Goal: Task Accomplishment & Management: Complete application form

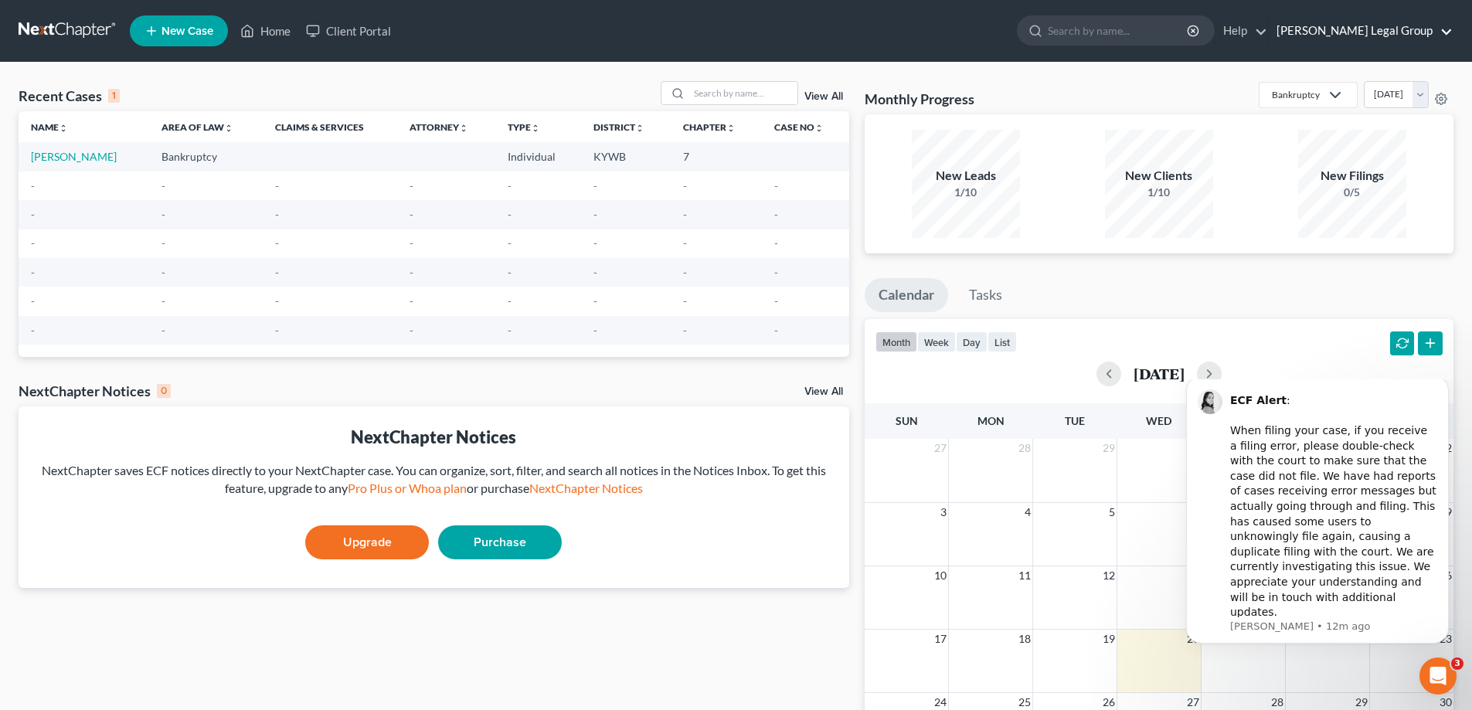
click at [1352, 34] on link "[PERSON_NAME] Legal Group" at bounding box center [1360, 31] width 184 height 28
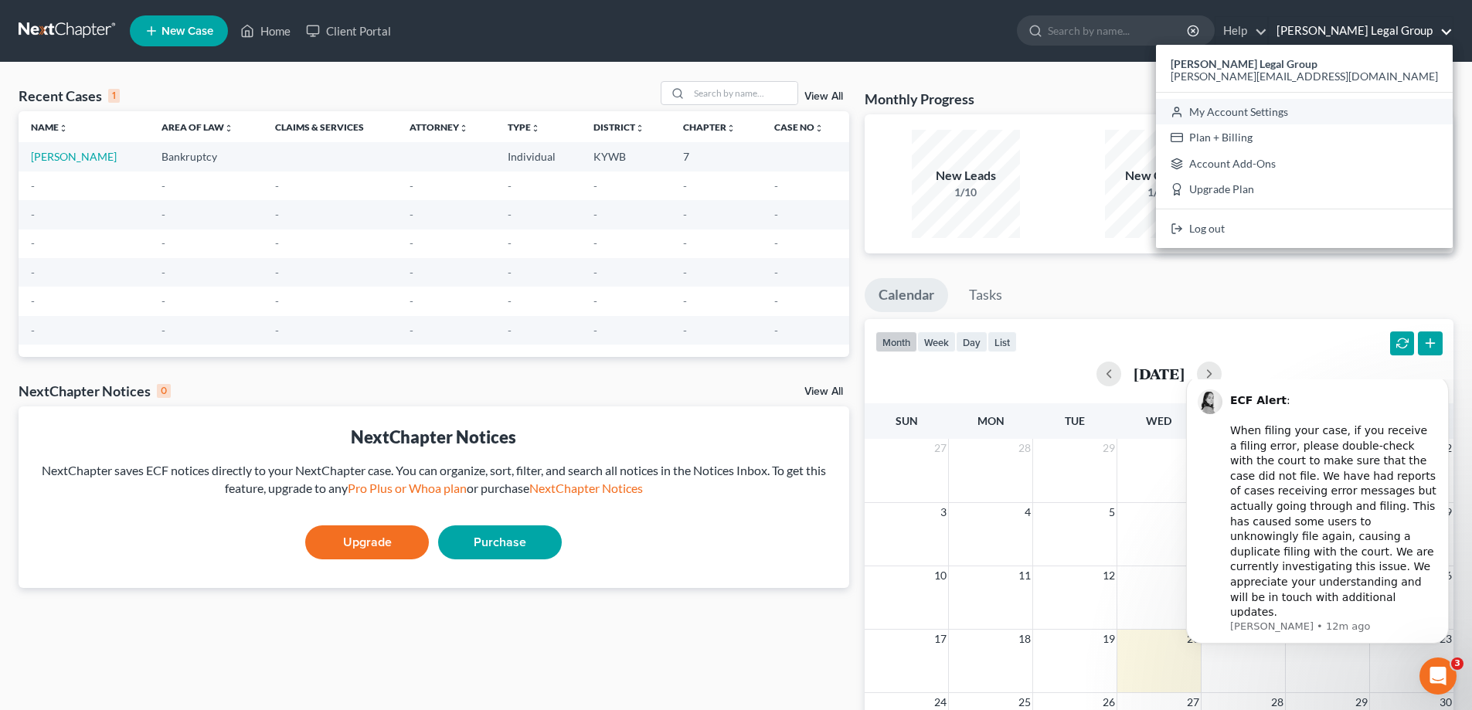
click at [1372, 104] on link "My Account Settings" at bounding box center [1304, 112] width 297 height 26
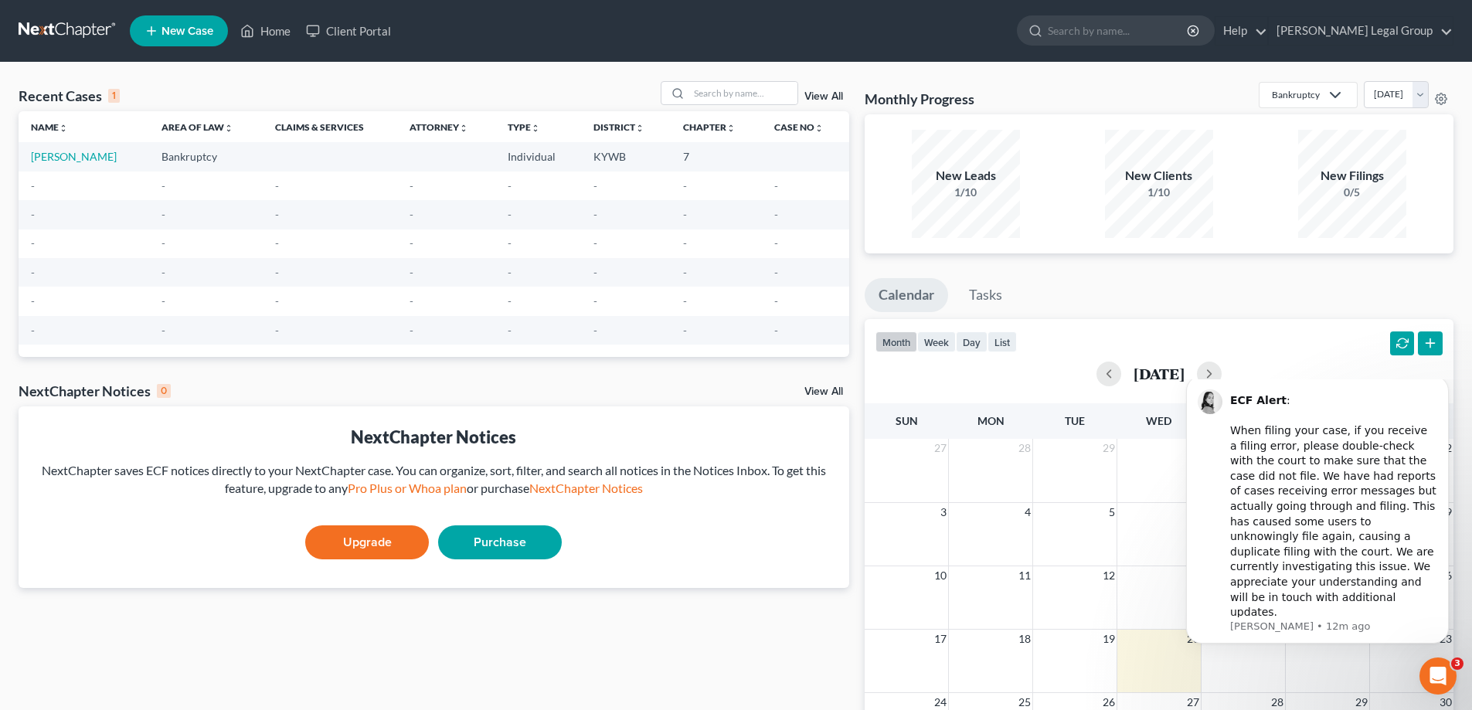
select select "24"
select select "18"
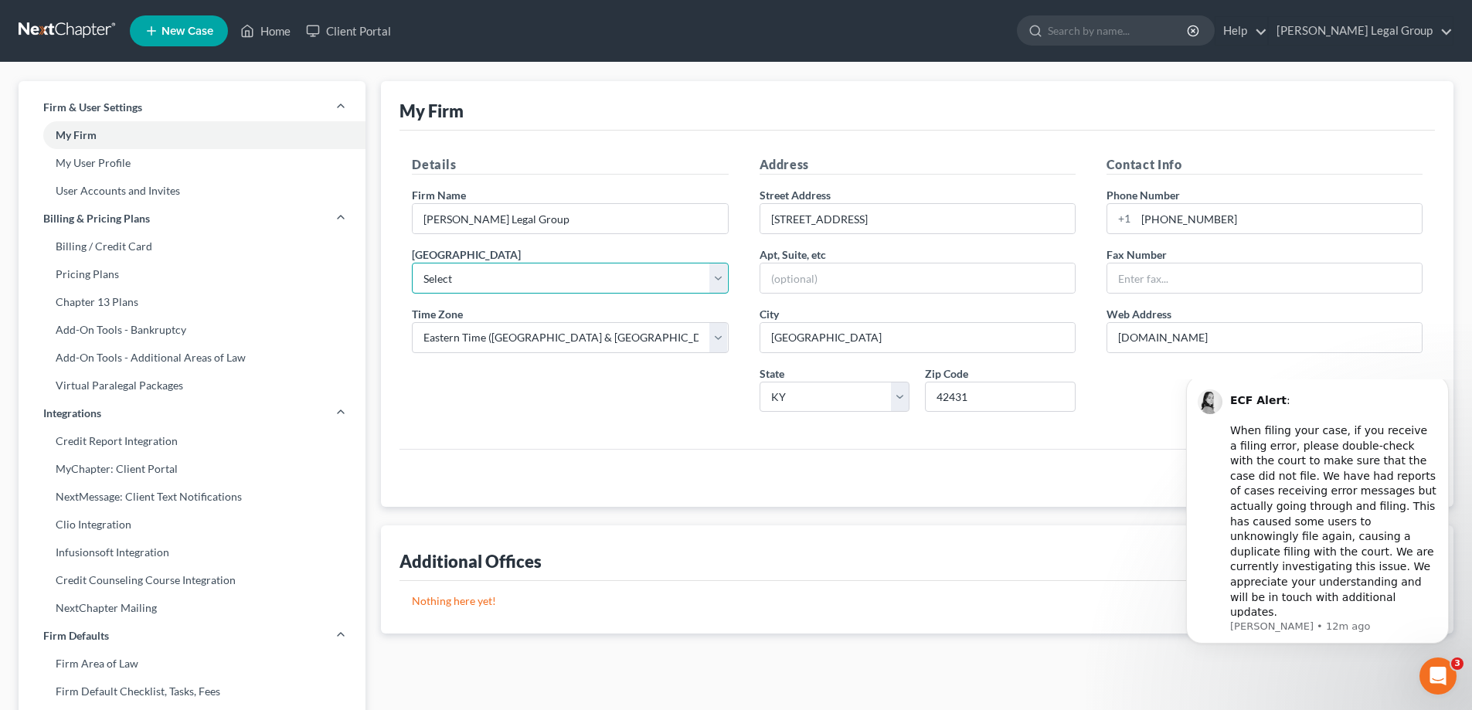
click at [592, 280] on select "Select [US_STATE] - [GEOGRAPHIC_DATA] [US_STATE] - [GEOGRAPHIC_DATA][US_STATE] …" at bounding box center [570, 278] width 316 height 31
select select "33"
click at [412, 263] on select "Select [US_STATE] - [GEOGRAPHIC_DATA] [US_STATE] - [GEOGRAPHIC_DATA][US_STATE] …" at bounding box center [570, 278] width 316 height 31
click at [135, 158] on link "My User Profile" at bounding box center [192, 163] width 347 height 28
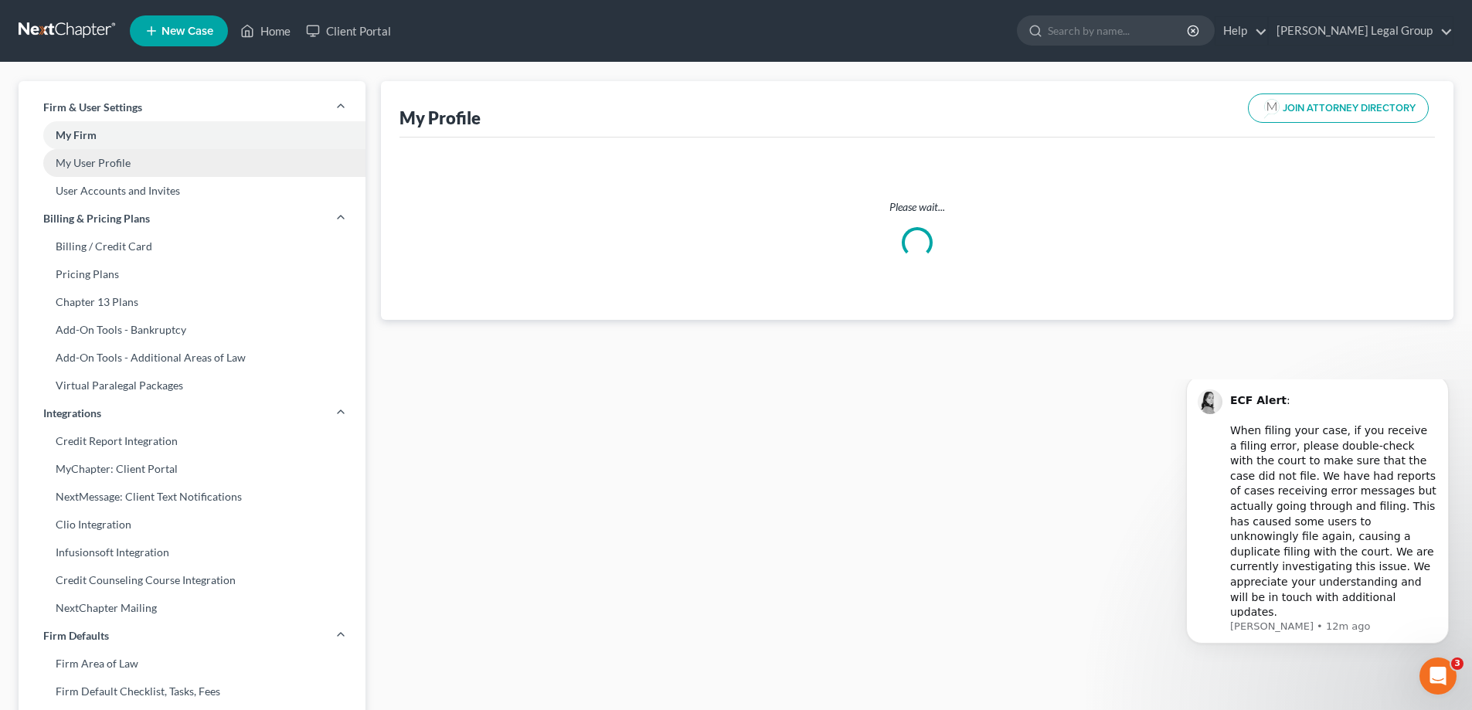
select select "18"
select select "attorney"
select select "0"
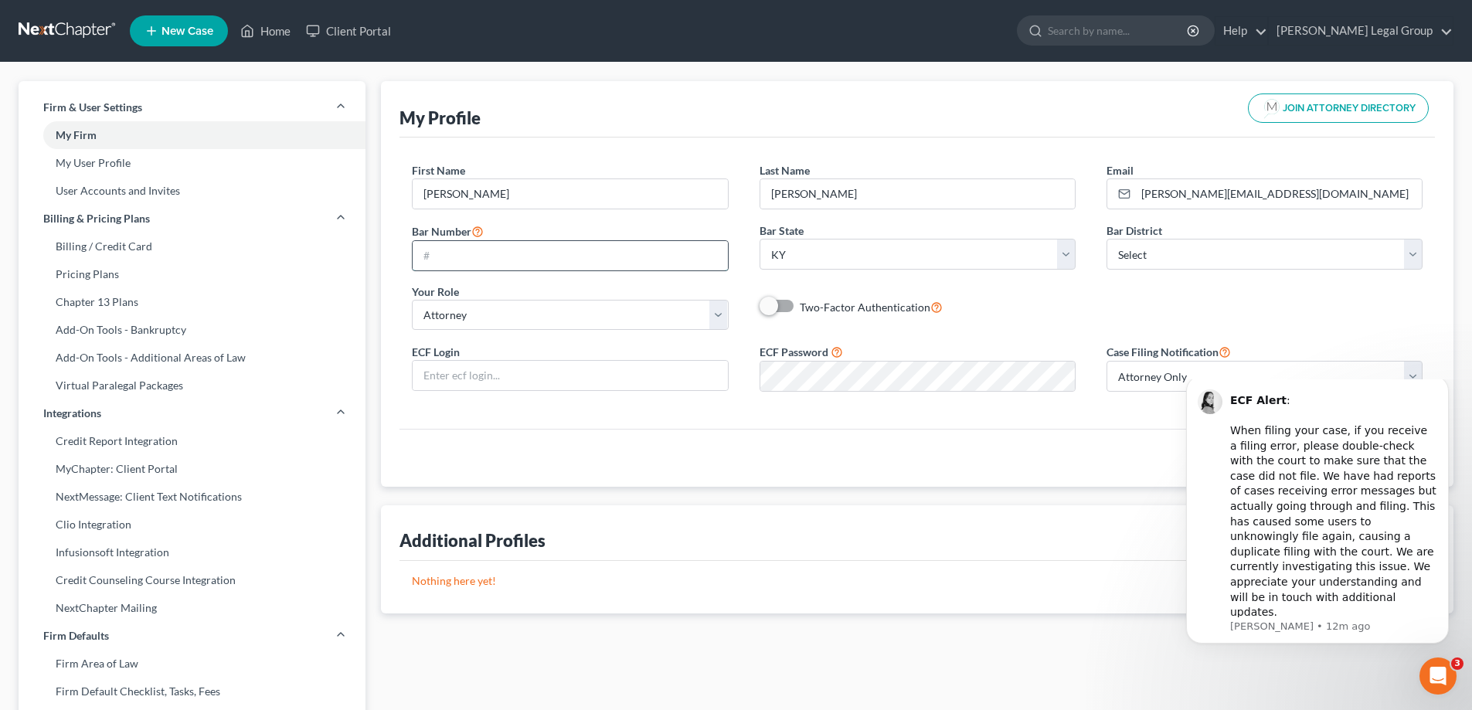
click at [564, 266] on input "text" at bounding box center [570, 255] width 314 height 29
type input "91475"
click at [1224, 238] on div "Bar District Select [US_STATE] - [GEOGRAPHIC_DATA] [US_STATE] - [GEOGRAPHIC_DAT…" at bounding box center [1264, 245] width 347 height 47
drag, startPoint x: 1224, startPoint y: 238, endPoint x: 1223, endPoint y: 258, distance: 20.1
click at [1224, 251] on div "Bar District Select [US_STATE] - [GEOGRAPHIC_DATA] [US_STATE] - [GEOGRAPHIC_DAT…" at bounding box center [1264, 245] width 347 height 47
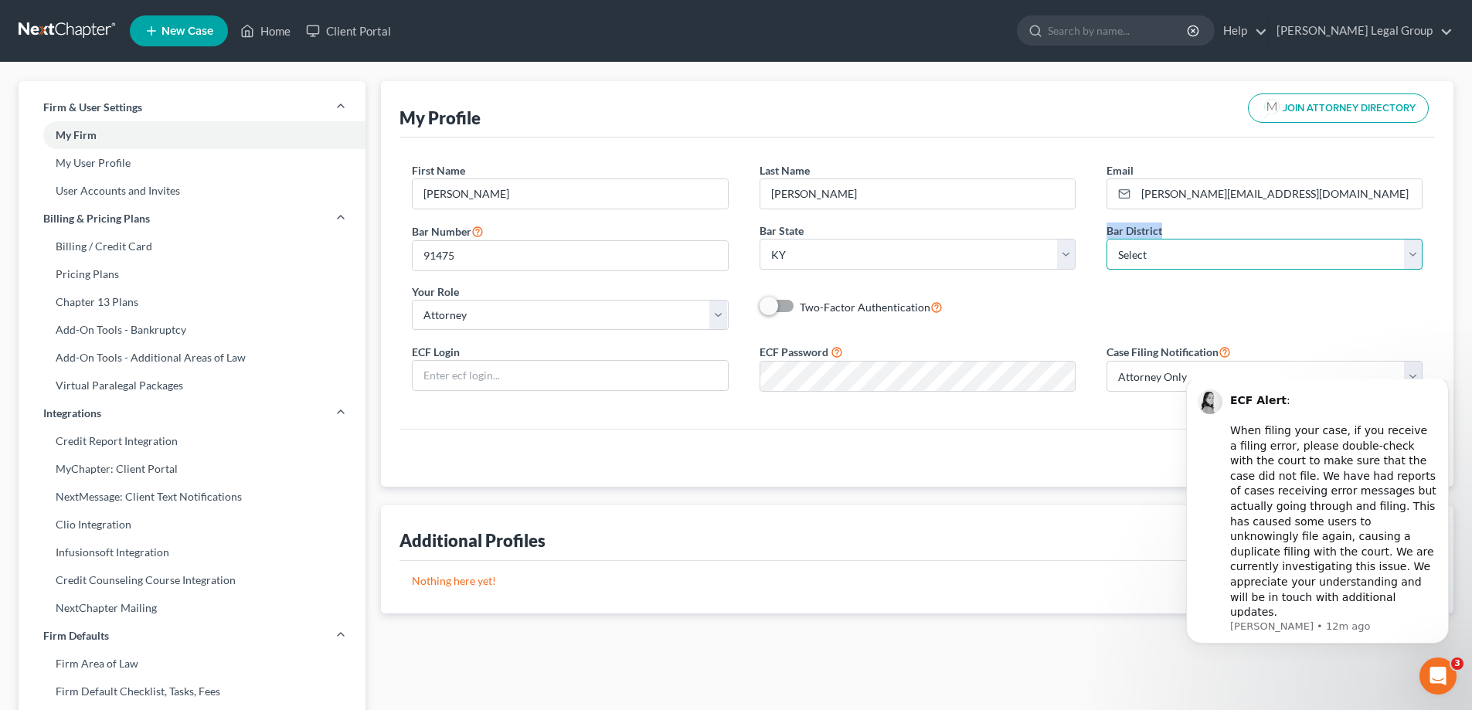
click at [1223, 259] on select "Select [US_STATE] - [GEOGRAPHIC_DATA] [US_STATE] - [GEOGRAPHIC_DATA][US_STATE] …" at bounding box center [1264, 254] width 316 height 31
select select "33"
click at [1106, 239] on select "Select [US_STATE] - [GEOGRAPHIC_DATA] [US_STATE] - [GEOGRAPHIC_DATA][US_STATE] …" at bounding box center [1264, 254] width 316 height 31
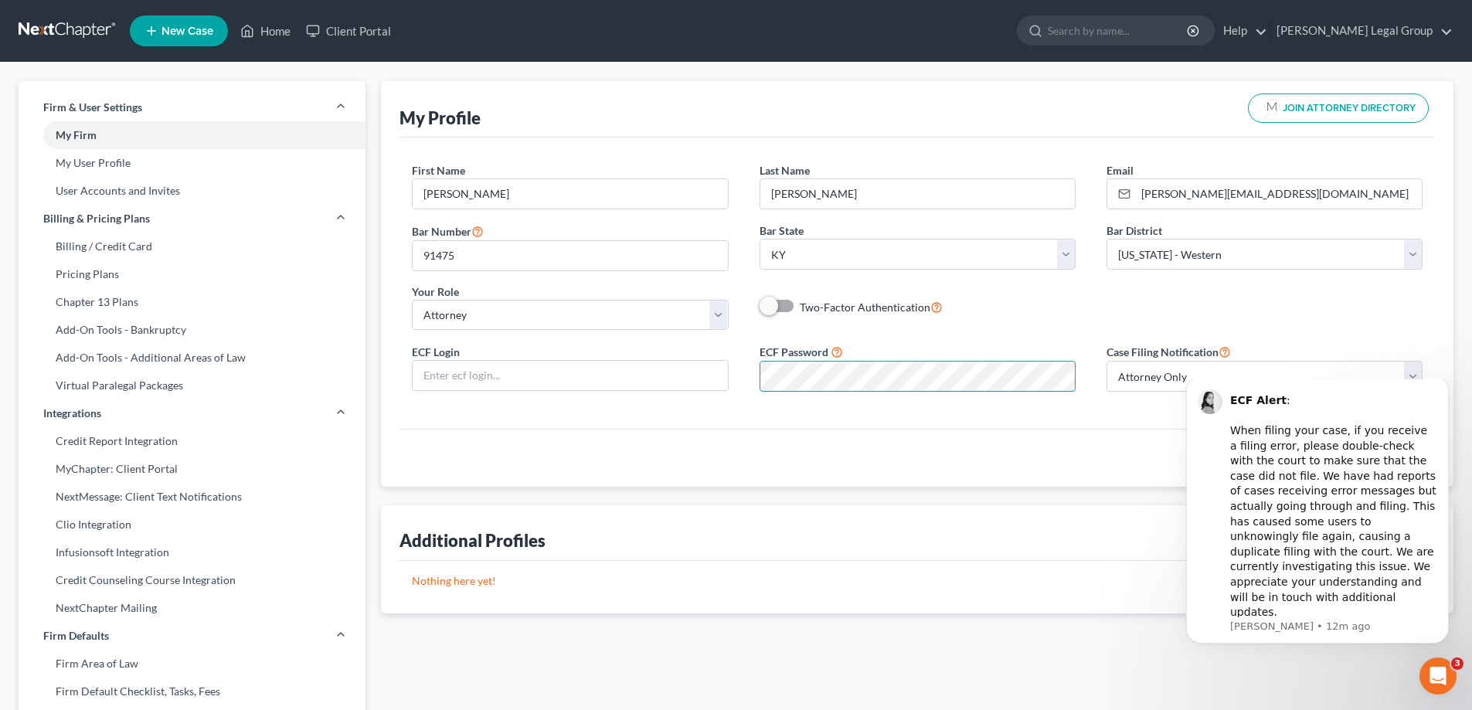
click at [742, 368] on div "ECF Login ECF Password Case Filing Notification Select Attorney Only Attorney A…" at bounding box center [916, 373] width 1041 height 62
click at [588, 385] on input "text" at bounding box center [570, 375] width 314 height 29
type input "riddlelegal"
click at [1125, 387] on select "Select Attorney Only Attorney And Other Other Only" at bounding box center [1264, 376] width 316 height 31
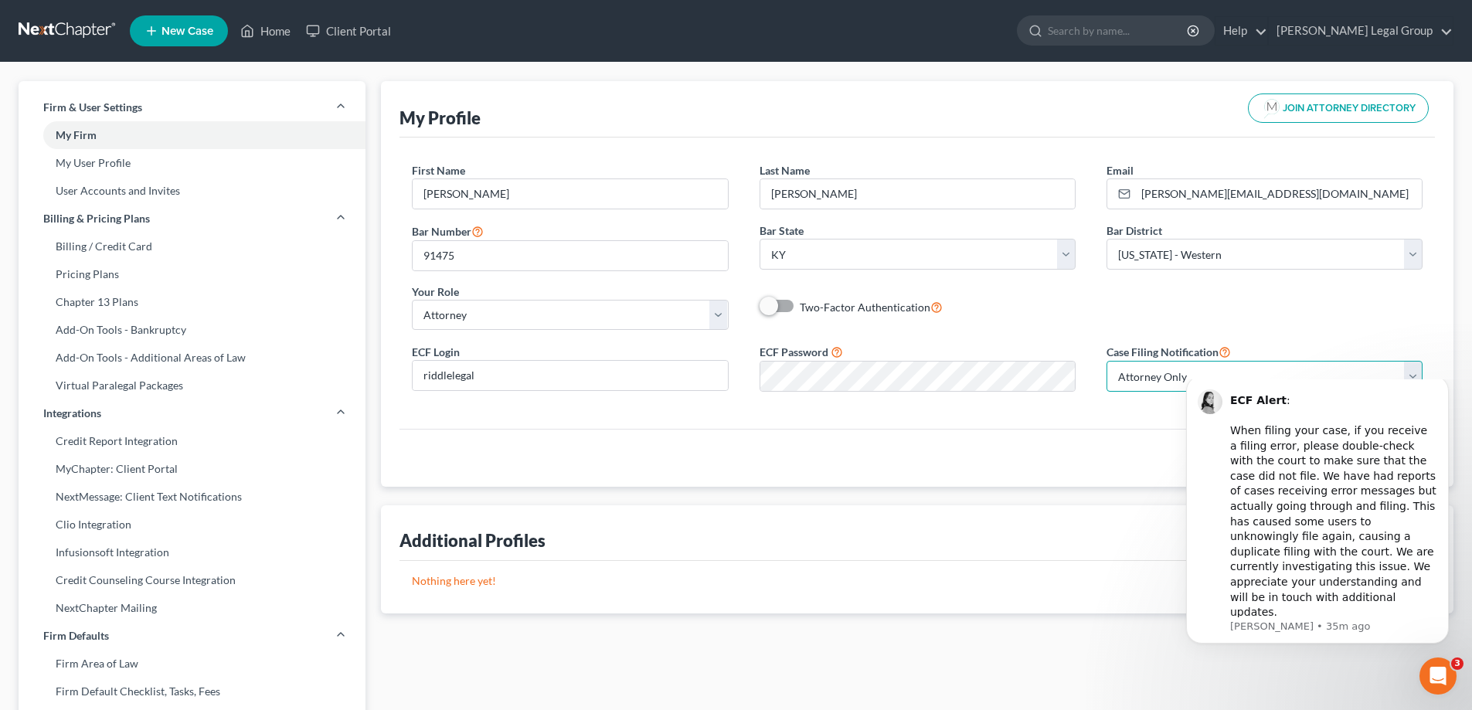
scroll to position [154, 0]
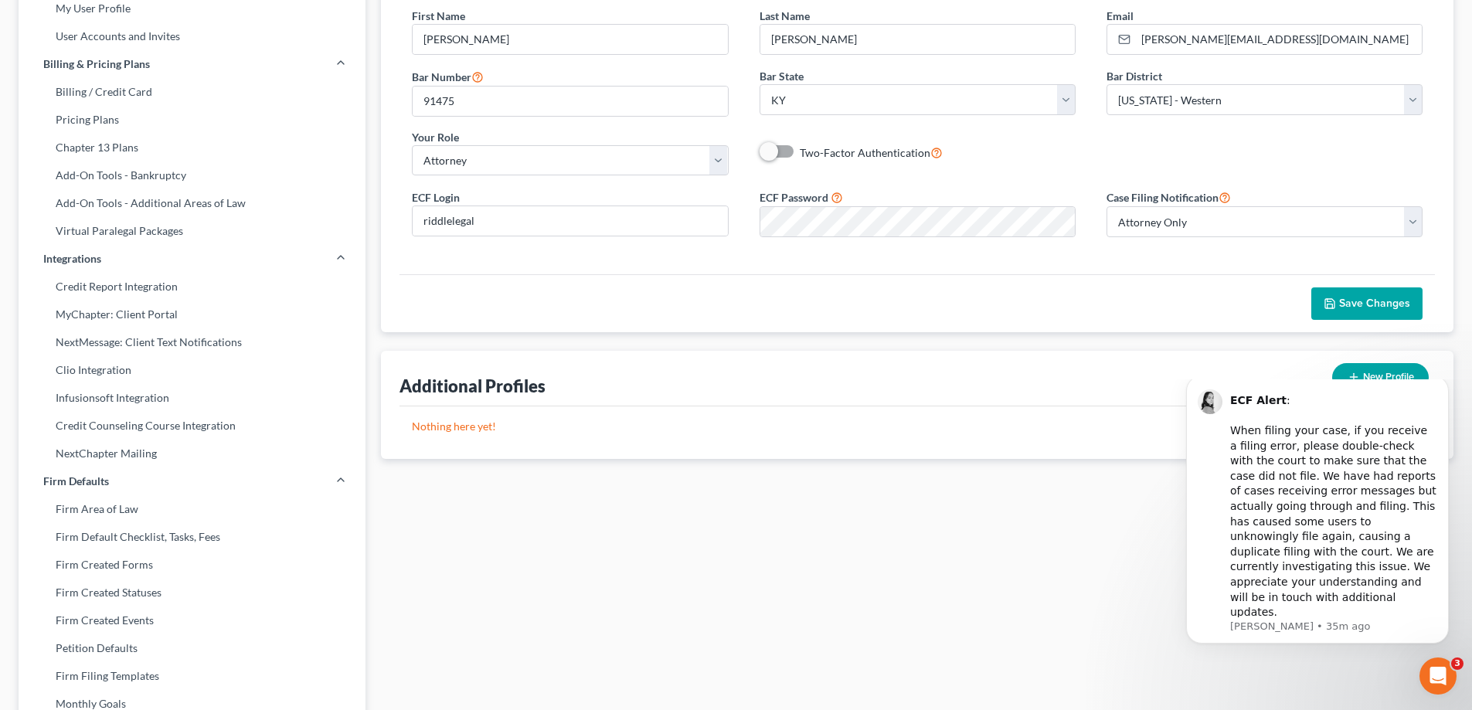
click at [1329, 303] on icon "button" at bounding box center [1329, 303] width 12 height 12
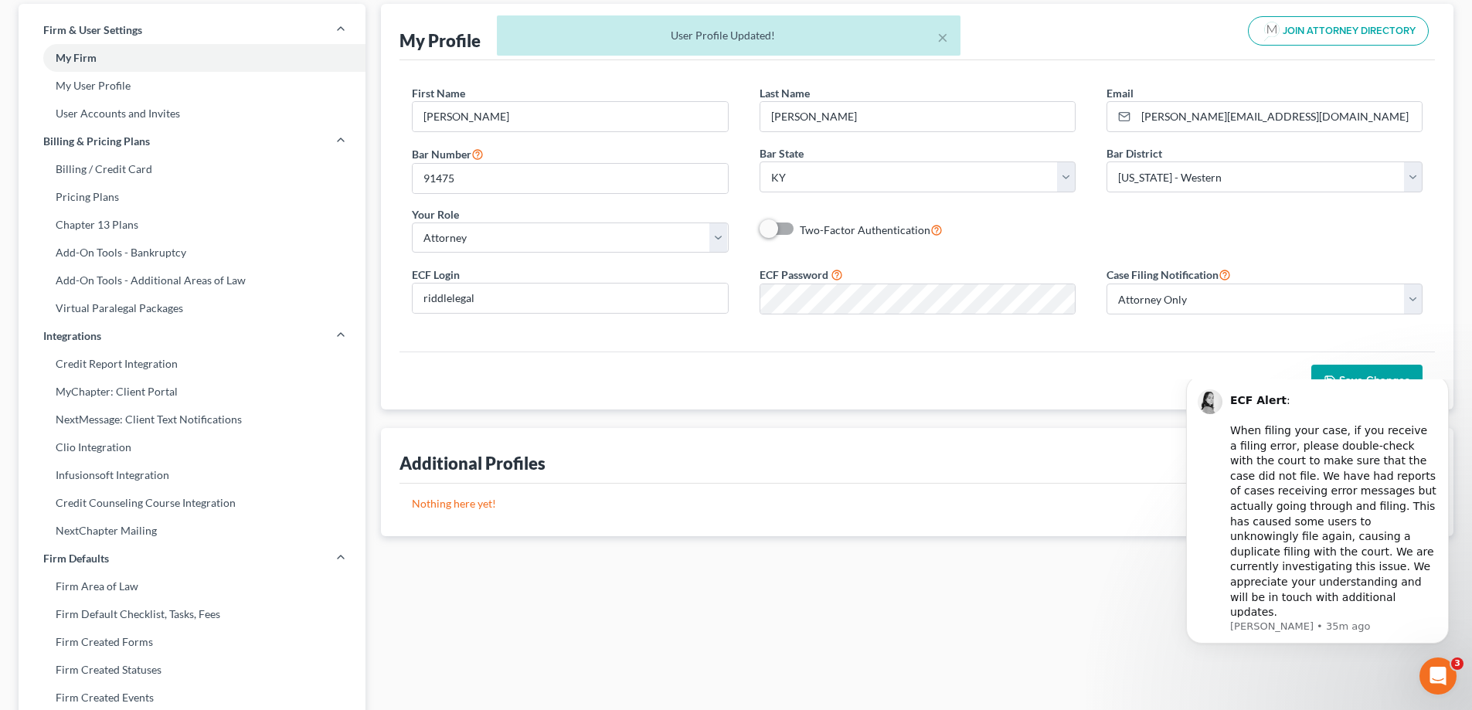
scroll to position [0, 0]
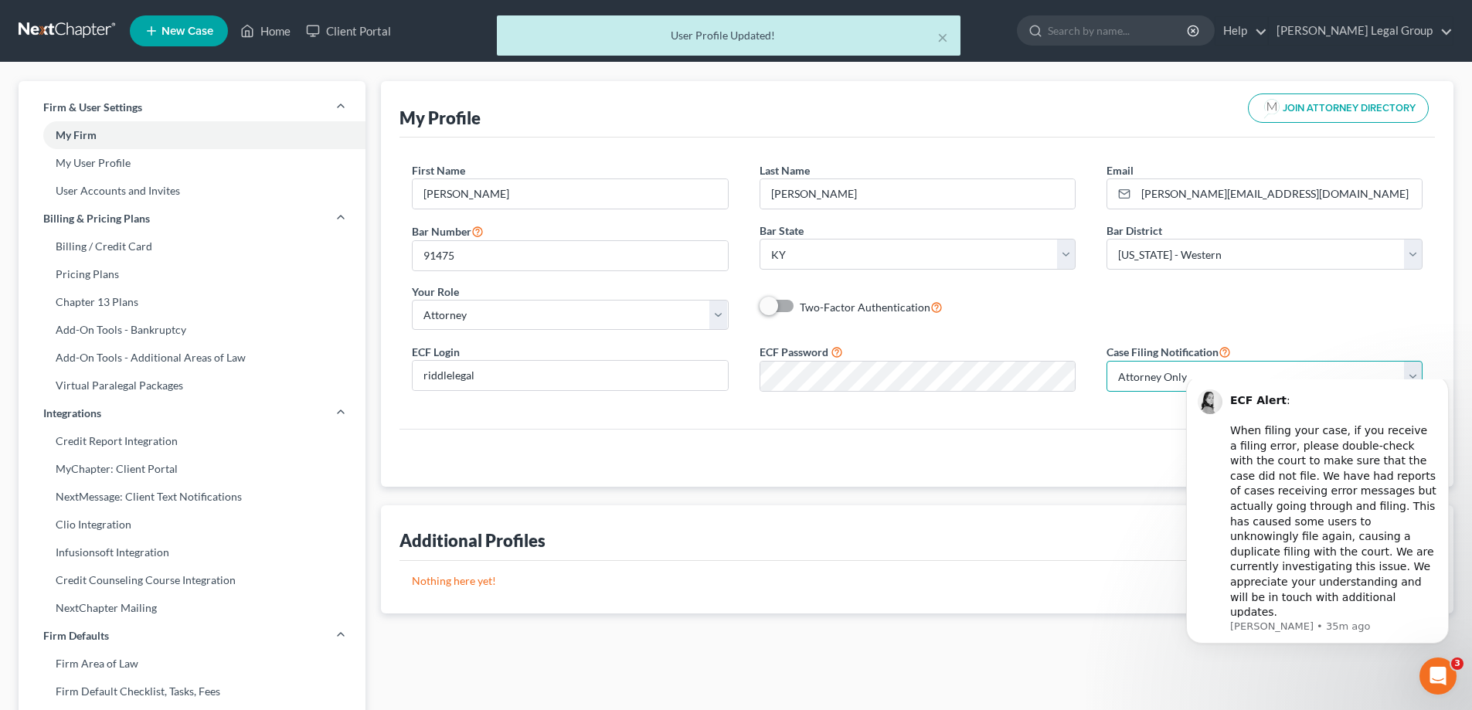
click at [1153, 379] on select "Select Attorney Only Attorney And Other Other Only" at bounding box center [1264, 376] width 316 height 31
click at [1106, 361] on select "Select Attorney Only Attorney And Other Other Only" at bounding box center [1264, 376] width 316 height 31
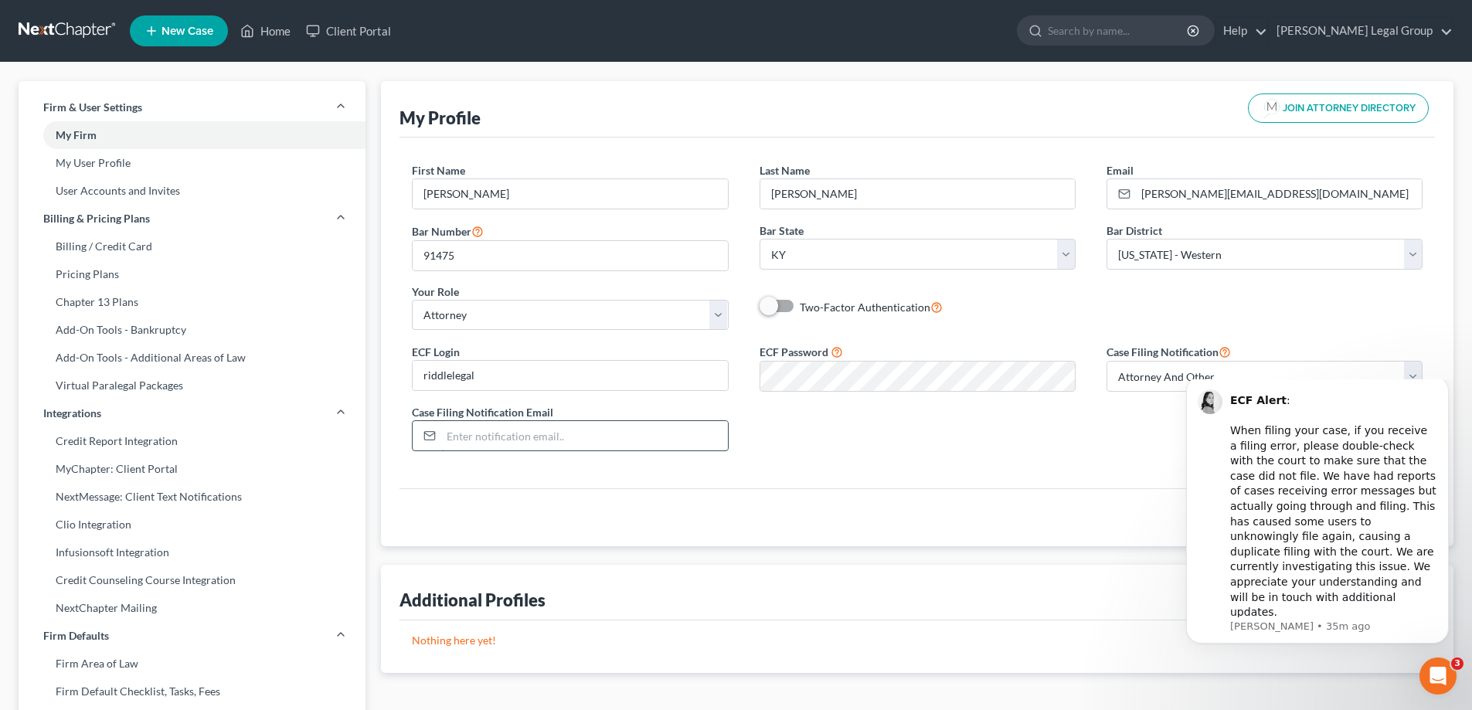
click at [629, 443] on input "email" at bounding box center [584, 435] width 286 height 29
click at [763, 467] on div "First Name * [PERSON_NAME] Last Name * [PERSON_NAME] Email * [PERSON_NAME][EMAI…" at bounding box center [916, 313] width 1035 height 351
click at [1441, 384] on icon "Dismiss notification" at bounding box center [1444, 379] width 8 height 8
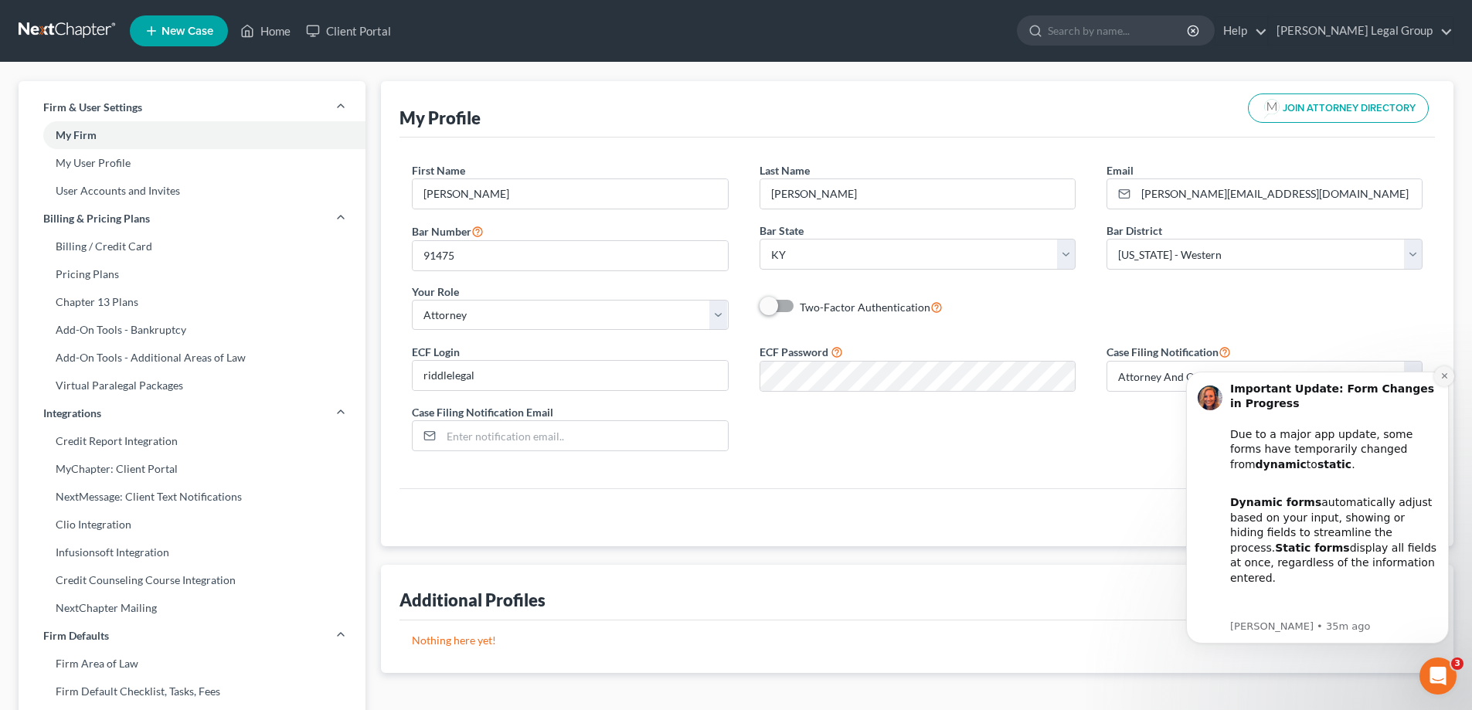
click at [1447, 370] on button "Dismiss notification" at bounding box center [1444, 376] width 20 height 20
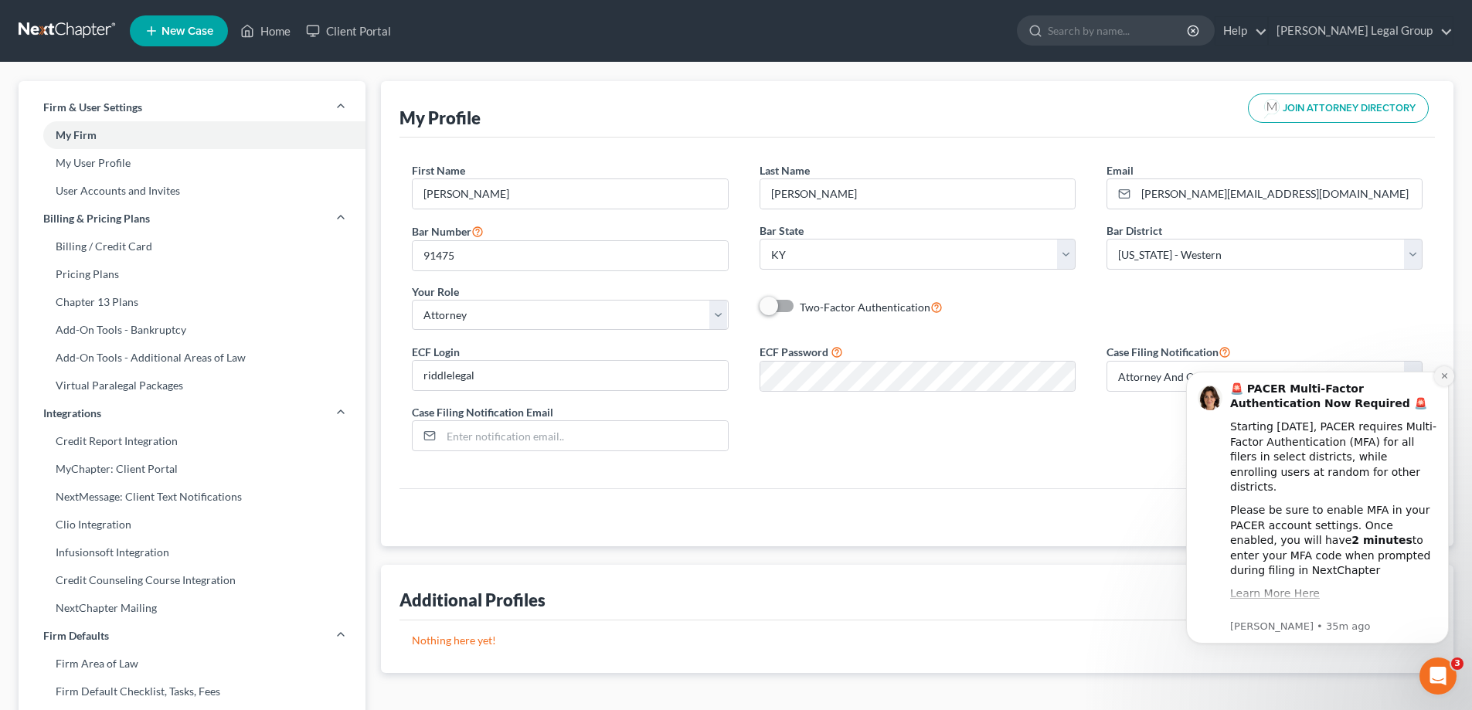
click at [1438, 373] on button "Dismiss notification" at bounding box center [1444, 376] width 20 height 20
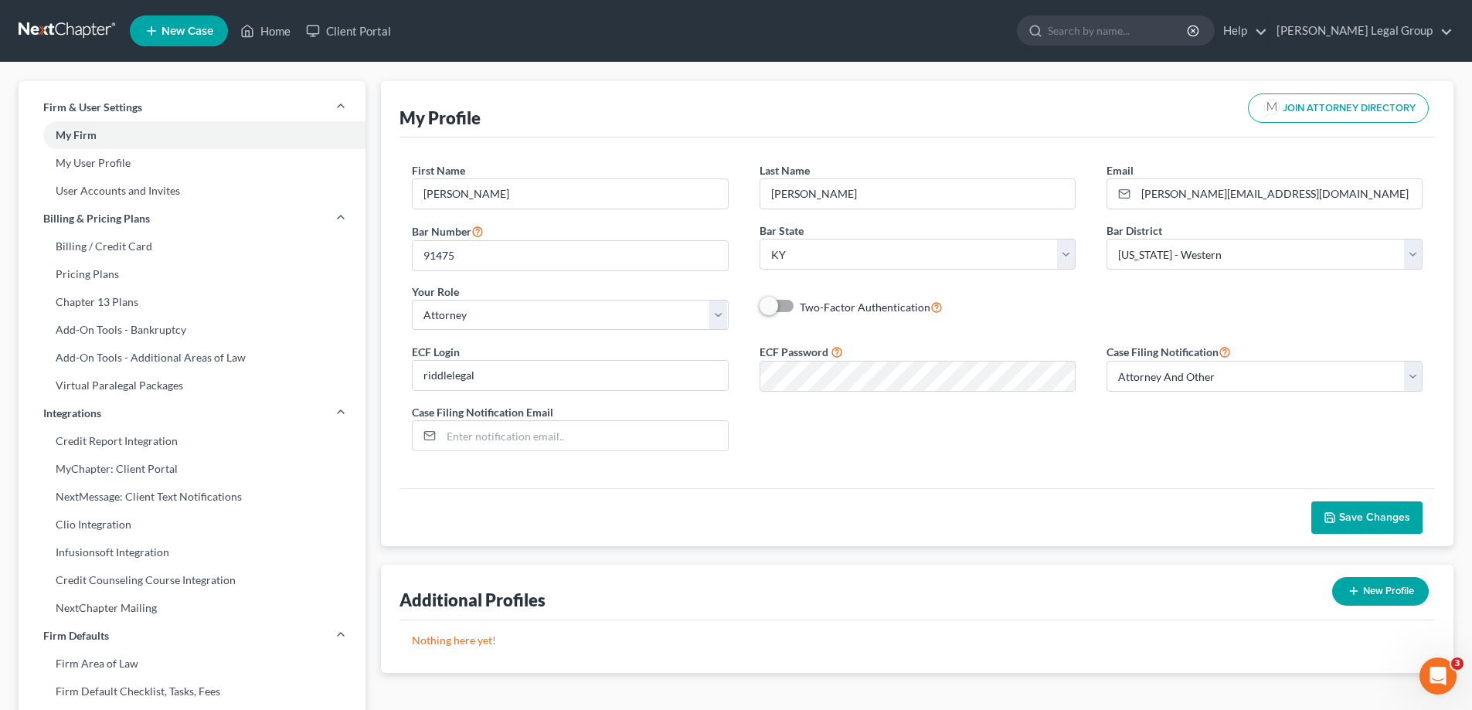
click at [1343, 511] on span "Save Changes" at bounding box center [1374, 517] width 71 height 13
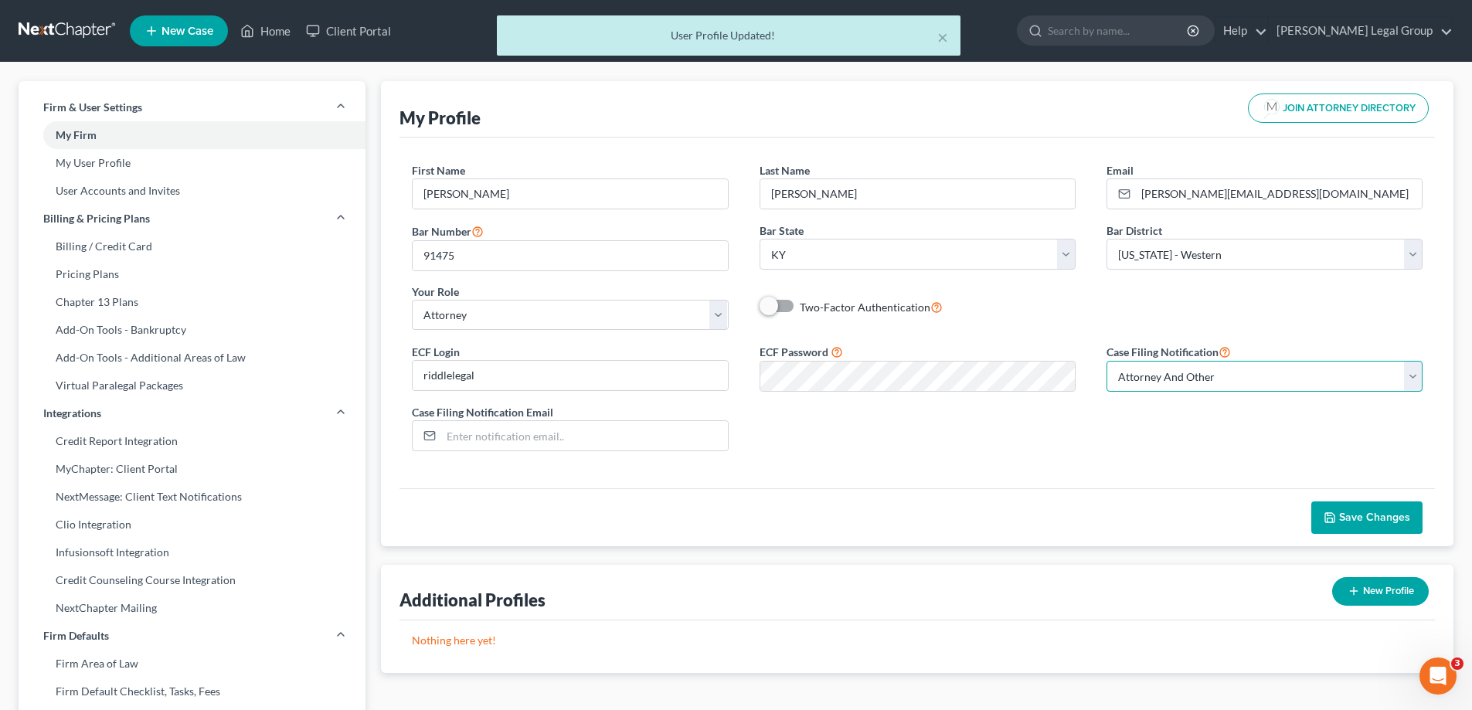
click at [1178, 385] on select "Select Attorney Only Attorney And Other Other Only" at bounding box center [1264, 376] width 316 height 31
select select "0"
click at [1106, 361] on select "Select Attorney Only Attorney And Other Other Only" at bounding box center [1264, 376] width 316 height 31
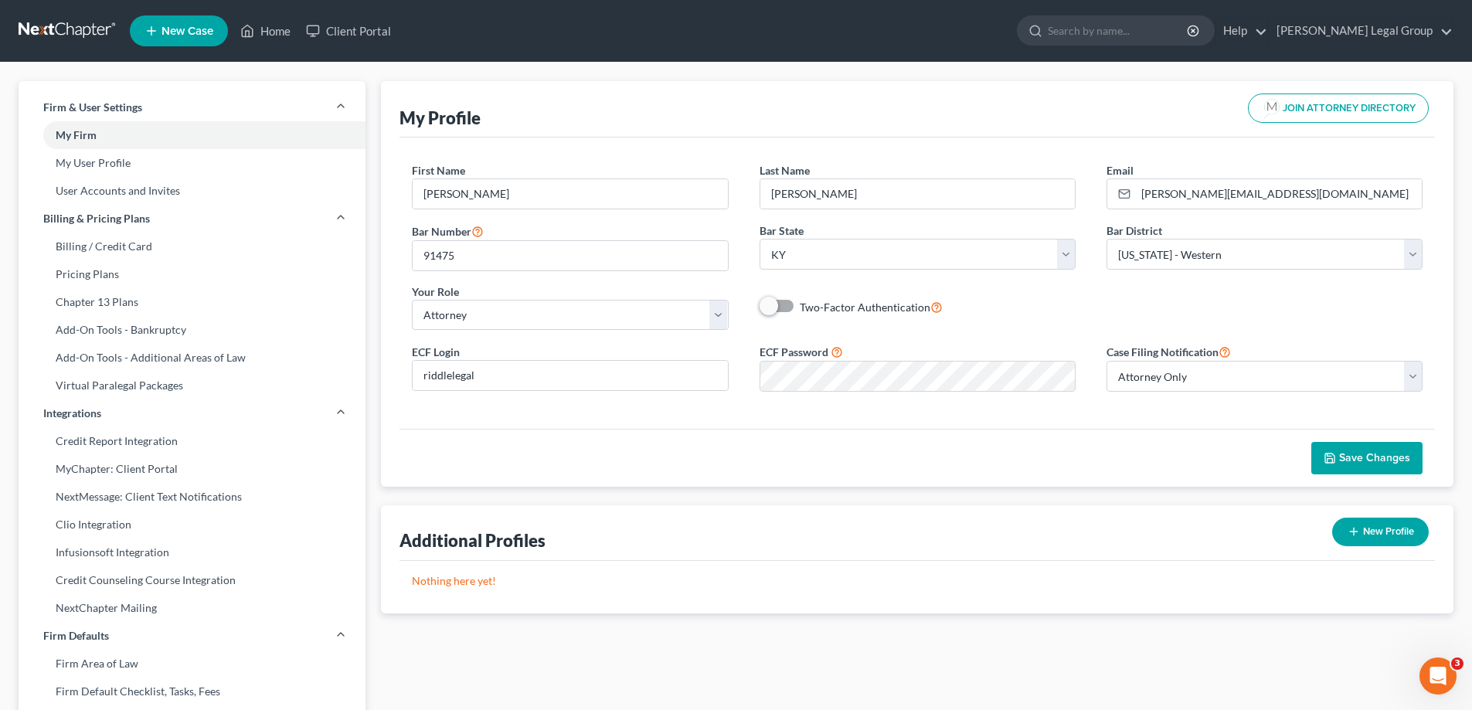
click at [1329, 460] on icon "button" at bounding box center [1329, 458] width 12 height 12
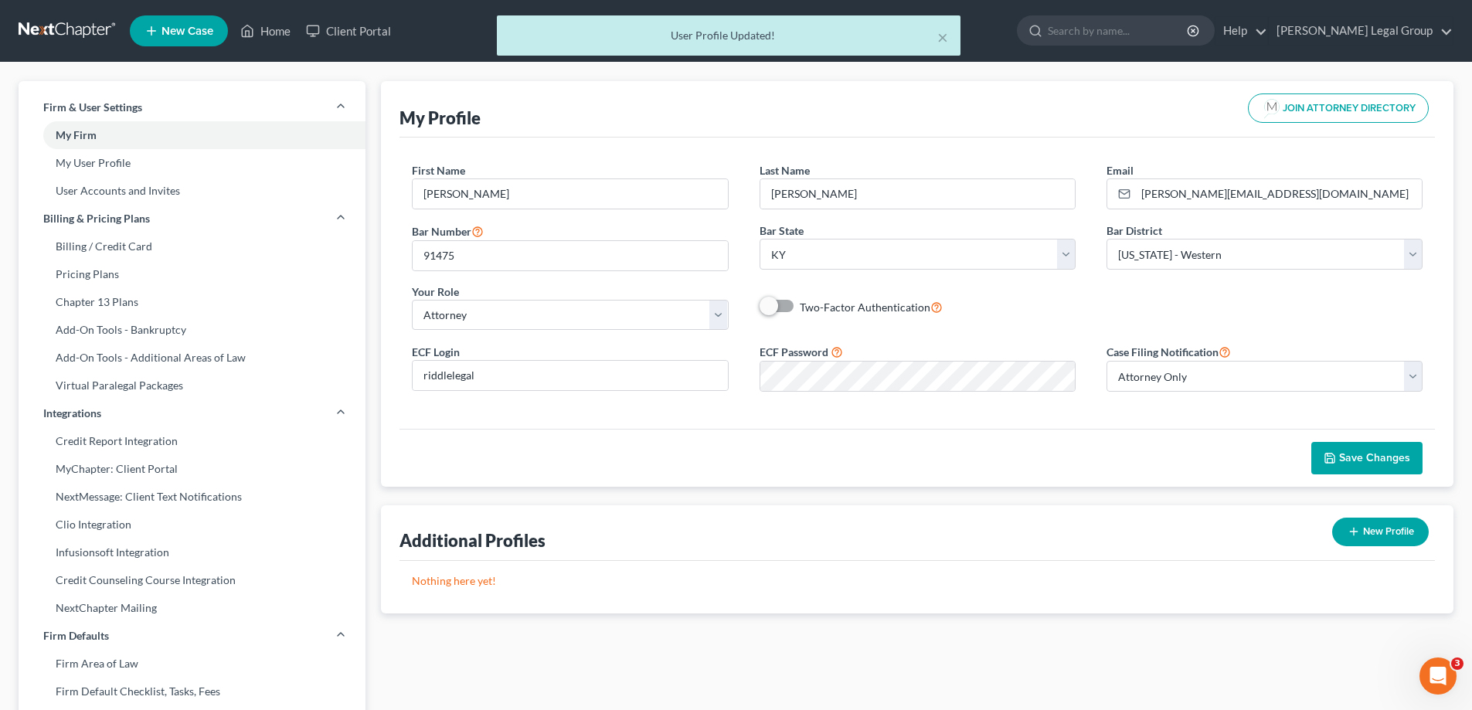
click at [247, 25] on div "× User Profile Updated!" at bounding box center [728, 39] width 1472 height 48
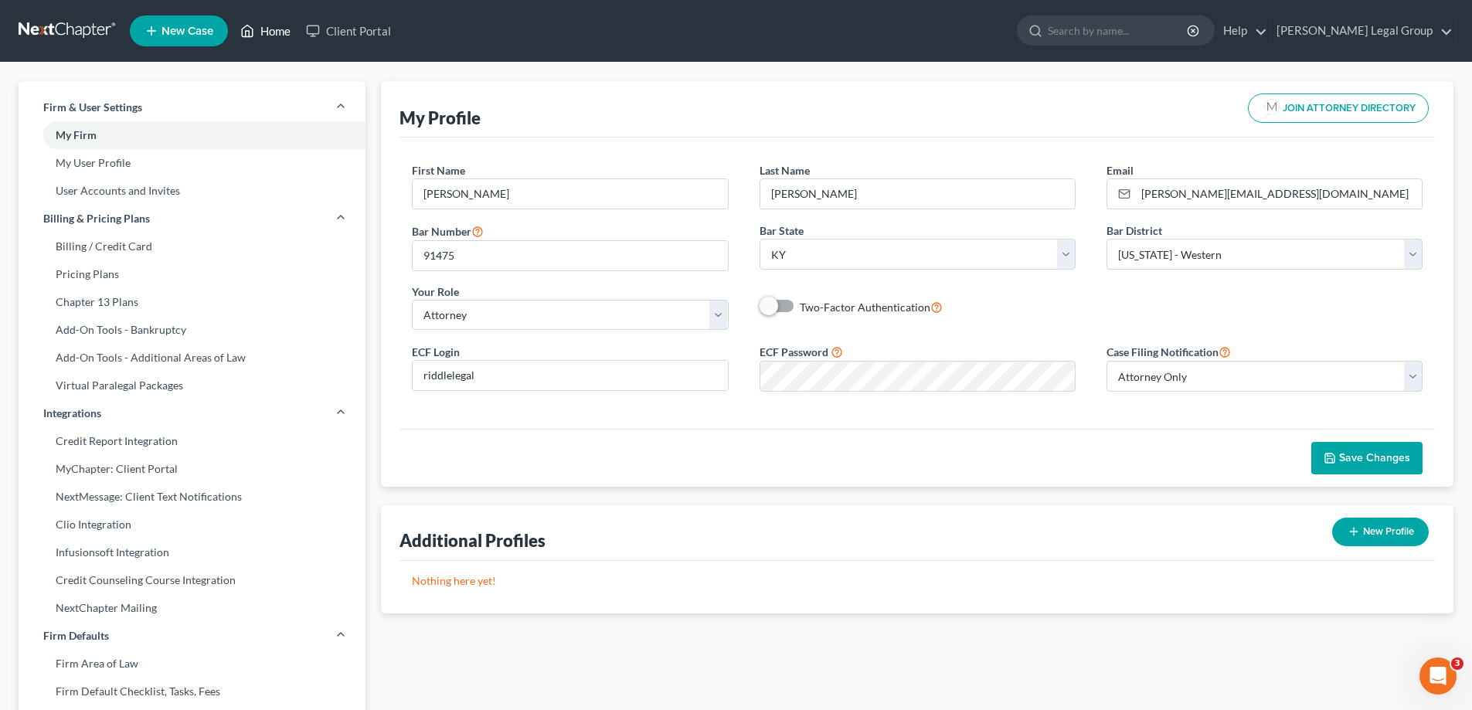
click at [287, 35] on link "Home" at bounding box center [266, 31] width 66 height 28
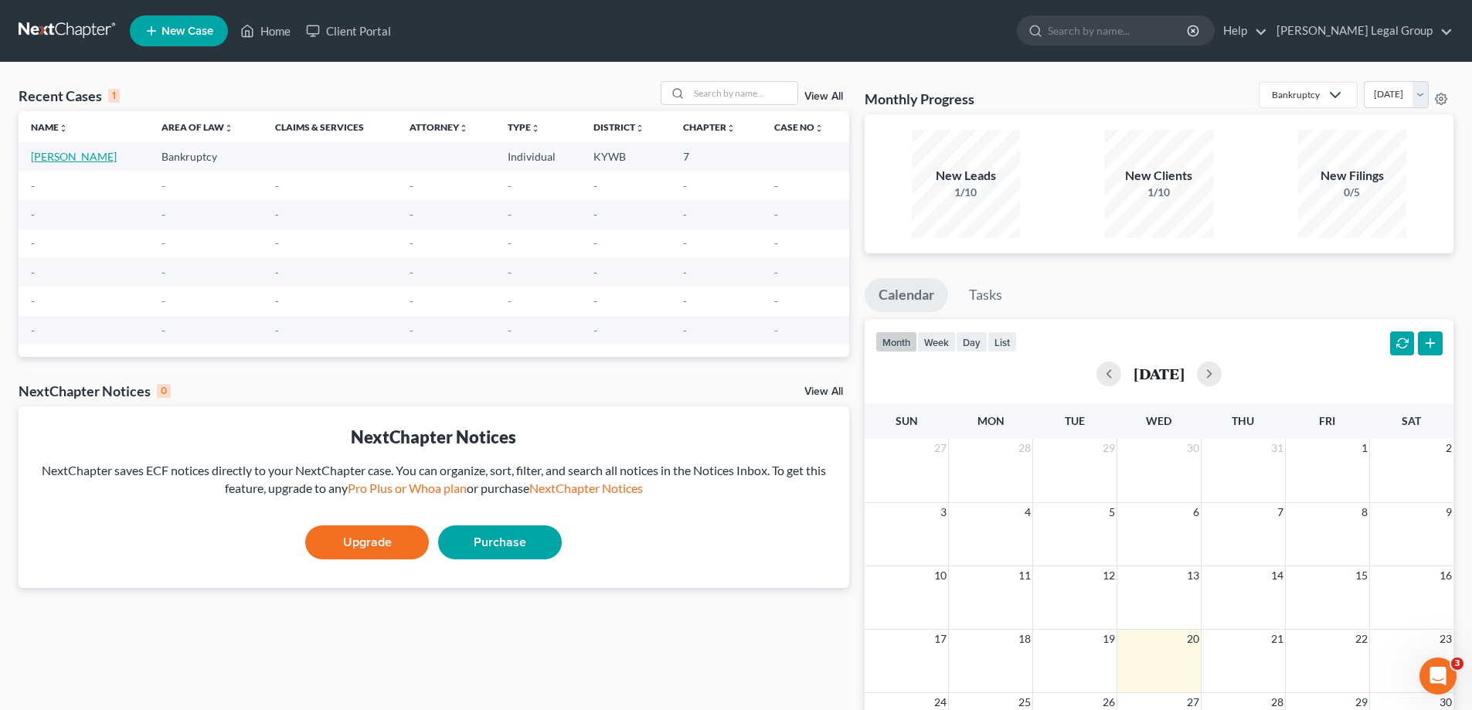
click at [95, 157] on link "[PERSON_NAME]" at bounding box center [74, 156] width 86 height 13
select select "17"
select select "0"
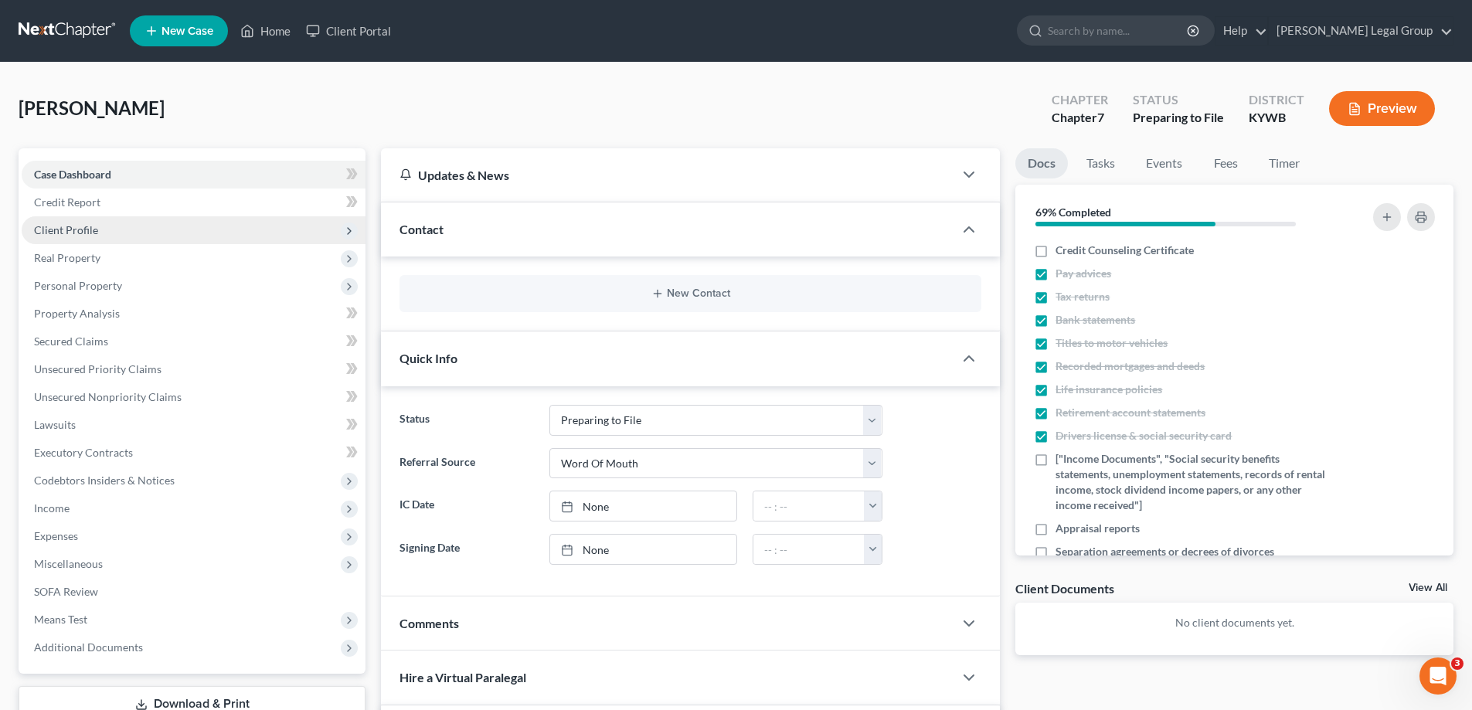
click at [96, 239] on span "Client Profile" at bounding box center [194, 230] width 344 height 28
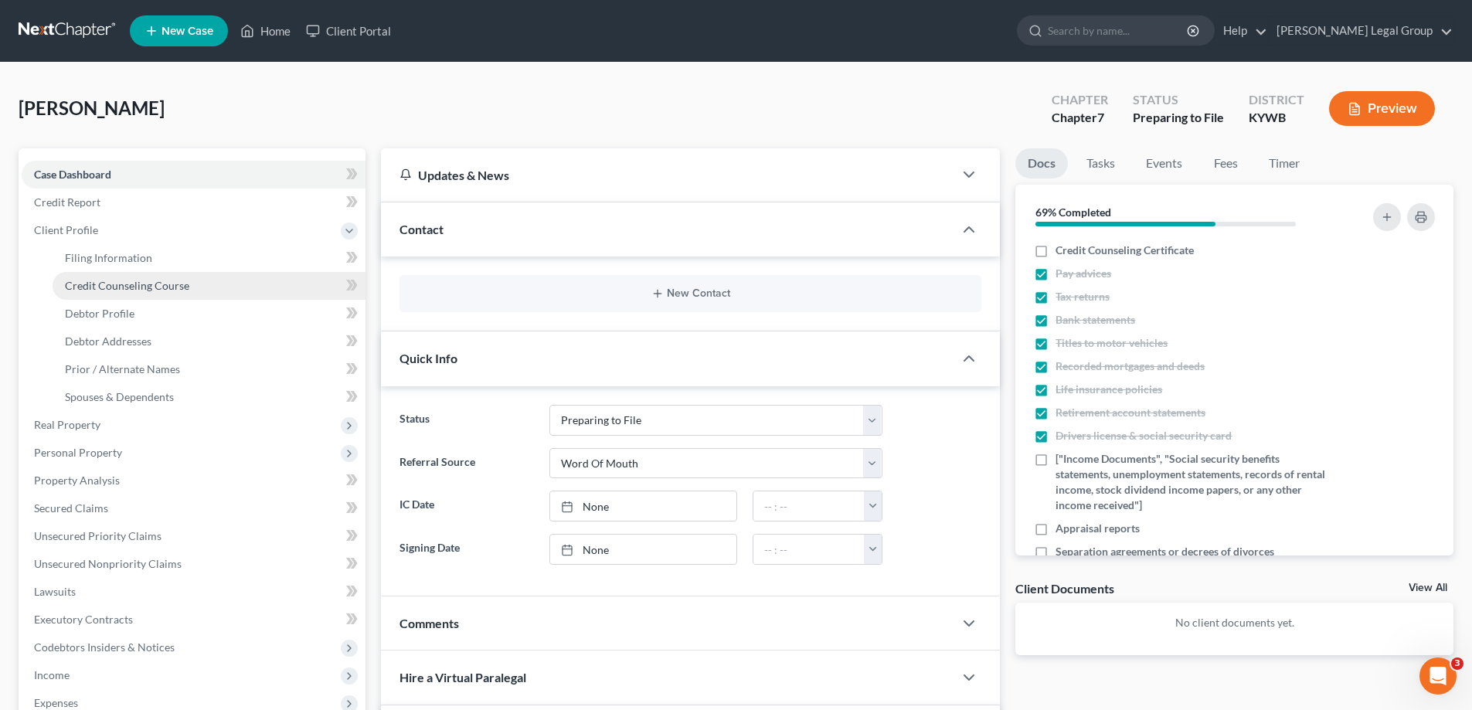
click at [100, 272] on link "Credit Counseling Course" at bounding box center [209, 286] width 313 height 28
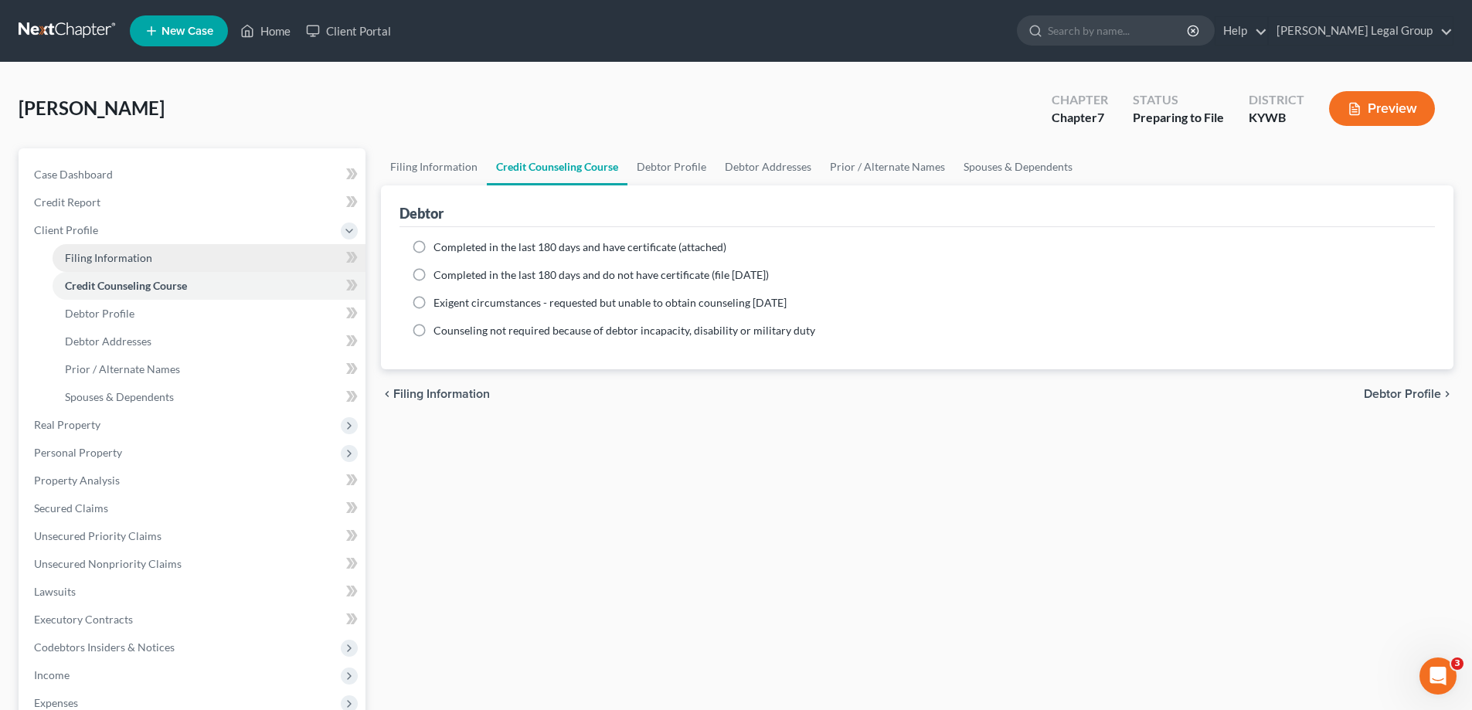
click at [100, 263] on span "Filing Information" at bounding box center [108, 257] width 87 height 13
select select "1"
select select "0"
select select "33"
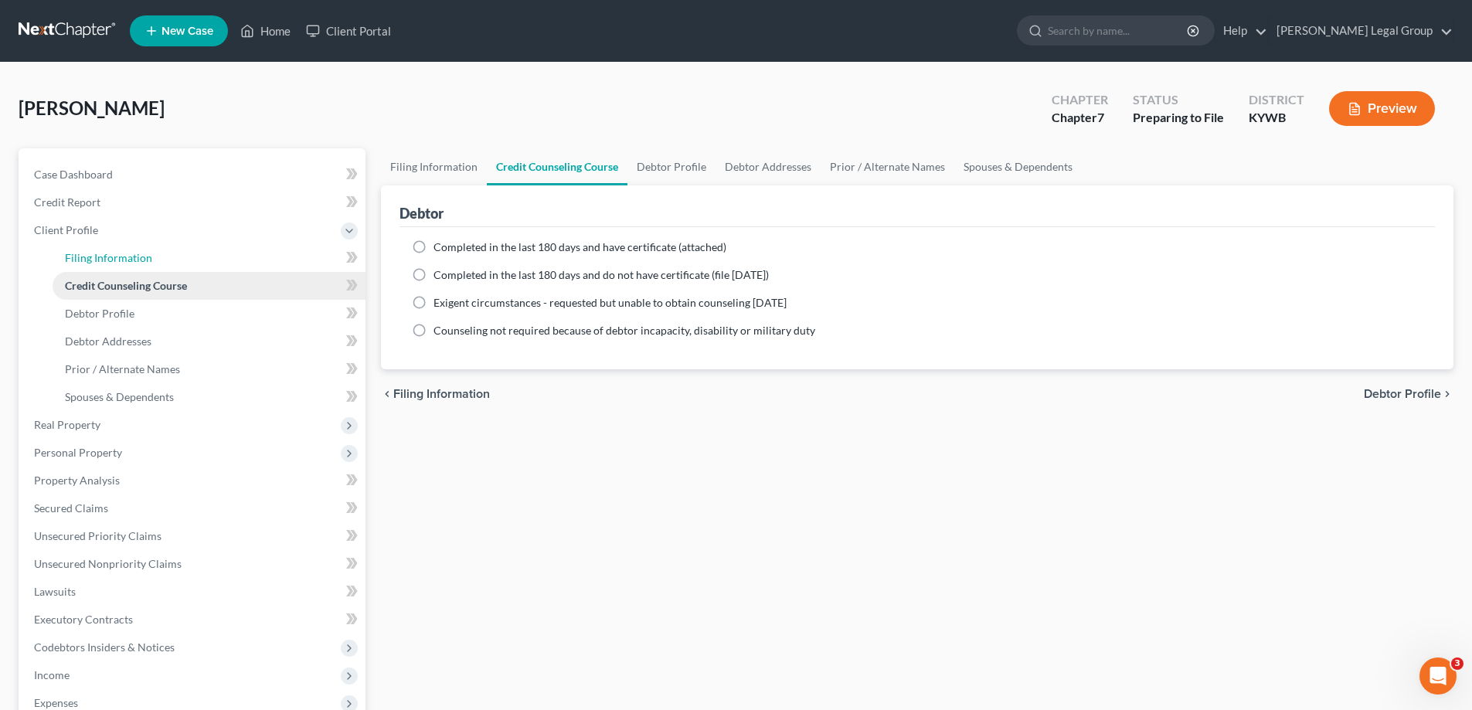
select select "18"
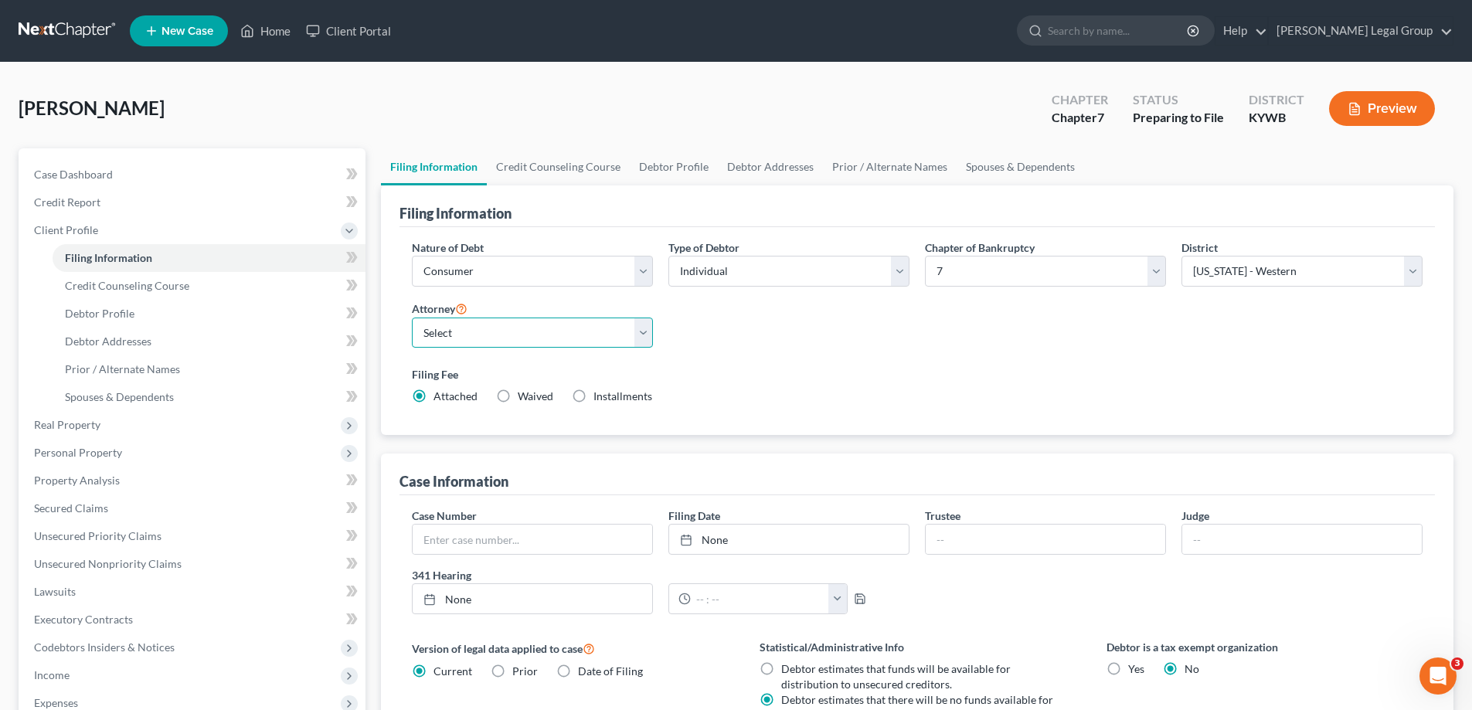
click at [484, 336] on select "Select [PERSON_NAME] - KYWB" at bounding box center [532, 332] width 241 height 31
select select "0"
click at [412, 317] on select "Select [PERSON_NAME] - KYWB" at bounding box center [532, 332] width 241 height 31
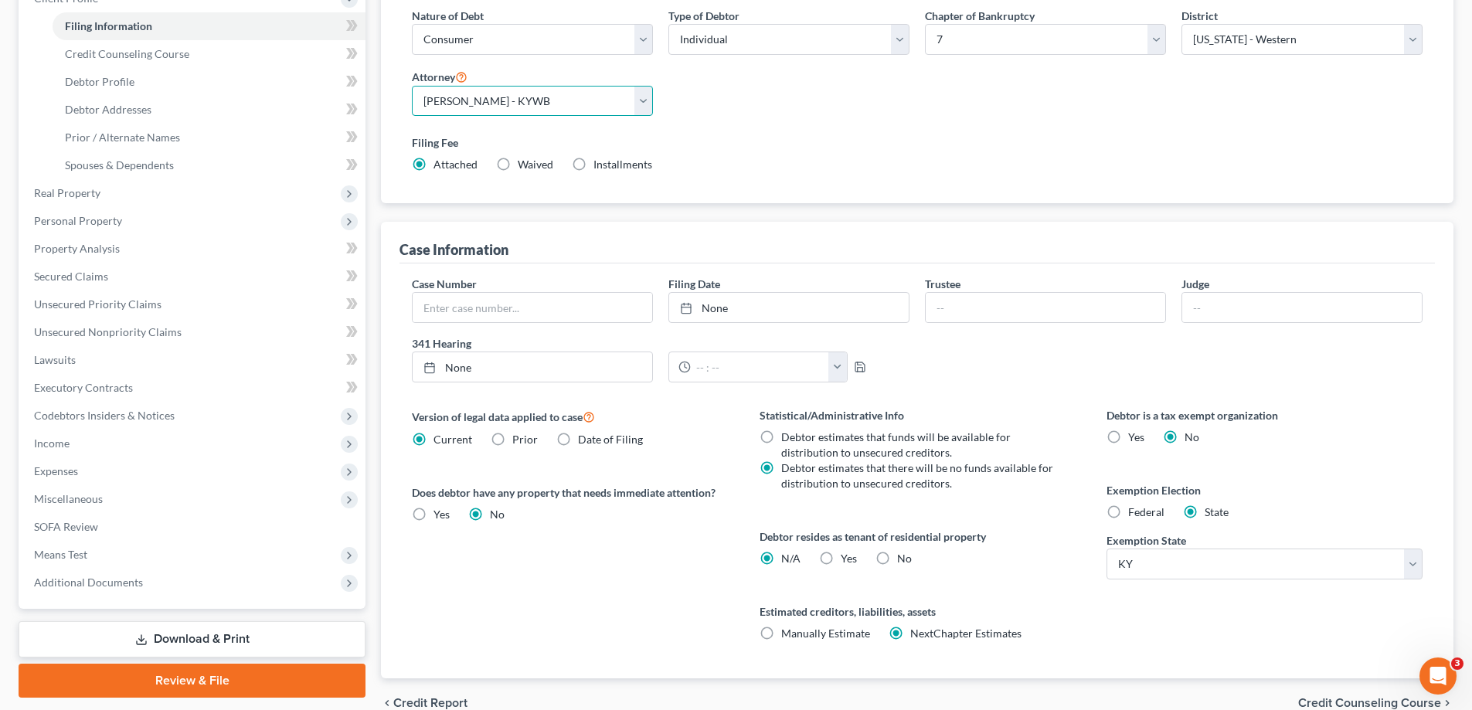
scroll to position [308, 0]
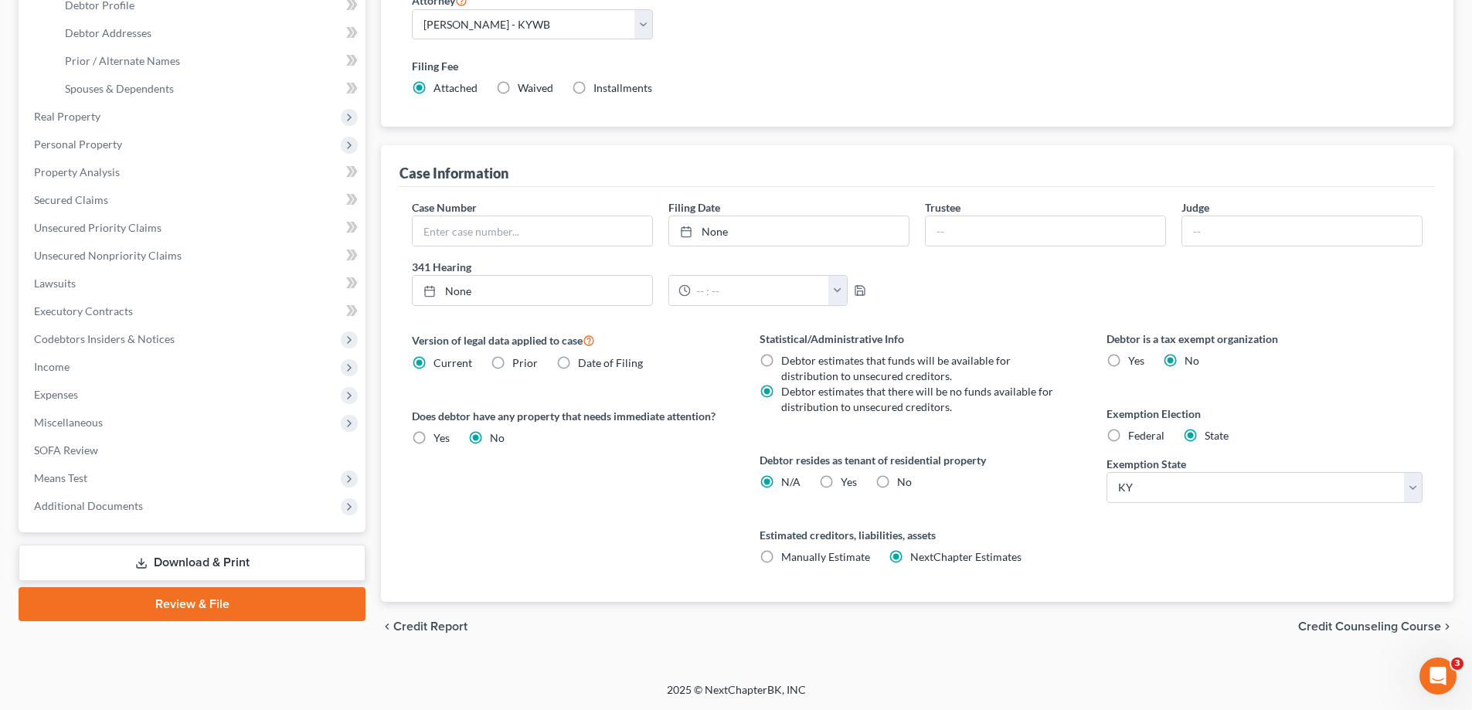
click at [1141, 436] on span "Federal" at bounding box center [1146, 435] width 36 height 13
click at [1141, 436] on input "Federal" at bounding box center [1139, 433] width 10 height 10
radio input "true"
radio input "false"
click at [1388, 633] on span "Credit Counseling Course" at bounding box center [1369, 626] width 143 height 12
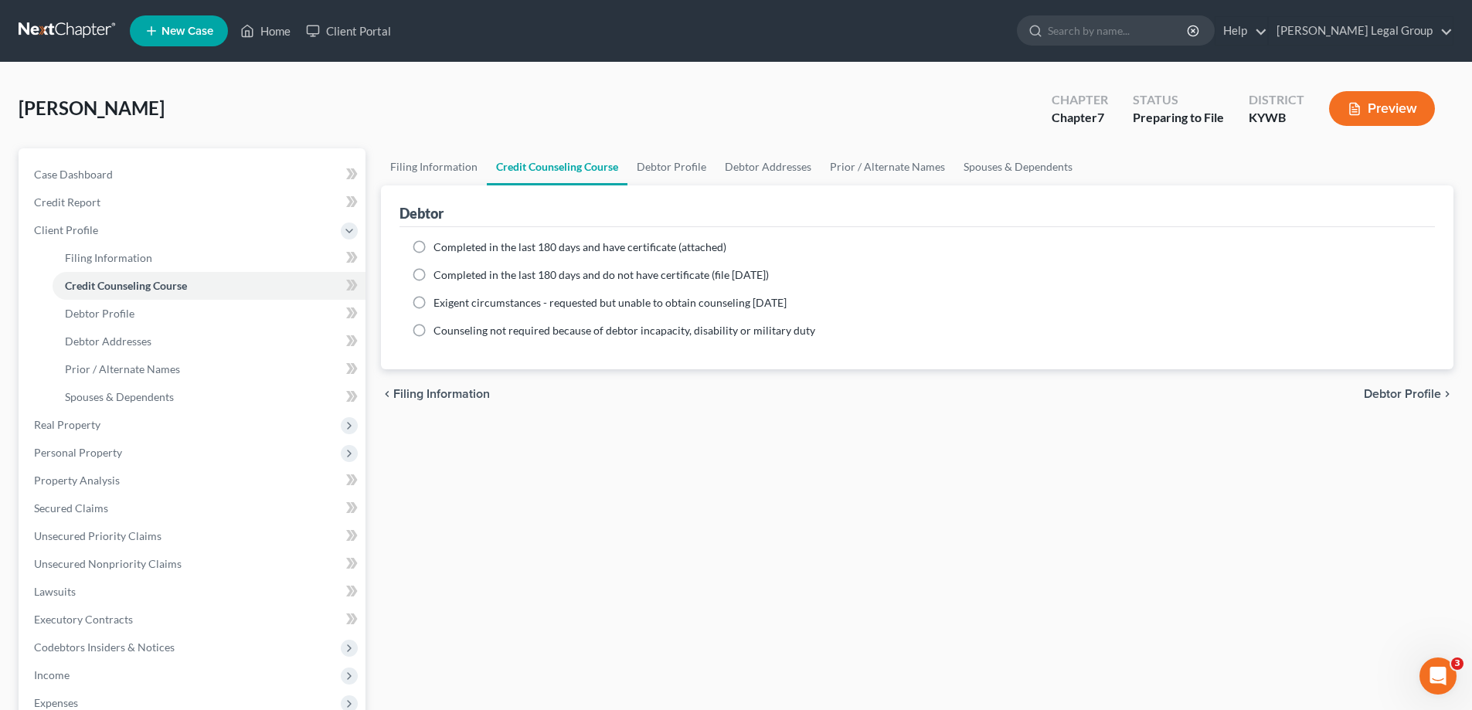
click at [1420, 397] on span "Debtor Profile" at bounding box center [1401, 394] width 77 height 12
select select "0"
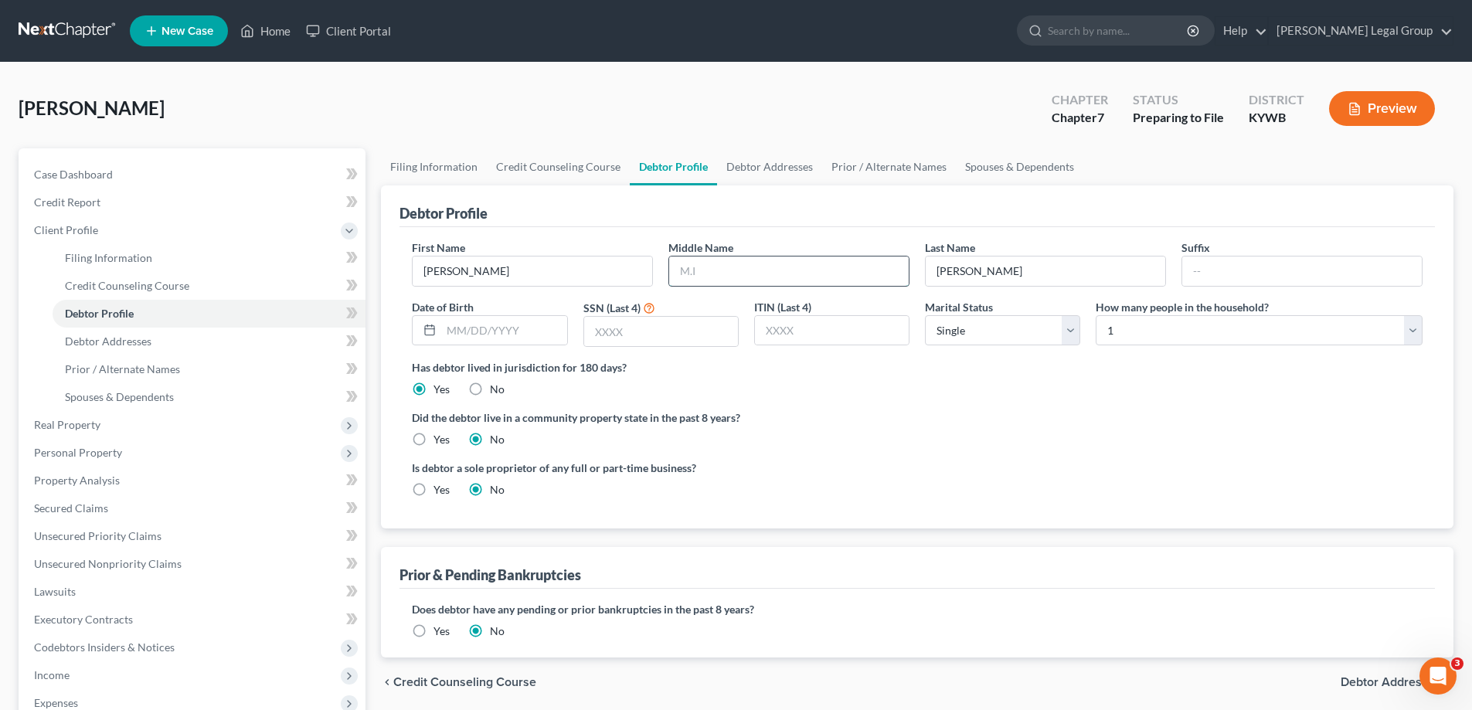
click at [709, 270] on input "text" at bounding box center [788, 270] width 239 height 29
click at [745, 261] on input "text" at bounding box center [788, 270] width 239 height 29
type input "[PERSON_NAME]"
click at [443, 338] on input "text" at bounding box center [503, 330] width 125 height 29
type input "[DATE]"
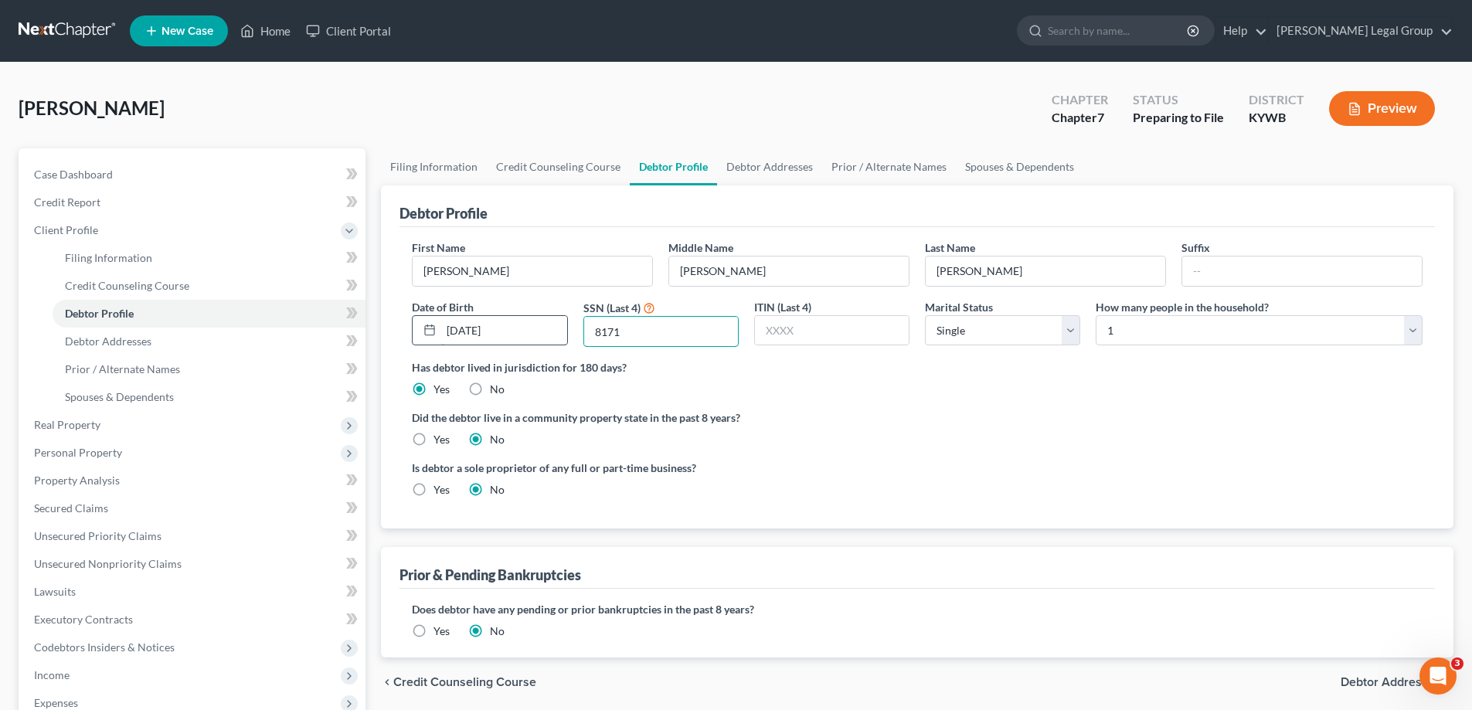
type input "8171"
click at [1144, 340] on select "Select 1 2 3 4 5 6 7 8 9 10 11 12 13 14 15 16 17 18 19 20" at bounding box center [1258, 330] width 327 height 31
click at [1095, 315] on select "Select 1 2 3 4 5 6 7 8 9 10 11 12 13 14 15 16 17 18 19 20" at bounding box center [1258, 330] width 327 height 31
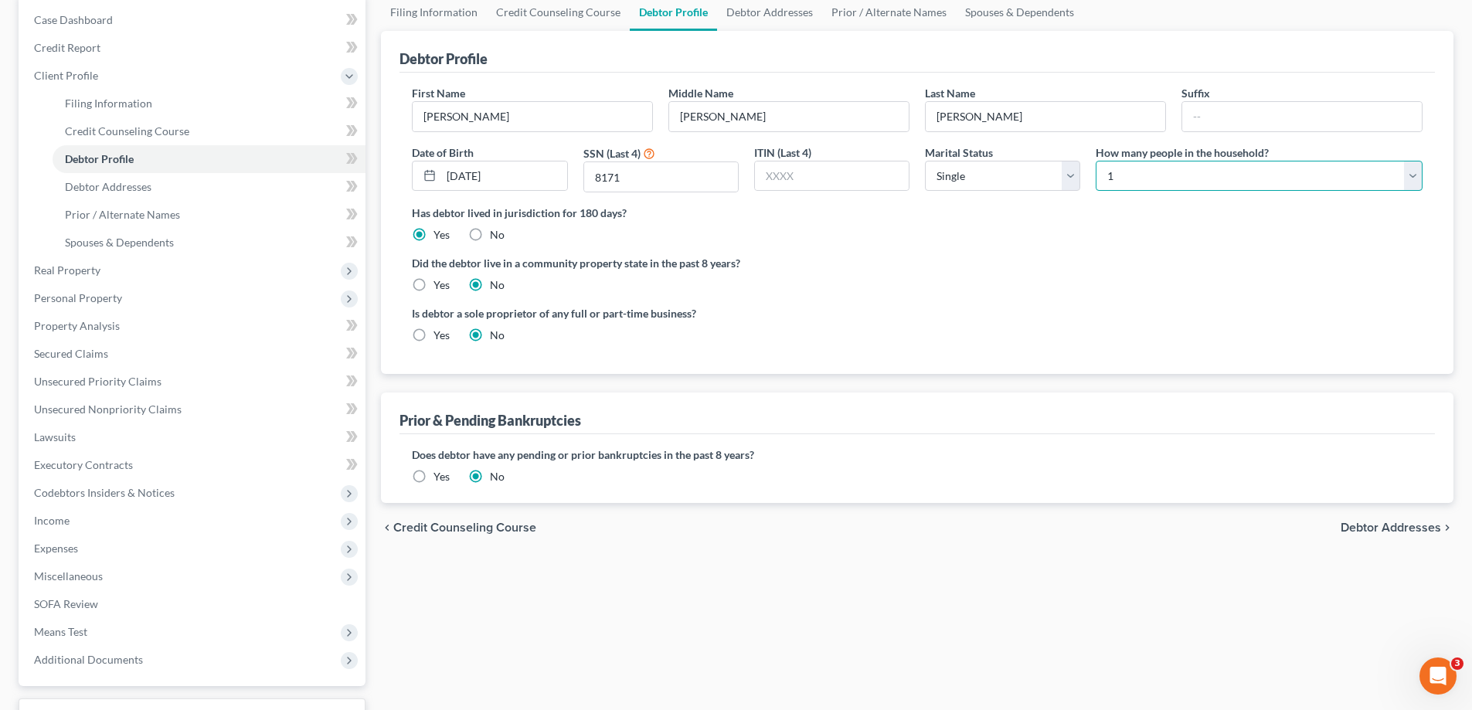
scroll to position [232, 0]
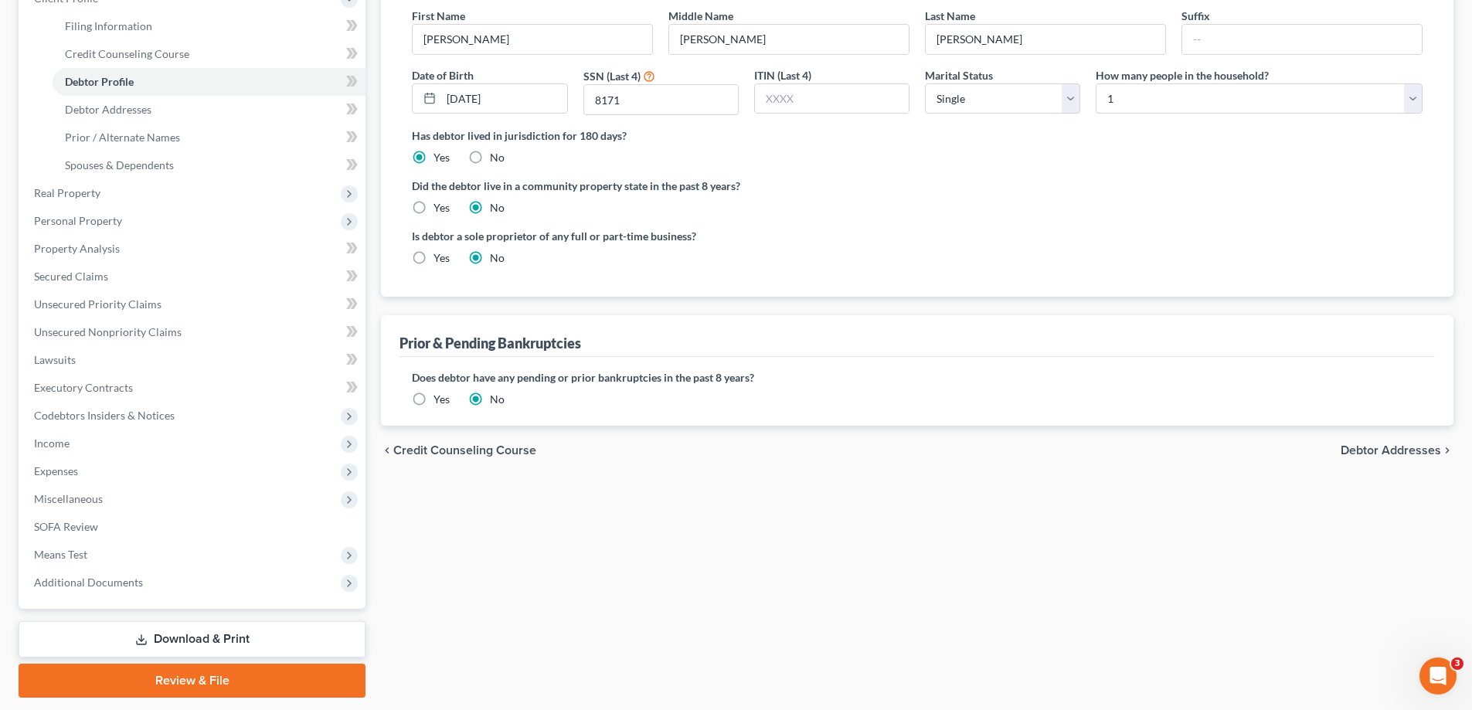
click at [1374, 455] on span "Debtor Addresses" at bounding box center [1390, 450] width 100 height 12
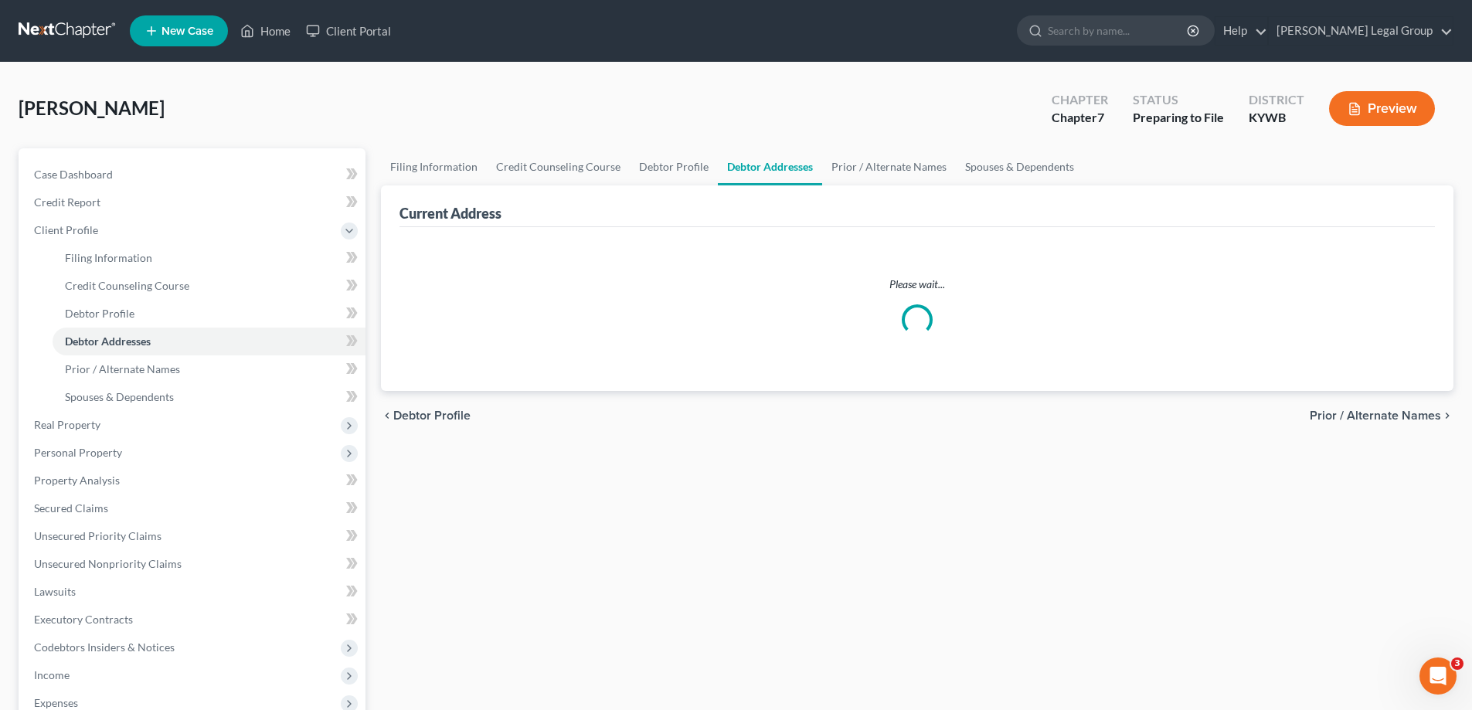
select select "0"
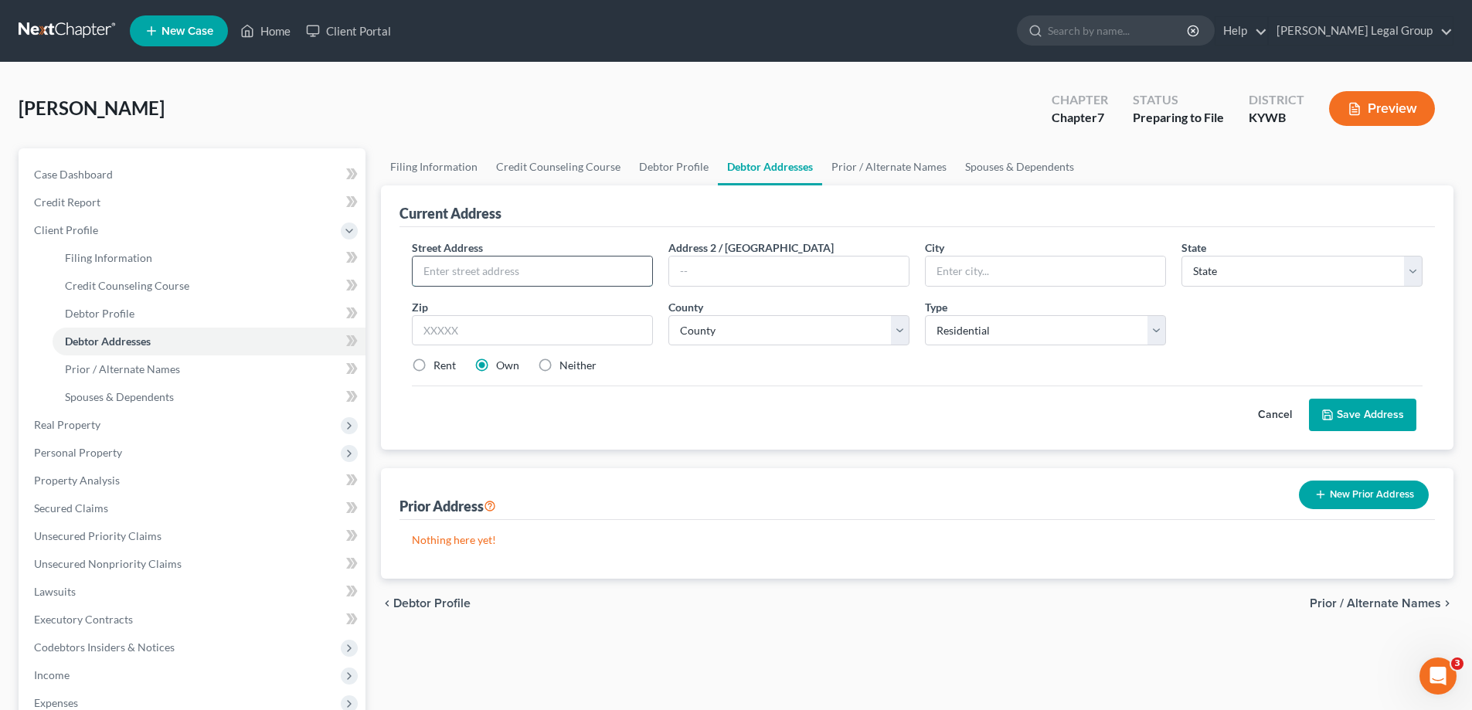
click at [601, 280] on input "text" at bounding box center [532, 270] width 239 height 29
type input "[STREET_ADDRESS][PERSON_NAME]"
type input "Earlington"
select select "18"
type input "42410"
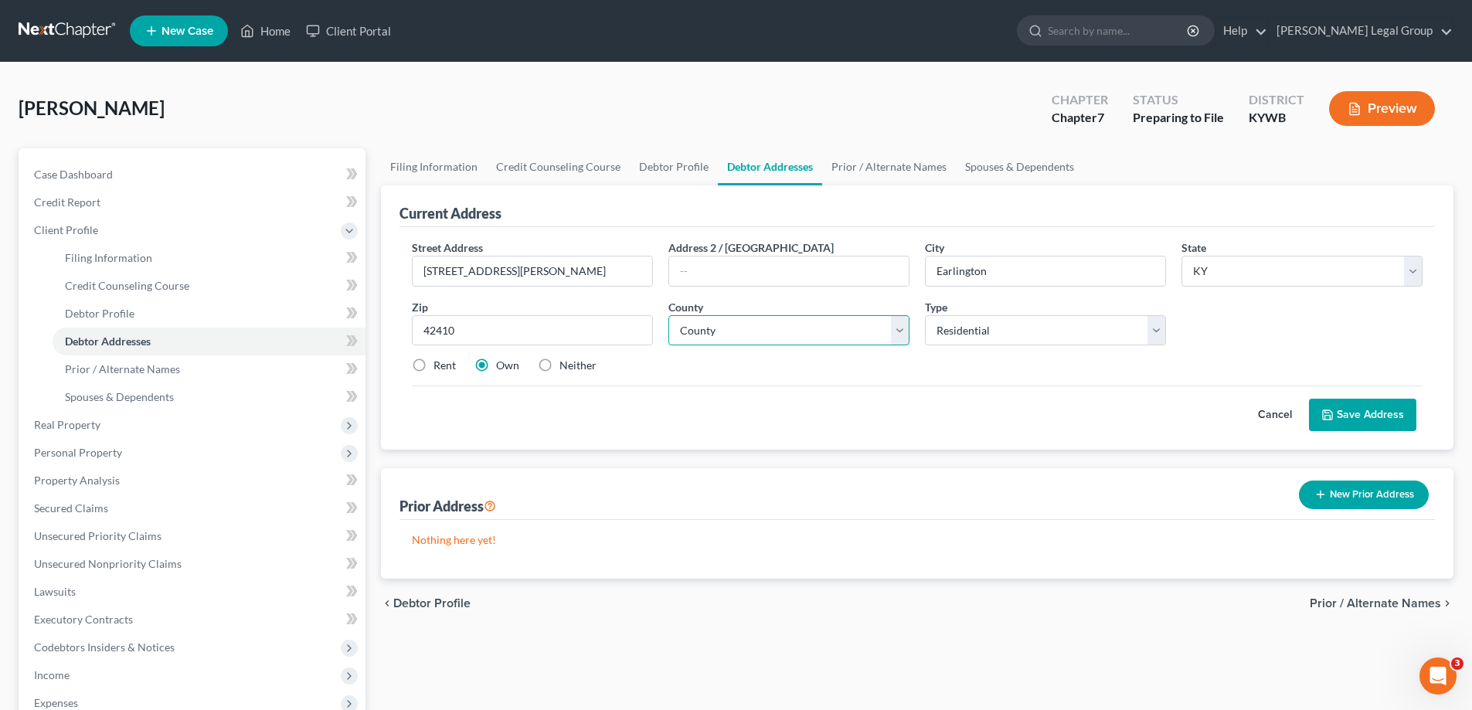
click at [742, 323] on select "County [GEOGRAPHIC_DATA] [GEOGRAPHIC_DATA] [GEOGRAPHIC_DATA] [GEOGRAPHIC_DATA] …" at bounding box center [788, 330] width 241 height 31
select select "53"
click at [668, 315] on select "County [GEOGRAPHIC_DATA] [GEOGRAPHIC_DATA] [GEOGRAPHIC_DATA] [GEOGRAPHIC_DATA] …" at bounding box center [788, 330] width 241 height 31
click at [971, 345] on select "Select Residential Mailing Rental Business" at bounding box center [1045, 330] width 241 height 31
click at [925, 315] on select "Select Residential Mailing Rental Business" at bounding box center [1045, 330] width 241 height 31
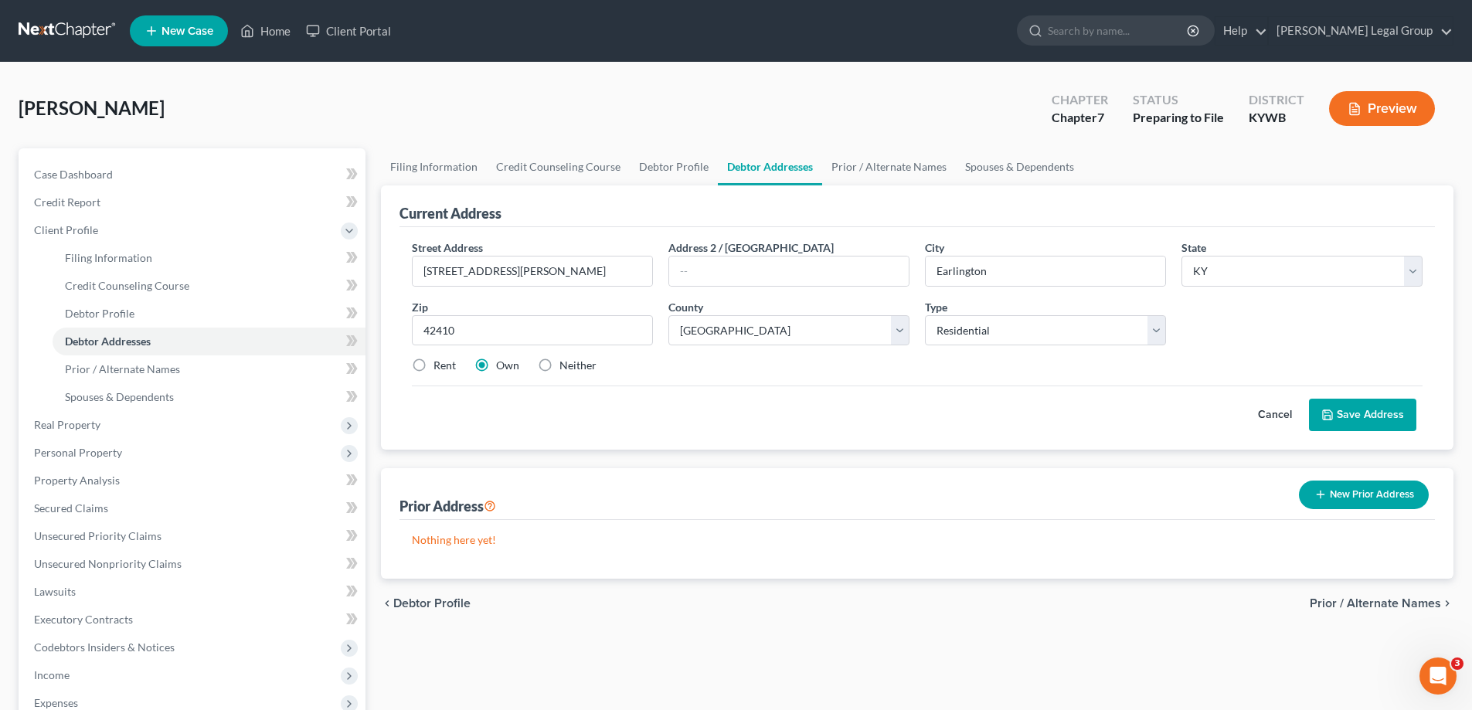
click at [559, 360] on label "Neither" at bounding box center [577, 365] width 37 height 15
click at [565, 360] on input "Neither" at bounding box center [570, 363] width 10 height 10
radio input "true"
click at [1334, 423] on button "Save Address" at bounding box center [1362, 415] width 107 height 32
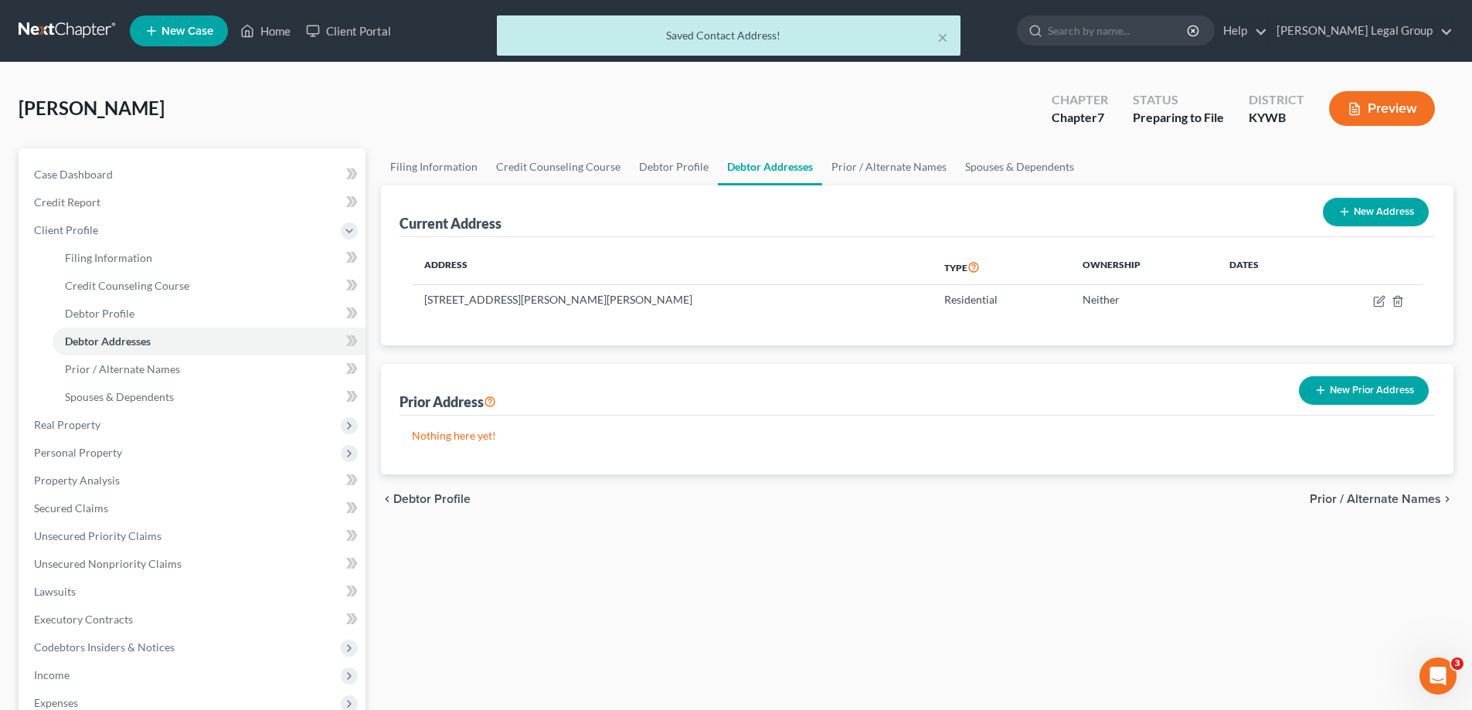
click at [1356, 496] on span "Prior / Alternate Names" at bounding box center [1374, 499] width 131 height 12
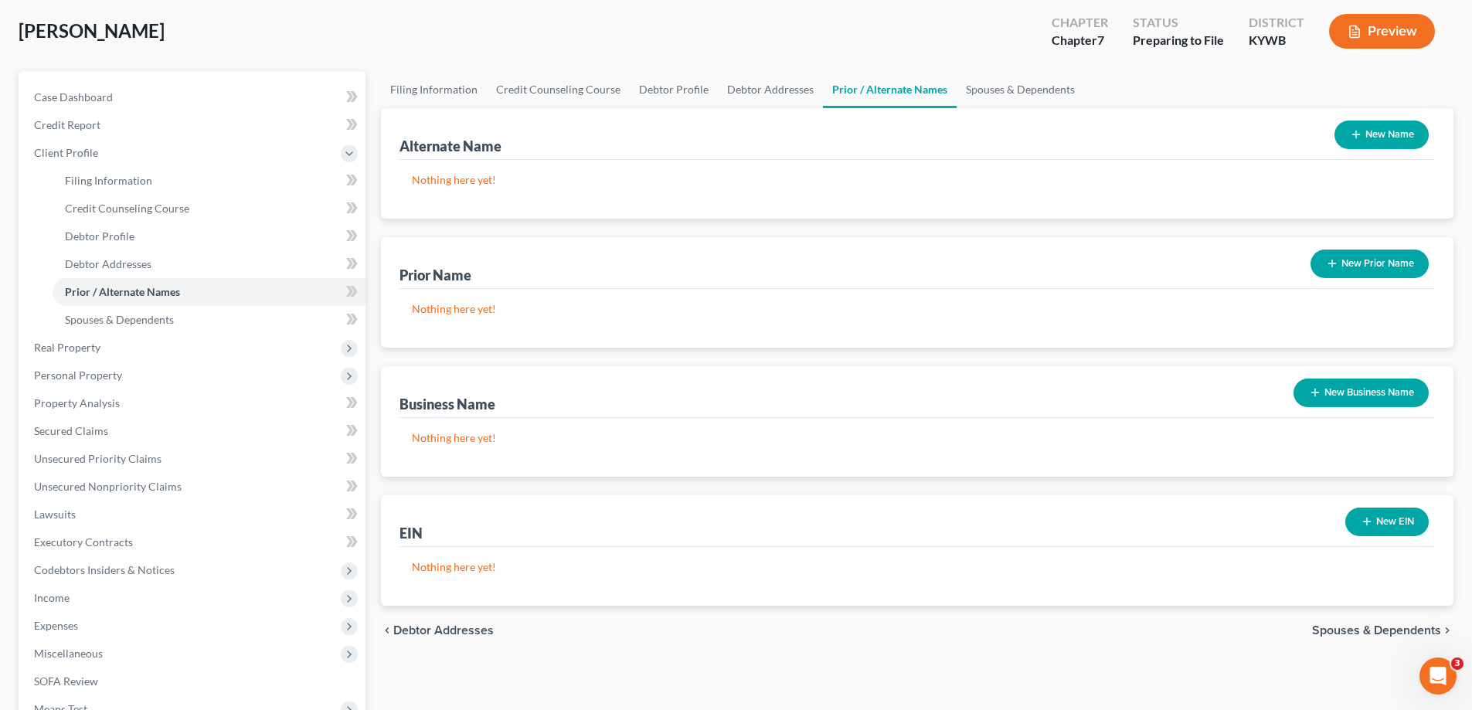
scroll to position [154, 0]
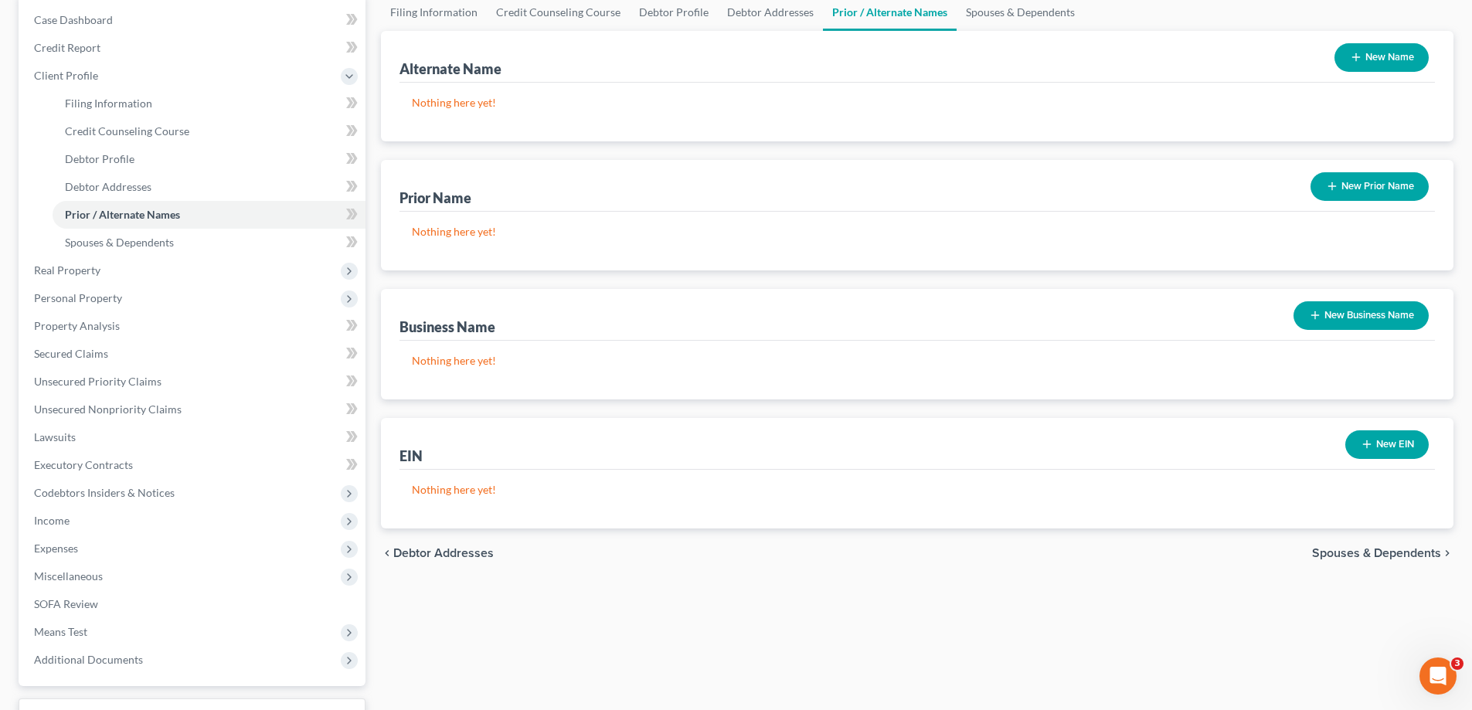
click at [1390, 548] on span "Spouses & Dependents" at bounding box center [1376, 553] width 129 height 12
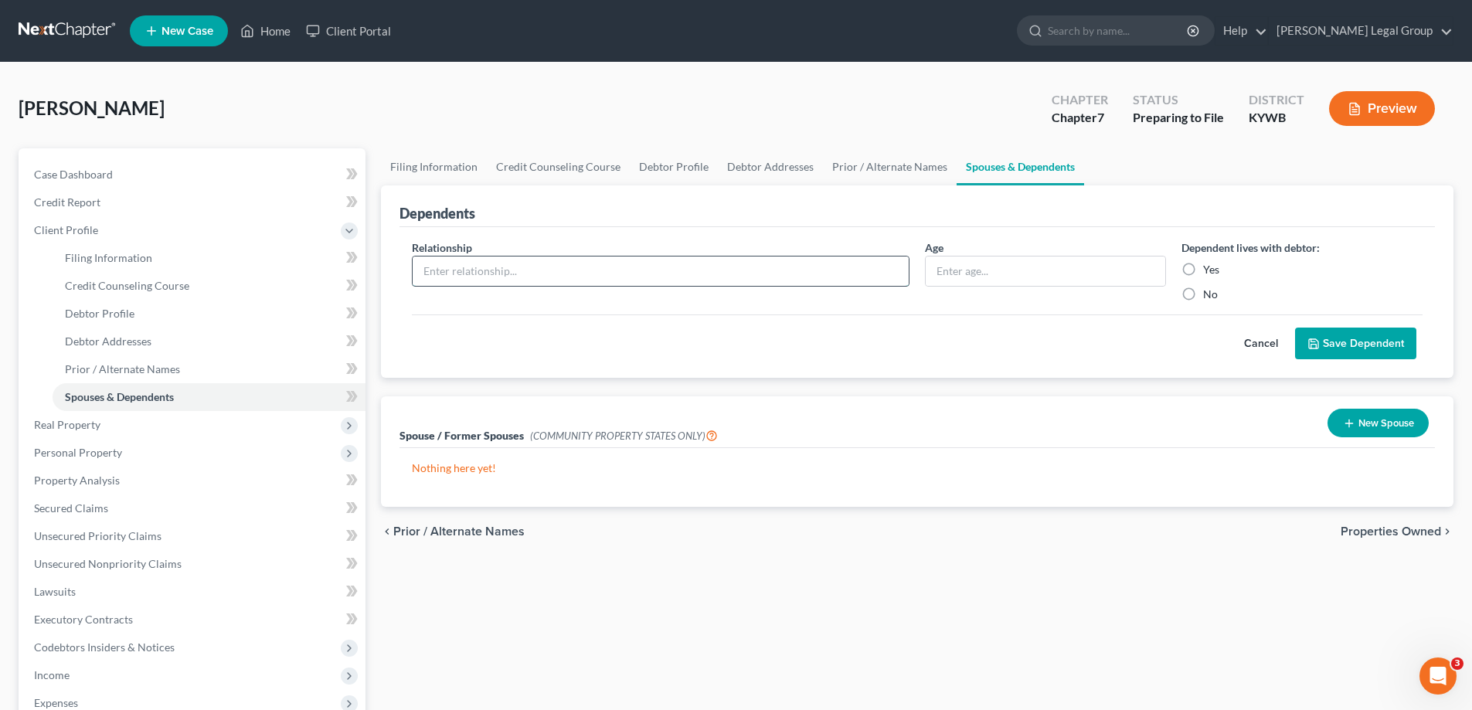
click at [619, 282] on input "text" at bounding box center [661, 270] width 496 height 29
click at [1424, 532] on span "Properties Owned" at bounding box center [1390, 531] width 100 height 12
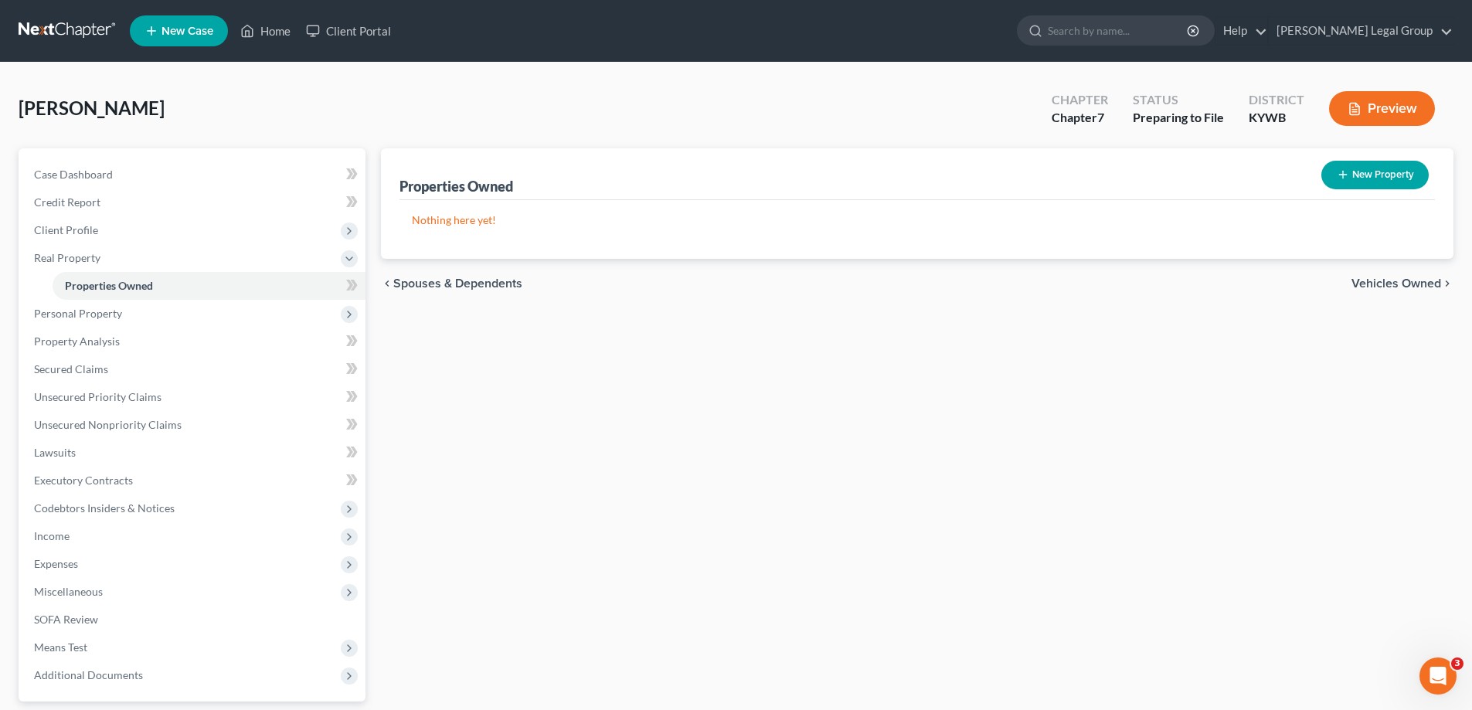
click at [1404, 283] on span "Vehicles Owned" at bounding box center [1396, 283] width 90 height 12
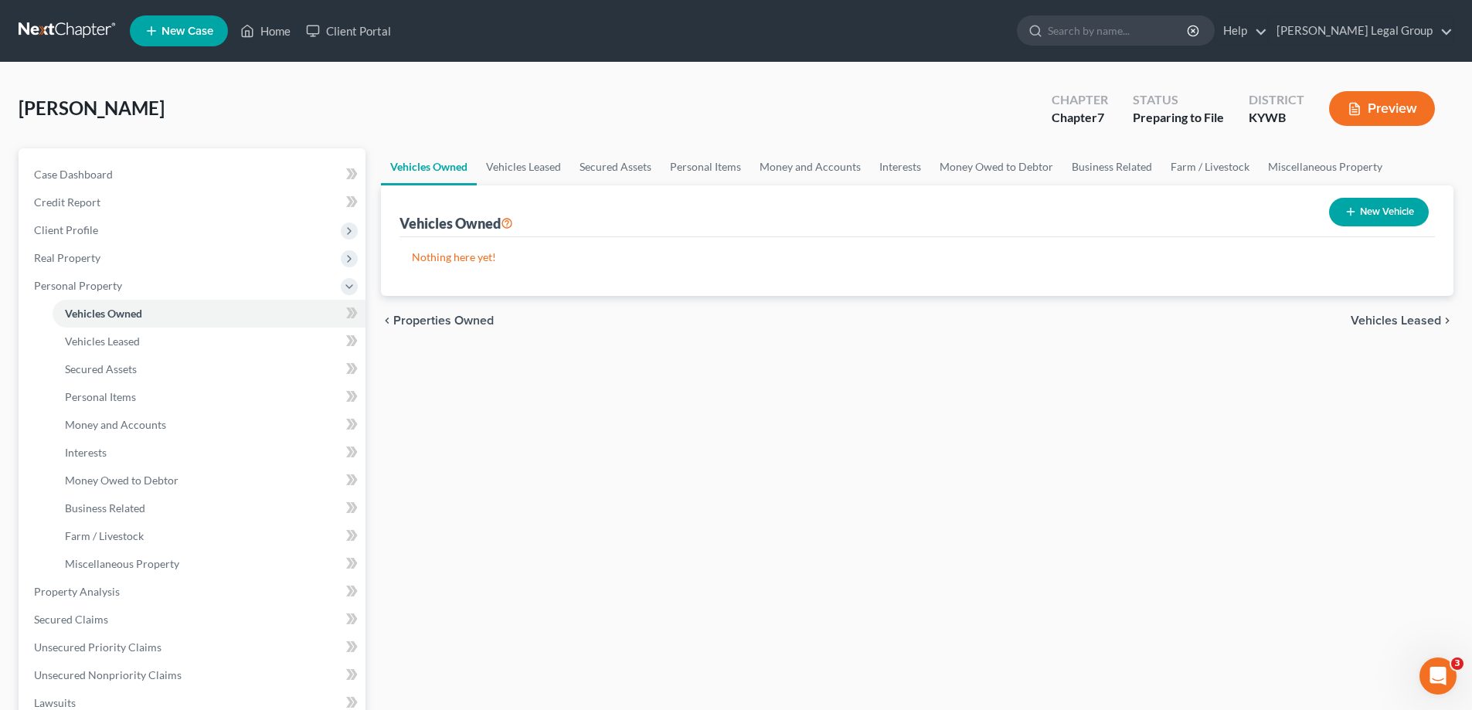
click at [1357, 323] on span "Vehicles Leased" at bounding box center [1395, 320] width 90 height 12
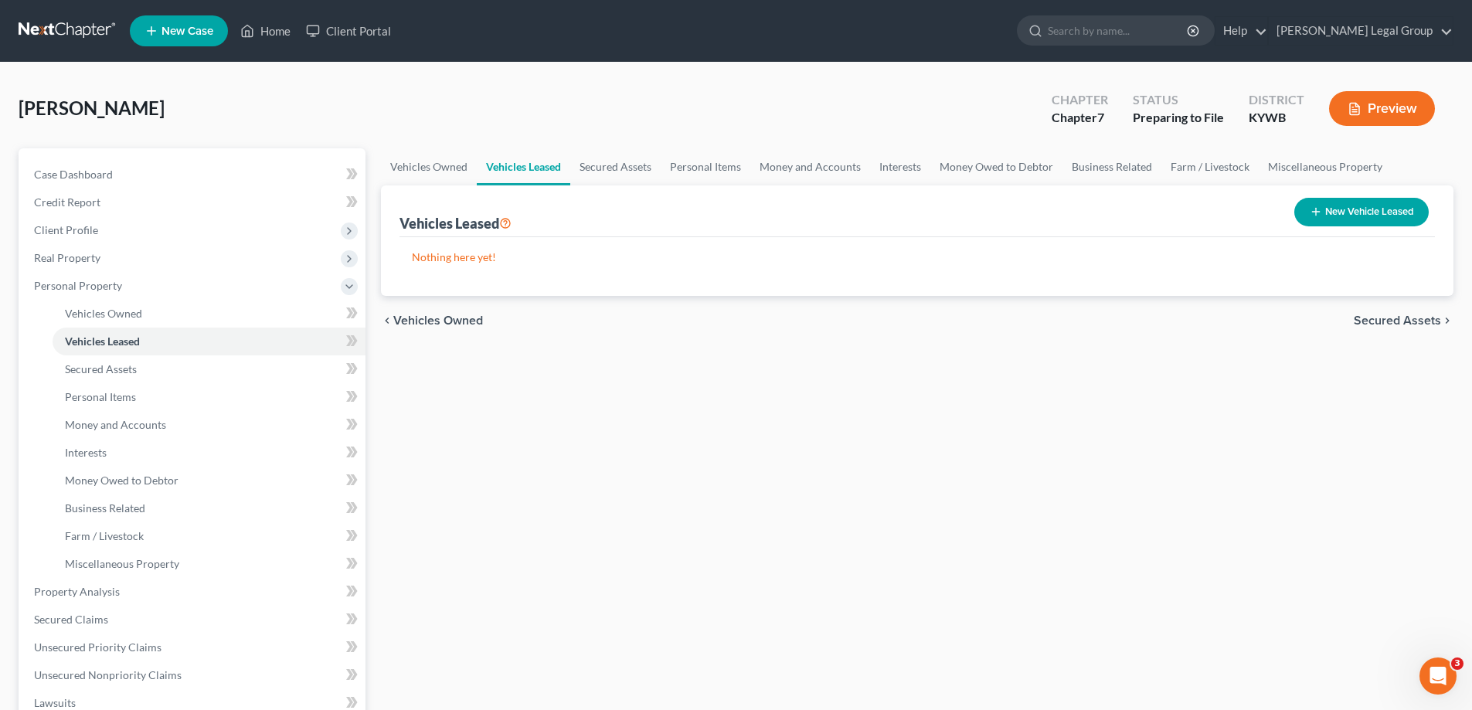
click at [1357, 323] on span "Secured Assets" at bounding box center [1396, 320] width 87 height 12
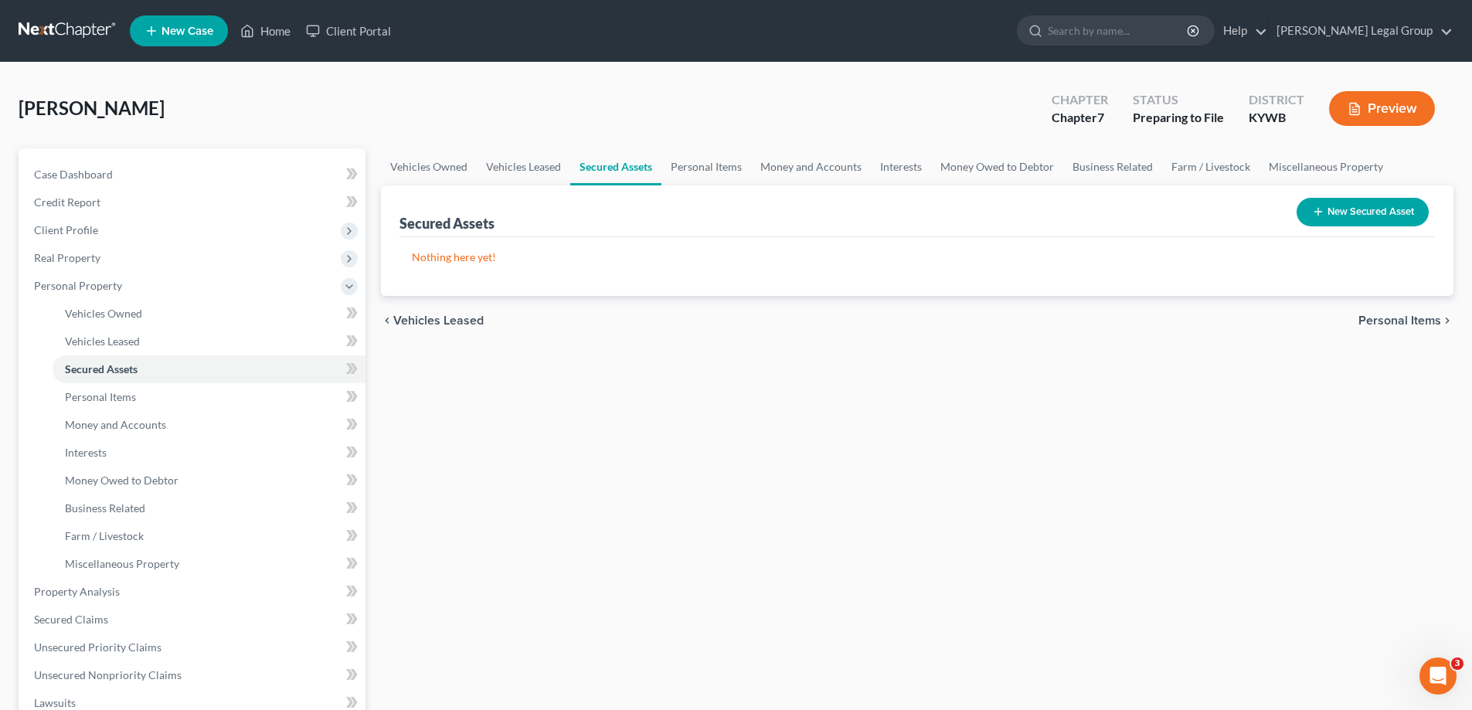
click at [1336, 221] on button "New Secured Asset" at bounding box center [1362, 212] width 132 height 29
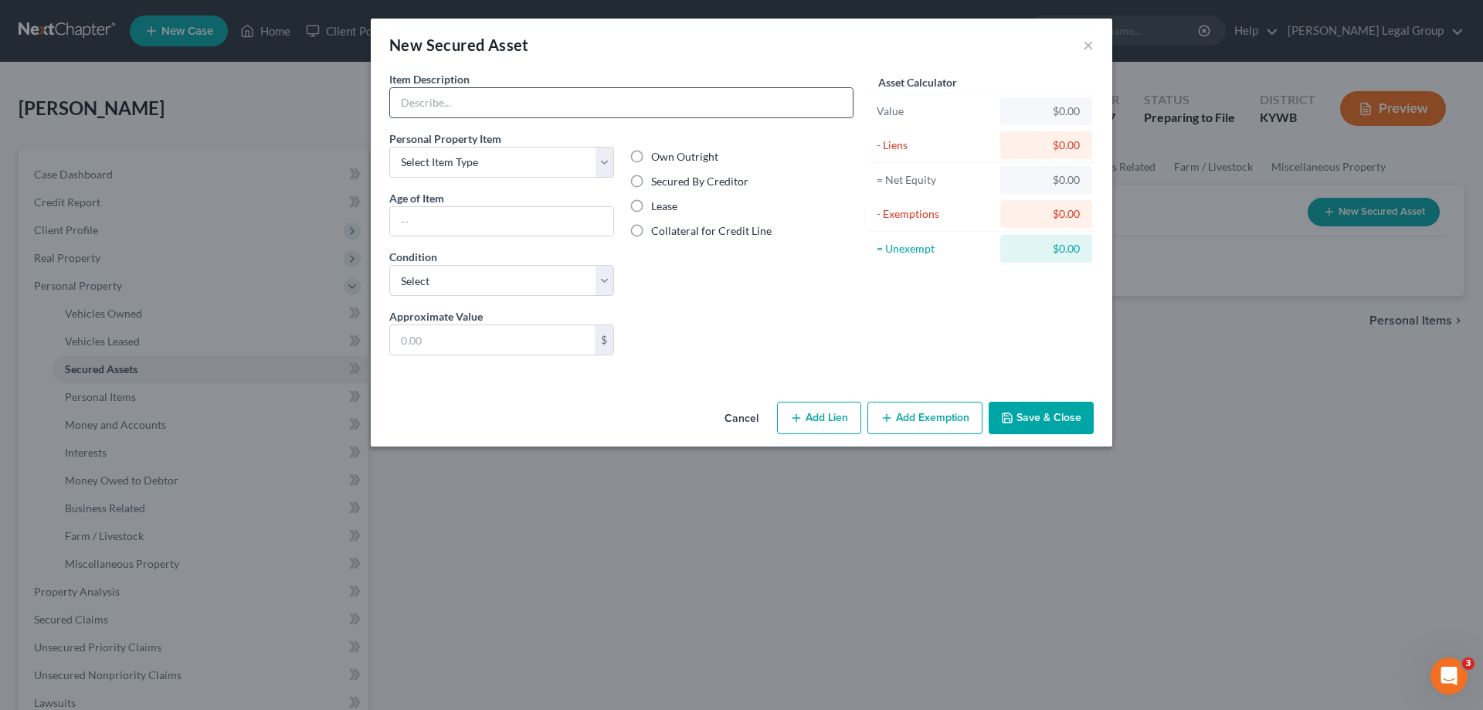
click at [555, 106] on input "text" at bounding box center [621, 102] width 463 height 29
click at [732, 416] on button "Cancel" at bounding box center [741, 418] width 59 height 31
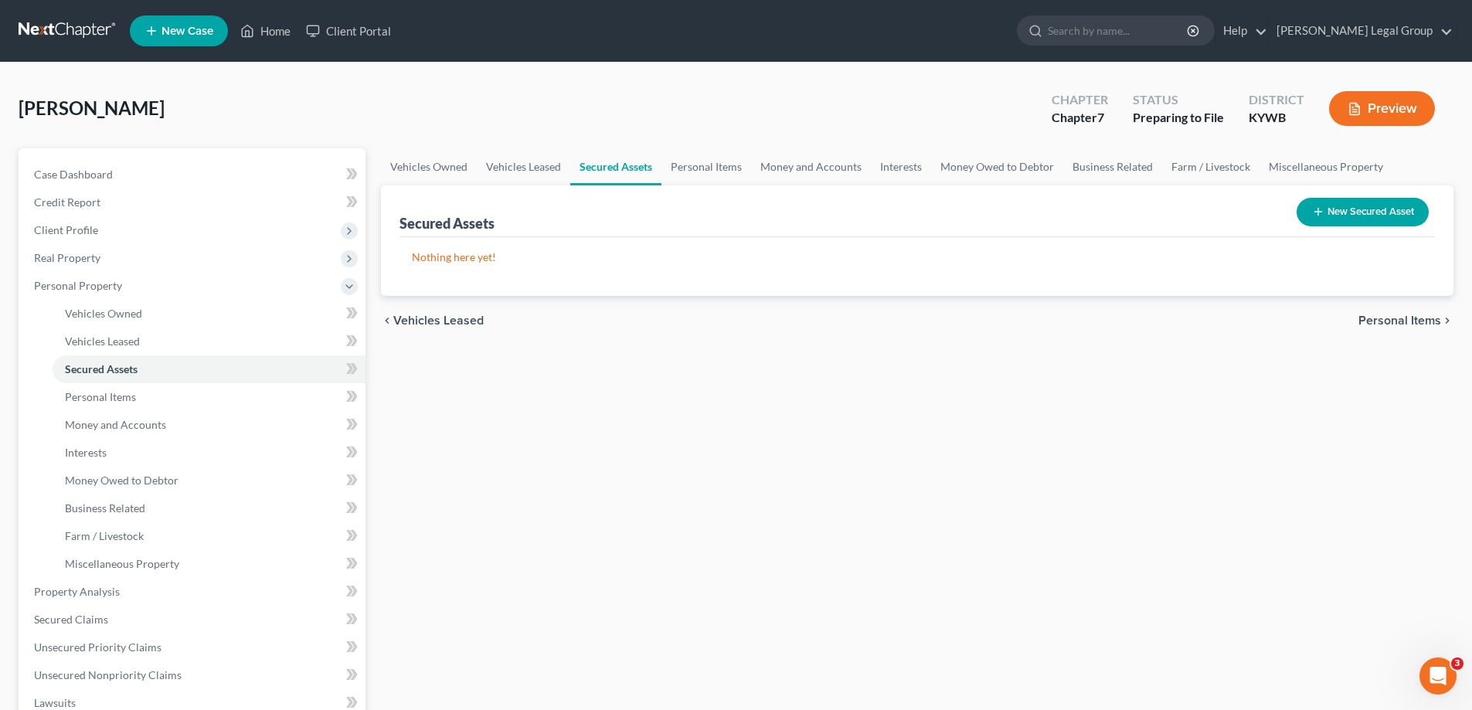
click at [427, 324] on span "Vehicles Leased" at bounding box center [438, 320] width 90 height 12
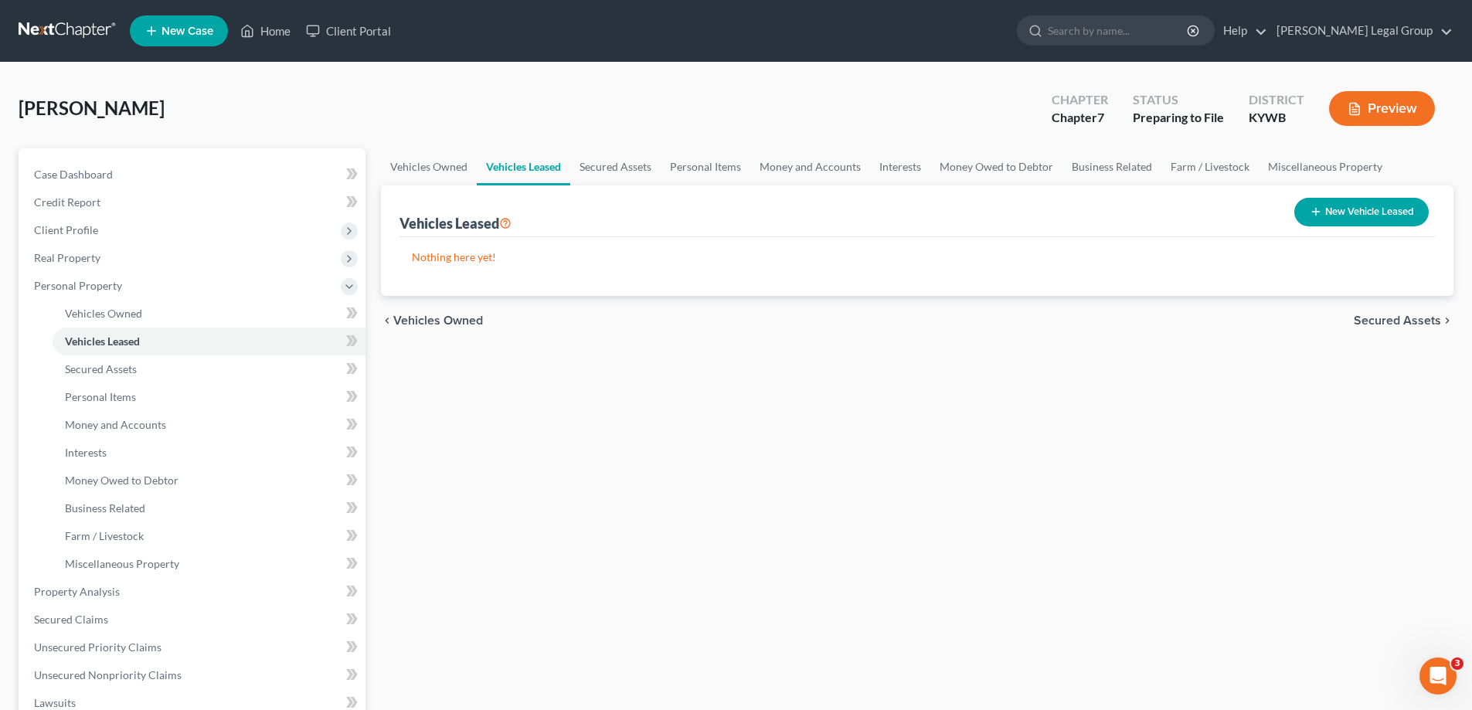
click at [427, 324] on span "Vehicles Owned" at bounding box center [438, 320] width 90 height 12
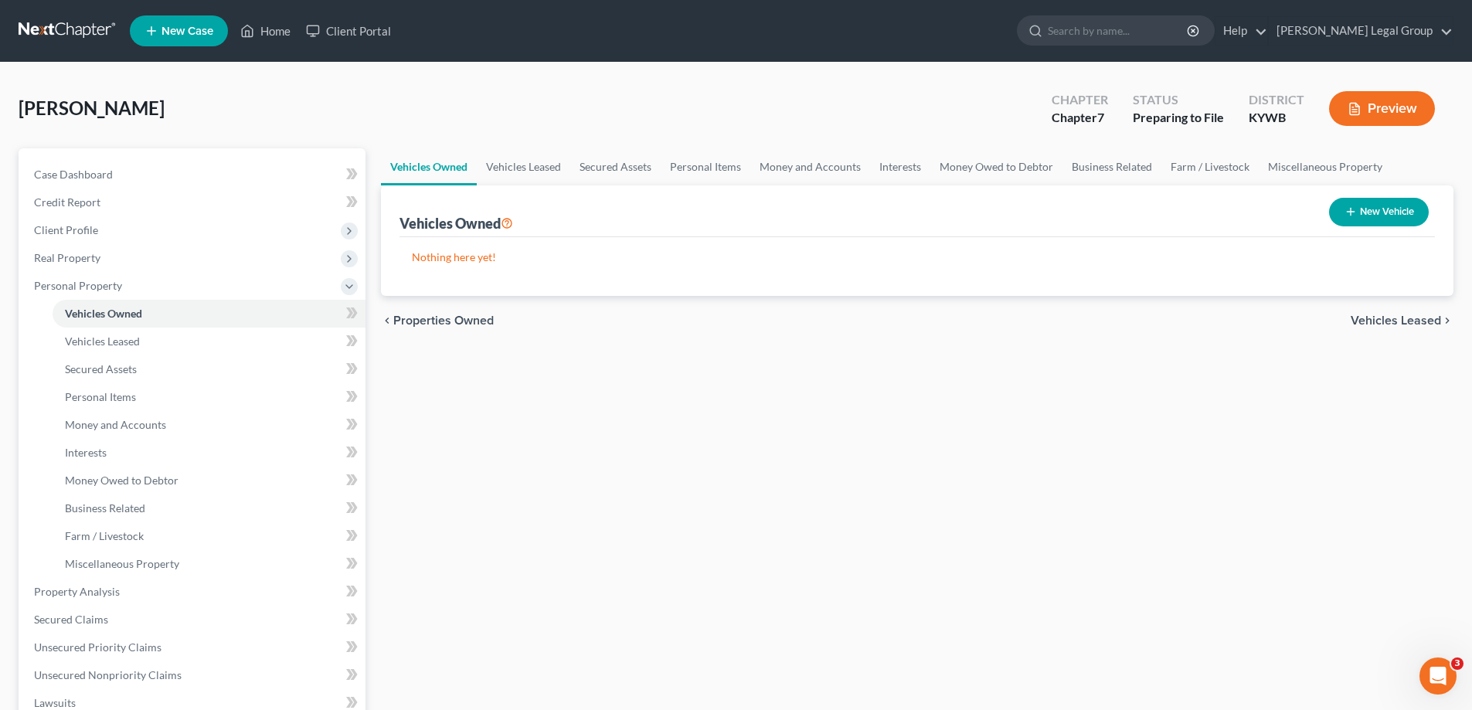
click at [1396, 319] on span "Vehicles Leased" at bounding box center [1395, 320] width 90 height 12
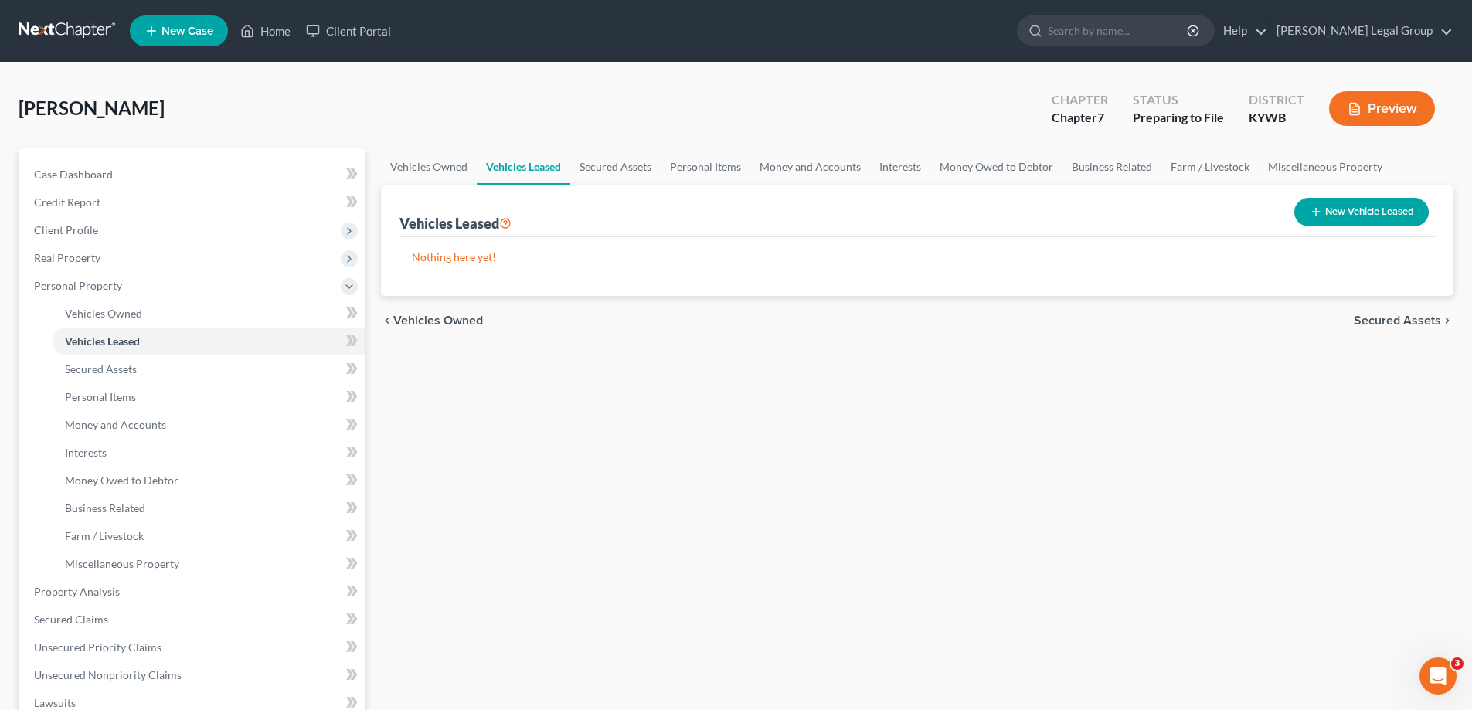
click at [460, 327] on span "Vehicles Owned" at bounding box center [438, 320] width 90 height 12
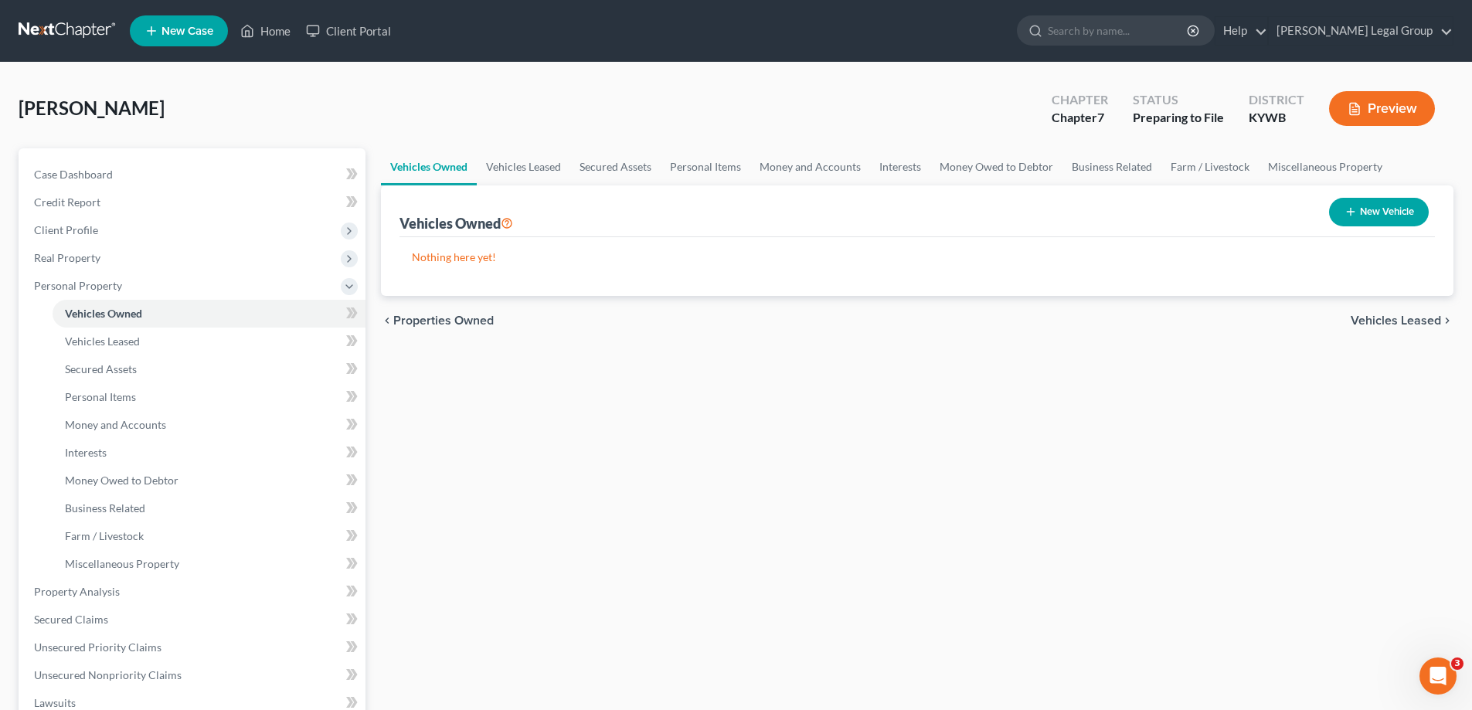
click at [1350, 216] on icon "button" at bounding box center [1350, 211] width 12 height 12
select select "0"
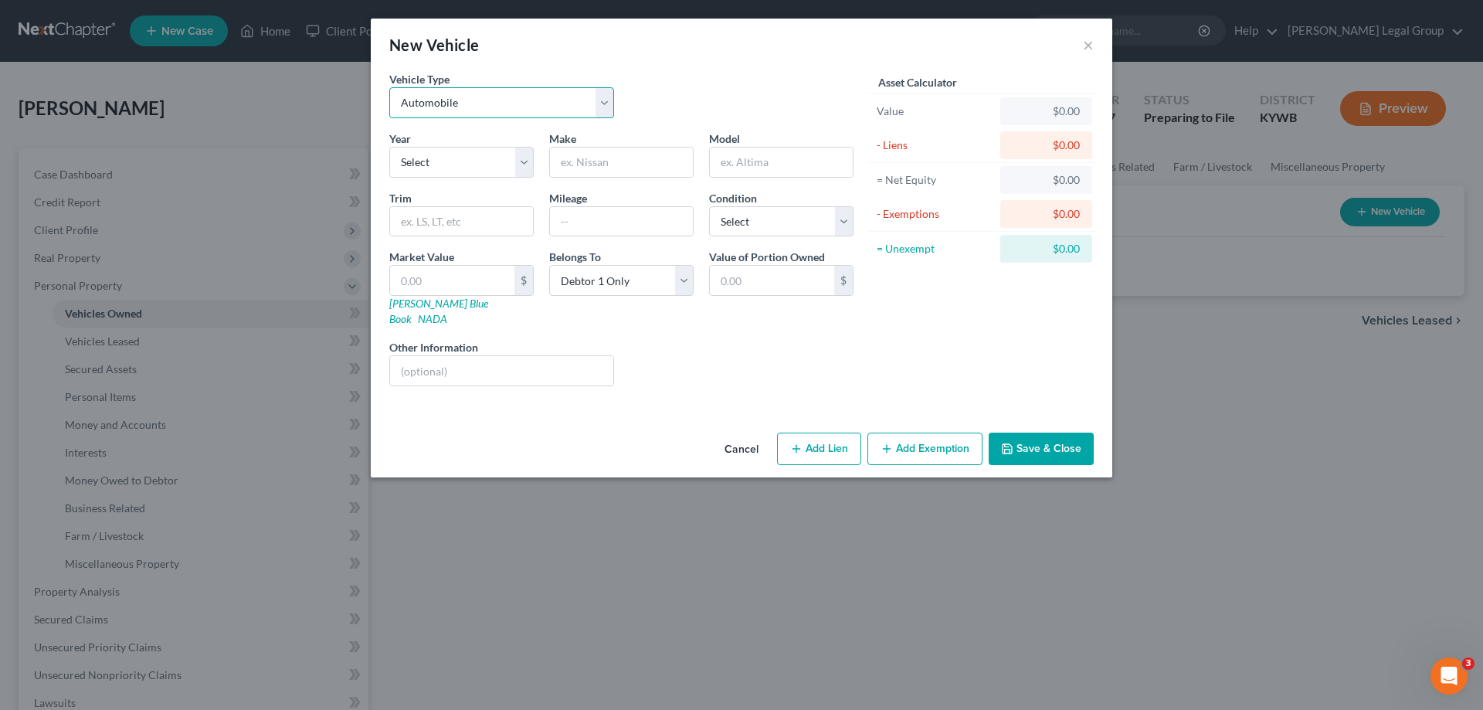
click at [477, 110] on select "Select Automobile Truck Trailer Watercraft Aircraft Motor Home Atv Other Vehicle" at bounding box center [501, 102] width 225 height 31
click at [389, 87] on select "Select Automobile Truck Trailer Watercraft Aircraft Motor Home Atv Other Vehicle" at bounding box center [501, 102] width 225 height 31
click at [466, 158] on select "Select 2026 2025 2024 2023 2022 2021 2020 2019 2018 2017 2016 2015 2014 2013 20…" at bounding box center [461, 162] width 144 height 31
select select "20"
click at [389, 147] on select "Select 2026 2025 2024 2023 2022 2021 2020 2019 2018 2017 2016 2015 2014 2013 20…" at bounding box center [461, 162] width 144 height 31
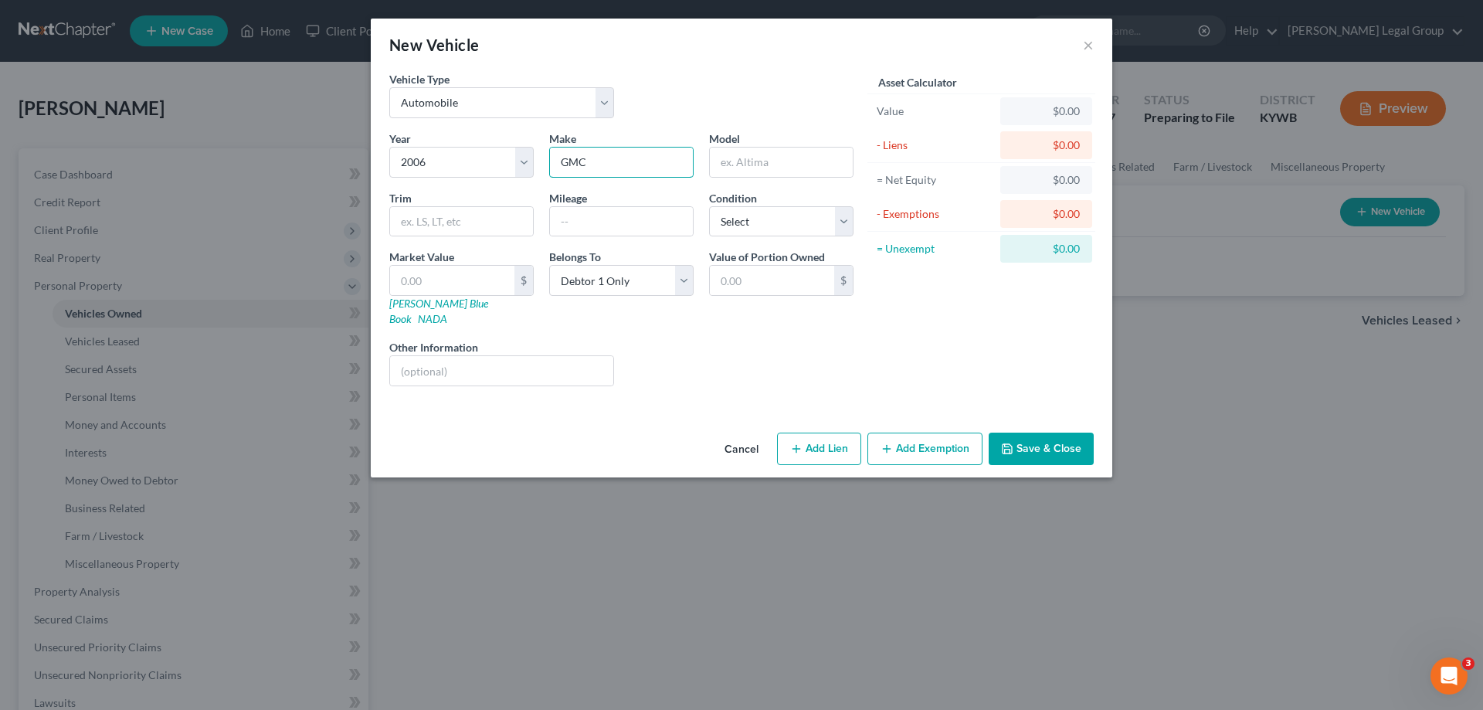
type input "GMC"
type input "S"
type input "Sierra"
type input "225000"
click at [824, 234] on select "Select Excellent Very Good Good Fair Poor" at bounding box center [781, 221] width 144 height 31
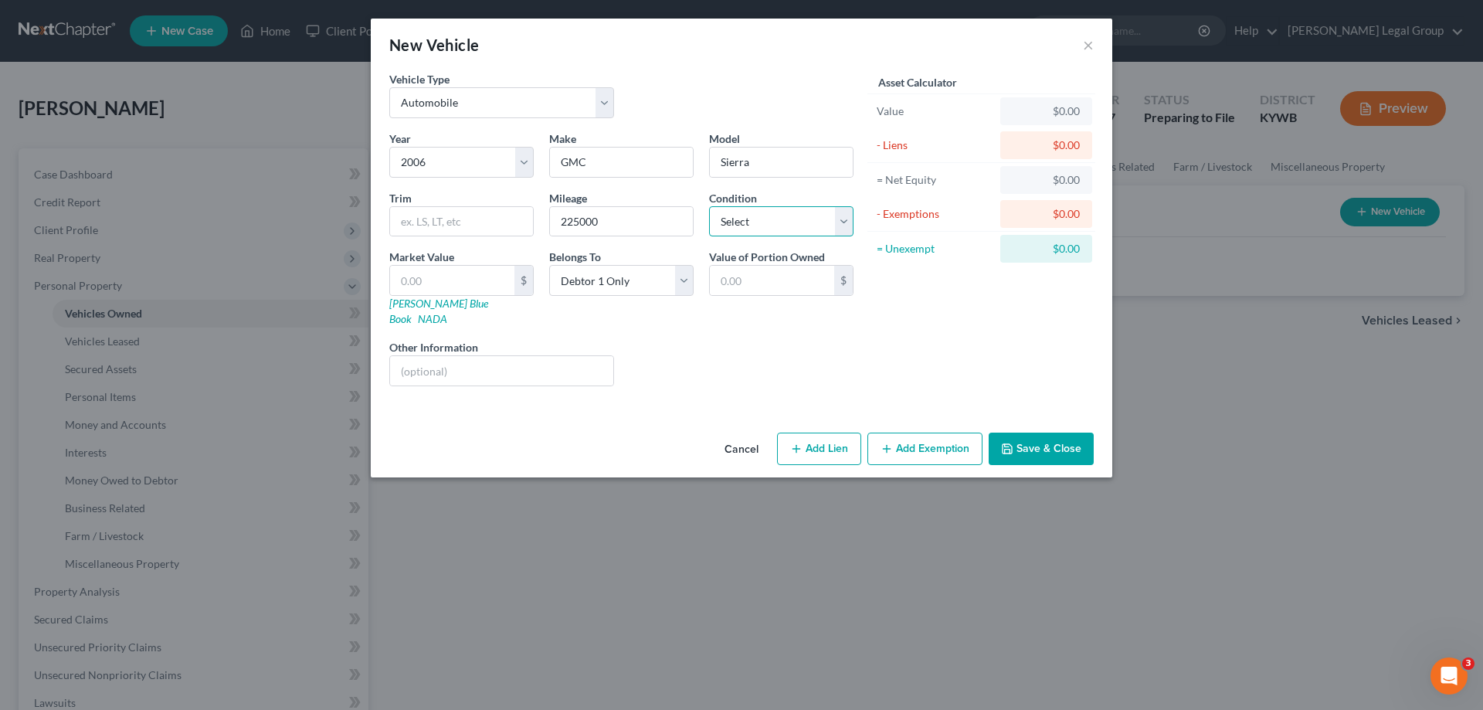
select select "2"
click at [709, 206] on select "Select Excellent Very Good Good Fair Poor" at bounding box center [781, 221] width 144 height 31
drag, startPoint x: 482, startPoint y: 276, endPoint x: 239, endPoint y: 261, distance: 243.8
click at [239, 261] on div "New Vehicle × Vehicle Type Select Automobile Truck Trailer Watercraft Aircraft …" at bounding box center [741, 355] width 1483 height 710
type input "6"
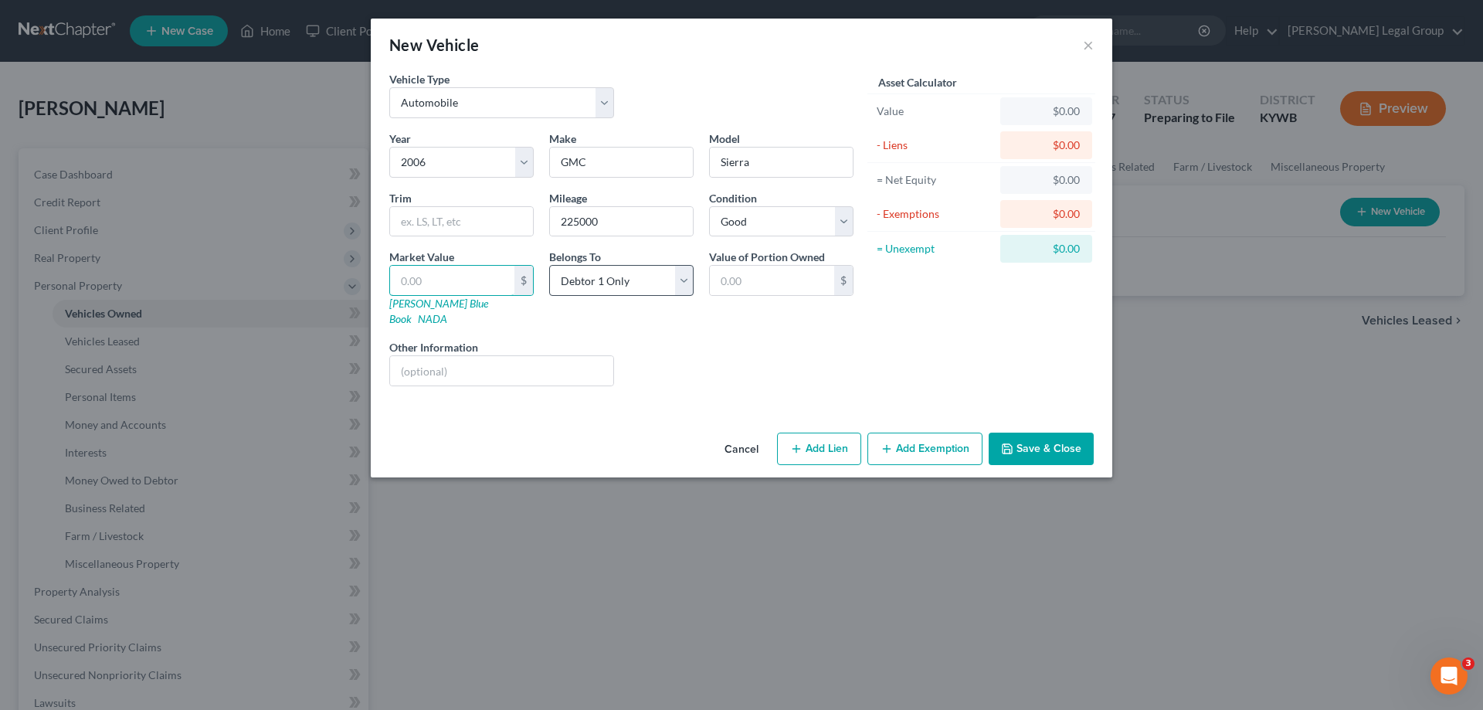
type input "6.00"
type input "69"
type input "69.00"
type input "699"
type input "699.00"
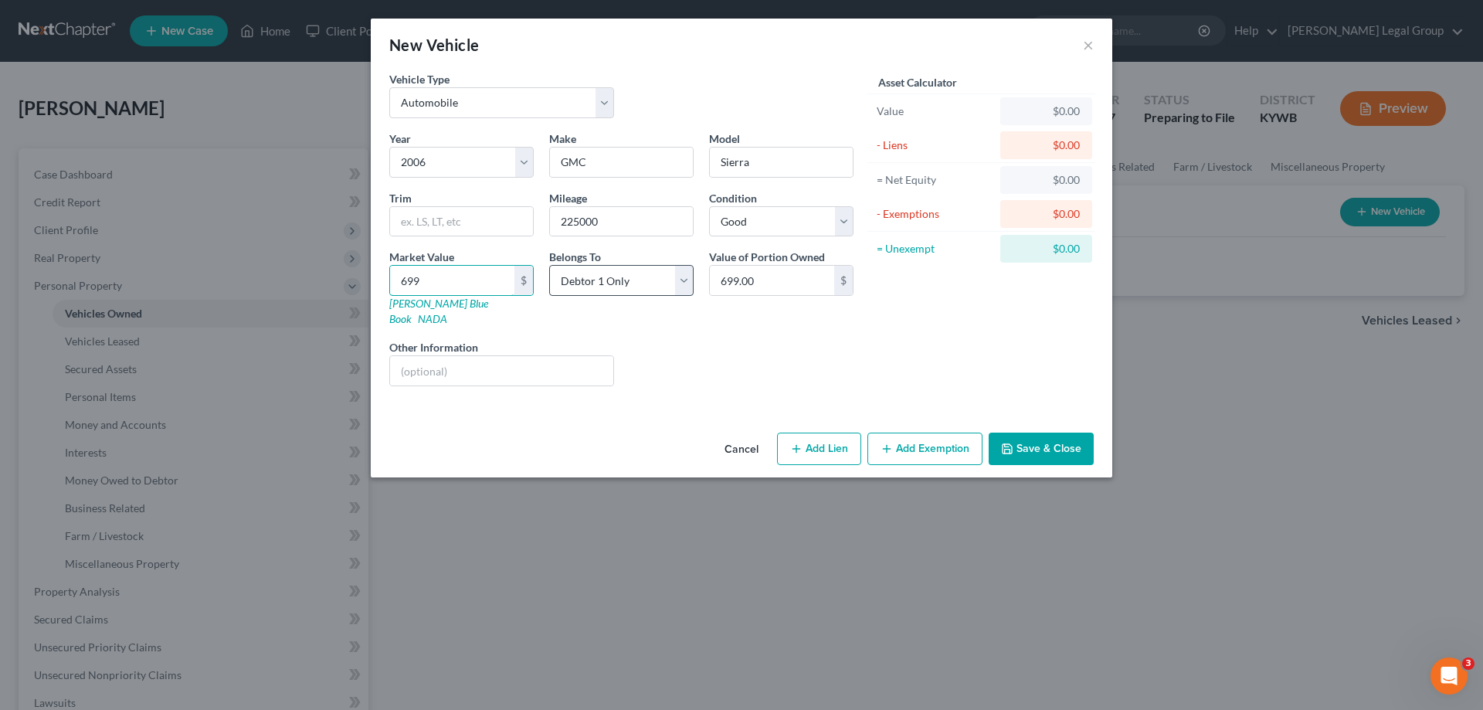
type input "6995"
type input "6,995.00"
type input "6,995"
click at [671, 281] on select "Select Debtor 1 Only Debtor 2 Only Debtor 1 And Debtor 2 Only At Least One Of T…" at bounding box center [621, 280] width 144 height 31
select select "3"
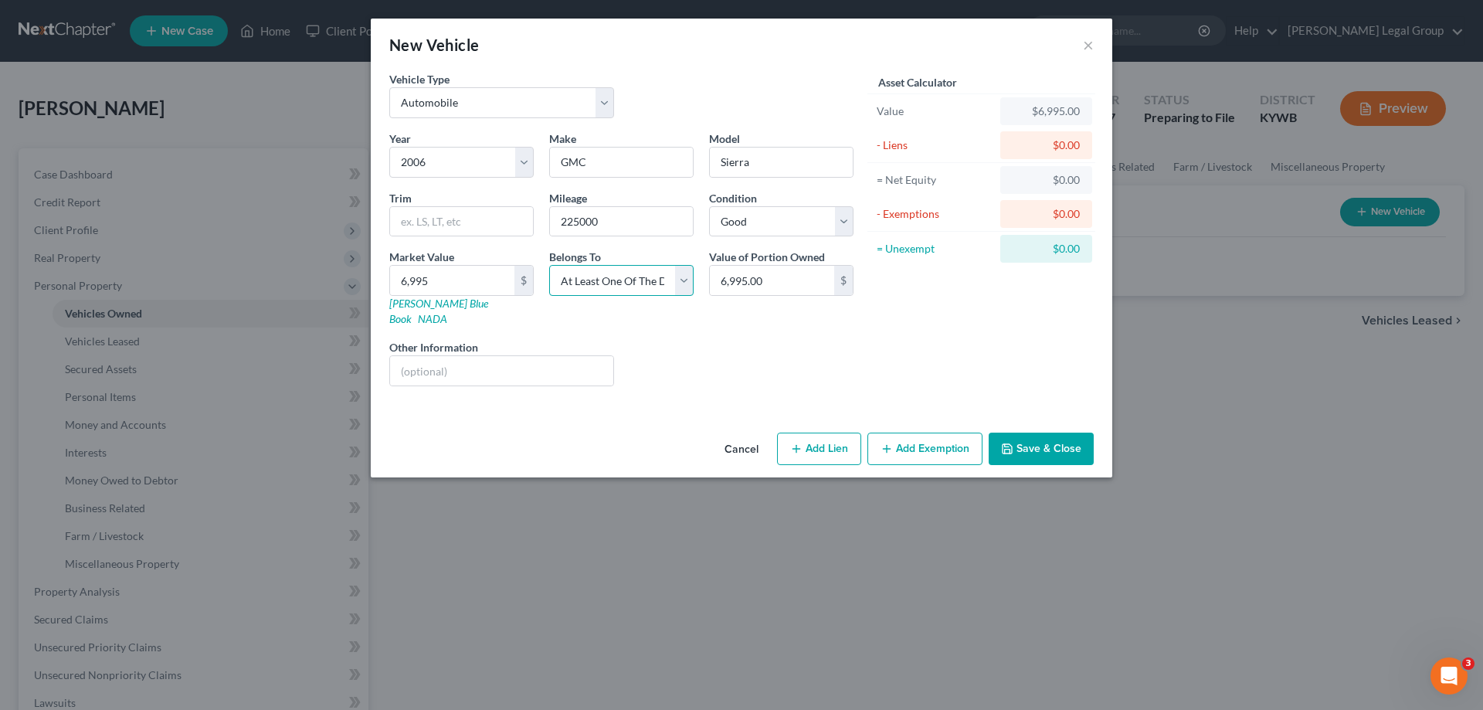
click at [549, 265] on select "Select Debtor 1 Only Debtor 2 Only Debtor 1 And Debtor 2 Only At Least One Of T…" at bounding box center [621, 280] width 144 height 31
click at [820, 433] on button "Add Lien" at bounding box center [819, 449] width 84 height 32
select select "3"
select select "0"
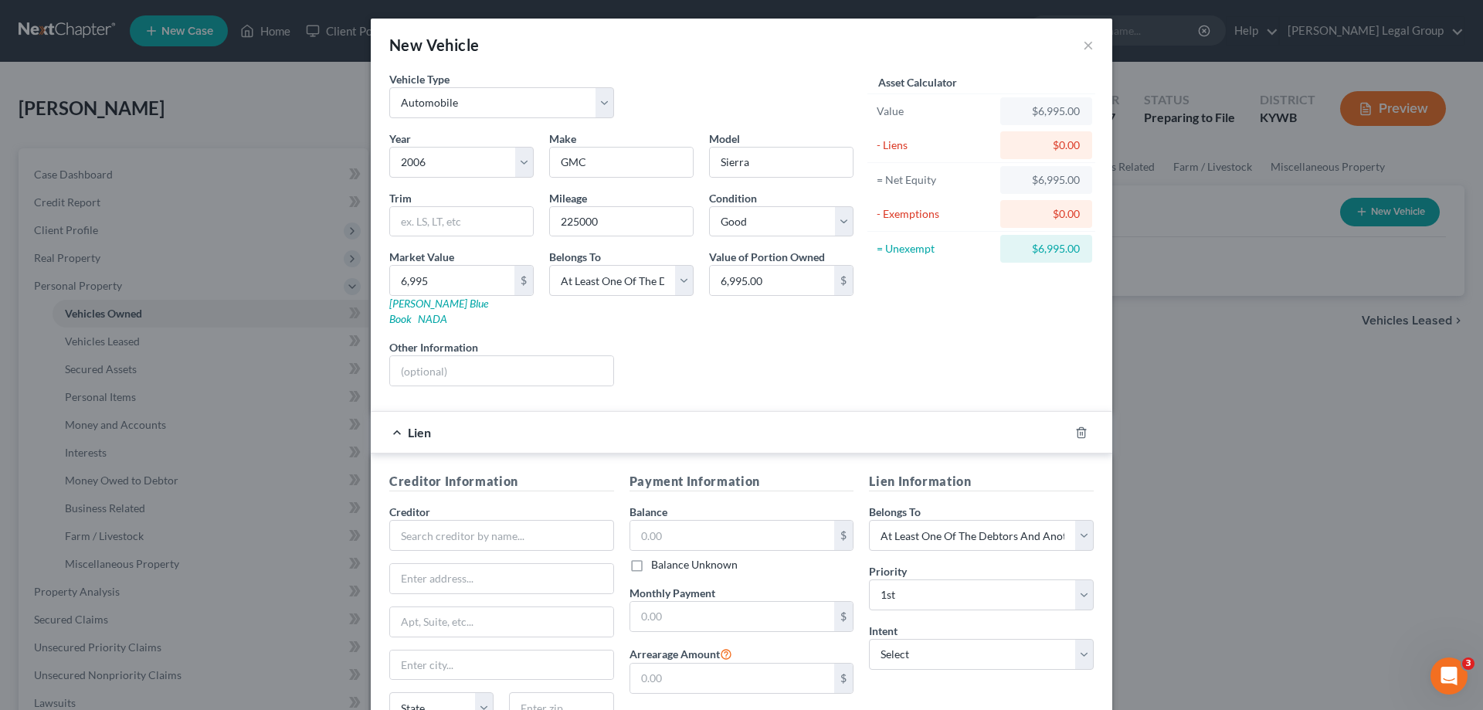
scroll to position [135, 0]
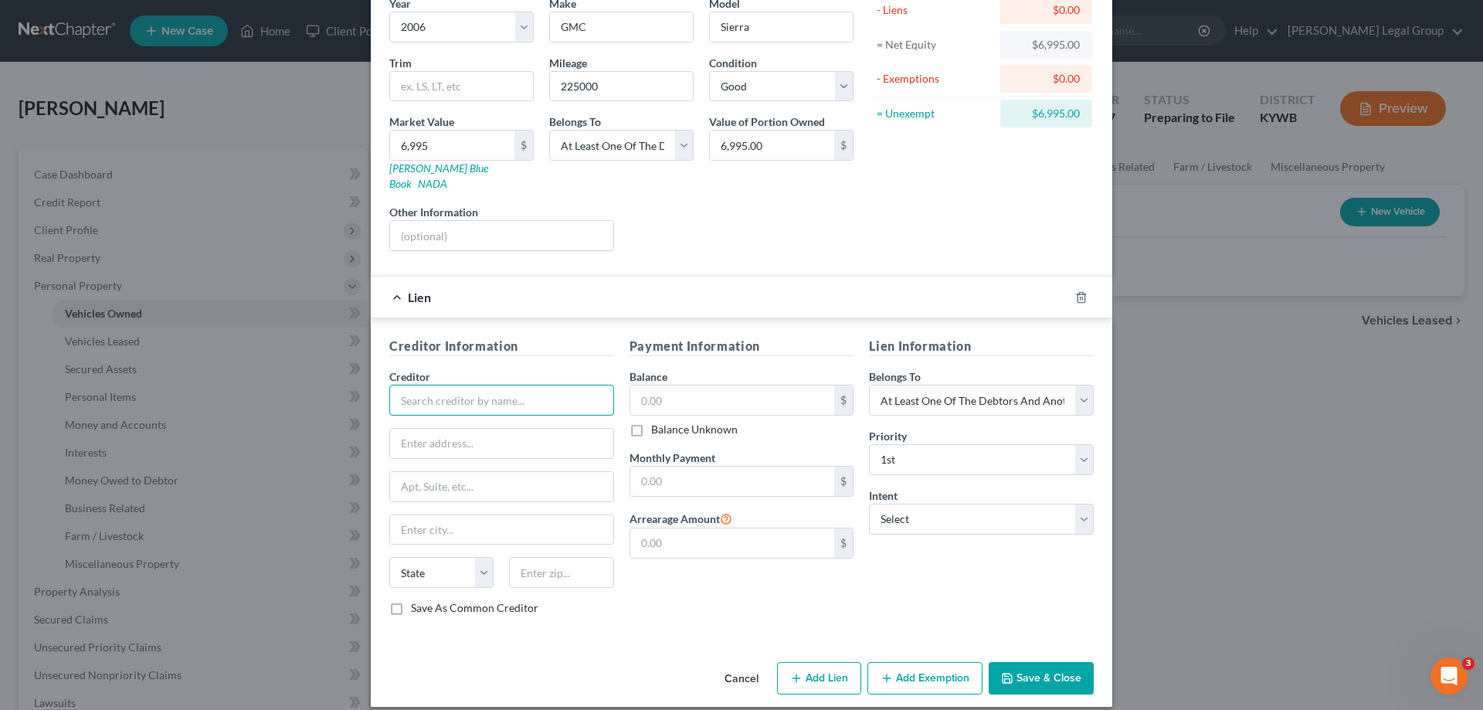
click at [463, 391] on input "text" at bounding box center [501, 400] width 225 height 31
click at [436, 385] on input "text" at bounding box center [501, 400] width 225 height 31
type input "First Financial Bank"
click at [428, 429] on input "text" at bounding box center [501, 443] width 223 height 29
type input "One First Financial Plaza"
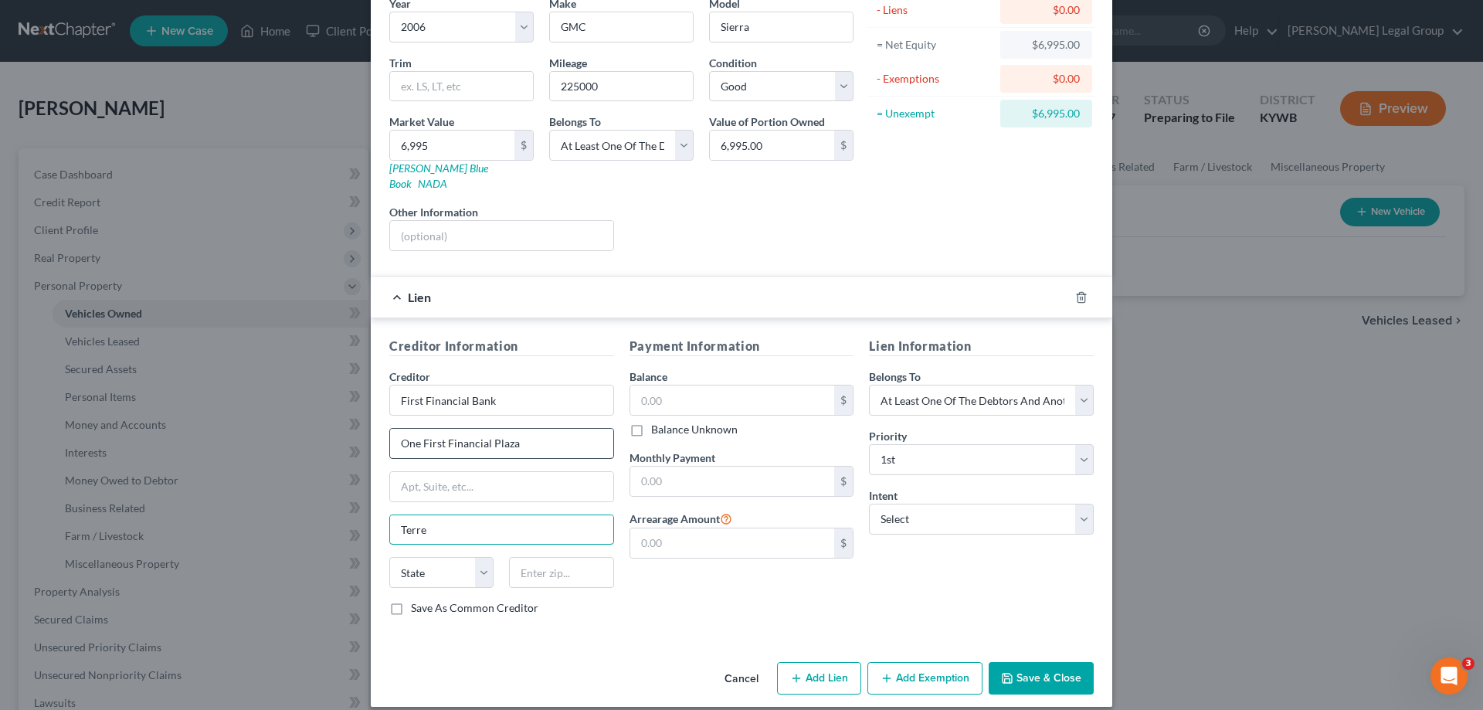
type input "Terre"
select select "12"
click at [459, 515] on input "Terre" at bounding box center [501, 529] width 223 height 29
drag, startPoint x: 513, startPoint y: 557, endPoint x: 524, endPoint y: 561, distance: 11.5
click at [513, 557] on input "text" at bounding box center [561, 572] width 104 height 31
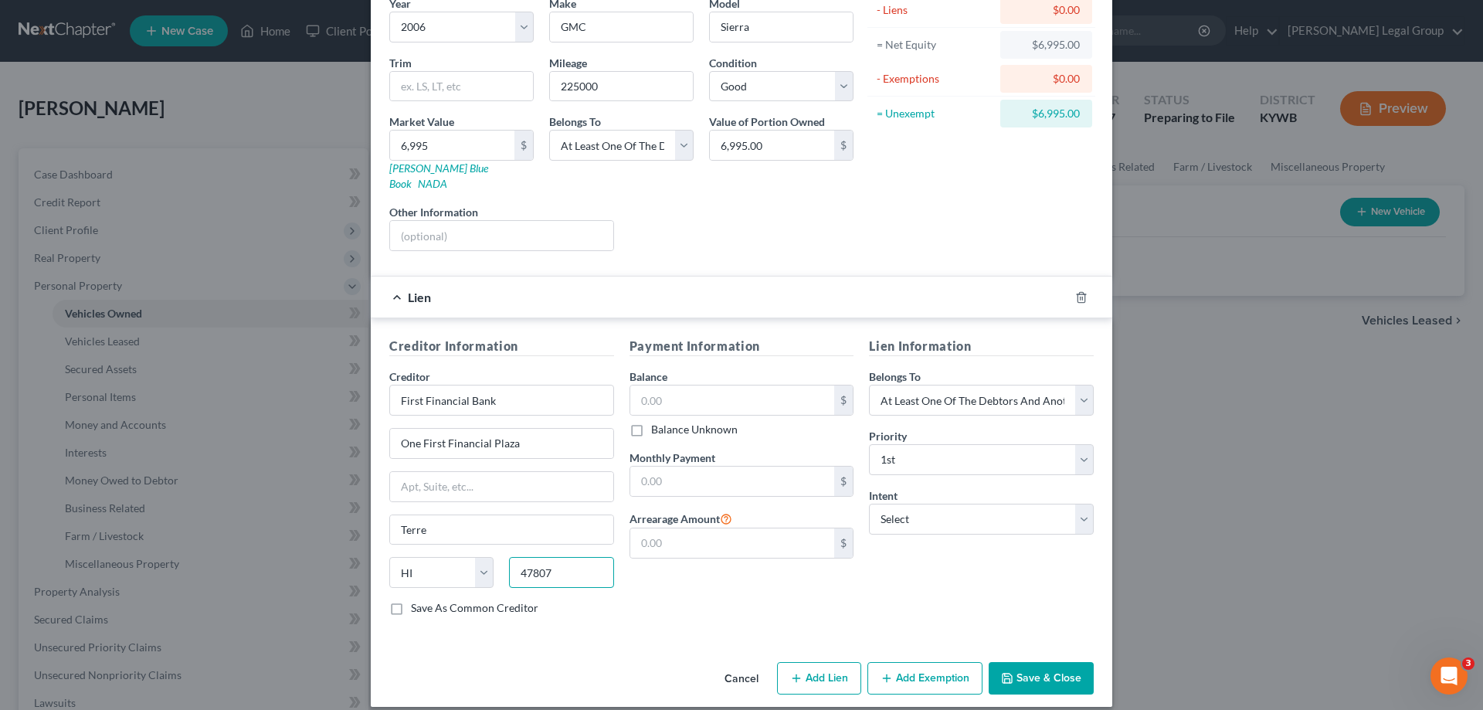
type input "47807"
type input "Terre Haute"
select select "15"
click at [735, 385] on input "text" at bounding box center [732, 399] width 205 height 29
type input "4,984.00"
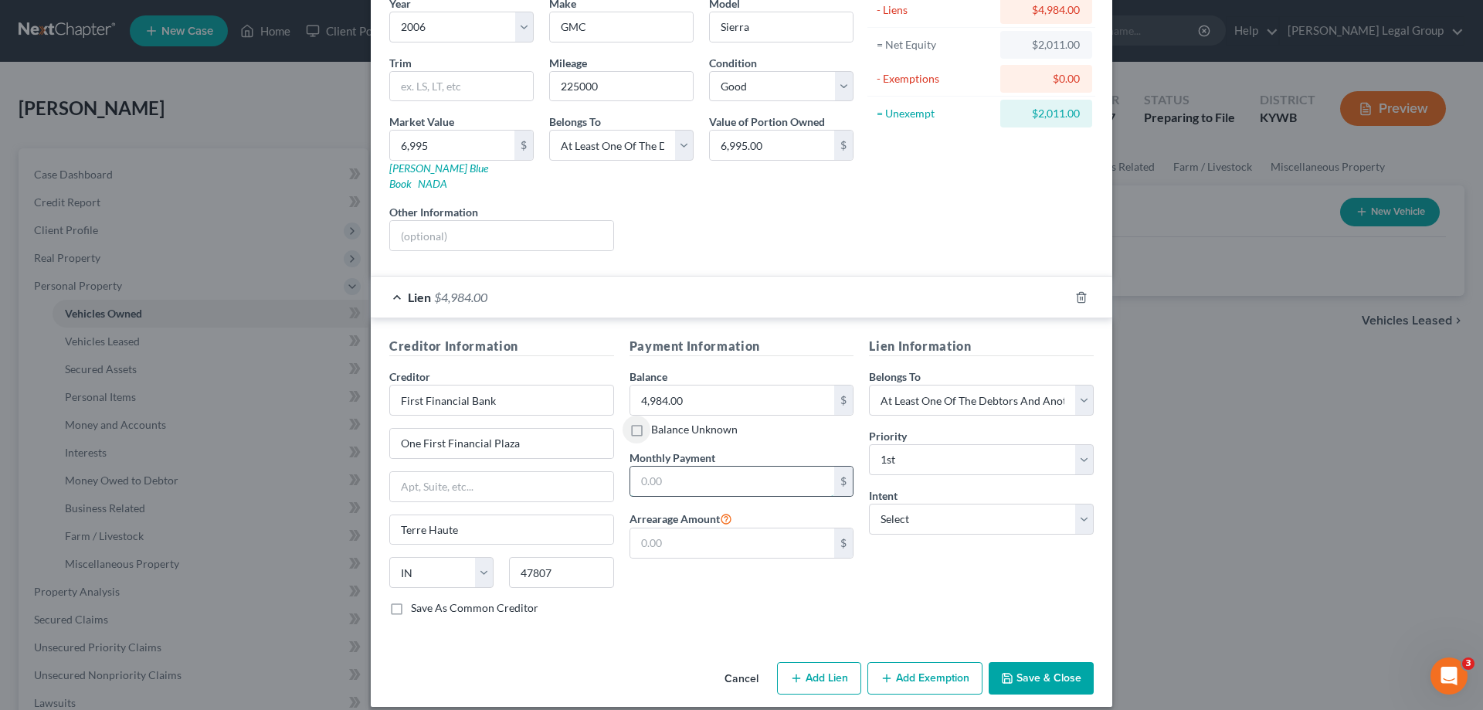
click at [789, 473] on input "text" at bounding box center [732, 481] width 205 height 29
type input "277.43"
click at [908, 509] on select "Select Surrender Redeem Reaffirm Avoid Other" at bounding box center [981, 519] width 225 height 31
select select "2"
click at [869, 504] on select "Select Surrender Redeem Reaffirm Avoid Other" at bounding box center [981, 519] width 225 height 31
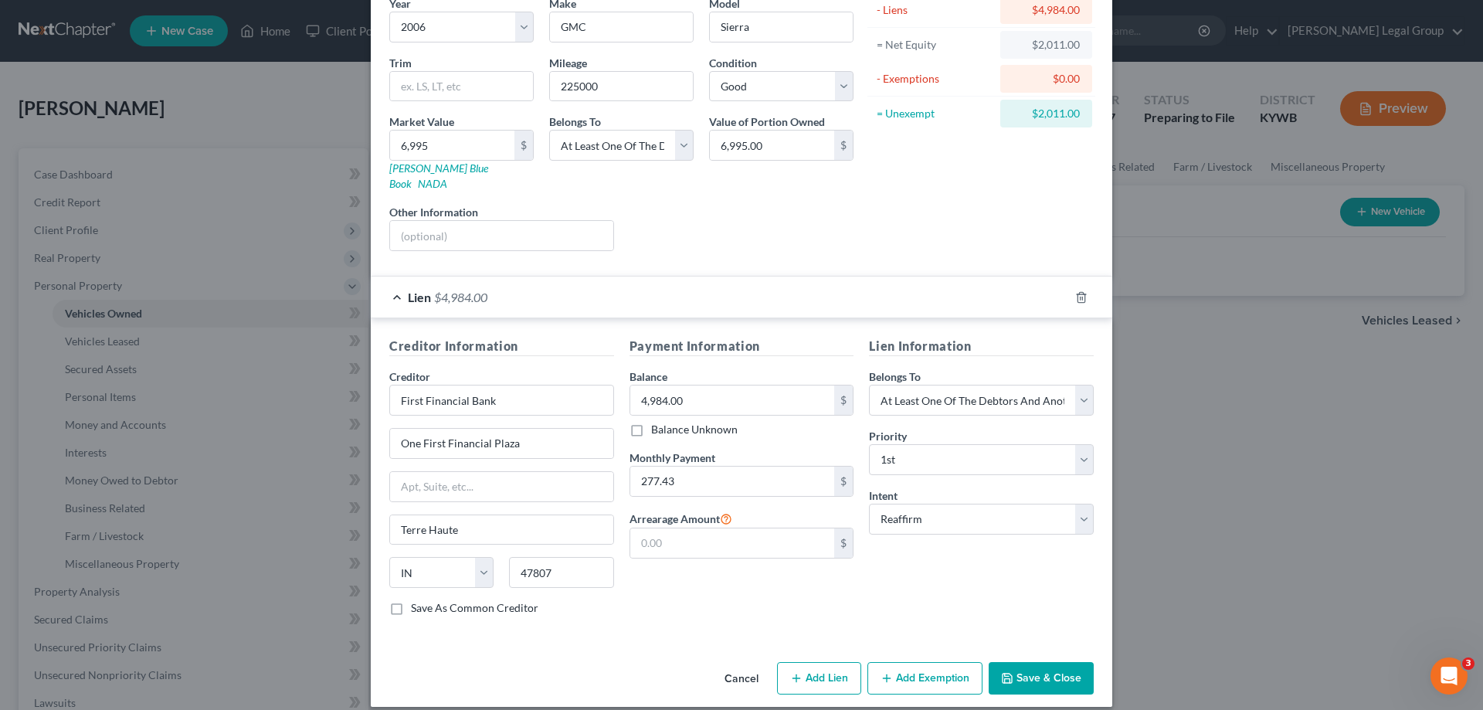
click at [936, 669] on button "Add Exemption" at bounding box center [924, 678] width 115 height 32
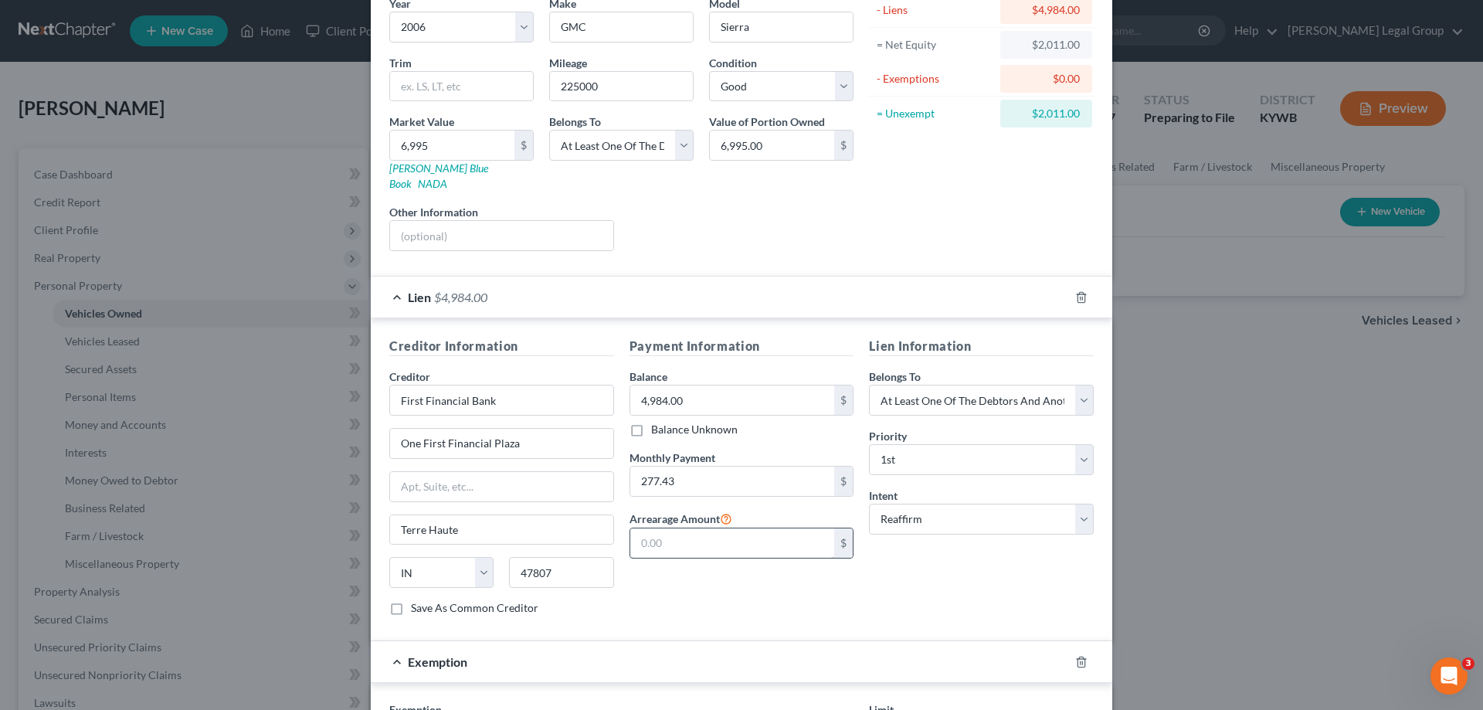
scroll to position [521, 0]
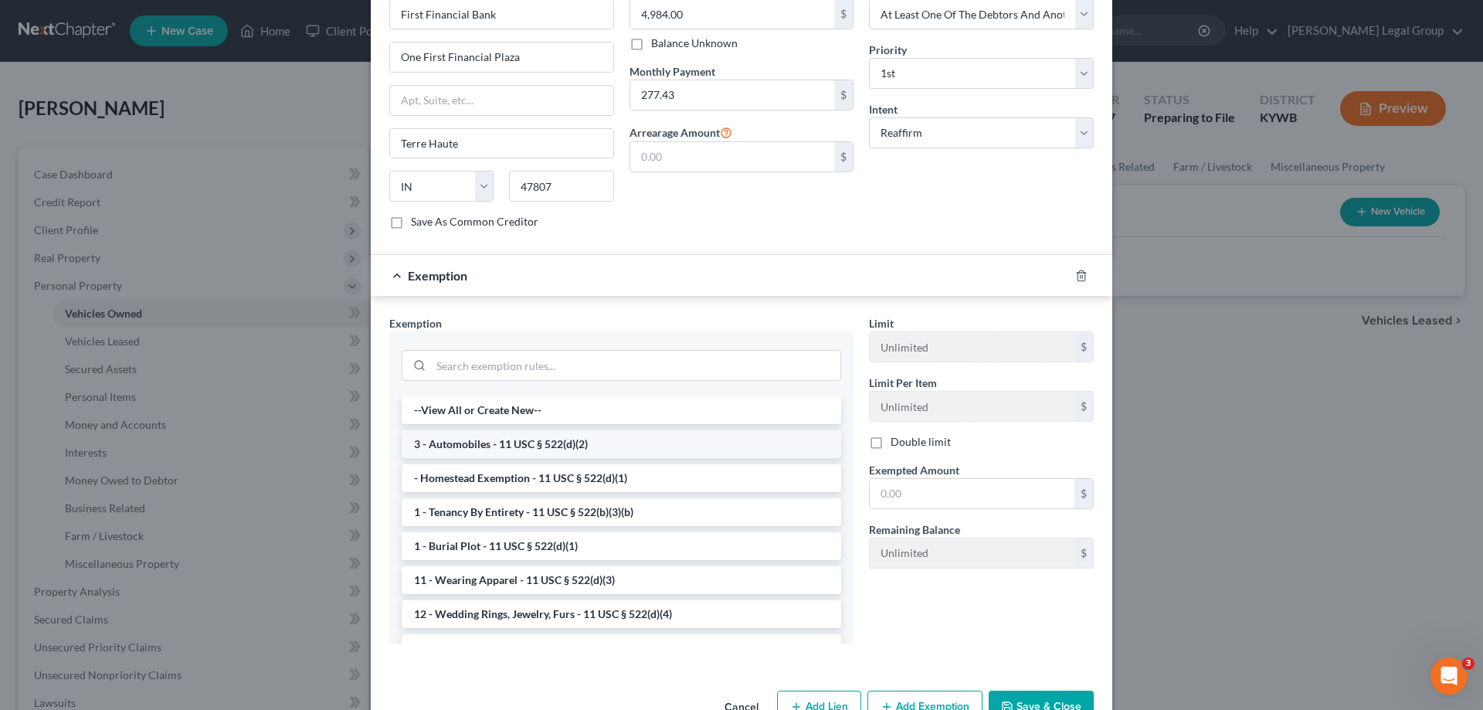
click at [521, 433] on li "3 - Automobiles - 11 USC § 522(d)(2)" at bounding box center [622, 444] width 440 height 28
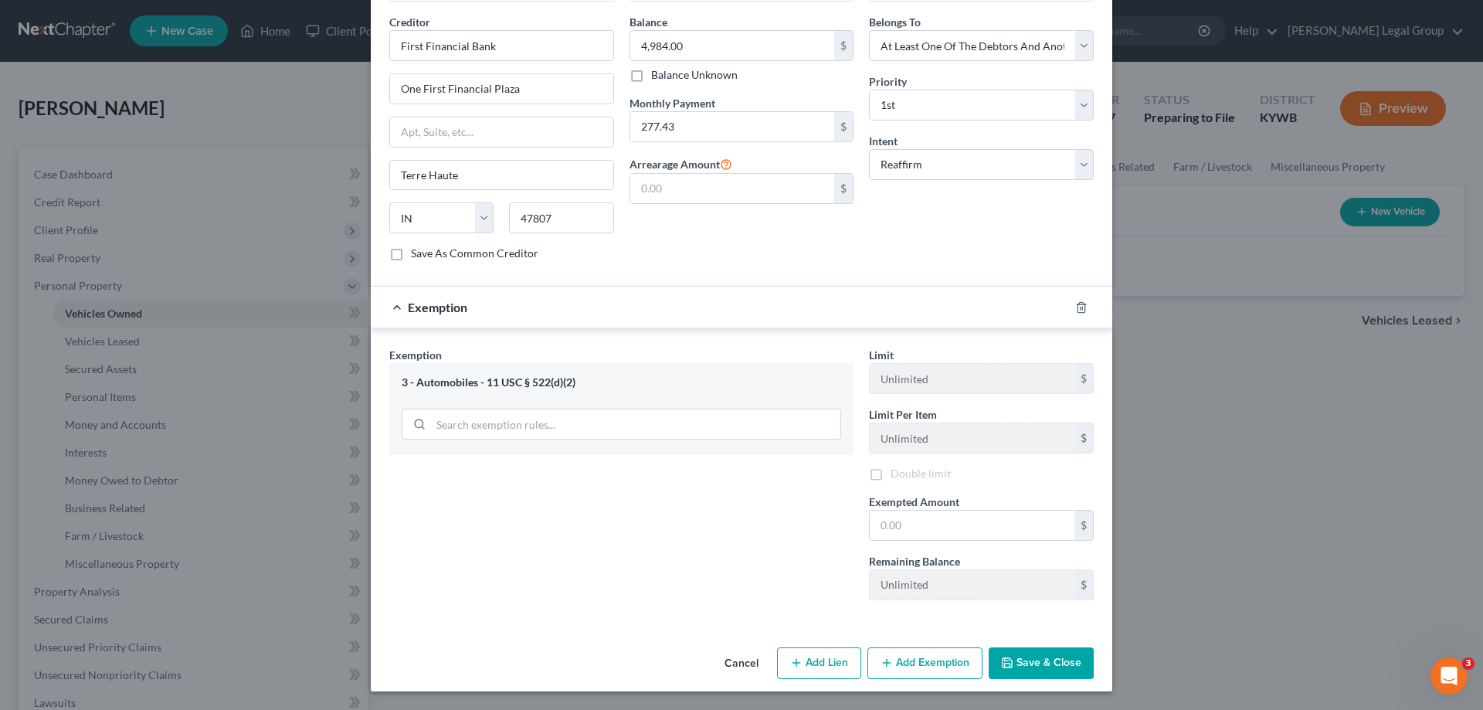
scroll to position [474, 0]
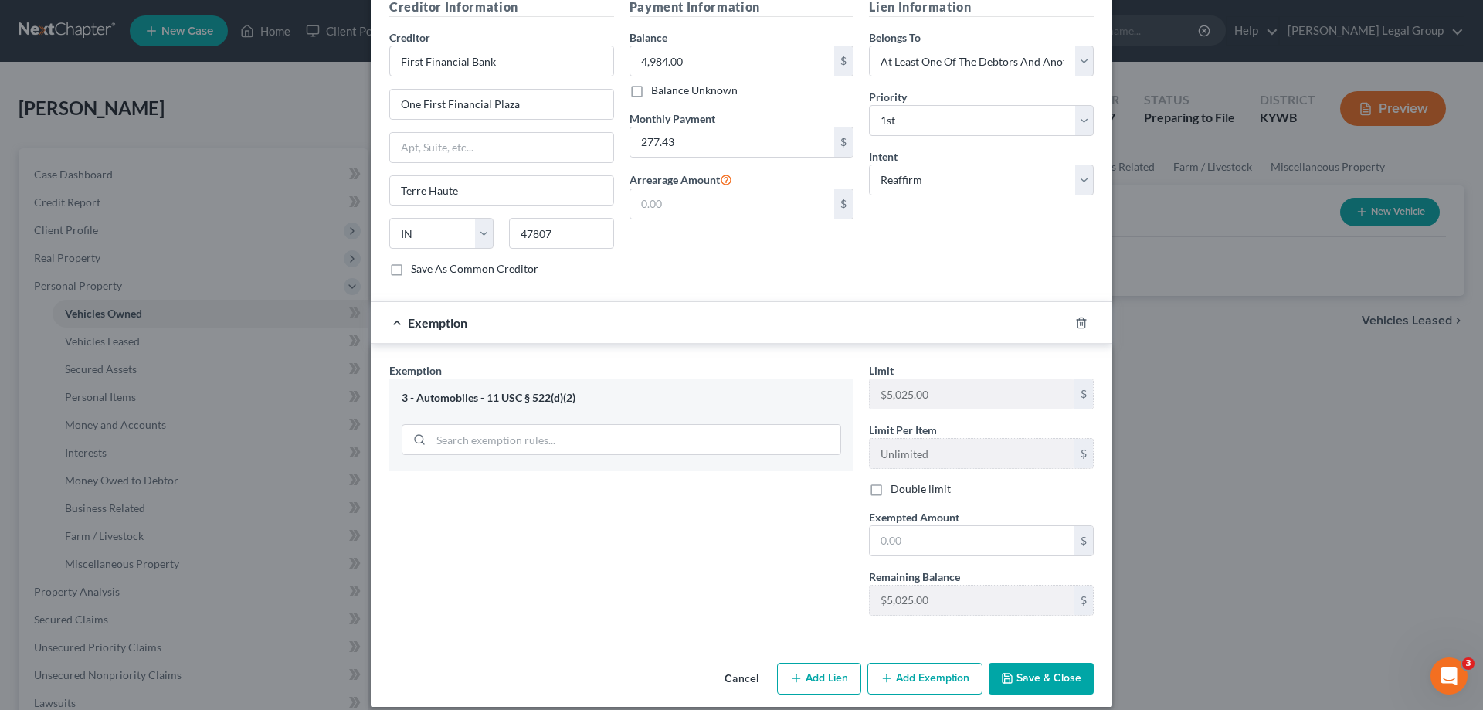
click at [1034, 663] on button "Save & Close" at bounding box center [1041, 679] width 105 height 32
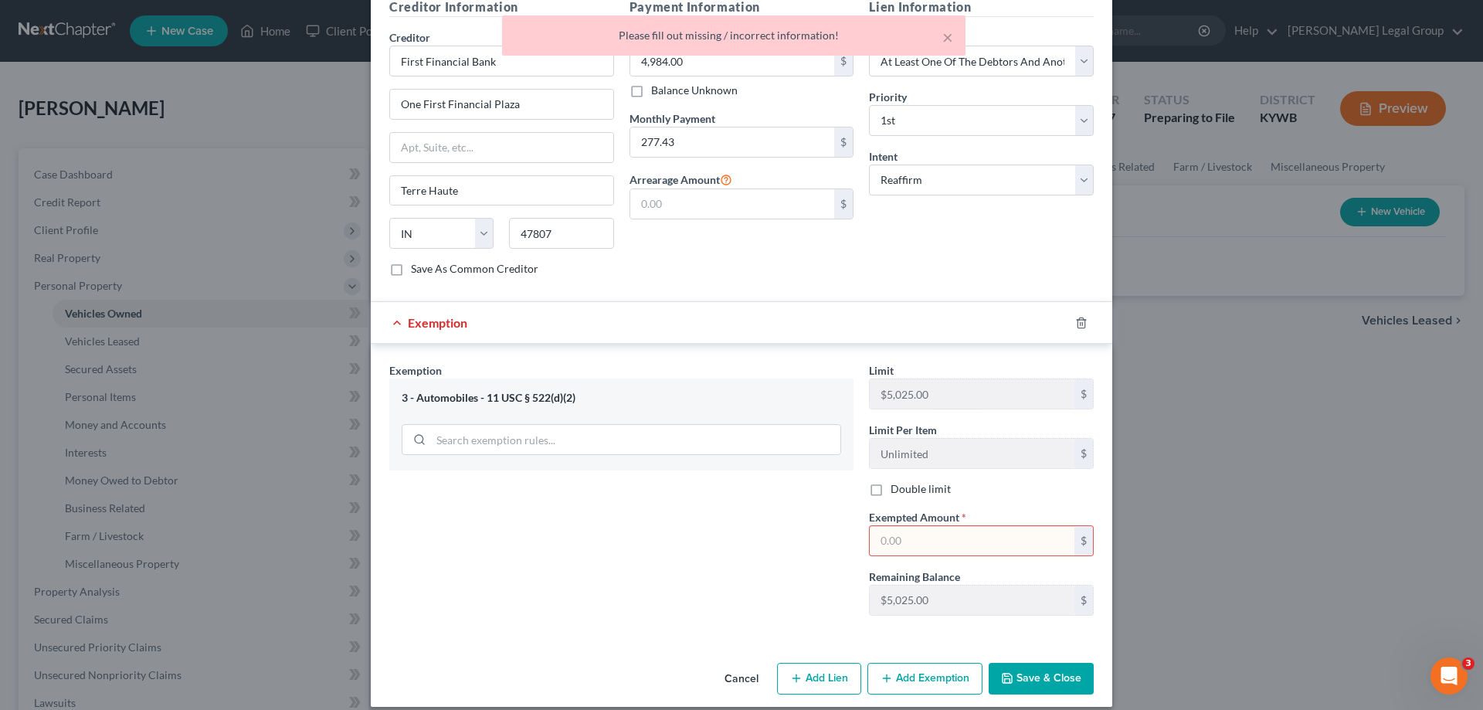
click at [940, 526] on input "text" at bounding box center [972, 540] width 205 height 29
click at [1061, 530] on input "text" at bounding box center [972, 540] width 205 height 29
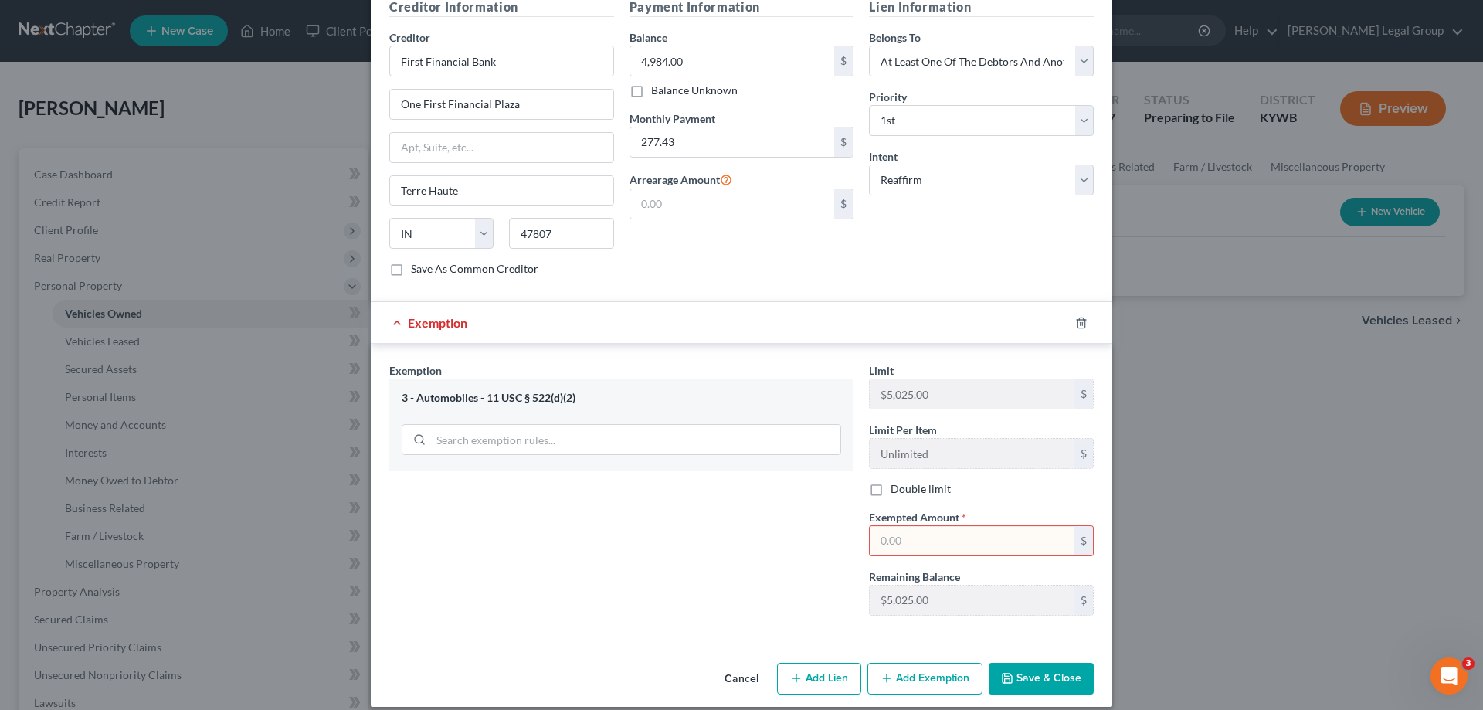
type input "4"
type input "2,011.00"
click at [1028, 663] on button "Save & Close" at bounding box center [1041, 679] width 105 height 32
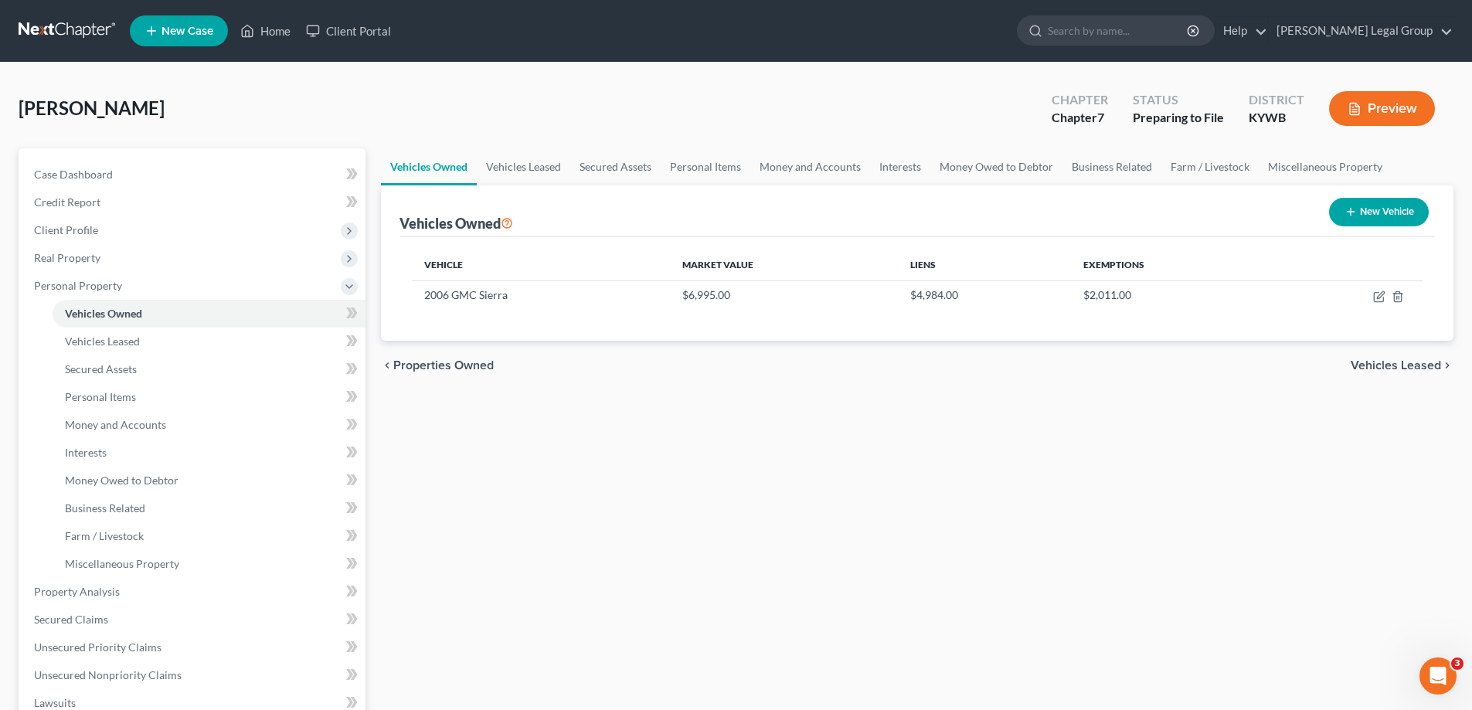
click at [1401, 373] on div "chevron_left Properties Owned Vehicles Leased chevron_right" at bounding box center [917, 365] width 1072 height 49
click at [1401, 363] on span "Vehicles Leased" at bounding box center [1395, 365] width 90 height 12
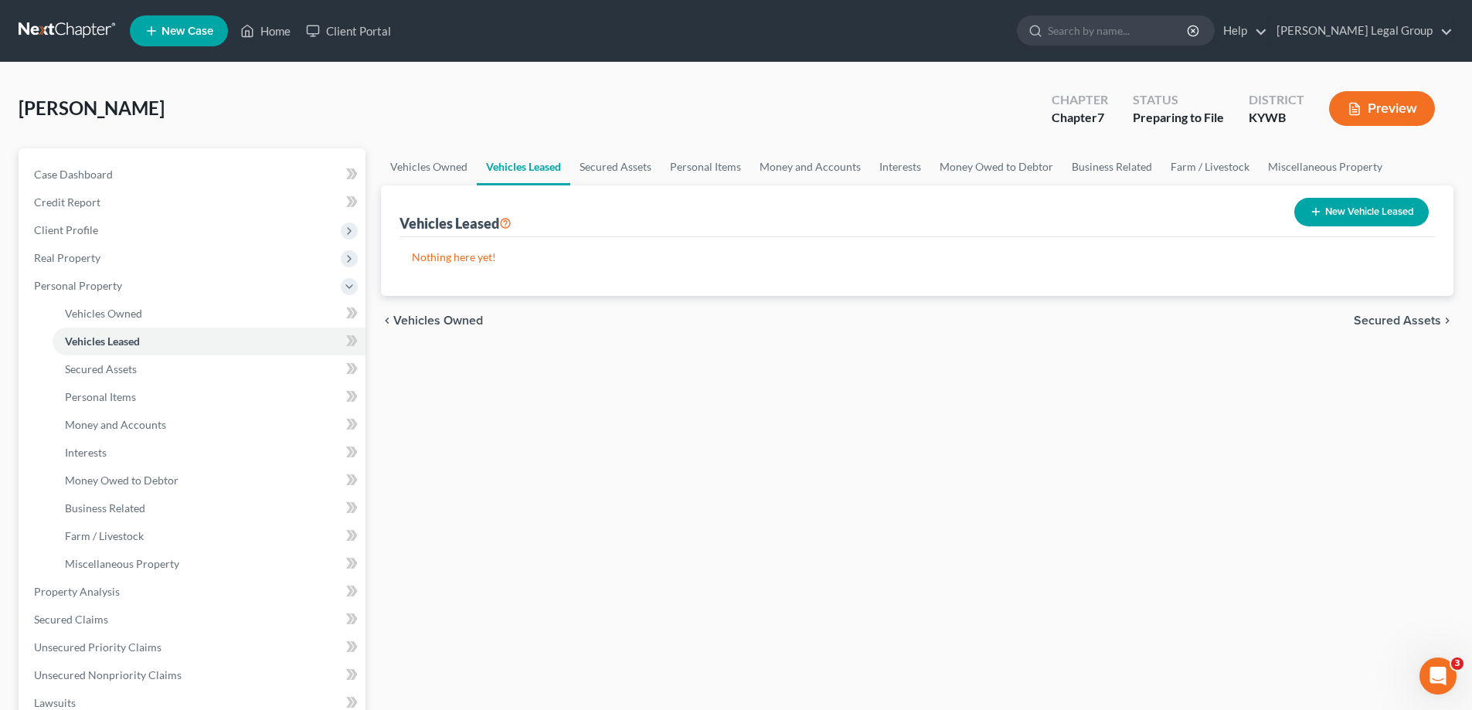
click at [1407, 319] on span "Secured Assets" at bounding box center [1396, 320] width 87 height 12
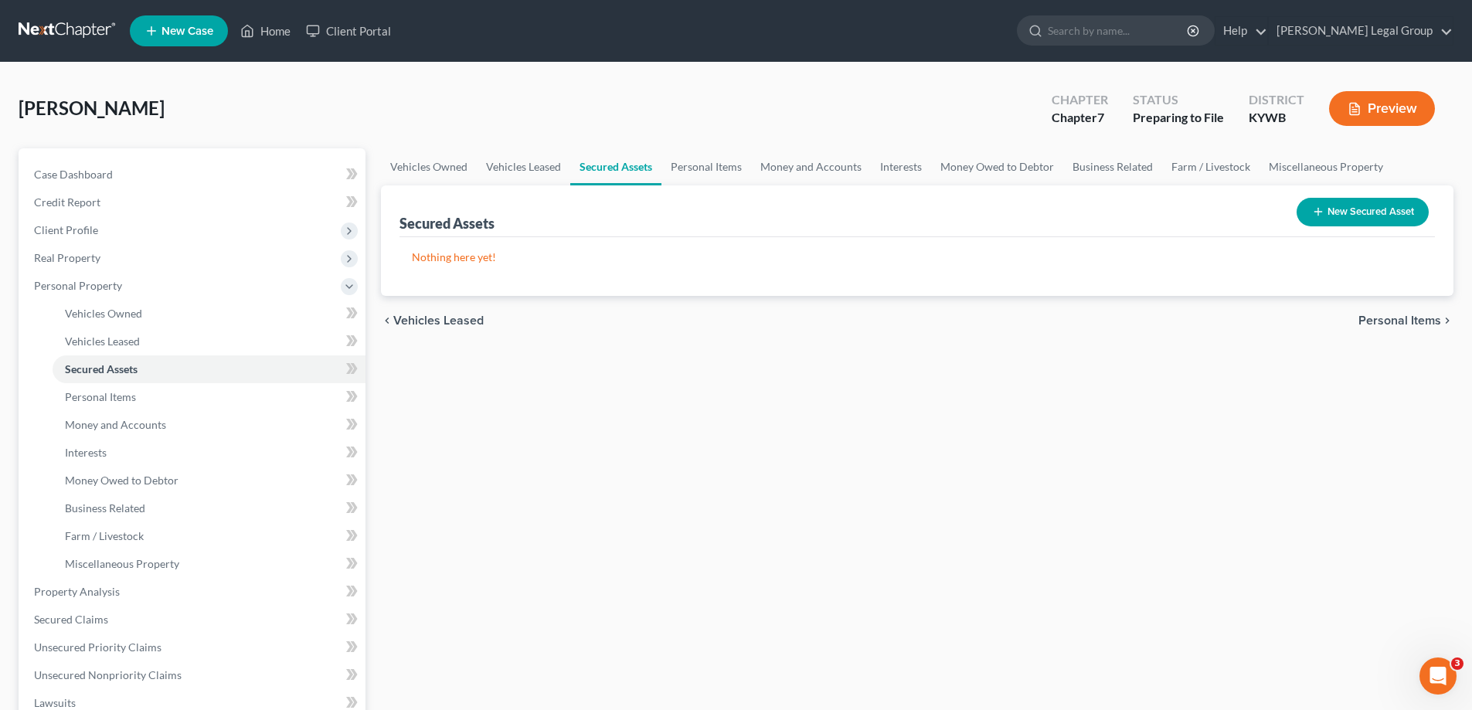
click at [1419, 321] on span "Personal Items" at bounding box center [1399, 320] width 83 height 12
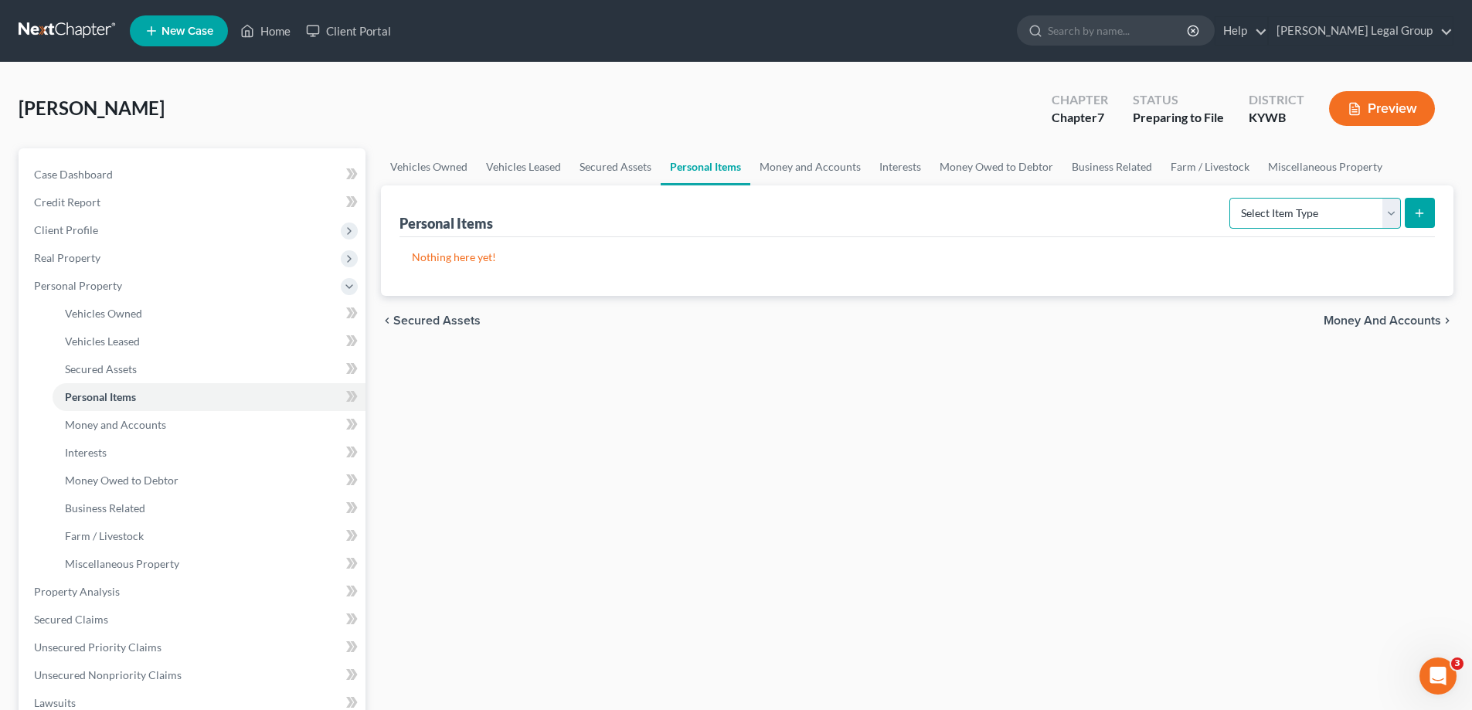
click at [1351, 212] on select "Select Item Type Clothing Collectibles Of Value Electronics Firearms Household …" at bounding box center [1314, 213] width 171 height 31
click at [1345, 220] on select "Select Item Type Clothing Collectibles Of Value Electronics Firearms Household …" at bounding box center [1314, 213] width 171 height 31
select select "household_goods"
click at [1231, 198] on select "Select Item Type Clothing Collectibles Of Value Electronics Firearms Household …" at bounding box center [1314, 213] width 171 height 31
click at [1411, 212] on button "submit" at bounding box center [1419, 213] width 30 height 30
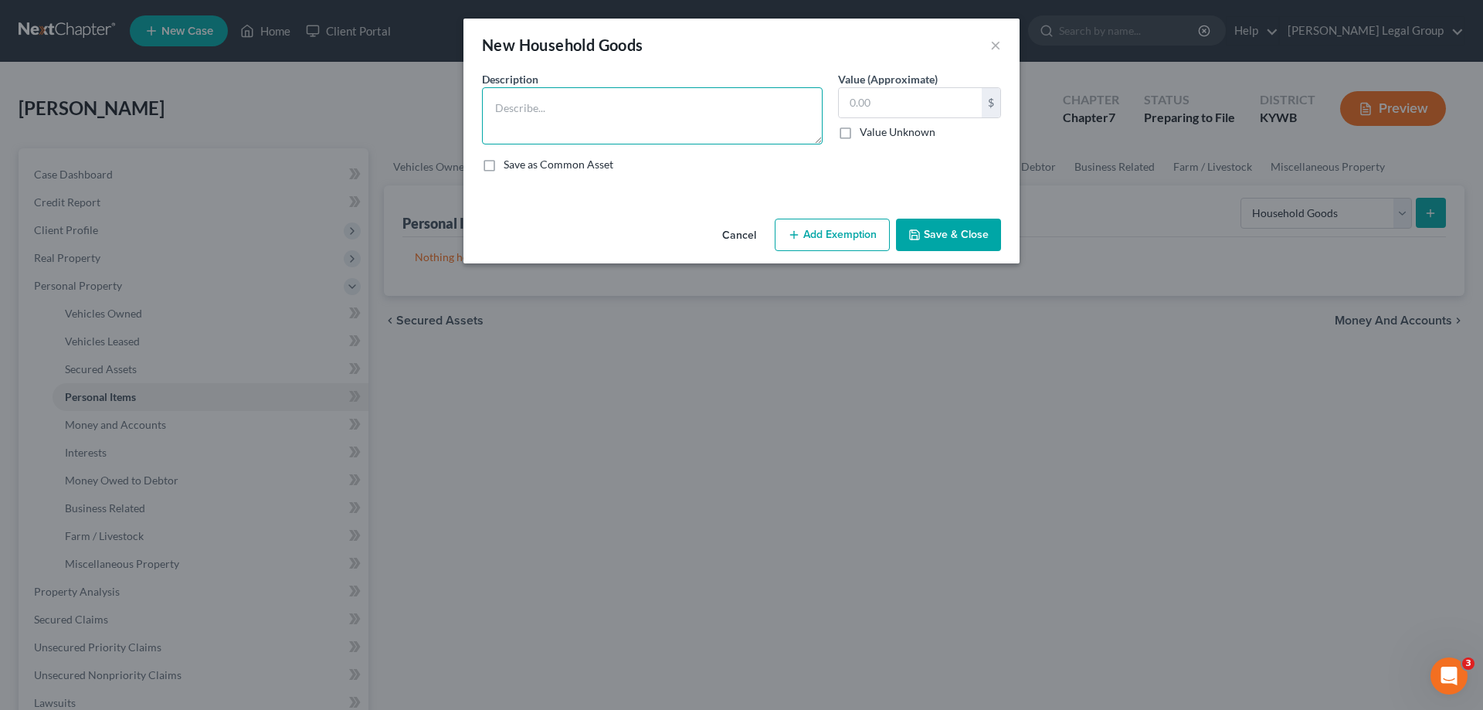
click at [698, 129] on textarea at bounding box center [652, 115] width 341 height 57
type textarea "Bed $100.00"
drag, startPoint x: 899, startPoint y: 101, endPoint x: 639, endPoint y: 99, distance: 260.3
click at [639, 99] on div "Description * Bed $100.00 Value (Approximate) $ Value Unknown Balance Undetermi…" at bounding box center [741, 128] width 535 height 114
type input "100.00"
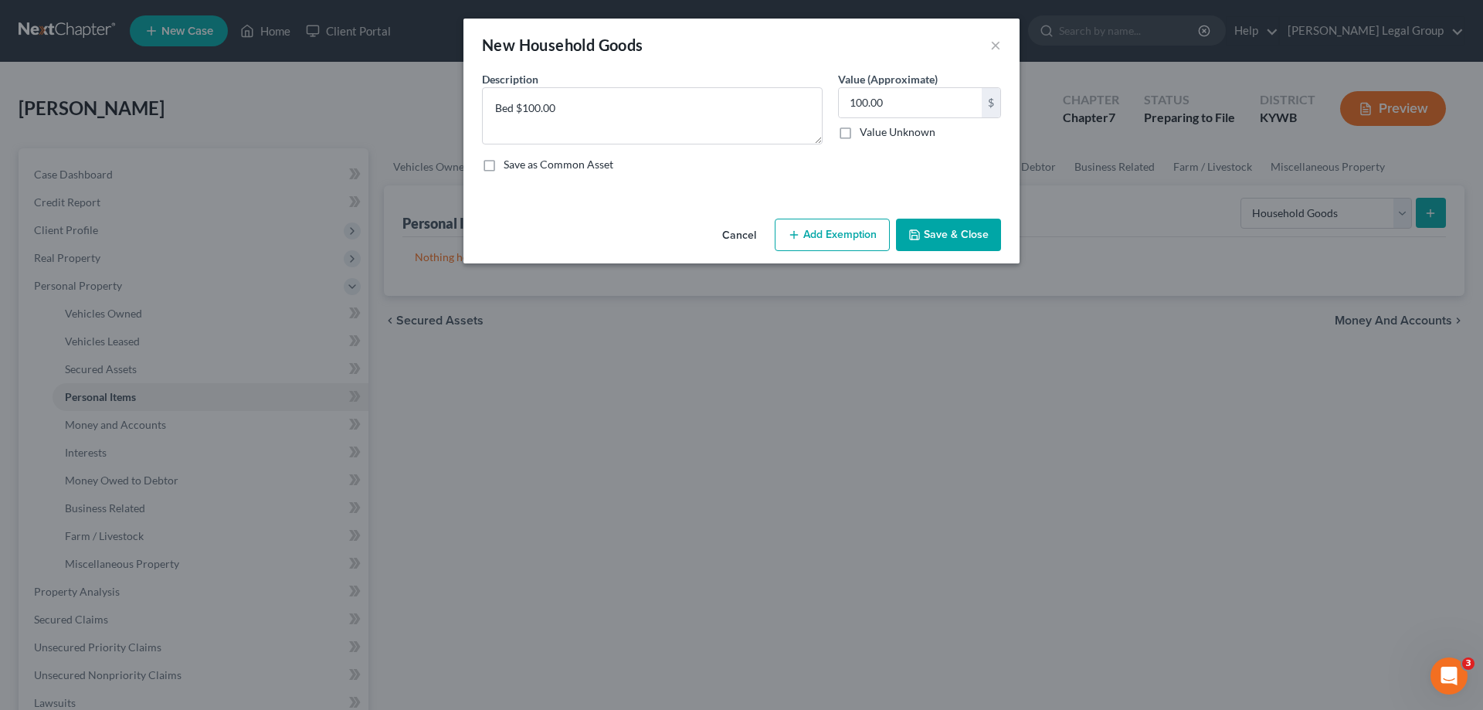
click at [873, 233] on button "Add Exemption" at bounding box center [832, 235] width 115 height 32
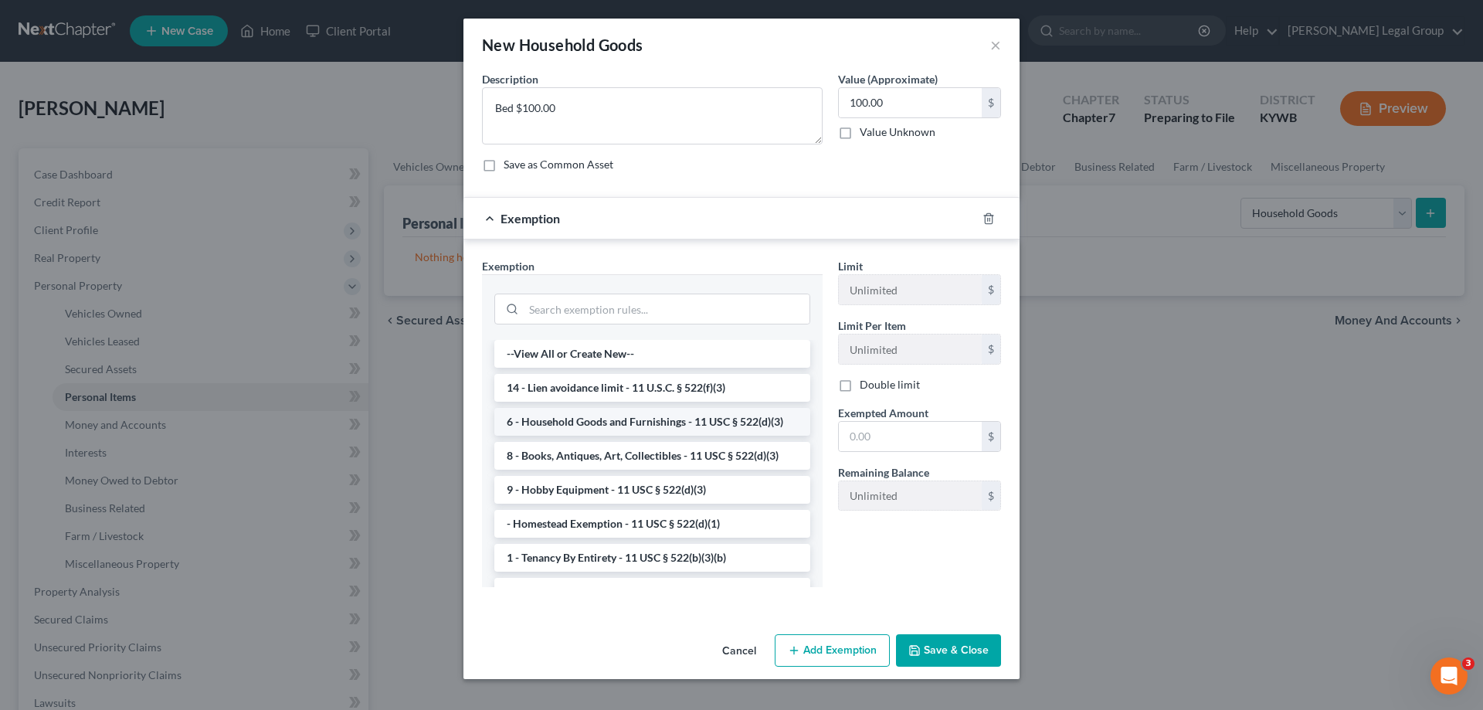
click at [688, 424] on li "6 - Household Goods and Furnishings - 11 USC § 522(d)(3)" at bounding box center [652, 422] width 316 height 28
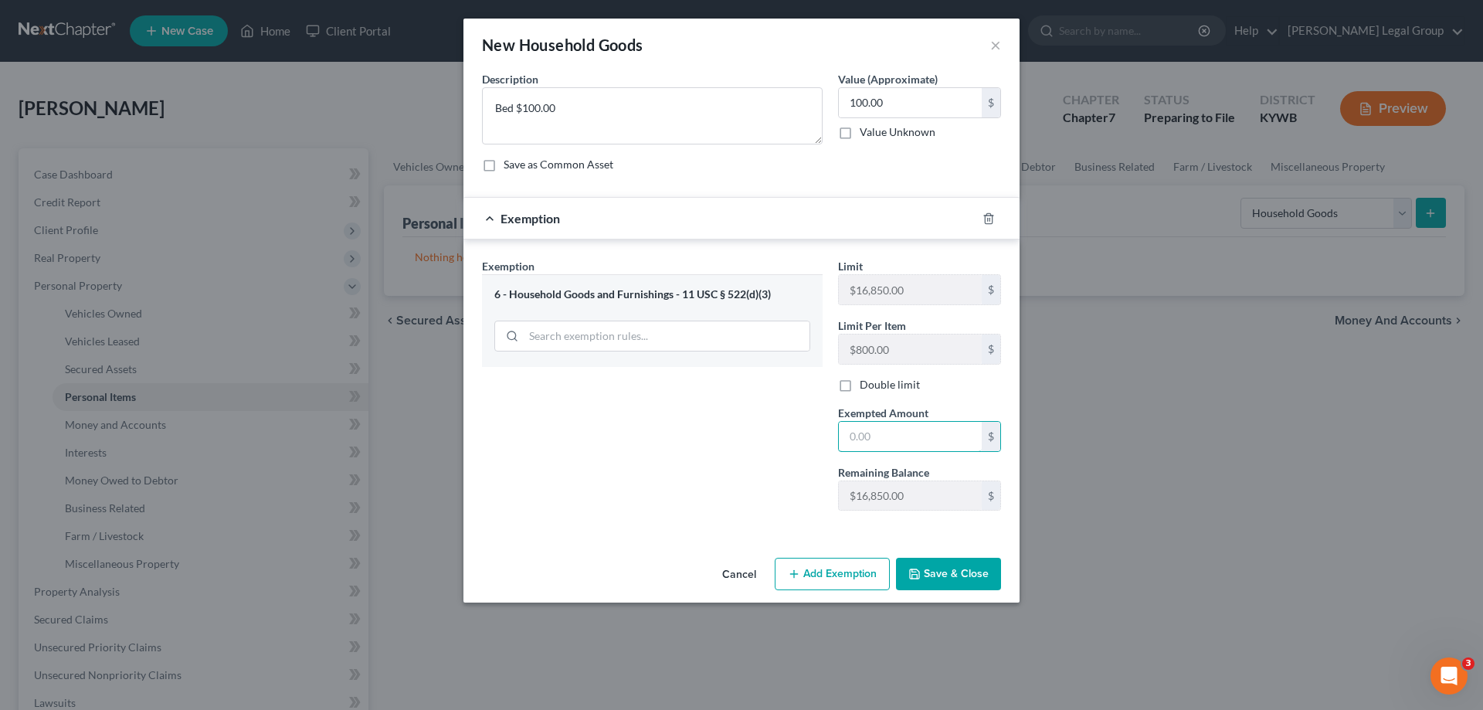
drag, startPoint x: 917, startPoint y: 445, endPoint x: 696, endPoint y: 433, distance: 221.2
click at [696, 433] on div "Exemption Set must be selected for CA. Exemption * 6 - Household Goods and Furn…" at bounding box center [741, 391] width 535 height 266
type input "100.00"
click at [935, 577] on button "Save & Close" at bounding box center [948, 574] width 105 height 32
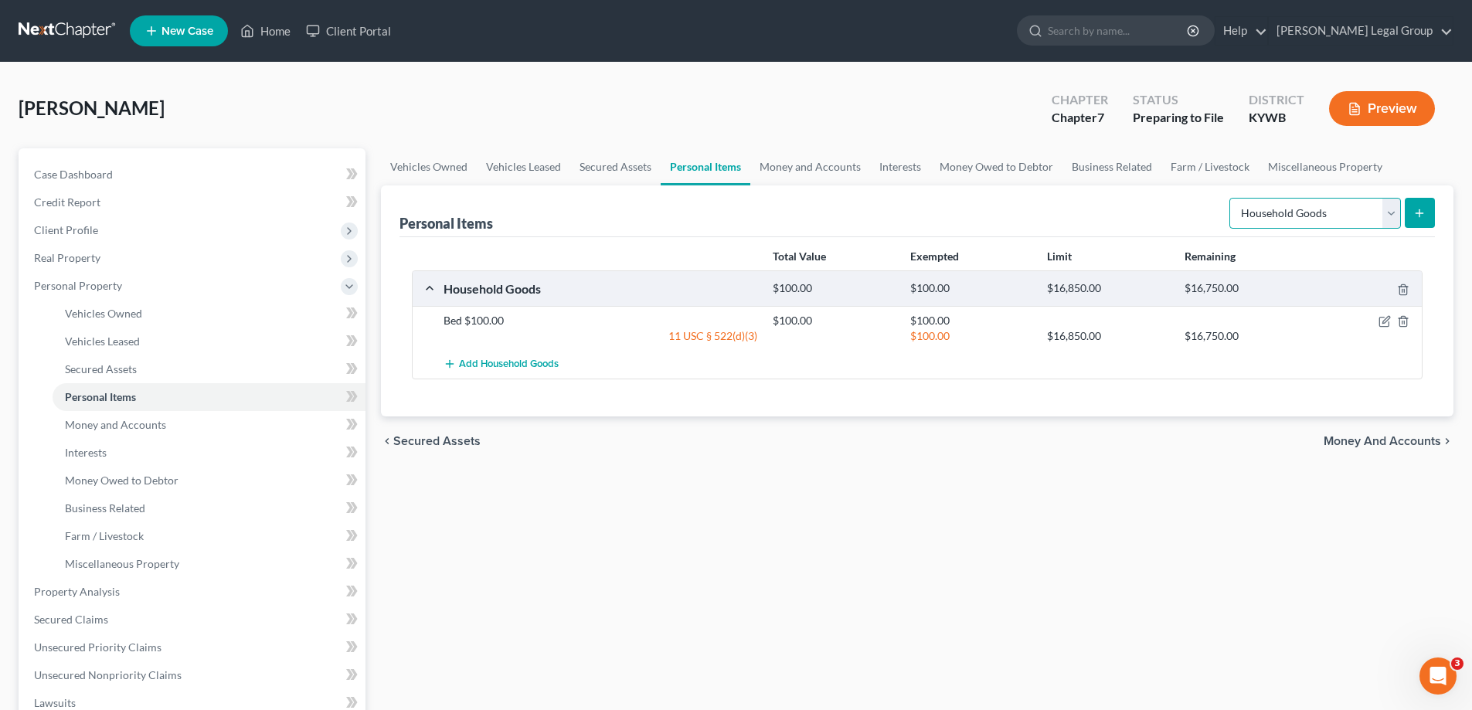
click at [1394, 204] on select "Select Item Type Clothing Collectibles Of Value Electronics Firearms Household …" at bounding box center [1314, 213] width 171 height 31
select select "electronics"
click at [1231, 198] on select "Select Item Type Clothing Collectibles Of Value Electronics Firearms Household …" at bounding box center [1314, 213] width 171 height 31
click at [1424, 215] on icon "submit" at bounding box center [1419, 213] width 12 height 12
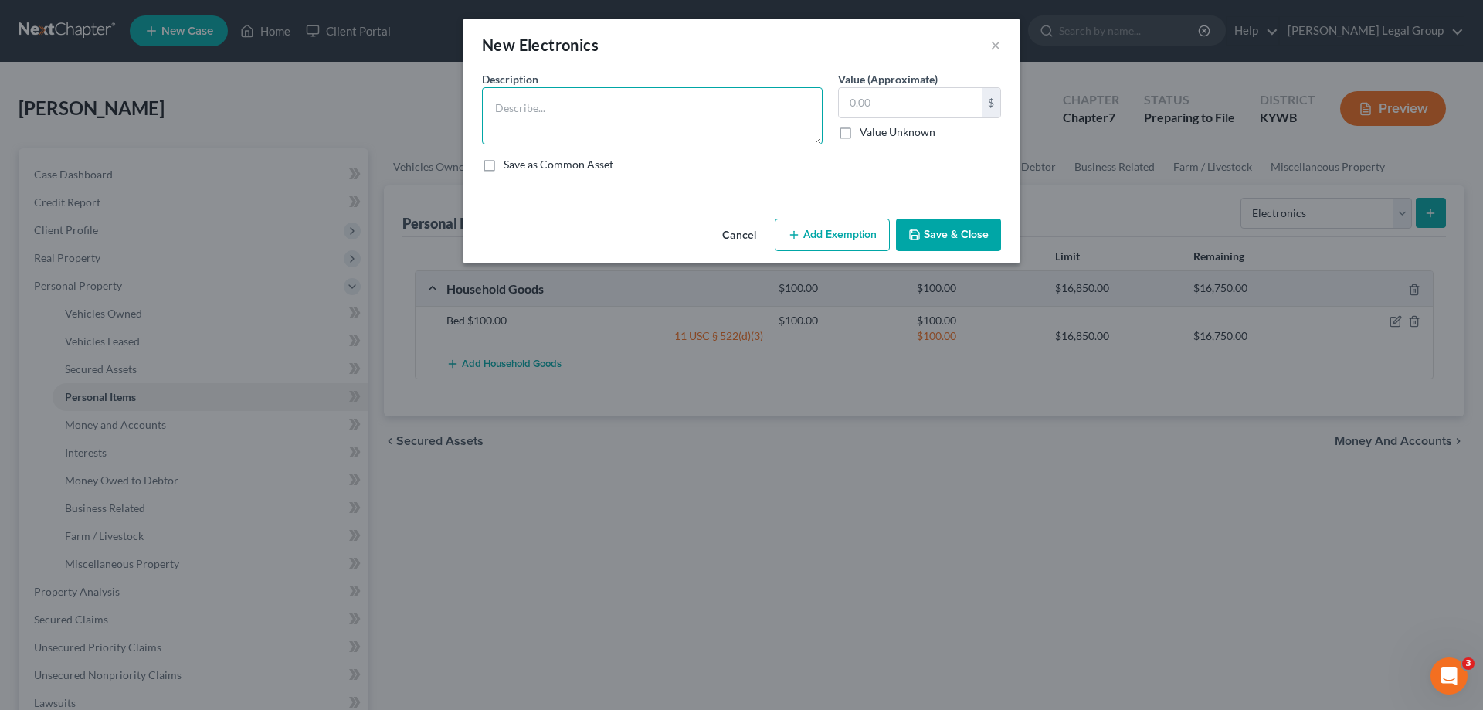
click at [588, 95] on textarea at bounding box center [652, 115] width 341 height 57
click at [587, 131] on textarea at bounding box center [652, 115] width 341 height 57
type textarea "Car Stereo $200, TV $100, Cellphone $1000, and PS5 $600"
drag, startPoint x: 898, startPoint y: 99, endPoint x: 756, endPoint y: 93, distance: 142.2
click at [756, 93] on div "Description * Car Stereo $200, TV $100, Cellphone $1000, and PS5 $600 Value (Ap…" at bounding box center [741, 128] width 535 height 114
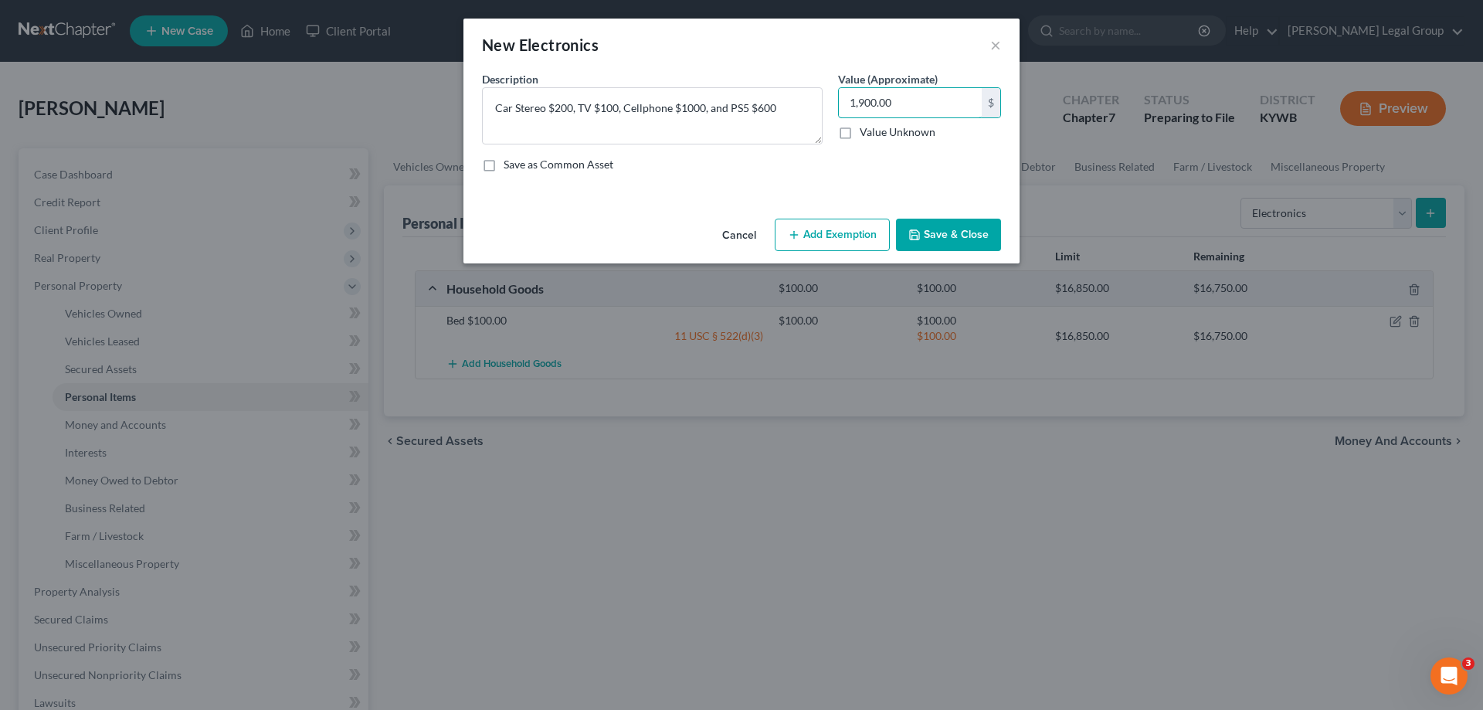
type input "1,900.00"
click at [827, 216] on div "Cancel Add Exemption Save & Close" at bounding box center [741, 237] width 556 height 51
click at [828, 242] on button "Add Exemption" at bounding box center [832, 235] width 115 height 32
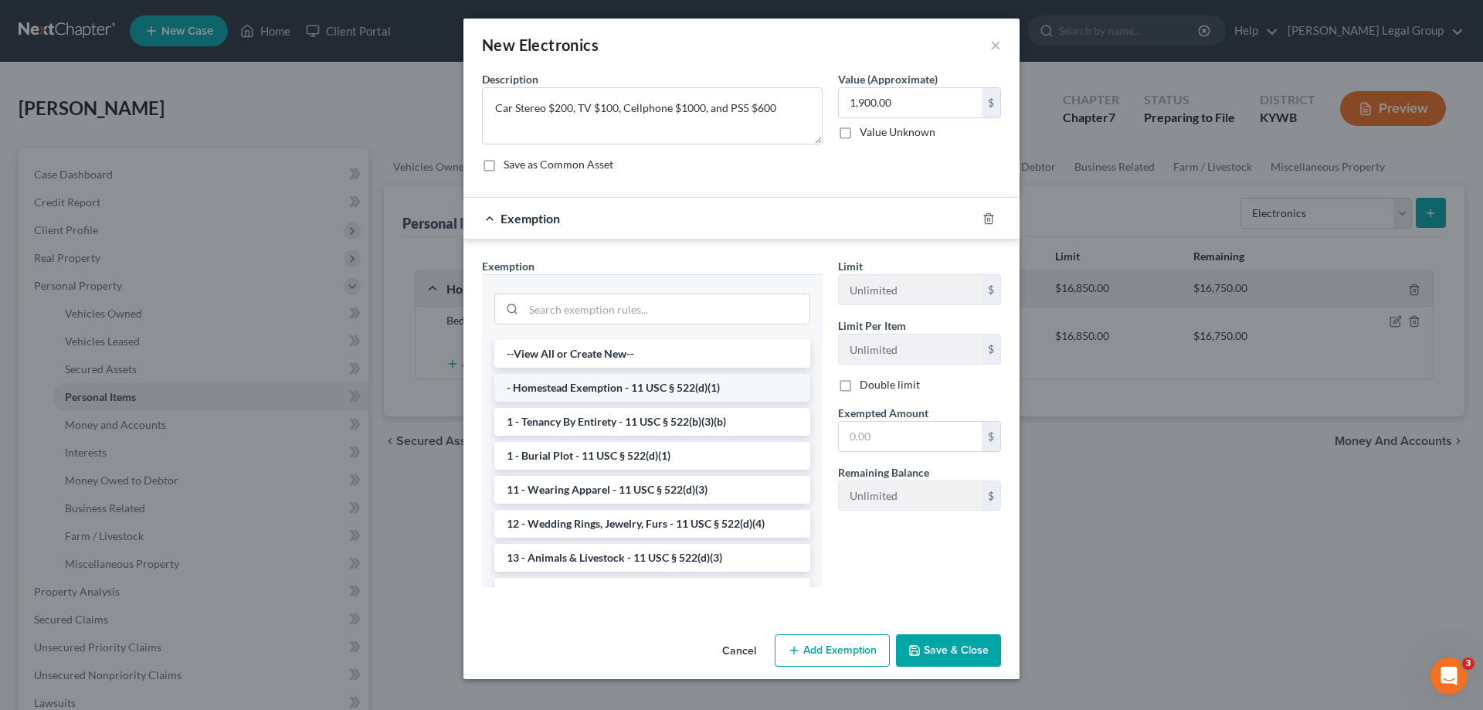
click at [678, 391] on li "- Homestead Exemption - 11 USC § 522(d)(1)" at bounding box center [652, 388] width 316 height 28
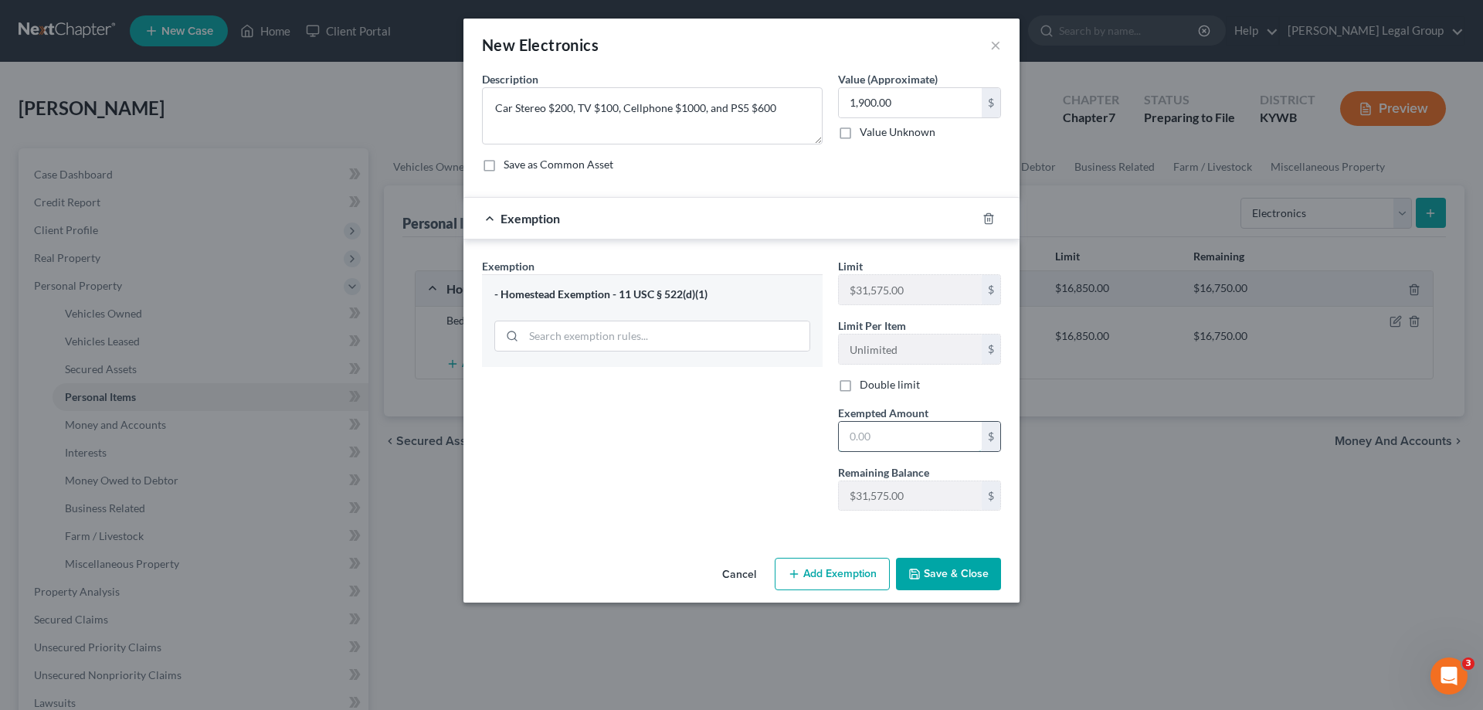
click at [917, 437] on input "text" at bounding box center [910, 436] width 143 height 29
type input "1,900.00"
click at [952, 569] on button "Save & Close" at bounding box center [948, 574] width 105 height 32
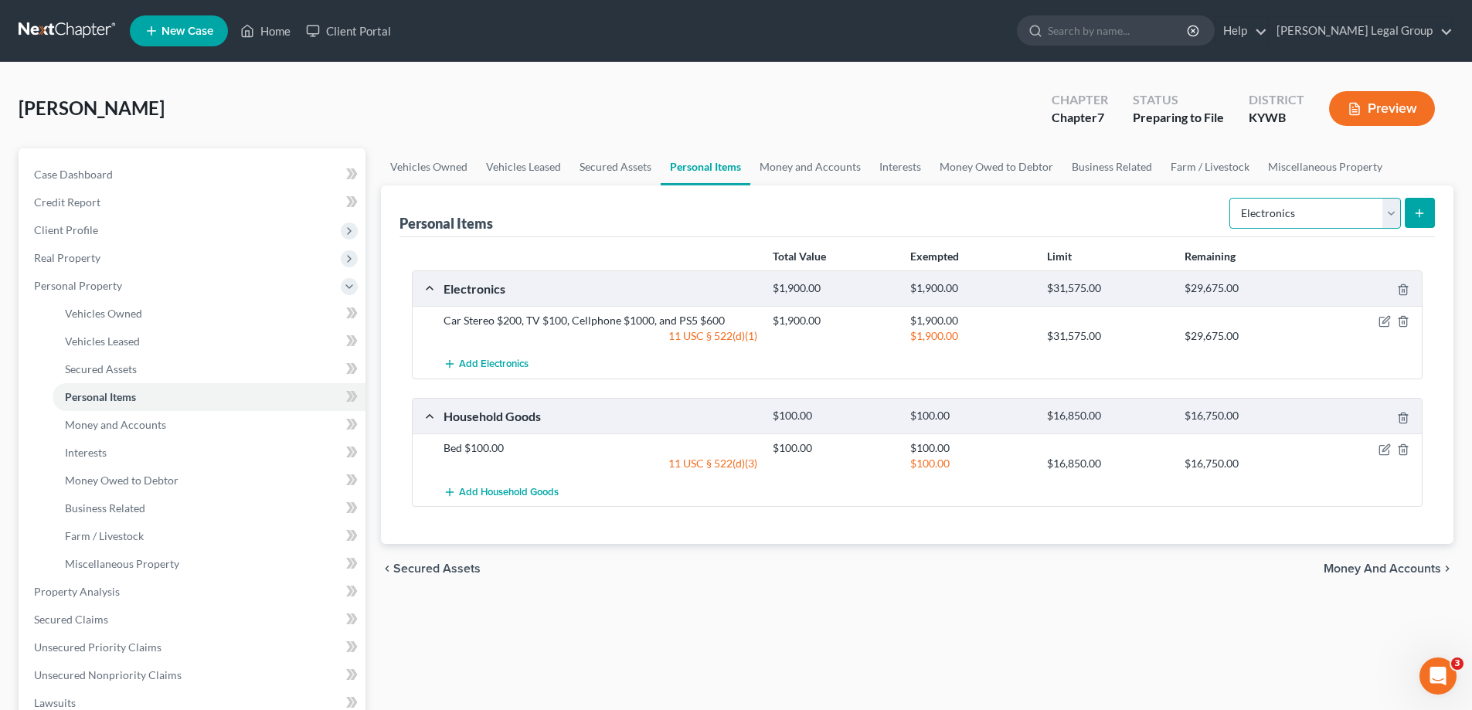
click at [1395, 220] on select "Select Item Type Clothing Collectibles Of Value Electronics Firearms Household …" at bounding box center [1314, 213] width 171 height 31
select select "sports_and_hobby_equipment"
click at [1231, 198] on select "Select Item Type Clothing Collectibles Of Value Electronics Firearms Household …" at bounding box center [1314, 213] width 171 height 31
click at [1413, 210] on button "submit" at bounding box center [1419, 213] width 30 height 30
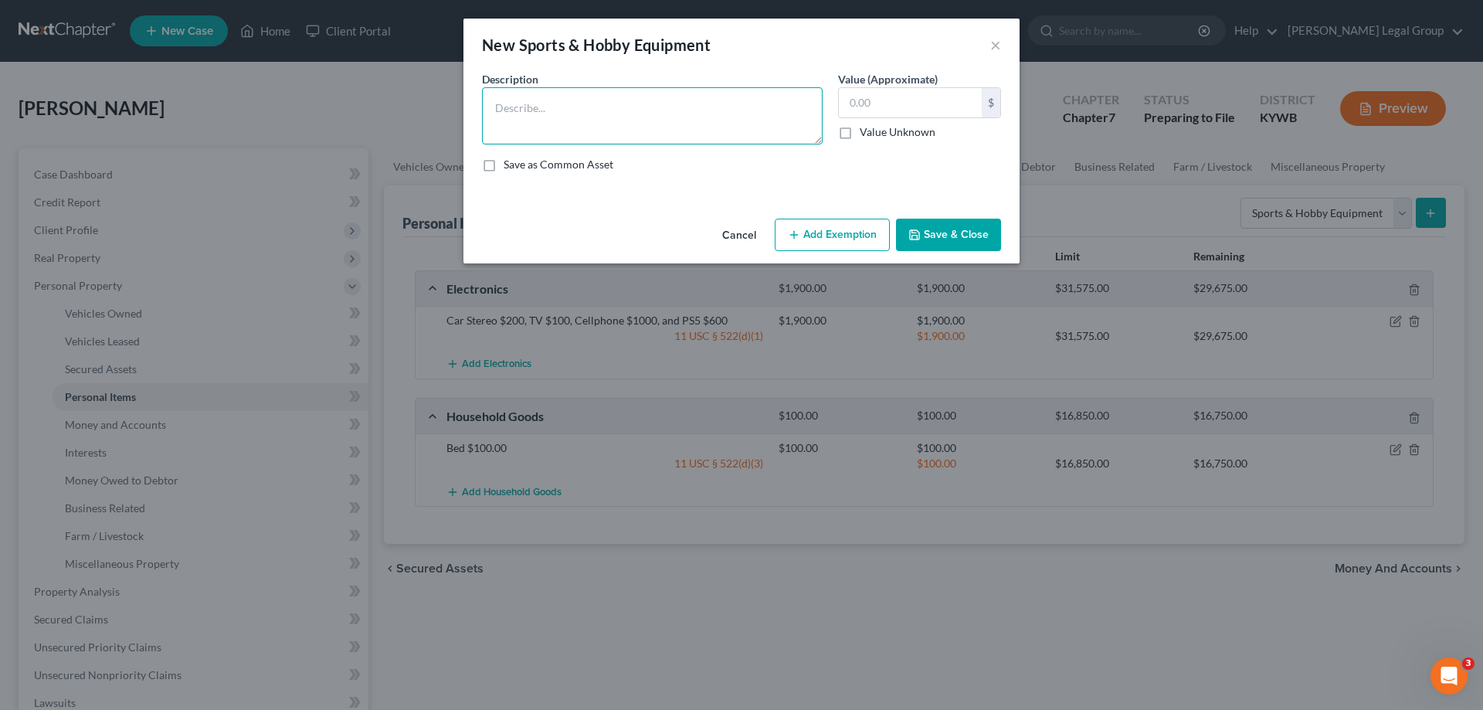
click at [561, 91] on textarea at bounding box center [652, 115] width 341 height 57
type textarea "Fishing Pole and Fishing supplies"
type input "150.00"
click at [823, 236] on button "Add Exemption" at bounding box center [832, 235] width 115 height 32
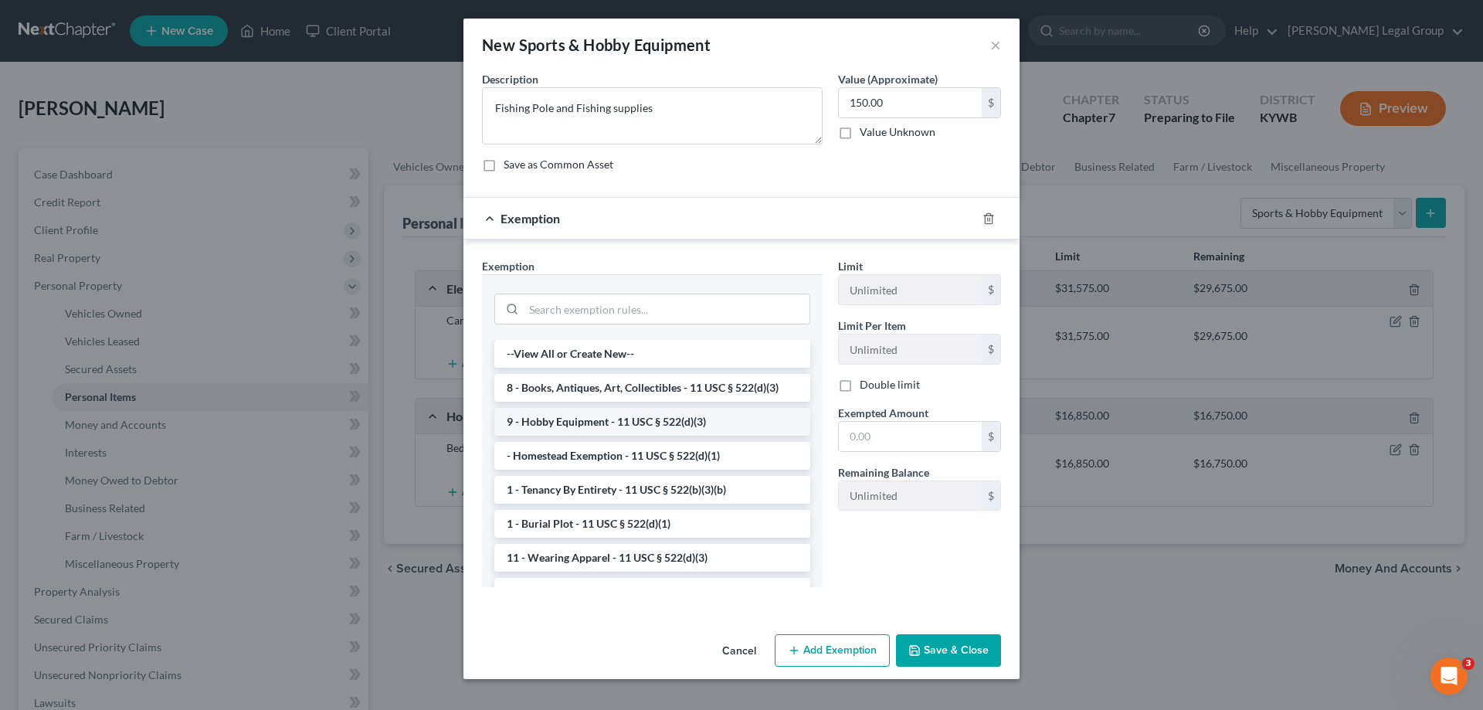
click at [672, 418] on li "9 - Hobby Equipment - 11 USC § 522(d)(3)" at bounding box center [652, 422] width 316 height 28
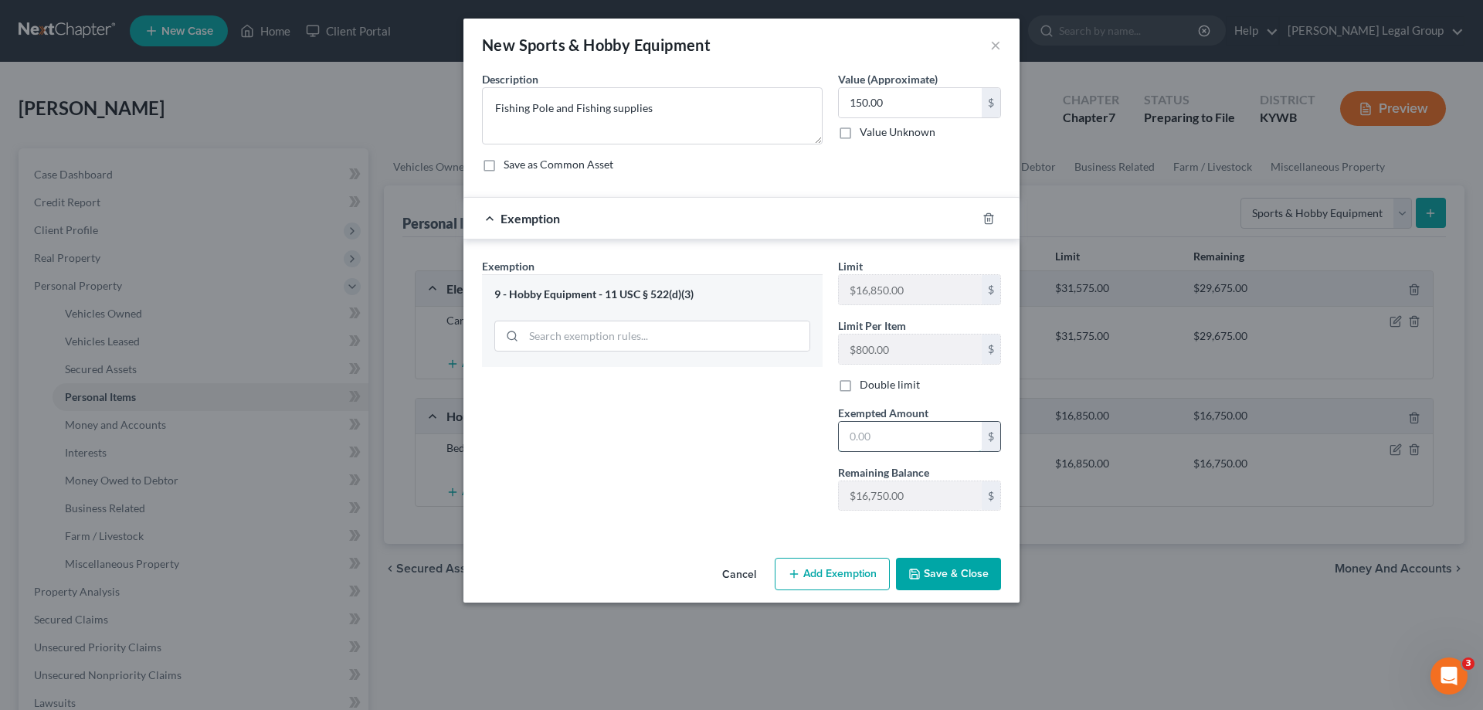
click at [902, 428] on input "text" at bounding box center [910, 436] width 143 height 29
type input "150.00"
click at [922, 579] on button "Save & Close" at bounding box center [948, 574] width 105 height 32
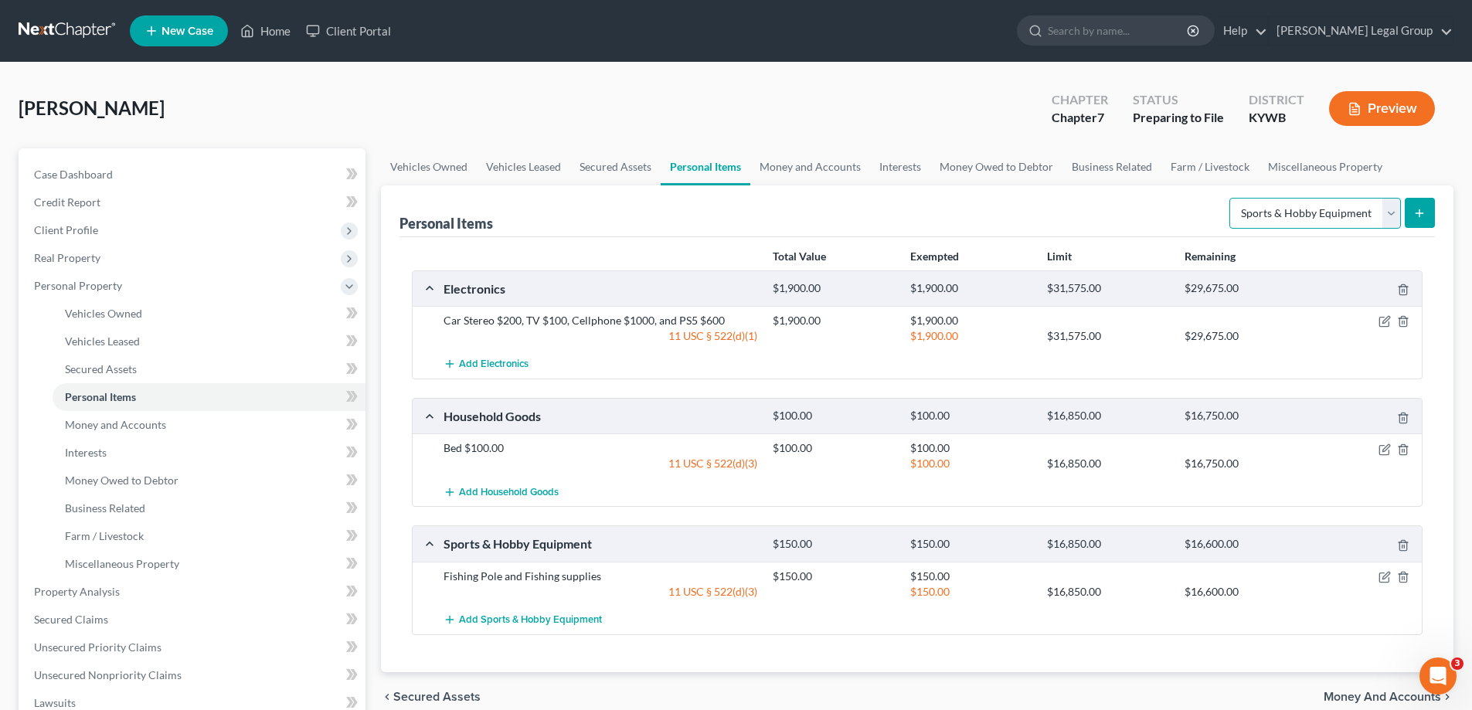
click at [1326, 213] on select "Select Item Type Clothing Collectibles Of Value Electronics Firearms Household …" at bounding box center [1314, 213] width 171 height 31
click at [1346, 217] on select "Select Item Type Clothing Collectibles Of Value Electronics Firearms Household …" at bounding box center [1314, 213] width 171 height 31
select select "firearms"
click at [1231, 198] on select "Select Item Type Clothing Collectibles Of Value Electronics Firearms Household …" at bounding box center [1314, 213] width 171 height 31
click at [1422, 210] on icon "submit" at bounding box center [1419, 213] width 12 height 12
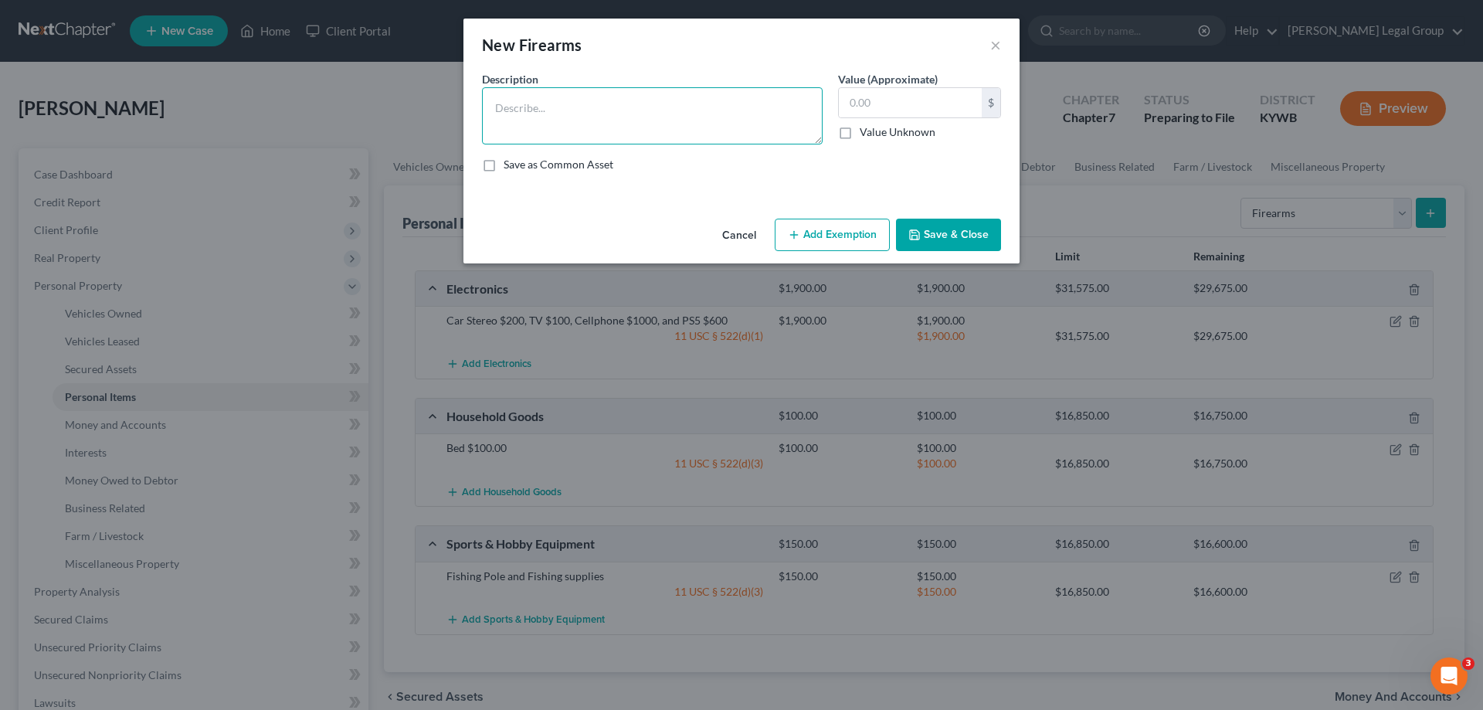
click at [592, 103] on textarea at bounding box center [652, 115] width 341 height 57
type textarea "Handgun $200"
click at [929, 108] on input "text" at bounding box center [910, 102] width 143 height 29
type input "200.00"
click at [863, 219] on button "Add Exemption" at bounding box center [832, 235] width 115 height 32
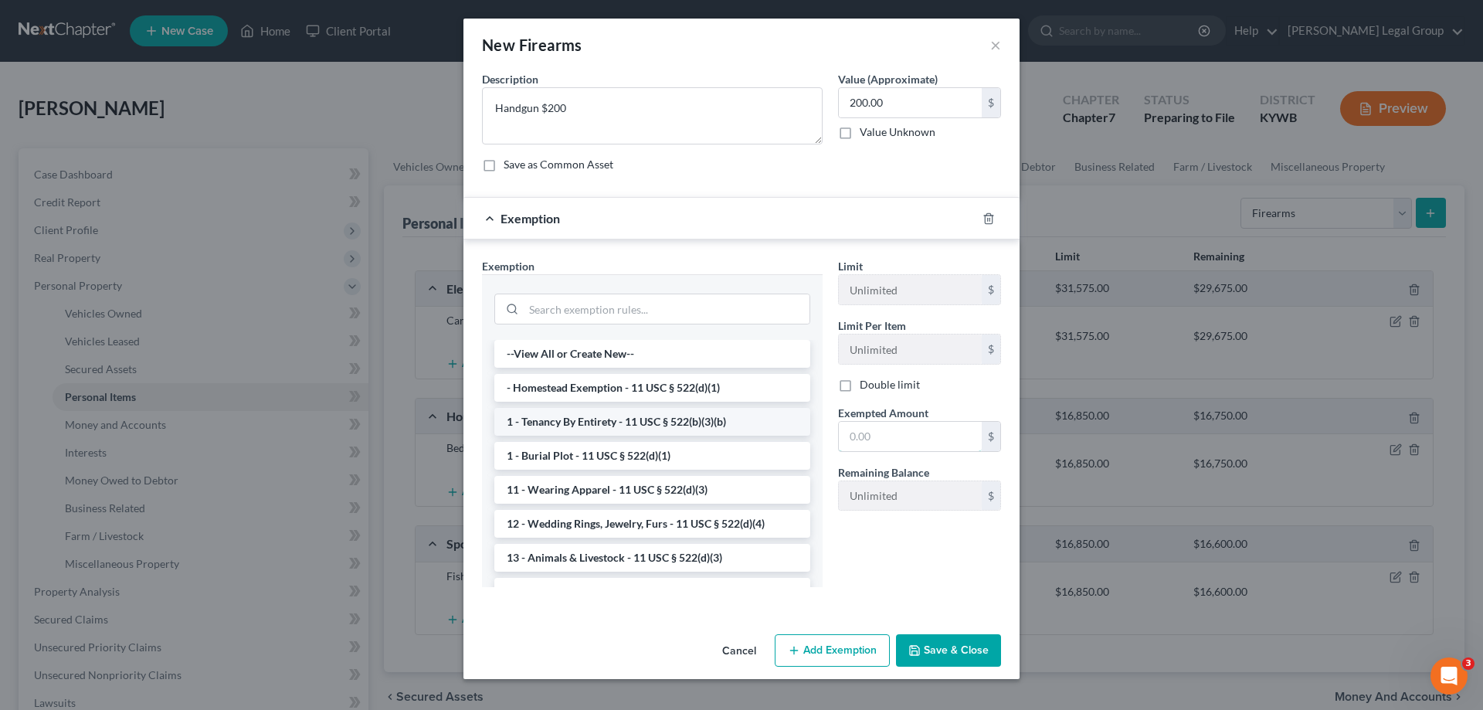
drag, startPoint x: 887, startPoint y: 433, endPoint x: 752, endPoint y: 431, distance: 135.2
click at [752, 431] on div "Exemption Set must be selected for CA. Exemption * --View All or Create New-- -…" at bounding box center [741, 429] width 535 height 342
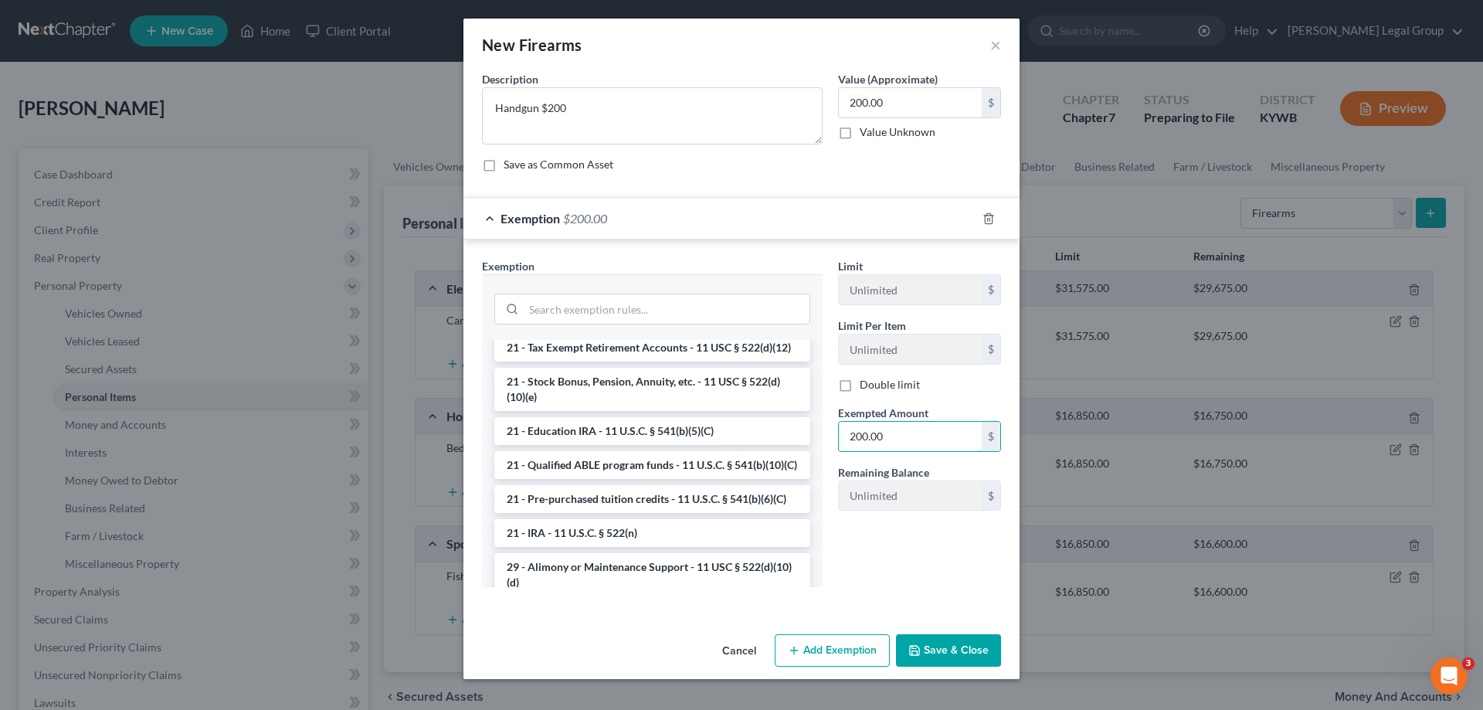
scroll to position [309, 0]
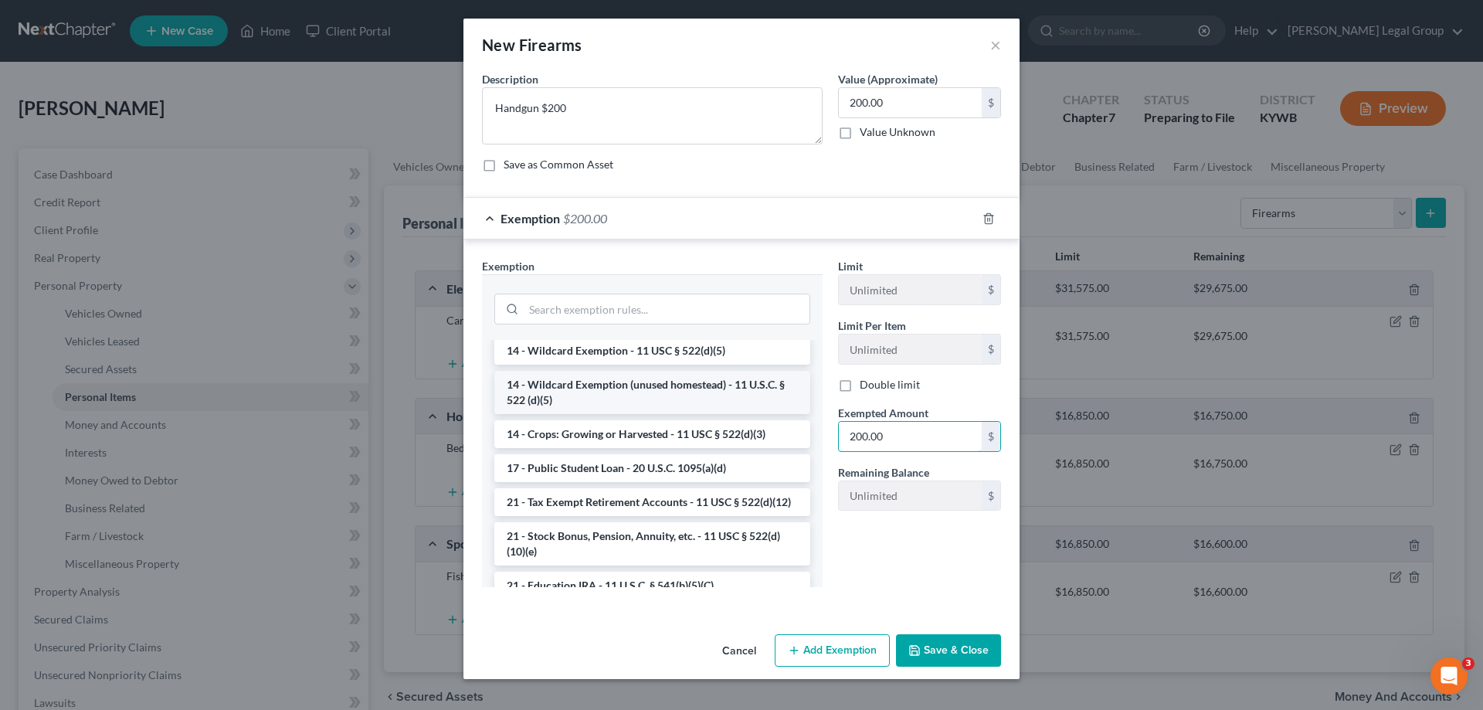
type input "200.00"
click at [596, 405] on li "14 - Wildcard Exemption (unused homestead) - 11 U.S.C. § 522 (d)(5)" at bounding box center [652, 392] width 316 height 43
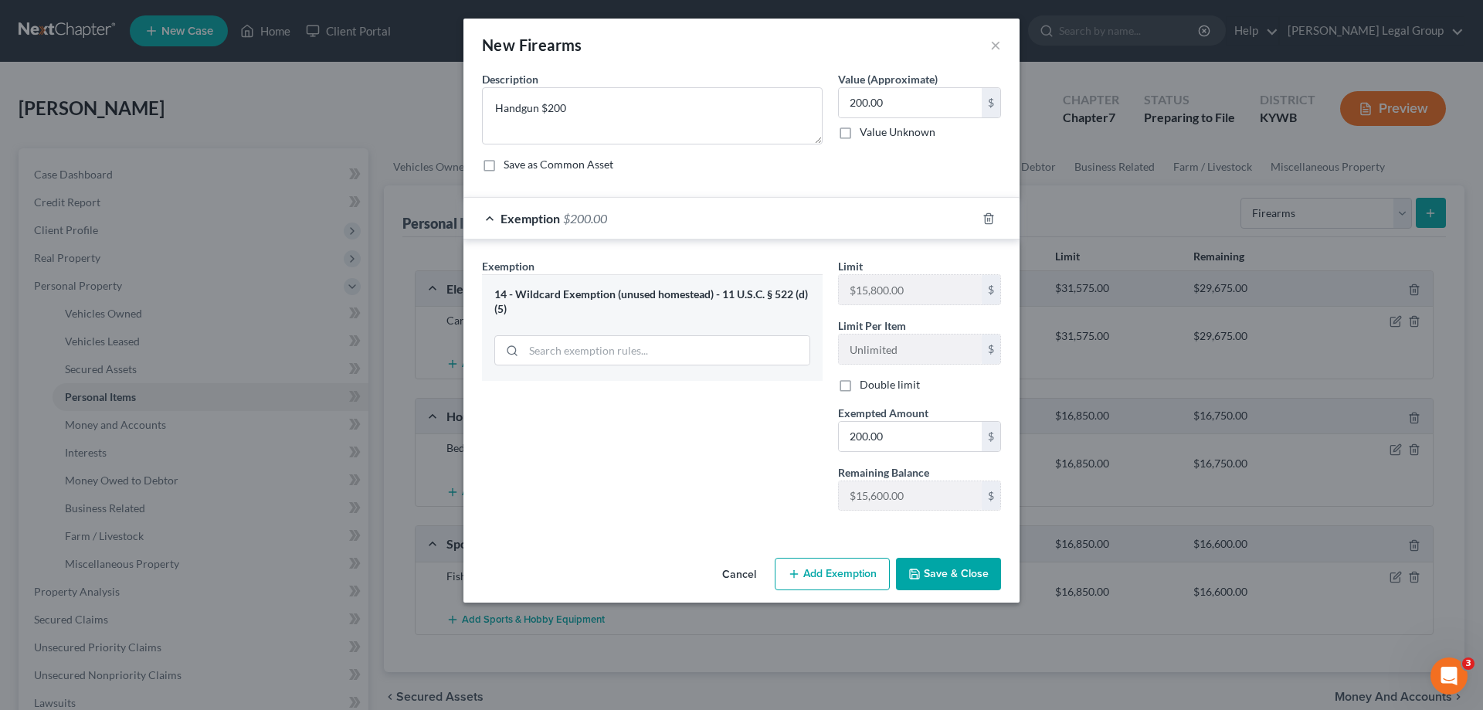
click at [929, 577] on button "Save & Close" at bounding box center [948, 574] width 105 height 32
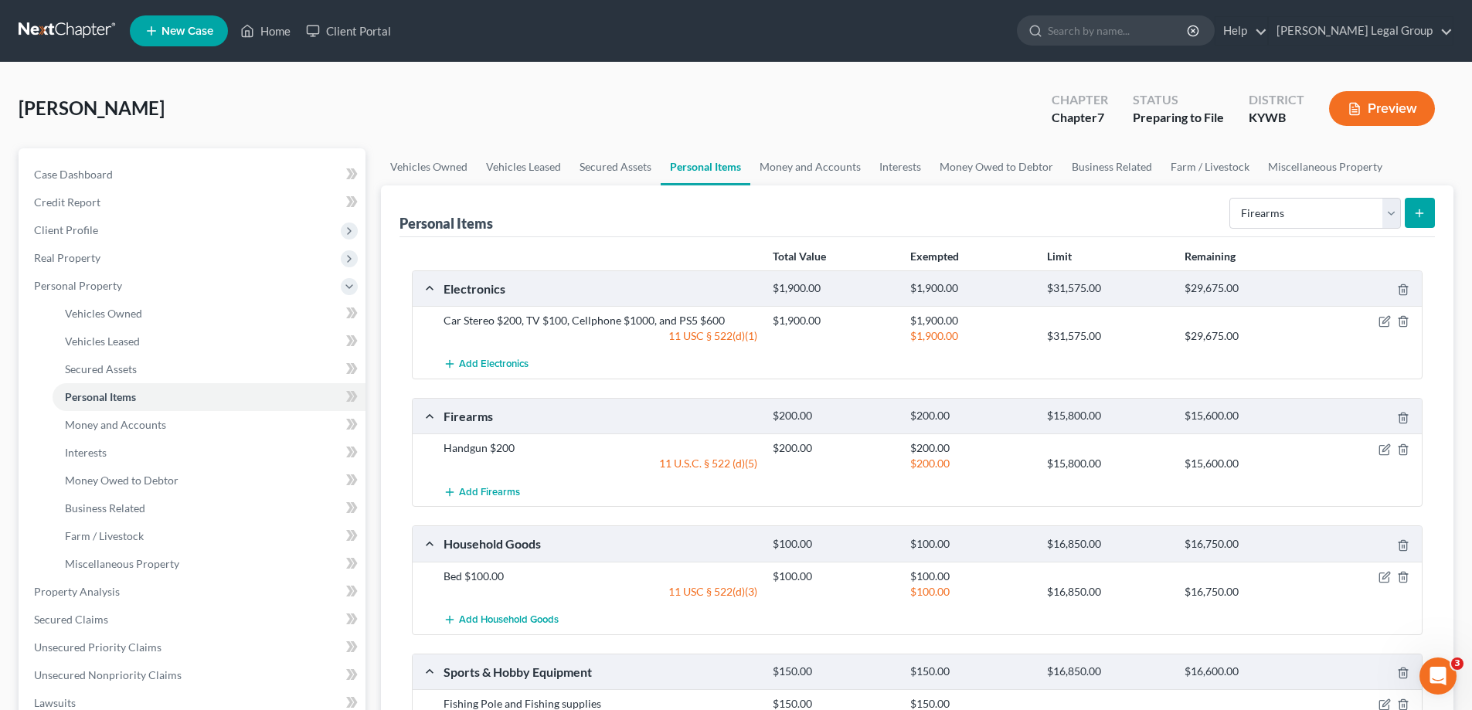
click at [1421, 216] on icon "submit" at bounding box center [1419, 213] width 12 height 12
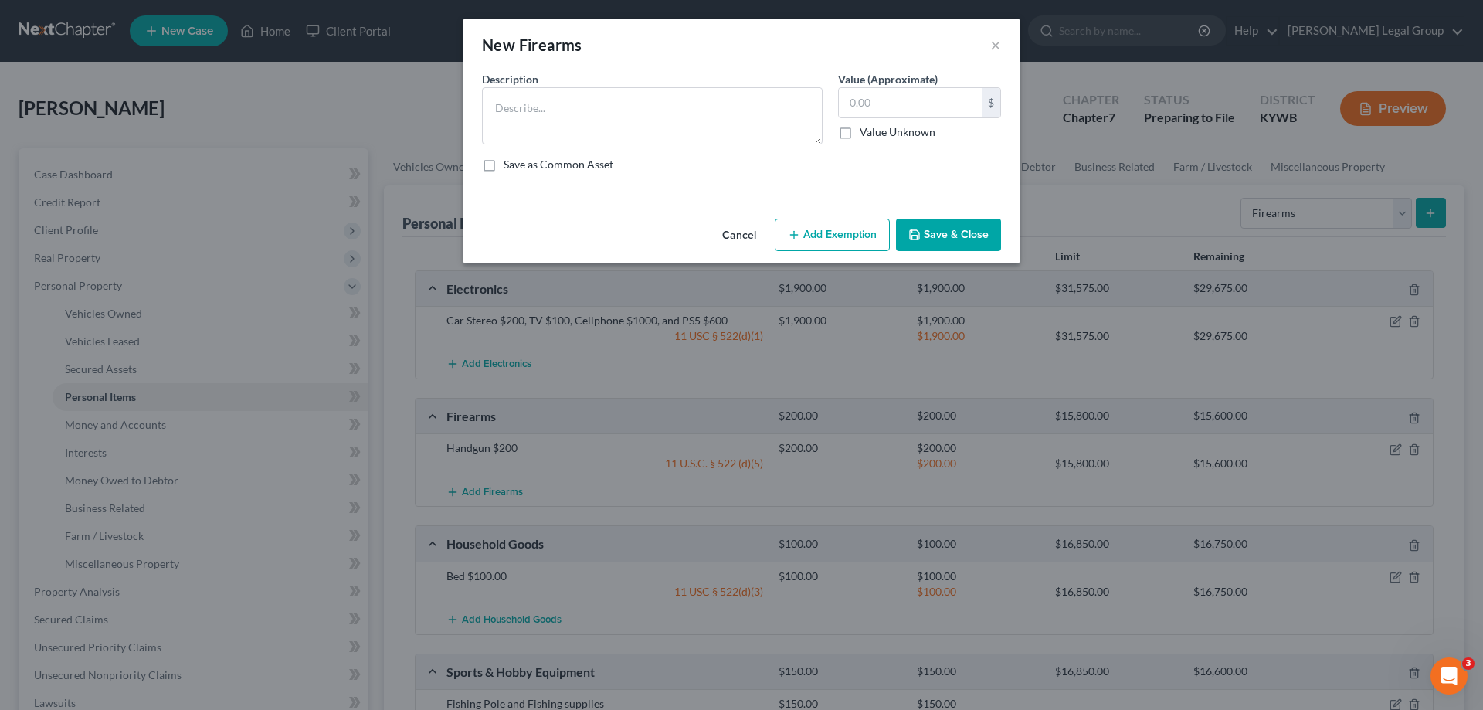
click at [751, 236] on button "Cancel" at bounding box center [739, 235] width 59 height 31
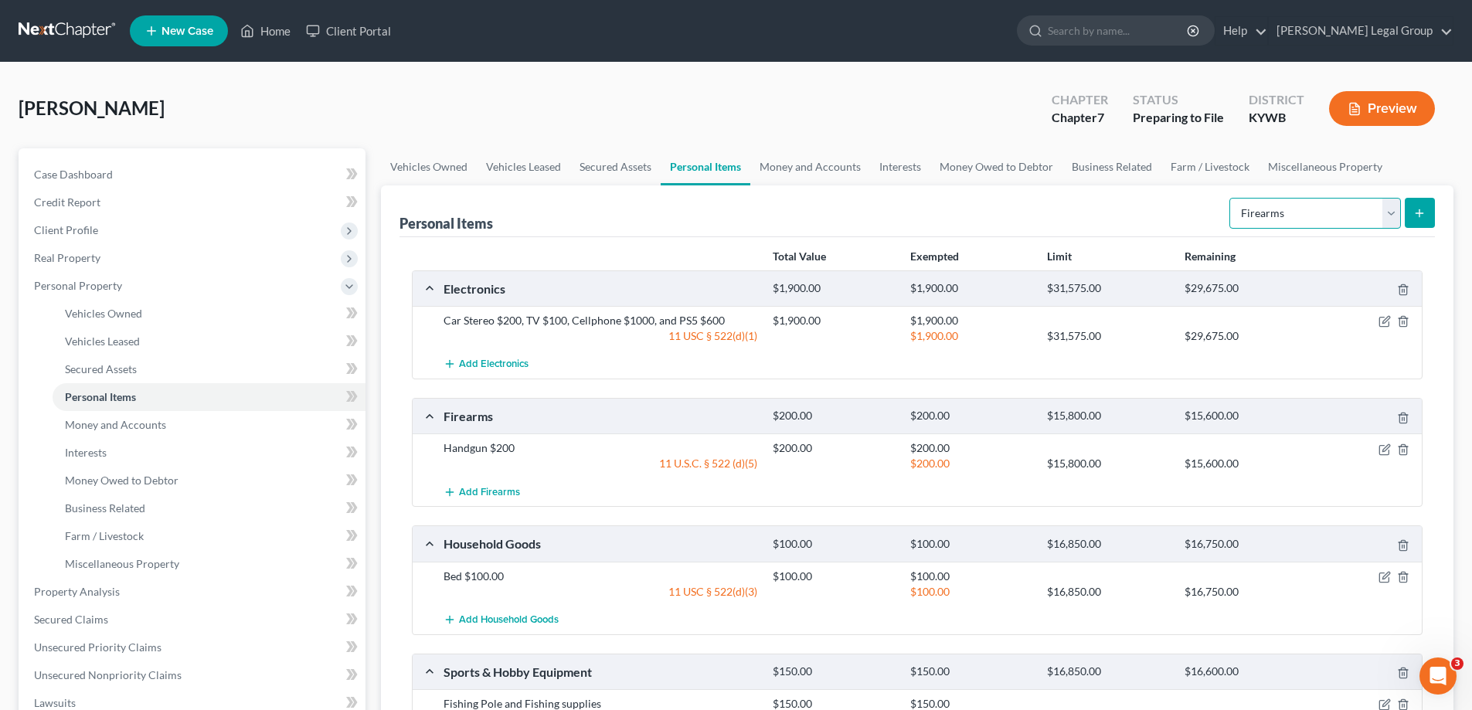
click at [1320, 219] on select "Select Item Type Clothing Collectibles Of Value Electronics Firearms Household …" at bounding box center [1314, 213] width 171 height 31
select select "pets"
click at [1231, 198] on select "Select Item Type Clothing Collectibles Of Value Electronics Firearms Household …" at bounding box center [1314, 213] width 171 height 31
click at [1423, 216] on icon "submit" at bounding box center [1419, 213] width 12 height 12
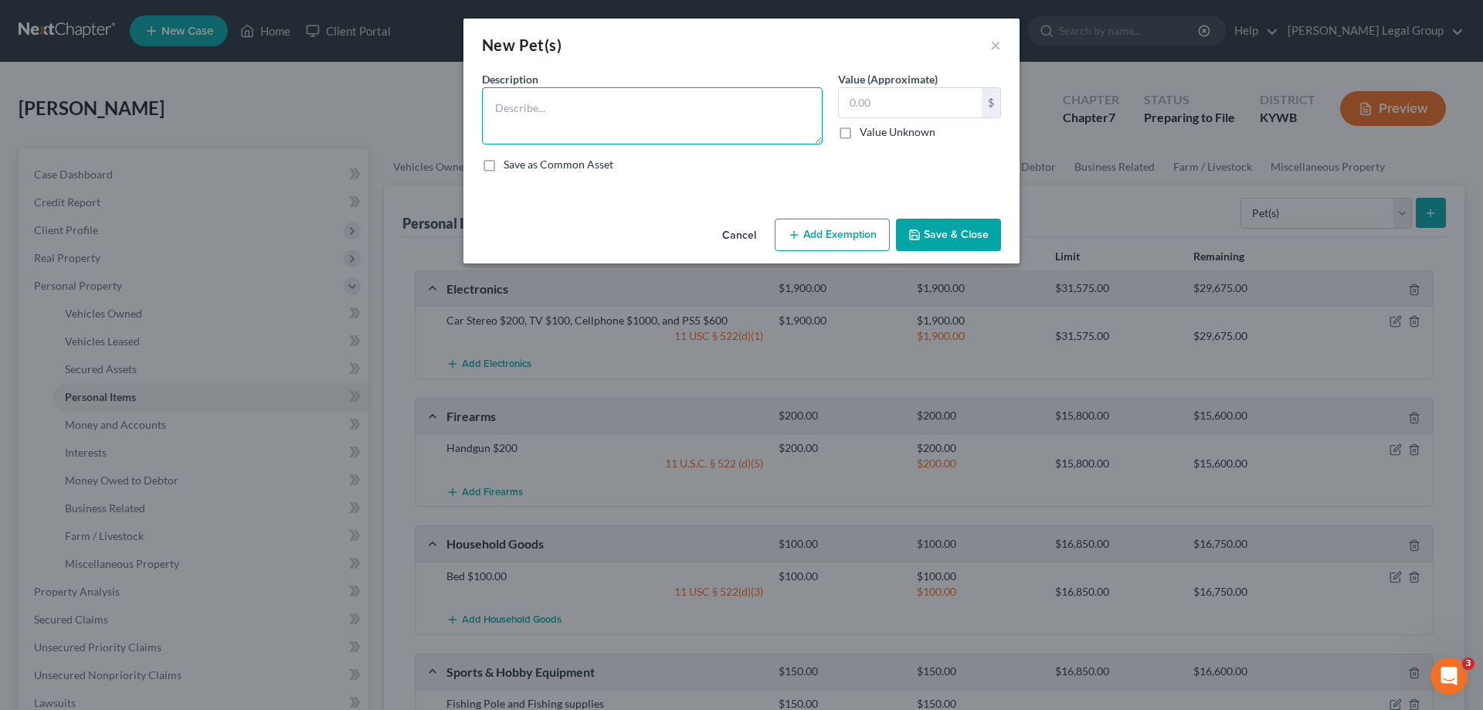
click at [693, 127] on textarea at bounding box center [652, 115] width 341 height 57
type textarea "Dog (golden retriever)"
click at [922, 98] on input "text" at bounding box center [910, 102] width 143 height 29
type input "200.00"
click at [840, 233] on button "Add Exemption" at bounding box center [832, 235] width 115 height 32
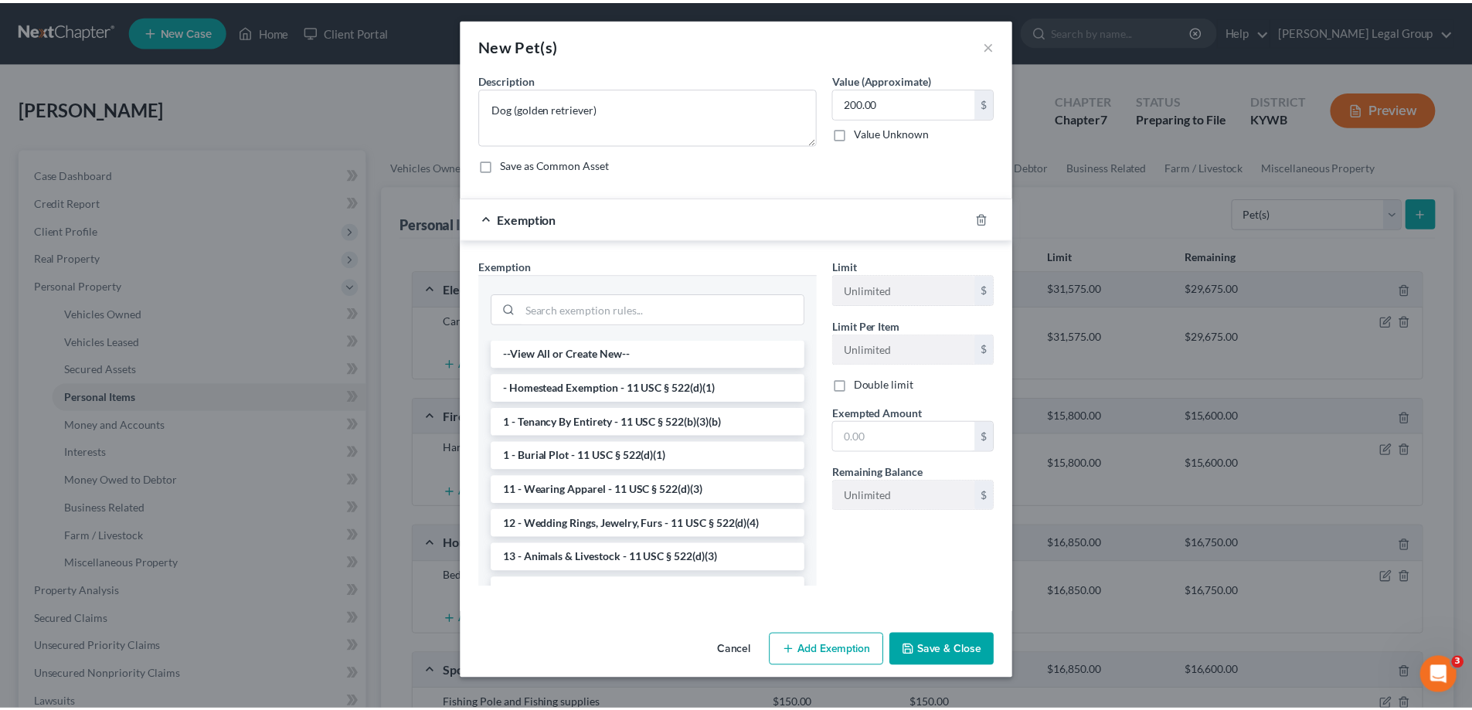
scroll to position [154, 0]
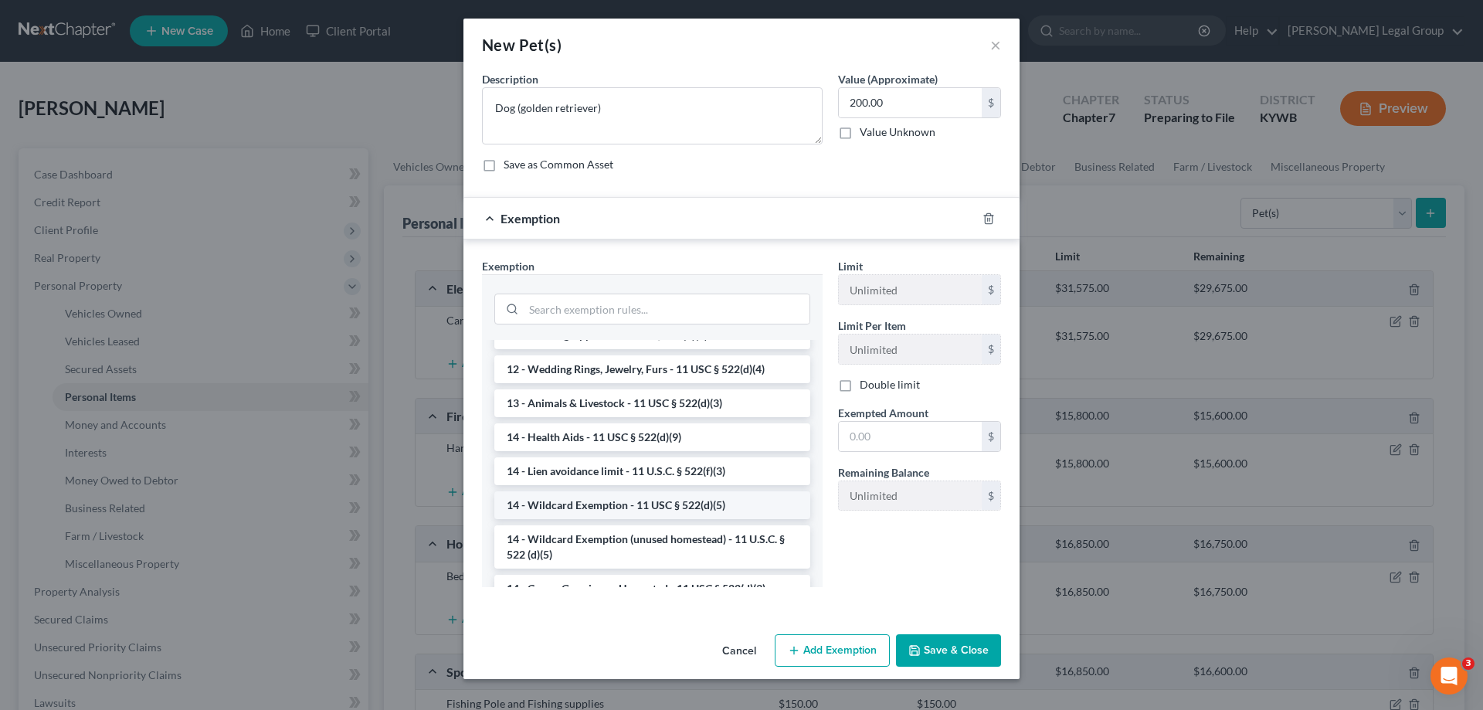
click at [569, 506] on li "14 - Wildcard Exemption - 11 USC § 522(d)(5)" at bounding box center [652, 505] width 316 height 28
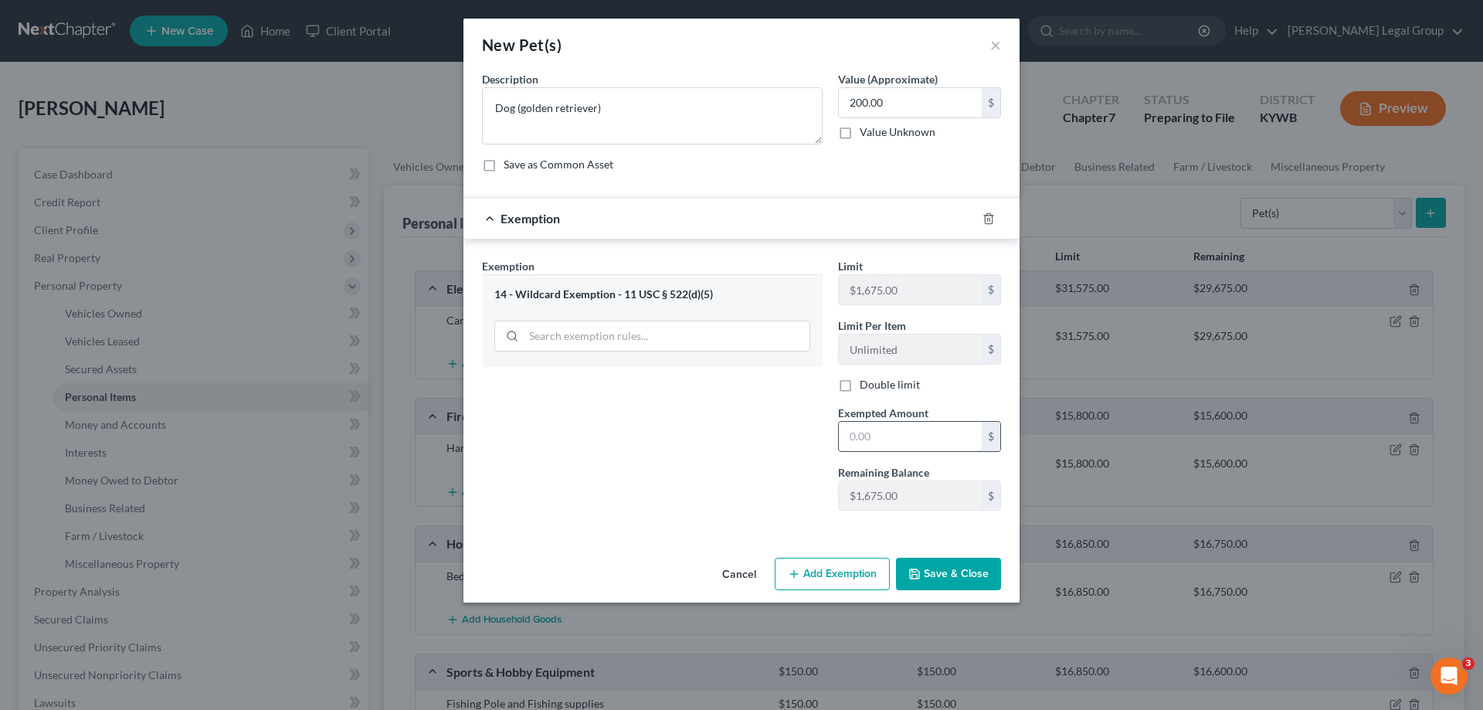
click at [898, 436] on input "text" at bounding box center [910, 436] width 143 height 29
type input "200.00"
click at [960, 584] on button "Save & Close" at bounding box center [948, 574] width 105 height 32
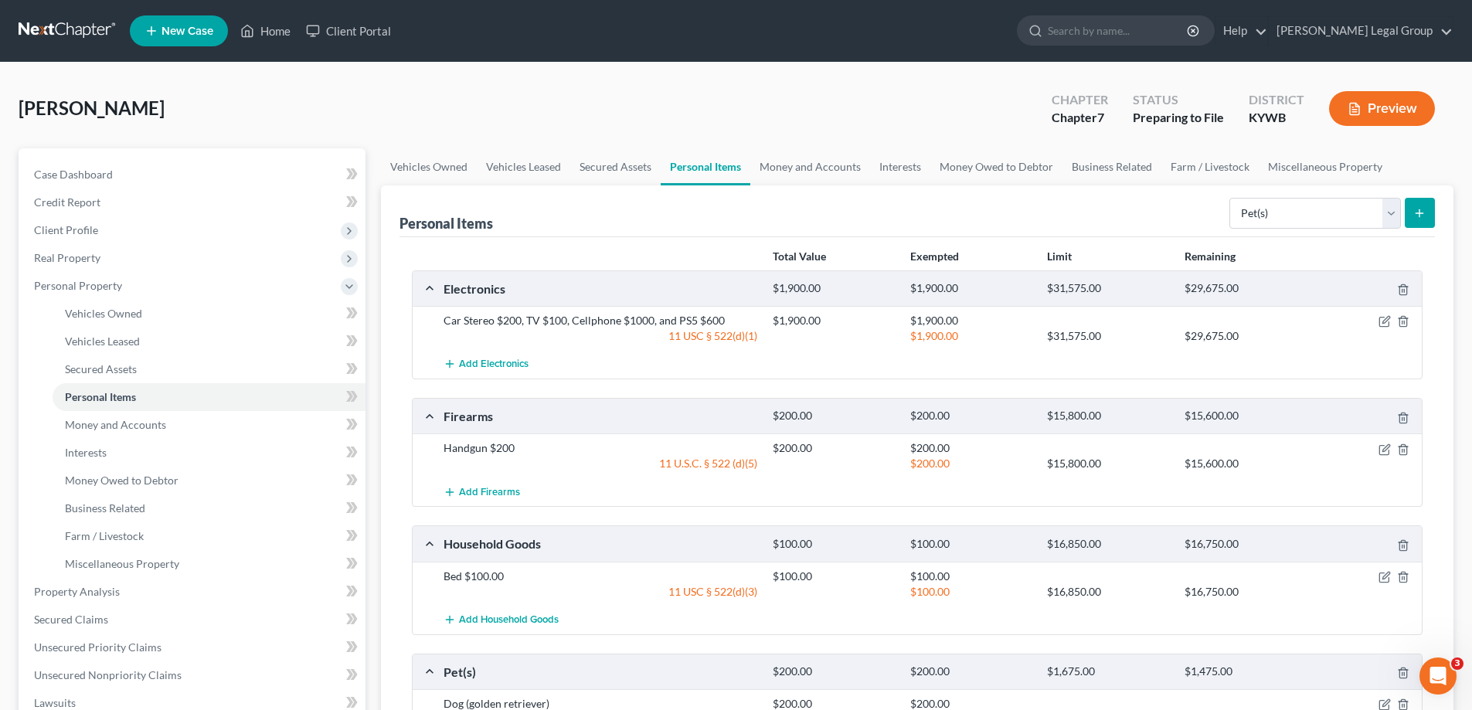
scroll to position [309, 0]
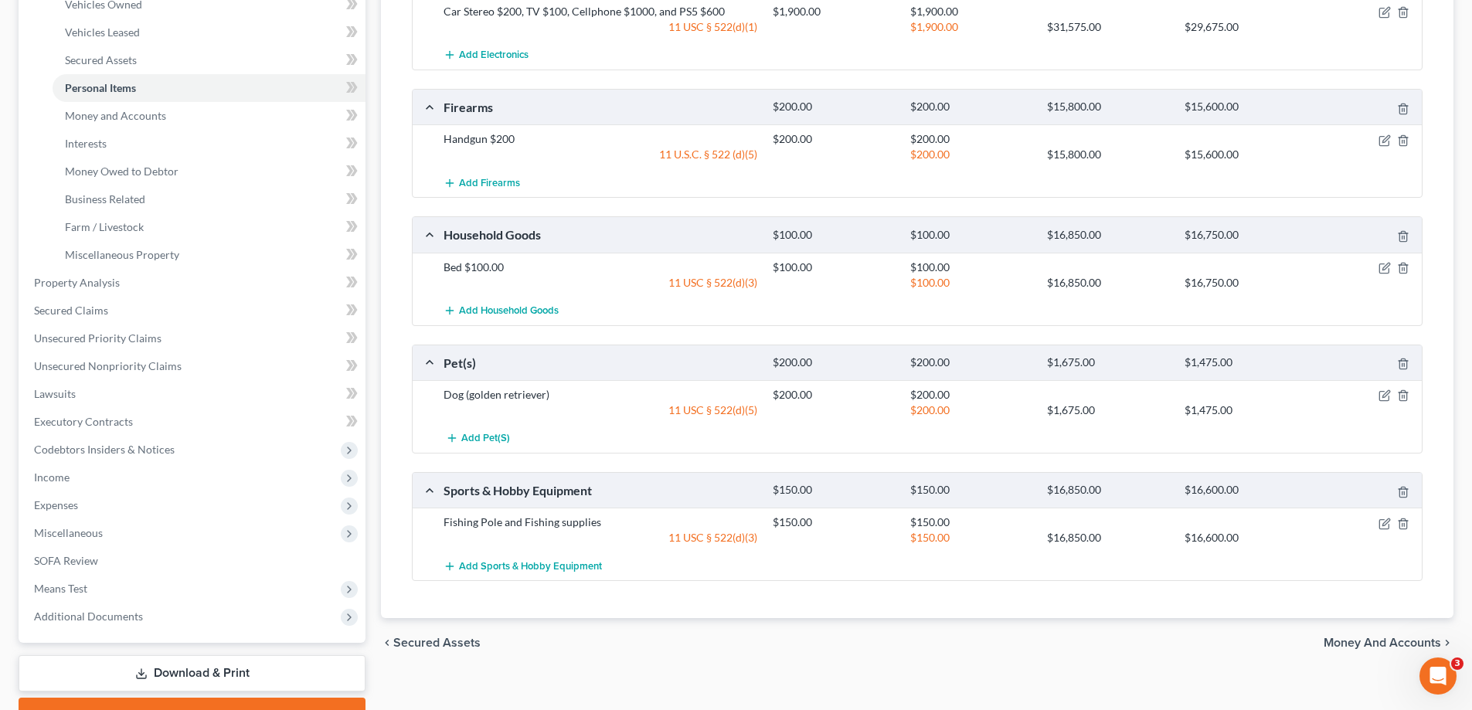
drag, startPoint x: 1377, startPoint y: 640, endPoint x: 1364, endPoint y: 640, distance: 12.4
click at [1377, 640] on span "Money and Accounts" at bounding box center [1381, 643] width 117 height 12
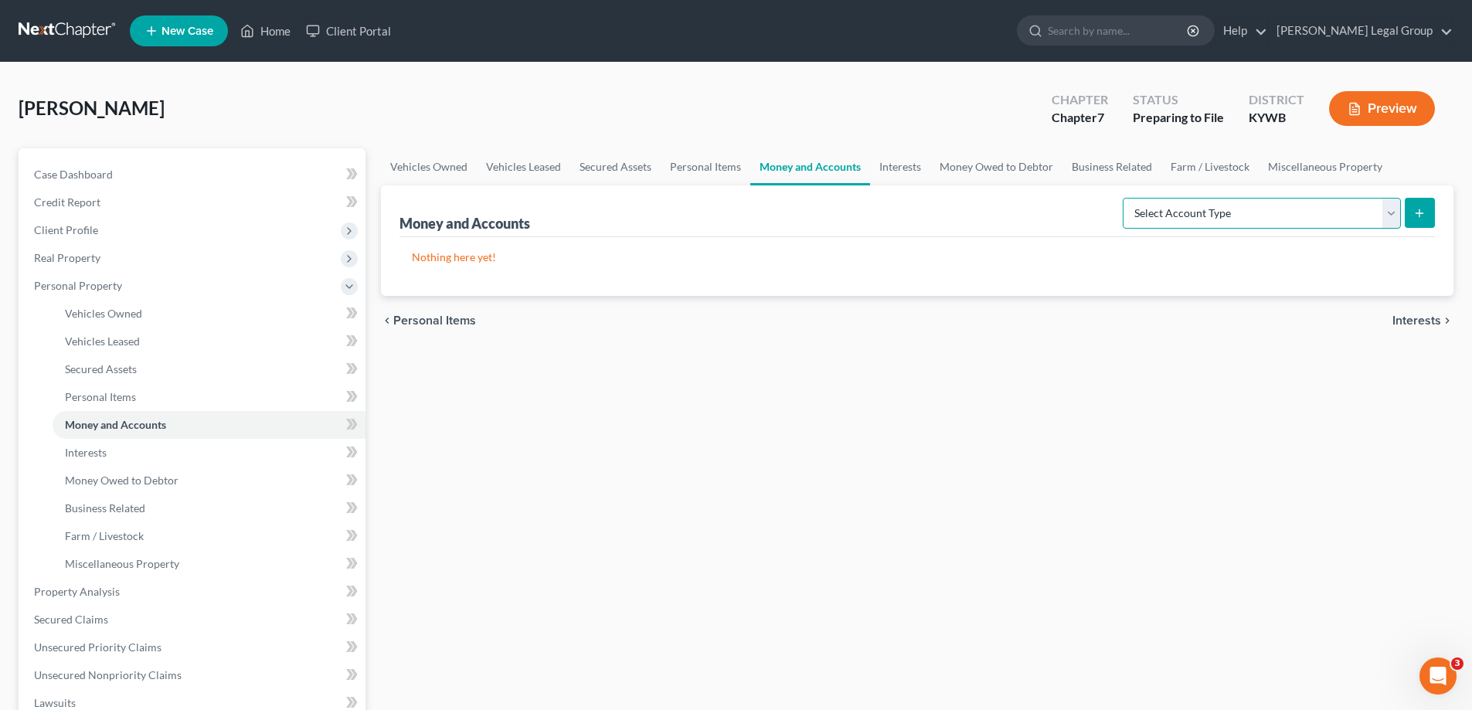
click at [1400, 213] on select "Select Account Type Brokerage Cash on Hand Certificates of Deposit Checking Acc…" at bounding box center [1261, 213] width 278 height 31
select select "checking"
click at [1126, 198] on select "Select Account Type Brokerage Cash on Hand Certificates of Deposit Checking Acc…" at bounding box center [1261, 213] width 278 height 31
click at [1426, 206] on button "submit" at bounding box center [1419, 213] width 30 height 30
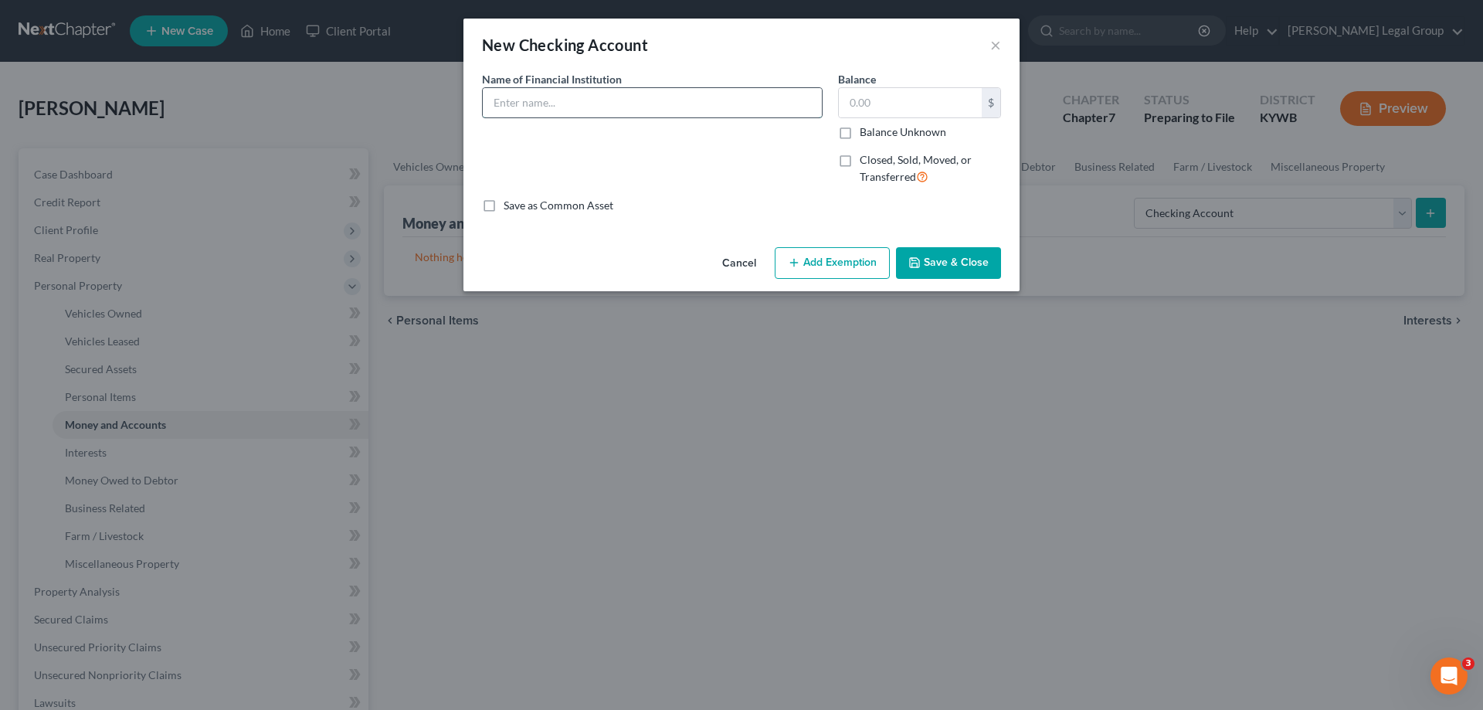
click at [677, 93] on input "text" at bounding box center [652, 102] width 339 height 29
type input "First United Bank"
type input "20.00"
click at [786, 269] on button "Add Exemption" at bounding box center [832, 263] width 115 height 32
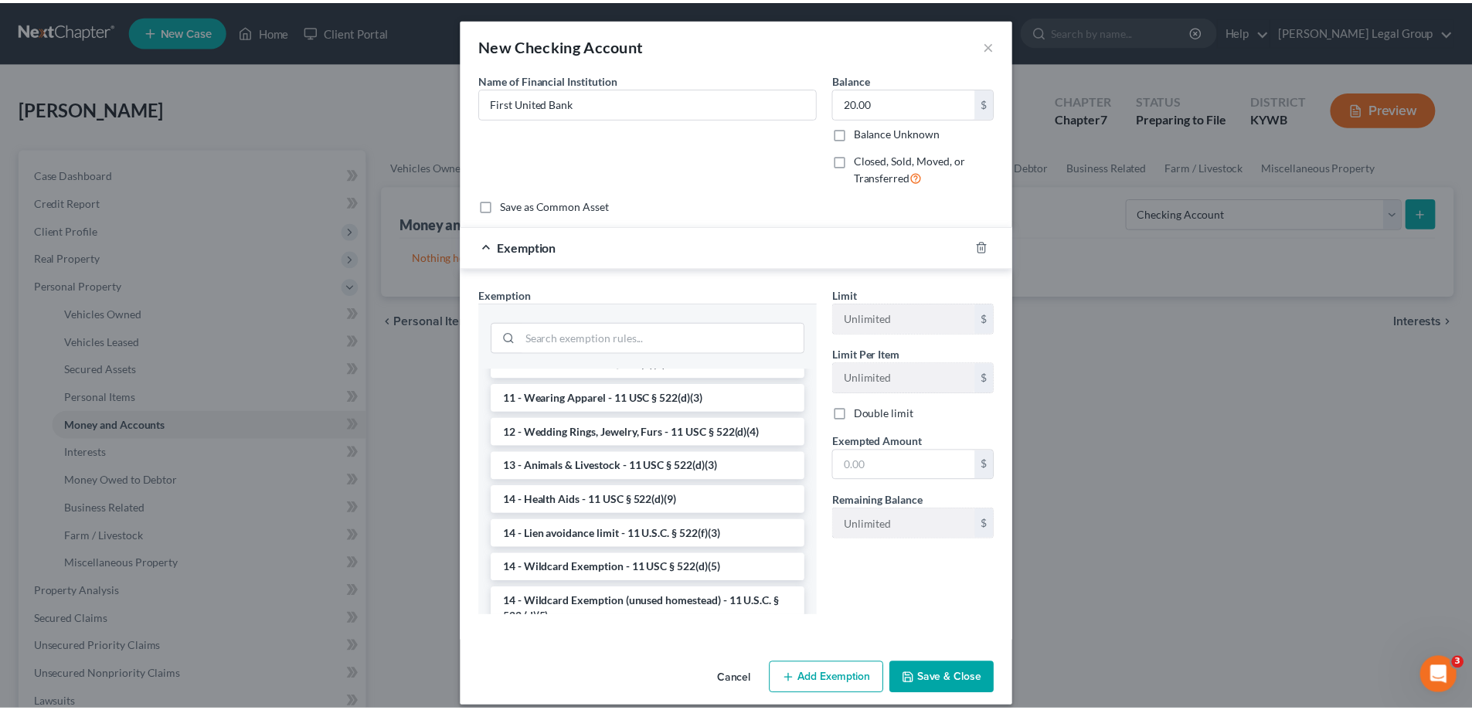
scroll to position [309, 0]
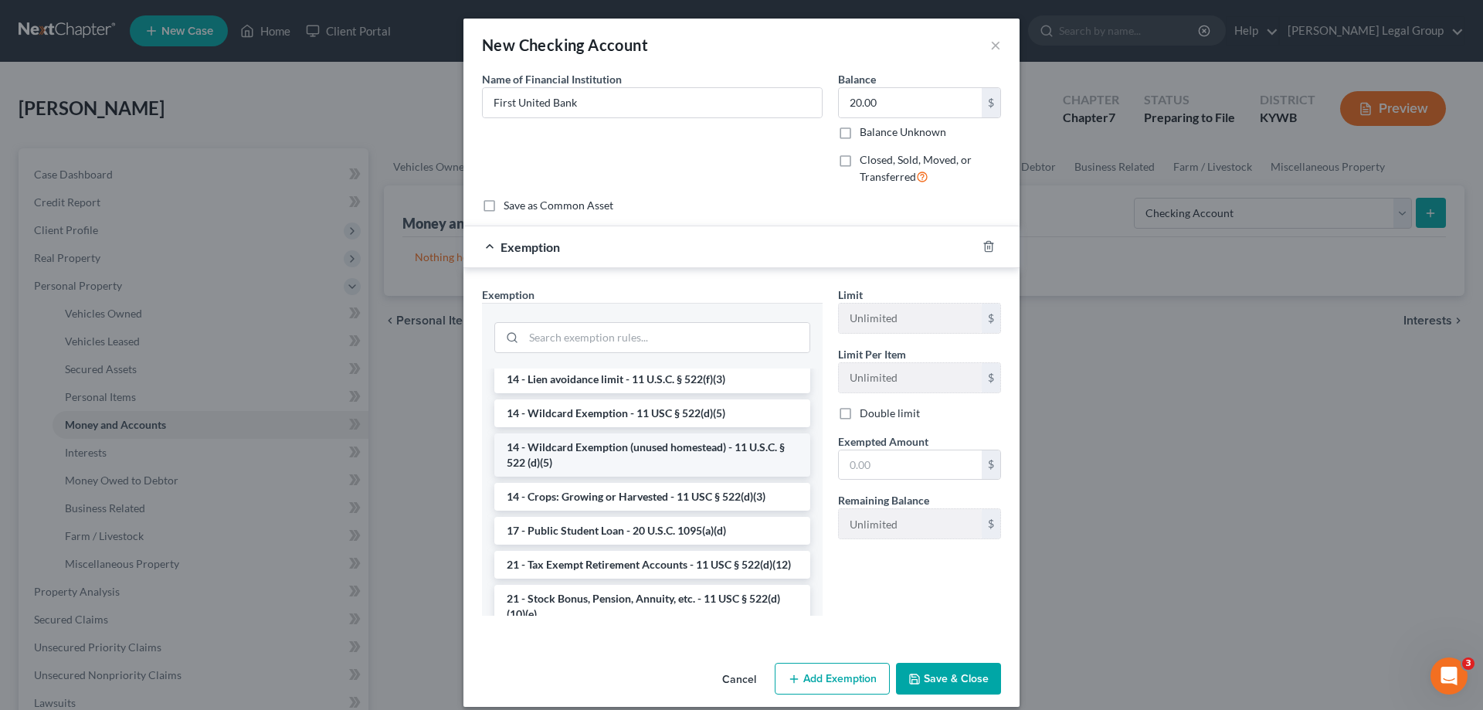
click at [599, 454] on li "14 - Wildcard Exemption (unused homestead) - 11 U.S.C. § 522 (d)(5)" at bounding box center [652, 454] width 316 height 43
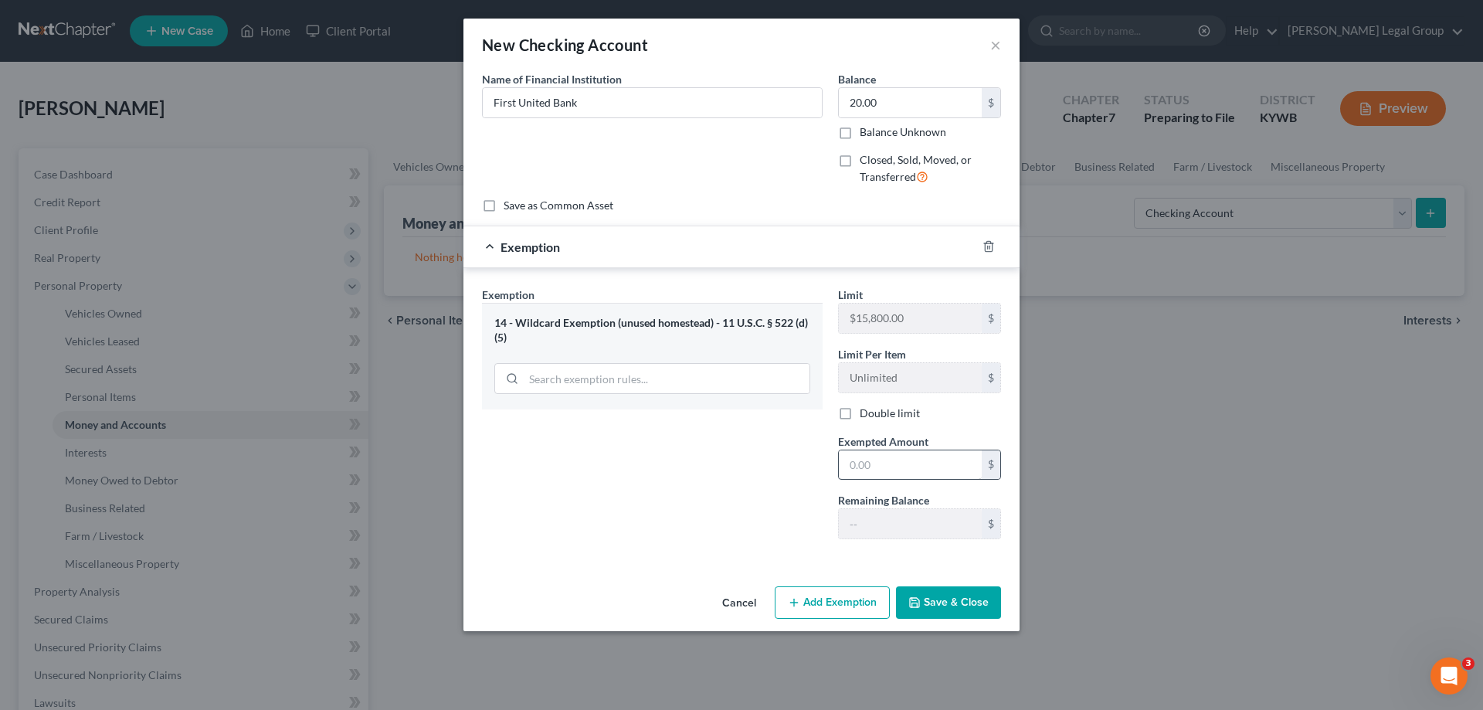
drag, startPoint x: 930, startPoint y: 593, endPoint x: 857, endPoint y: 479, distance: 135.9
click at [859, 552] on div "New Checking Account × An exemption set must first be selected from the Filing …" at bounding box center [741, 325] width 556 height 613
click at [861, 461] on input "text" at bounding box center [910, 464] width 143 height 29
type input "20.00"
click at [949, 596] on button "Save & Close" at bounding box center [948, 602] width 105 height 32
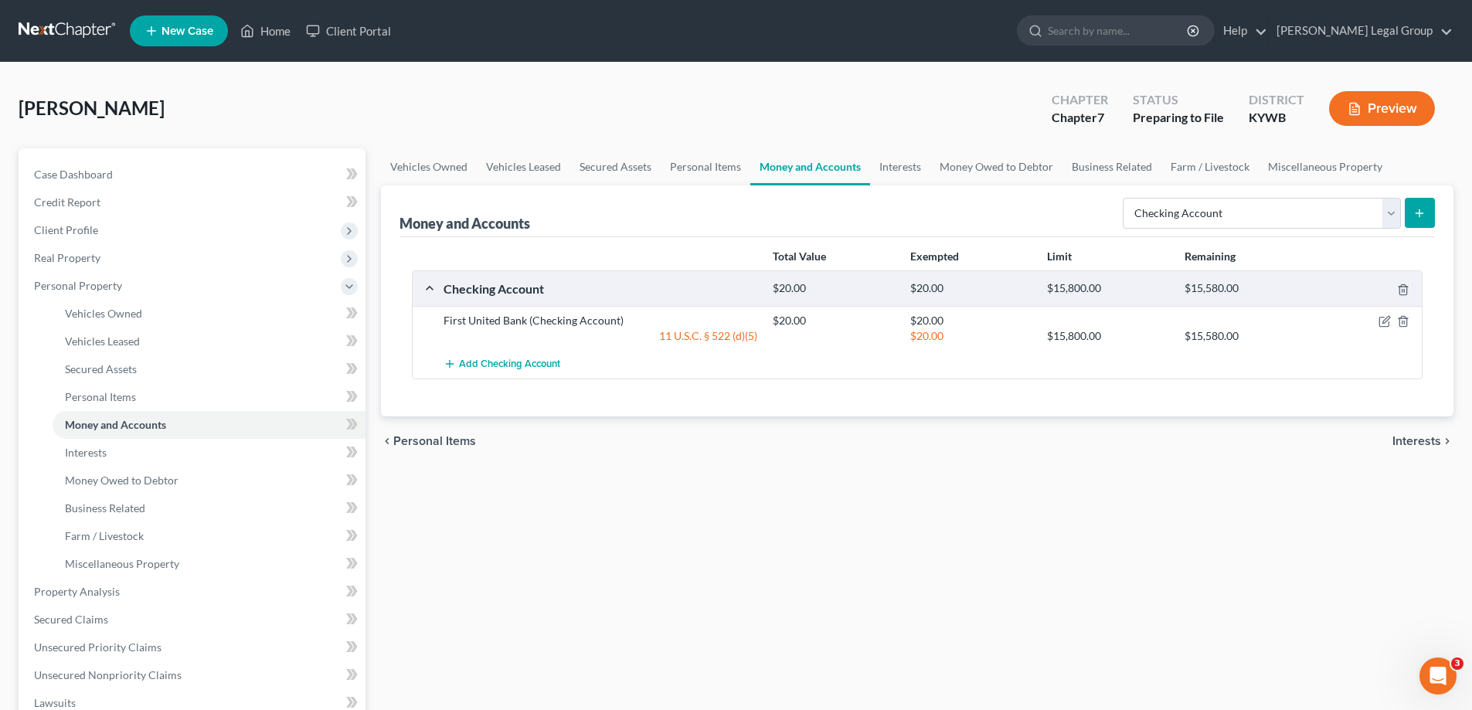
click at [1411, 441] on span "Interests" at bounding box center [1416, 441] width 49 height 12
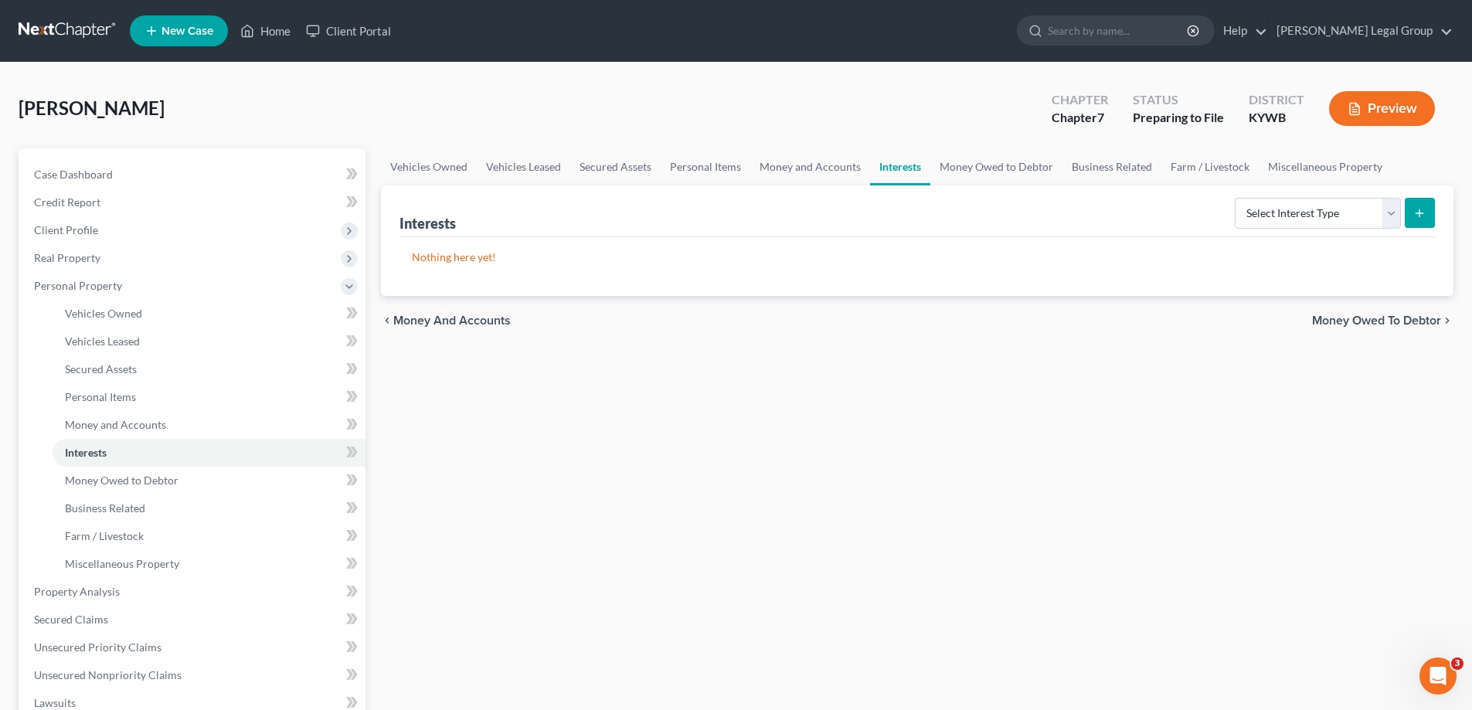
click at [1343, 196] on div "Select Interest Type 401K Annuity Bond Education IRA Government Bond Government…" at bounding box center [1331, 212] width 206 height 41
click at [1343, 219] on select "Select Interest Type 401K Annuity Bond Education IRA Government Bond Government…" at bounding box center [1317, 213] width 166 height 31
click at [1134, 444] on div "Vehicles Owned Vehicles Leased Secured Assets Personal Items Money and Accounts…" at bounding box center [917, 594] width 1088 height 892
click at [1389, 321] on span "Money Owed to Debtor" at bounding box center [1376, 320] width 129 height 12
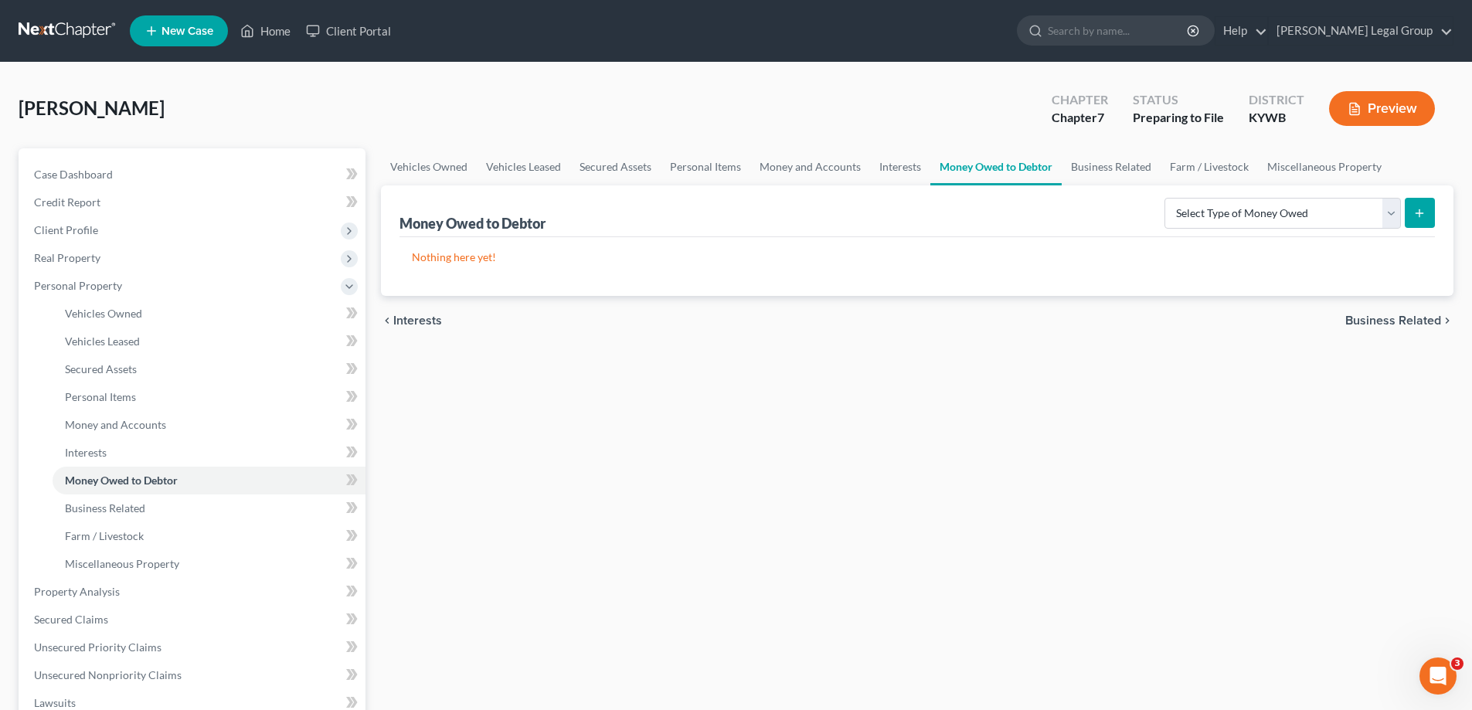
click at [1389, 321] on span "Business Related" at bounding box center [1393, 320] width 96 height 12
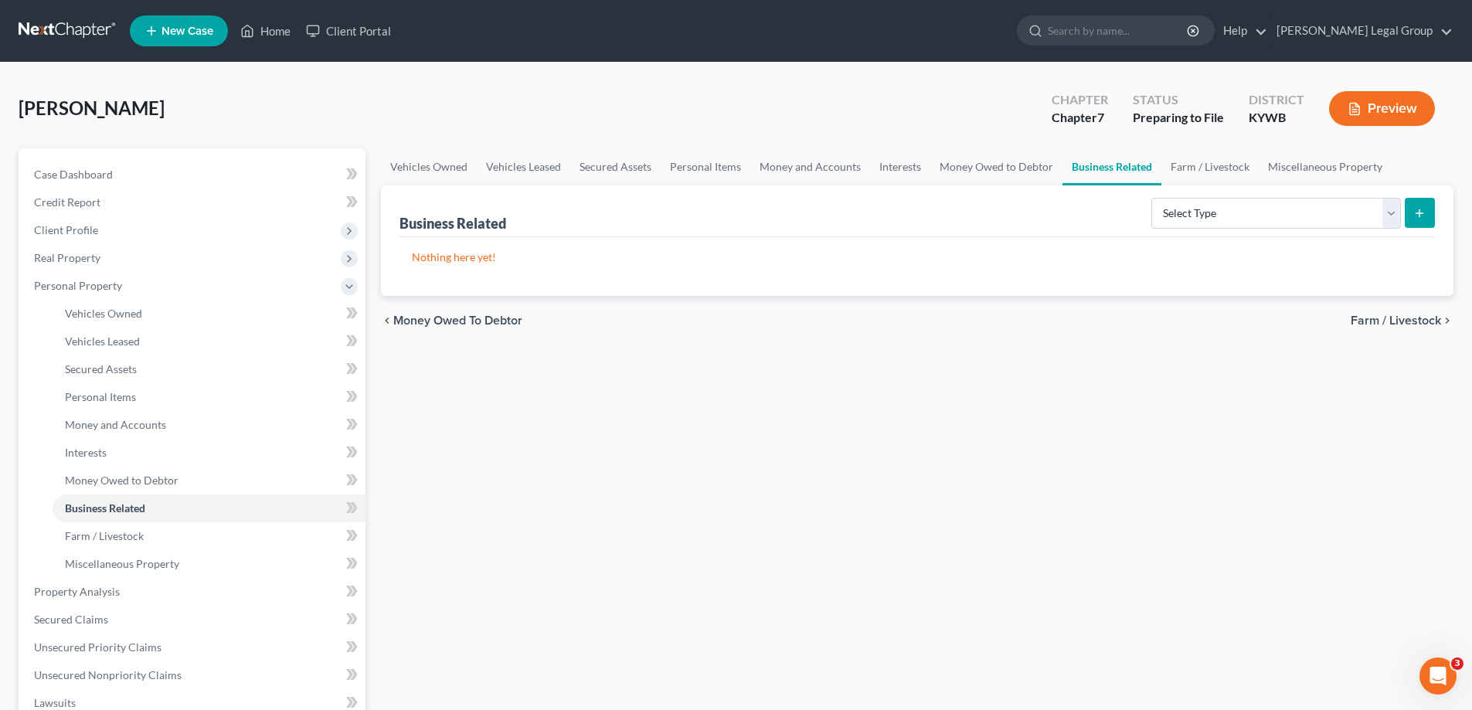
click at [1389, 321] on span "Farm / Livestock" at bounding box center [1395, 320] width 90 height 12
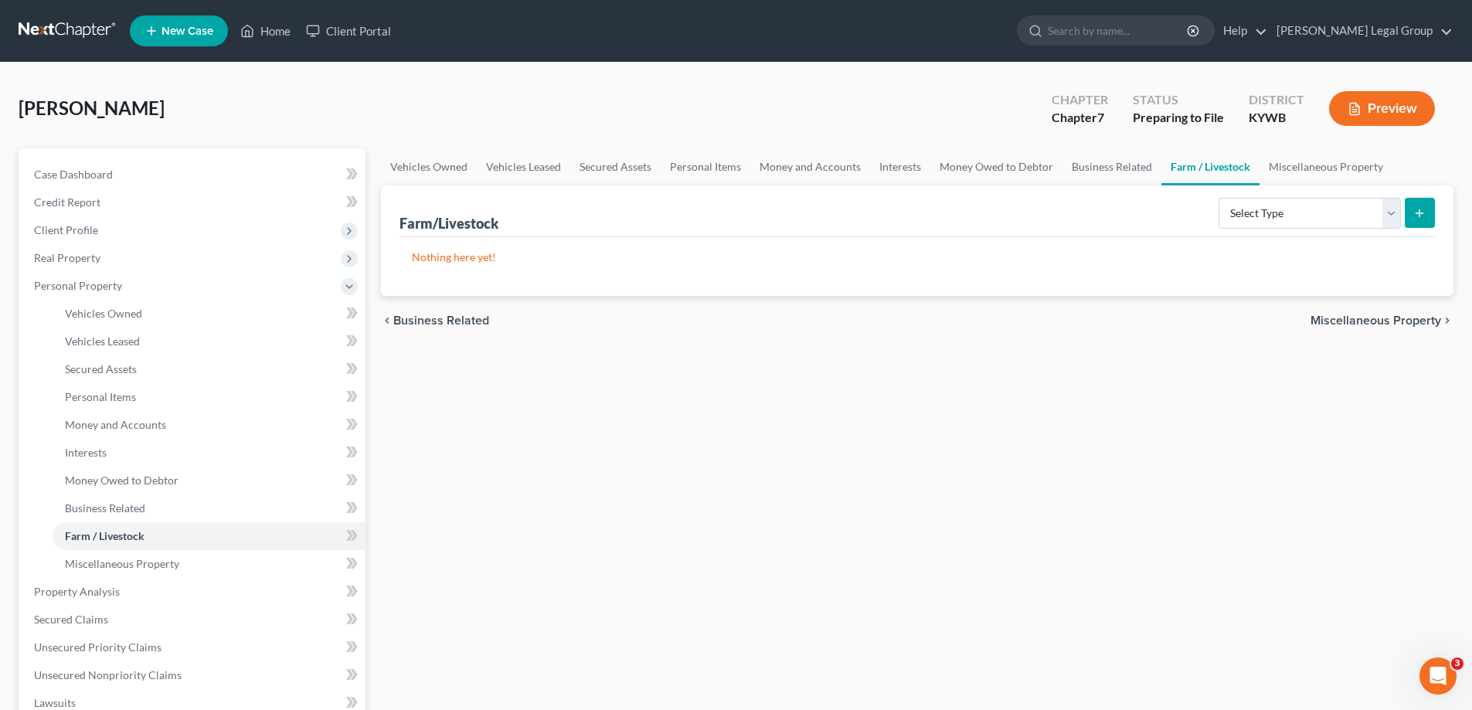
click at [1389, 321] on span "Miscellaneous Property" at bounding box center [1375, 320] width 131 height 12
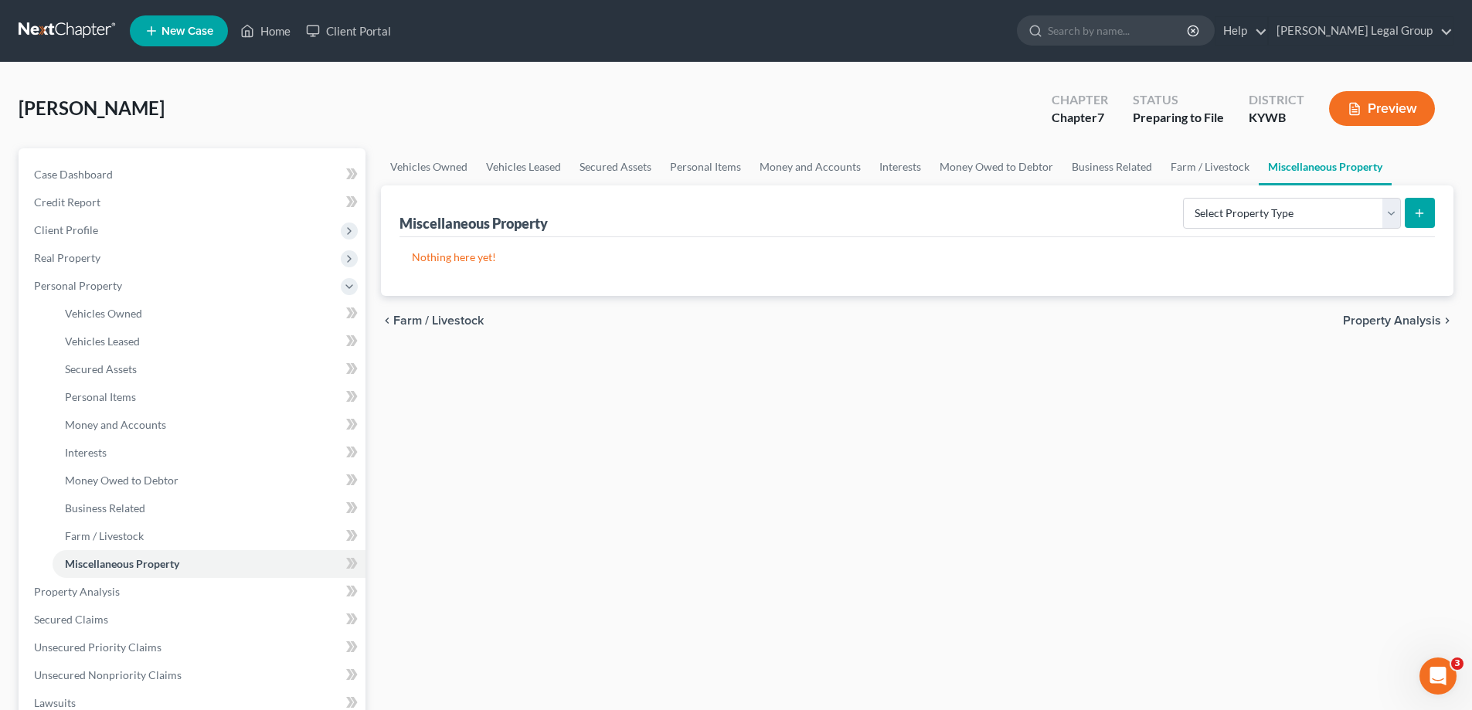
click at [1389, 321] on span "Property Analysis" at bounding box center [1392, 320] width 98 height 12
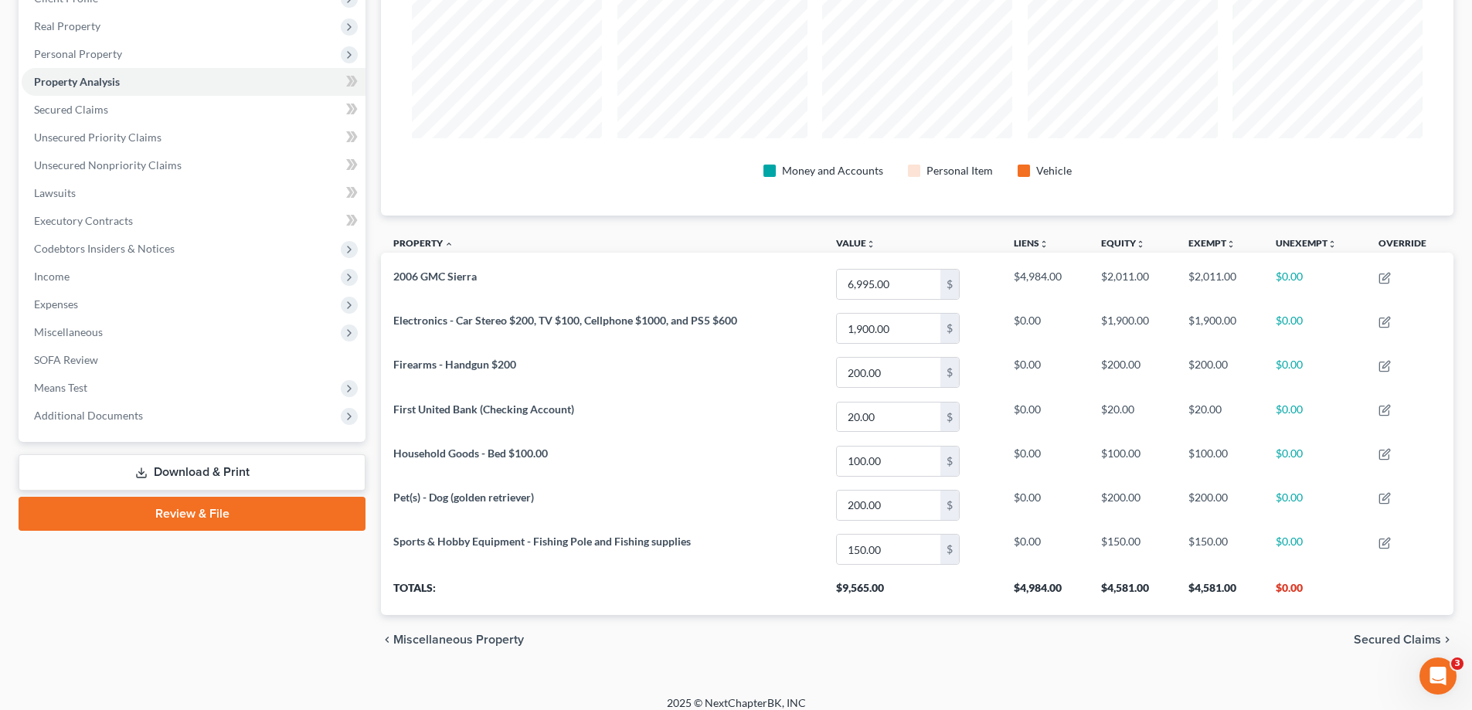
scroll to position [245, 0]
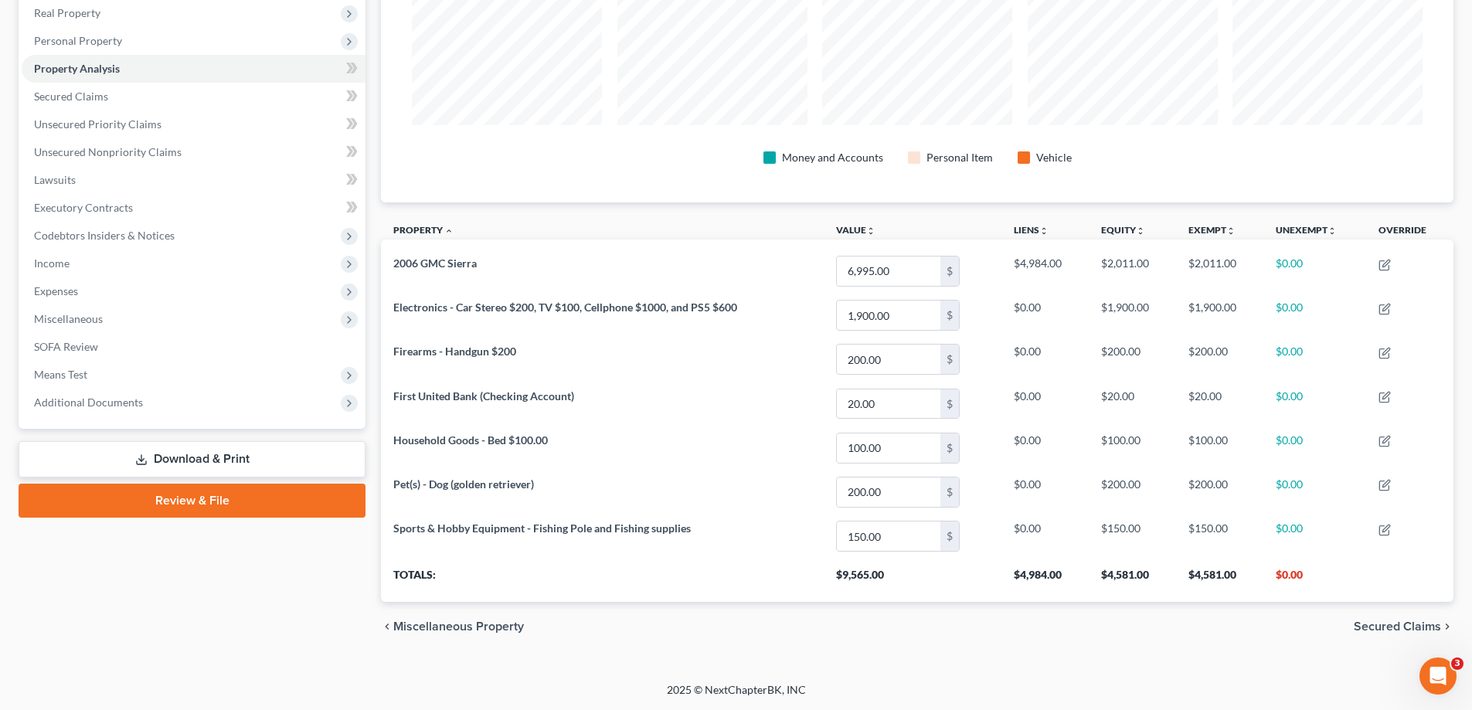
click at [1395, 626] on span "Secured Claims" at bounding box center [1396, 626] width 87 height 12
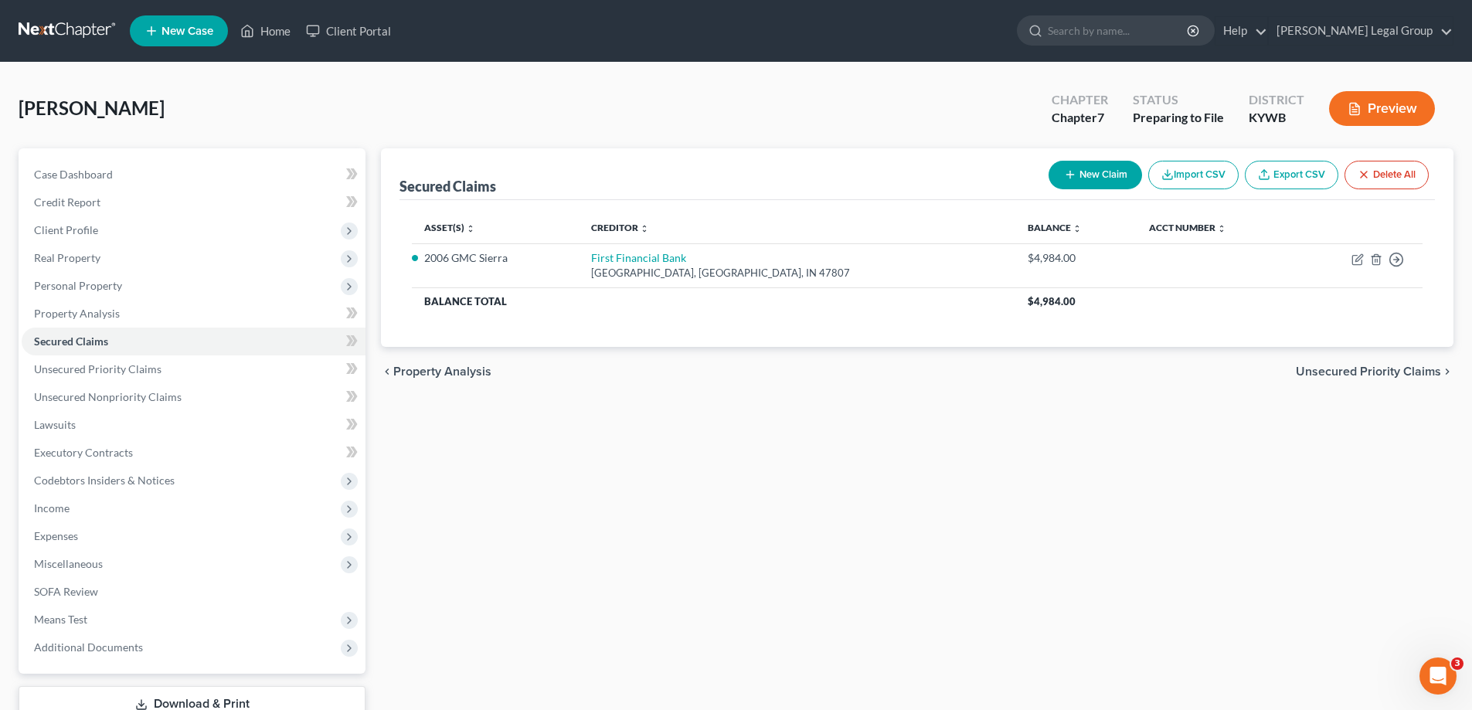
click at [1342, 375] on span "Unsecured Priority Claims" at bounding box center [1367, 371] width 145 height 12
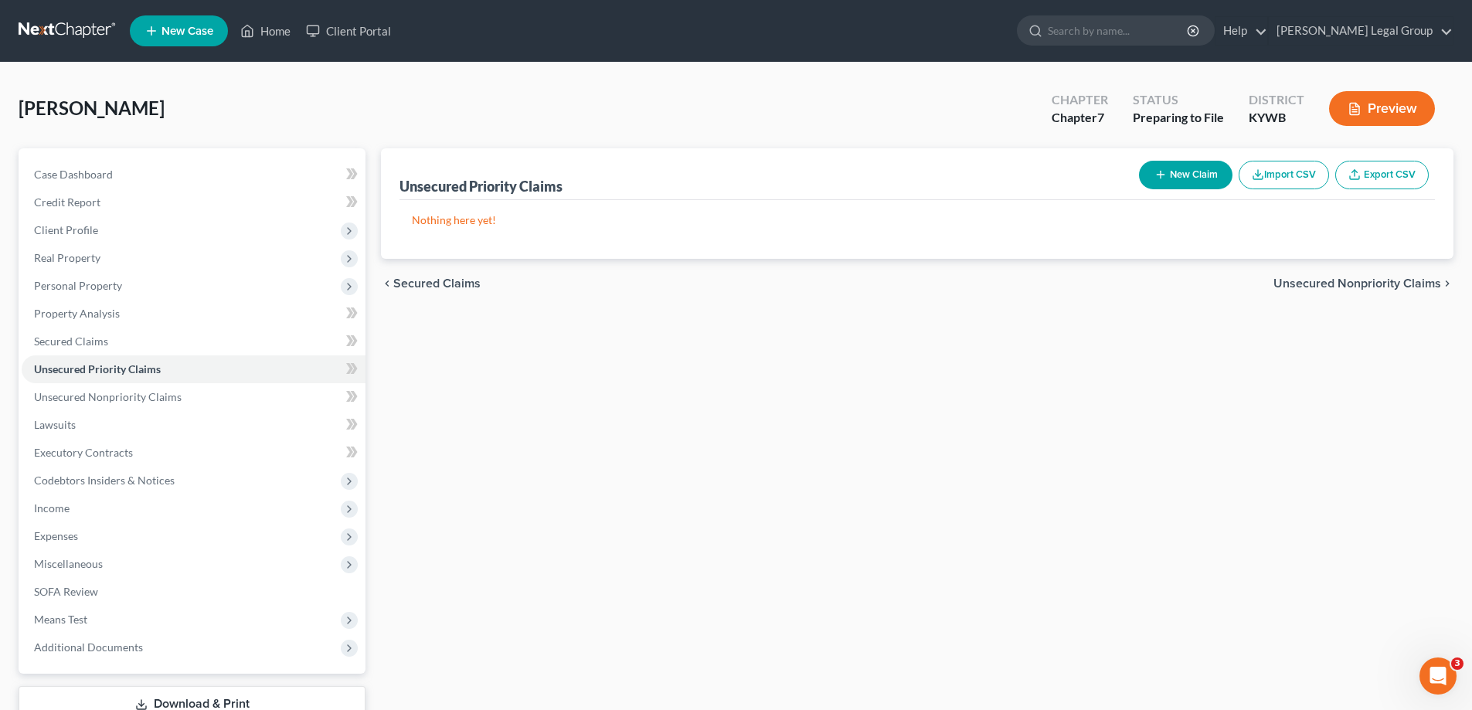
click at [1202, 178] on button "New Claim" at bounding box center [1185, 175] width 93 height 29
select select "0"
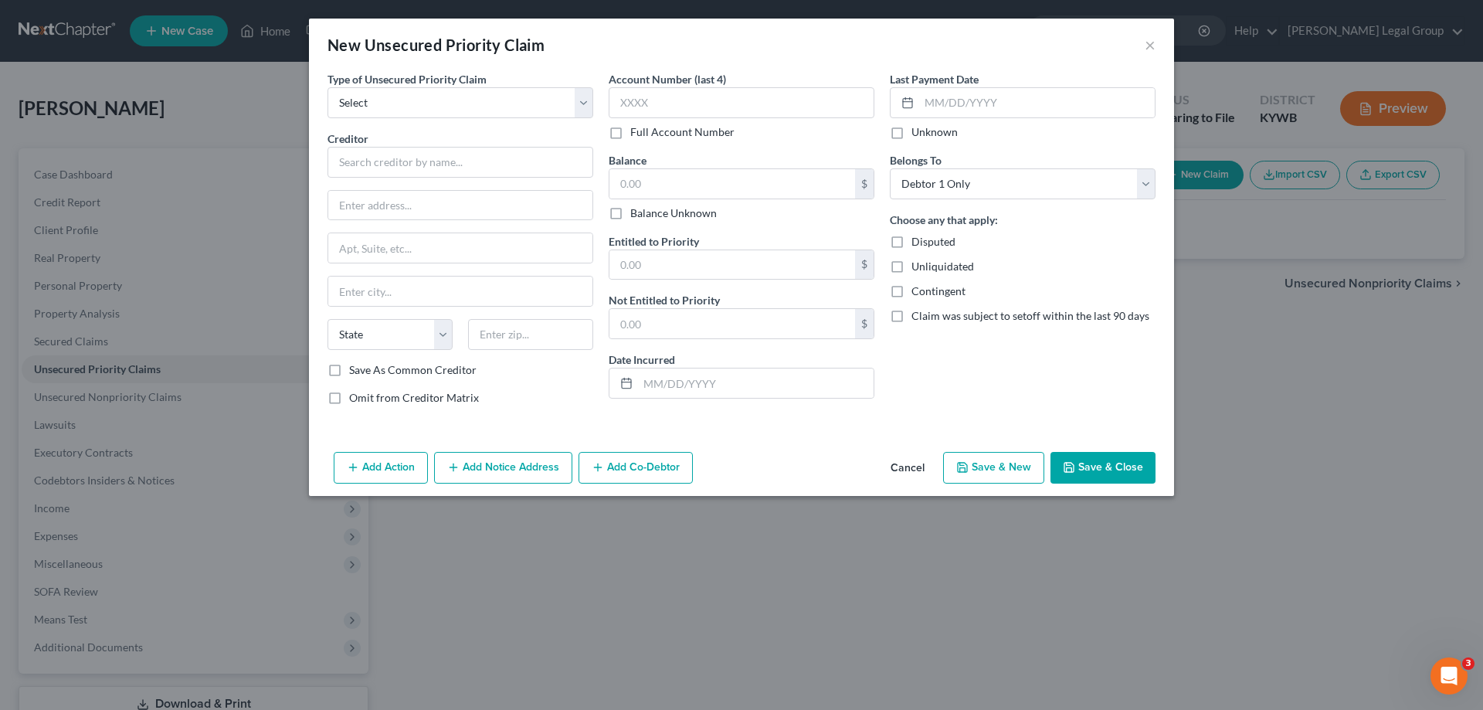
click at [902, 466] on button "Cancel" at bounding box center [907, 468] width 59 height 31
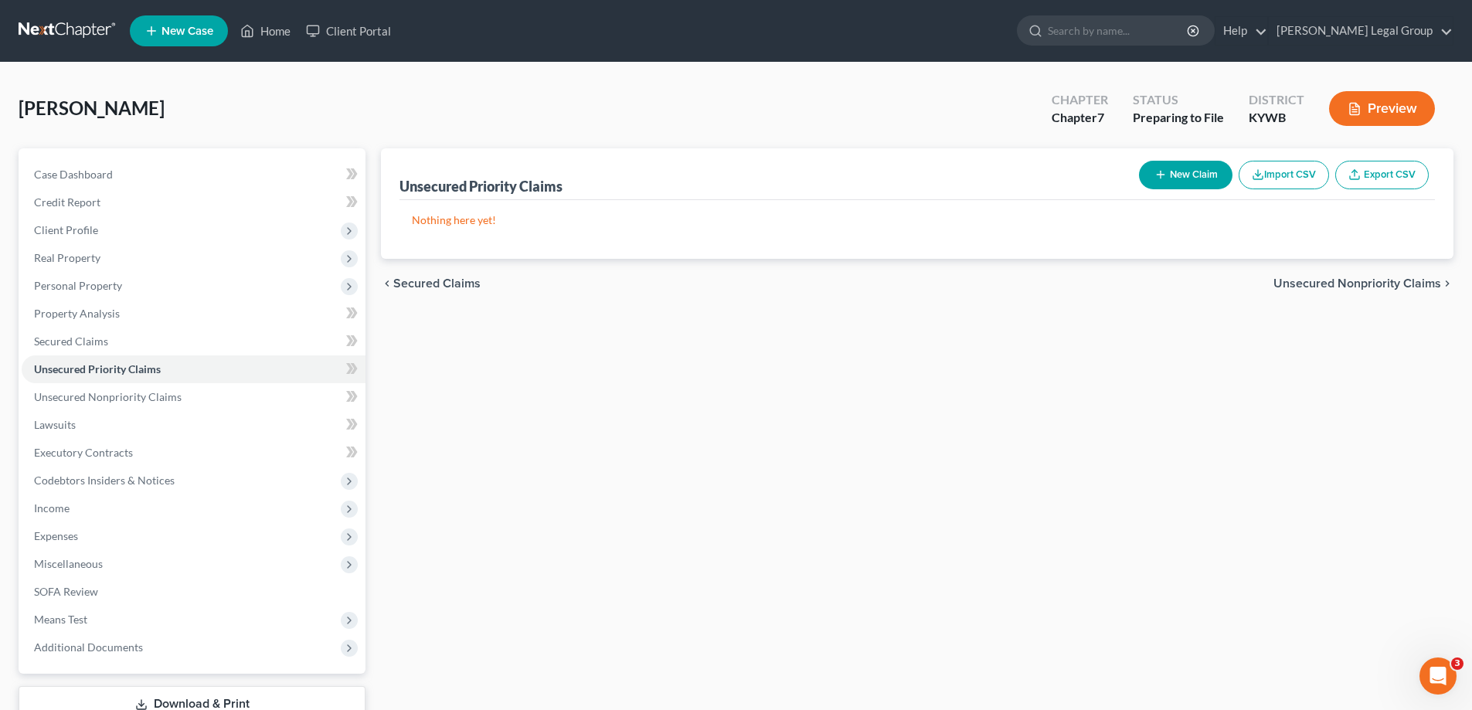
click at [1299, 282] on span "Unsecured Nonpriority Claims" at bounding box center [1357, 283] width 168 height 12
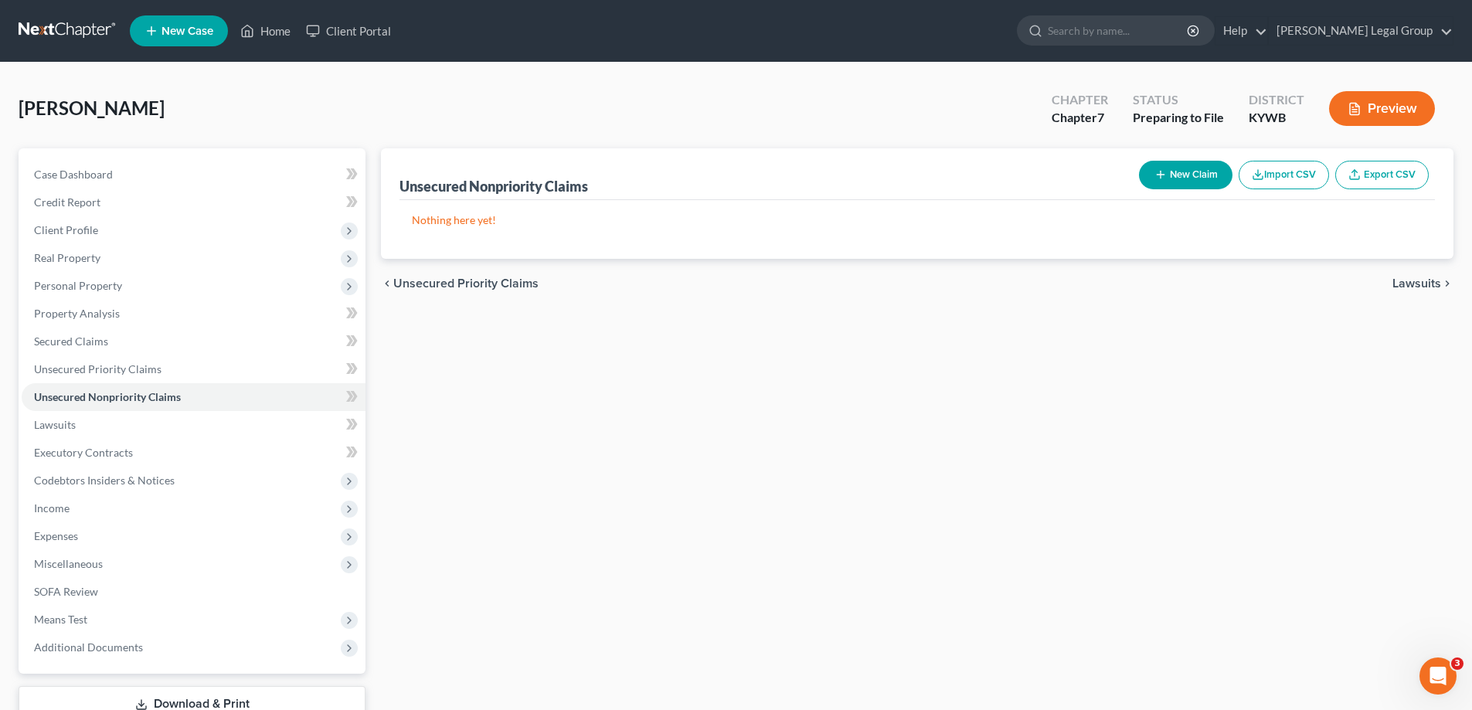
click at [1193, 182] on button "New Claim" at bounding box center [1185, 175] width 93 height 29
select select "0"
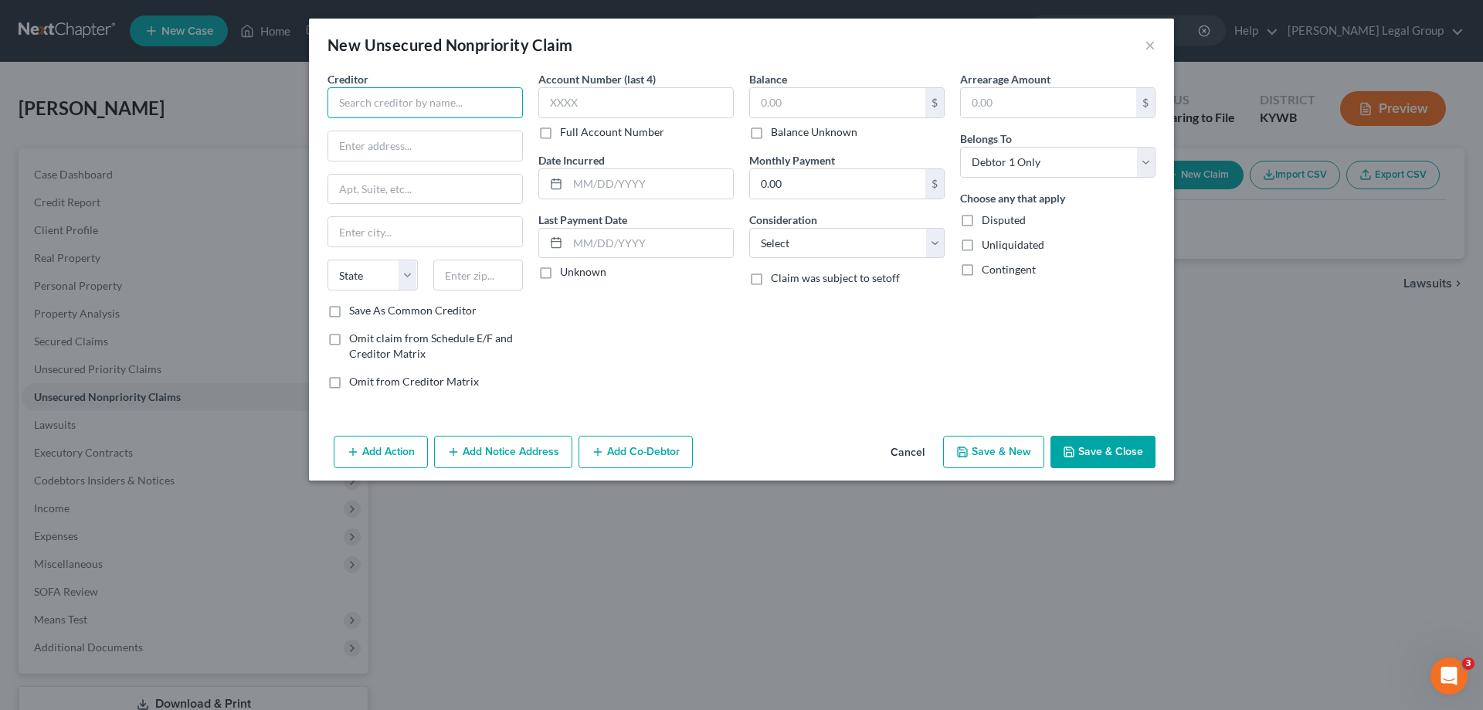
click at [419, 105] on input "text" at bounding box center [425, 102] width 195 height 31
type input "AT&T"
type input "PO Box 769"
click at [462, 274] on input "text" at bounding box center [478, 275] width 90 height 31
type input "76004"
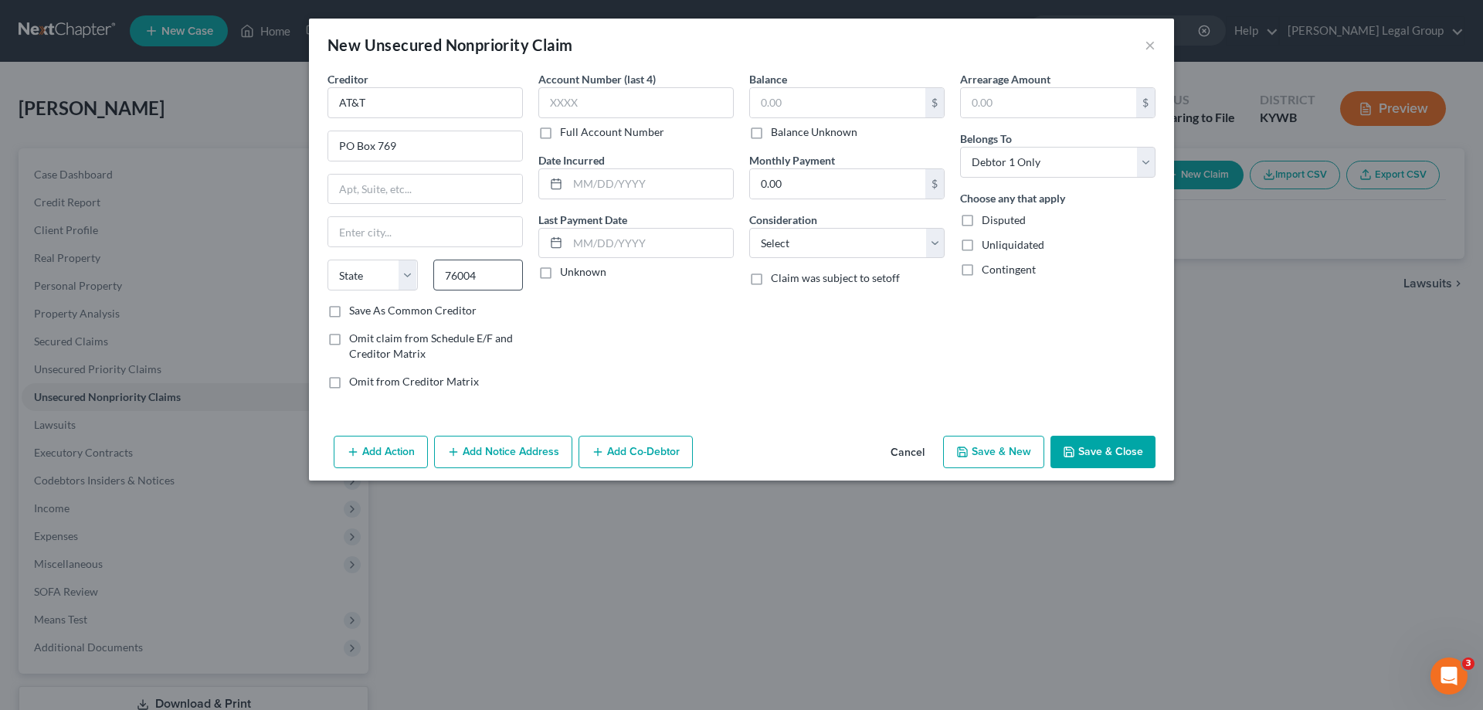
type input "[GEOGRAPHIC_DATA]"
select select "45"
click at [771, 128] on label "Balance Unknown" at bounding box center [814, 131] width 87 height 15
click at [777, 128] on input "Balance Unknown" at bounding box center [782, 129] width 10 height 10
checkbox input "true"
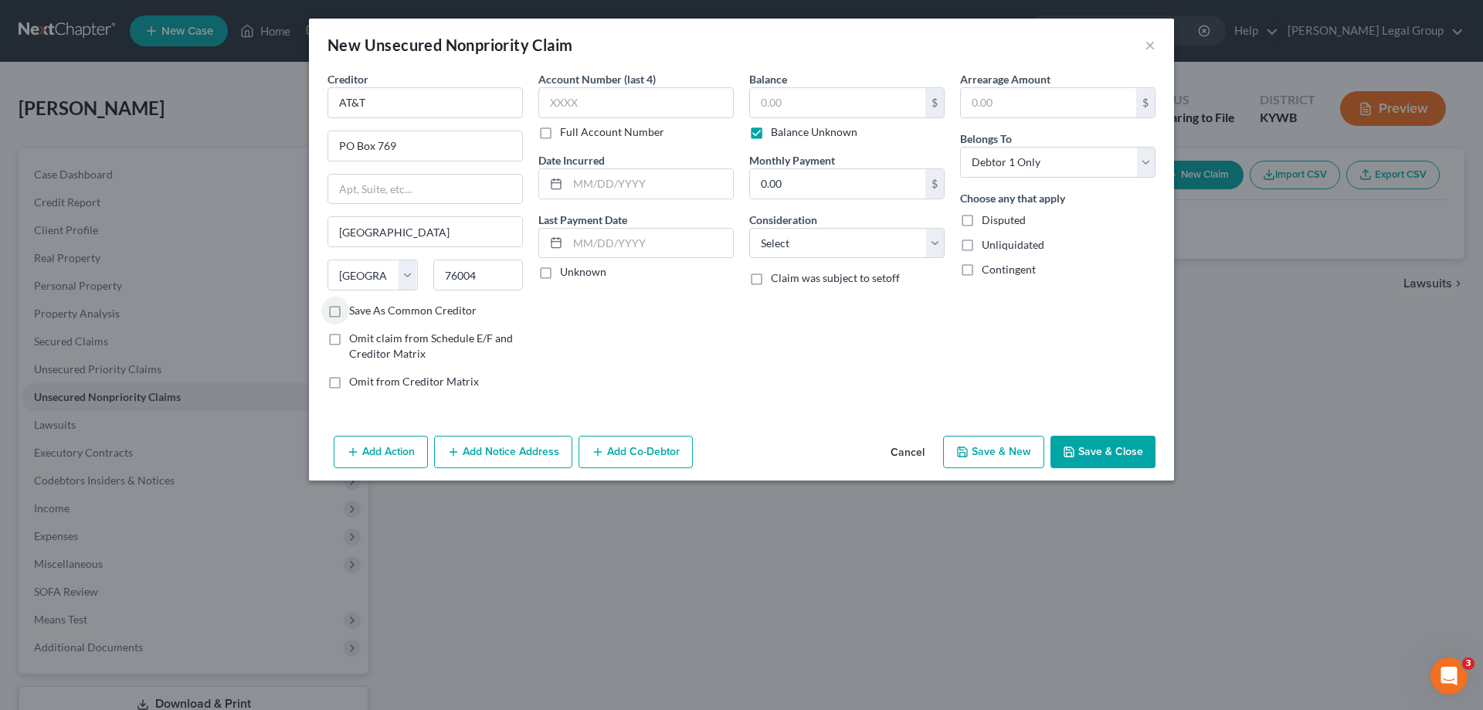
type input "0.00"
click at [820, 244] on select "Select Cable / Satellite Services Collection Agency Credit Card Debt Debt Couns…" at bounding box center [846, 243] width 195 height 31
select select "0"
click at [749, 228] on select "Select Cable / Satellite Services Collection Agency Credit Card Debt Debt Couns…" at bounding box center [846, 243] width 195 height 31
click at [1076, 458] on button "Save & Close" at bounding box center [1103, 452] width 105 height 32
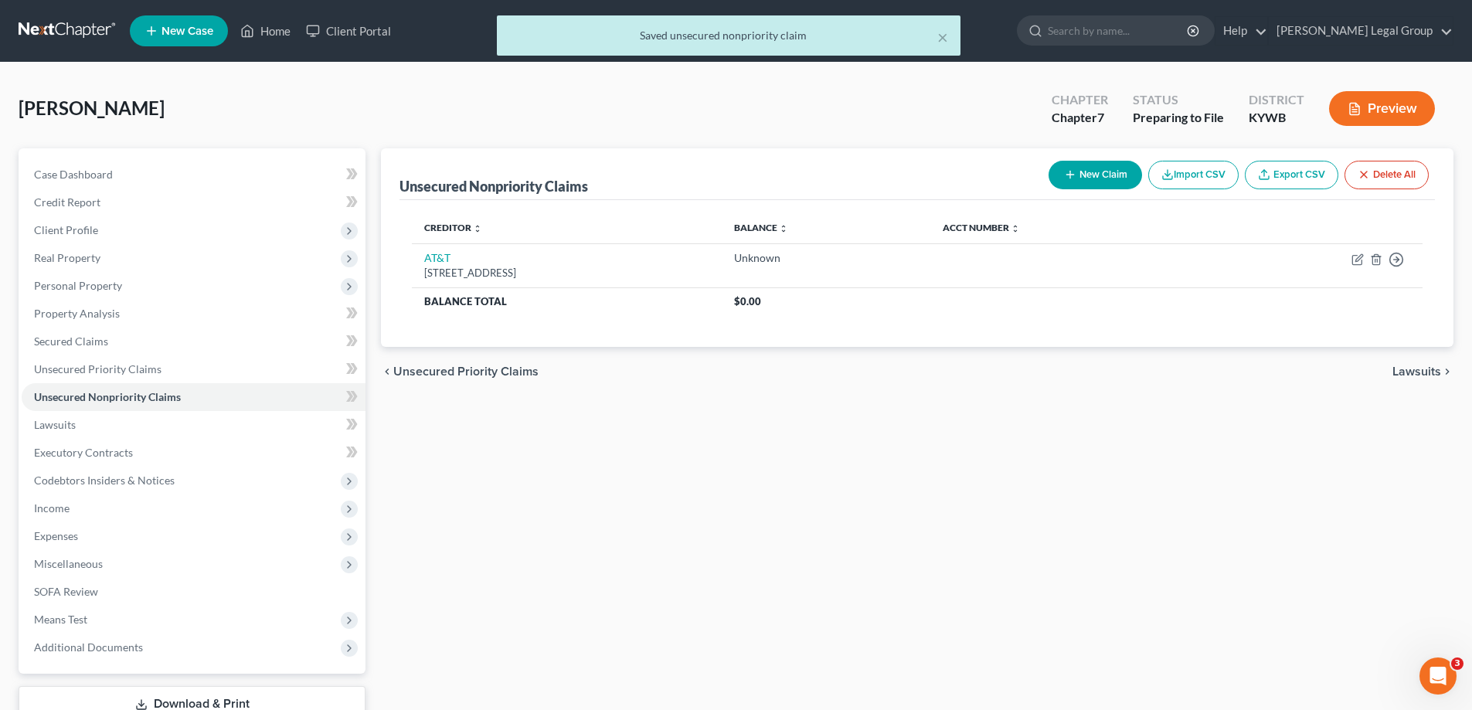
click at [1082, 175] on button "New Claim" at bounding box center [1094, 175] width 93 height 29
select select "0"
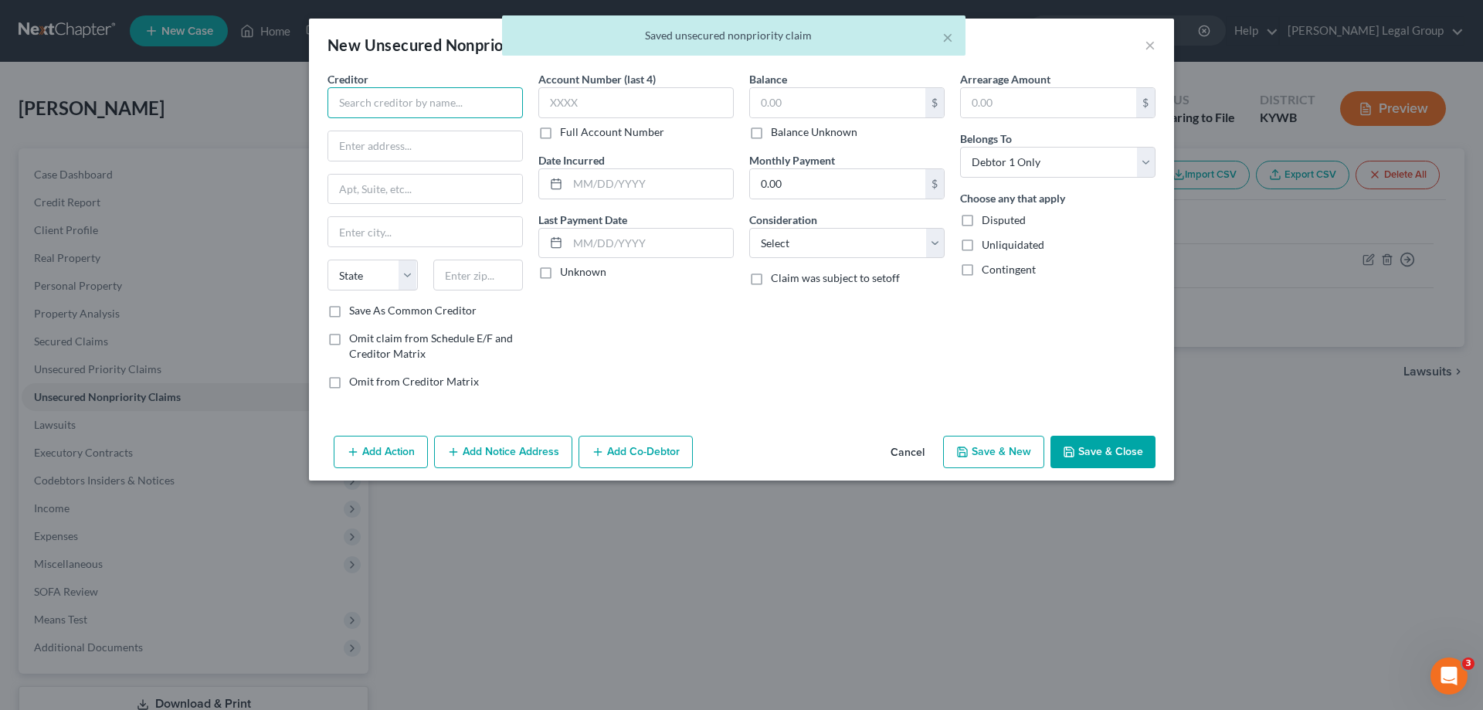
click at [398, 100] on input "text" at bounding box center [425, 102] width 195 height 31
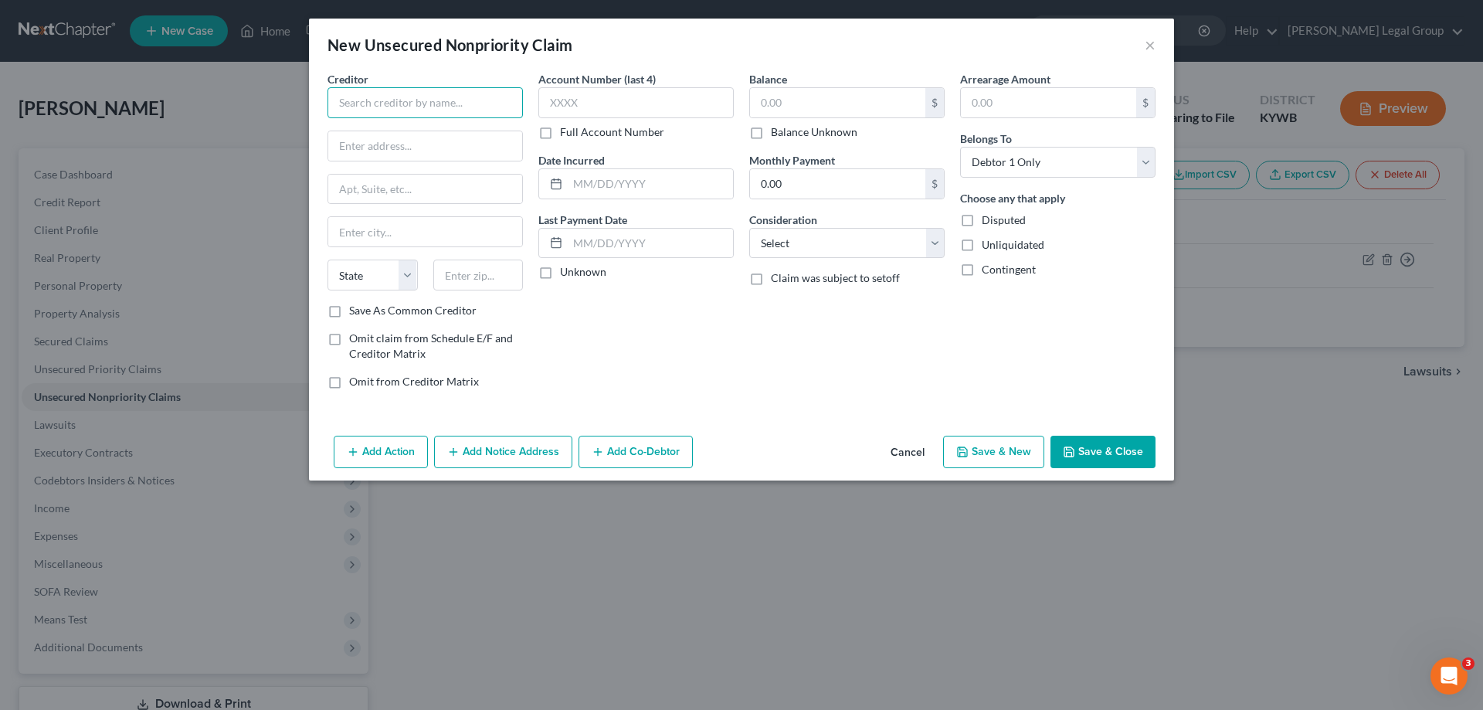
click at [401, 97] on input "text" at bounding box center [425, 102] width 195 height 31
type input "CC Bank"
type input "[STREET_ADDRESS]"
type input "[GEOGRAPHIC_DATA]"
select select "46"
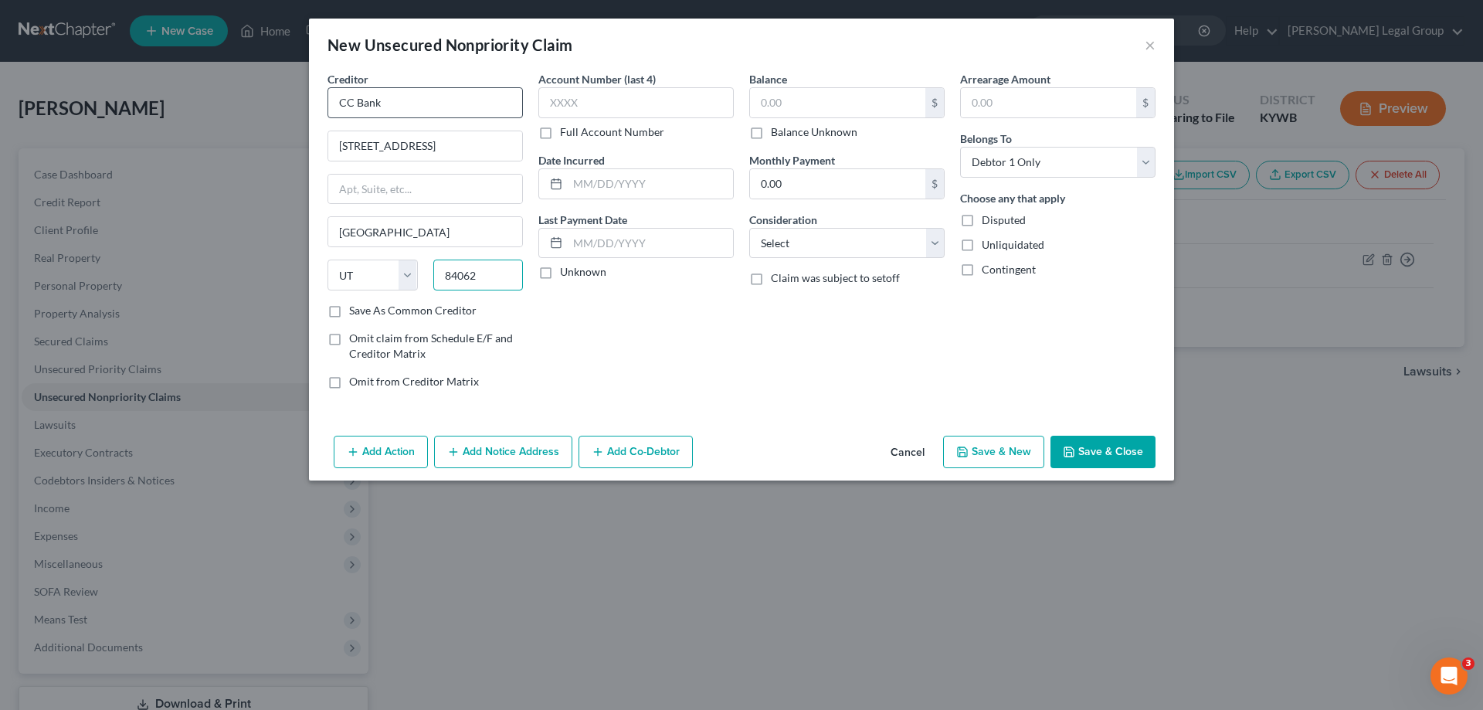
type input "84062"
click at [660, 109] on input "text" at bounding box center [635, 102] width 195 height 31
click at [560, 129] on label "Full Account Number" at bounding box center [612, 131] width 104 height 15
click at [566, 129] on input "Full Account Number" at bounding box center [571, 129] width 10 height 10
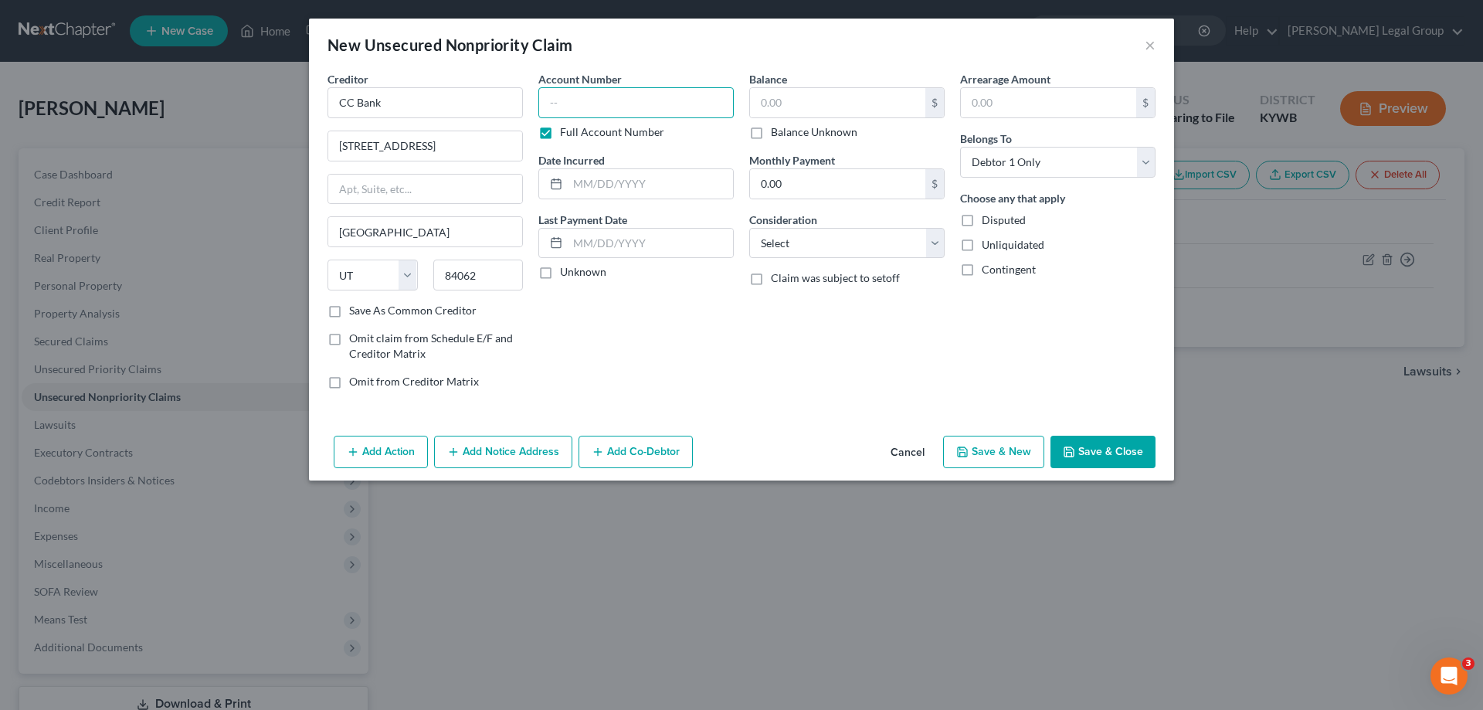
click at [574, 107] on input "text" at bounding box center [635, 102] width 195 height 31
type input "6136360"
type input "07/25"
click at [560, 267] on label "Unknown" at bounding box center [583, 271] width 46 height 15
click at [566, 267] on input "Unknown" at bounding box center [571, 269] width 10 height 10
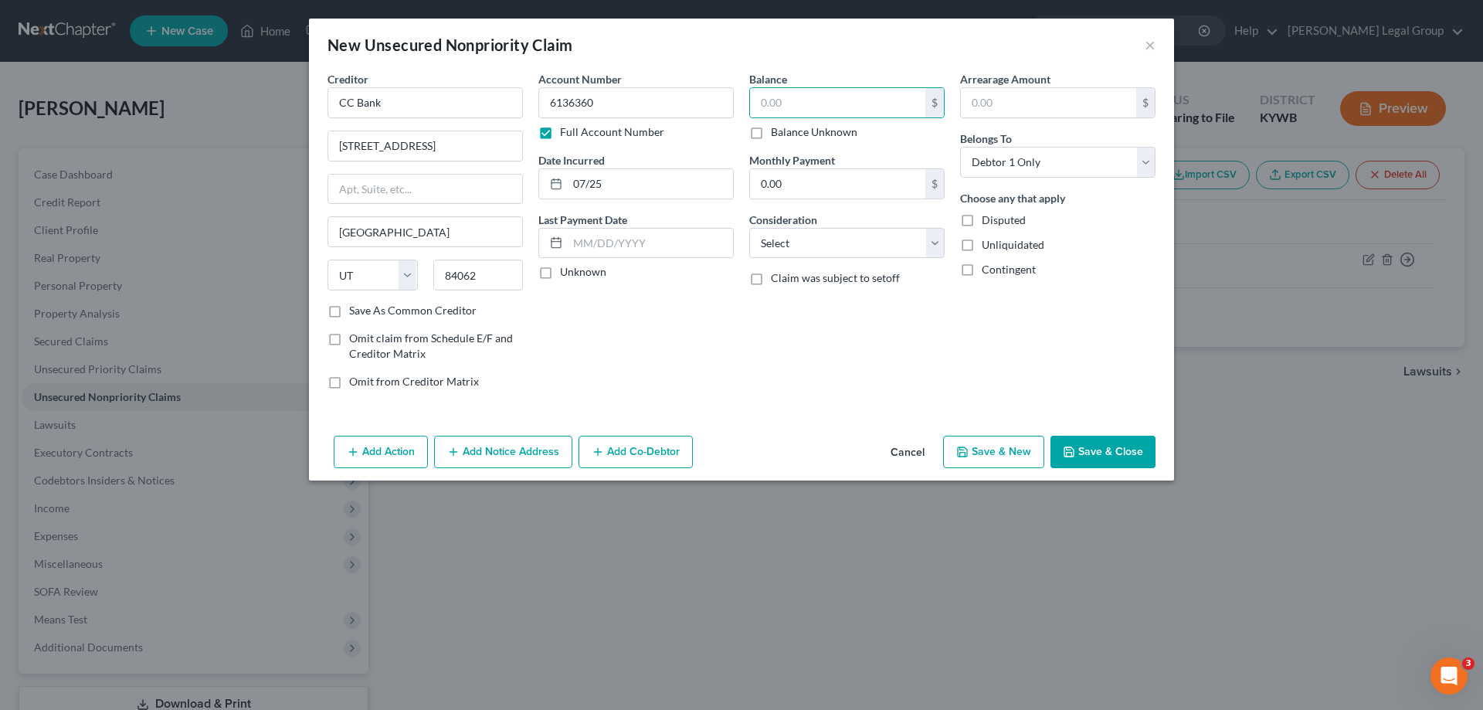
checkbox input "true"
click at [803, 93] on input "text" at bounding box center [837, 102] width 175 height 29
type input "520.00"
drag, startPoint x: 1085, startPoint y: 451, endPoint x: 855, endPoint y: 324, distance: 262.5
click at [861, 372] on div "New Unsecured Nonpriority Claim × Creditor * CC Bank 1835 W [GEOGRAPHIC_DATA] […" at bounding box center [741, 250] width 865 height 462
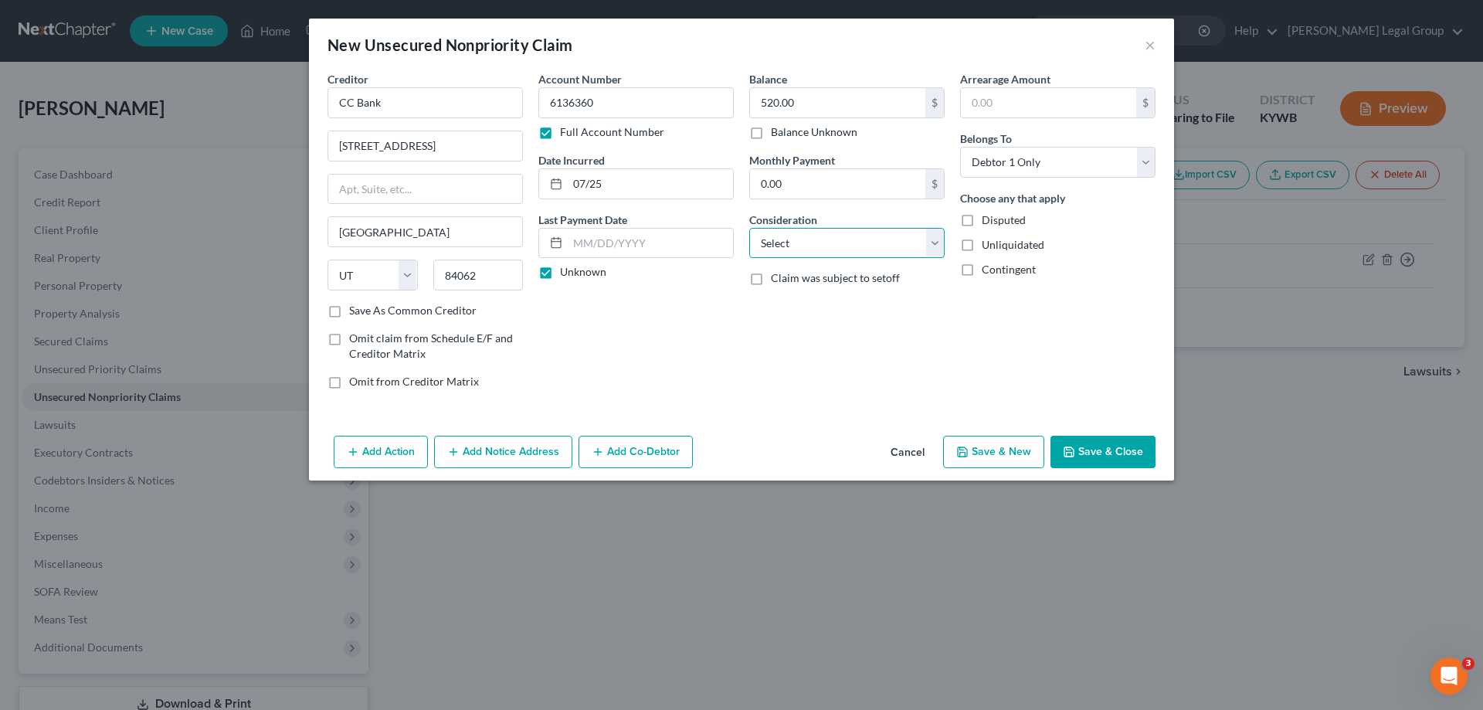
click at [827, 236] on select "Select Cable / Satellite Services Collection Agency Credit Card Debt Debt Couns…" at bounding box center [846, 243] width 195 height 31
click at [827, 237] on select "Select Cable / Satellite Services Collection Agency Credit Card Debt Debt Couns…" at bounding box center [846, 243] width 195 height 31
click at [840, 256] on select "Select Cable / Satellite Services Collection Agency Credit Card Debt Debt Couns…" at bounding box center [846, 243] width 195 height 31
select select "14"
click at [749, 228] on select "Select Cable / Satellite Services Collection Agency Credit Card Debt Debt Couns…" at bounding box center [846, 243] width 195 height 31
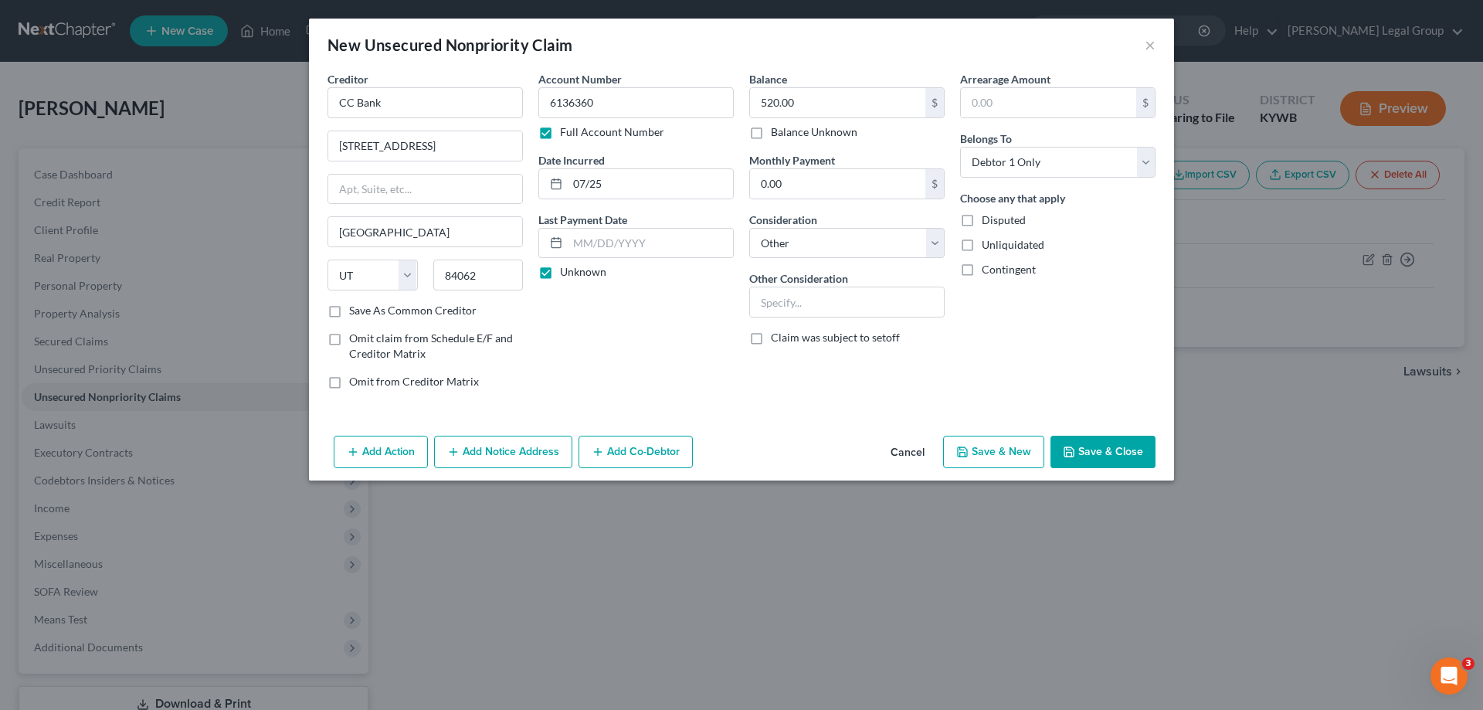
click at [1102, 447] on button "Save & Close" at bounding box center [1103, 452] width 105 height 32
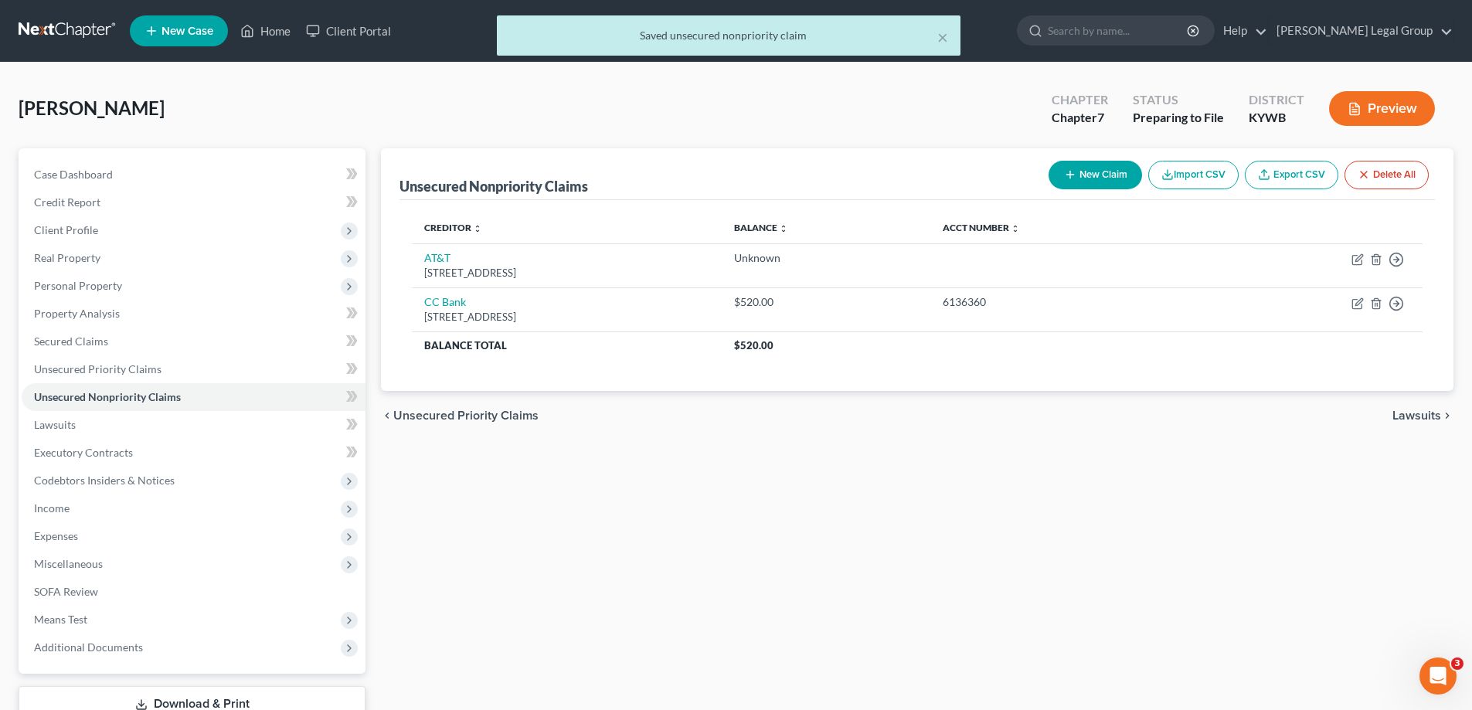
click at [1119, 178] on button "New Claim" at bounding box center [1094, 175] width 93 height 29
select select "0"
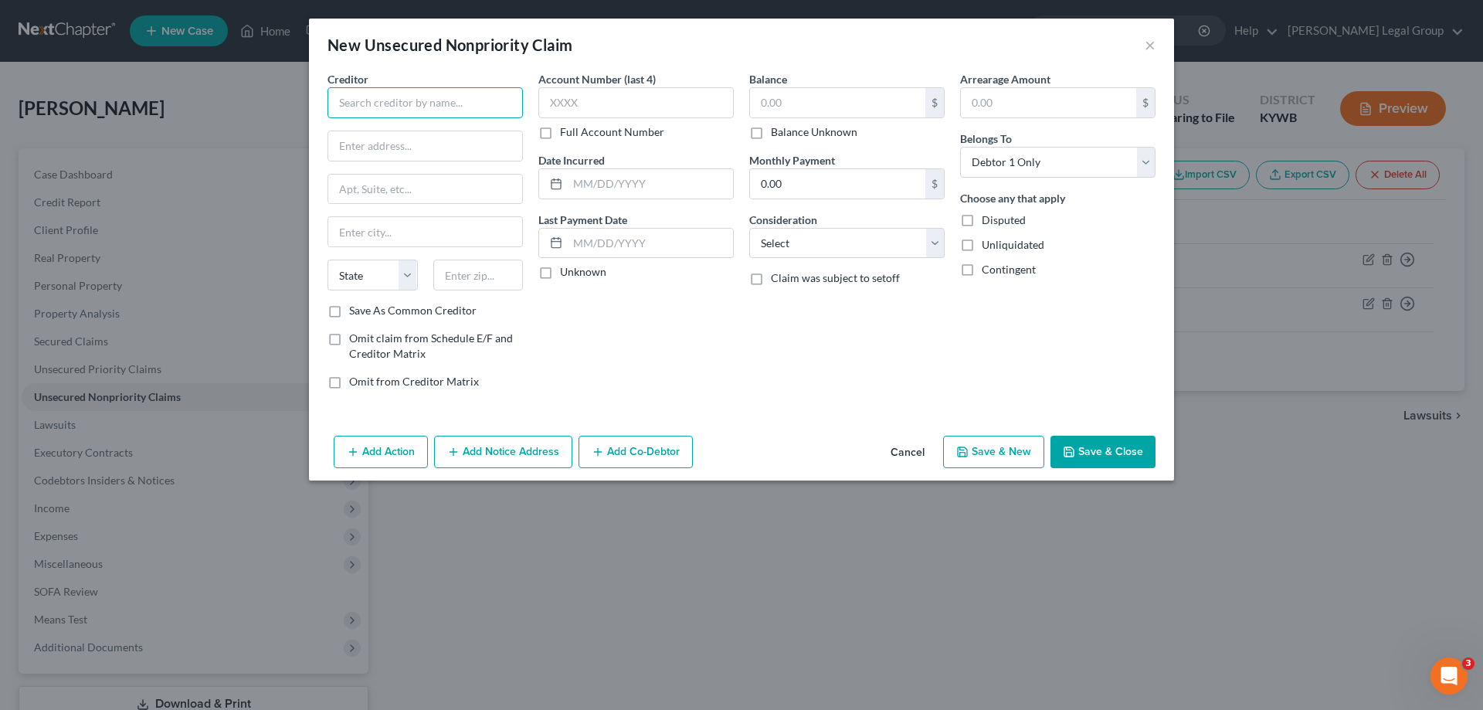
click at [375, 108] on input "text" at bounding box center [425, 102] width 195 height 31
click at [400, 98] on input "text" at bounding box center [425, 102] width 195 height 31
type input "Complete Billing Services"
click at [465, 147] on input "[STREET_ADDRESS]" at bounding box center [425, 145] width 194 height 29
type input "[STREET_ADDRESS] M"
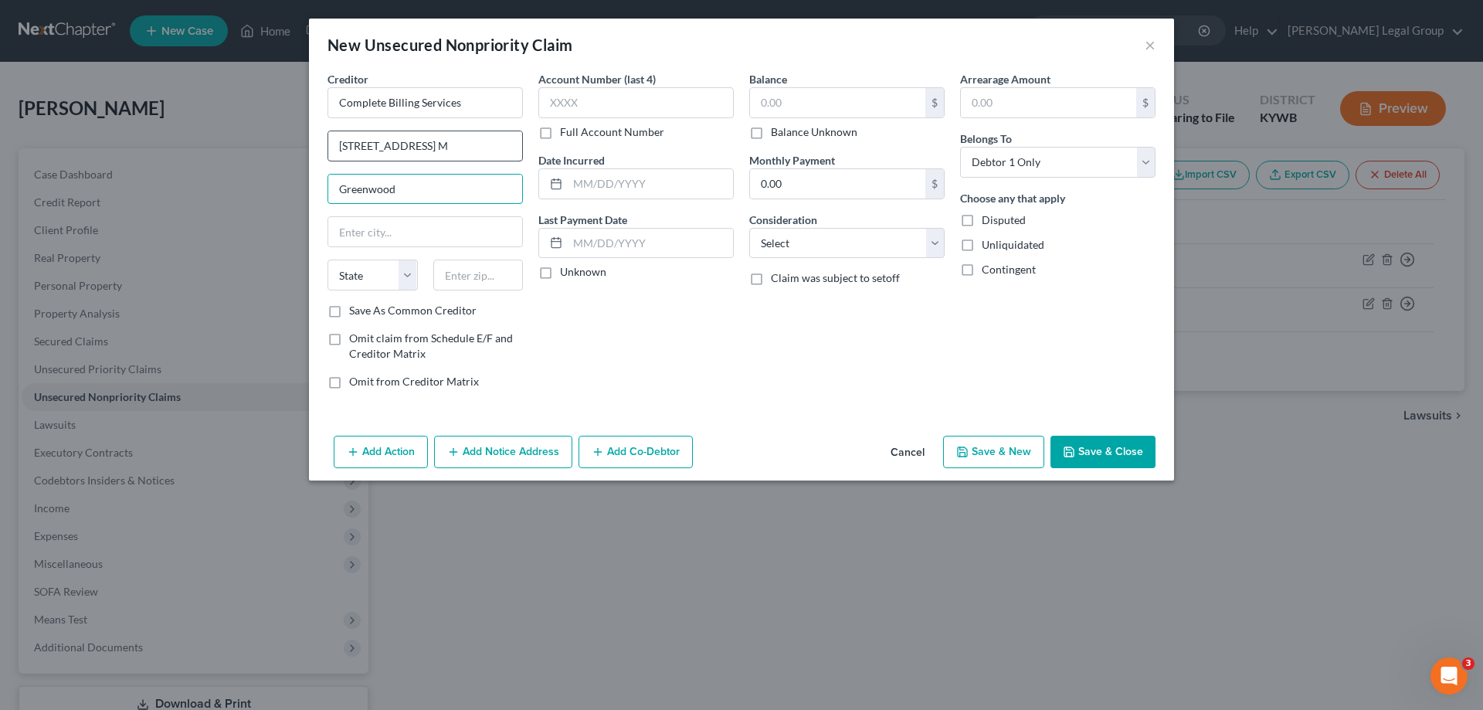
type input "Greenwood"
type input "in"
drag, startPoint x: 404, startPoint y: 239, endPoint x: 237, endPoint y: 234, distance: 166.9
click at [238, 235] on div "New Unsecured Nonpriority Claim × Creditor * Complete Billing Services 517 US H…" at bounding box center [741, 355] width 1483 height 710
click at [484, 286] on input "text" at bounding box center [478, 275] width 90 height 31
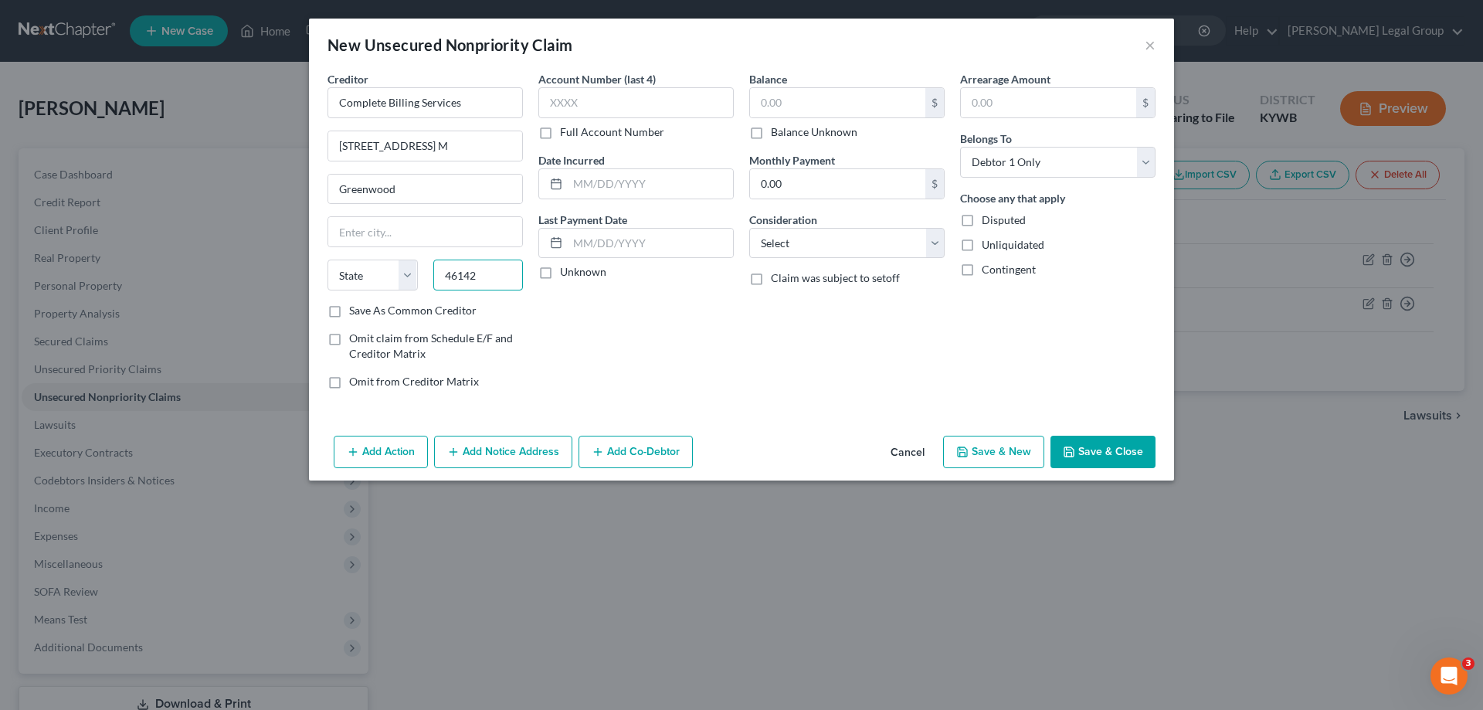
type input "46142"
type input "Greenwood"
select select "15"
click at [684, 107] on input "text" at bounding box center [635, 102] width 195 height 31
click at [776, 113] on input "text" at bounding box center [837, 102] width 175 height 29
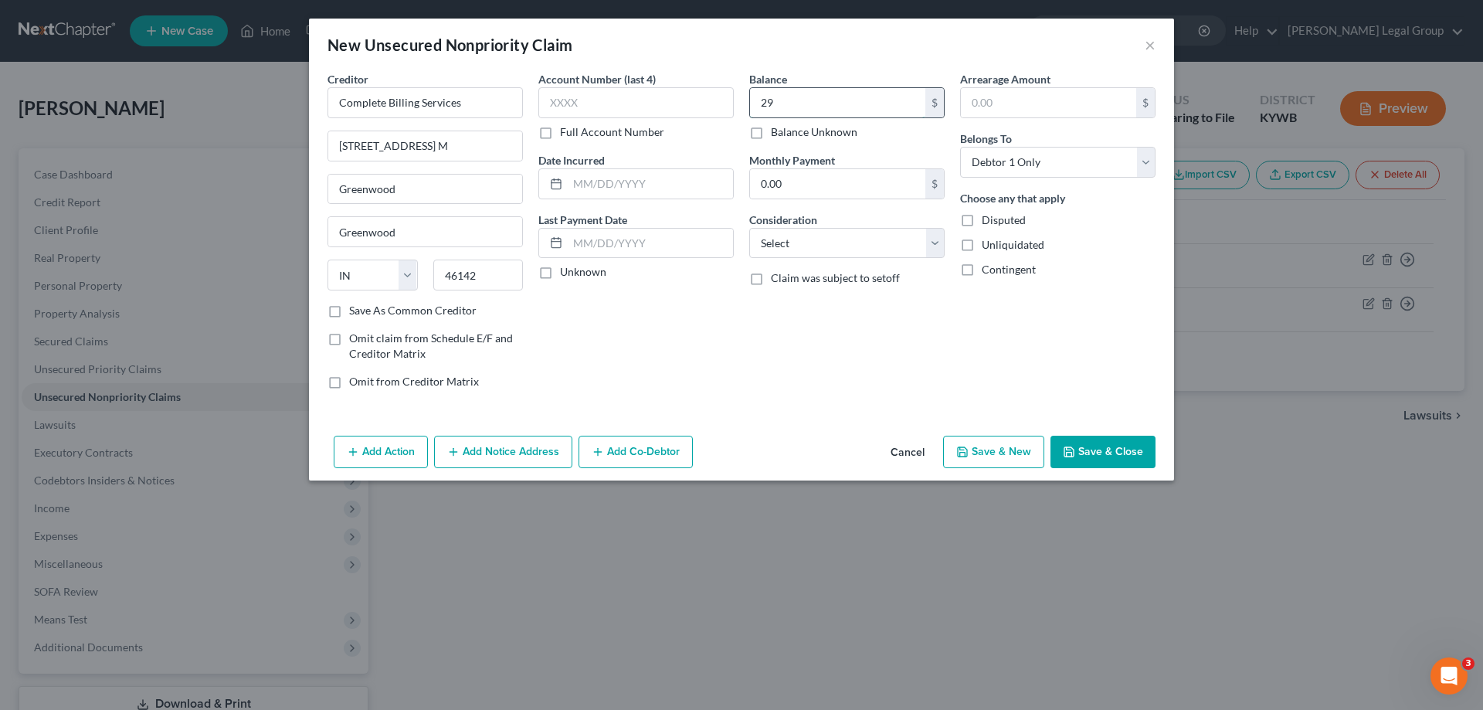
type input "2"
type input "592.02"
click at [792, 246] on select "Select Cable / Satellite Services Collection Agency Credit Card Debt Debt Couns…" at bounding box center [846, 243] width 195 height 31
select select "1"
click at [749, 228] on select "Select Cable / Satellite Services Collection Agency Credit Card Debt Debt Couns…" at bounding box center [846, 243] width 195 height 31
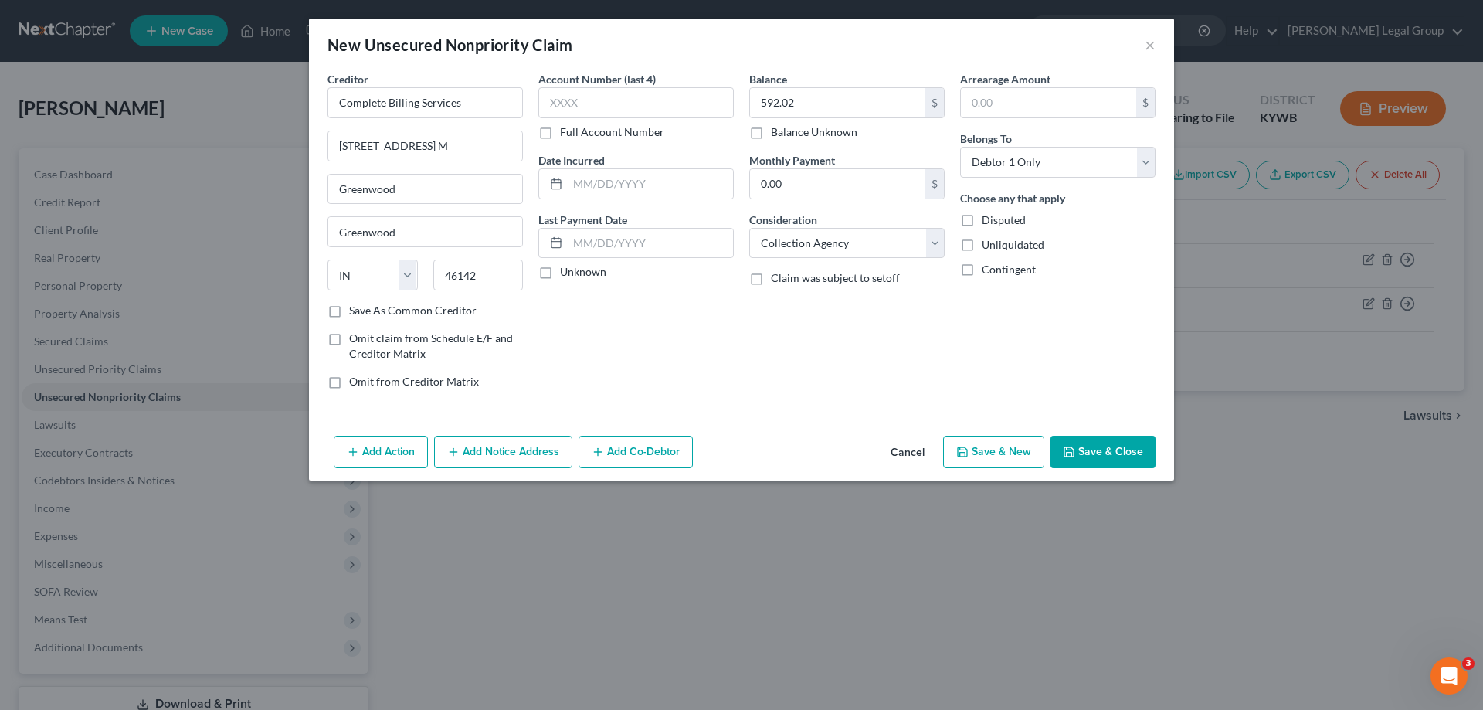
click at [1095, 450] on button "Save & Close" at bounding box center [1103, 452] width 105 height 32
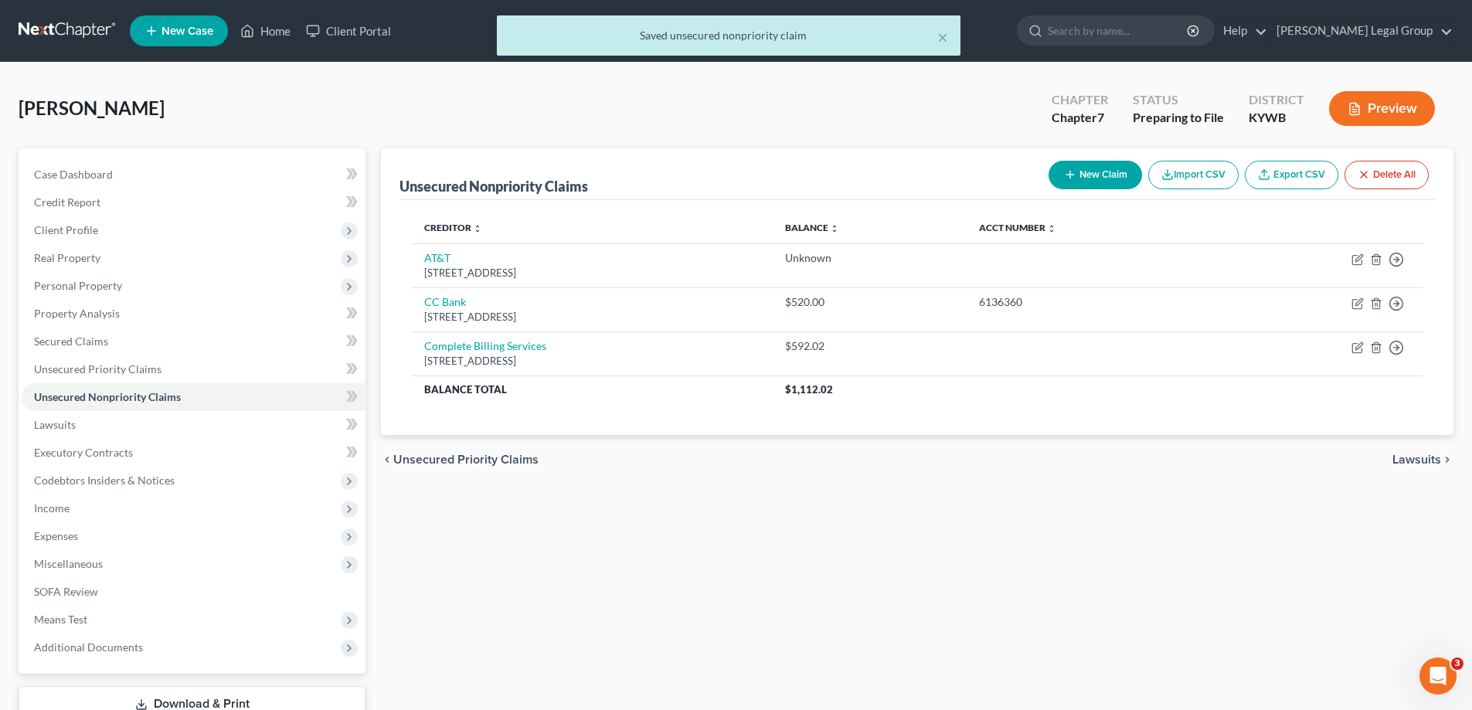
click at [1081, 173] on button "New Claim" at bounding box center [1094, 175] width 93 height 29
select select "0"
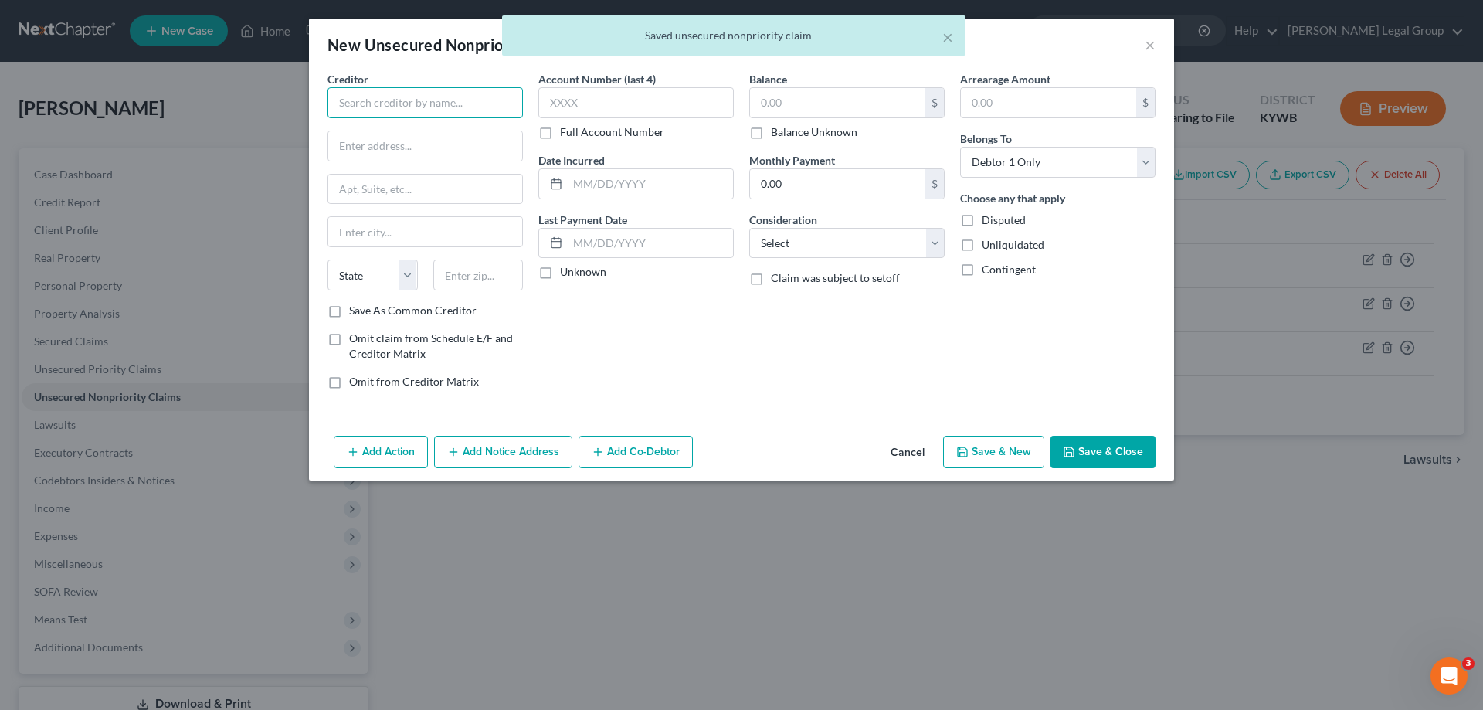
click at [461, 116] on input "text" at bounding box center [425, 102] width 195 height 31
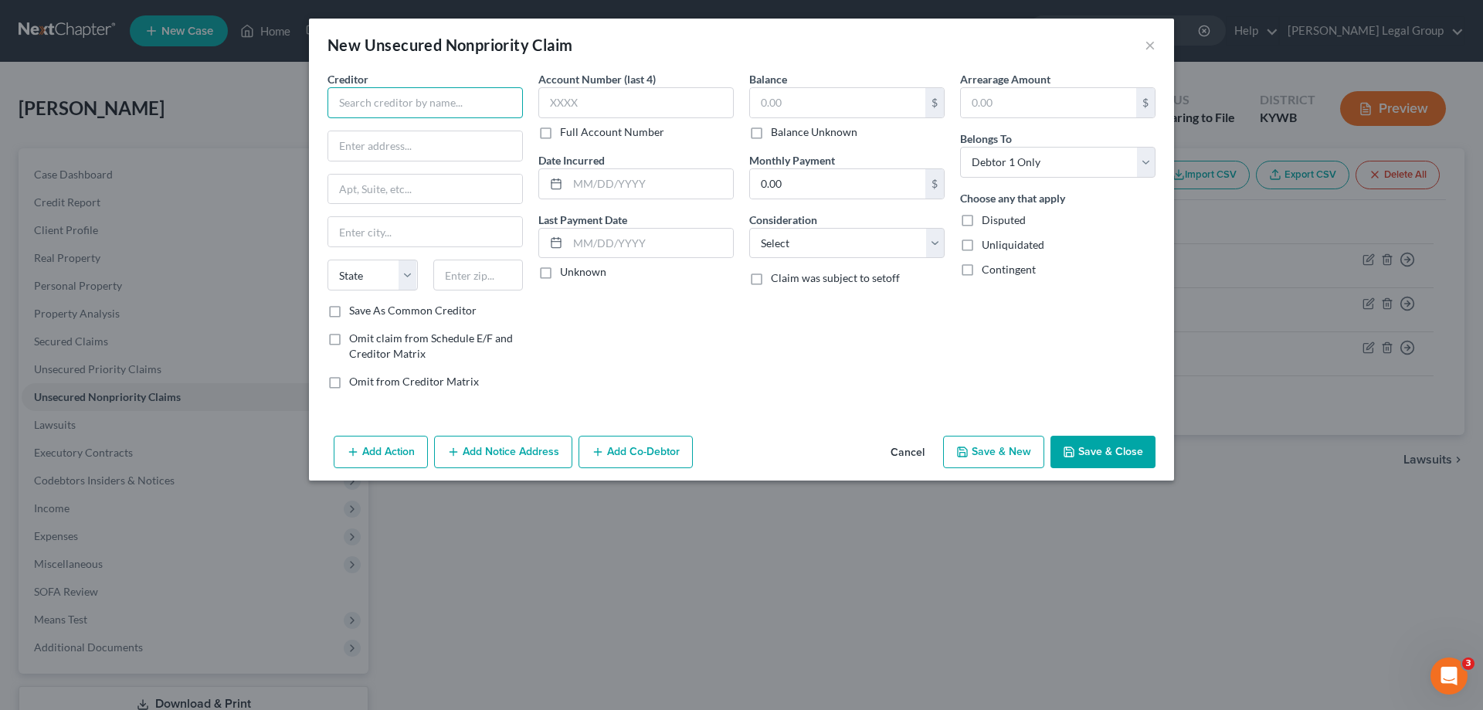
click at [470, 106] on input "text" at bounding box center [425, 102] width 195 height 31
type input "Credit Bureau Systems"
click at [398, 143] on input "text" at bounding box center [425, 145] width 194 height 29
click at [594, 117] on input "text" at bounding box center [635, 102] width 195 height 31
type input "4372"
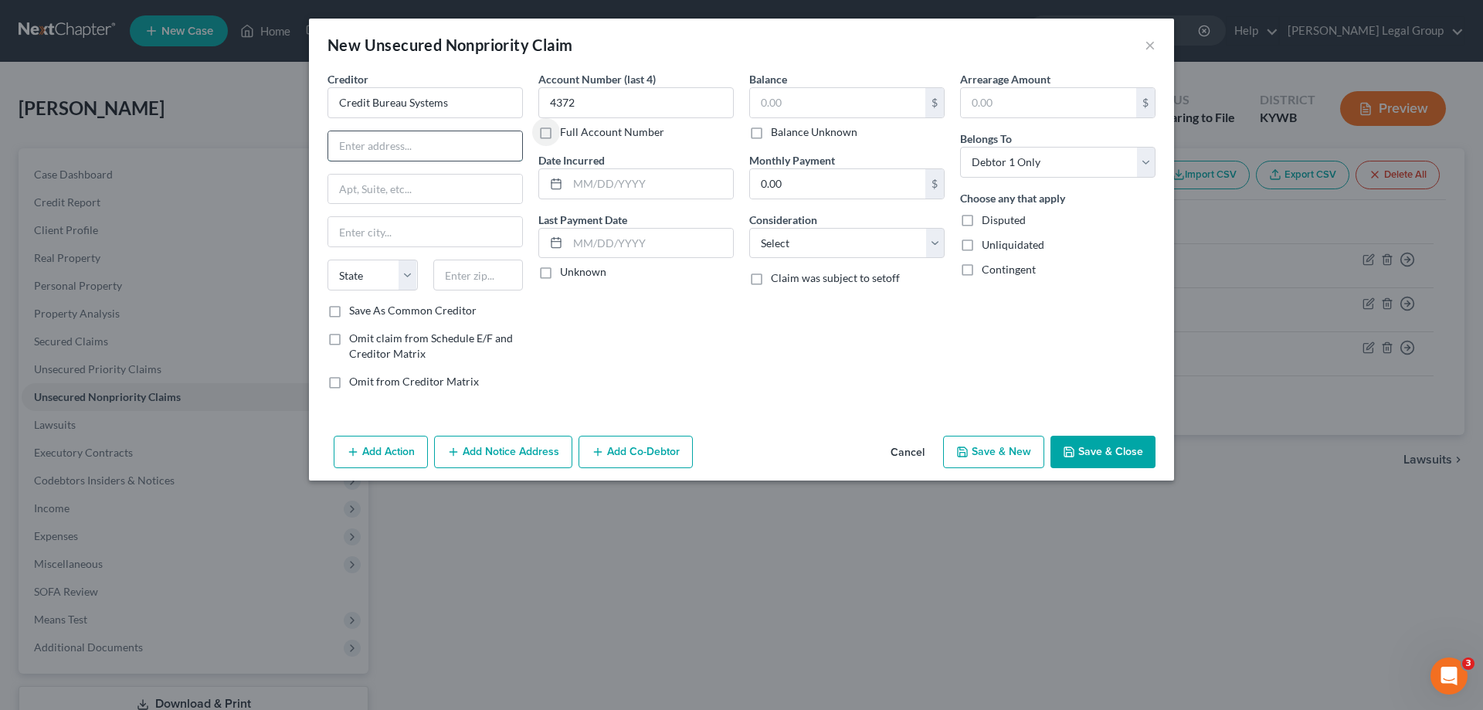
click at [430, 136] on input "text" at bounding box center [425, 145] width 194 height 29
type input "[STREET_ADDRESS][PERSON_NAME]"
type input "42001"
type input "Paducah"
select select "18"
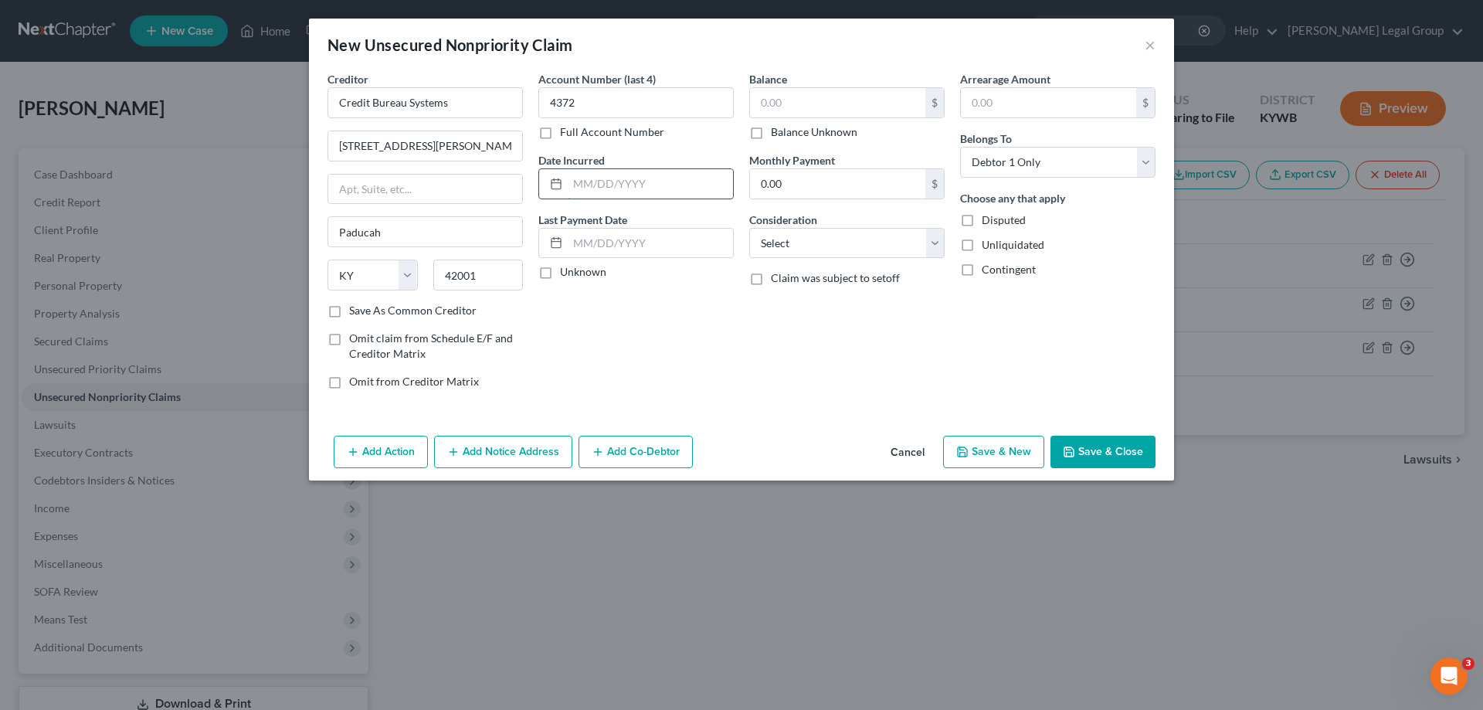
click at [626, 192] on input "text" at bounding box center [650, 183] width 165 height 29
type input "[DATE]"
click at [771, 133] on label "Balance Unknown" at bounding box center [814, 131] width 87 height 15
click at [777, 133] on input "Balance Unknown" at bounding box center [782, 129] width 10 height 10
checkbox input "true"
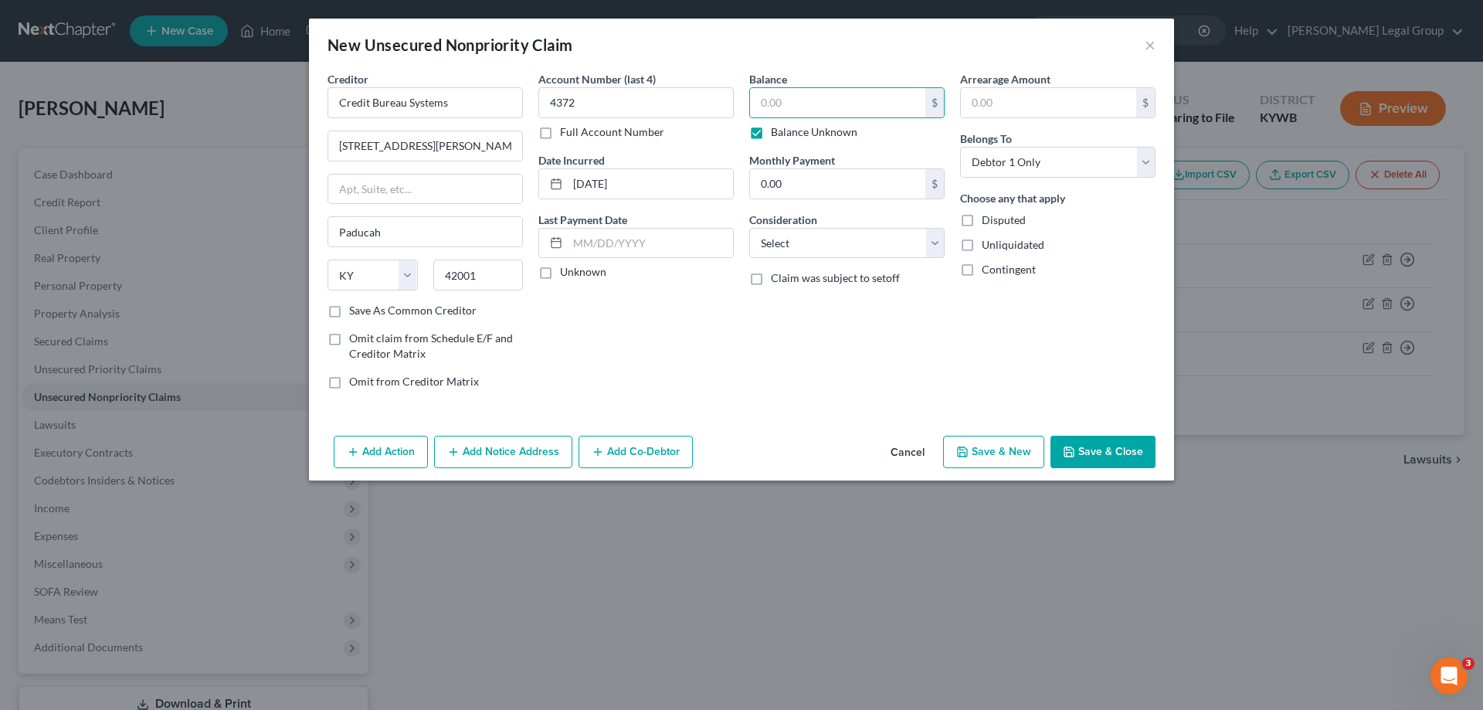
type input "0.00"
click at [831, 238] on select "Select Cable / Satellite Services Collection Agency Credit Card Debt Debt Couns…" at bounding box center [846, 243] width 195 height 31
select select "1"
click at [749, 228] on select "Select Cable / Satellite Services Collection Agency Credit Card Debt Debt Couns…" at bounding box center [846, 243] width 195 height 31
click at [1030, 454] on button "Save & New" at bounding box center [993, 452] width 101 height 32
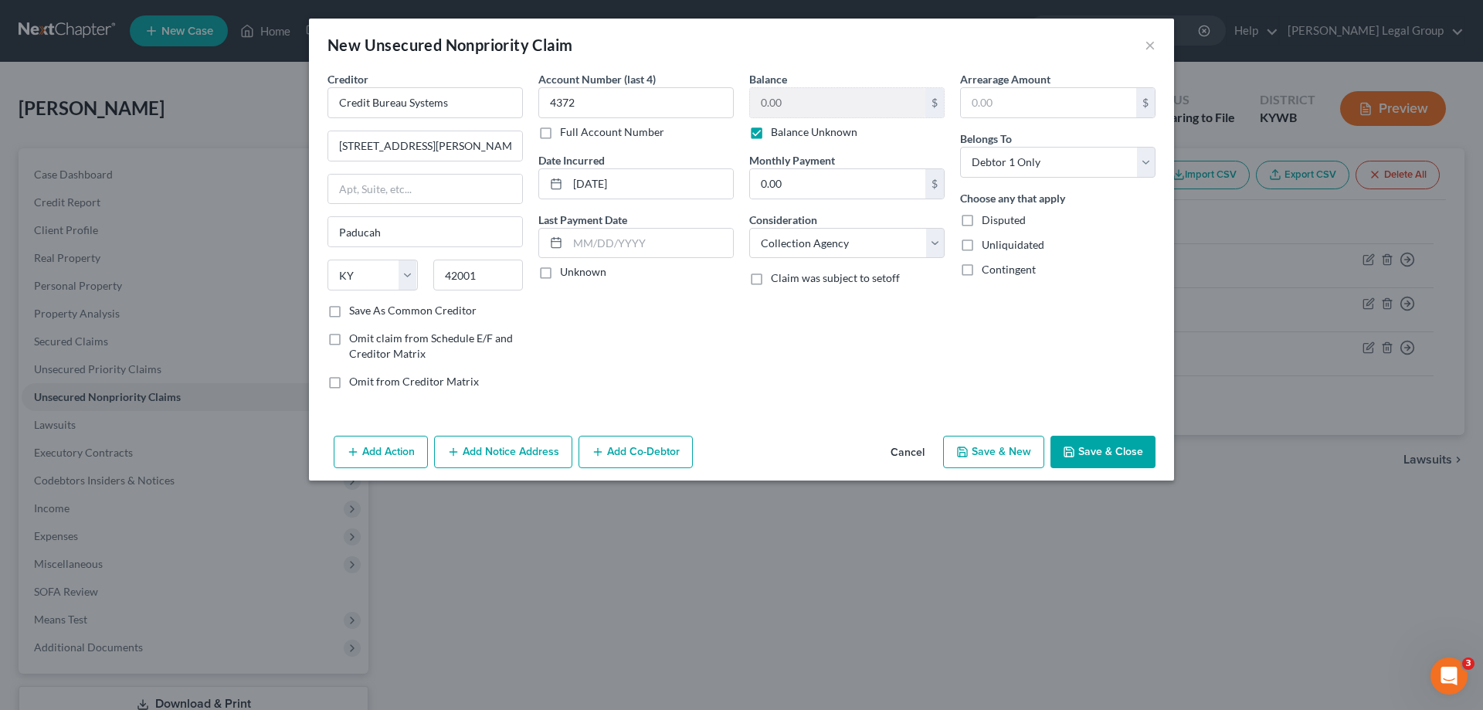
select select "0"
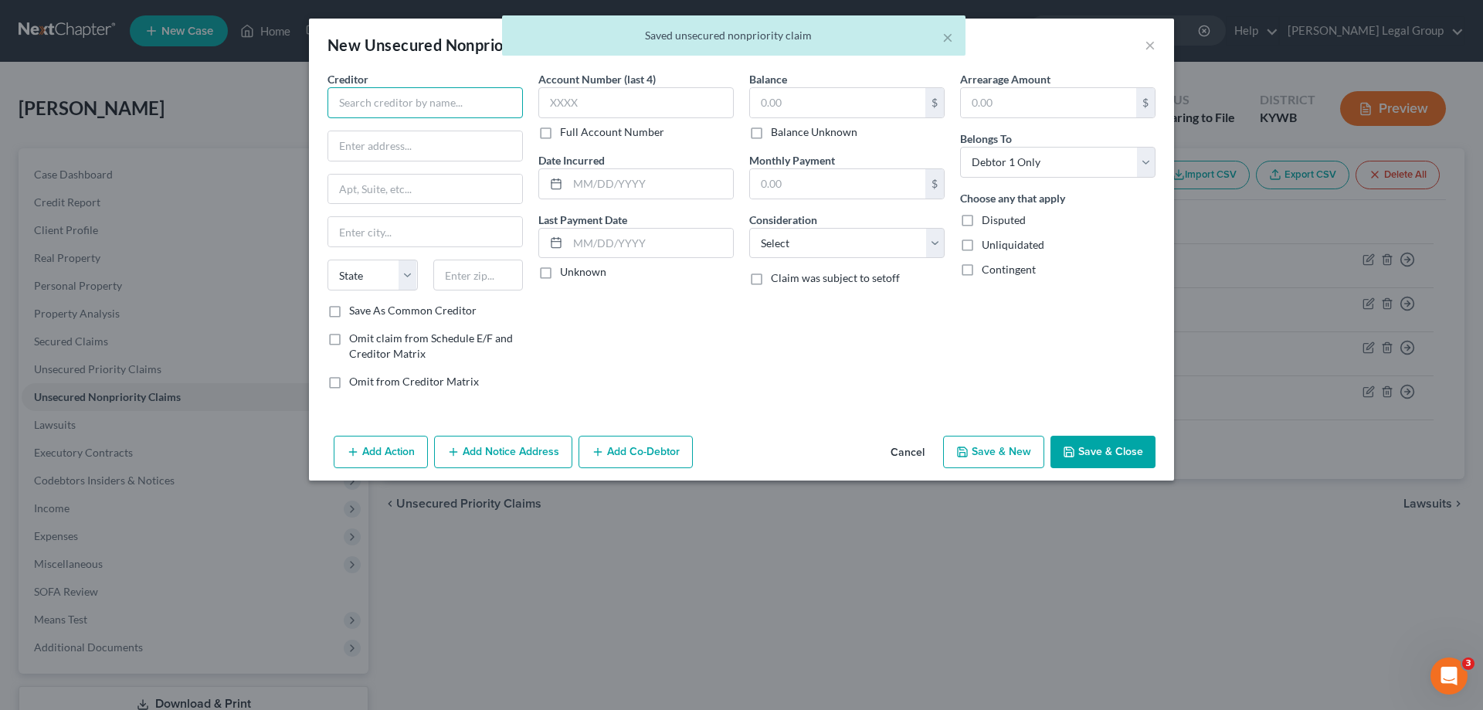
click at [443, 115] on input "text" at bounding box center [425, 102] width 195 height 31
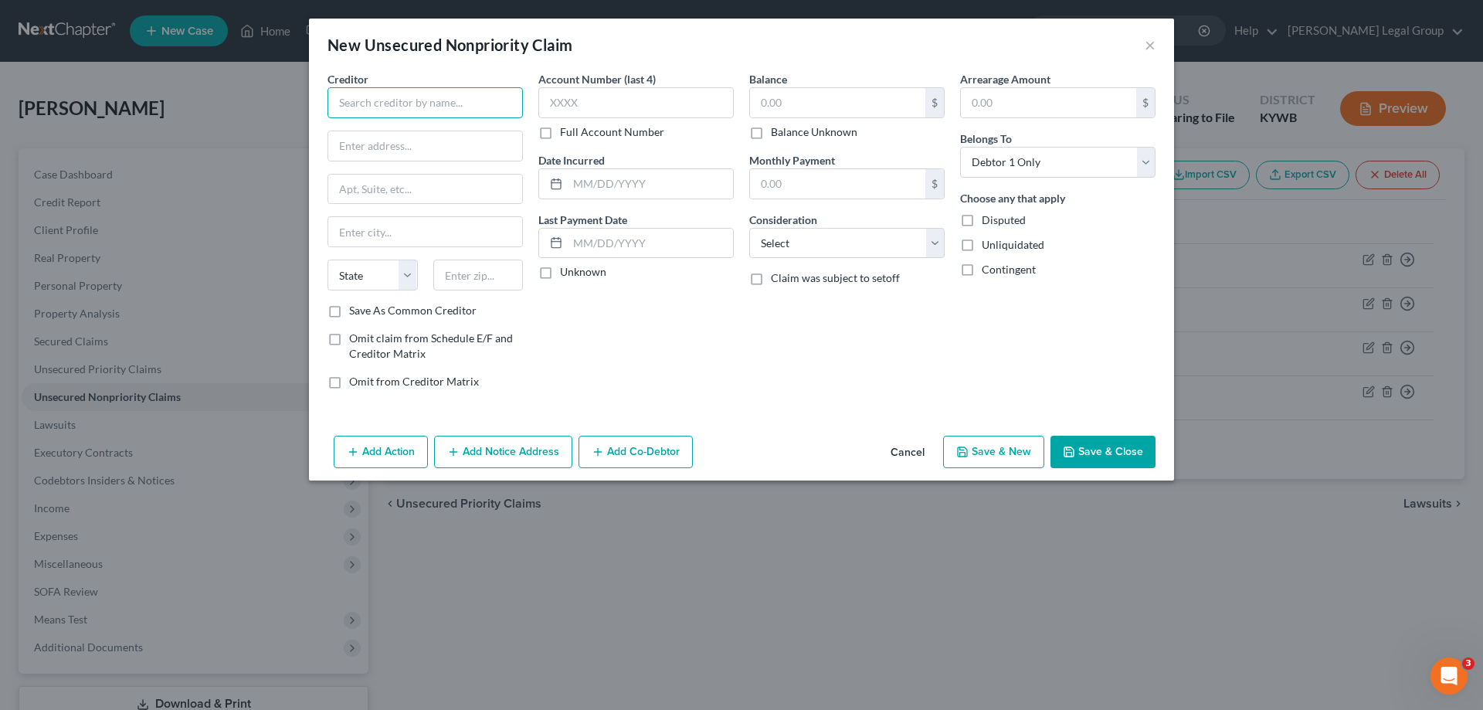
click at [365, 90] on input "text" at bounding box center [425, 102] width 195 height 31
type input "Credit One Bank"
type input "[STREET_ADDRESS]"
type input "89113"
type input "[GEOGRAPHIC_DATA]"
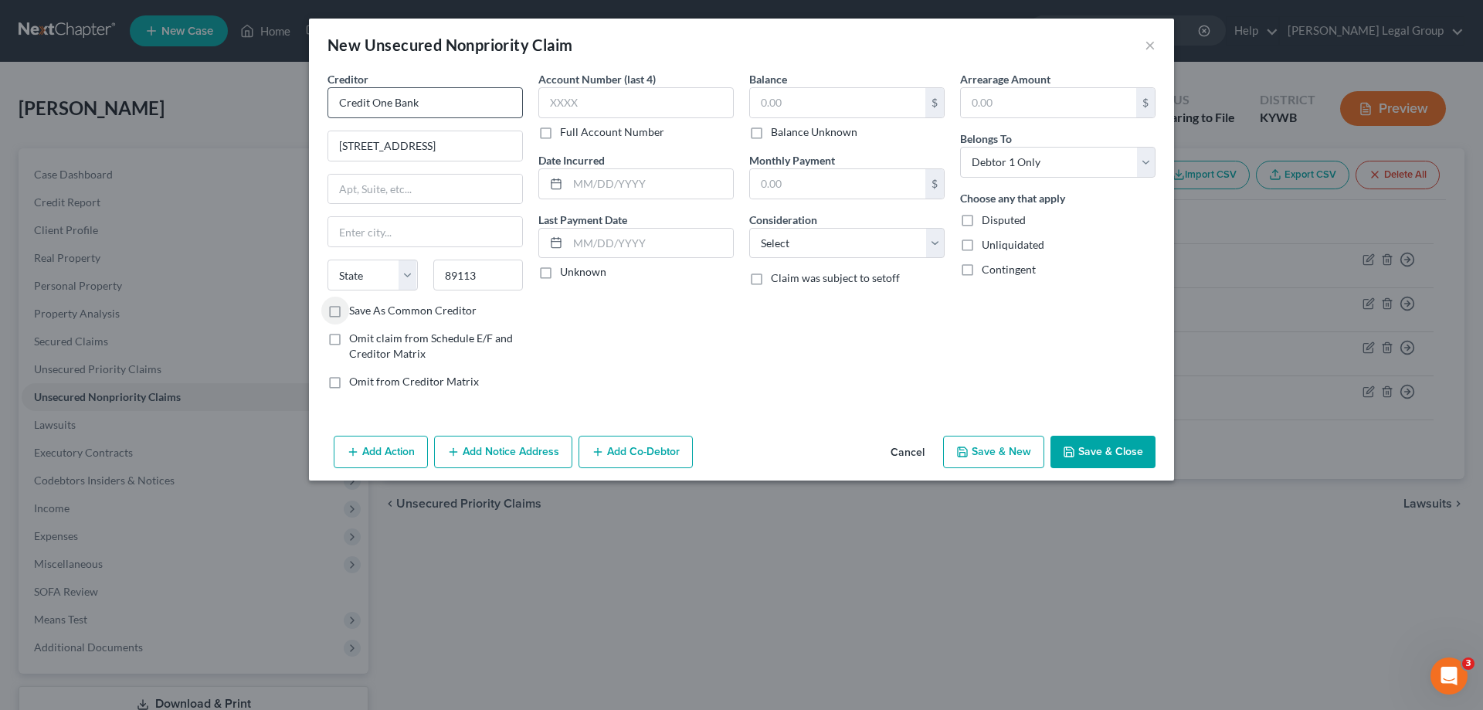
select select "31"
click at [585, 103] on input "text" at bounding box center [635, 102] width 195 height 31
type input "1884"
type input "03/25"
click at [575, 270] on label "Unknown" at bounding box center [583, 271] width 46 height 15
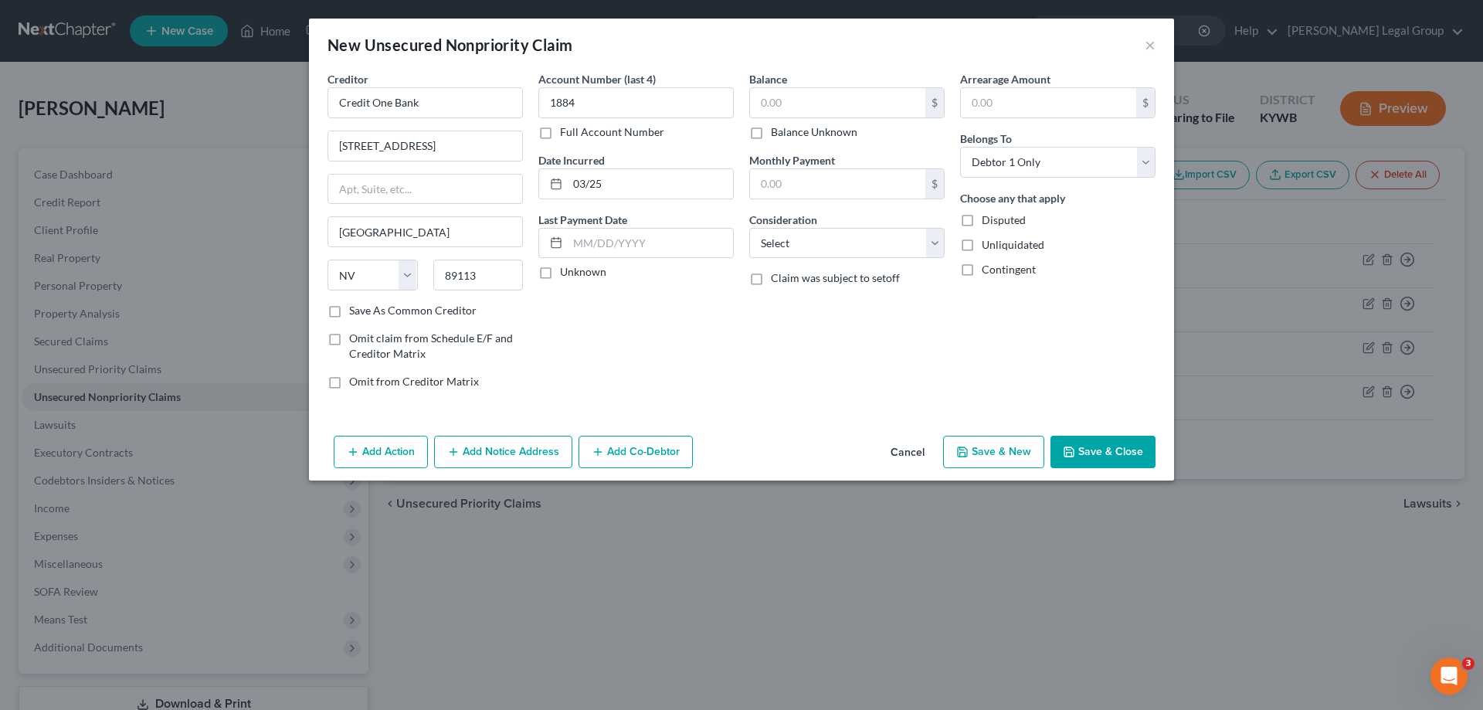
click at [575, 270] on input "Unknown" at bounding box center [571, 269] width 10 height 10
checkbox input "true"
click at [796, 91] on input "text" at bounding box center [837, 102] width 175 height 29
type input "388.00"
click at [791, 239] on select "Select Cable / Satellite Services Collection Agency Credit Card Debt Debt Couns…" at bounding box center [846, 243] width 195 height 31
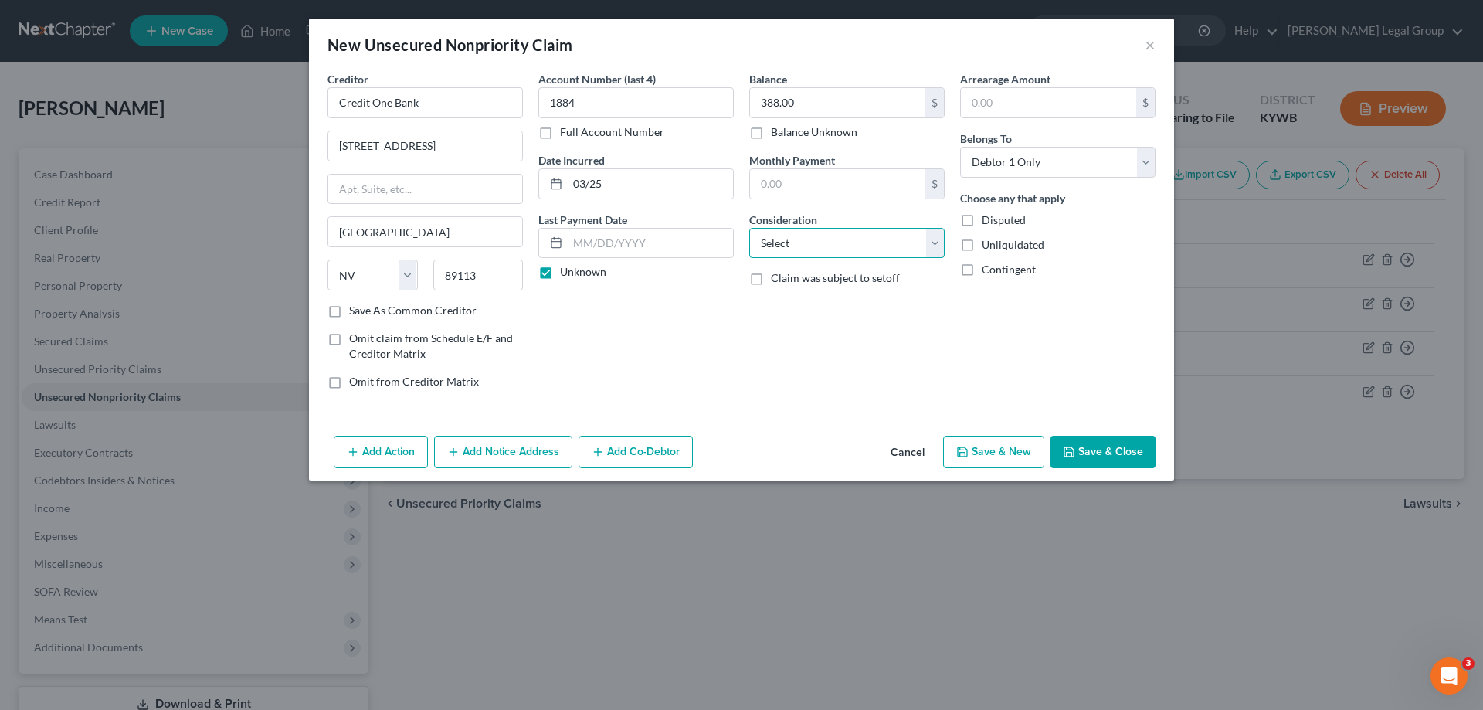
select select "14"
click at [749, 228] on select "Select Cable / Satellite Services Collection Agency Credit Card Debt Debt Couns…" at bounding box center [846, 243] width 195 height 31
click at [827, 307] on input "text" at bounding box center [847, 301] width 194 height 29
drag, startPoint x: 854, startPoint y: 298, endPoint x: 863, endPoint y: 297, distance: 8.6
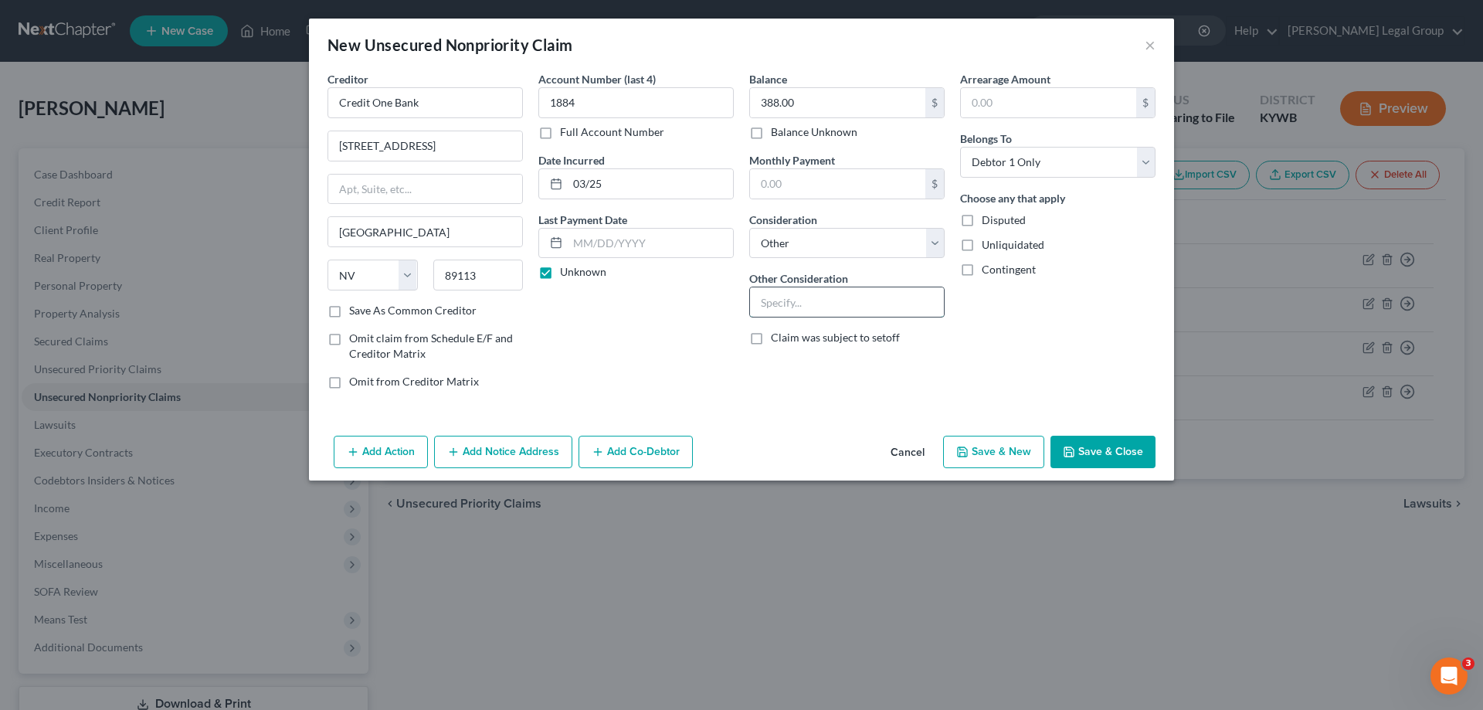
click at [854, 298] on input "text" at bounding box center [847, 301] width 194 height 29
click at [1010, 317] on div "Arrearage Amount $ Belongs To * Select Debtor 1 Only Debtor 2 Only Debtor 1 And…" at bounding box center [1057, 236] width 211 height 331
click at [984, 446] on button "Save & New" at bounding box center [993, 452] width 101 height 32
select select "0"
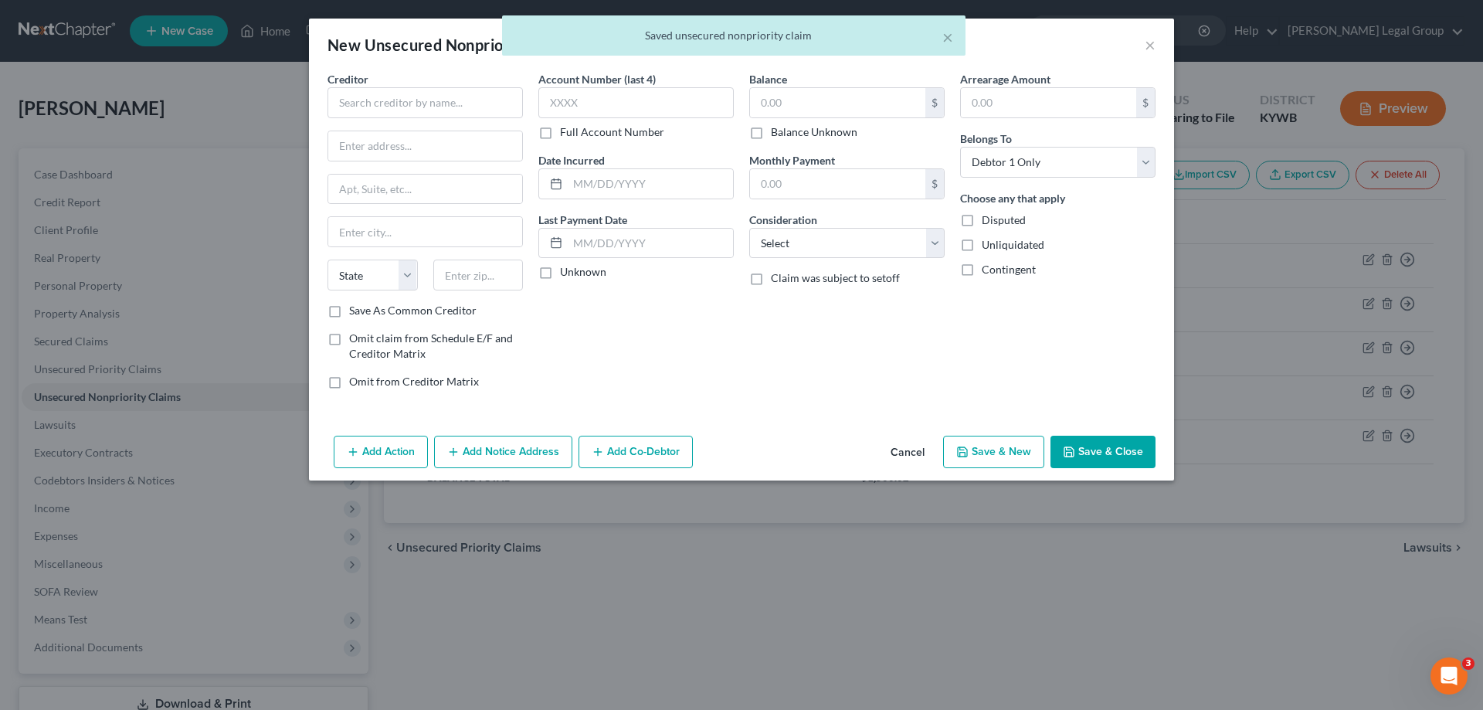
type input "0.00"
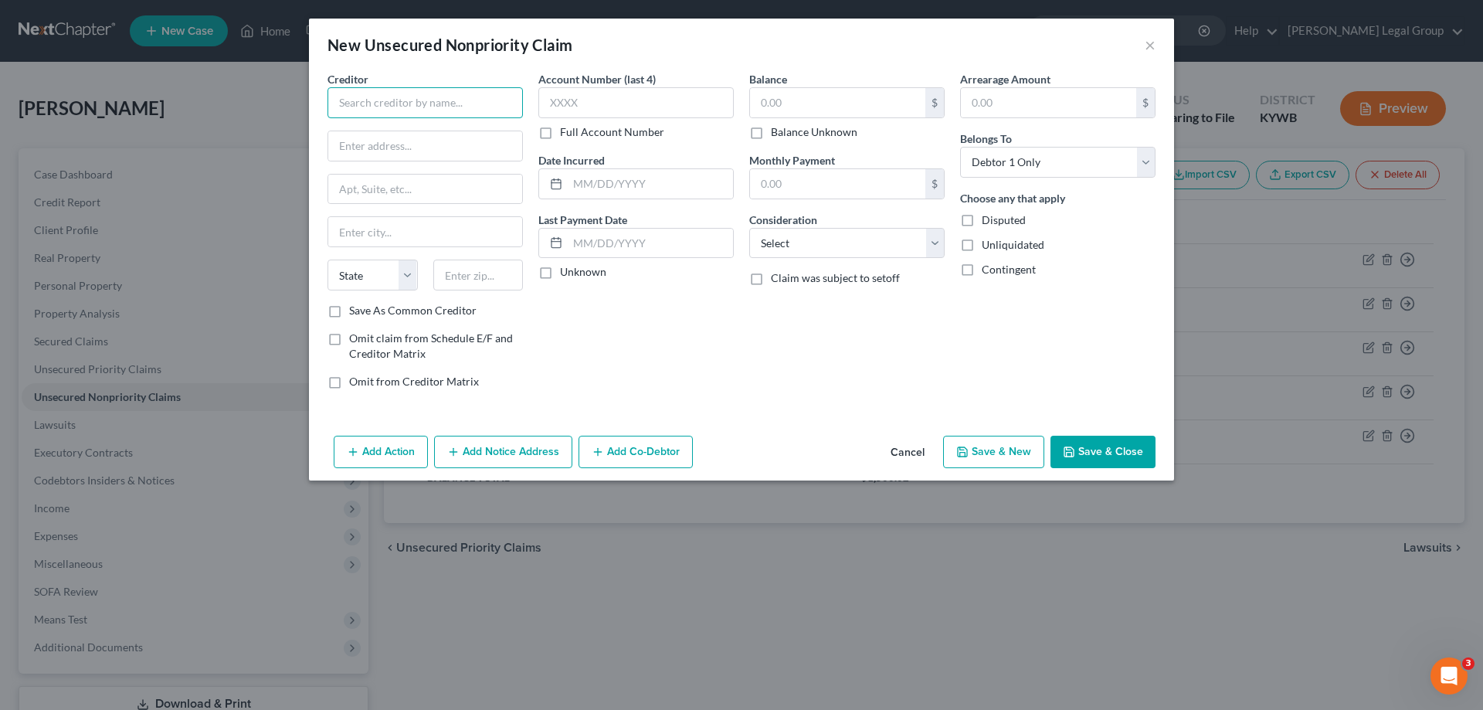
click at [412, 108] on input "text" at bounding box center [425, 102] width 195 height 31
click at [343, 93] on input "text" at bounding box center [425, 102] width 195 height 31
type input "Evansville [MEDICAL_DATA]"
type input "[STREET_ADDRESS]"
type input "[GEOGRAPHIC_DATA]"
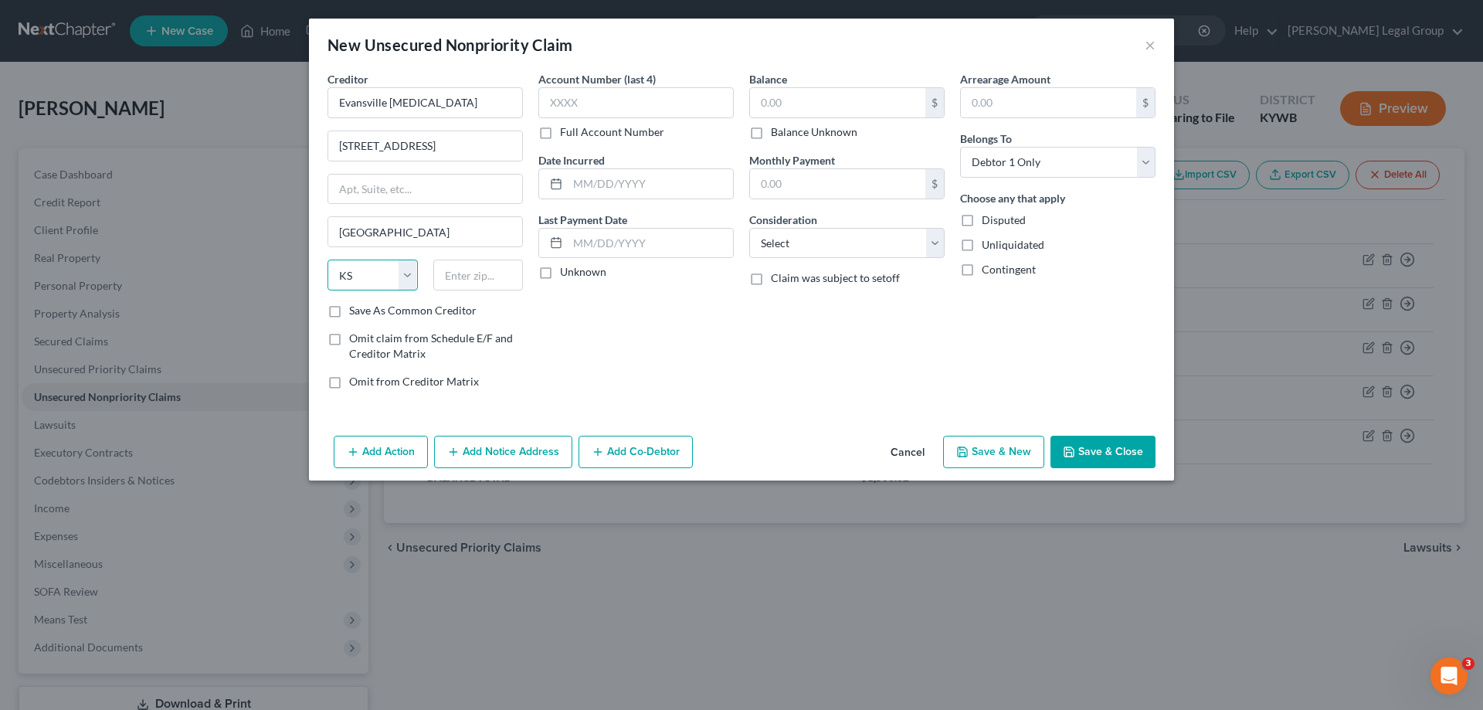
select select "18"
type input "47710"
select select "15"
click at [1019, 453] on button "Save & New" at bounding box center [993, 452] width 101 height 32
select select "0"
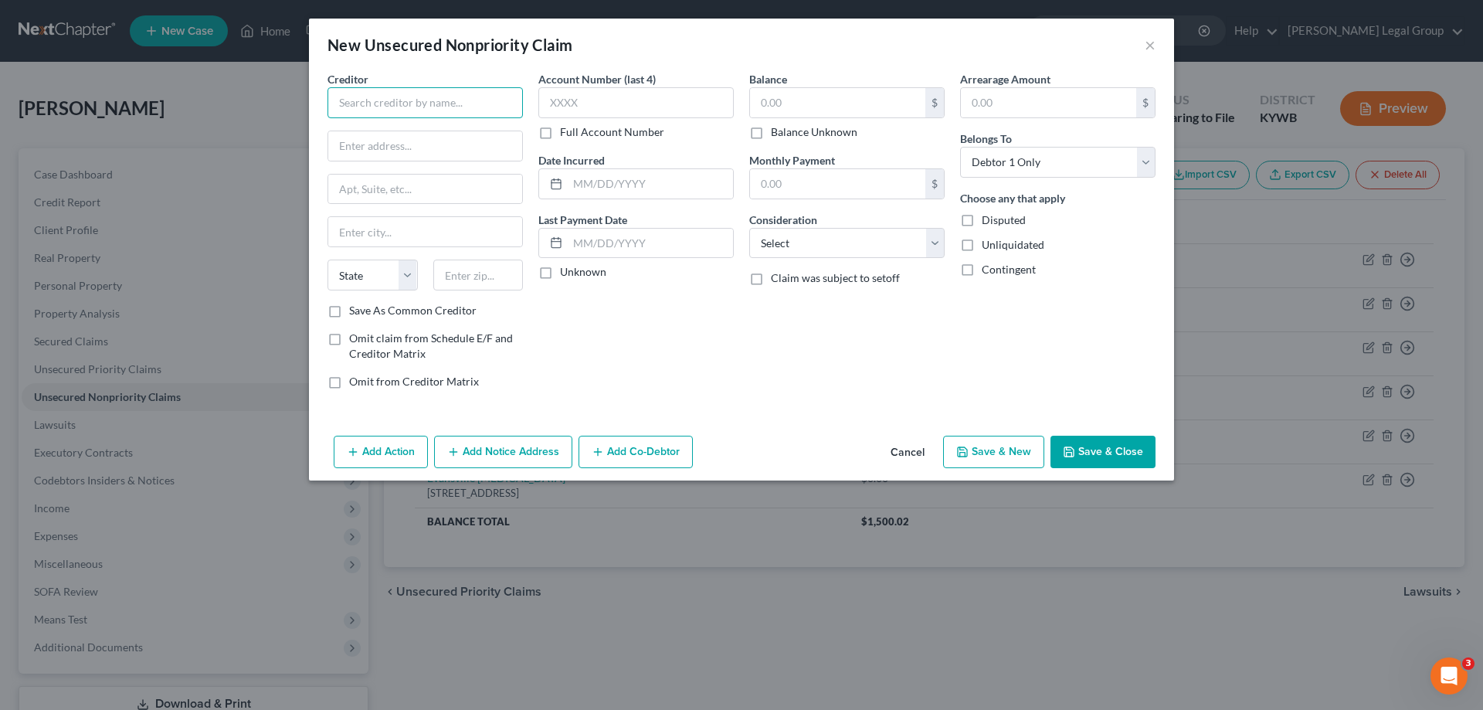
click at [371, 103] on input "text" at bounding box center [425, 102] width 195 height 31
type input "Hometown Finance"
type input "[STREET_ADDRESS]"
type input "[GEOGRAPHIC_DATA]"
type input "ky"
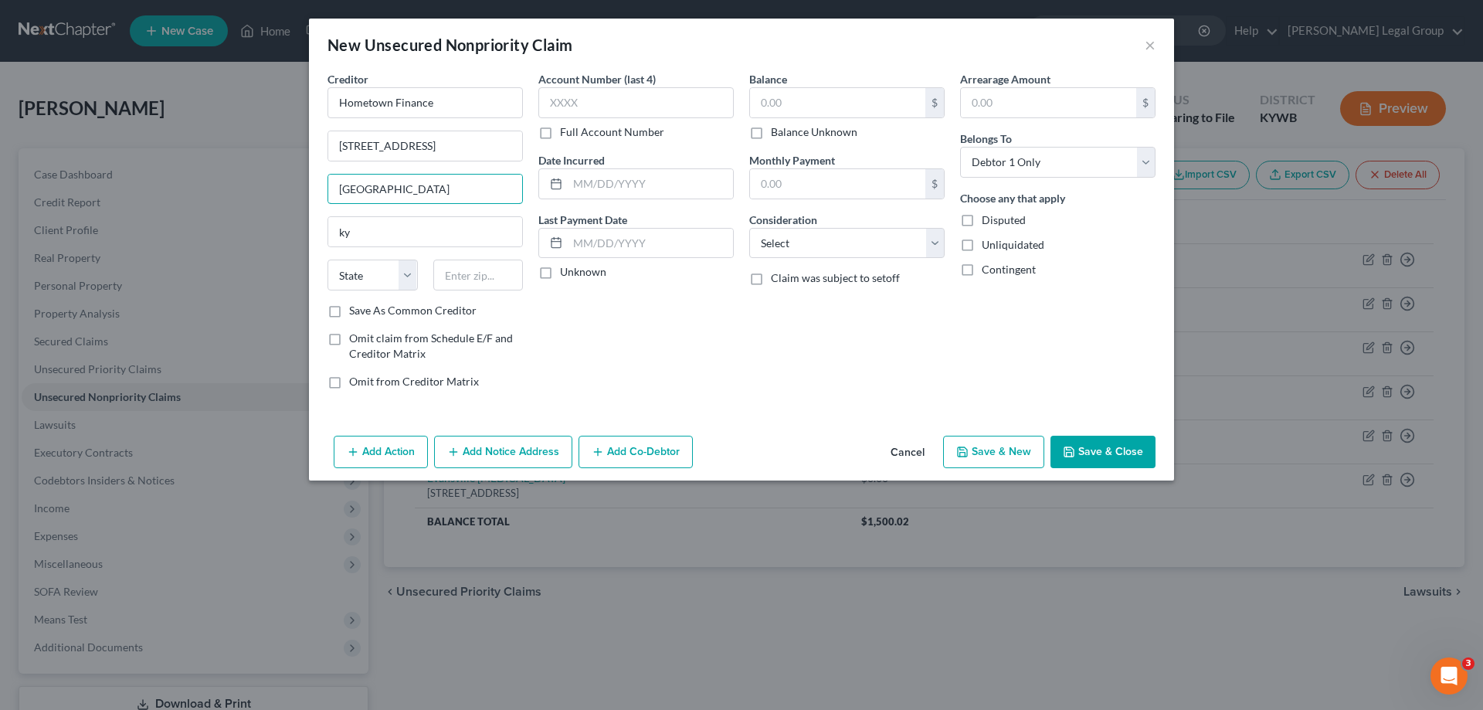
drag, startPoint x: 414, startPoint y: 192, endPoint x: 85, endPoint y: 169, distance: 329.9
click at [85, 169] on div "New Unsecured Nonpriority Claim × Creditor * Hometown Finance [STREET_ADDRESS] …" at bounding box center [741, 355] width 1483 height 710
drag, startPoint x: 397, startPoint y: 233, endPoint x: 254, endPoint y: 214, distance: 144.1
click at [254, 214] on div "New Unsecured Nonpriority Claim × Creditor * Hometown Finance [STREET_ADDRESS][…" at bounding box center [741, 355] width 1483 height 710
type input "[GEOGRAPHIC_DATA]"
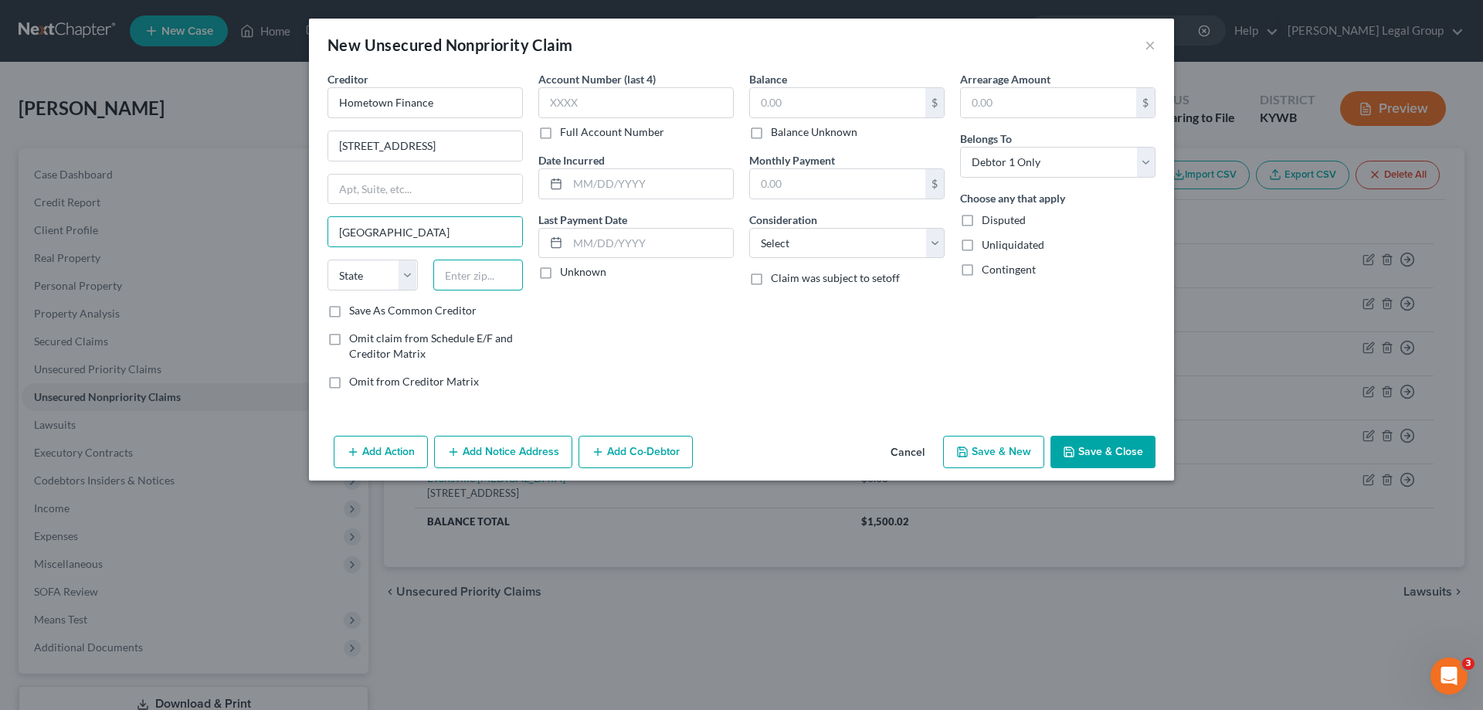
type input "42431"
select select "18"
click at [599, 101] on input "text" at bounding box center [635, 102] width 195 height 31
type input "0002"
click at [594, 192] on input "text" at bounding box center [650, 183] width 165 height 29
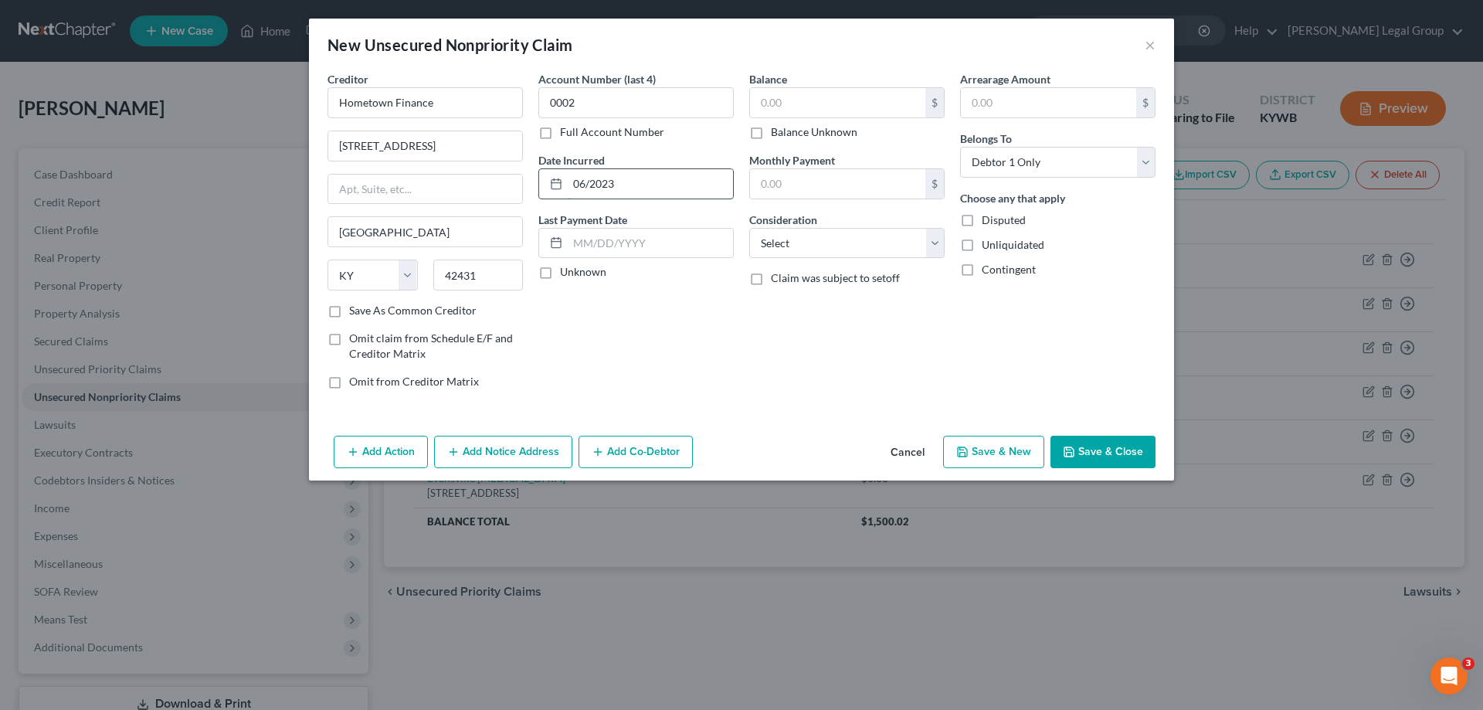
type input "06/2023"
drag, startPoint x: 571, startPoint y: 267, endPoint x: 563, endPoint y: 269, distance: 7.9
click at [564, 269] on label "Unknown" at bounding box center [583, 271] width 46 height 15
click at [795, 97] on input "text" at bounding box center [837, 102] width 175 height 29
click at [812, 112] on input "text" at bounding box center [837, 102] width 175 height 29
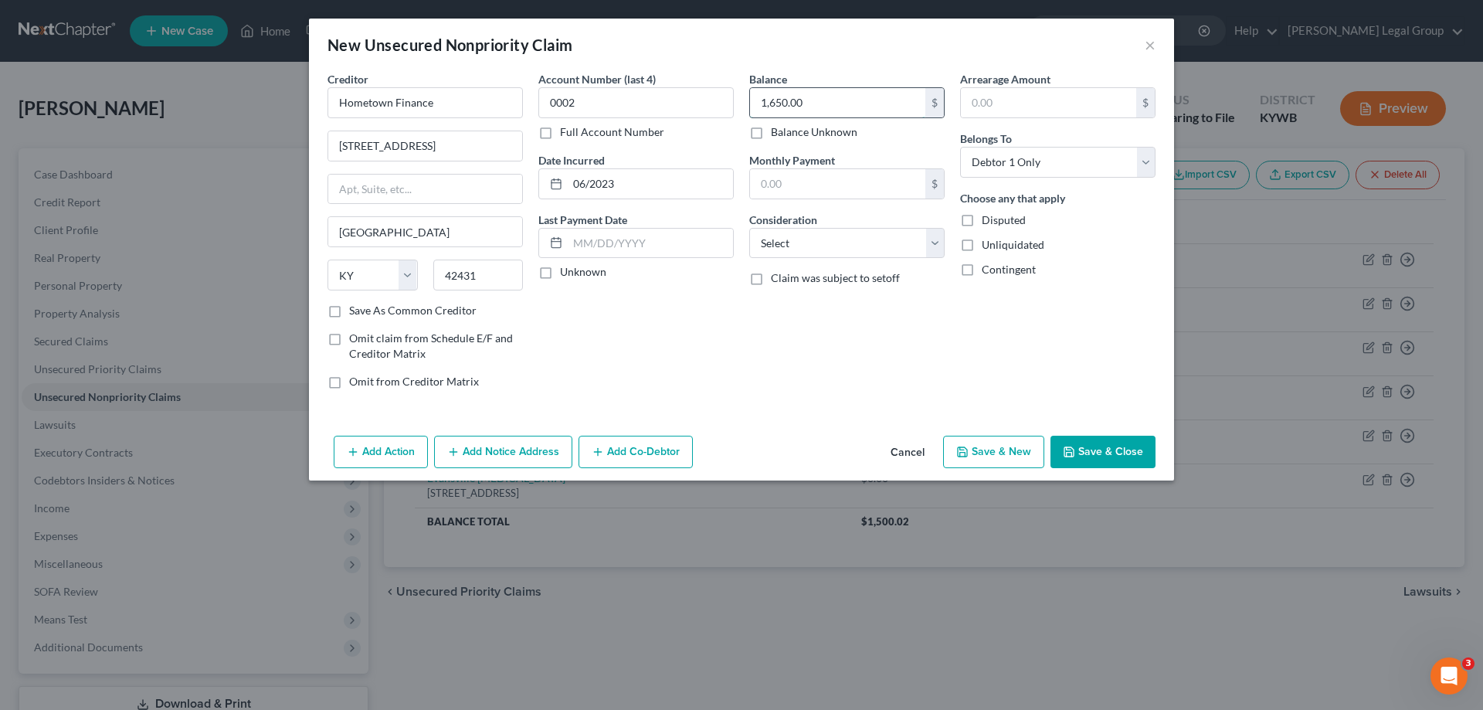
type input "1,650.00"
click at [805, 243] on select "Select Cable / Satellite Services Collection Agency Credit Card Debt Debt Couns…" at bounding box center [846, 243] width 195 height 31
select select "14"
click at [749, 228] on select "Select Cable / Satellite Services Collection Agency Credit Card Debt Debt Couns…" at bounding box center [846, 243] width 195 height 31
click at [1011, 460] on button "Save & New" at bounding box center [993, 452] width 101 height 32
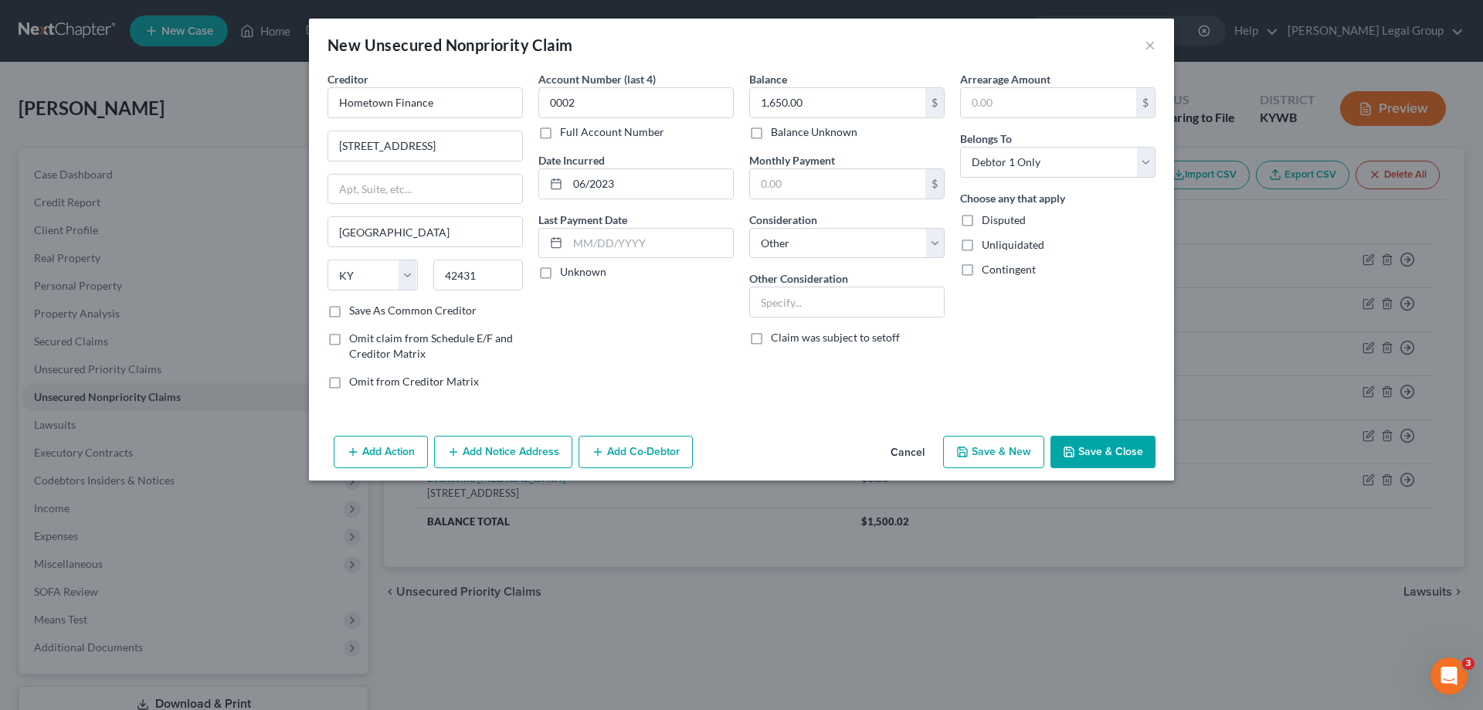
select select "0"
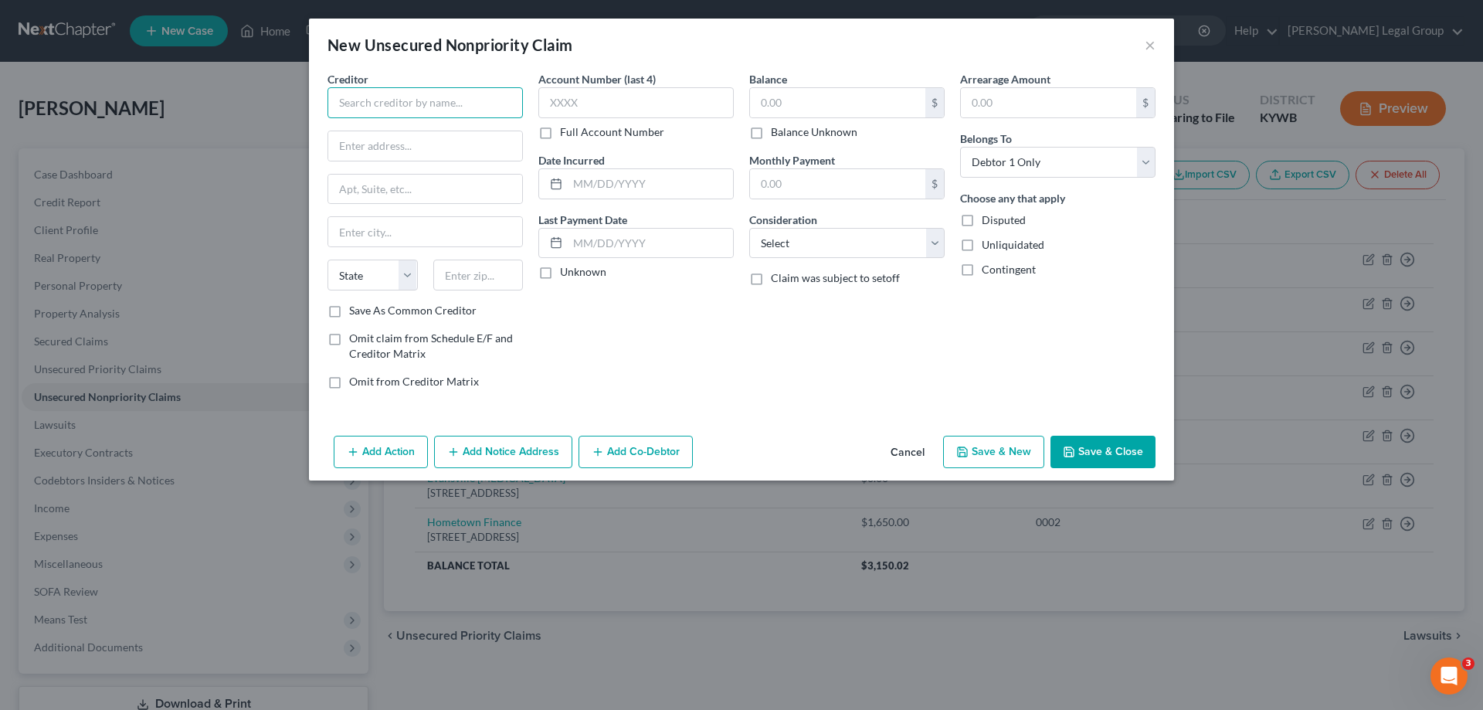
click at [354, 96] on input "text" at bounding box center [425, 102] width 195 height 31
type input "HRRG"
click at [362, 137] on input "text" at bounding box center [425, 145] width 194 height 29
type input "PO Box 5406"
type input "4"
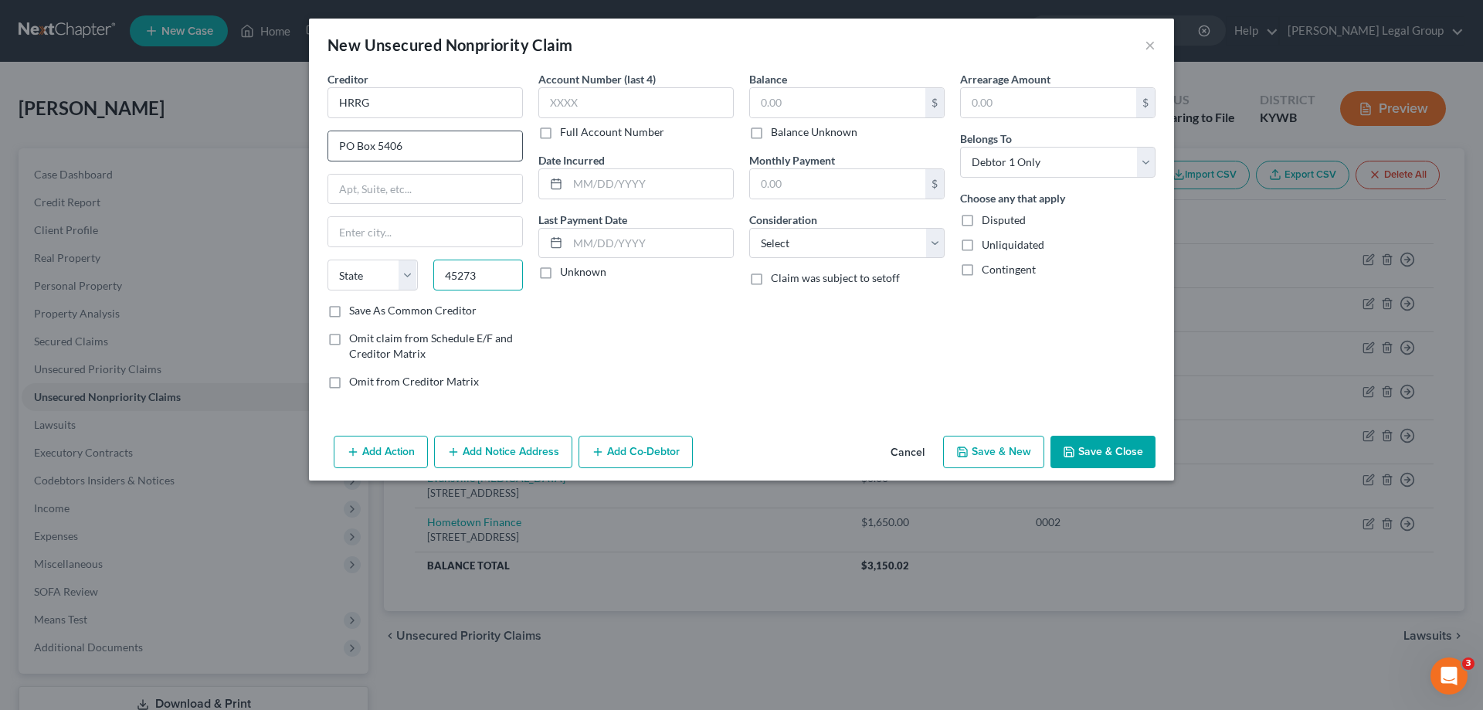
type input "45273"
type input "[GEOGRAPHIC_DATA]"
select select "36"
click at [613, 104] on input "text" at bounding box center [635, 102] width 195 height 31
click at [681, 188] on input "text" at bounding box center [650, 183] width 165 height 29
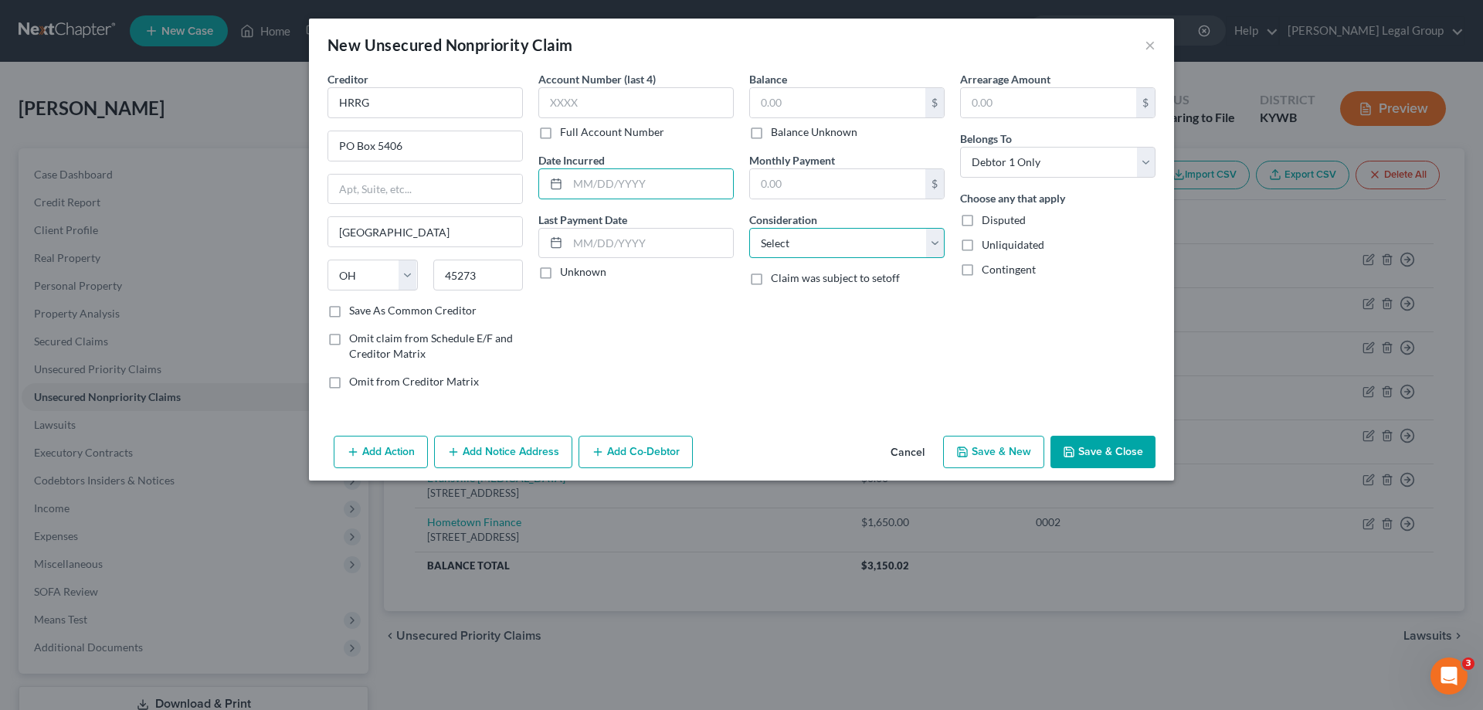
click at [797, 237] on select "Select Cable / Satellite Services Collection Agency Credit Card Debt Debt Couns…" at bounding box center [846, 243] width 195 height 31
select select "9"
click at [749, 228] on select "Select Cable / Satellite Services Collection Agency Credit Card Debt Debt Couns…" at bounding box center [846, 243] width 195 height 31
click at [771, 128] on label "Balance Unknown" at bounding box center [814, 131] width 87 height 15
click at [777, 128] on input "Balance Unknown" at bounding box center [782, 129] width 10 height 10
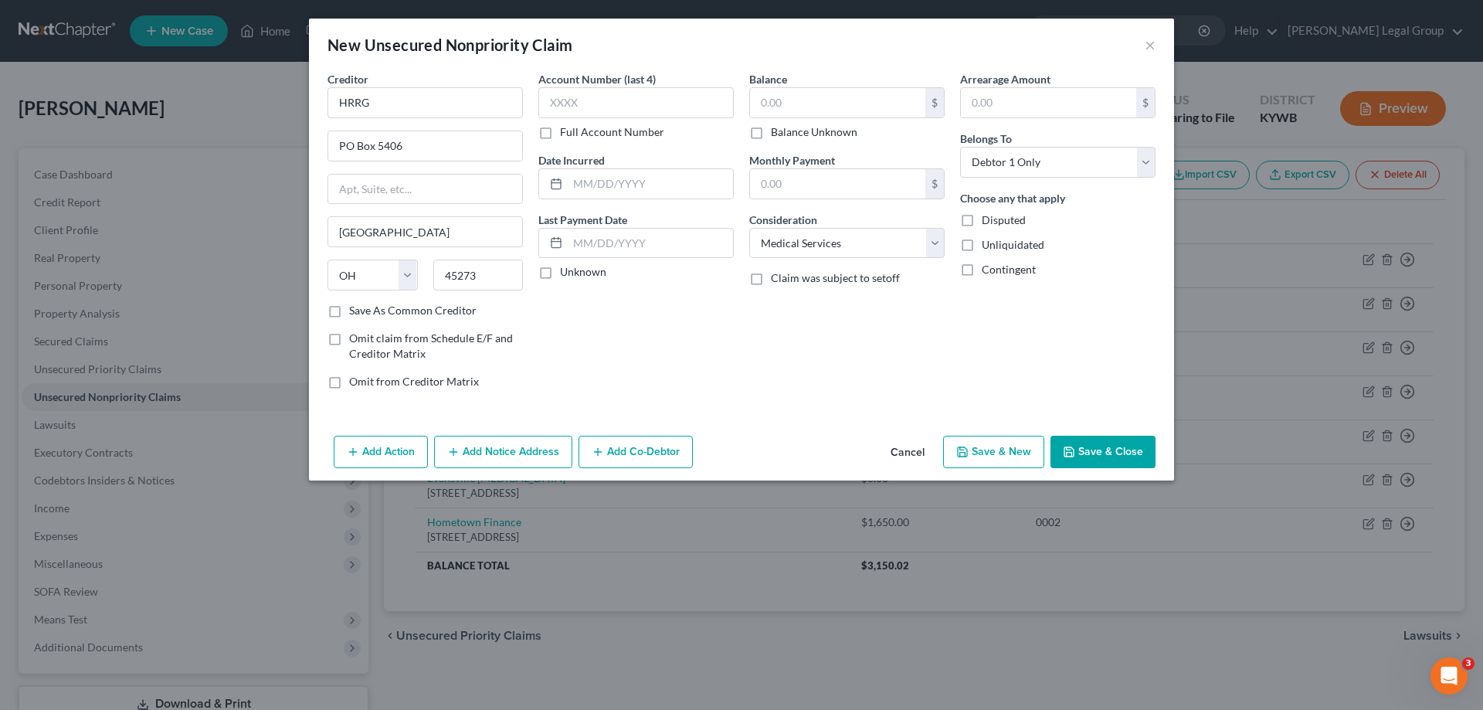
checkbox input "true"
type input "0.00"
click at [1016, 456] on button "Save & New" at bounding box center [993, 452] width 101 height 32
select select "0"
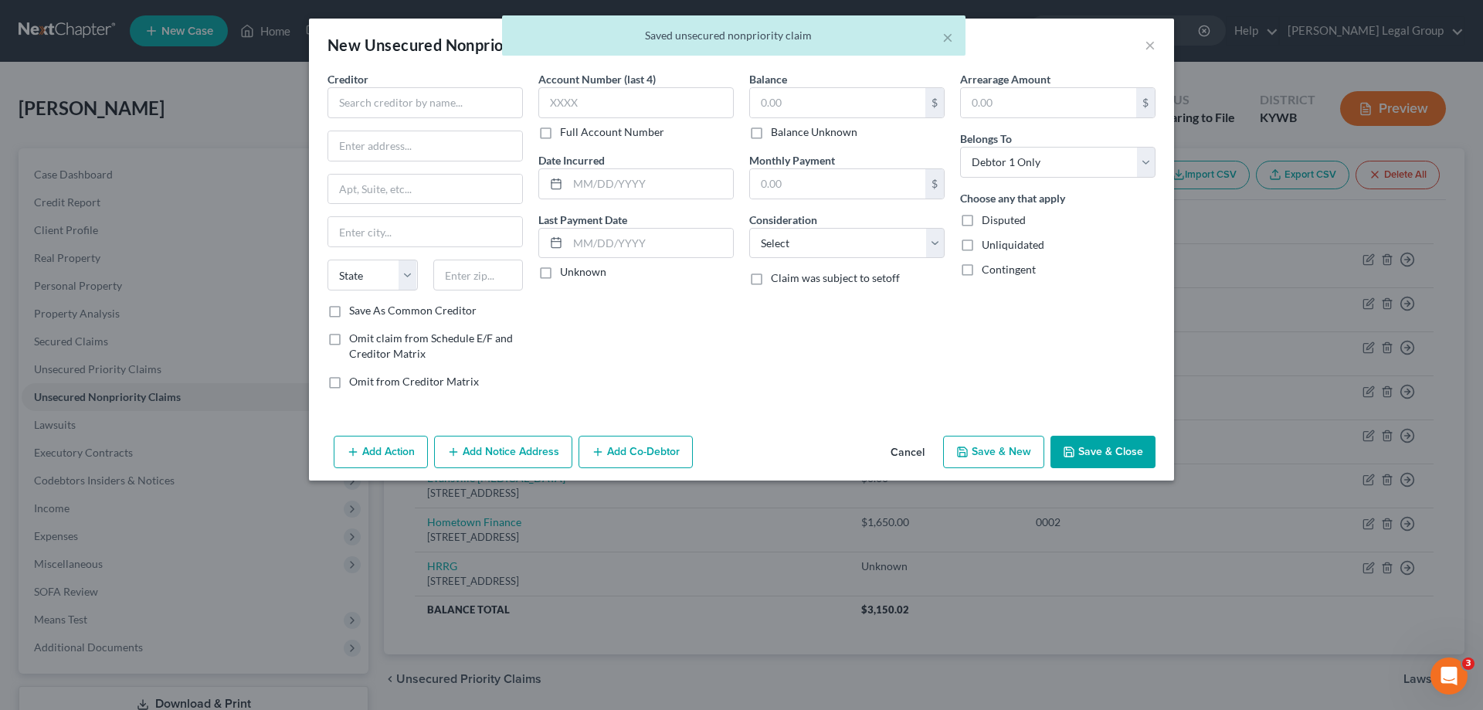
type input "0.00"
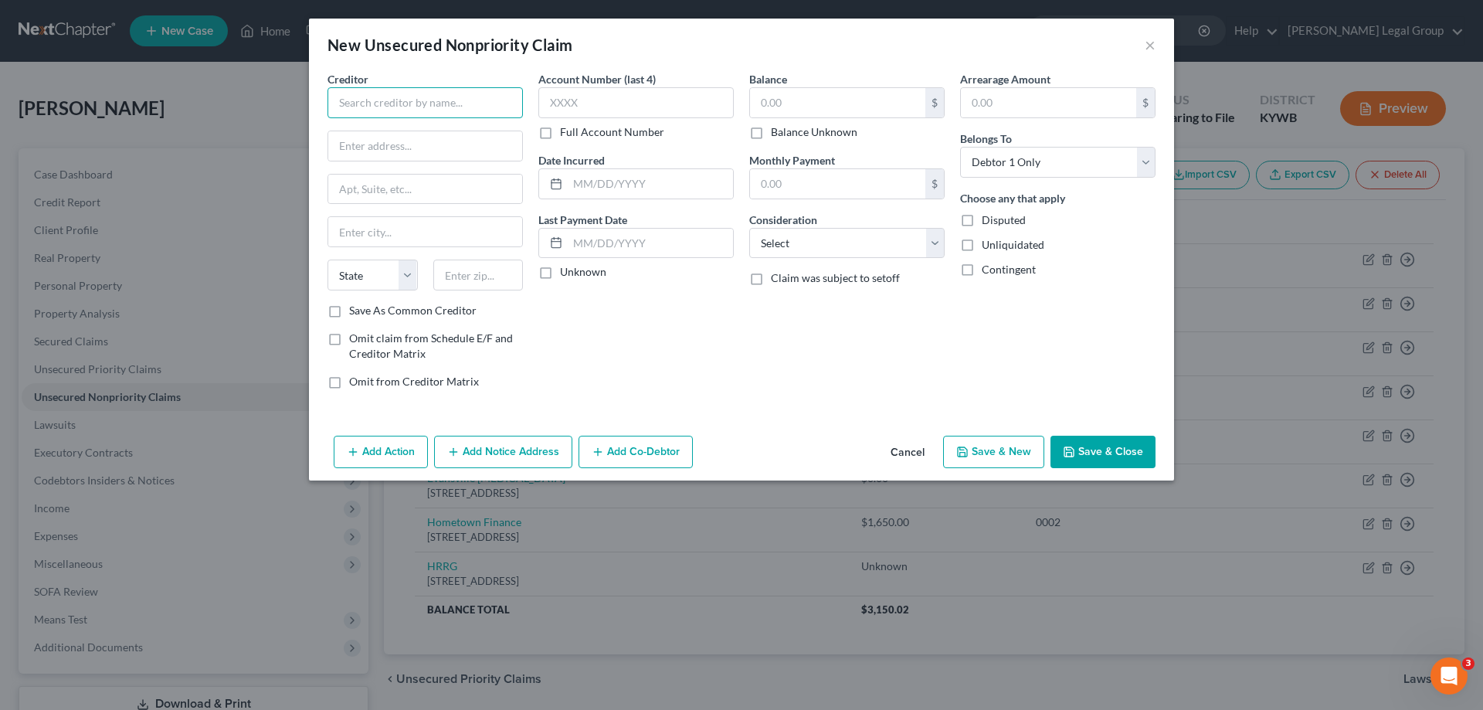
click at [406, 110] on input "text" at bounding box center [425, 102] width 195 height 31
type input "[PERSON_NAME] Attorney at Law"
type input "PO Box 603"
type input "42240"
type input "[GEOGRAPHIC_DATA]"
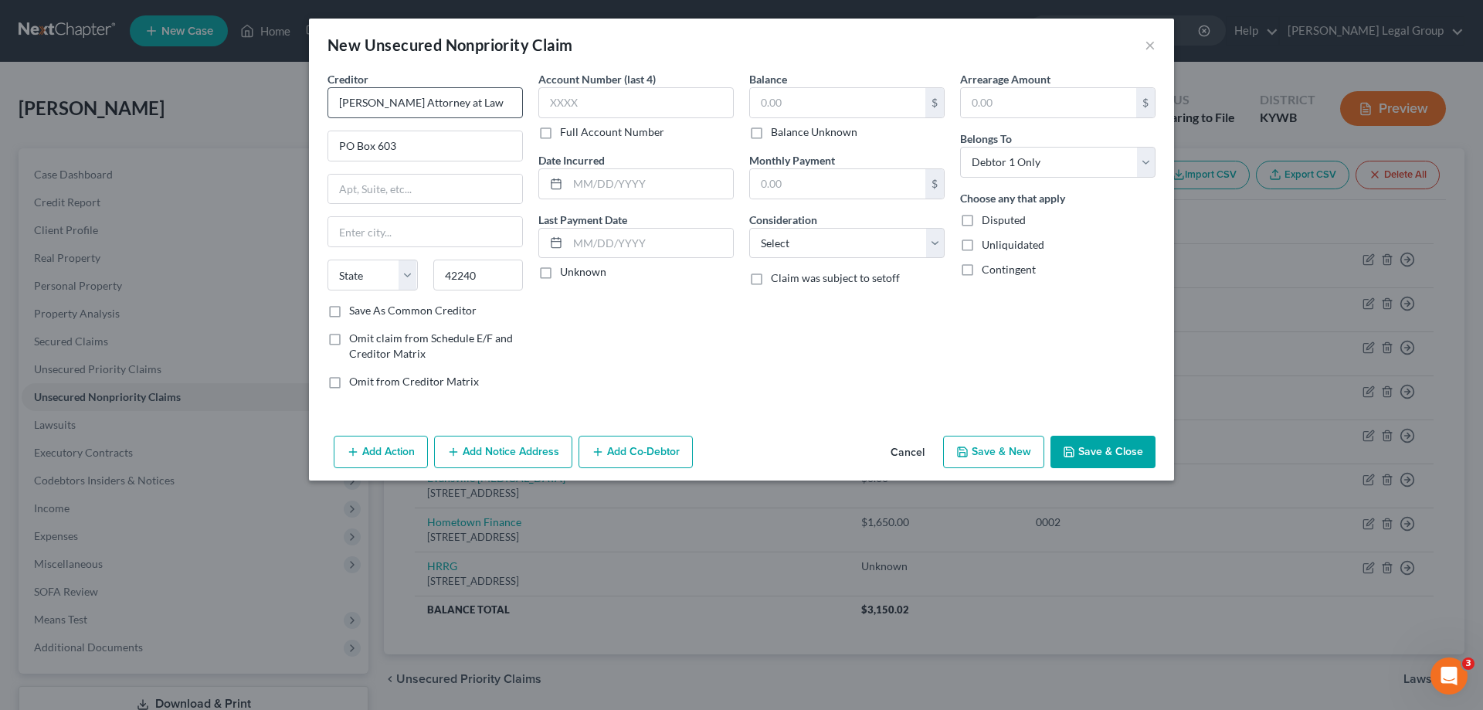
select select "18"
click at [843, 107] on input "text" at bounding box center [837, 102] width 175 height 29
type input "0"
type input "2,145.95"
click at [813, 245] on select "Select Cable / Satellite Services Collection Agency Credit Card Debt Debt Couns…" at bounding box center [846, 243] width 195 height 31
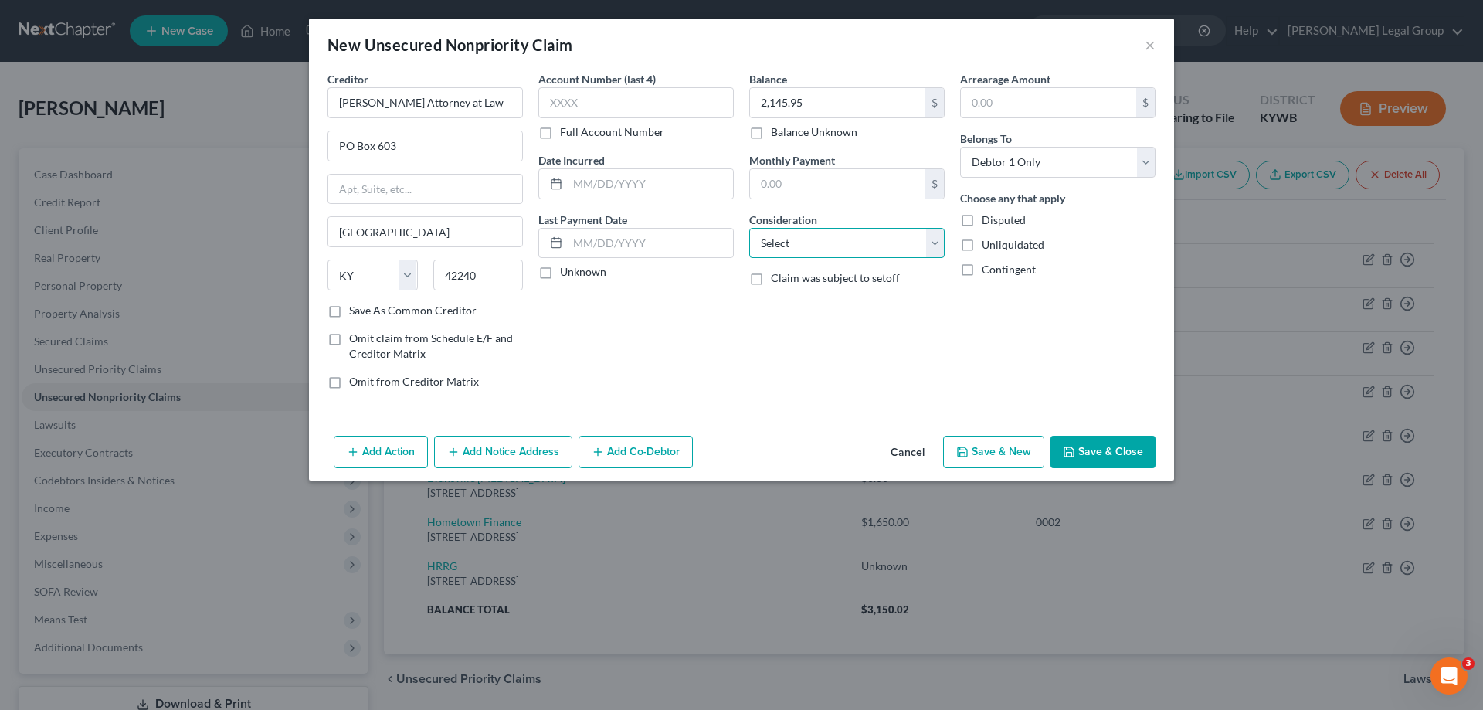
select select "1"
click at [749, 228] on select "Select Cable / Satellite Services Collection Agency Credit Card Debt Debt Couns…" at bounding box center [846, 243] width 195 height 31
click at [1013, 451] on button "Save & New" at bounding box center [993, 452] width 101 height 32
select select "0"
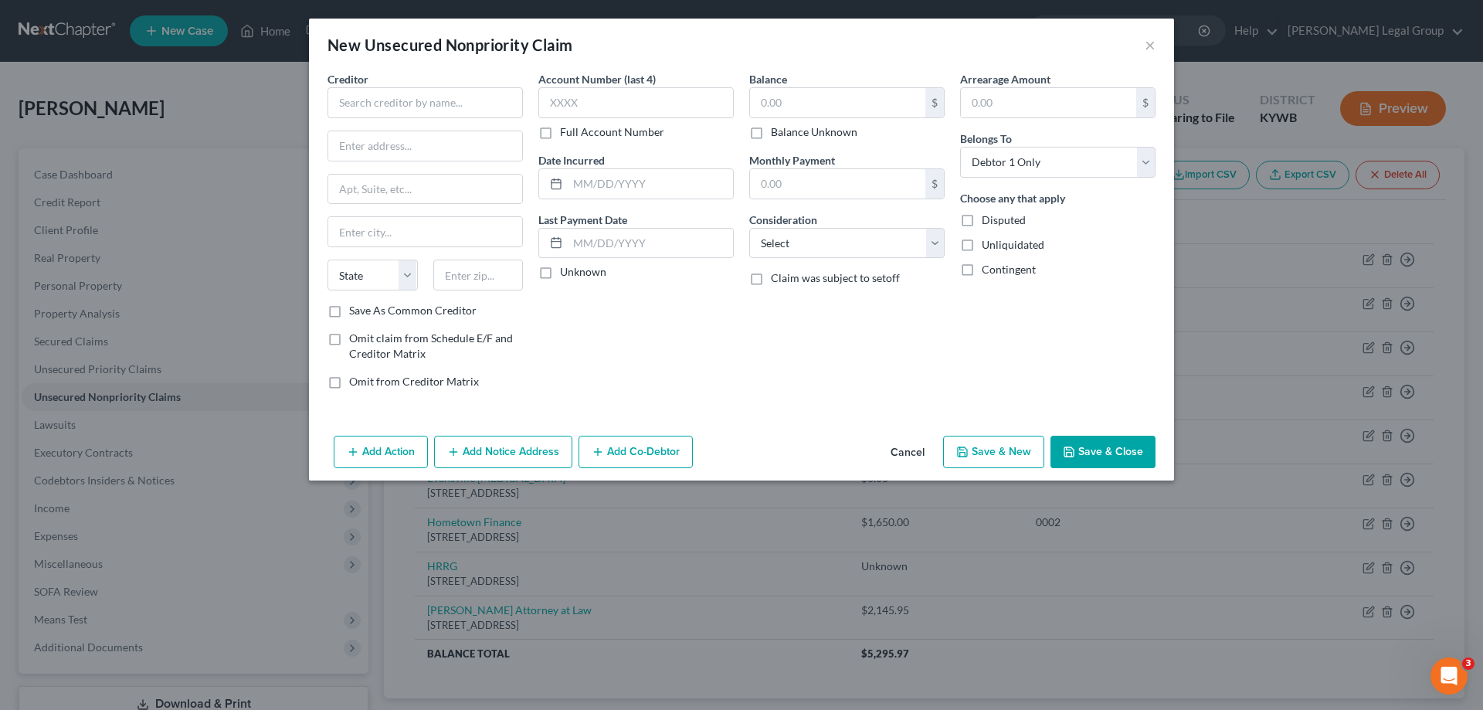
click at [472, 82] on div "Creditor *" at bounding box center [425, 94] width 195 height 47
click at [464, 106] on input "text" at bounding box center [425, 102] width 195 height 31
type input "Law Office of [PERSON_NAME]"
type input "PO Box 458"
type input "O"
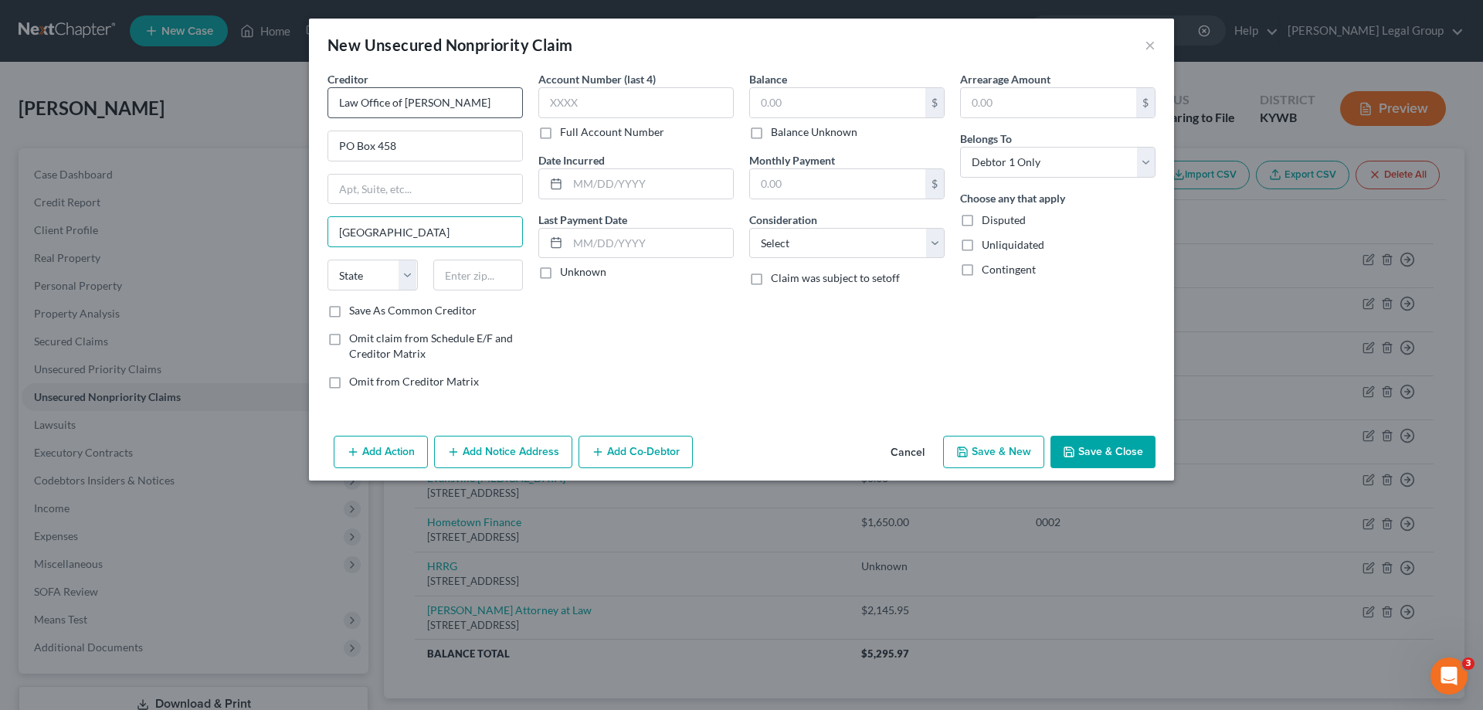
type input "[GEOGRAPHIC_DATA]"
type input "3"
drag, startPoint x: 472, startPoint y: 277, endPoint x: 506, endPoint y: 296, distance: 39.1
click at [472, 277] on input "382420458" at bounding box center [478, 275] width 90 height 31
type input "38242-0458"
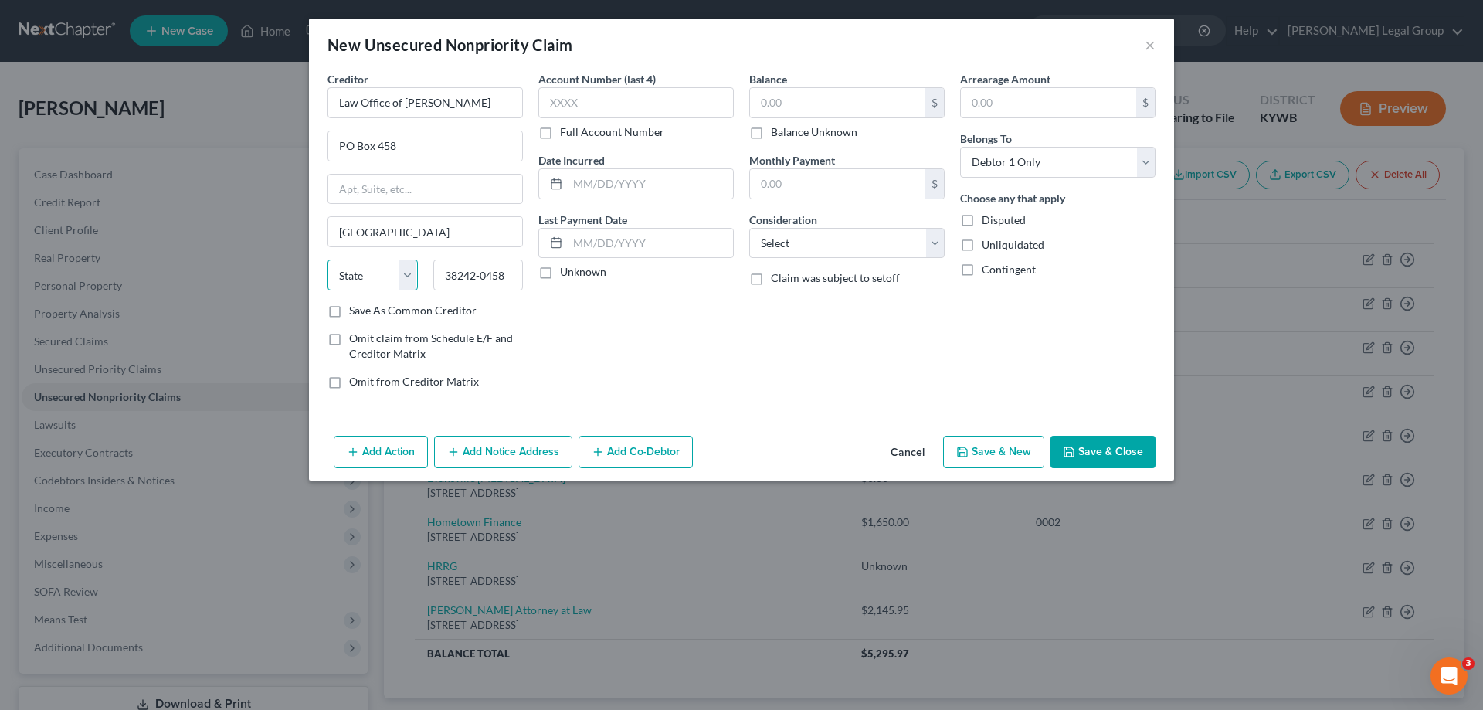
click at [352, 278] on select "State [US_STATE] AK AR AZ CA CO CT DE DC [GEOGRAPHIC_DATA] [GEOGRAPHIC_DATA] GU…" at bounding box center [373, 275] width 90 height 31
select select "44"
click at [328, 260] on select "State [US_STATE] AK AR AZ CA CO CT DE DC [GEOGRAPHIC_DATA] [GEOGRAPHIC_DATA] GU…" at bounding box center [373, 275] width 90 height 31
click at [786, 135] on label "Balance Unknown" at bounding box center [814, 131] width 87 height 15
click at [786, 134] on input "Balance Unknown" at bounding box center [782, 129] width 10 height 10
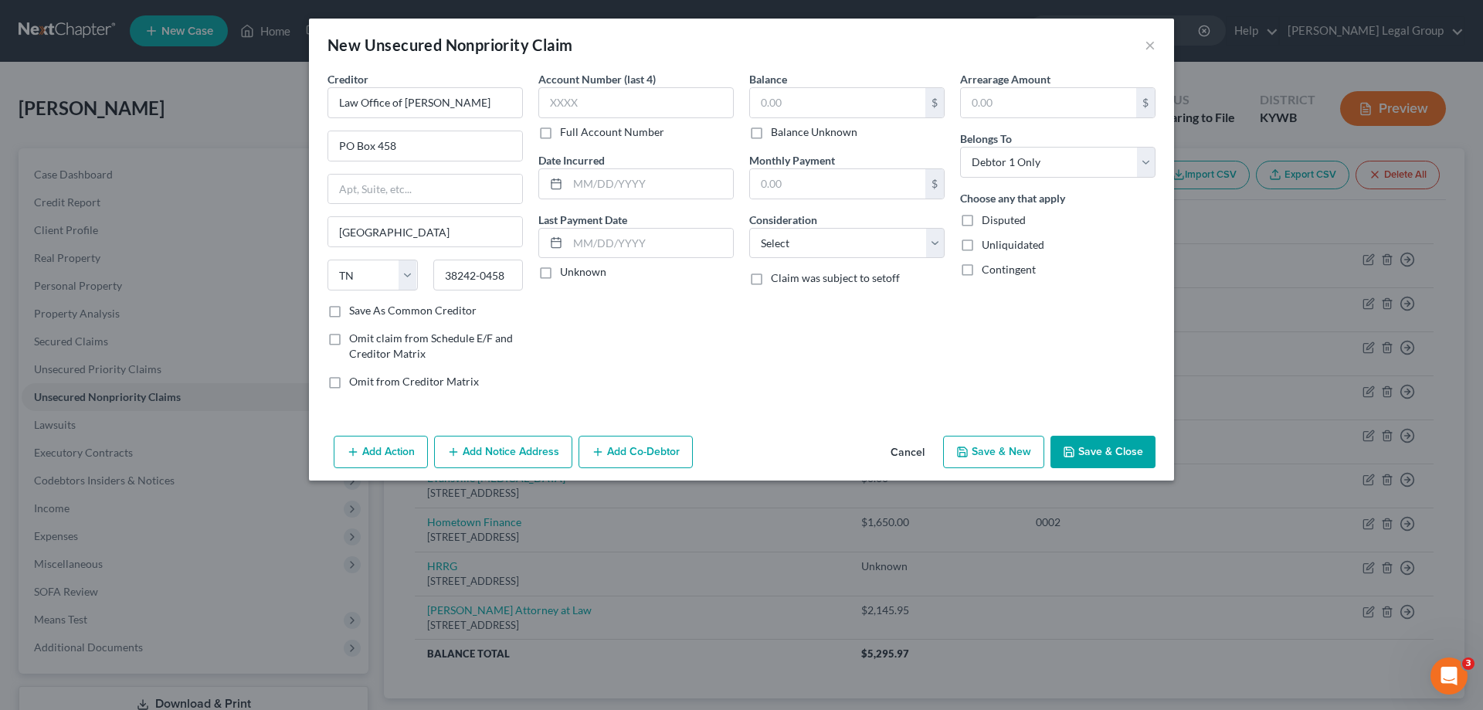
checkbox input "true"
type input "0.00"
click at [794, 228] on select "Select Cable / Satellite Services Collection Agency Credit Card Debt Debt Couns…" at bounding box center [846, 243] width 195 height 31
select select "9"
click at [749, 228] on select "Select Cable / Satellite Services Collection Agency Credit Card Debt Debt Couns…" at bounding box center [846, 243] width 195 height 31
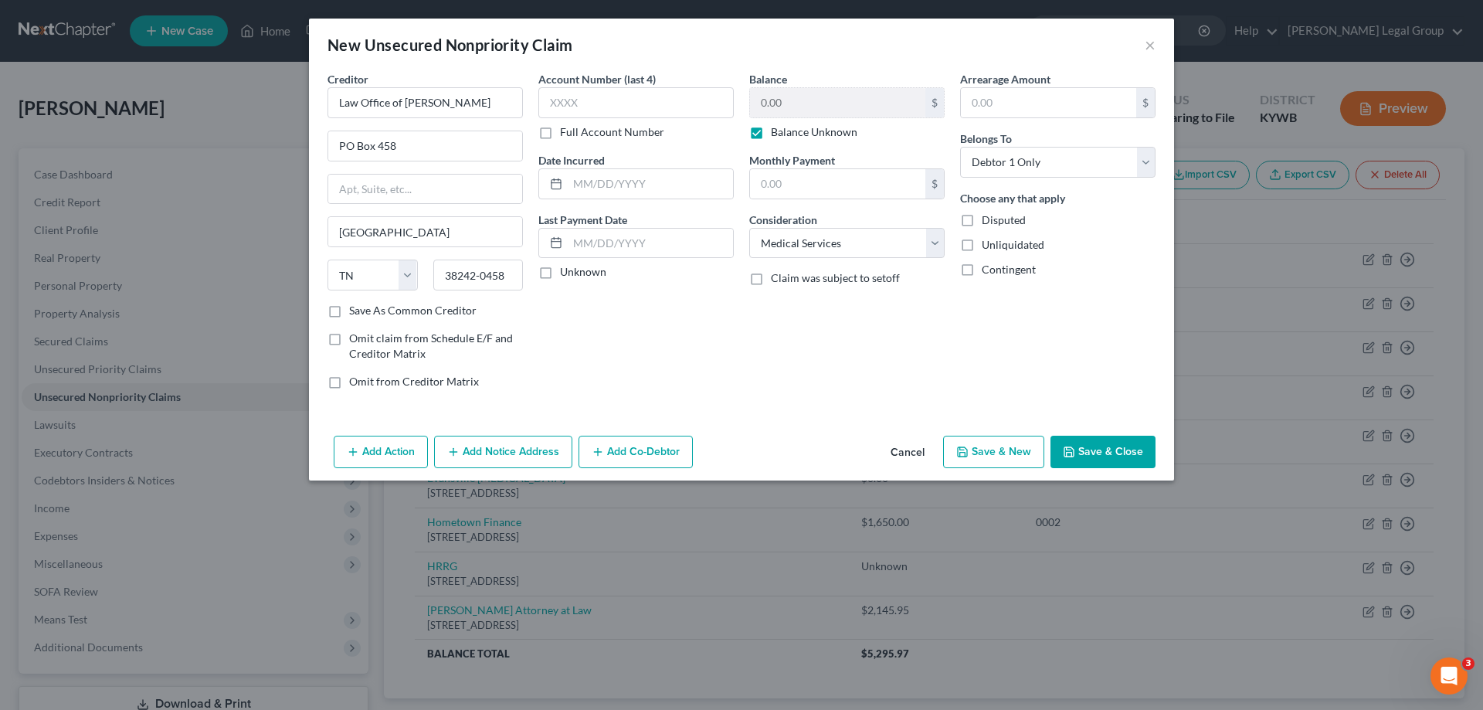
click at [1003, 450] on button "Save & New" at bounding box center [993, 452] width 101 height 32
select select "0"
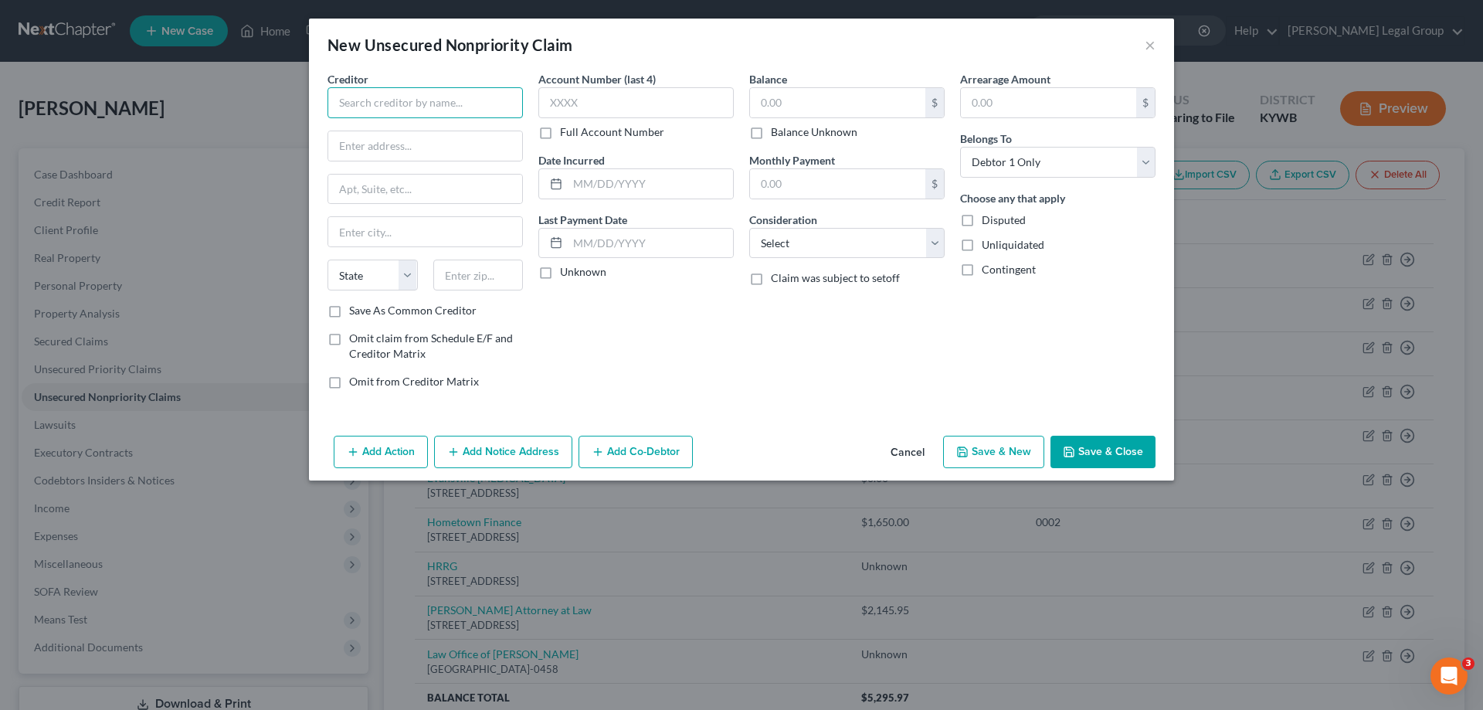
click at [457, 104] on input "text" at bounding box center [425, 102] width 195 height 31
type input "Med 1 Solutions"
type input "PO Box 41500"
type input "N"
click at [451, 276] on input "text" at bounding box center [478, 275] width 90 height 31
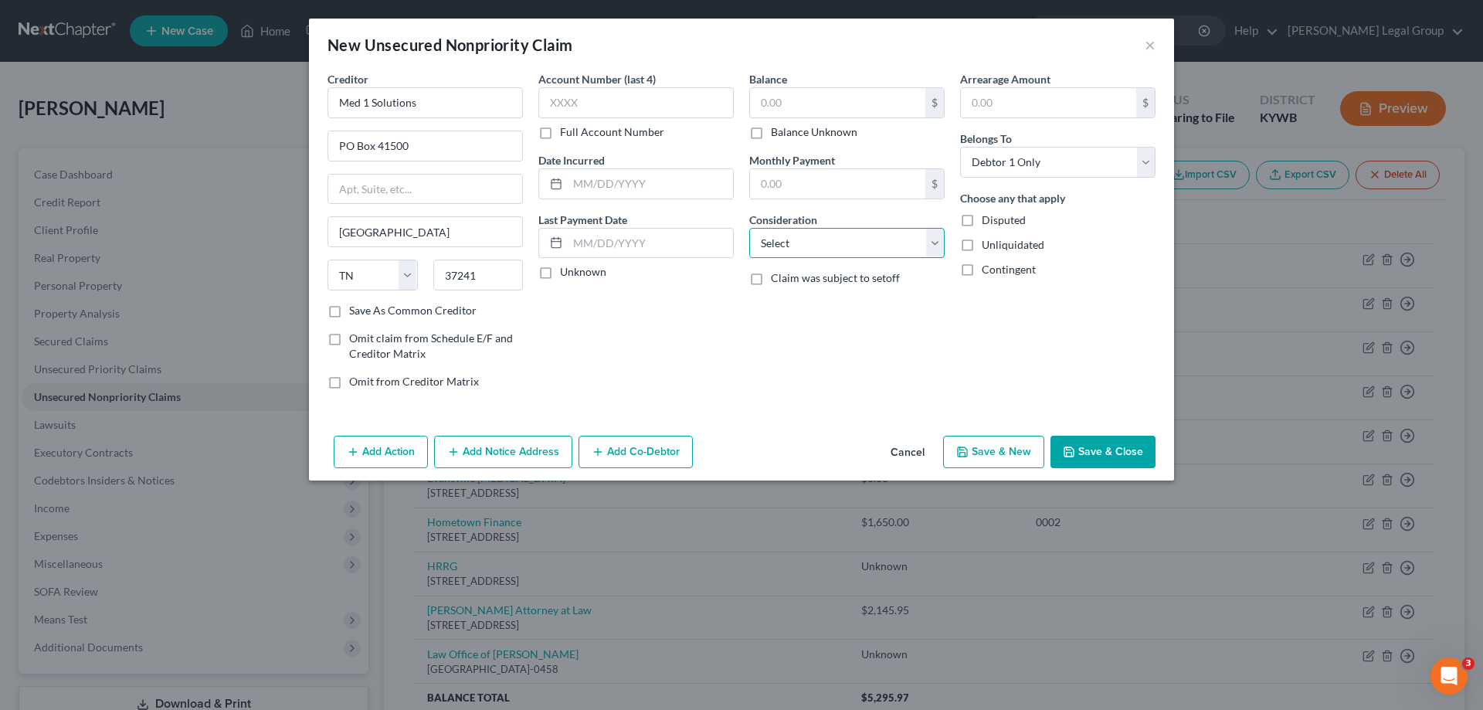
click at [816, 244] on select "Select Cable / Satellite Services Collection Agency Credit Card Debt Debt Couns…" at bounding box center [846, 243] width 195 height 31
click at [749, 228] on select "Select Cable / Satellite Services Collection Agency Credit Card Debt Debt Couns…" at bounding box center [846, 243] width 195 height 31
click at [811, 86] on div "Balance $ Balance Unknown Balance Undetermined $ Balance Unknown" at bounding box center [846, 105] width 195 height 69
click at [815, 90] on input "text" at bounding box center [837, 102] width 175 height 29
click at [1074, 450] on icon "button" at bounding box center [1069, 452] width 12 height 12
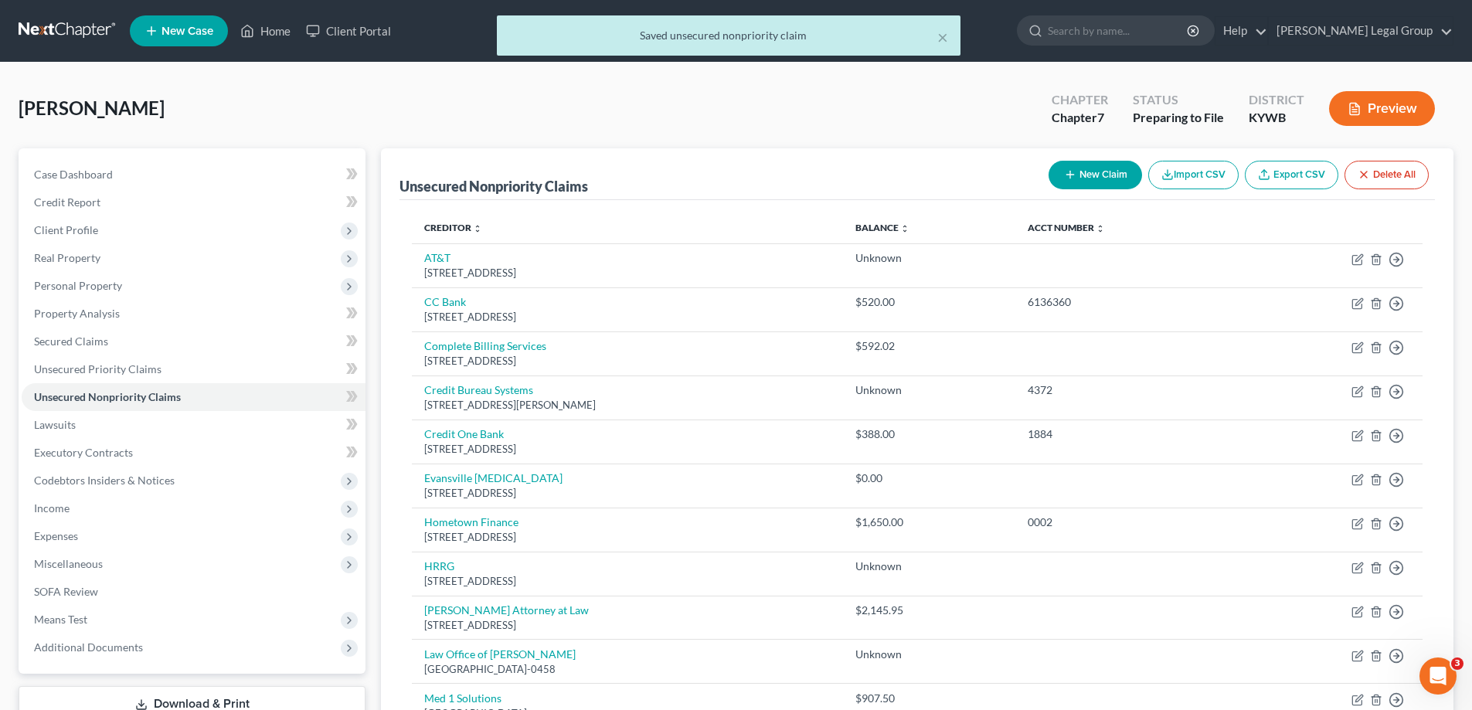
click at [1122, 179] on button "New Claim" at bounding box center [1094, 175] width 93 height 29
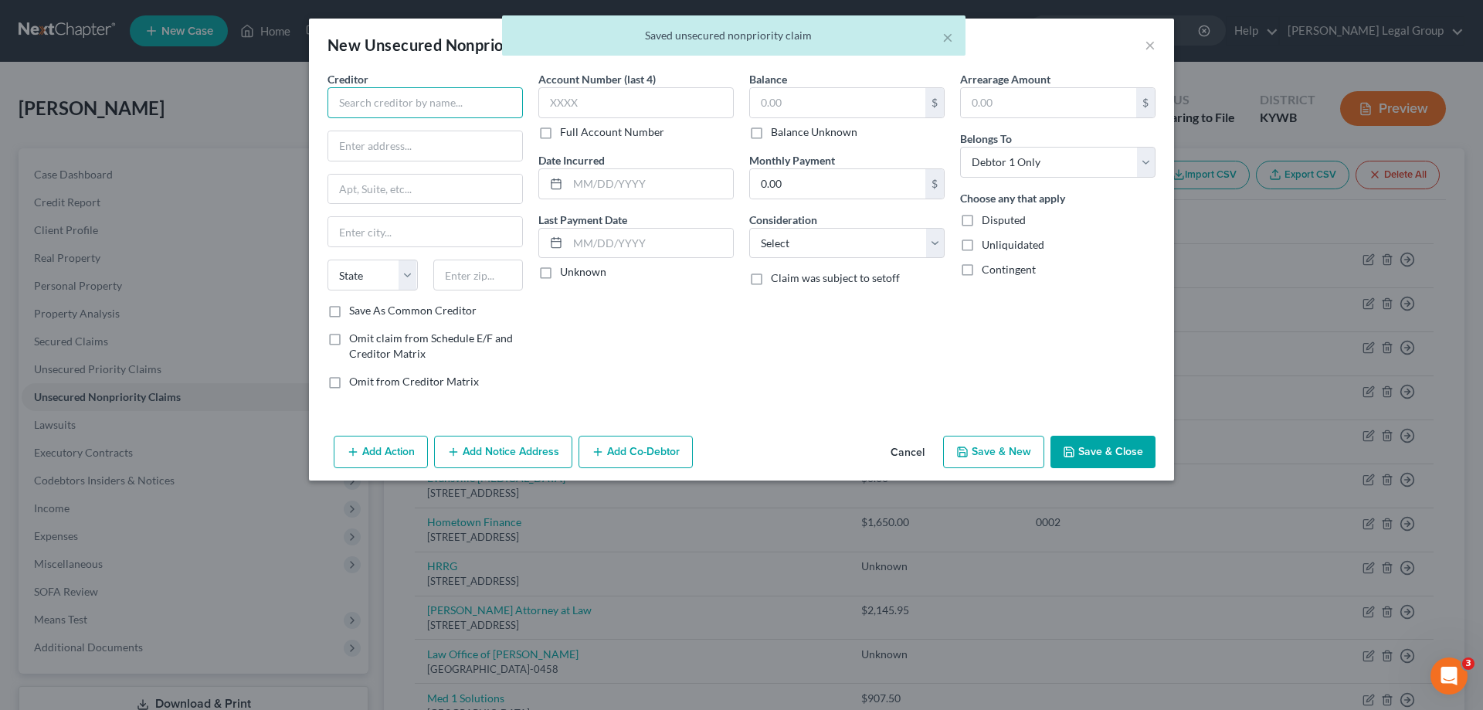
click at [394, 91] on input "text" at bounding box center [425, 102] width 195 height 31
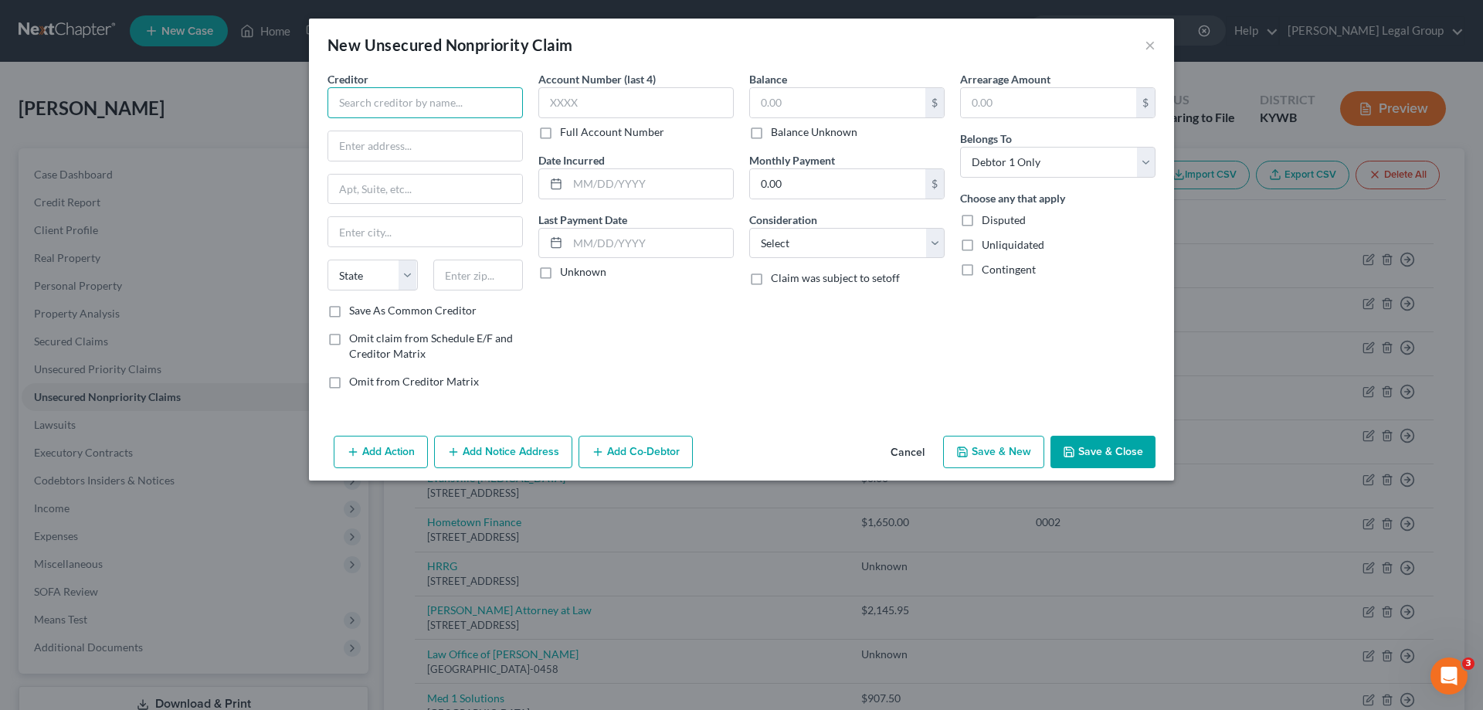
click at [417, 90] on input "text" at bounding box center [425, 102] width 195 height 31
click at [339, 138] on input "text" at bounding box center [425, 145] width 194 height 29
click at [779, 135] on label "Balance Unknown" at bounding box center [814, 131] width 87 height 15
click at [779, 134] on input "Balance Unknown" at bounding box center [782, 129] width 10 height 10
click at [793, 247] on select "Select Cable / Satellite Services Collection Agency Credit Card Debt Debt Couns…" at bounding box center [846, 243] width 195 height 31
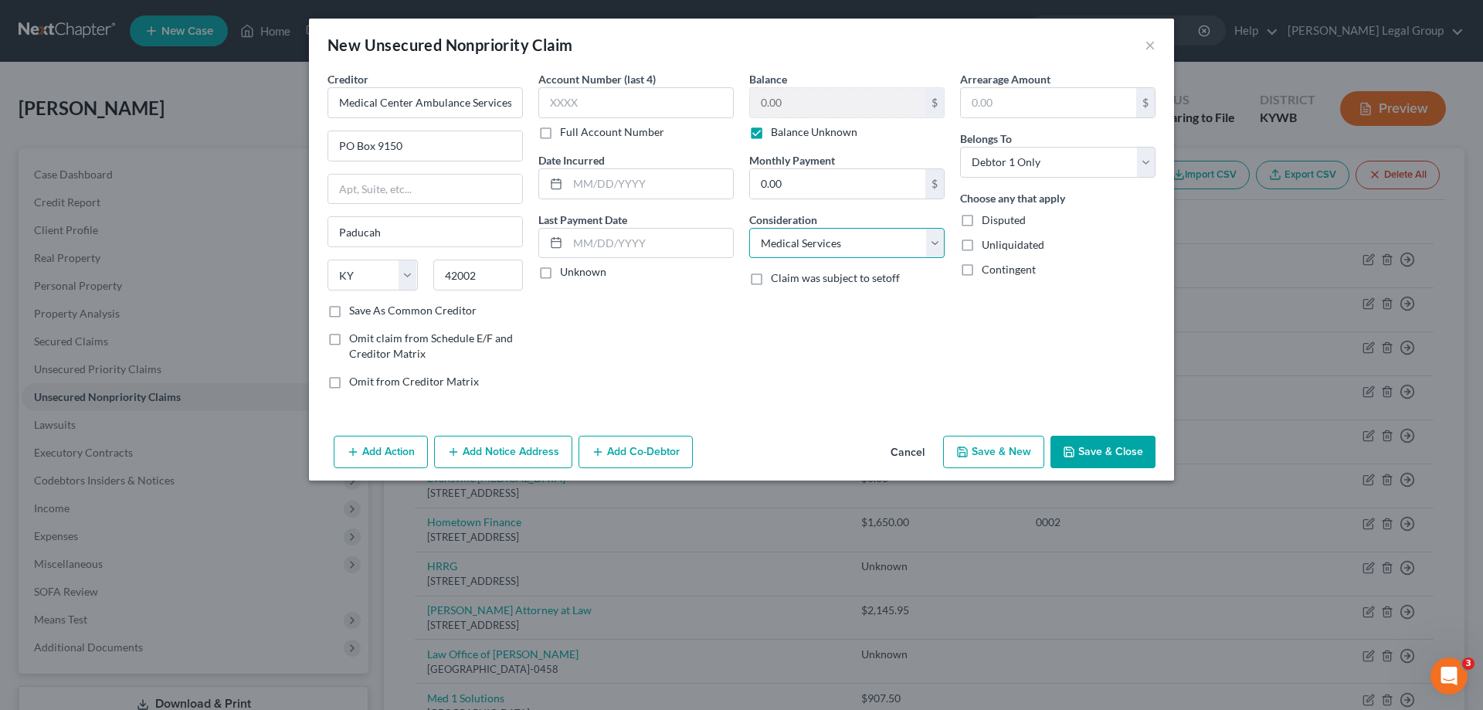
click at [749, 228] on select "Select Cable / Satellite Services Collection Agency Credit Card Debt Debt Couns…" at bounding box center [846, 243] width 195 height 31
click at [1063, 458] on button "Save & Close" at bounding box center [1103, 452] width 105 height 32
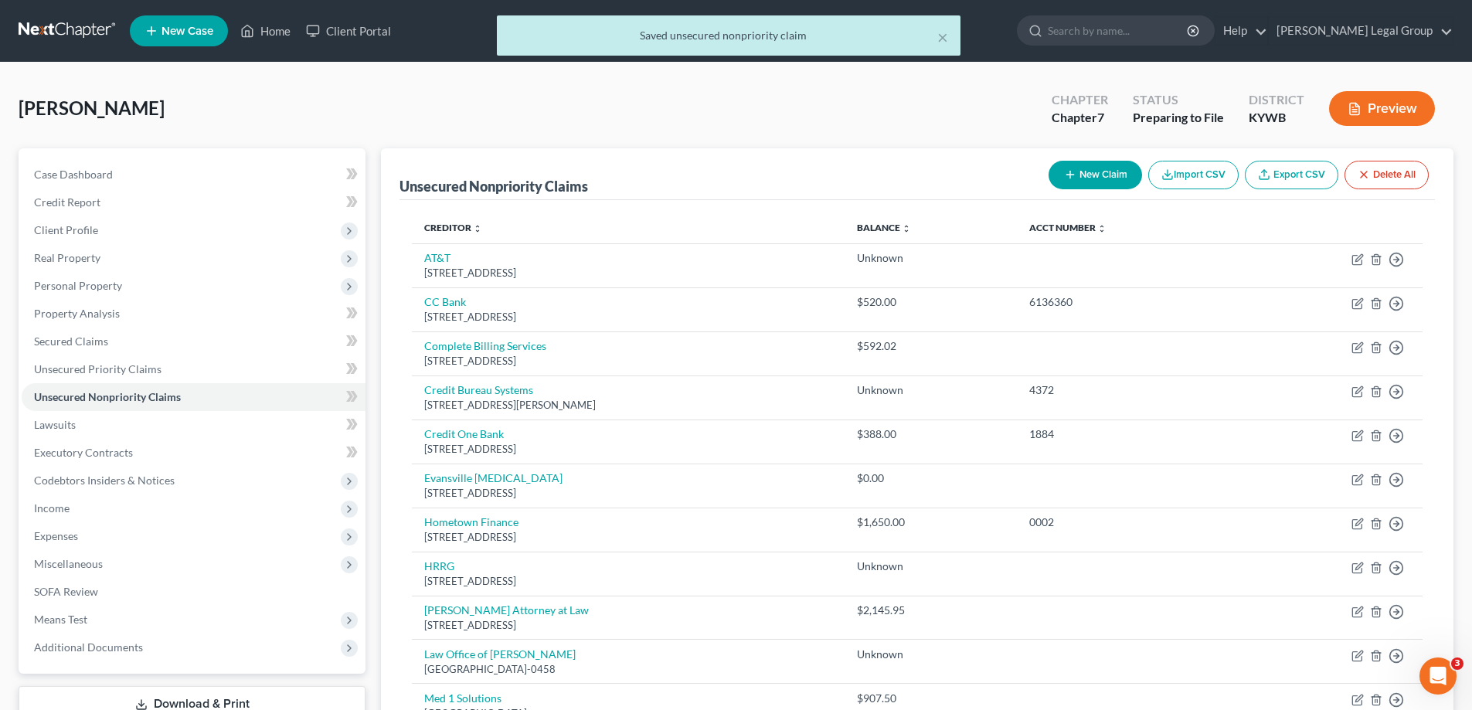
click at [1081, 176] on button "New Claim" at bounding box center [1094, 175] width 93 height 29
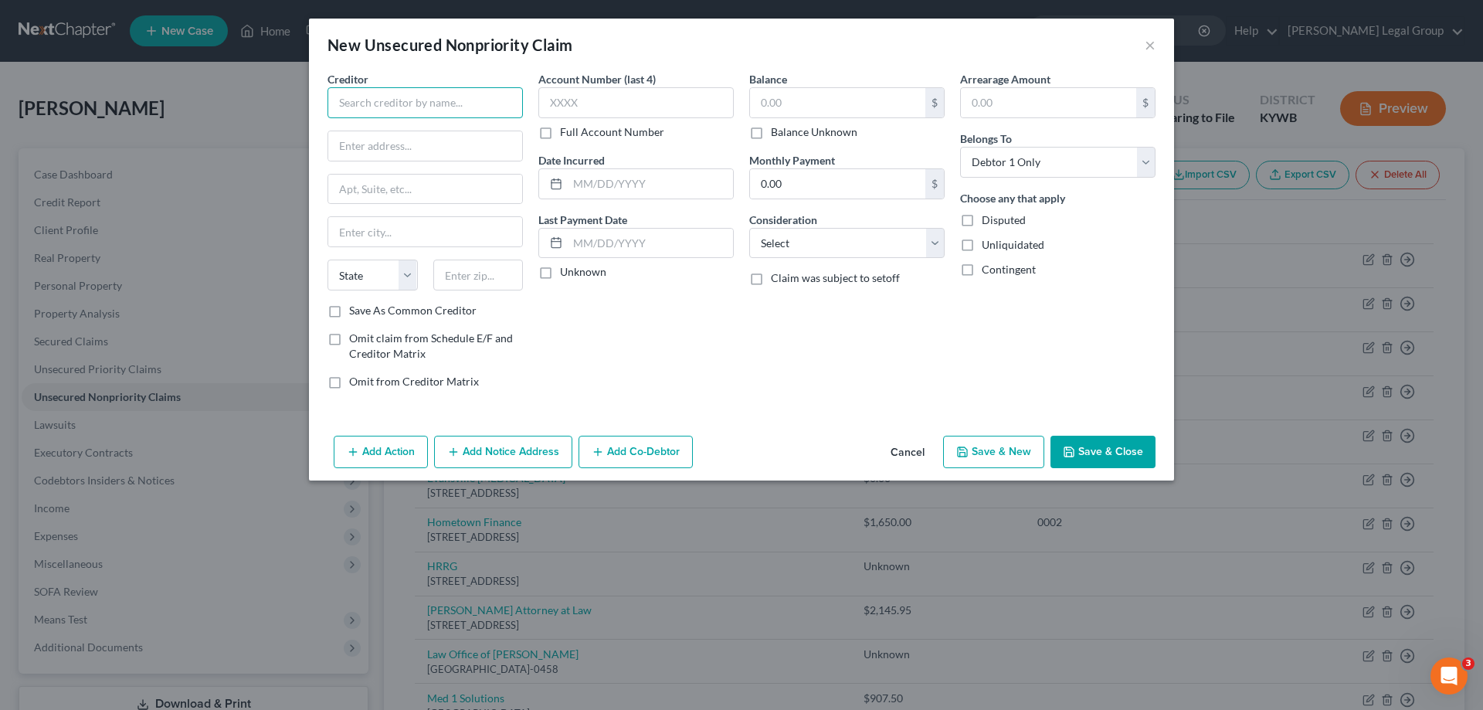
click at [444, 93] on input "text" at bounding box center [425, 102] width 195 height 31
click at [791, 112] on input "text" at bounding box center [837, 102] width 175 height 29
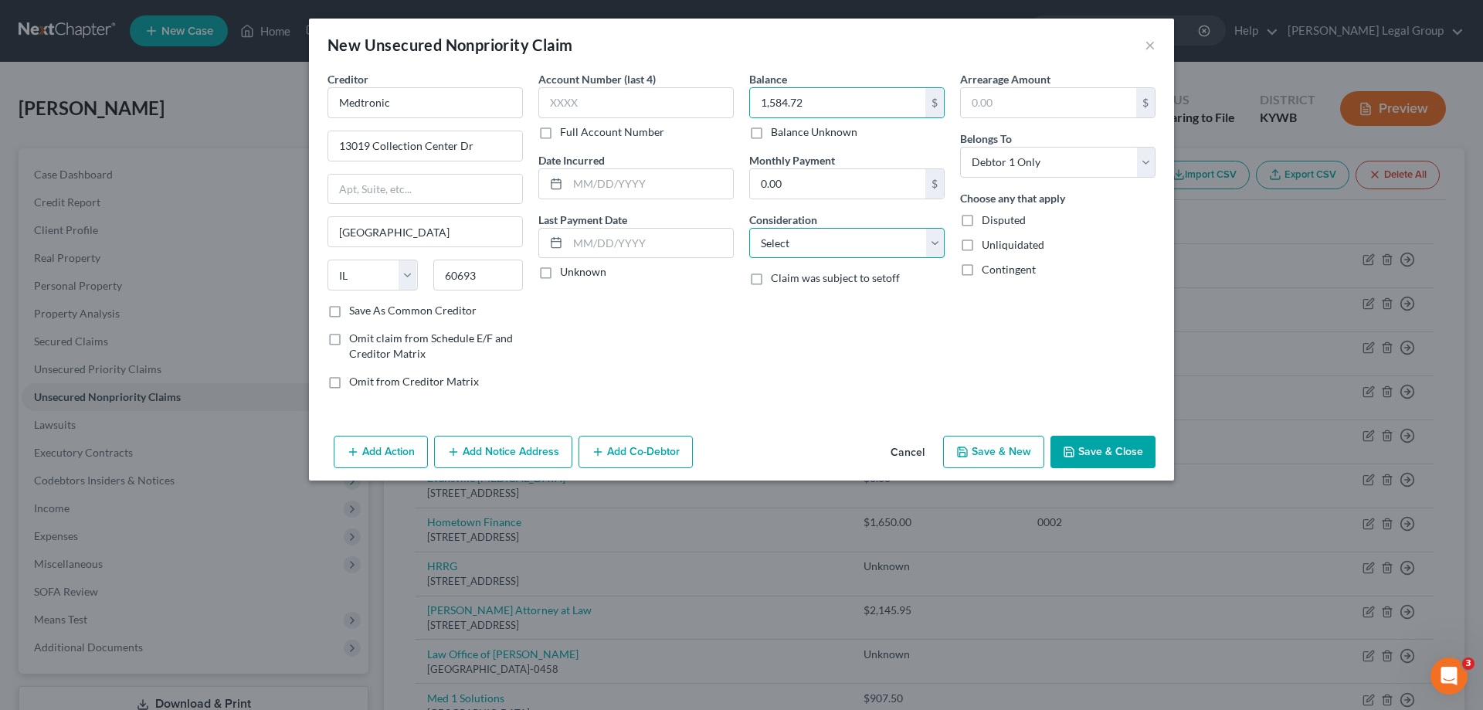
click at [853, 236] on select "Select Cable / Satellite Services Collection Agency Credit Card Debt Debt Couns…" at bounding box center [846, 243] width 195 height 31
click at [749, 228] on select "Select Cable / Satellite Services Collection Agency Credit Card Debt Debt Couns…" at bounding box center [846, 243] width 195 height 31
click at [1027, 458] on button "Save & New" at bounding box center [993, 452] width 101 height 32
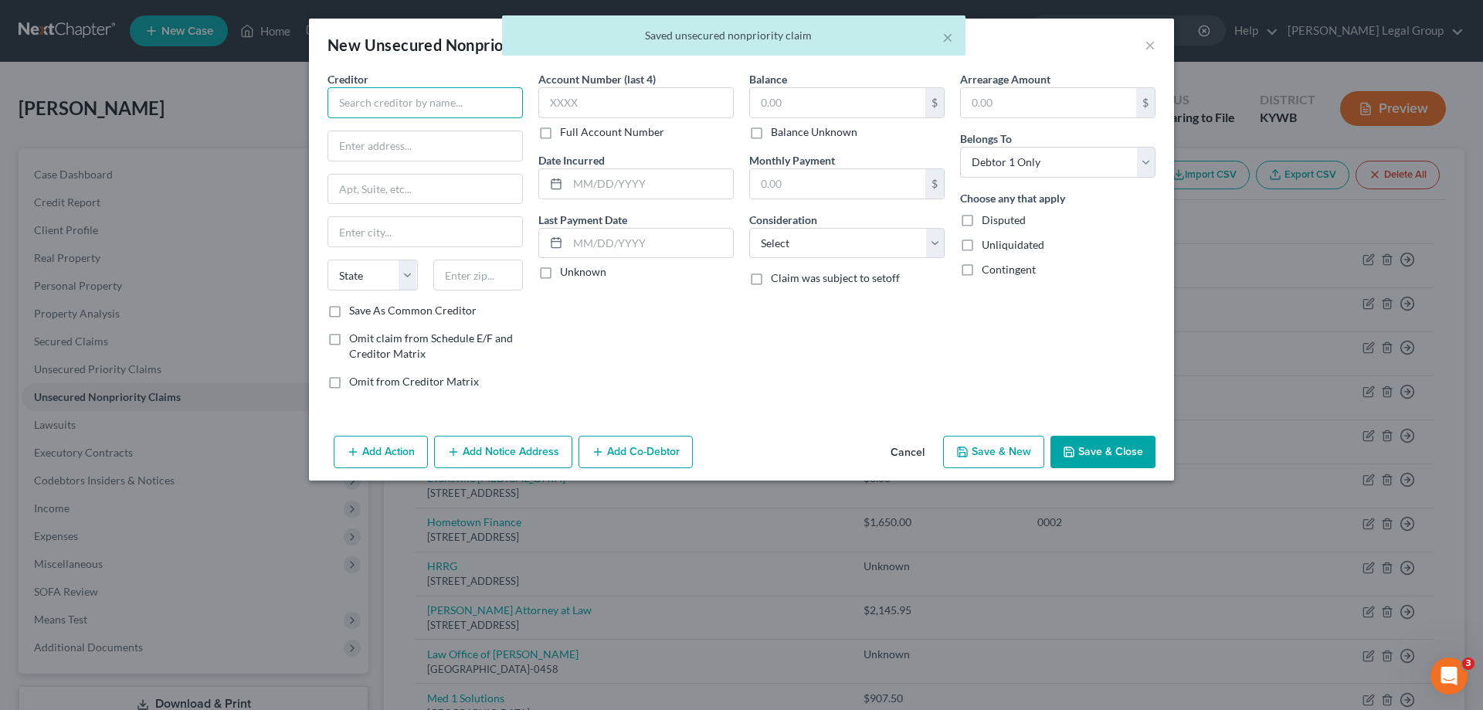
click at [410, 97] on input "text" at bounding box center [425, 102] width 195 height 31
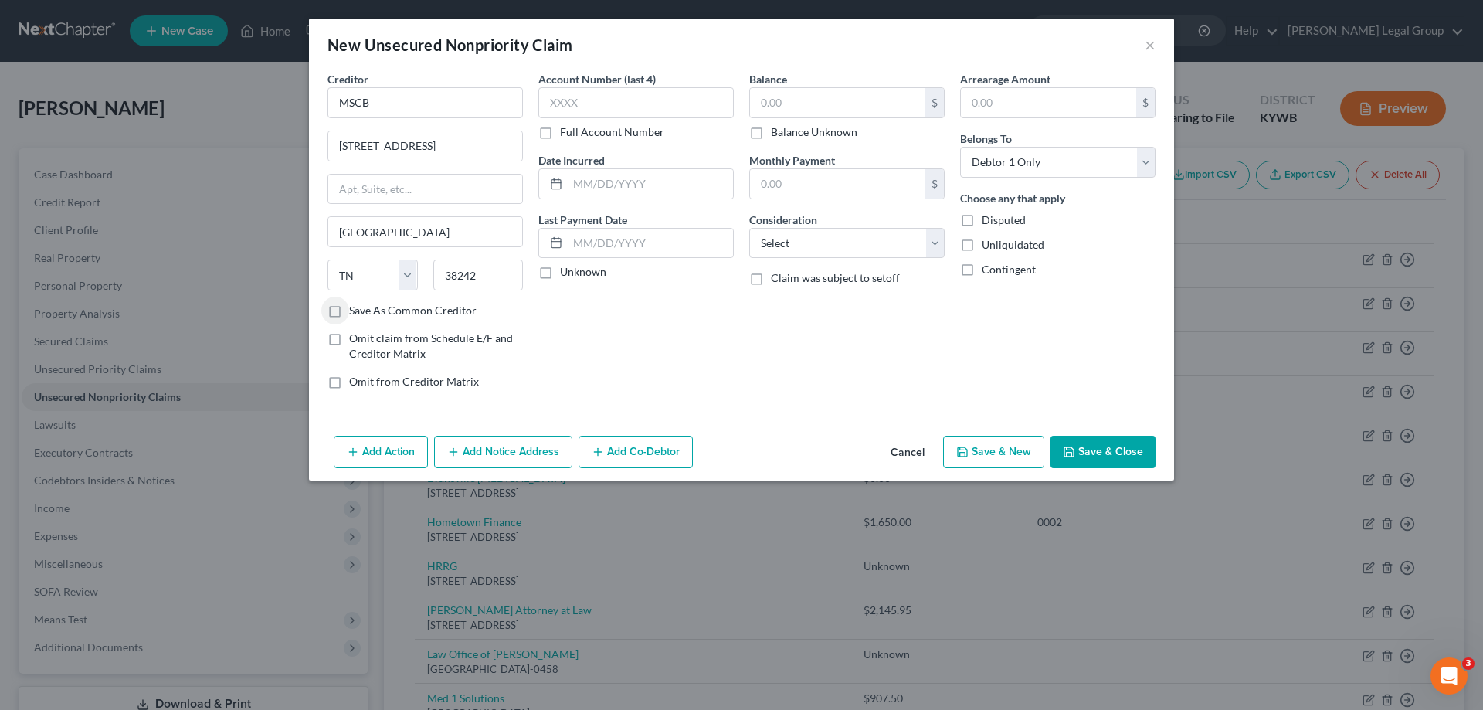
click at [771, 129] on label "Balance Unknown" at bounding box center [814, 131] width 87 height 15
click at [777, 129] on input "Balance Unknown" at bounding box center [782, 129] width 10 height 10
drag, startPoint x: 806, startPoint y: 243, endPoint x: 809, endPoint y: 252, distance: 9.8
click at [806, 243] on select "Select Cable / Satellite Services Collection Agency Credit Card Debt Debt Couns…" at bounding box center [846, 243] width 195 height 31
click at [749, 228] on select "Select Cable / Satellite Services Collection Agency Credit Card Debt Debt Couns…" at bounding box center [846, 243] width 195 height 31
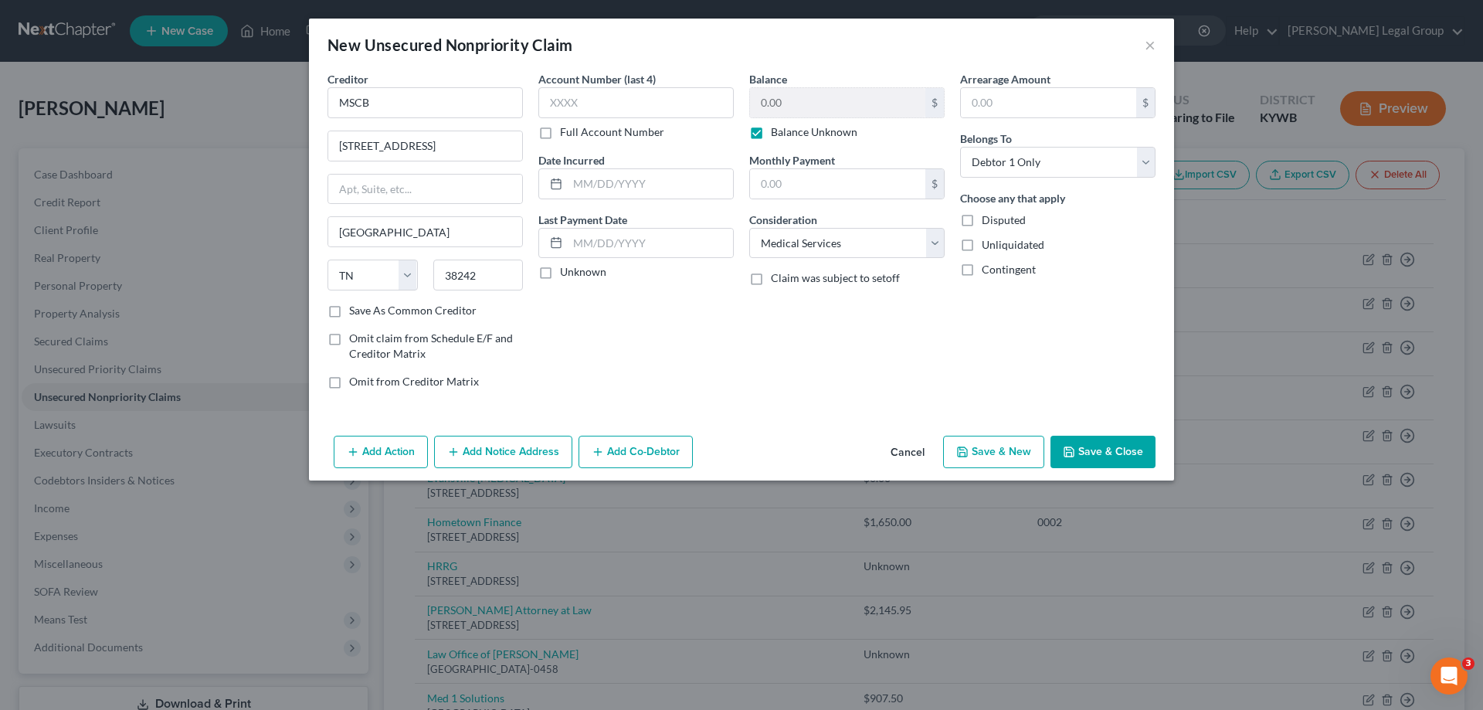
click at [1003, 457] on button "Save & New" at bounding box center [993, 452] width 101 height 32
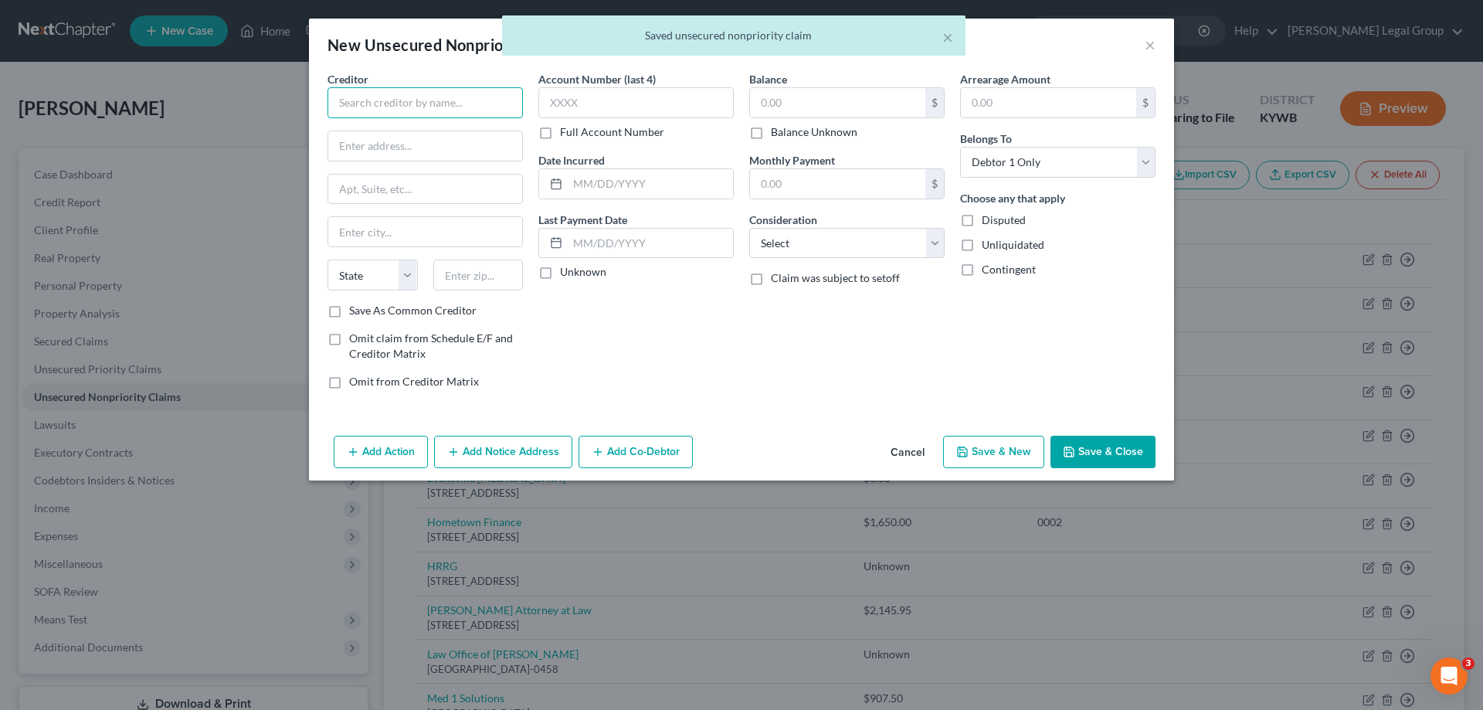
click at [431, 101] on input "text" at bounding box center [425, 102] width 195 height 31
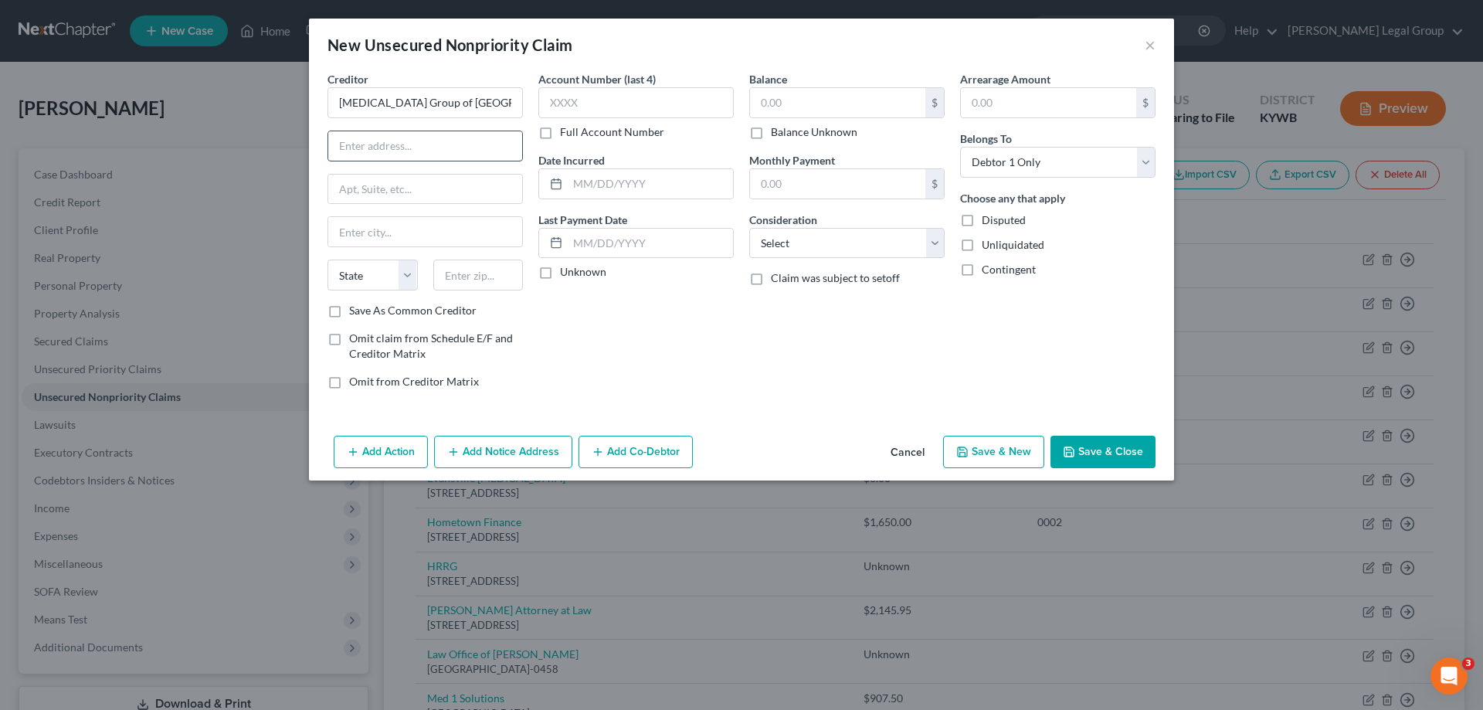
click at [375, 143] on input "text" at bounding box center [425, 145] width 194 height 29
click at [382, 243] on input "text" at bounding box center [425, 231] width 194 height 29
click at [401, 270] on select "State [US_STATE] AK AR AZ CA CO CT DE DC [GEOGRAPHIC_DATA] [GEOGRAPHIC_DATA] GU…" at bounding box center [373, 275] width 90 height 31
click at [453, 270] on input "text" at bounding box center [478, 275] width 90 height 31
click at [830, 116] on input "text" at bounding box center [837, 102] width 175 height 29
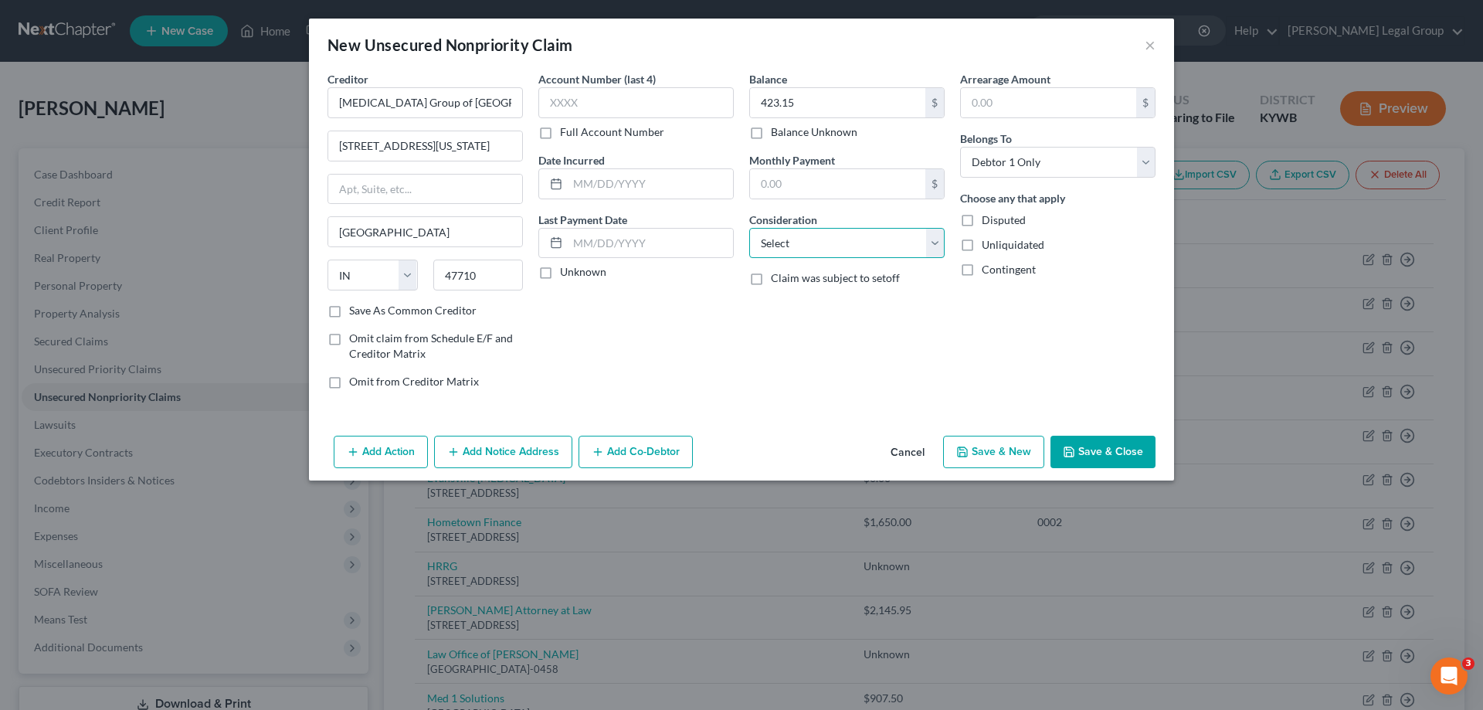
click at [845, 242] on select "Select Cable / Satellite Services Collection Agency Credit Card Debt Debt Couns…" at bounding box center [846, 243] width 195 height 31
click at [749, 228] on select "Select Cable / Satellite Services Collection Agency Credit Card Debt Debt Couns…" at bounding box center [846, 243] width 195 height 31
click at [1019, 451] on button "Save & New" at bounding box center [993, 452] width 101 height 32
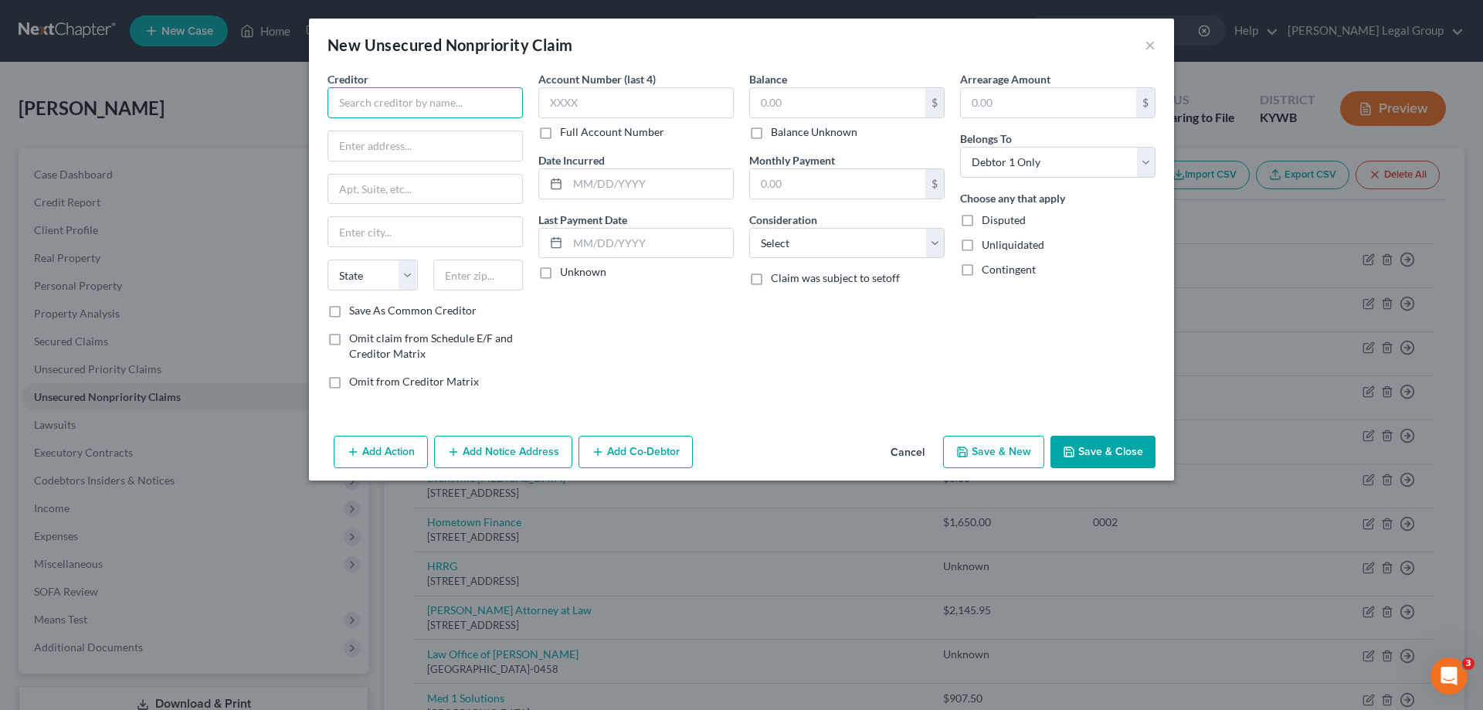
click at [387, 101] on input "text" at bounding box center [425, 102] width 195 height 31
drag, startPoint x: 445, startPoint y: 98, endPoint x: 130, endPoint y: 111, distance: 315.4
click at [131, 111] on div "New Unsecured Nonpriority Claim × Creditor * Possible Finance State [US_STATE] …" at bounding box center [741, 355] width 1483 height 710
click at [377, 151] on input "text" at bounding box center [425, 145] width 194 height 29
drag, startPoint x: 792, startPoint y: 248, endPoint x: 798, endPoint y: 256, distance: 10.5
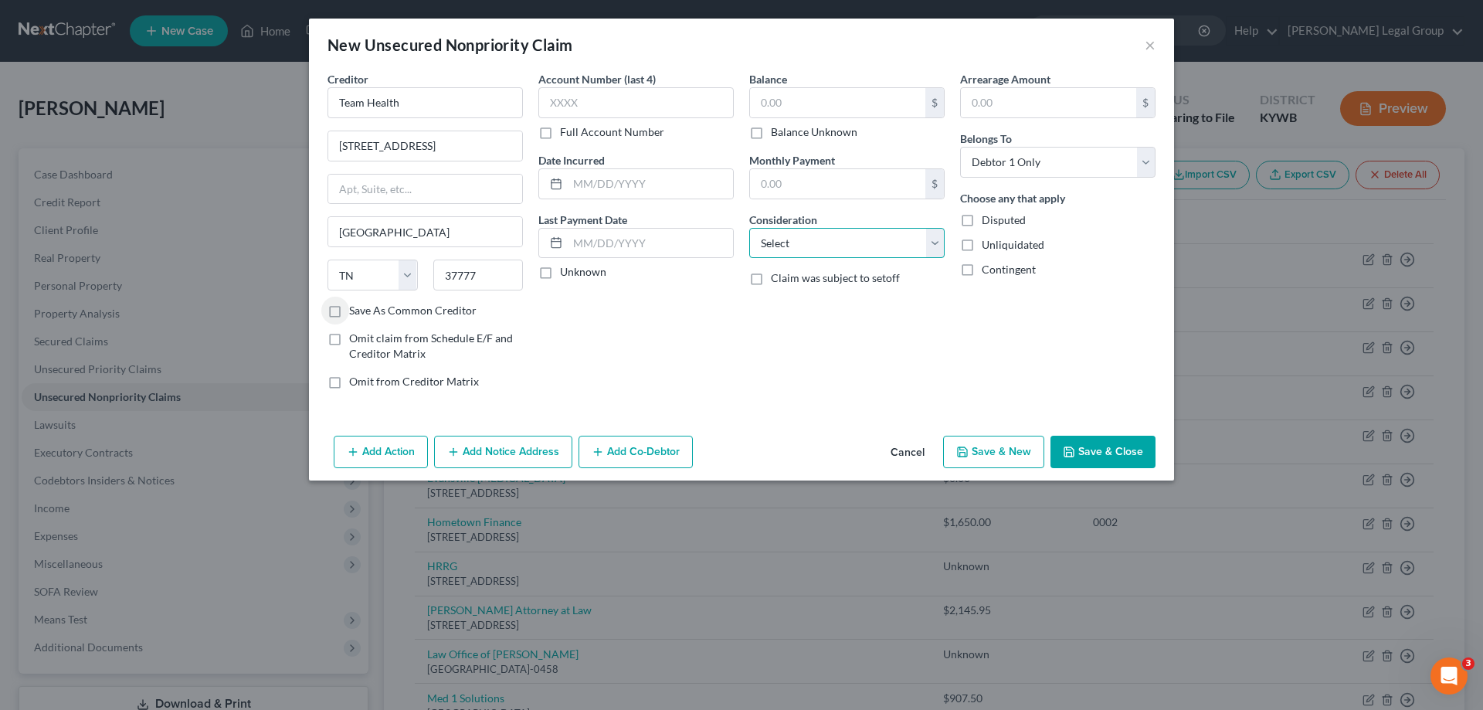
click at [792, 248] on select "Select Cable / Satellite Services Collection Agency Credit Card Debt Debt Couns…" at bounding box center [846, 243] width 195 height 31
click at [749, 228] on select "Select Cable / Satellite Services Collection Agency Credit Card Debt Debt Couns…" at bounding box center [846, 243] width 195 height 31
click at [772, 130] on label "Balance Unknown" at bounding box center [814, 131] width 87 height 15
click at [777, 130] on input "Balance Unknown" at bounding box center [782, 129] width 10 height 10
click at [1018, 456] on button "Save & New" at bounding box center [993, 452] width 101 height 32
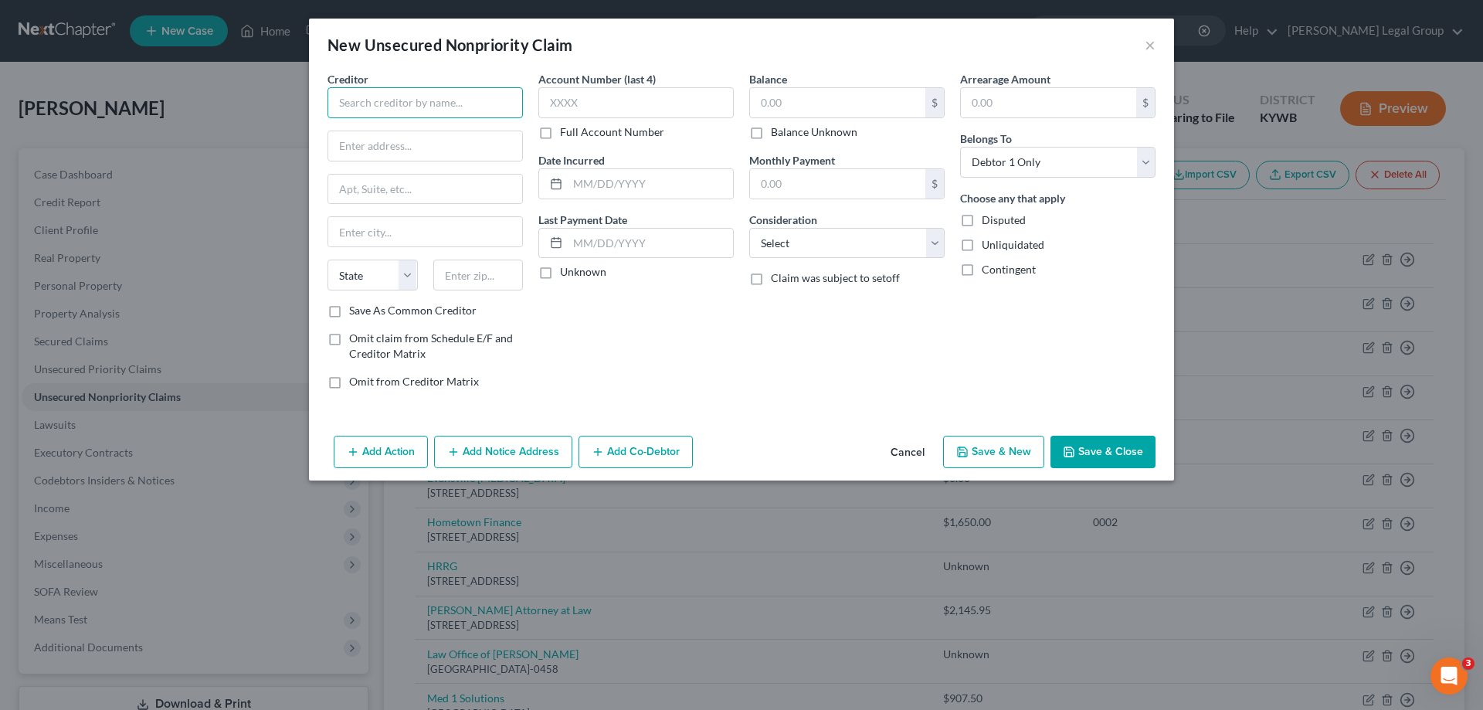
click at [413, 113] on input "text" at bounding box center [425, 102] width 195 height 31
click at [364, 150] on input "text" at bounding box center [425, 145] width 194 height 29
click at [473, 151] on input "[STREET_ADDRESS]" at bounding box center [425, 145] width 194 height 29
click at [396, 247] on div "[GEOGRAPHIC_DATA]" at bounding box center [425, 231] width 195 height 31
click at [798, 241] on select "Select Cable / Satellite Services Collection Agency Credit Card Debt Debt Couns…" at bounding box center [846, 243] width 195 height 31
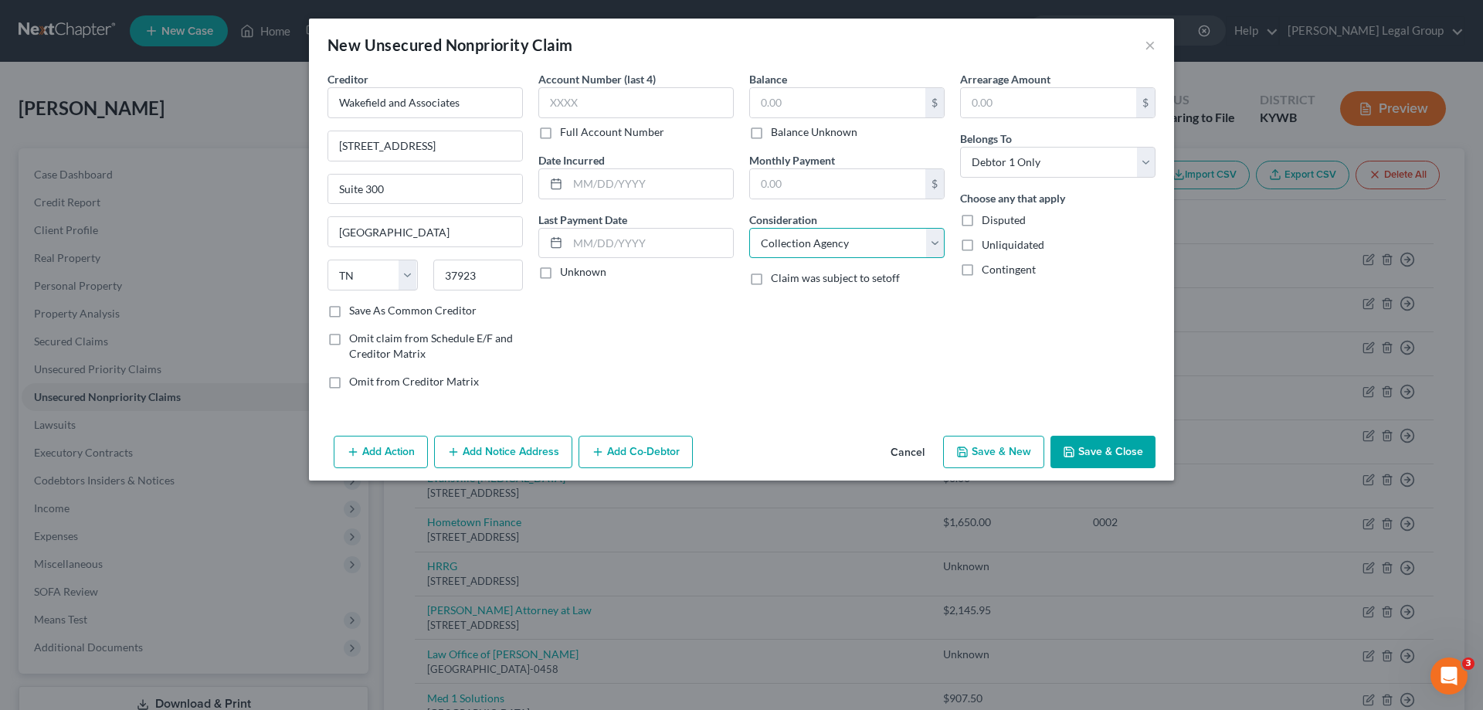
click at [749, 228] on select "Select Cable / Satellite Services Collection Agency Credit Card Debt Debt Couns…" at bounding box center [846, 243] width 195 height 31
click at [840, 110] on input "text" at bounding box center [837, 102] width 175 height 29
click at [1075, 451] on icon "button" at bounding box center [1069, 452] width 12 height 12
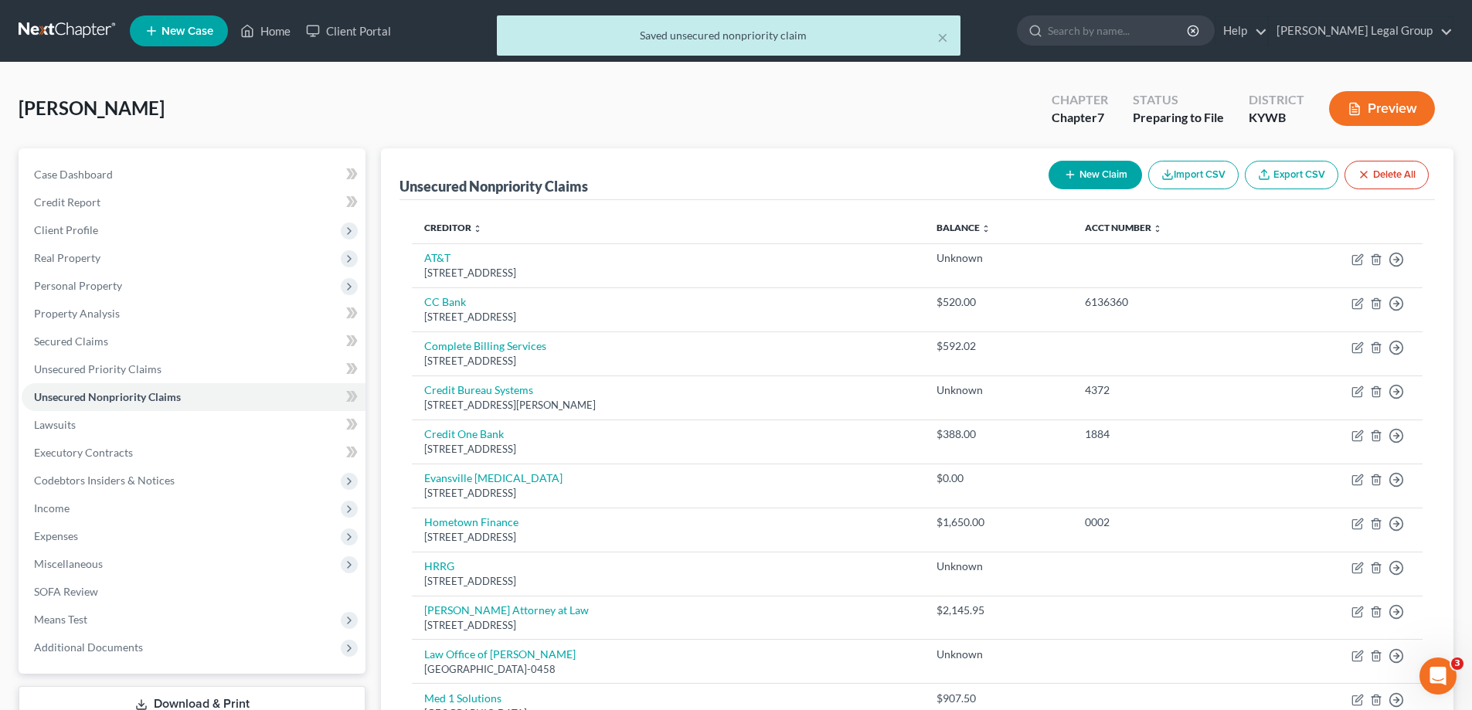
scroll to position [449, 0]
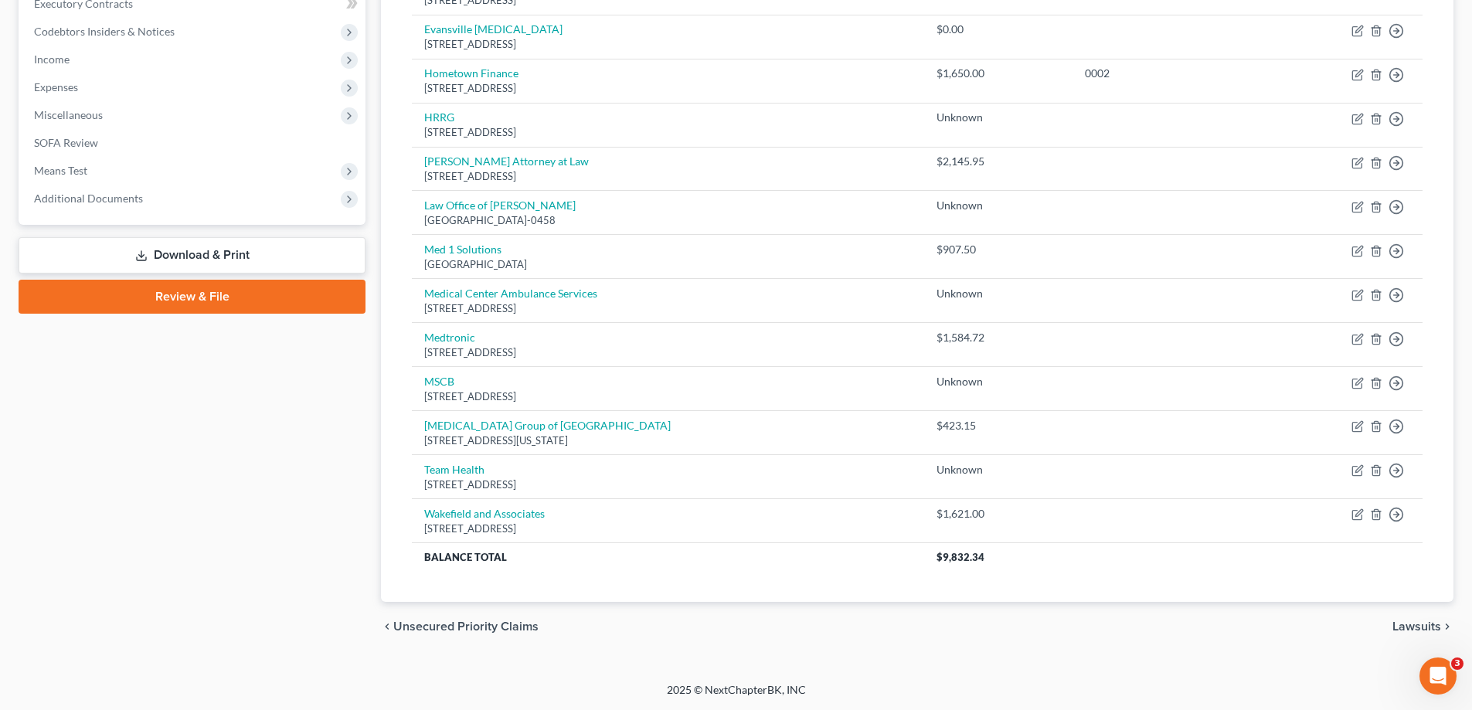
click at [1418, 626] on span "Lawsuits" at bounding box center [1416, 626] width 49 height 12
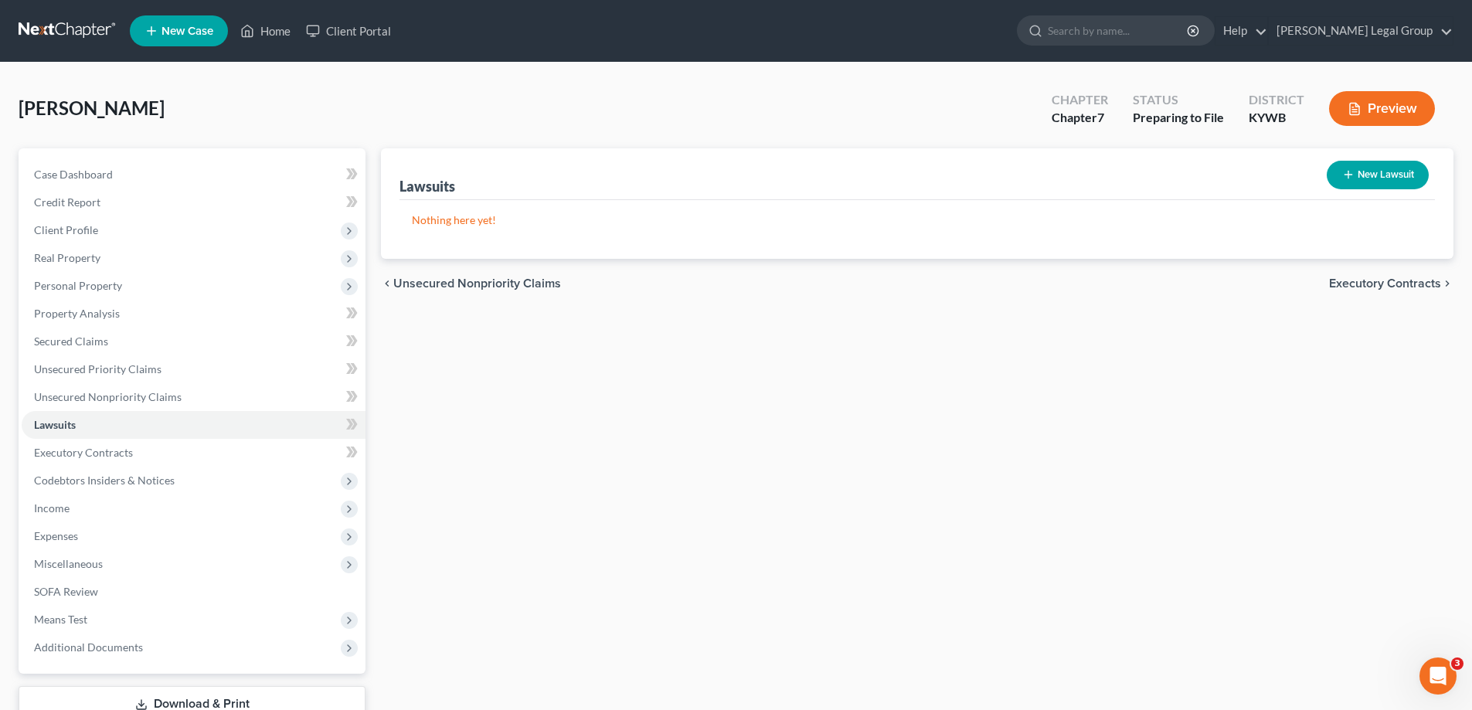
click at [1351, 171] on icon "button" at bounding box center [1348, 174] width 12 height 12
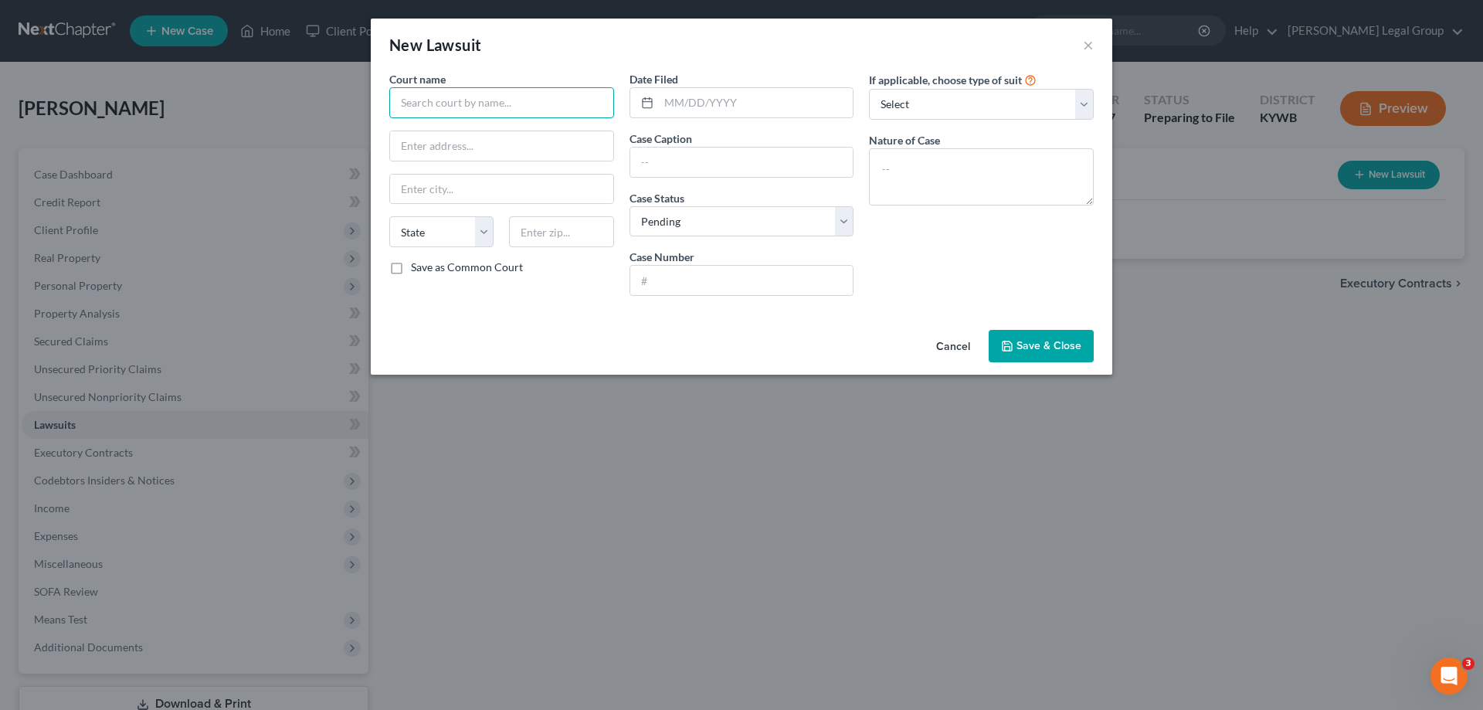
click at [479, 109] on input "text" at bounding box center [501, 102] width 225 height 31
click at [532, 137] on input "text" at bounding box center [501, 145] width 223 height 29
click at [411, 269] on label "Save as Common Court" at bounding box center [467, 267] width 112 height 15
click at [417, 269] on input "Save as Common Court" at bounding box center [422, 265] width 10 height 10
click at [705, 112] on input "text" at bounding box center [756, 102] width 195 height 29
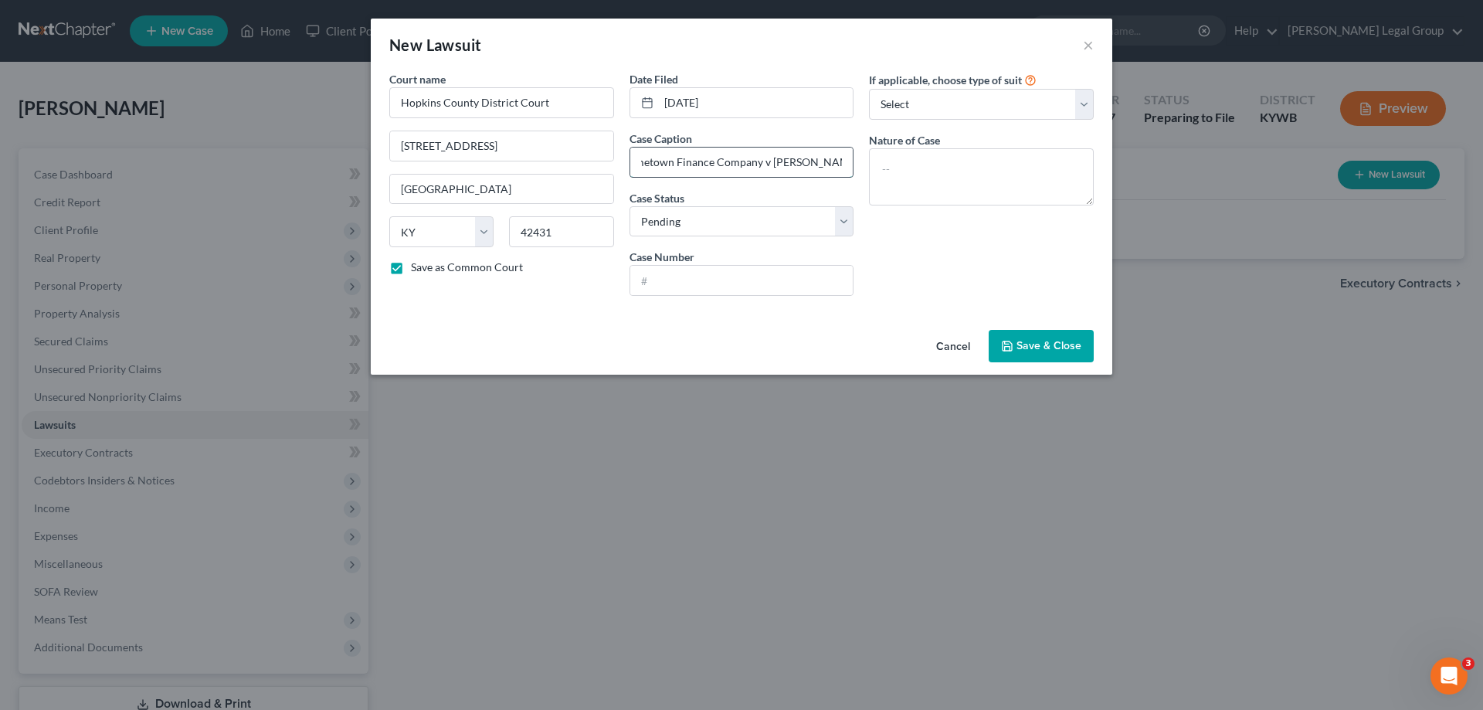
scroll to position [0, 25]
click at [809, 160] on input "Hometown Finance Company v [PERSON_NAME]" at bounding box center [741, 162] width 223 height 29
click at [757, 233] on select "Select Pending On Appeal Concluded" at bounding box center [742, 221] width 225 height 31
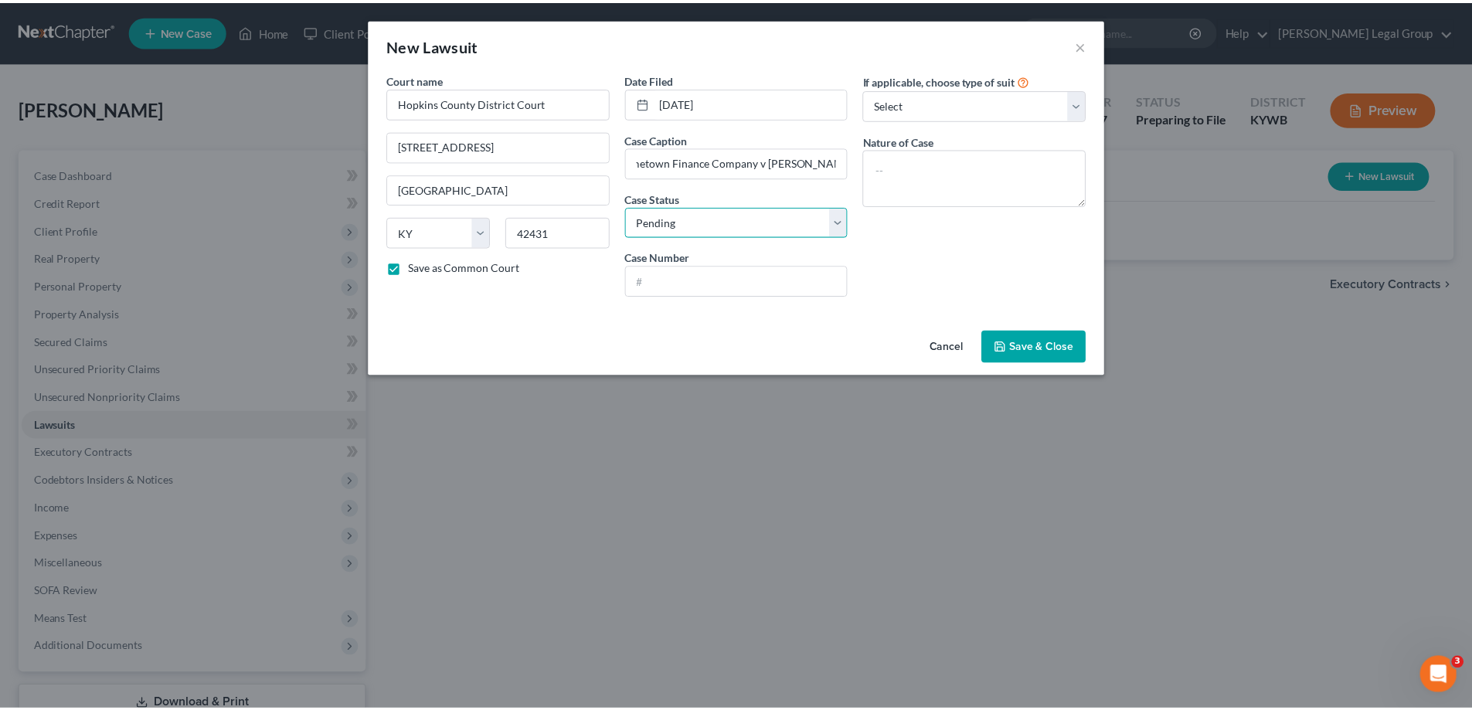
scroll to position [0, 0]
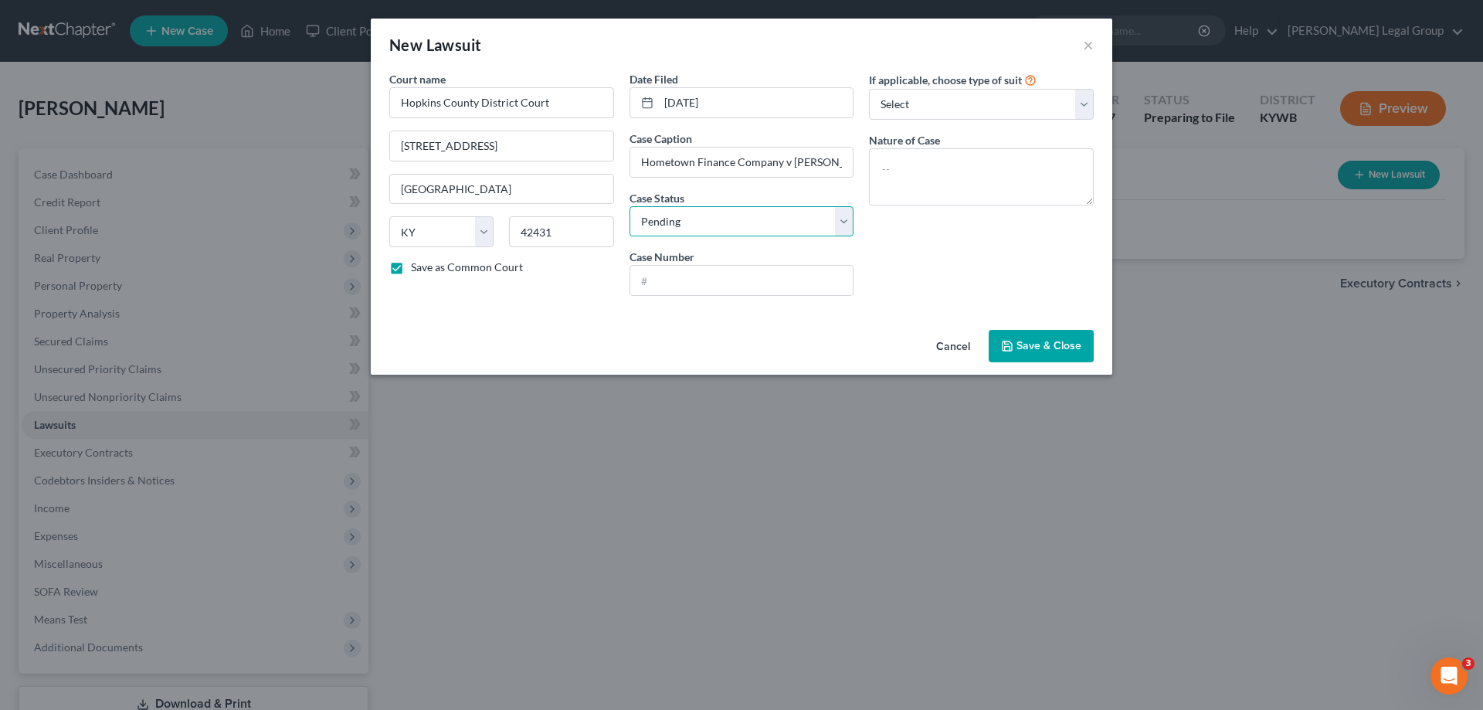
click at [630, 206] on select "Select Pending On Appeal Concluded" at bounding box center [742, 221] width 225 height 31
click at [693, 277] on input "text" at bounding box center [741, 280] width 223 height 29
click at [1008, 171] on textarea at bounding box center [981, 176] width 225 height 57
click at [993, 117] on select "Select Repossession Garnishment Foreclosure Attached, Seized, Or Levied Other" at bounding box center [981, 104] width 225 height 31
click at [869, 89] on select "Select Repossession Garnishment Foreclosure Attached, Seized, Or Levied Other" at bounding box center [981, 104] width 225 height 31
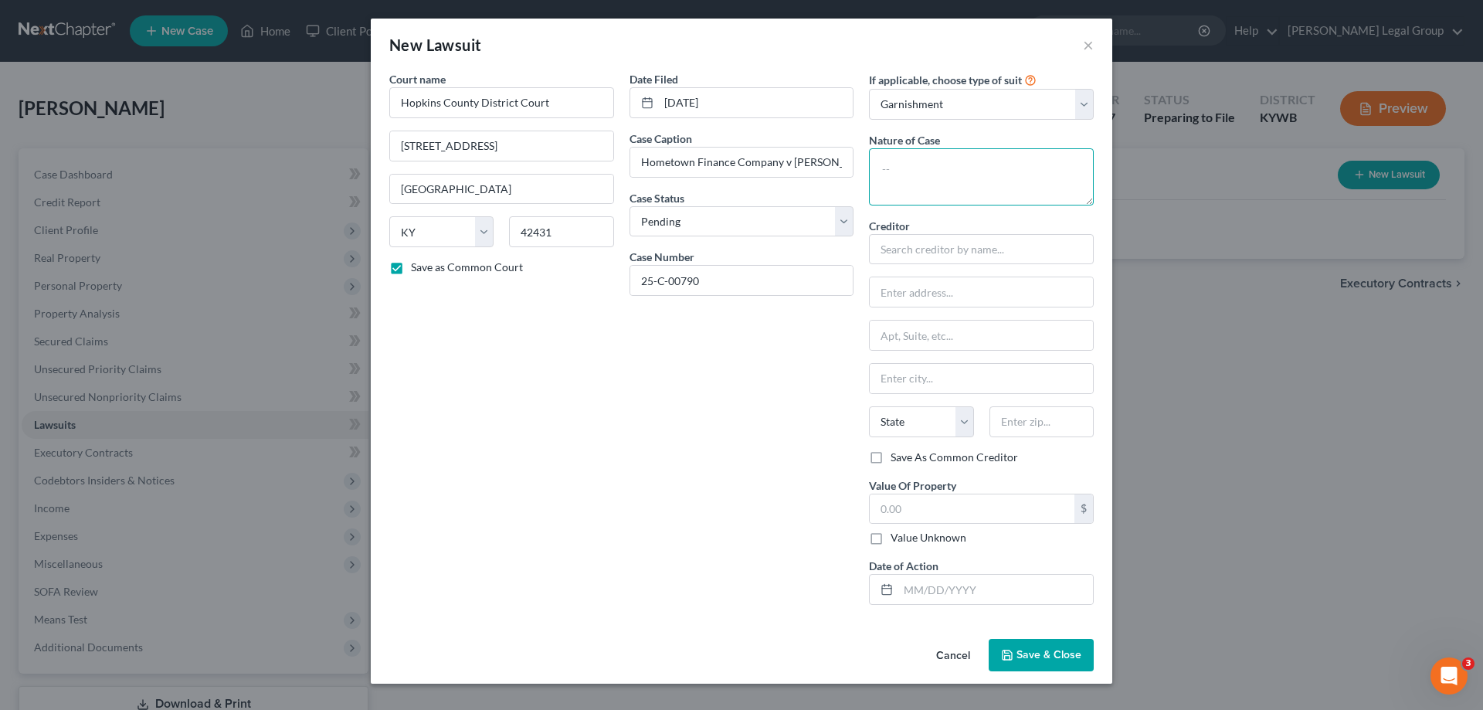
click at [959, 165] on textarea at bounding box center [981, 176] width 225 height 57
click at [925, 104] on select "Select Repossession Garnishment Foreclosure Attached, Seized, Or Levied Other" at bounding box center [981, 104] width 225 height 31
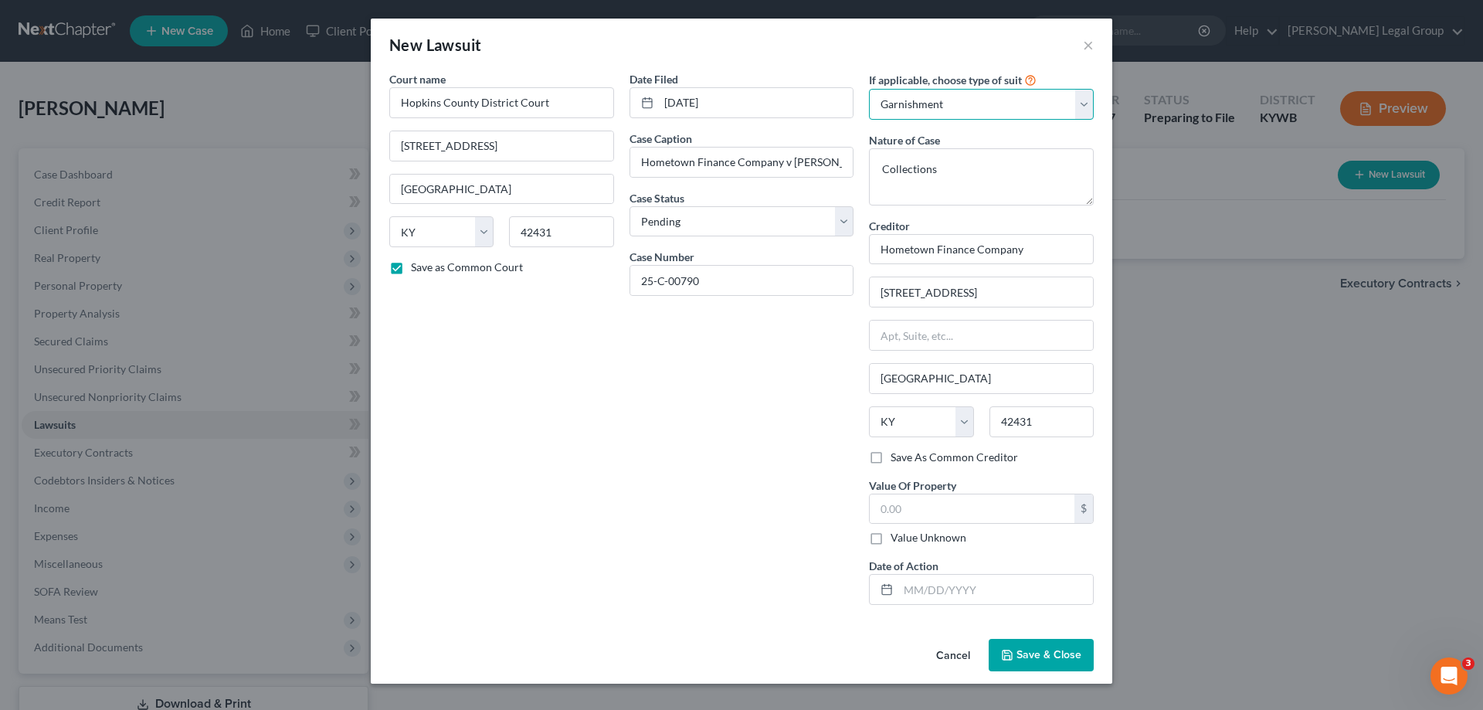
click at [925, 104] on select "Select Repossession Garnishment Foreclosure Attached, Seized, Or Levied Other" at bounding box center [981, 104] width 225 height 31
click at [869, 89] on select "Select Repossession Garnishment Foreclosure Attached, Seized, Or Levied Other" at bounding box center [981, 104] width 225 height 31
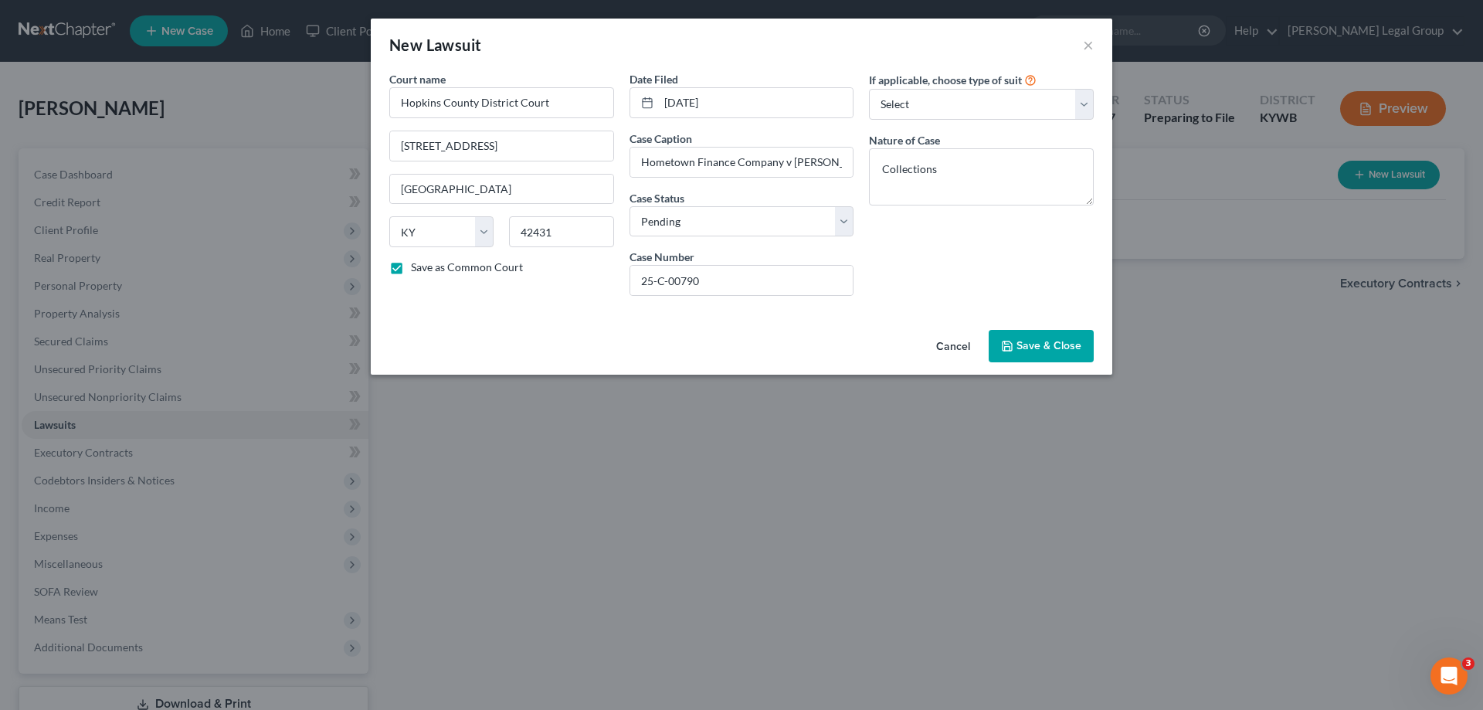
click at [1052, 351] on span "Save & Close" at bounding box center [1049, 345] width 65 height 13
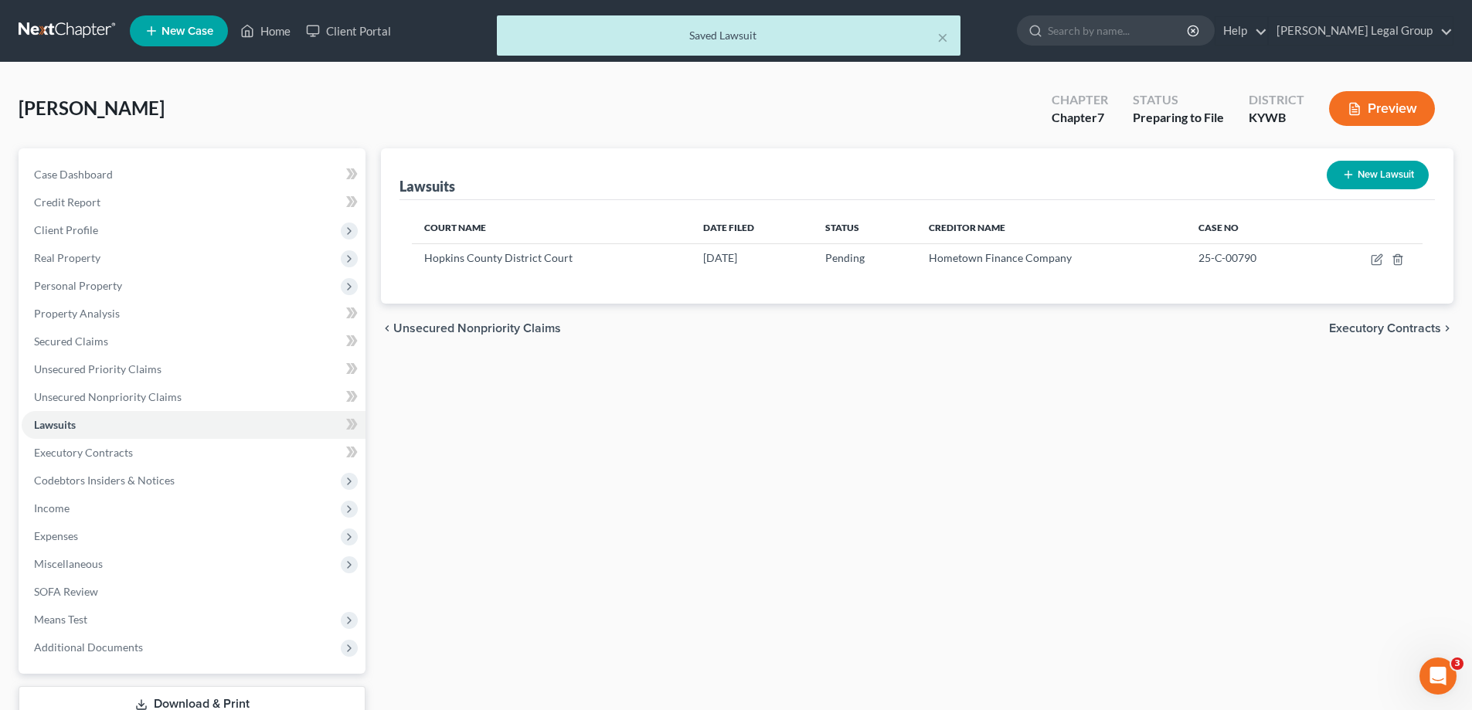
click at [1419, 334] on span "Executory Contracts" at bounding box center [1385, 328] width 112 height 12
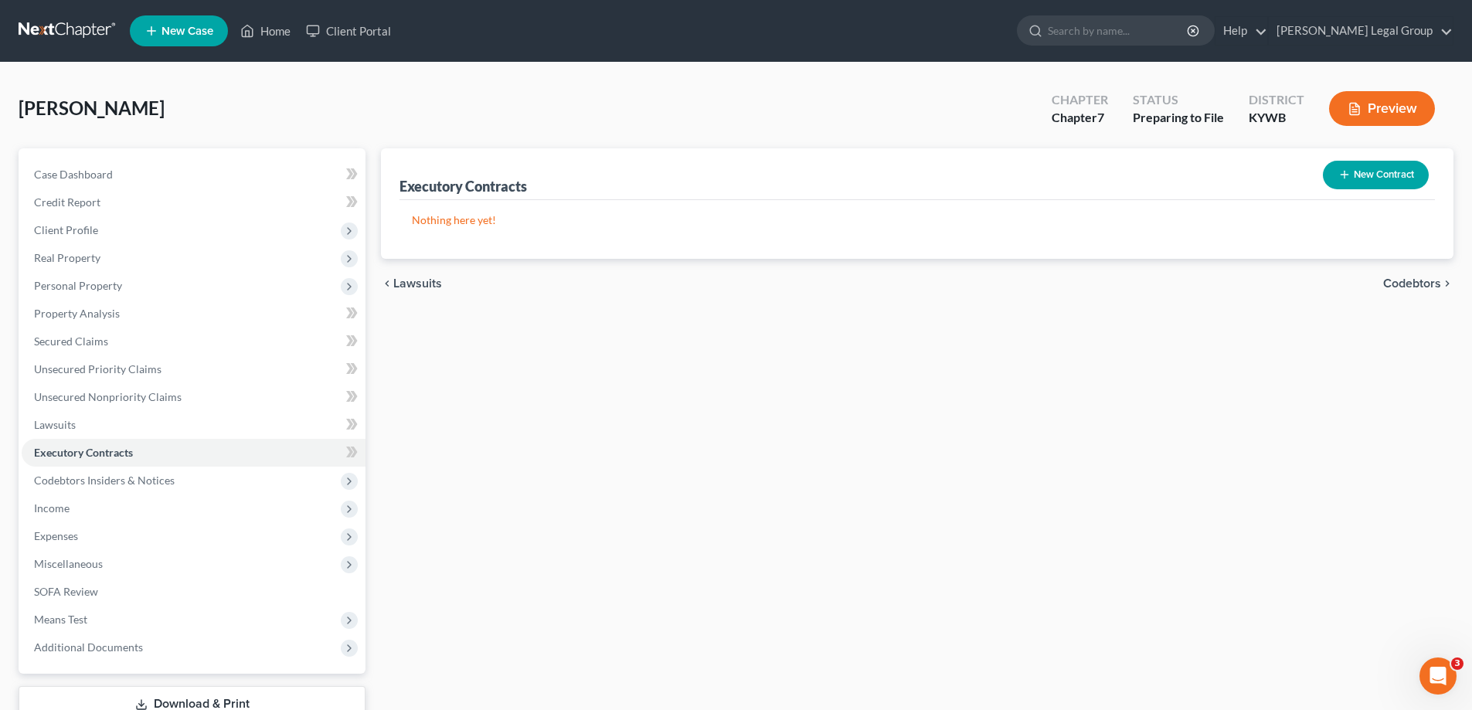
click at [1415, 283] on span "Codebtors" at bounding box center [1412, 283] width 58 height 12
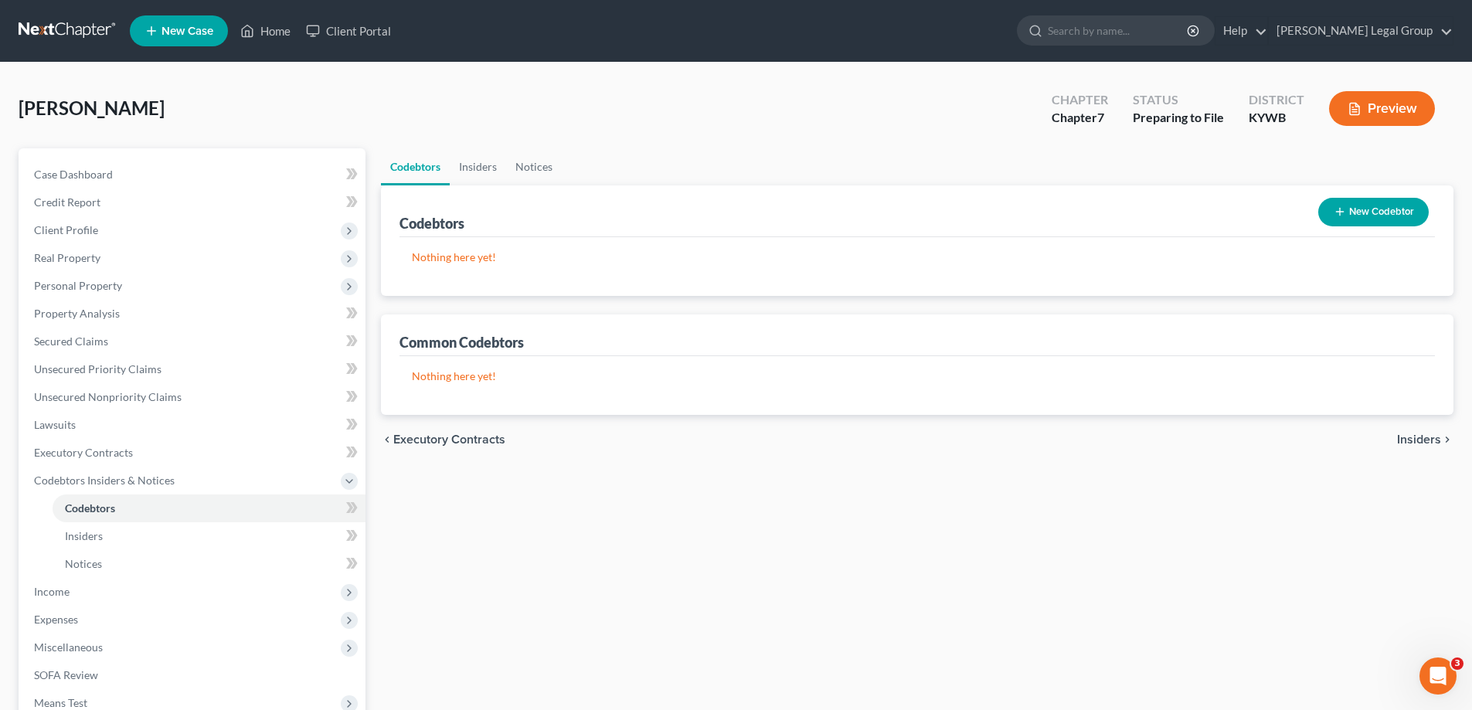
click at [1403, 208] on button "New Codebtor" at bounding box center [1373, 212] width 110 height 29
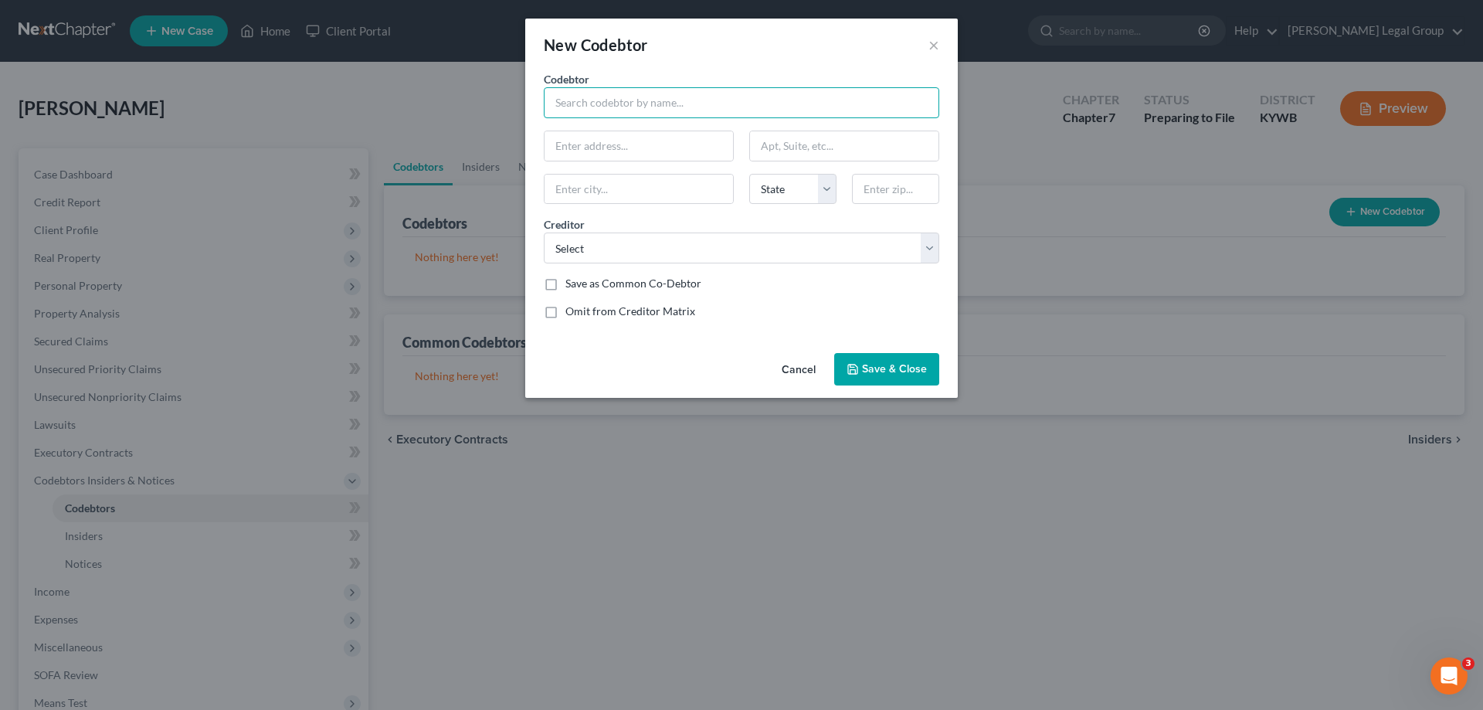
click at [645, 100] on input "text" at bounding box center [742, 102] width 396 height 31
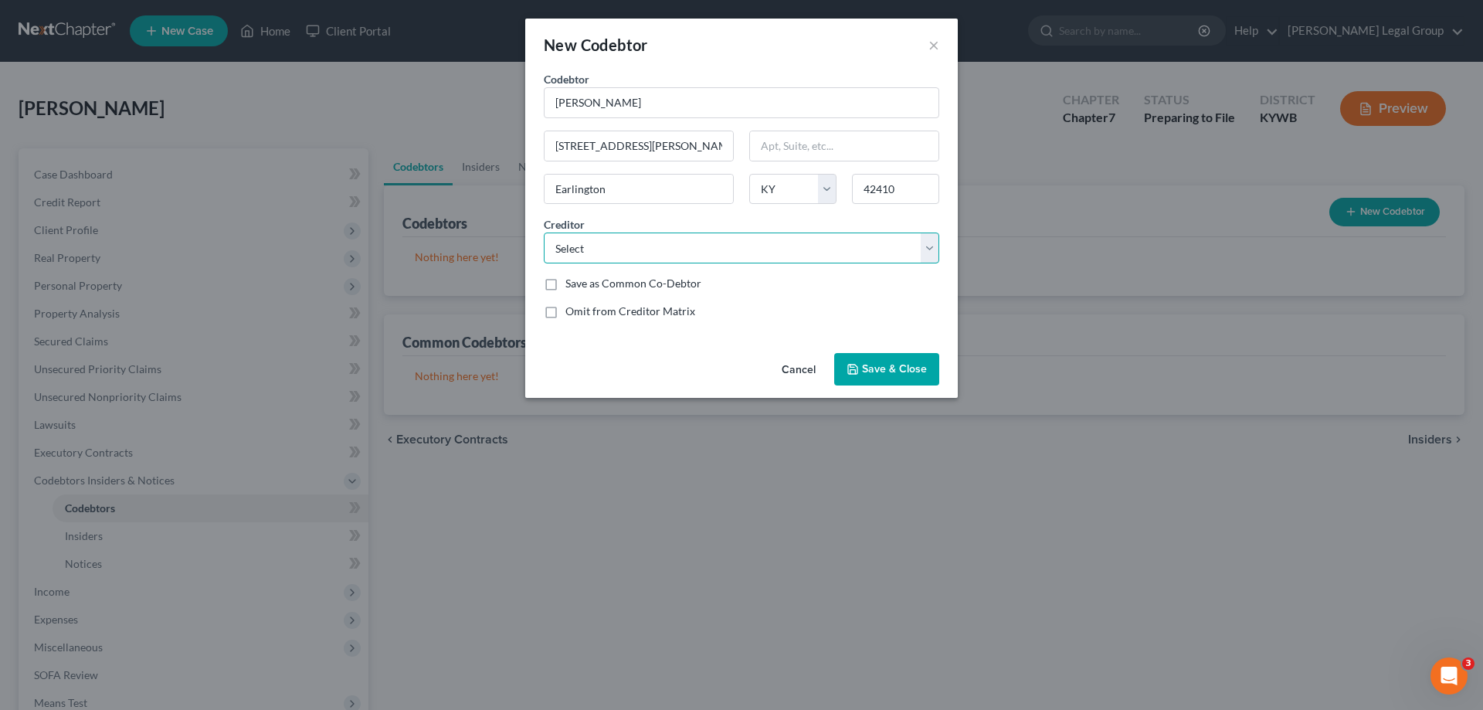
click at [555, 242] on select "Select First Financial Bank Credit Bureau Systems Law Office of [PERSON_NAME] M…" at bounding box center [742, 248] width 396 height 31
click at [544, 233] on select "Select First Financial Bank Credit Bureau Systems Law Office of [PERSON_NAME] M…" at bounding box center [742, 248] width 396 height 31
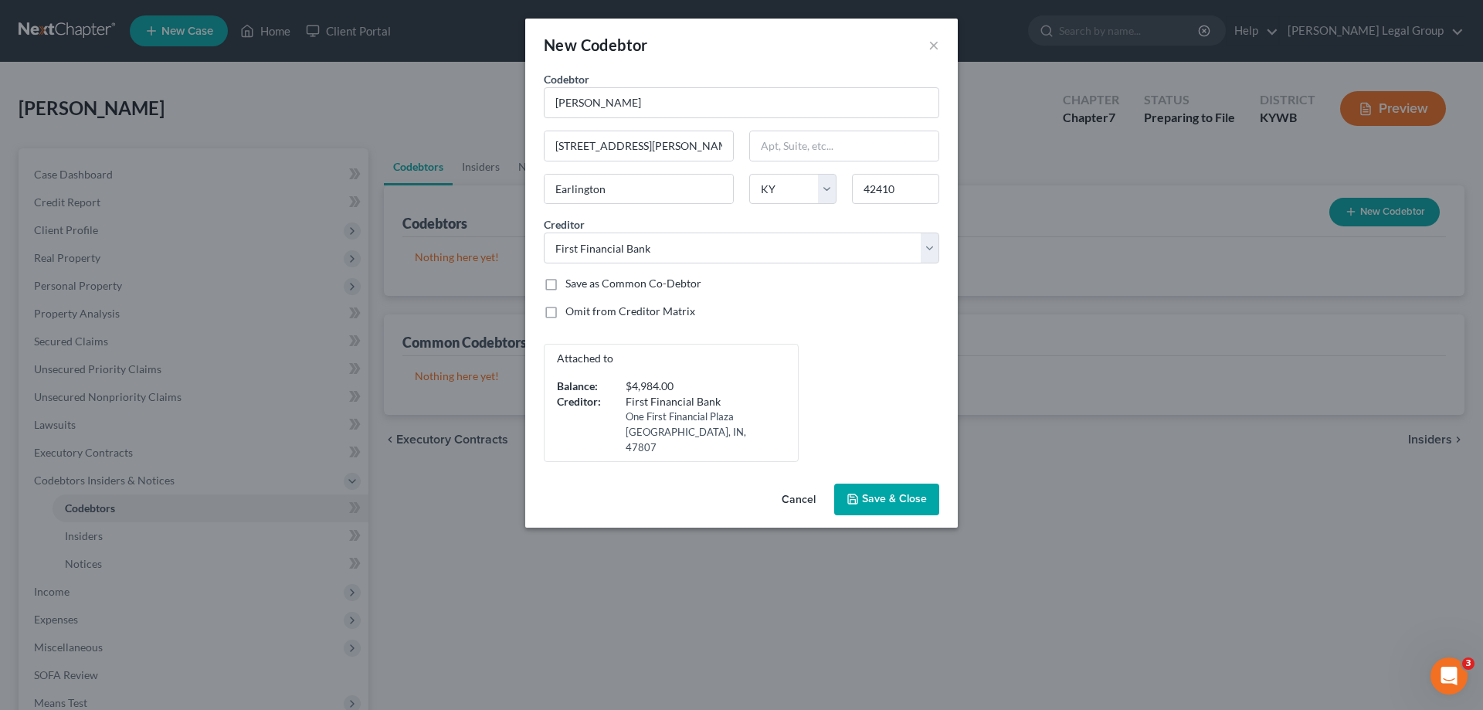
click at [856, 500] on polyline "button" at bounding box center [853, 502] width 5 height 4
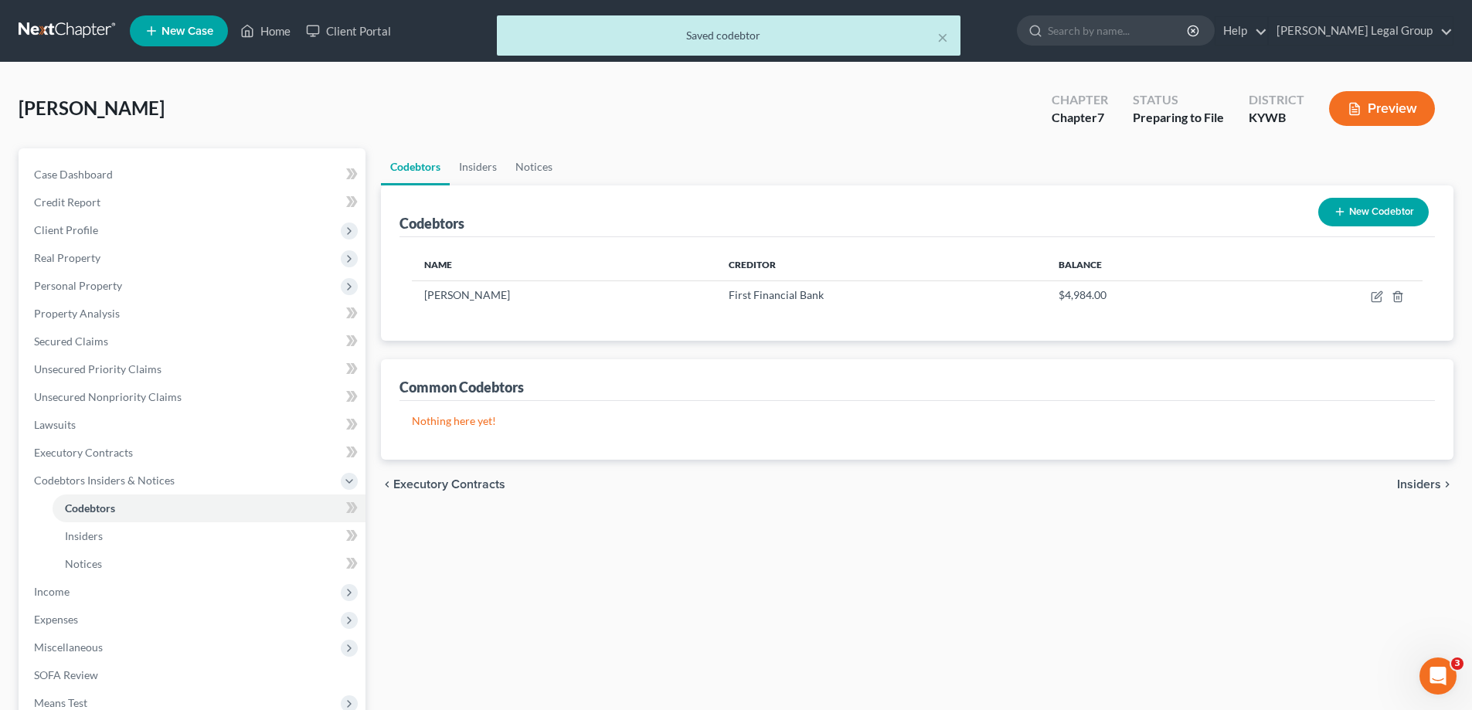
click at [1414, 487] on span "Insiders" at bounding box center [1419, 484] width 44 height 12
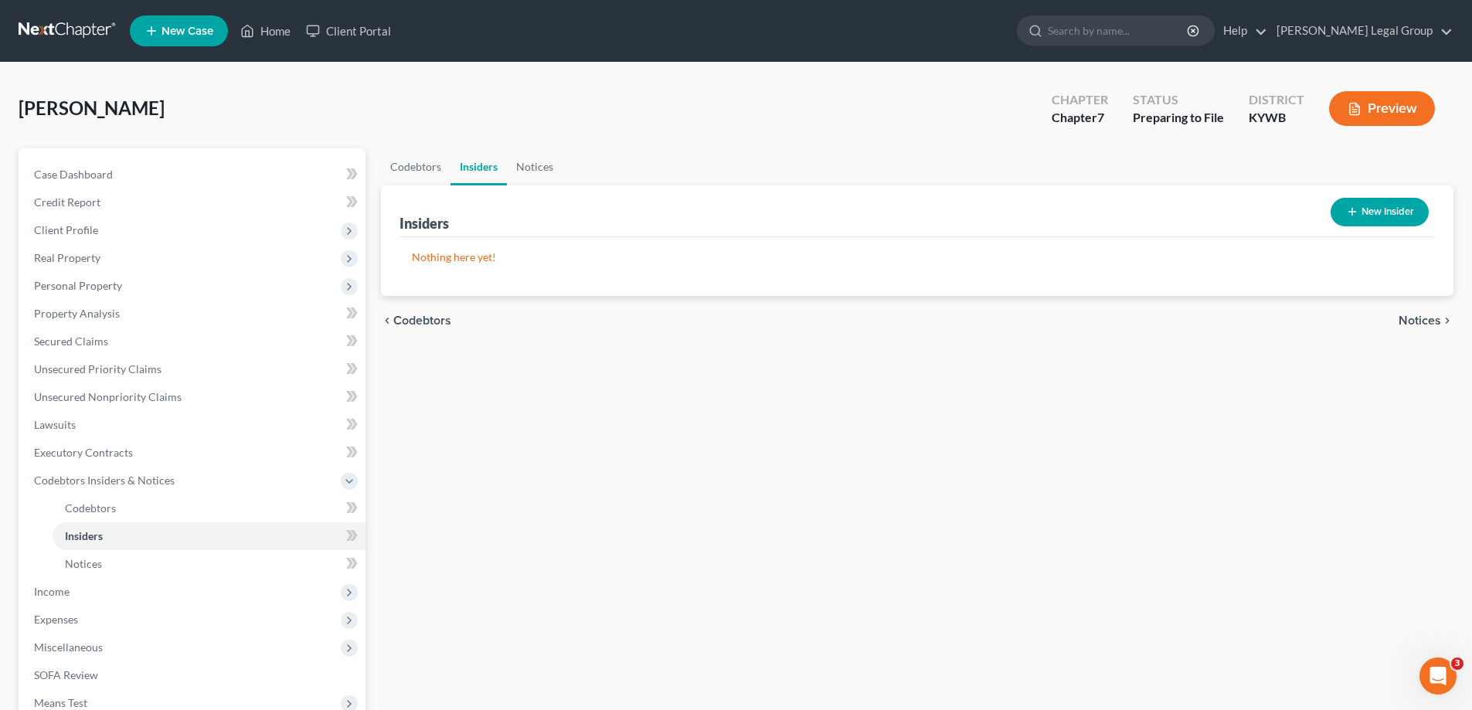
click at [1416, 317] on span "Notices" at bounding box center [1419, 320] width 42 height 12
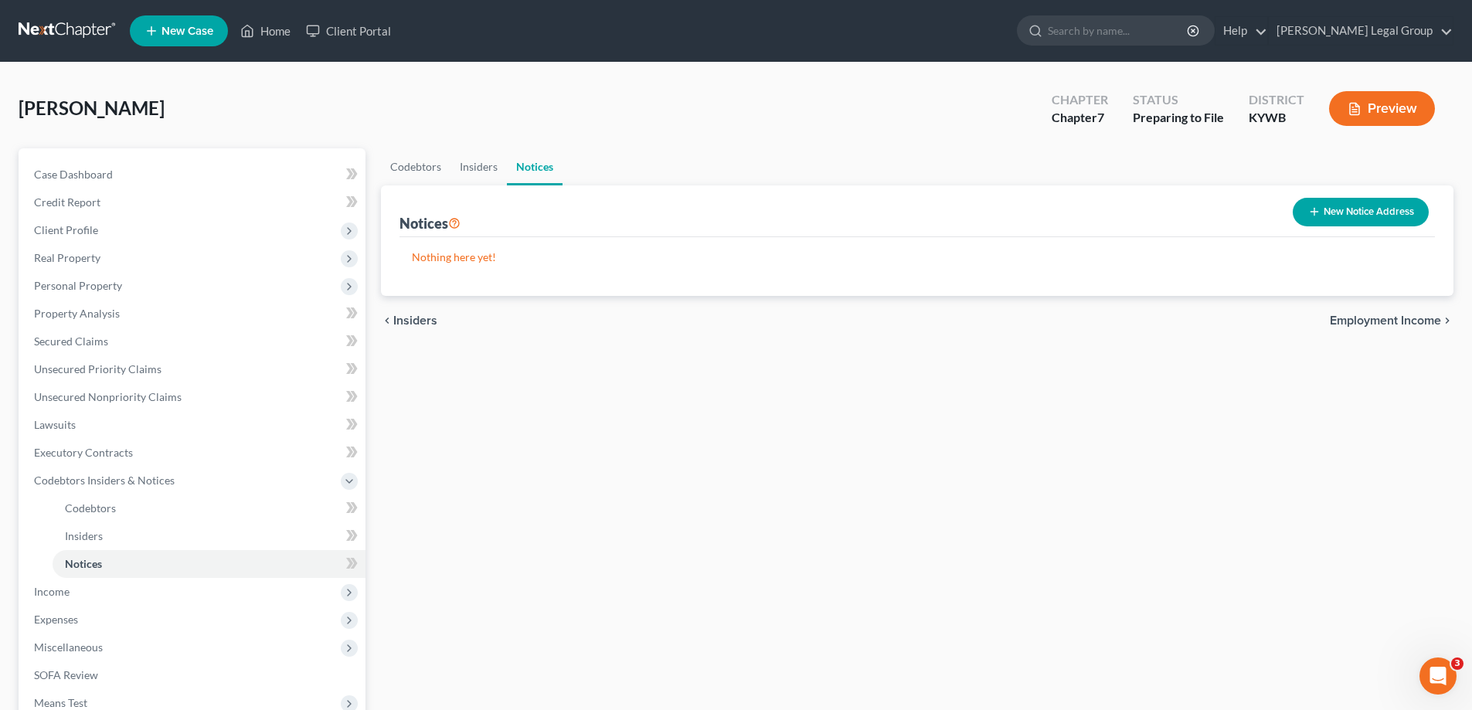
click at [1347, 321] on span "Employment Income" at bounding box center [1384, 320] width 111 height 12
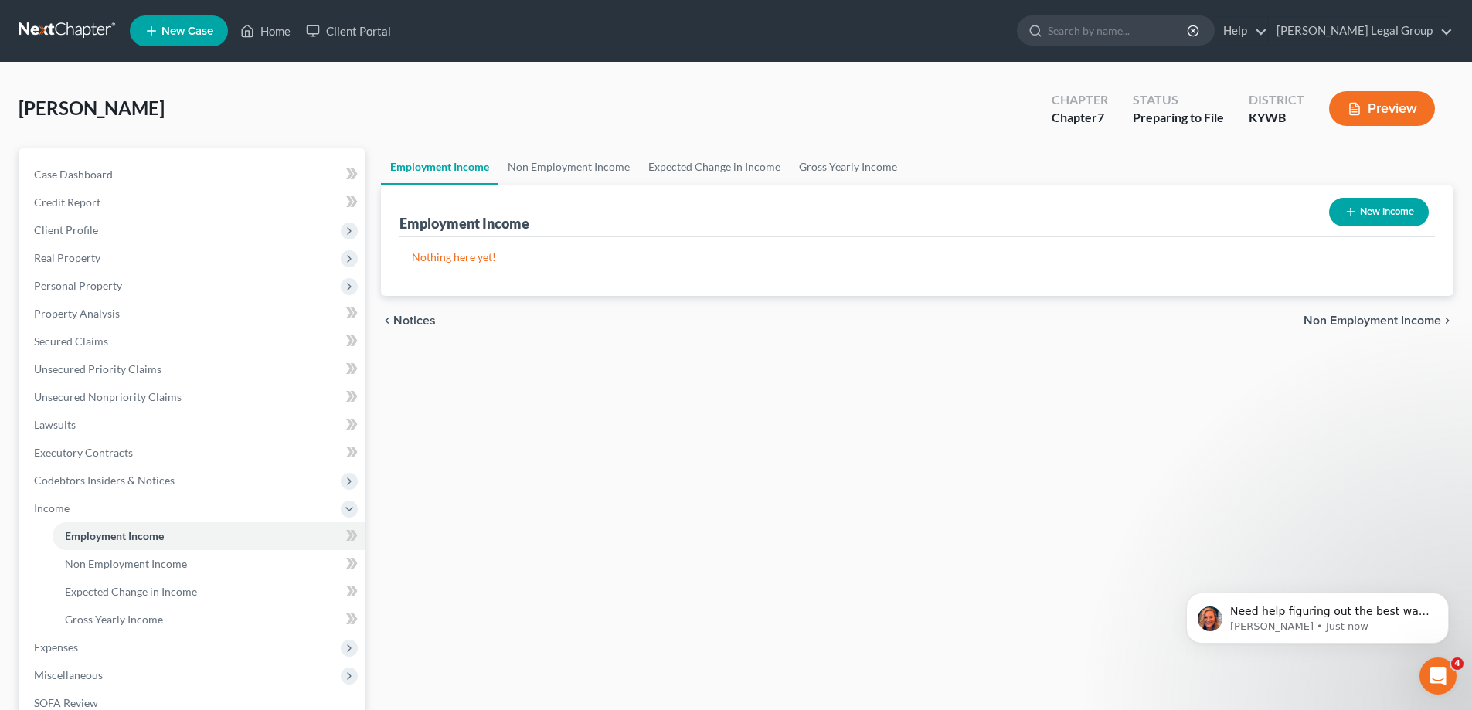
click at [1388, 210] on button "New Income" at bounding box center [1379, 212] width 100 height 29
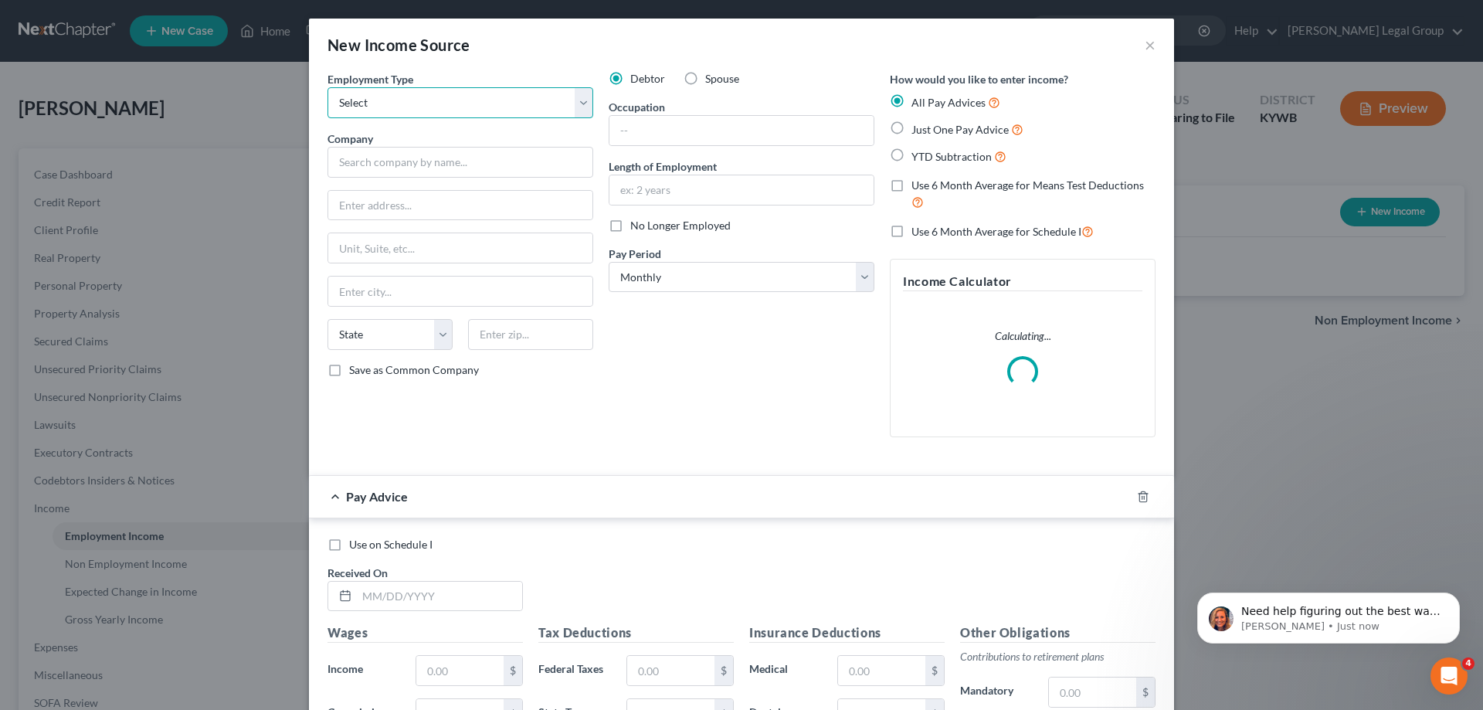
click at [402, 99] on select "Select Full or [DEMOGRAPHIC_DATA] Employment Self Employment" at bounding box center [461, 102] width 266 height 31
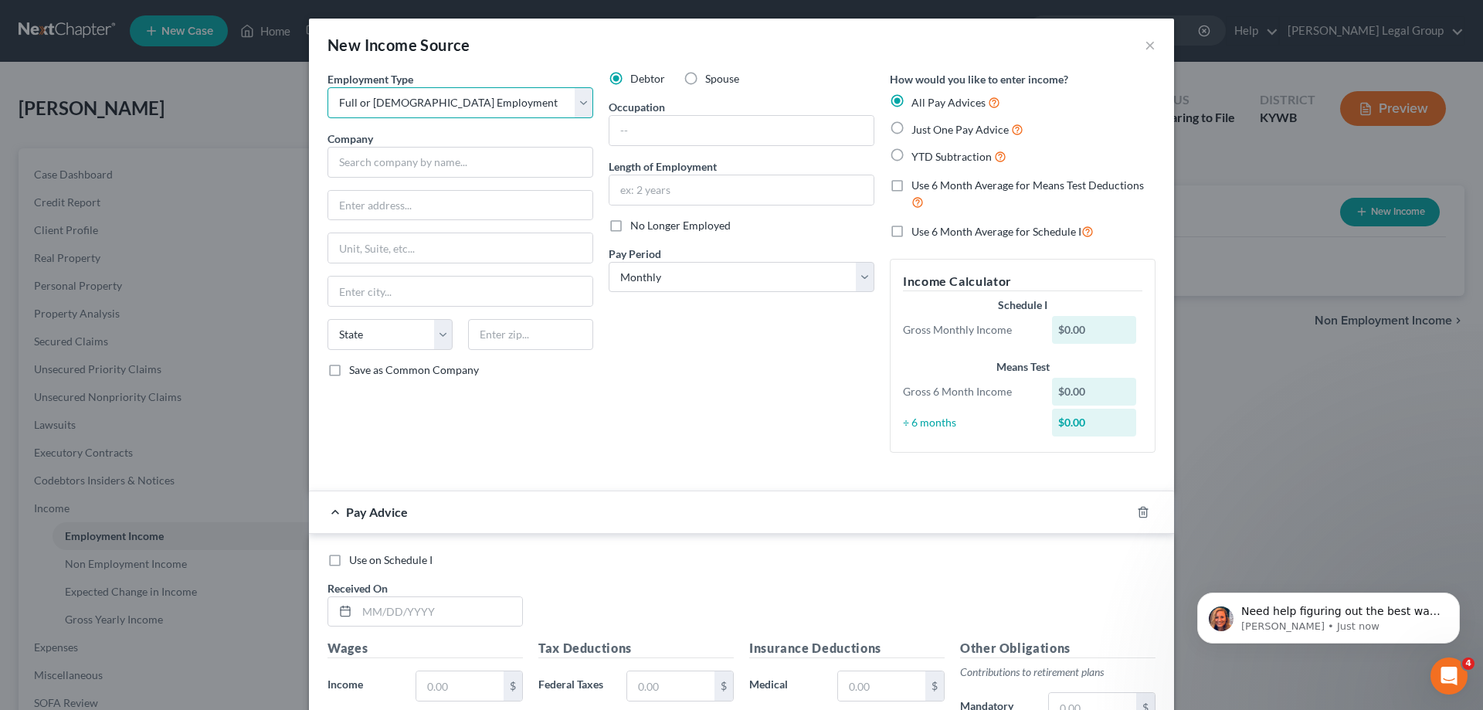
click at [328, 87] on select "Select Full or [DEMOGRAPHIC_DATA] Employment Self Employment" at bounding box center [461, 102] width 266 height 31
click at [363, 162] on input "text" at bounding box center [461, 162] width 266 height 31
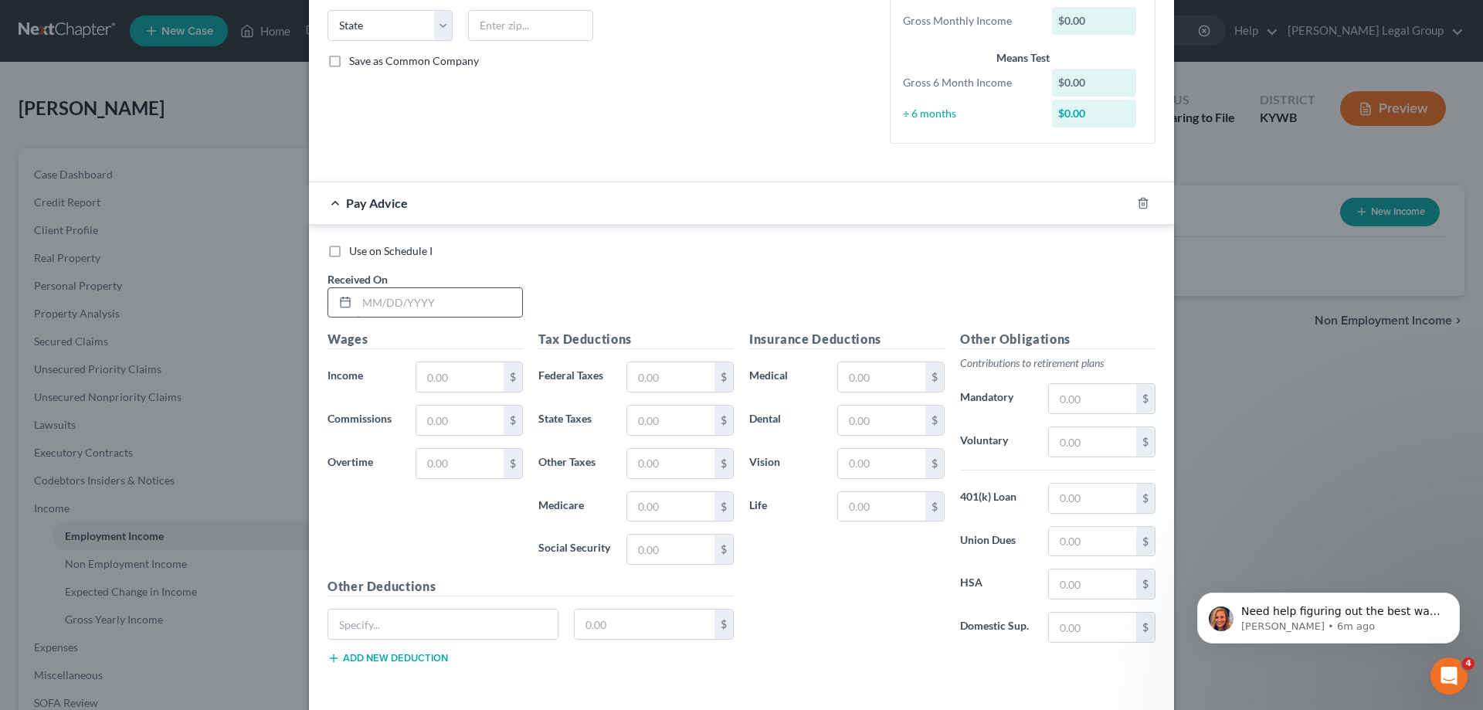
click at [434, 316] on input "text" at bounding box center [439, 302] width 165 height 29
click at [349, 255] on label "Use on Schedule I" at bounding box center [390, 250] width 83 height 15
click at [355, 253] on input "Use on Schedule I" at bounding box center [360, 248] width 10 height 10
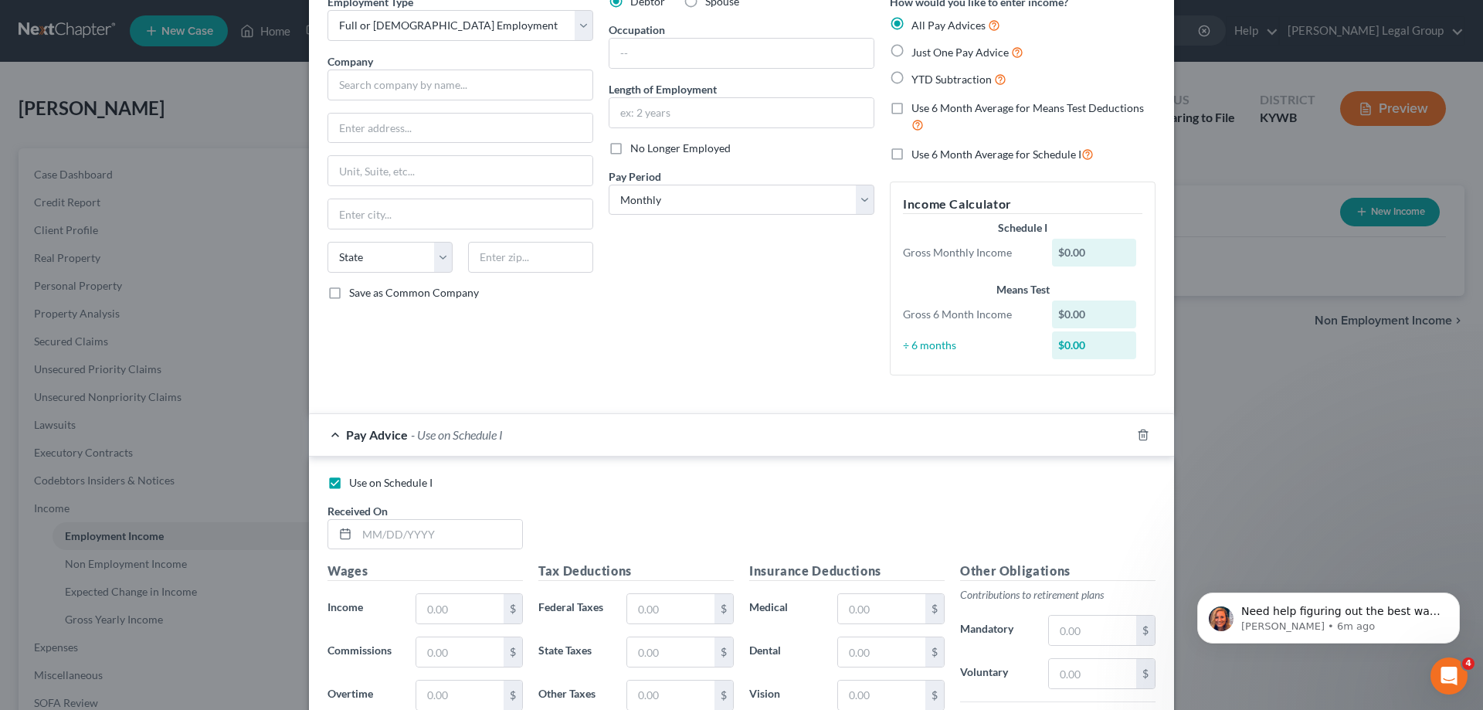
scroll to position [0, 0]
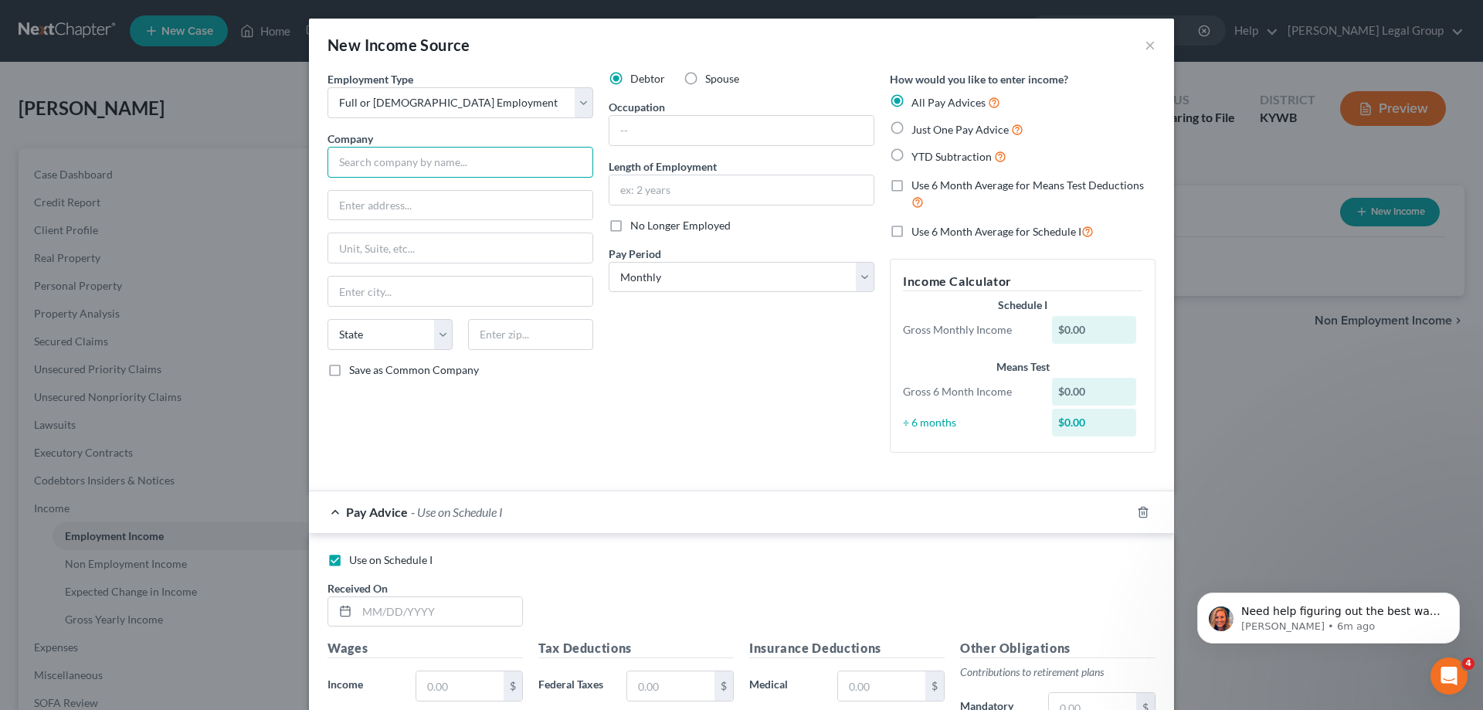
click at [434, 165] on input "text" at bounding box center [461, 162] width 266 height 31
click at [418, 152] on input "text" at bounding box center [461, 162] width 266 height 31
click at [382, 208] on input "text" at bounding box center [460, 205] width 264 height 29
click at [666, 131] on input "text" at bounding box center [741, 130] width 264 height 29
click at [609, 262] on select "Select Monthly Twice Monthly Every Other Week Weekly" at bounding box center [742, 277] width 266 height 31
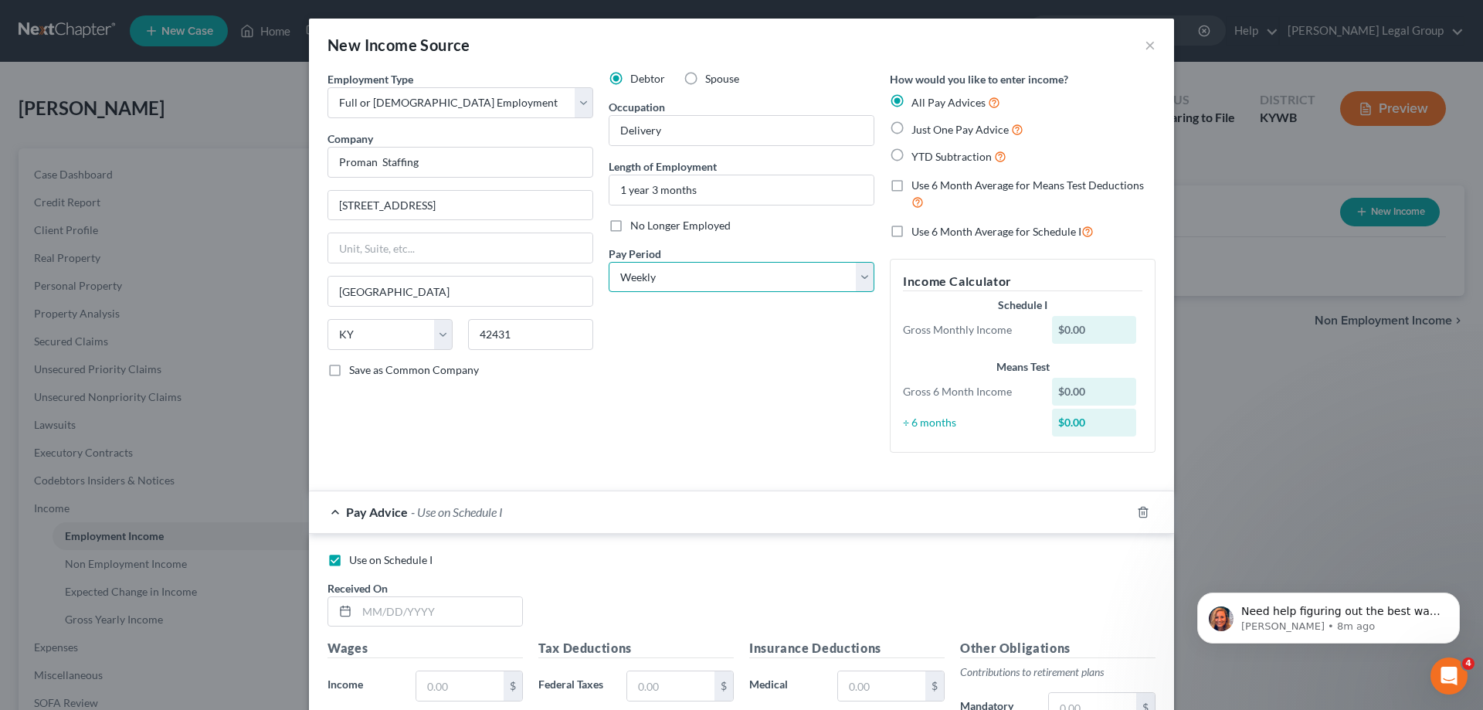
click at [609, 262] on select "Select Monthly Twice Monthly Every Other Week Weekly" at bounding box center [742, 277] width 266 height 31
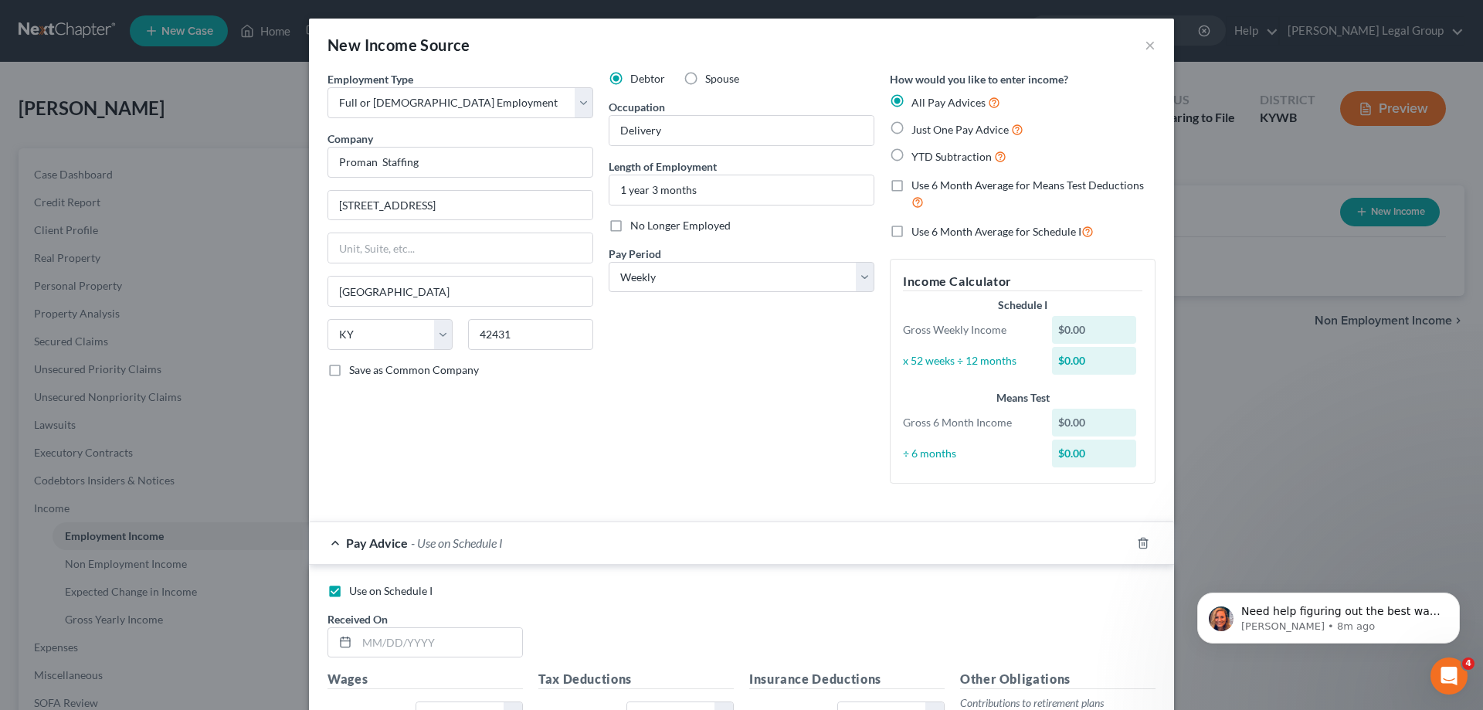
click at [912, 184] on label "Use 6 Month Average for Means Test Deductions" at bounding box center [1034, 194] width 244 height 33
click at [918, 184] on input "Use 6 Month Average for Means Test Deductions" at bounding box center [923, 183] width 10 height 10
click at [939, 133] on span "Just One Pay Advice" at bounding box center [960, 129] width 97 height 13
click at [928, 131] on input "Just One Pay Advice" at bounding box center [923, 126] width 10 height 10
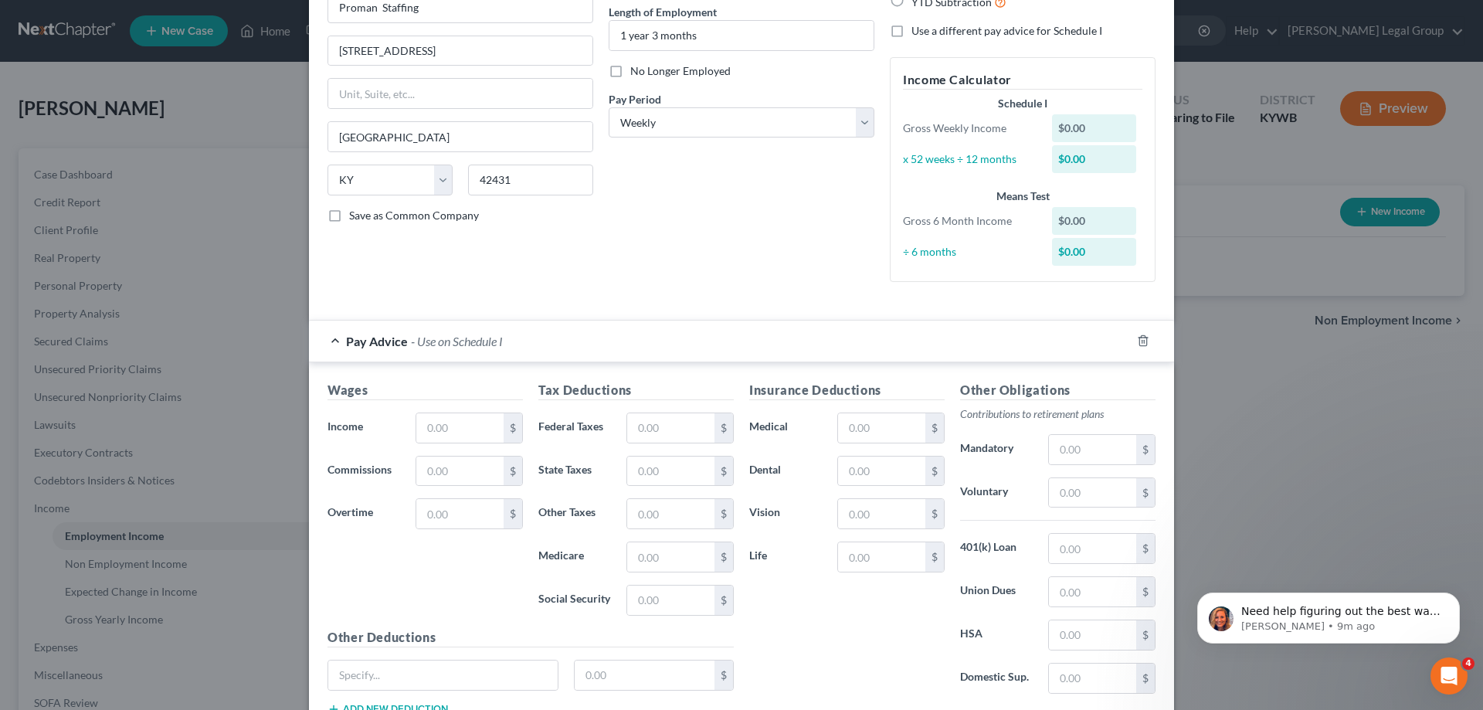
scroll to position [269, 0]
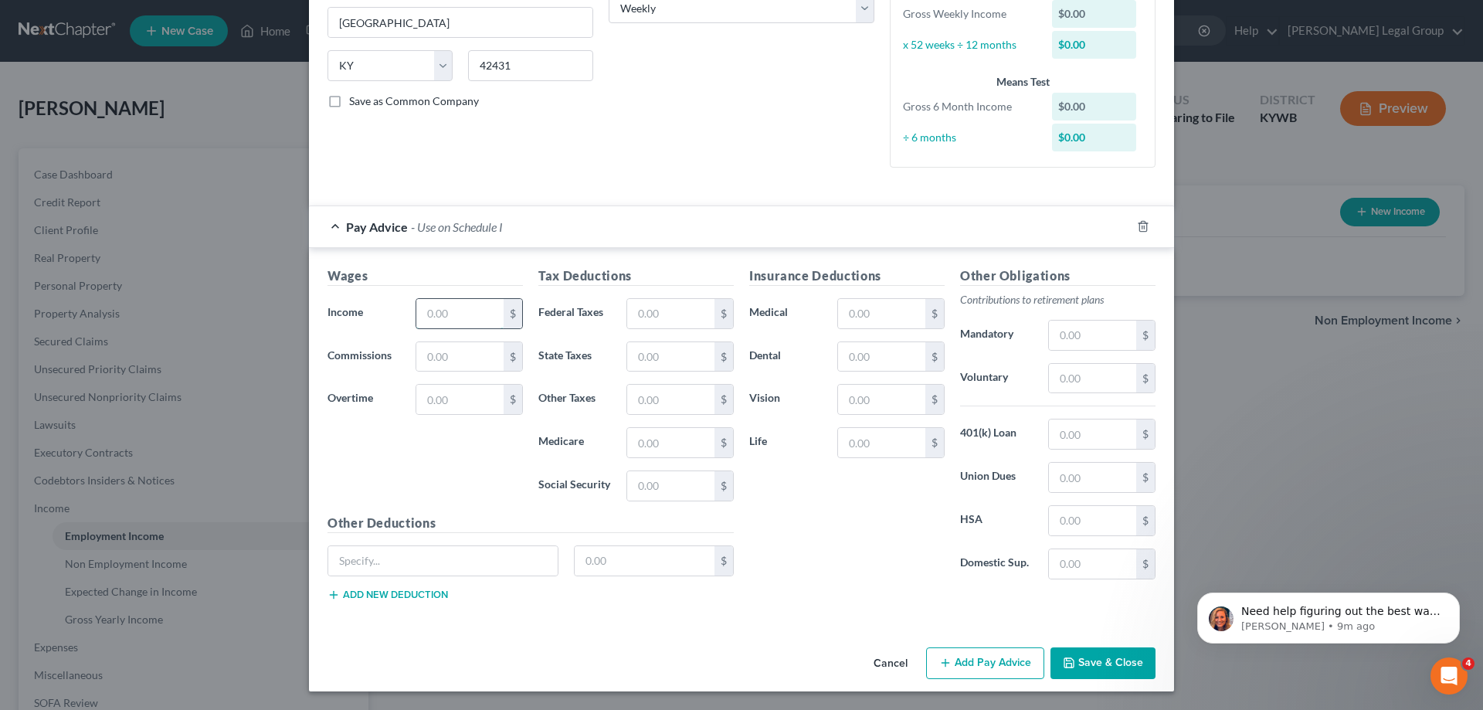
click at [451, 321] on input "text" at bounding box center [459, 313] width 87 height 29
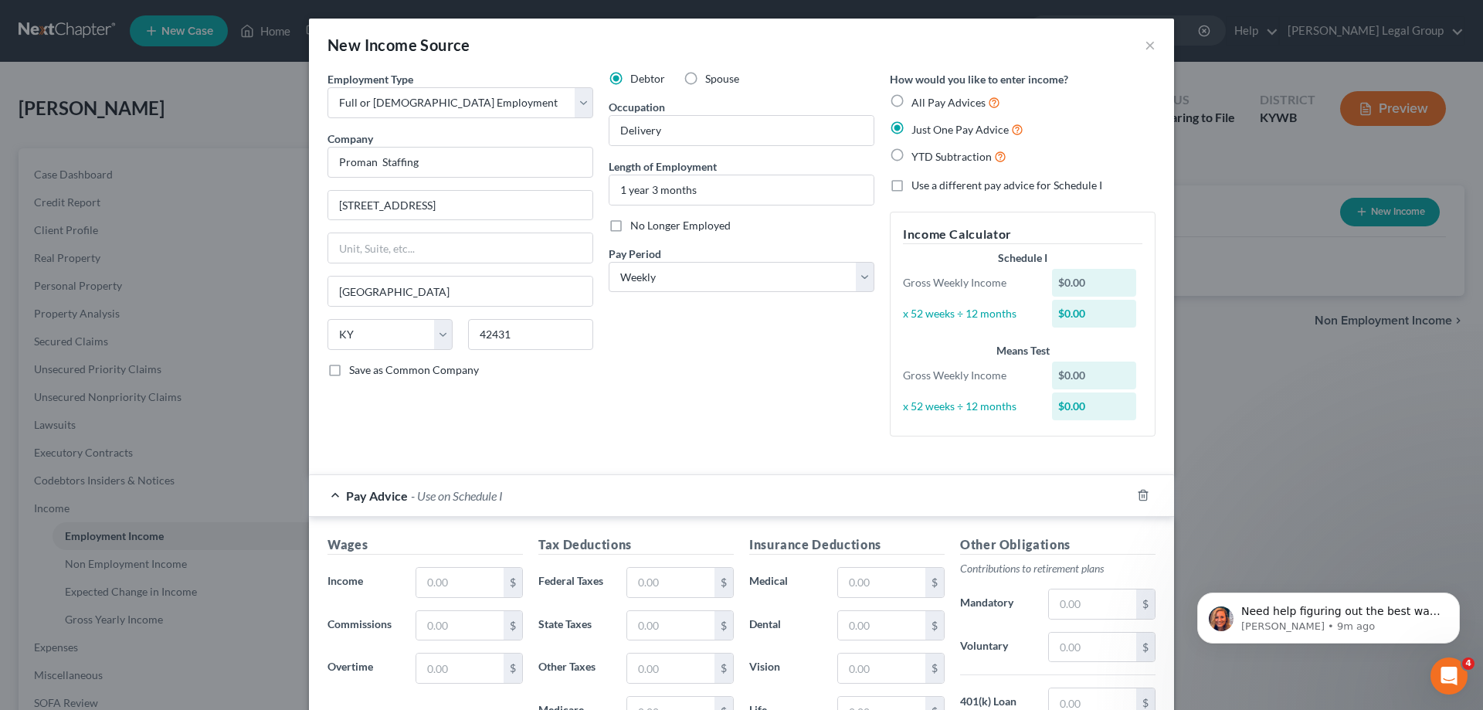
click at [914, 100] on span "All Pay Advices" at bounding box center [949, 102] width 74 height 13
click at [918, 100] on input "All Pay Advices" at bounding box center [923, 98] width 10 height 10
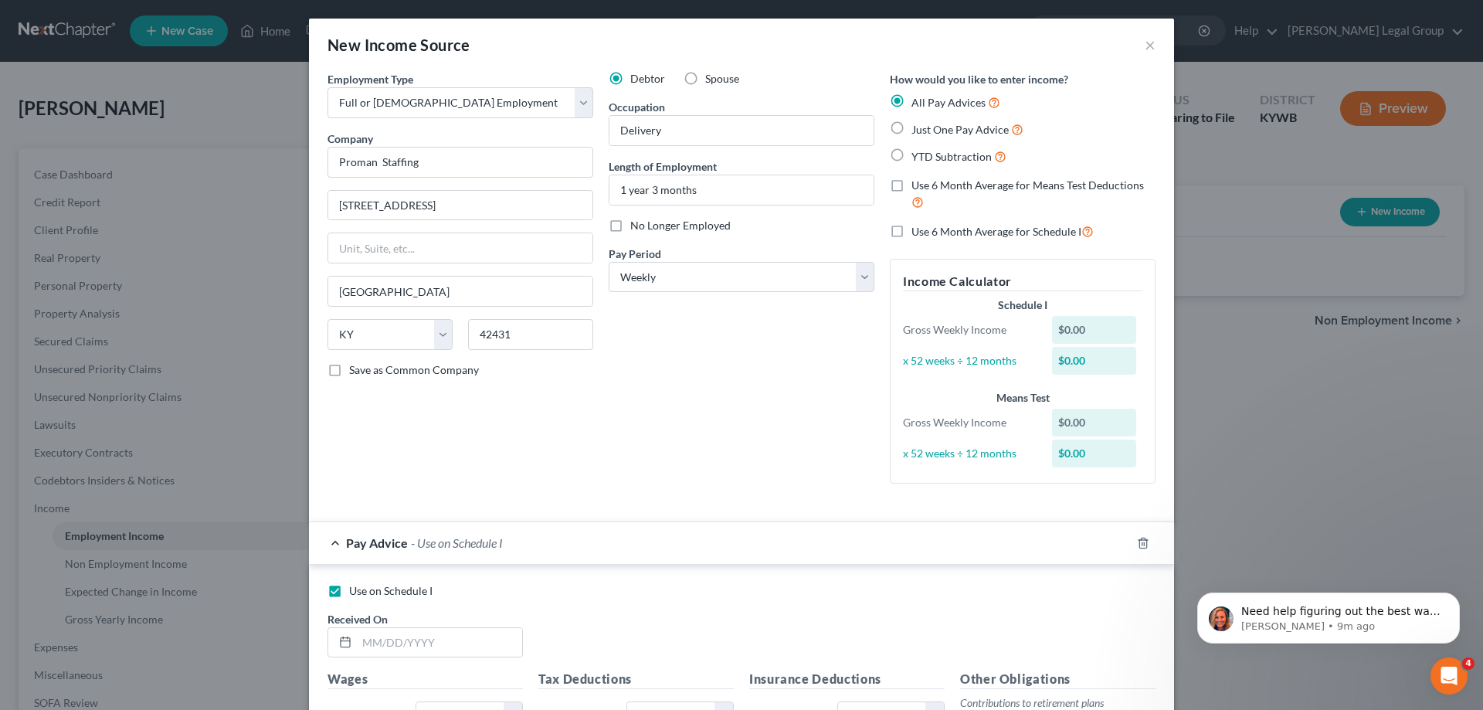
scroll to position [404, 0]
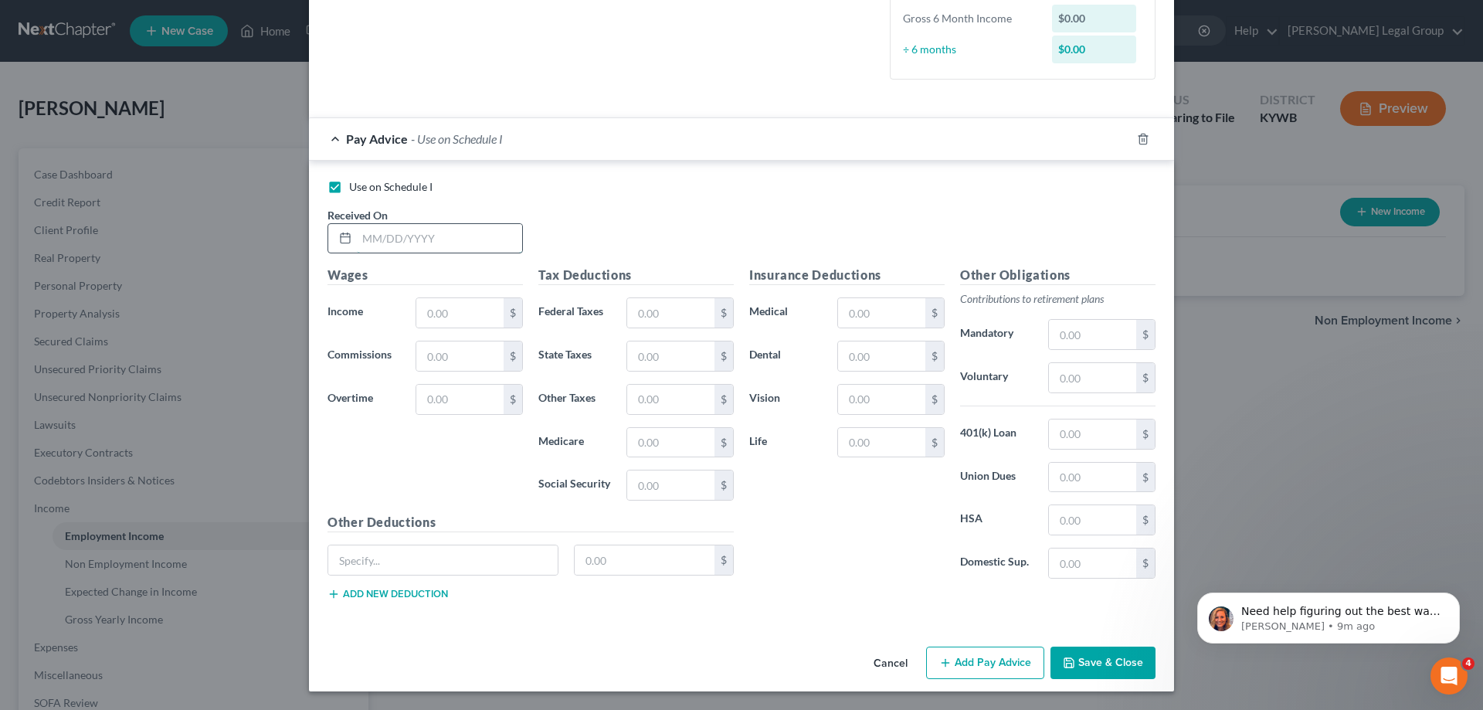
click at [432, 230] on input "text" at bounding box center [439, 238] width 165 height 29
click at [648, 319] on input "text" at bounding box center [670, 312] width 87 height 29
click at [1005, 664] on button "Add Pay Advice" at bounding box center [985, 663] width 118 height 32
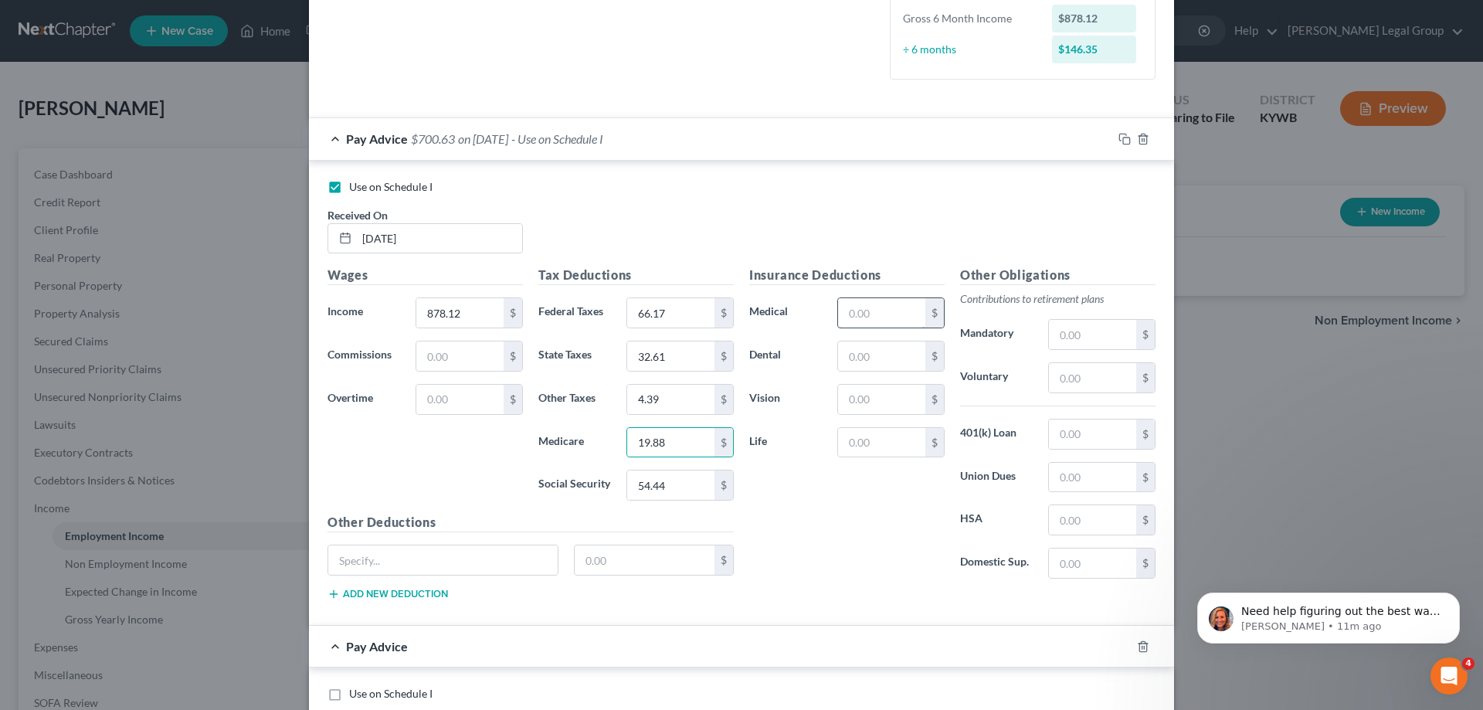
click at [844, 317] on input "text" at bounding box center [881, 312] width 87 height 29
click at [854, 498] on div "Insurance Deductions Medical 12.73 $ Dental $ Vision $ Life $" at bounding box center [847, 428] width 211 height 325
click at [685, 469] on div "Tax Deductions Federal Taxes 66.17 $ State Taxes 32.61 $ Other Taxes $ Medicare…" at bounding box center [636, 389] width 211 height 247
click at [683, 429] on input "19.88" at bounding box center [670, 442] width 87 height 29
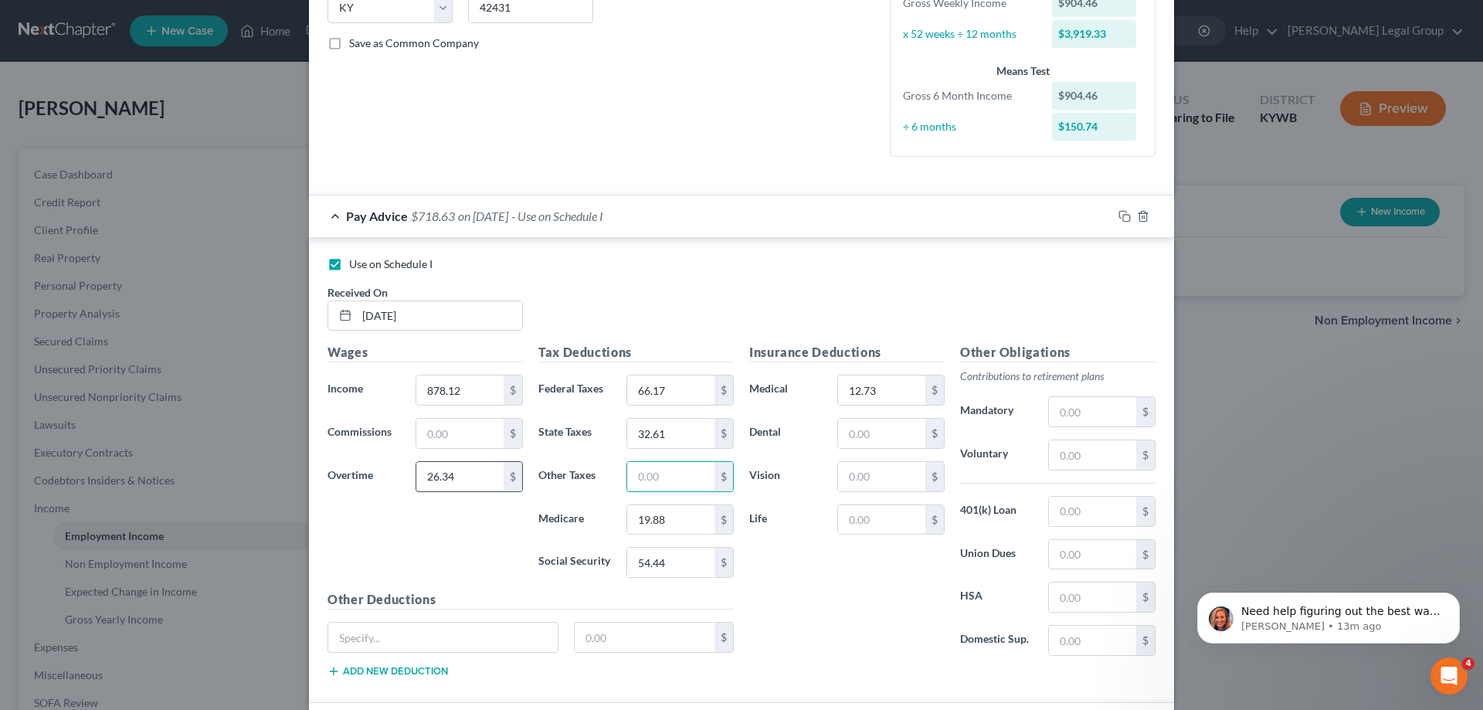
drag, startPoint x: 681, startPoint y: 474, endPoint x: 486, endPoint y: 475, distance: 194.7
click at [486, 475] on div "Wages Income * 878.12 $ Commissions $ Overtime 26.34 $ Tax Deductions Federal T…" at bounding box center [531, 516] width 422 height 347
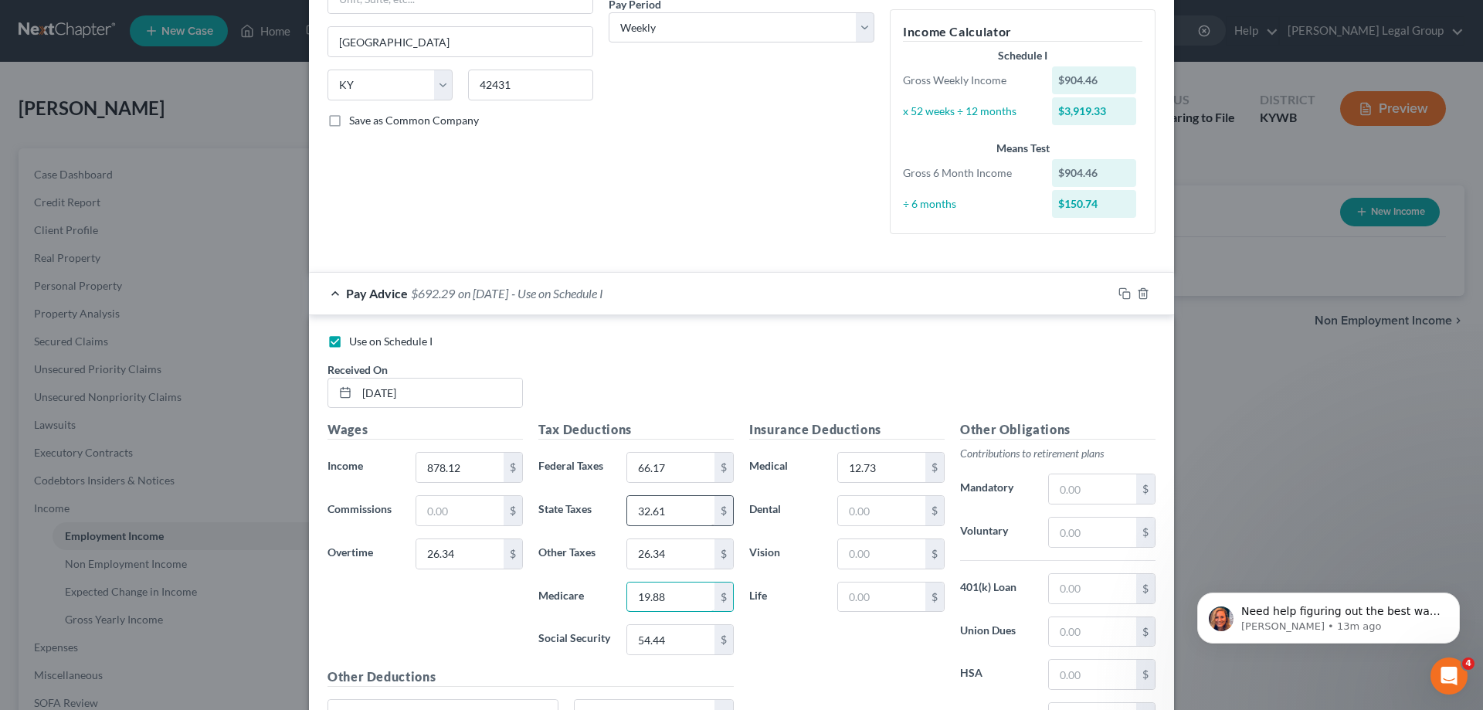
scroll to position [404, 0]
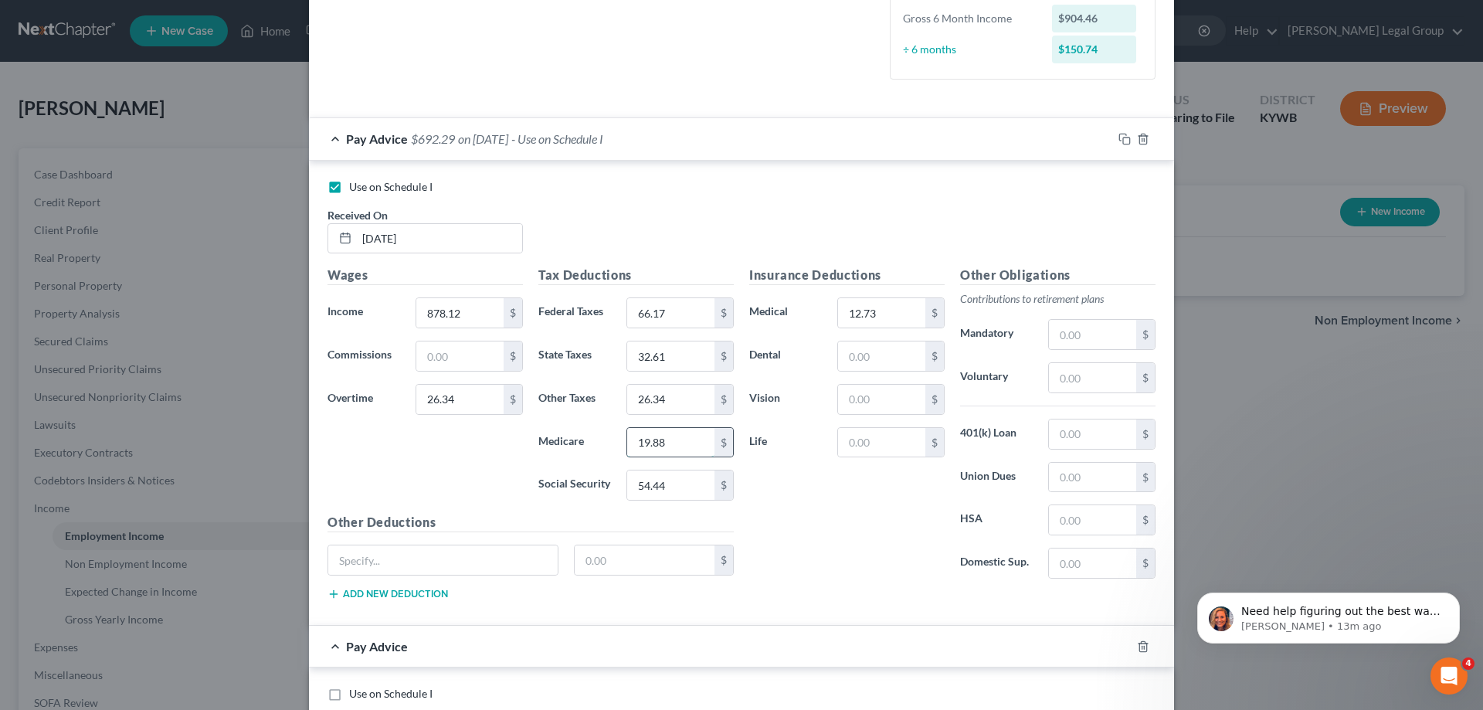
click at [648, 446] on input "19.88" at bounding box center [670, 442] width 87 height 29
click at [829, 469] on div "Insurance Deductions Medical 12.73 $ Dental $ Vision $ Life $" at bounding box center [847, 428] width 211 height 325
click at [809, 474] on div "Insurance Deductions Medical 12.73 $ Dental $ Vision $ Life $" at bounding box center [847, 428] width 211 height 325
click at [827, 538] on div "Insurance Deductions Medical 12.73 $ Dental $ Vision $ Life $" at bounding box center [847, 428] width 211 height 325
drag, startPoint x: 458, startPoint y: 413, endPoint x: 484, endPoint y: 464, distance: 57.7
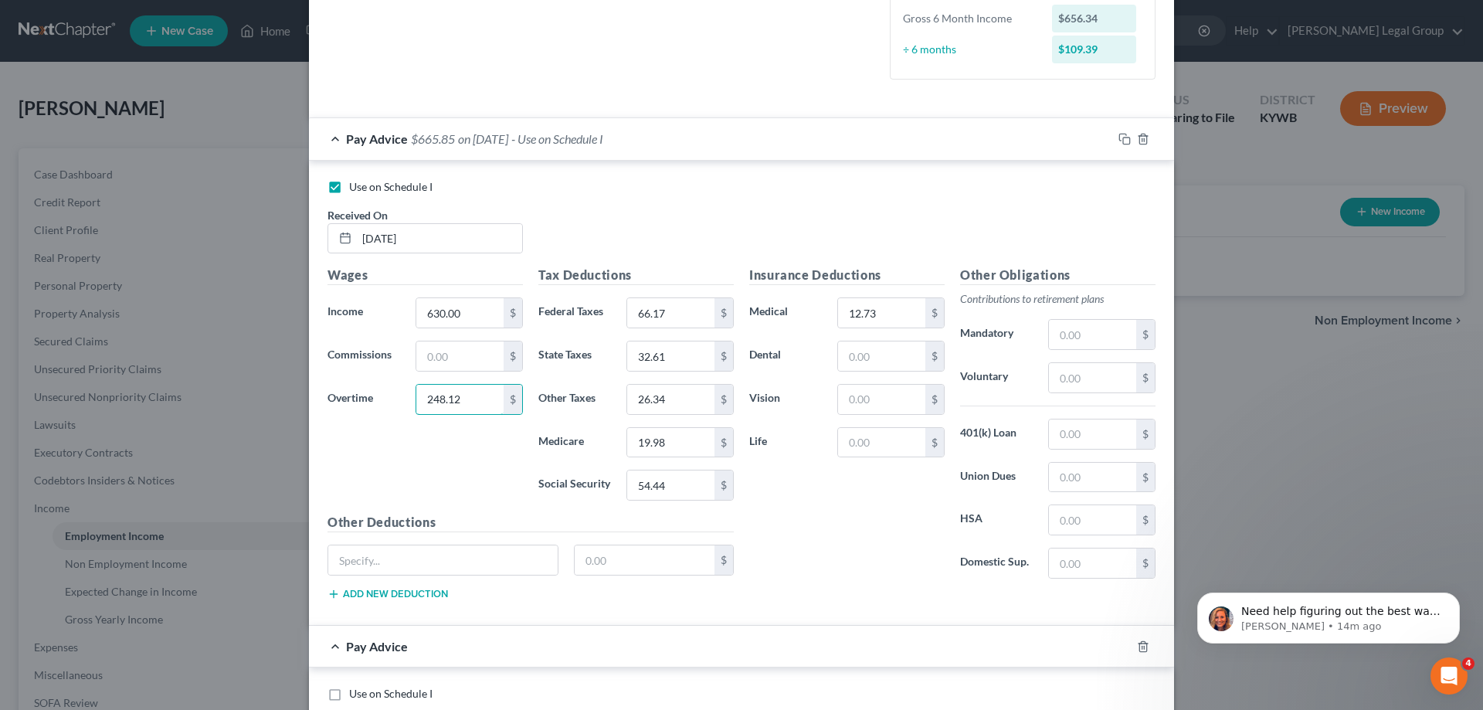
click at [459, 416] on div "Wages Income * 630.00 $ Commissions $ Overtime 248.12 $" at bounding box center [425, 389] width 211 height 247
click at [500, 491] on div "Wages Income * 630.00 $ Commissions $ Overtime 248.12 $" at bounding box center [425, 389] width 211 height 247
click at [488, 420] on div "Wages Income * 630.00 $ Commissions $ Overtime 248.12 $" at bounding box center [425, 389] width 211 height 247
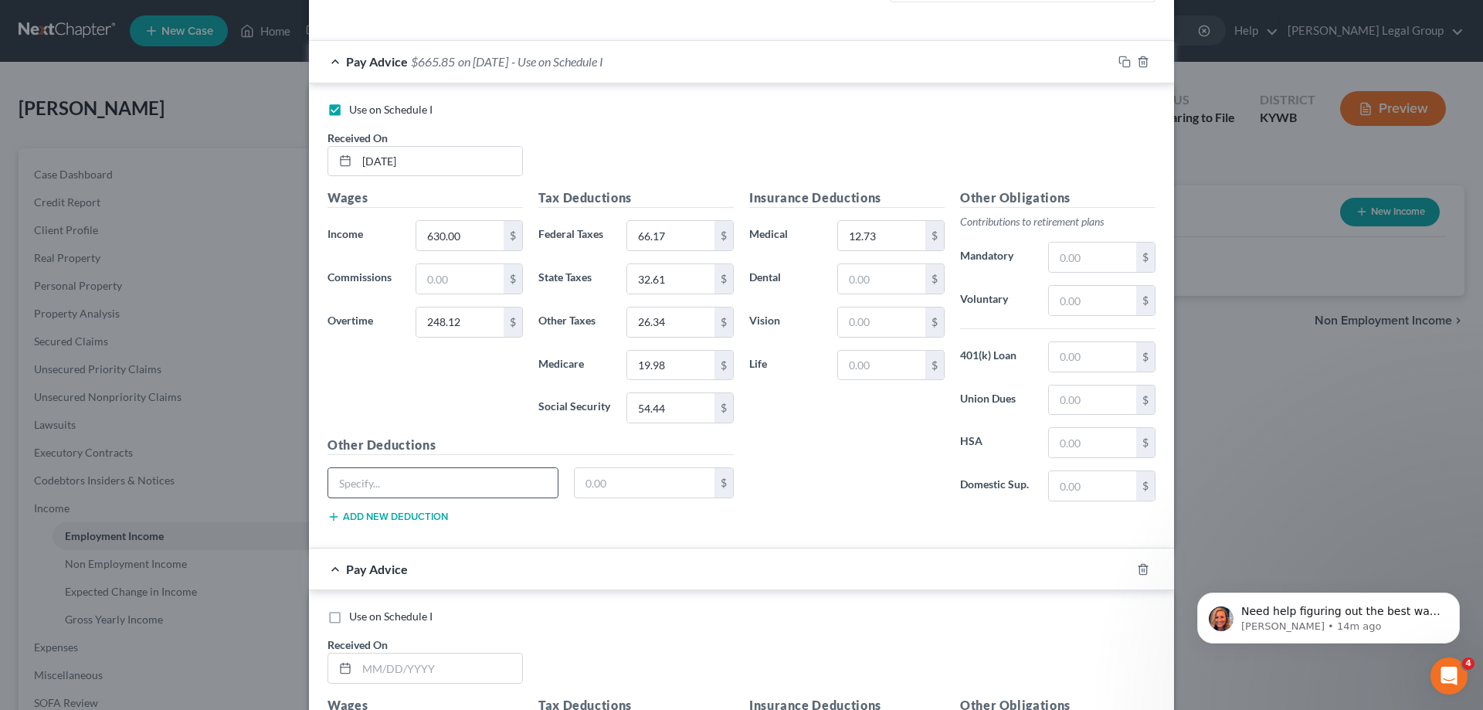
scroll to position [636, 0]
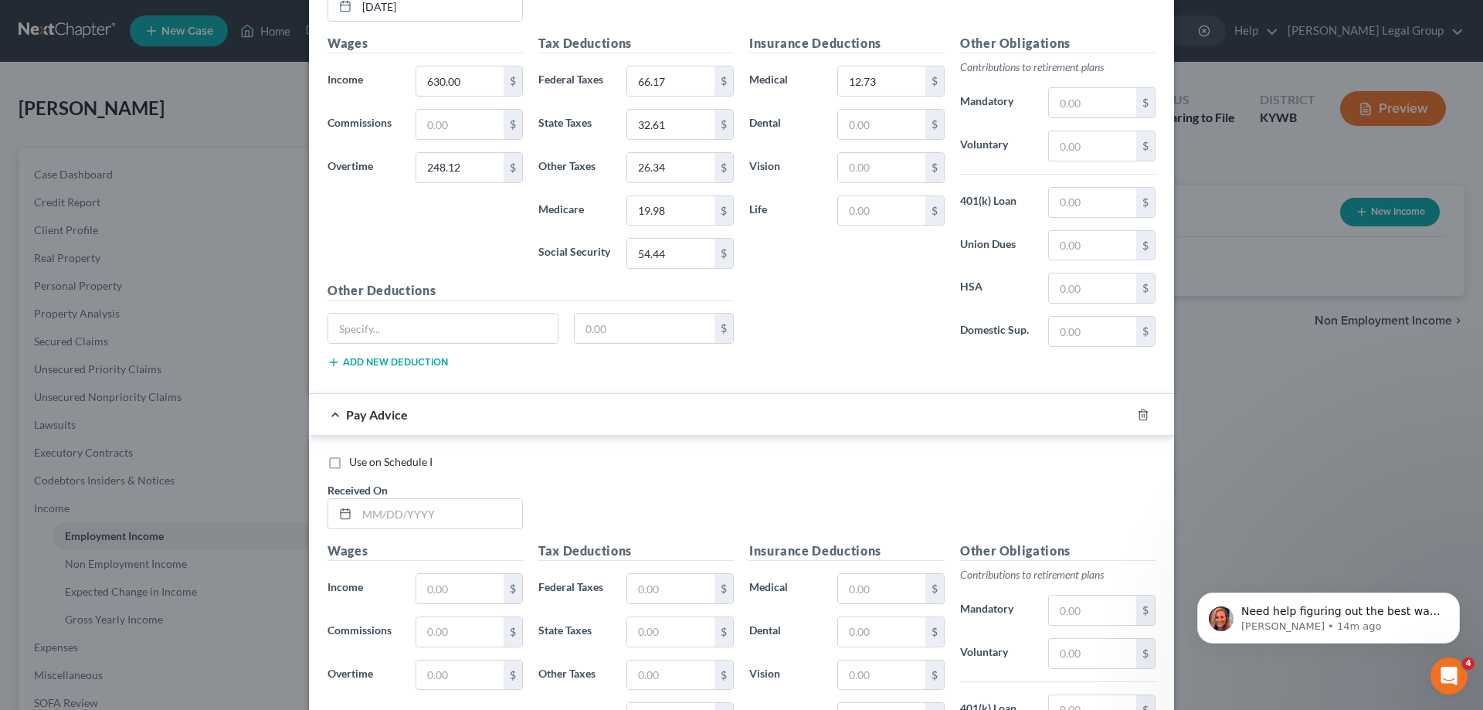
click at [349, 470] on label "Use on Schedule I" at bounding box center [390, 461] width 83 height 15
click at [355, 464] on input "Use on Schedule I" at bounding box center [360, 459] width 10 height 10
click at [396, 526] on input "text" at bounding box center [439, 513] width 165 height 29
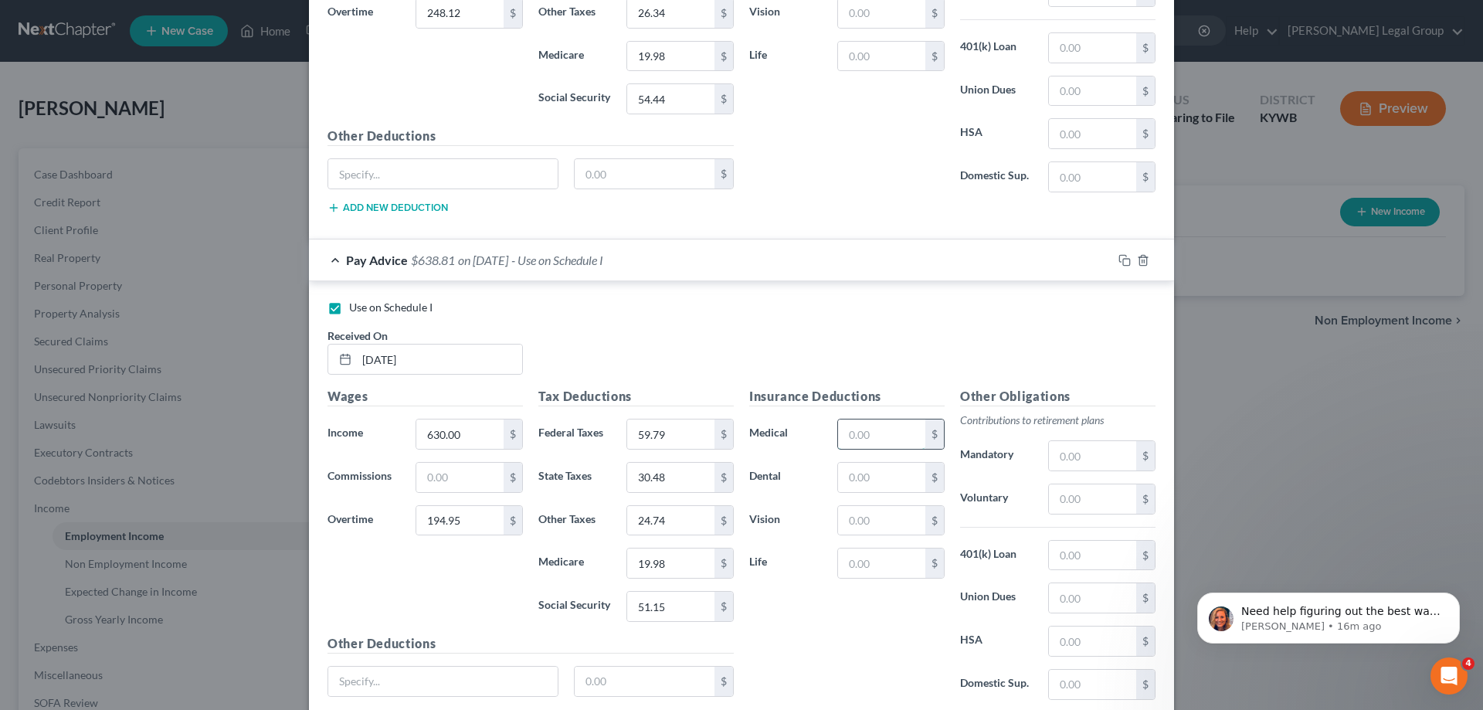
click at [899, 446] on input "text" at bounding box center [881, 433] width 87 height 29
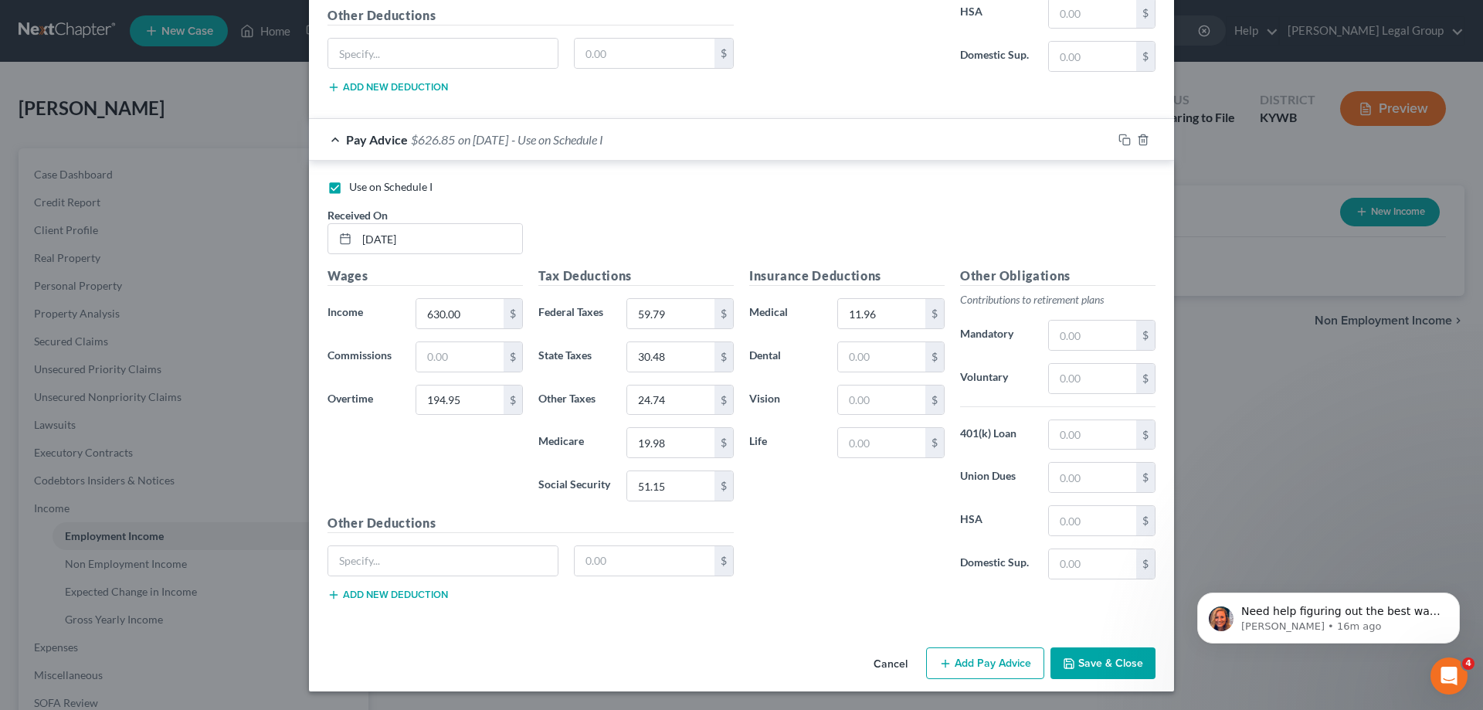
click at [955, 669] on button "Add Pay Advice" at bounding box center [985, 663] width 118 height 32
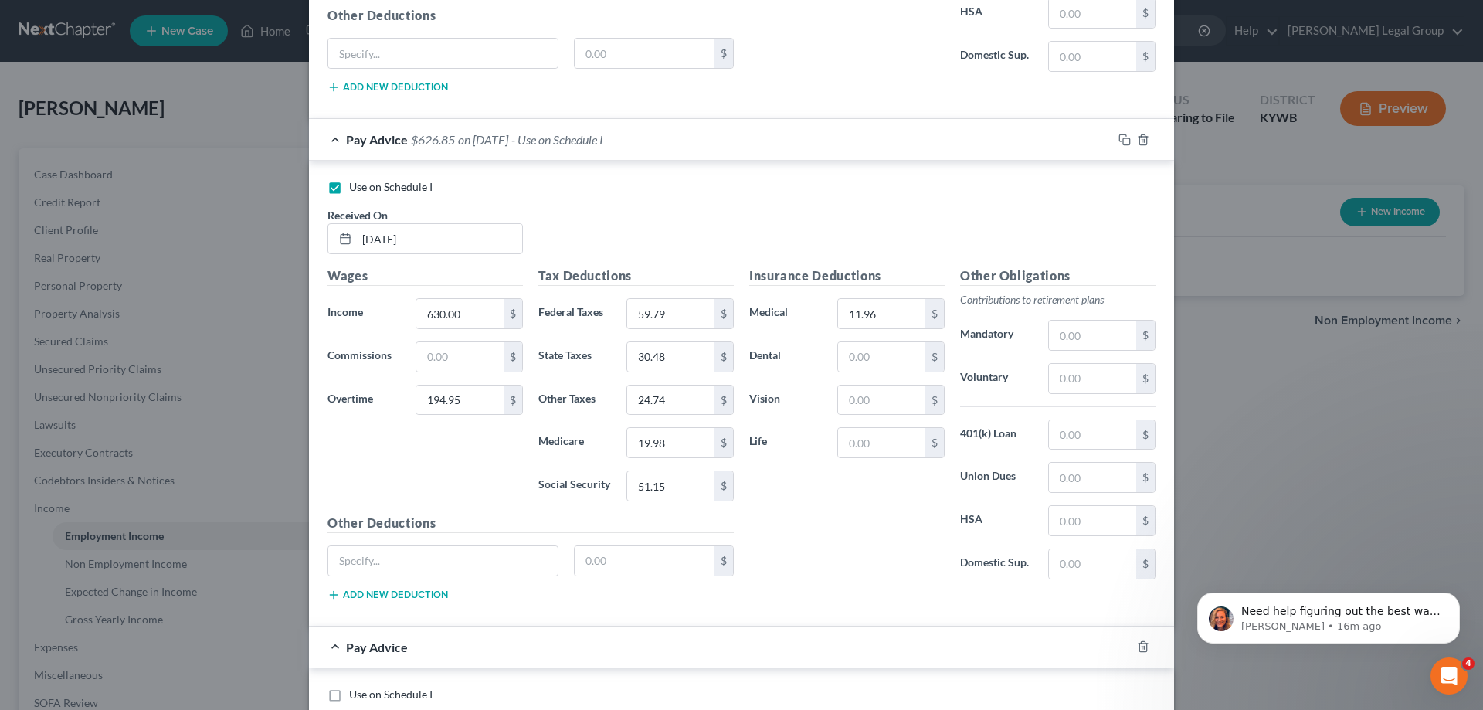
scroll to position [1065, 0]
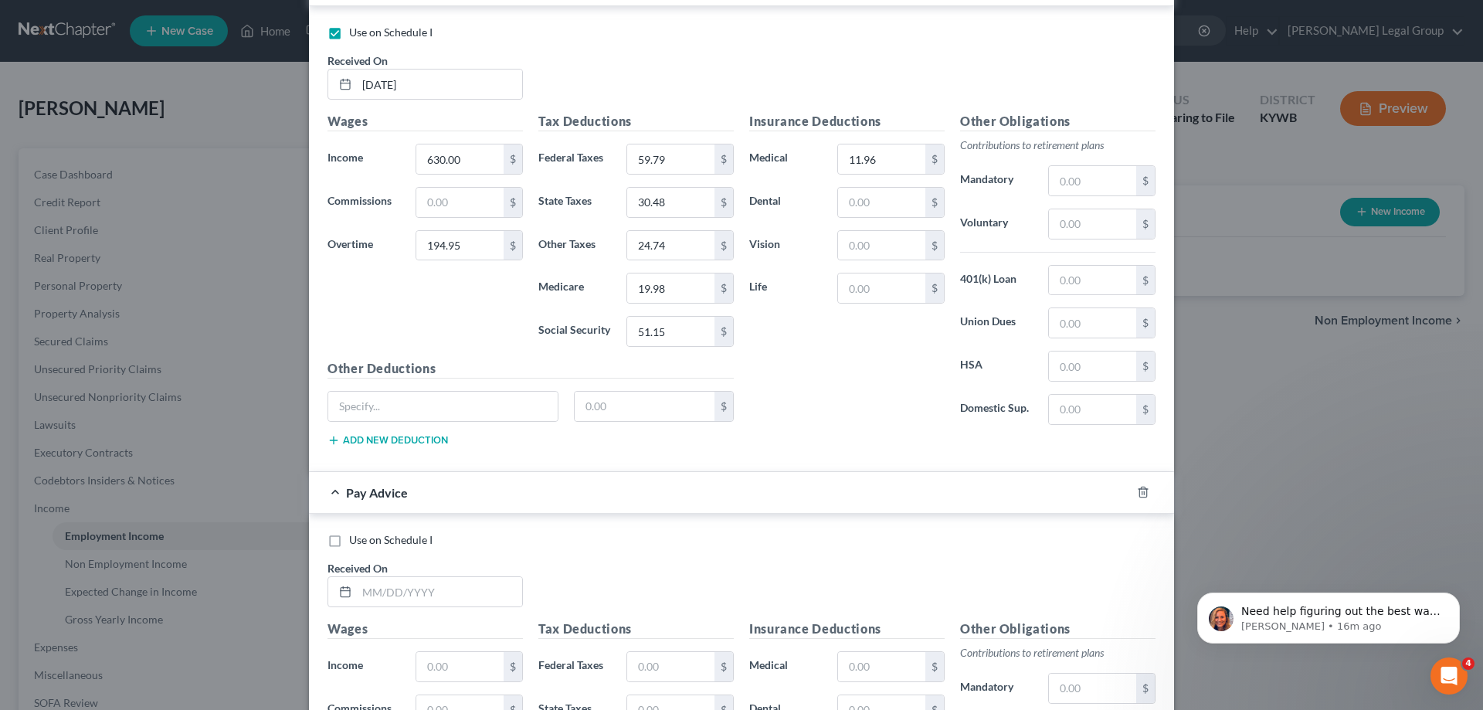
click at [349, 542] on label "Use on Schedule I" at bounding box center [390, 539] width 83 height 15
click at [355, 542] on input "Use on Schedule I" at bounding box center [360, 537] width 10 height 10
click at [400, 588] on input "text" at bounding box center [439, 591] width 165 height 29
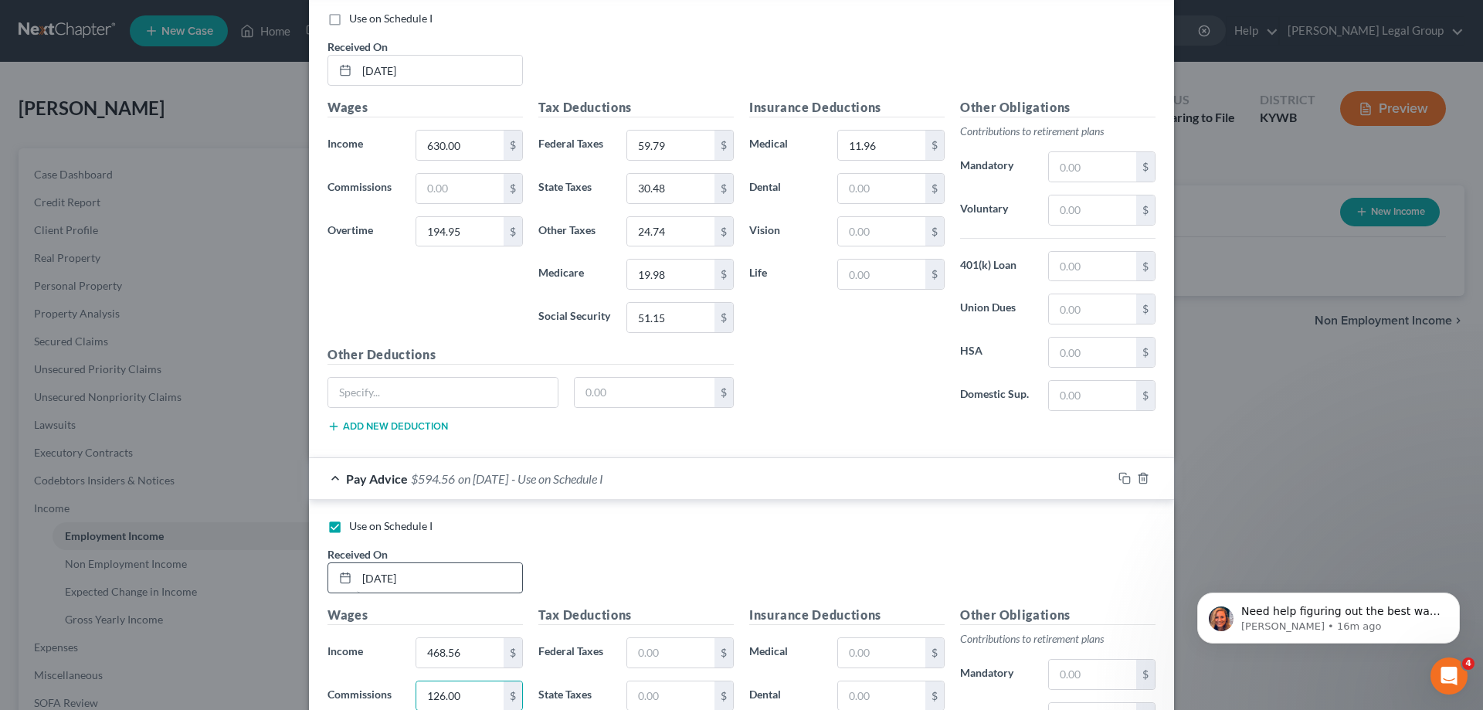
scroll to position [1418, 0]
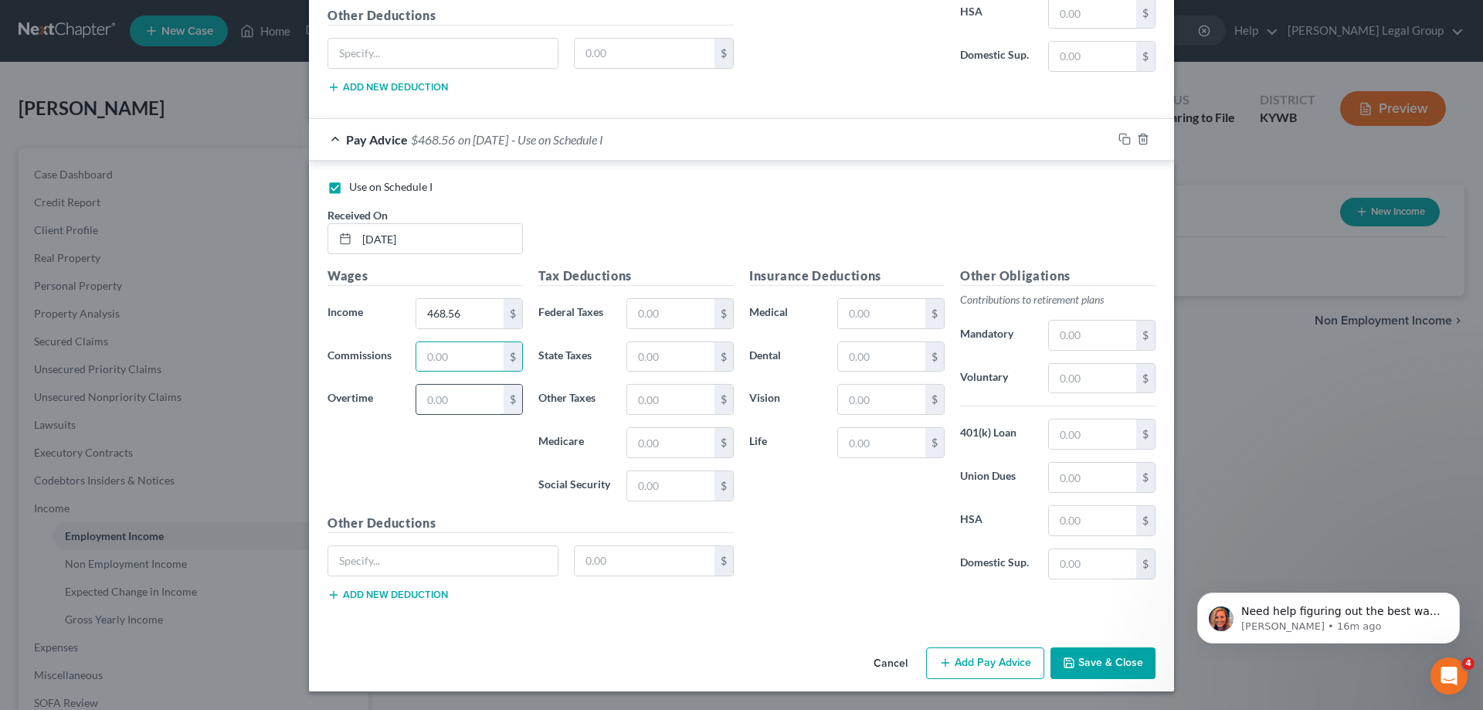
click at [461, 407] on input "text" at bounding box center [459, 399] width 87 height 29
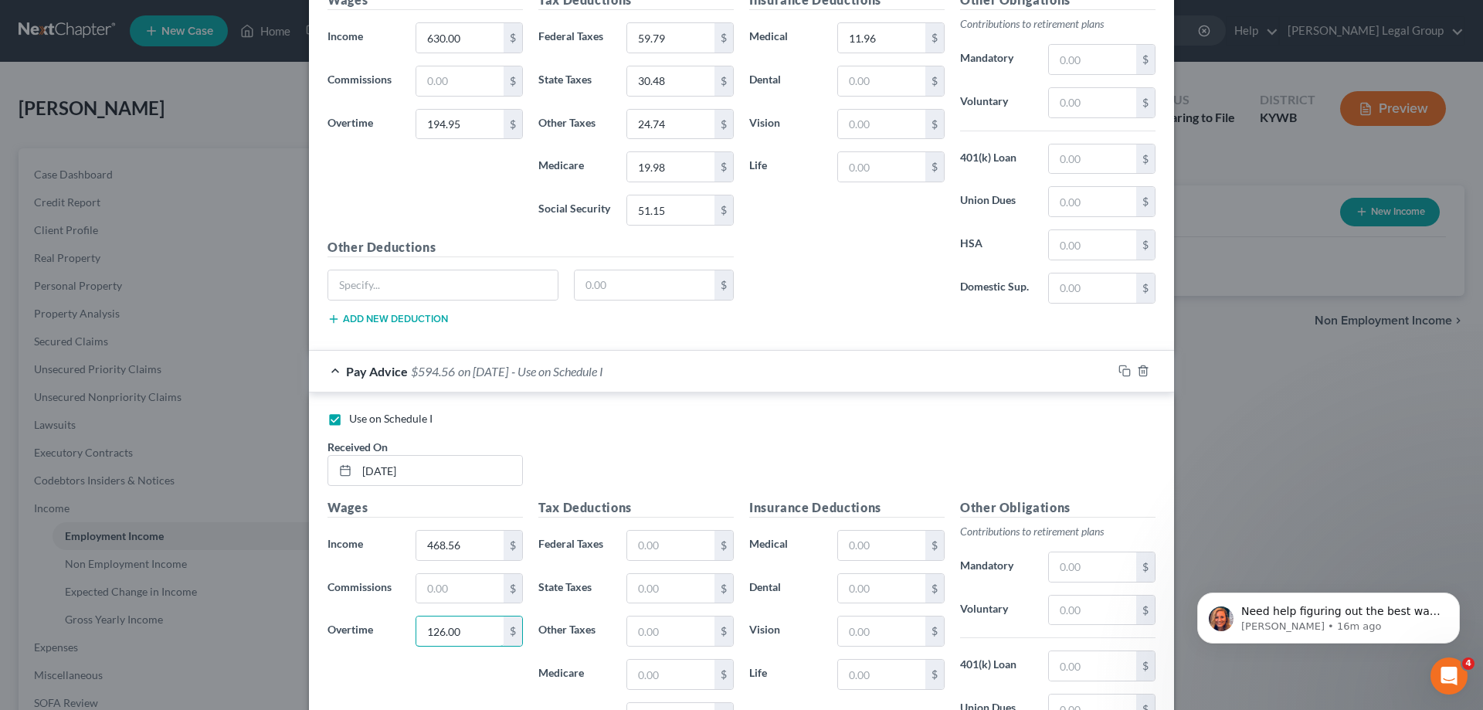
scroll to position [1264, 0]
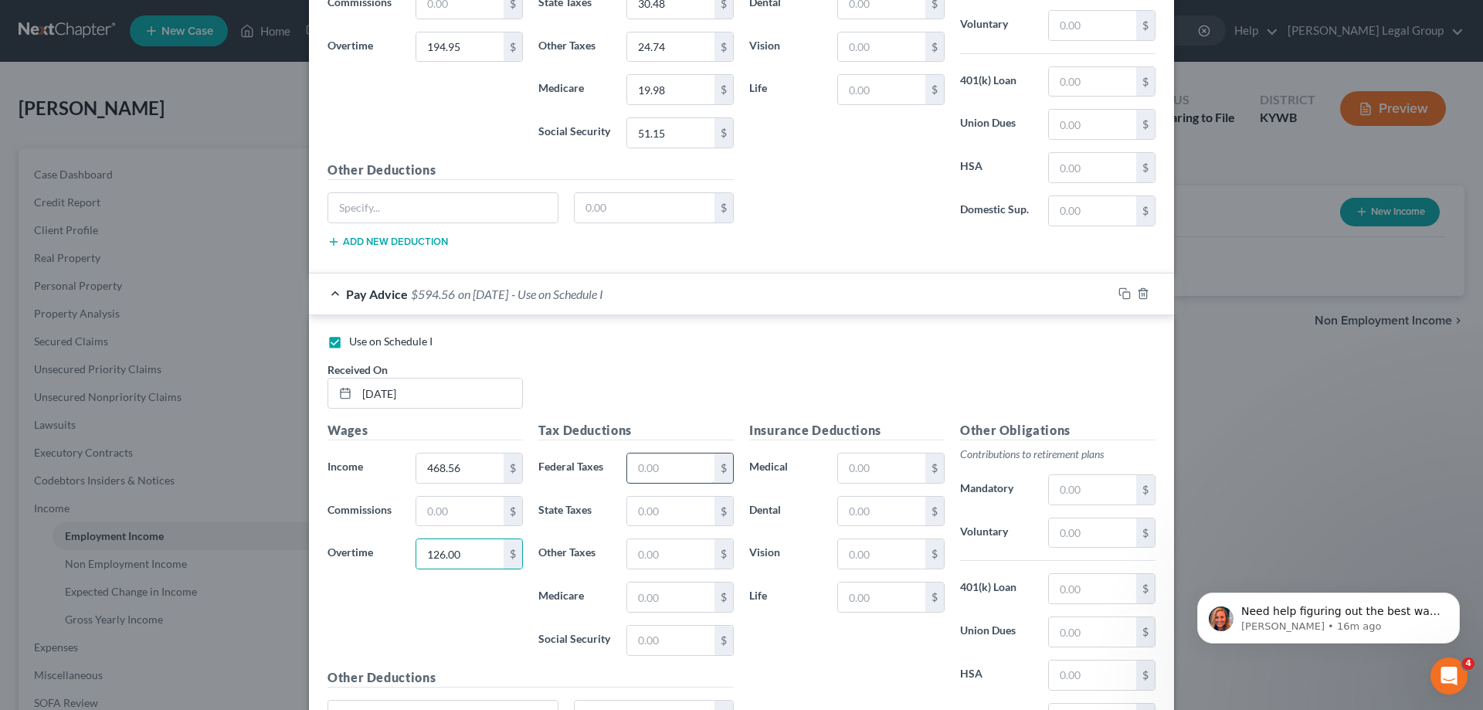
click at [633, 474] on input "text" at bounding box center [670, 467] width 87 height 29
click at [868, 466] on input "text" at bounding box center [881, 467] width 87 height 29
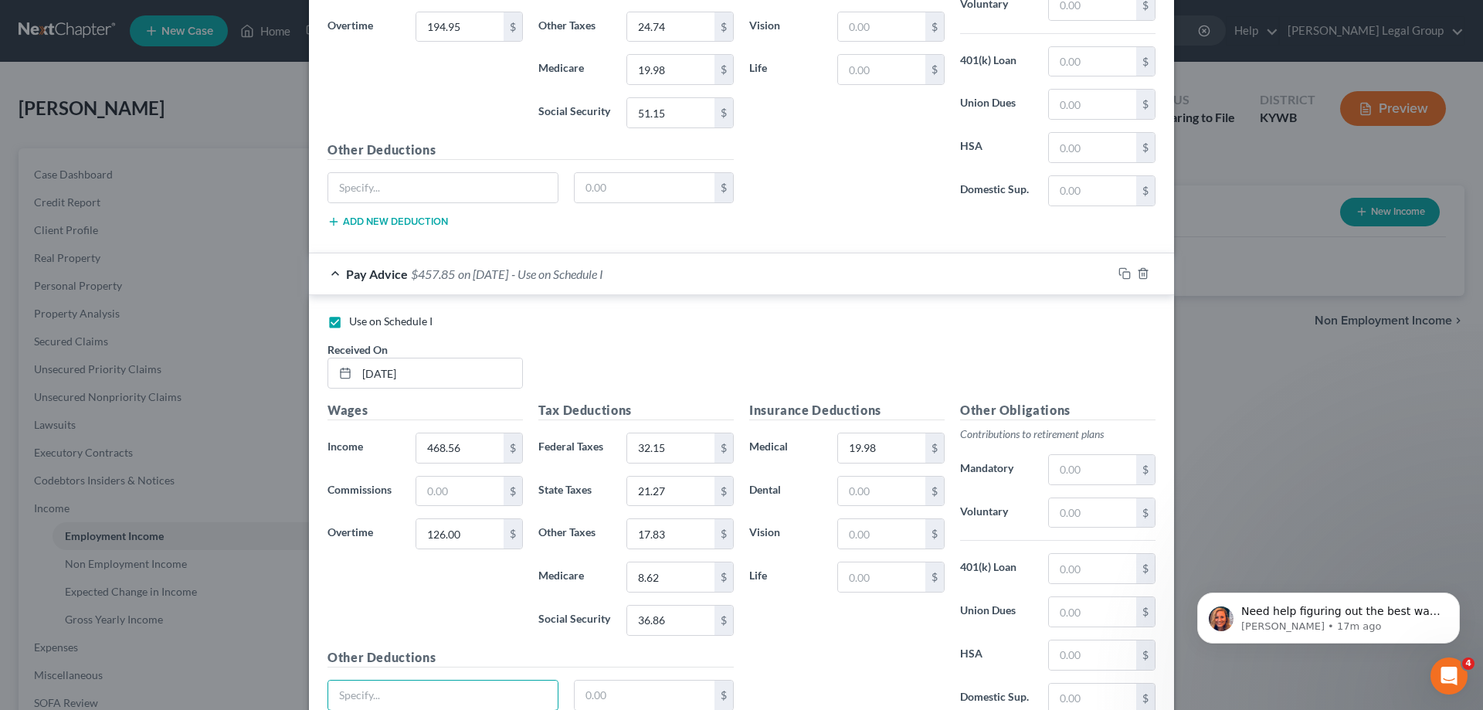
scroll to position [975, 0]
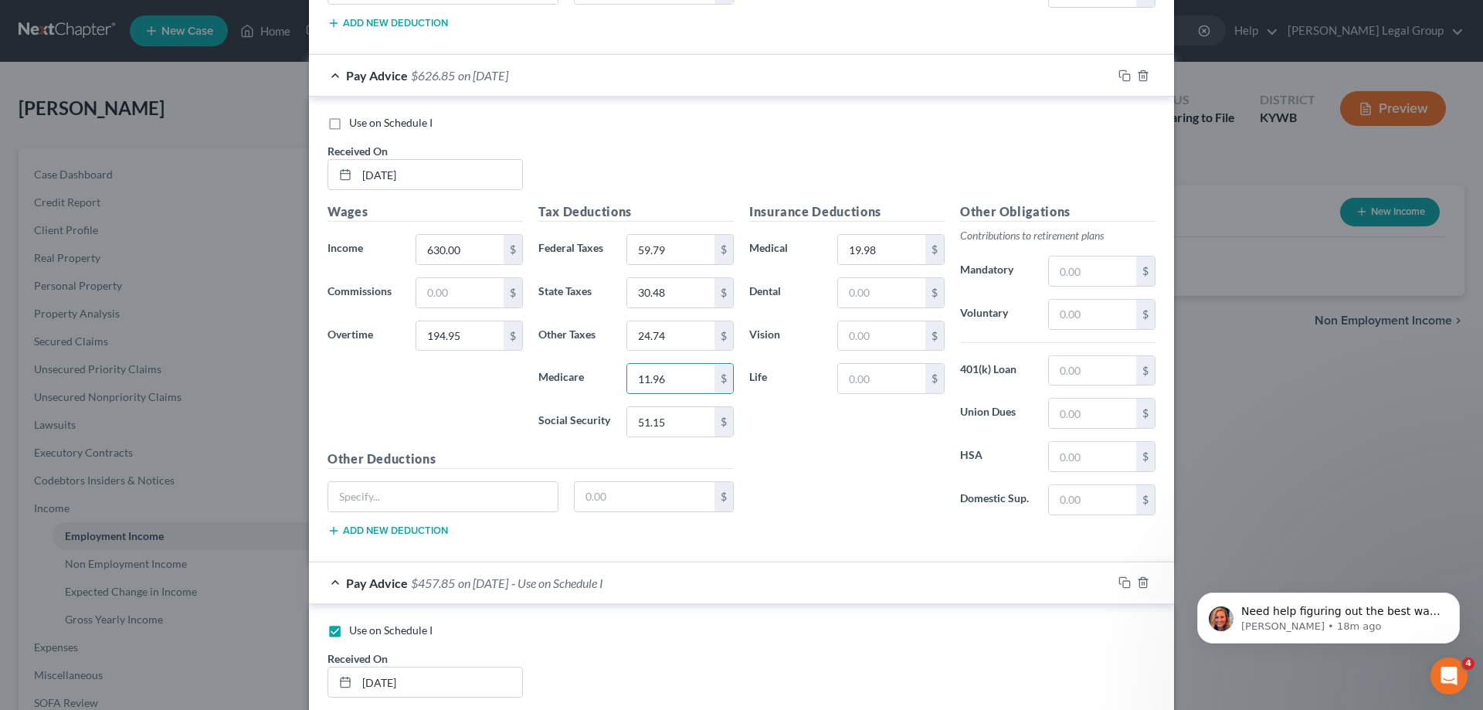
click at [606, 385] on label "Medicare" at bounding box center [575, 378] width 88 height 31
click at [629, 369] on input "11.96" at bounding box center [670, 378] width 87 height 29
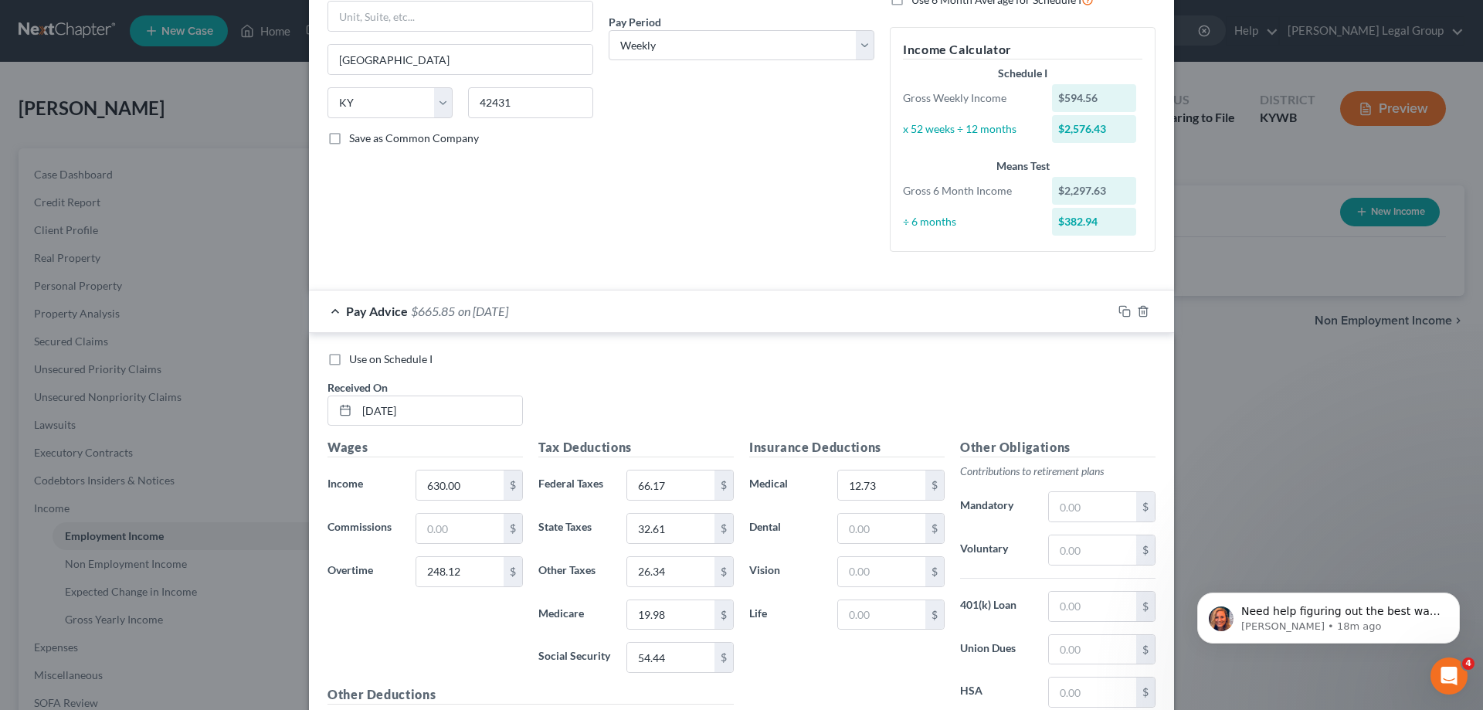
scroll to position [541, 0]
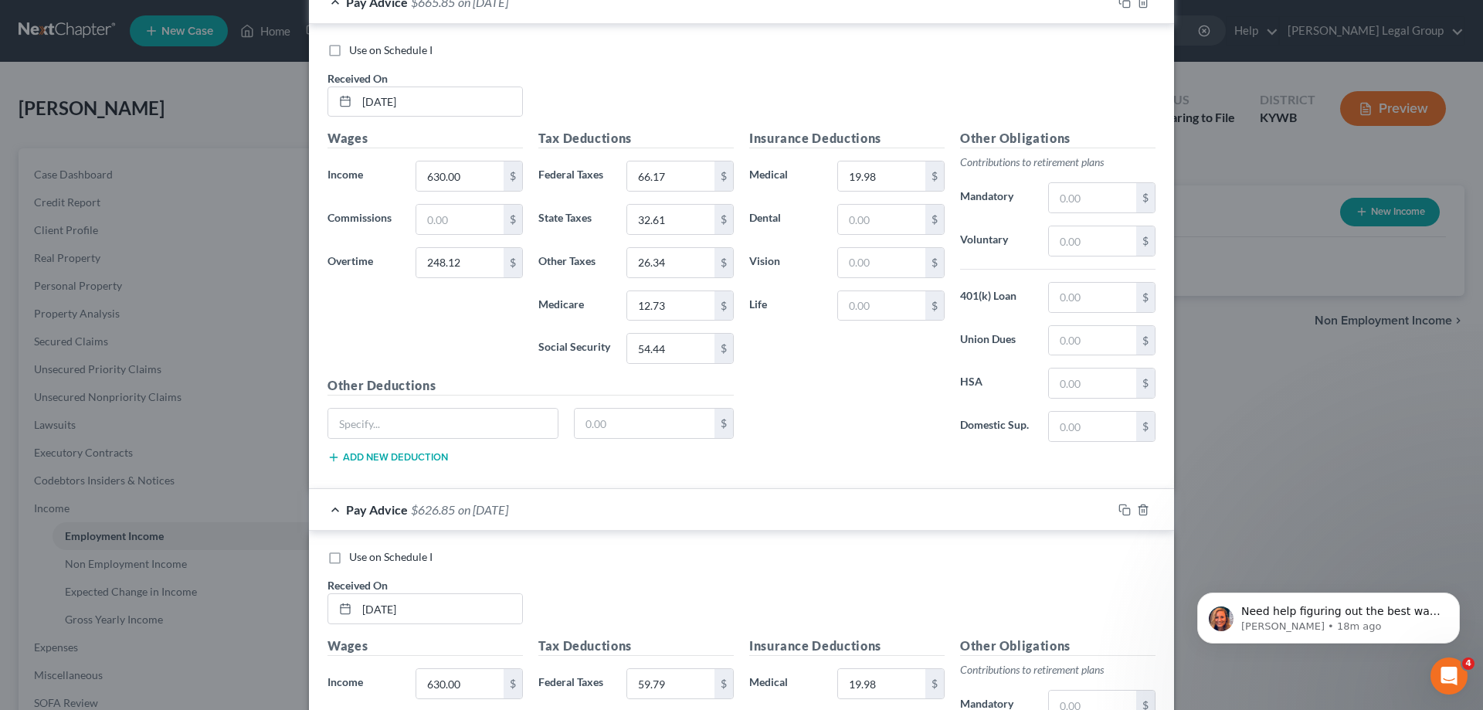
click at [743, 446] on div "Insurance Deductions Medical 19.98 $ Dental $ Vision $ Life $" at bounding box center [847, 291] width 211 height 325
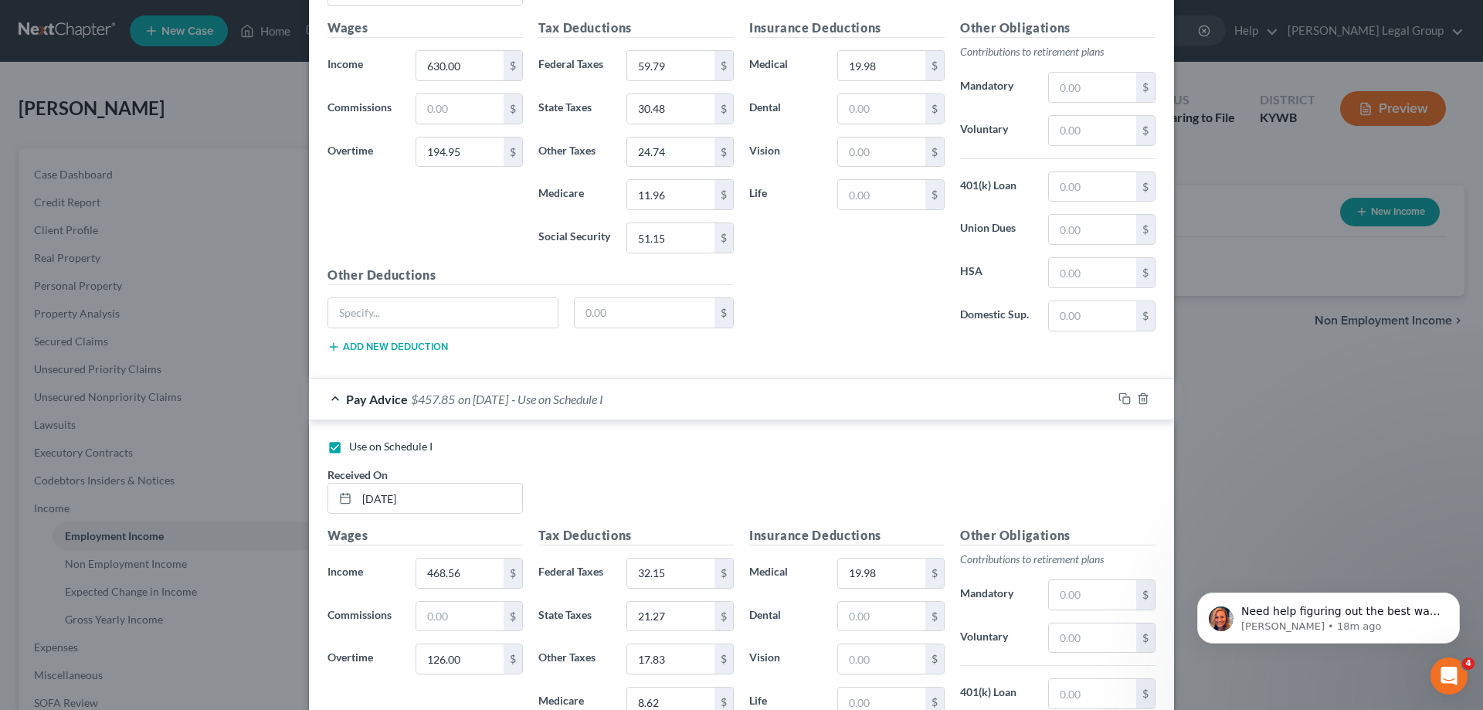
scroll to position [1418, 0]
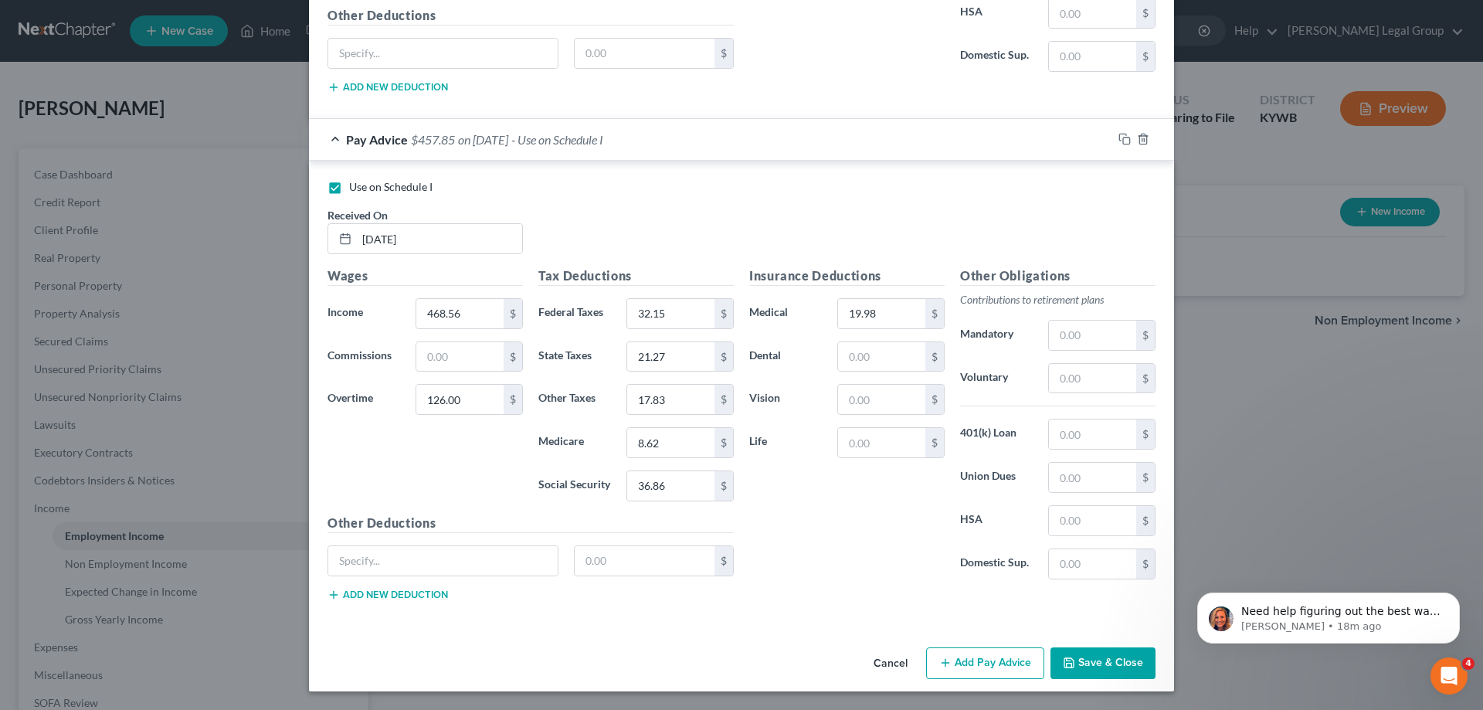
click at [952, 664] on button "Add Pay Advice" at bounding box center [985, 663] width 118 height 32
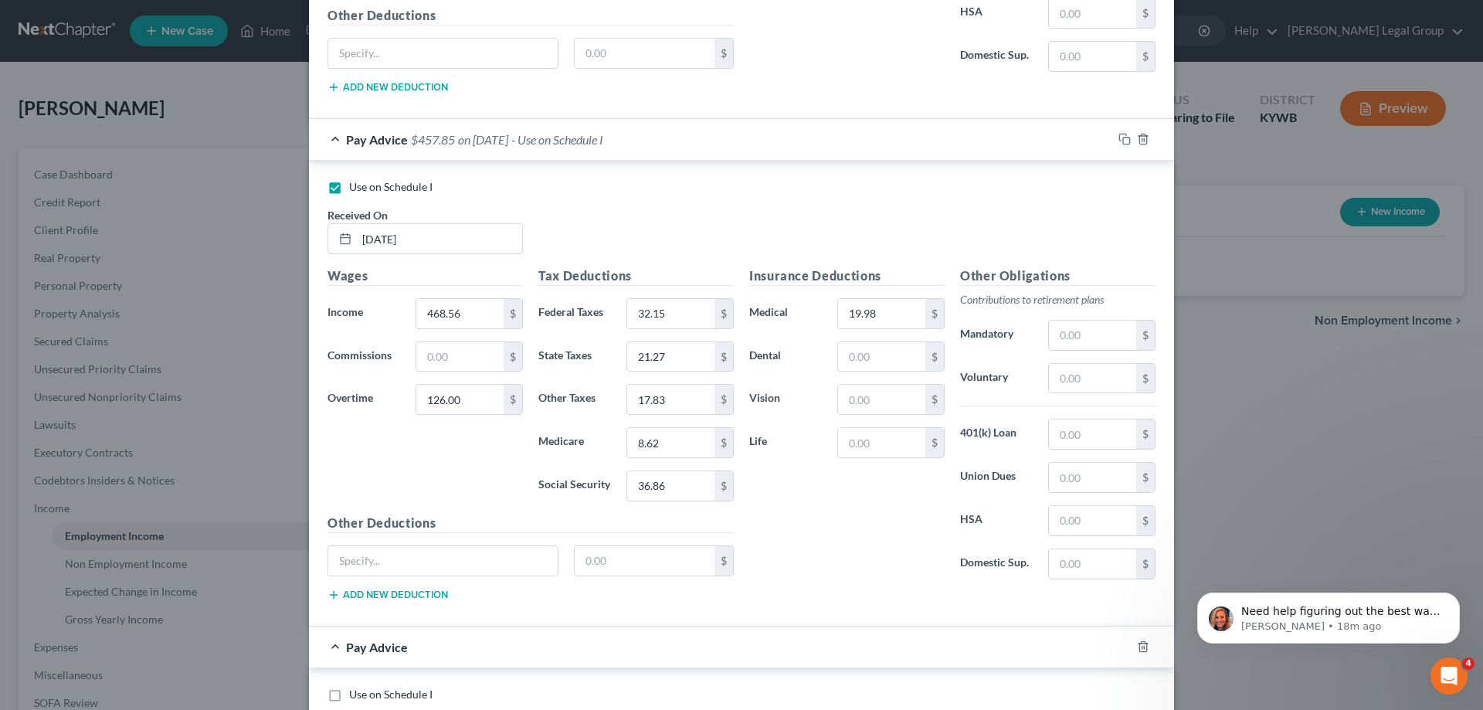
scroll to position [1573, 0]
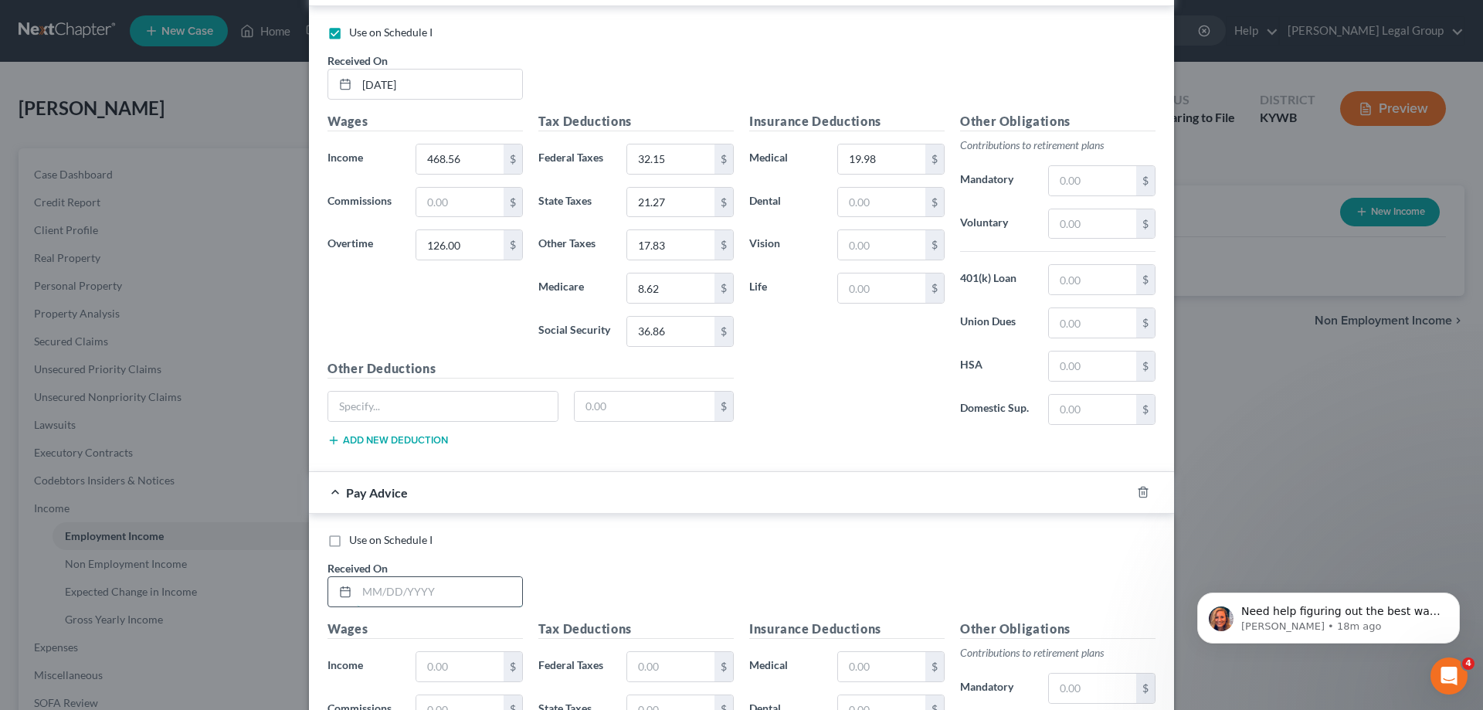
click at [413, 591] on input "text" at bounding box center [439, 591] width 165 height 29
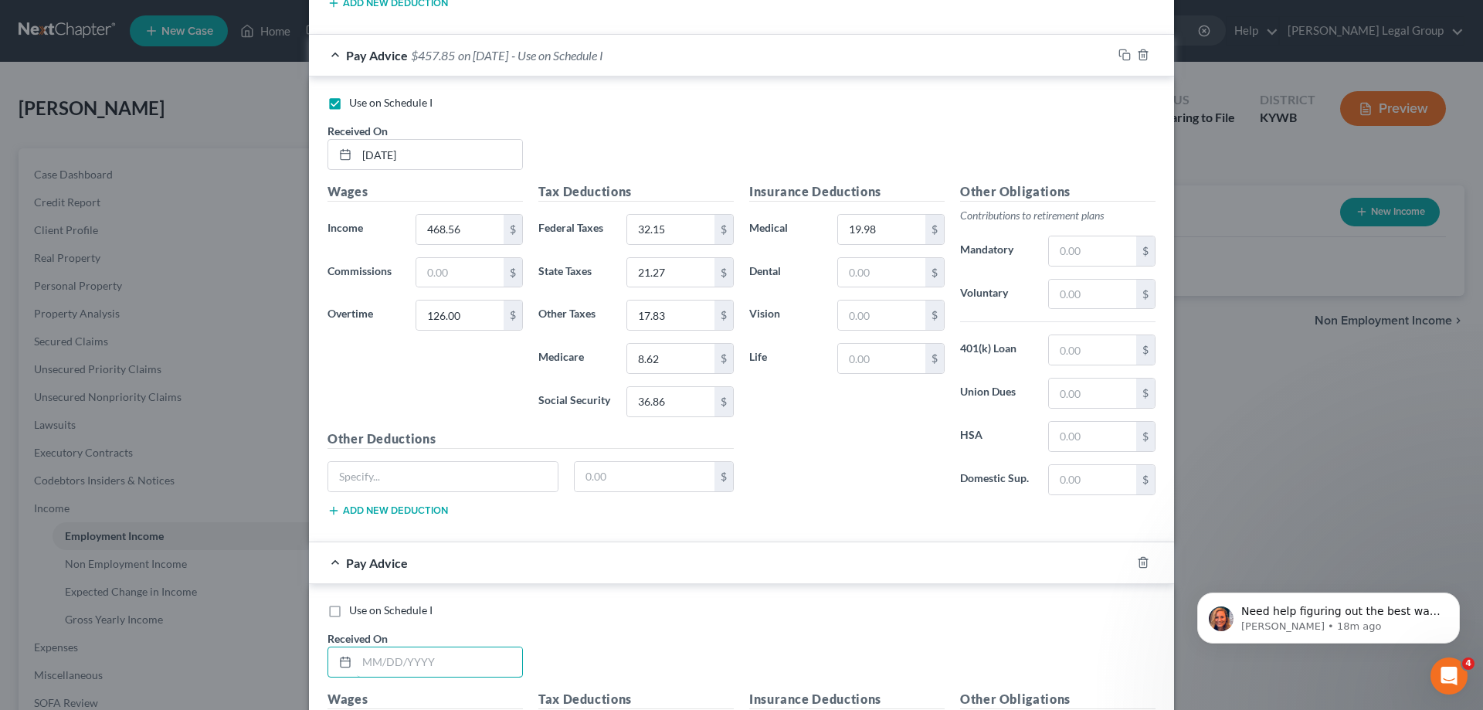
scroll to position [1926, 0]
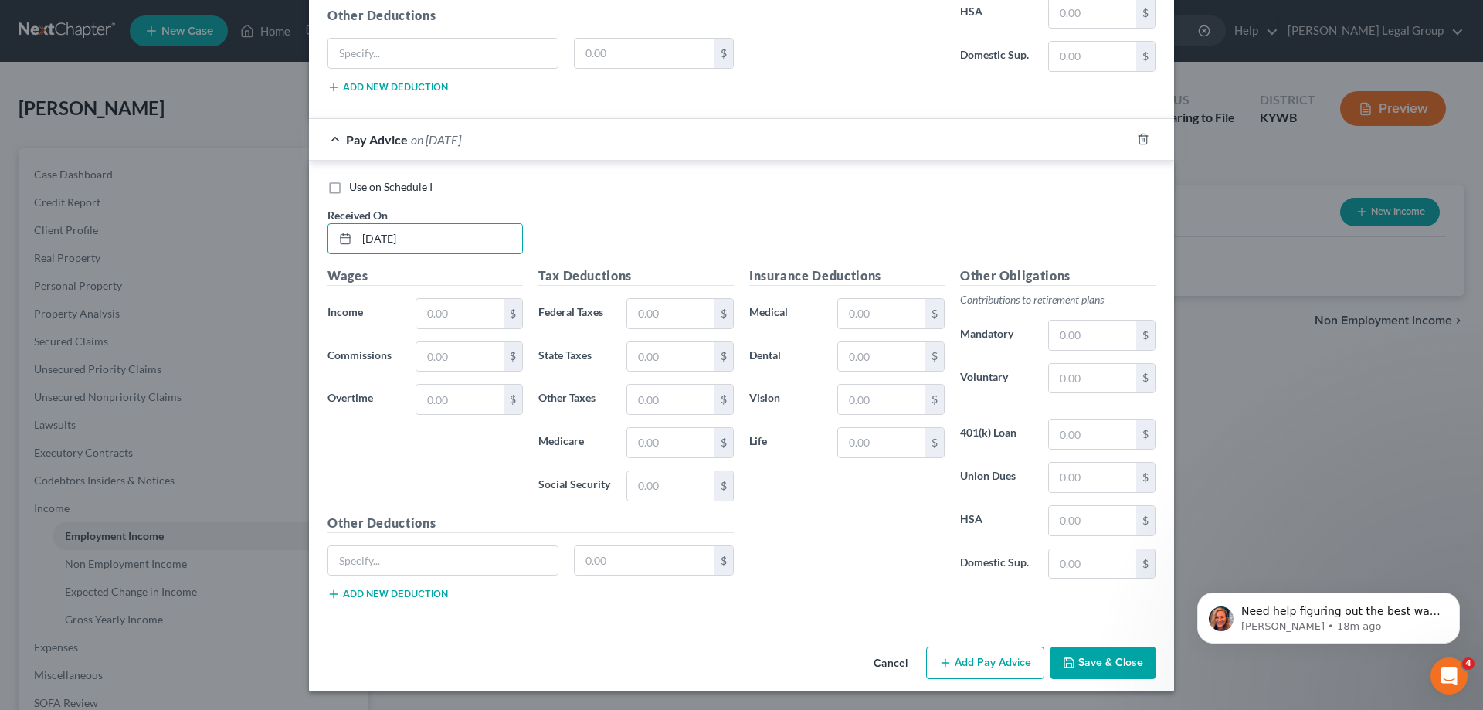
click at [349, 190] on label "Use on Schedule I" at bounding box center [390, 186] width 83 height 15
click at [355, 189] on input "Use on Schedule I" at bounding box center [360, 184] width 10 height 10
click at [436, 315] on input "text" at bounding box center [459, 313] width 87 height 29
click at [882, 308] on input "text" at bounding box center [881, 313] width 87 height 29
click at [1090, 654] on button "Save & Close" at bounding box center [1103, 663] width 105 height 32
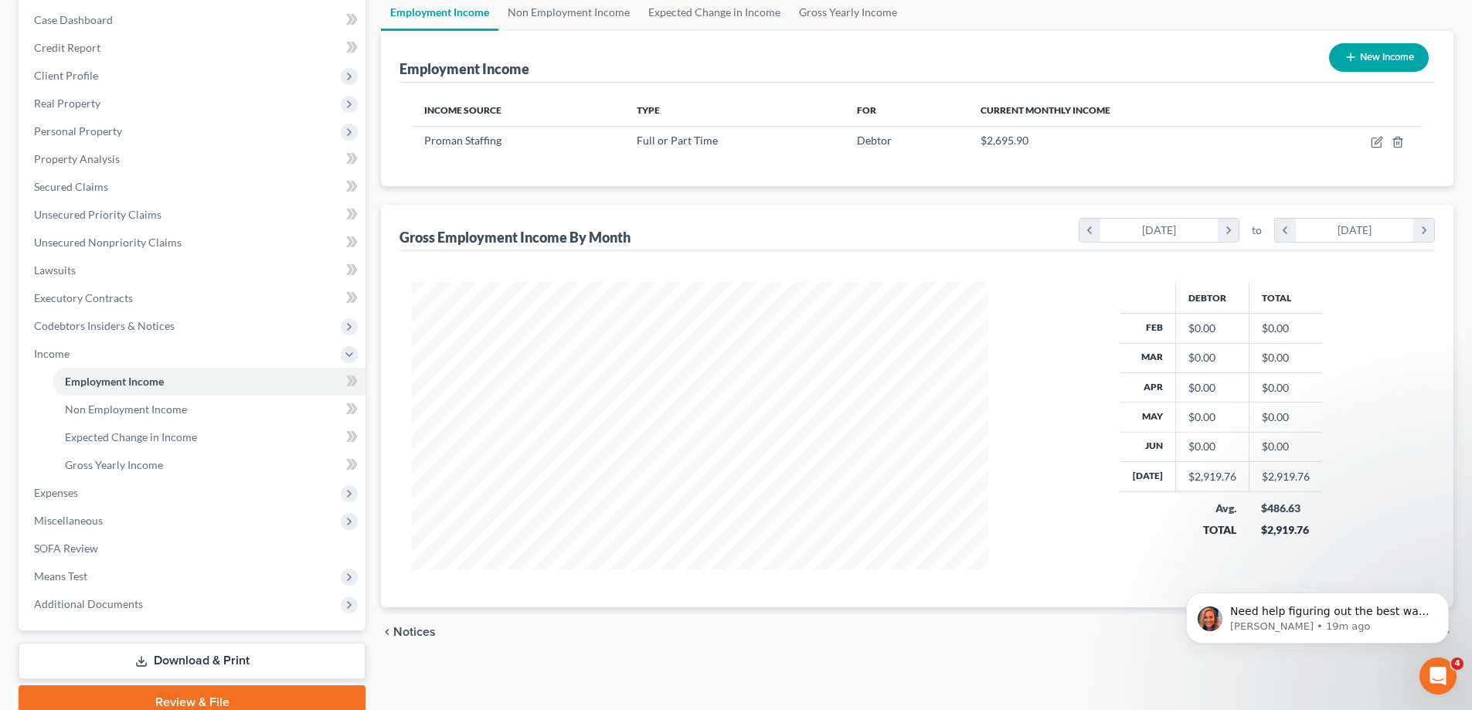
scroll to position [222, 0]
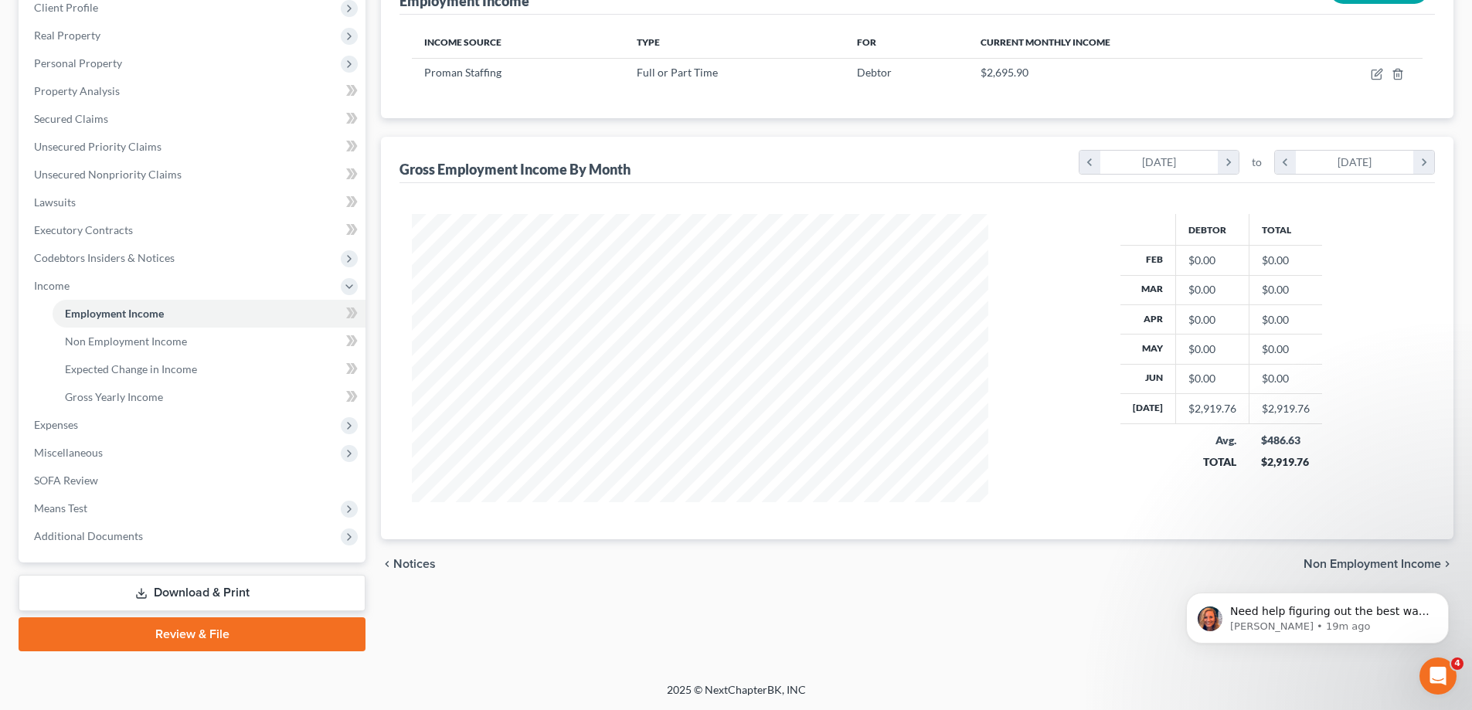
click at [1374, 568] on body "Need help figuring out the best way to enter your client's income? Here's a qui…" at bounding box center [1317, 614] width 297 height 96
click html "Need help figuring out the best way to enter your client's income? Here's a qui…"
click at [1441, 599] on icon "Dismiss notification" at bounding box center [1444, 596] width 8 height 8
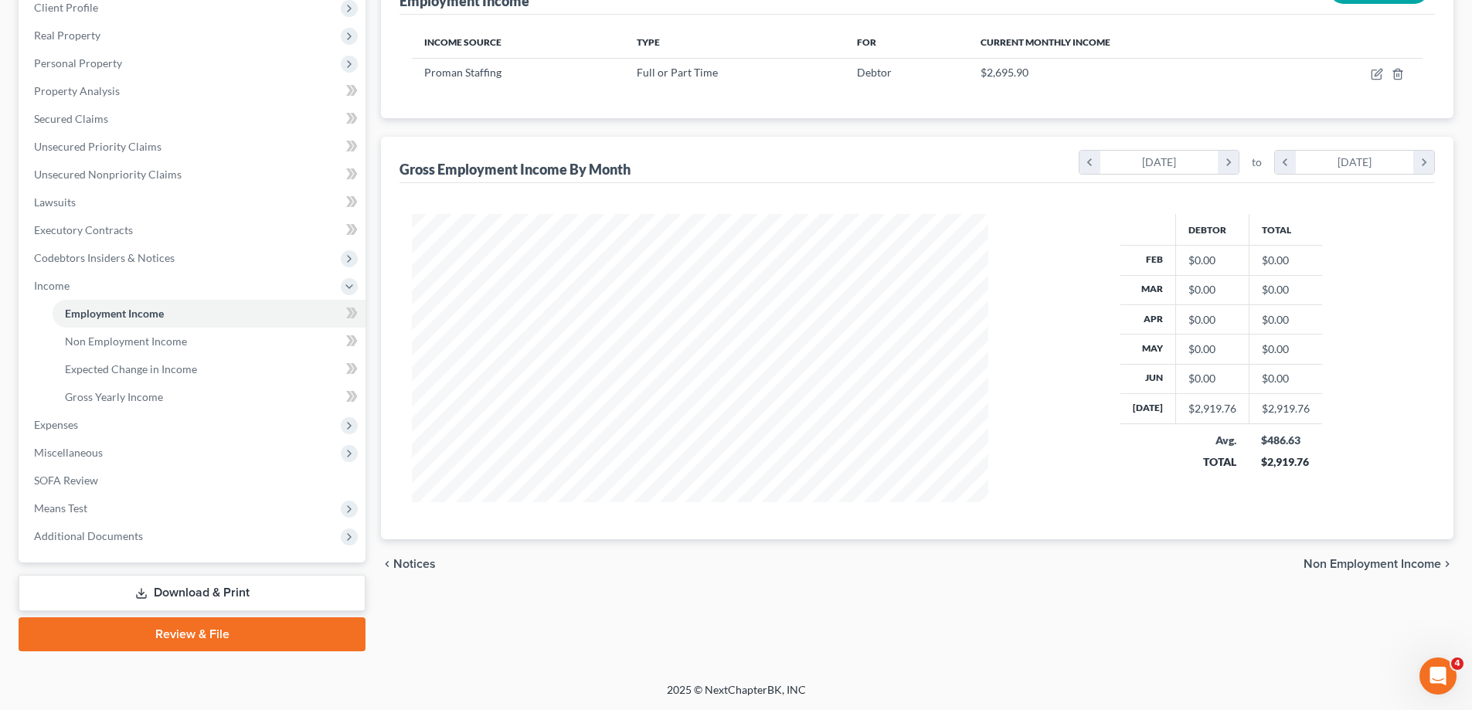
click at [1424, 560] on span "Non Employment Income" at bounding box center [1372, 564] width 138 height 12
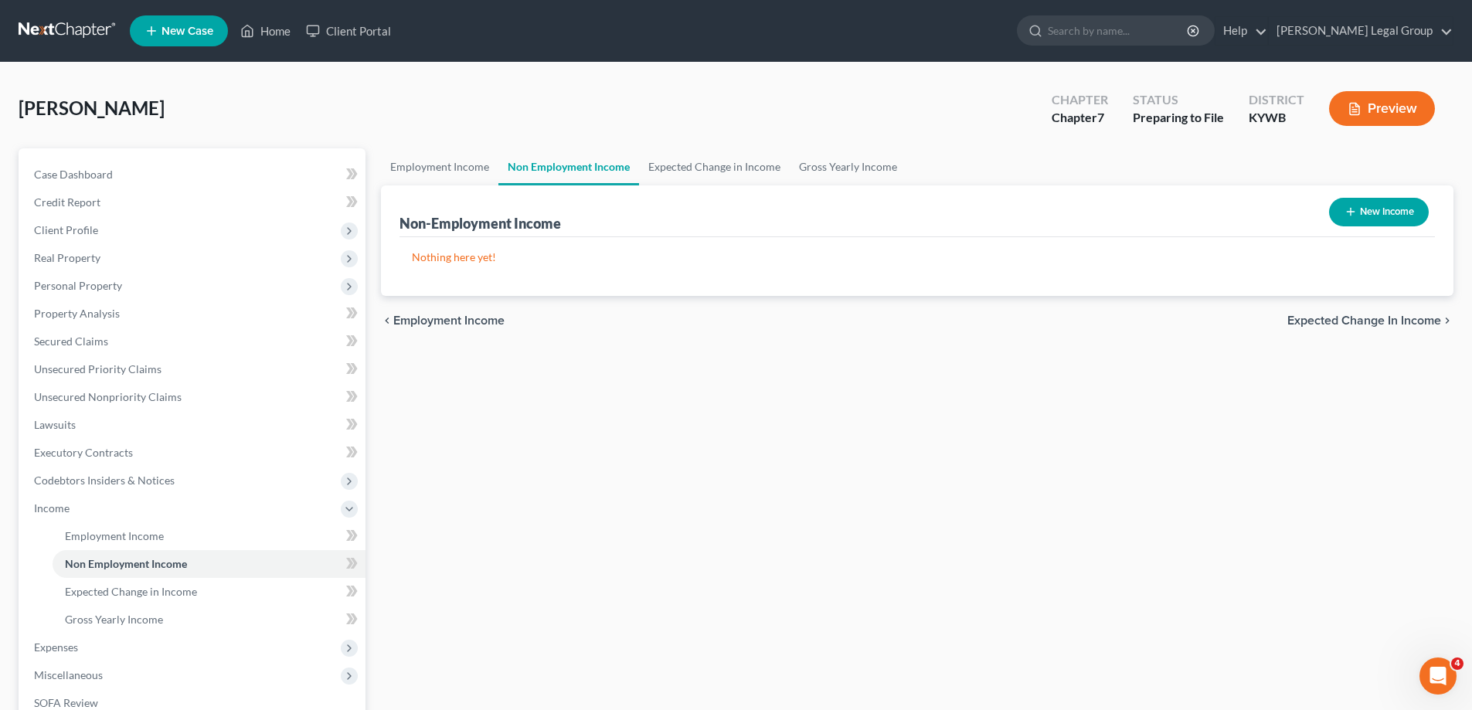
click at [1362, 321] on span "Expected Change in Income" at bounding box center [1364, 320] width 154 height 12
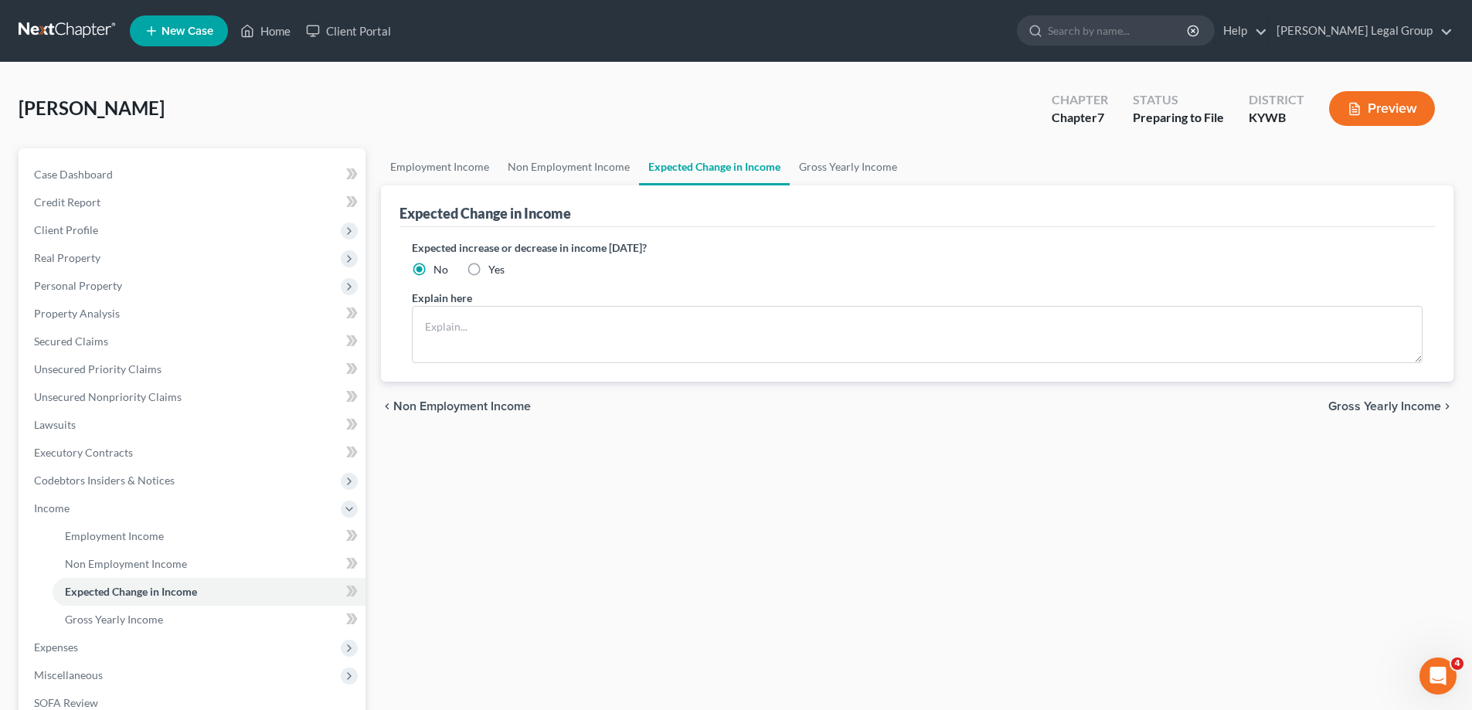
click at [1418, 406] on span "Gross Yearly Income" at bounding box center [1384, 406] width 113 height 12
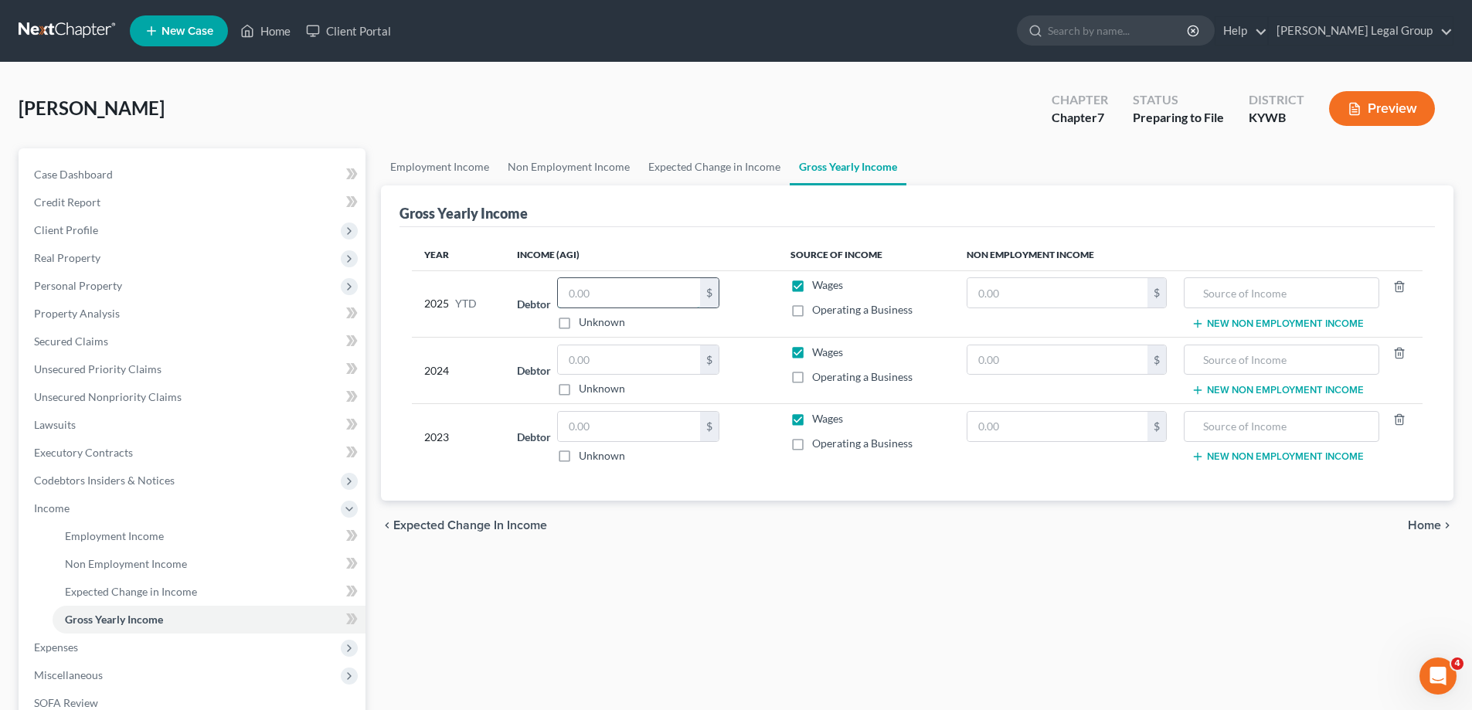
click at [651, 297] on input "text" at bounding box center [629, 292] width 142 height 29
click at [631, 348] on input "text" at bounding box center [629, 359] width 142 height 29
click at [607, 420] on input "text" at bounding box center [629, 426] width 142 height 29
click at [1301, 290] on input "text" at bounding box center [1281, 292] width 178 height 29
click at [1418, 523] on span "Home" at bounding box center [1423, 525] width 33 height 12
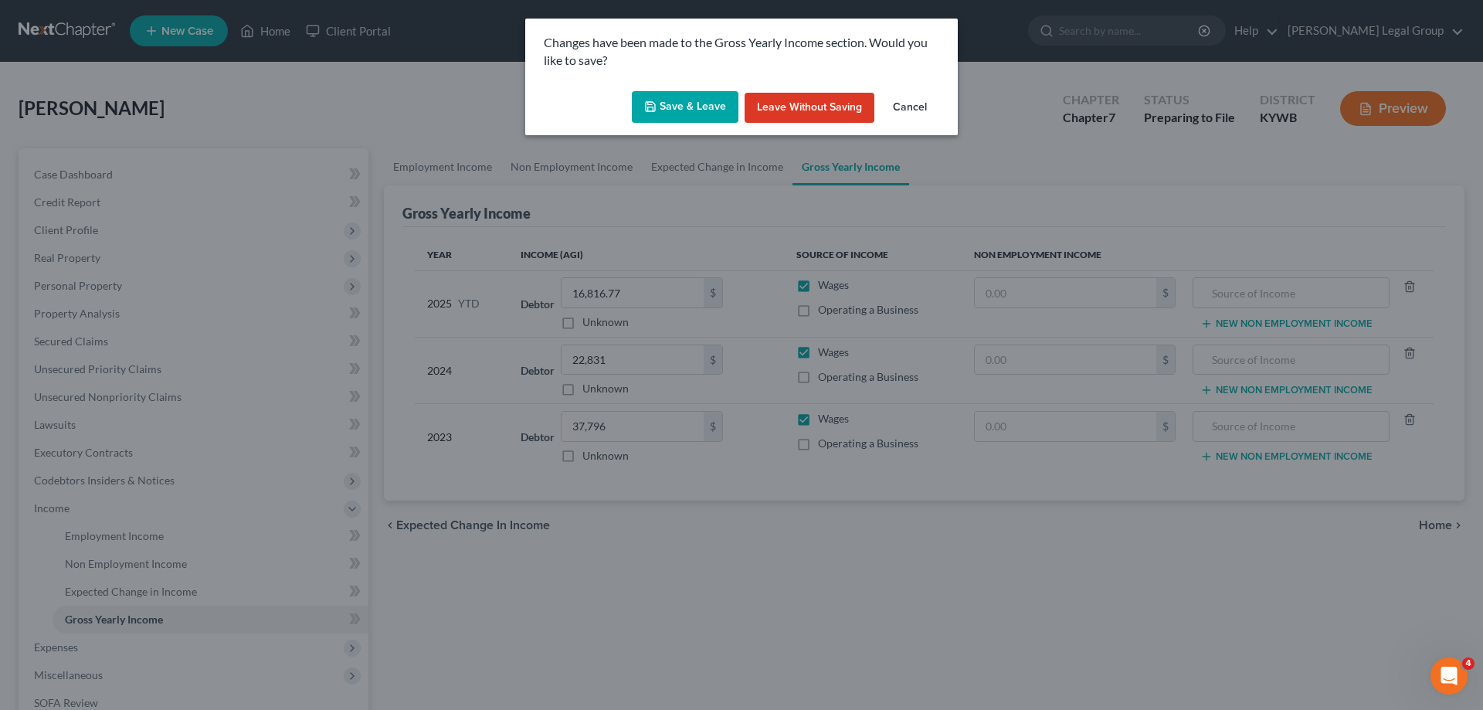
click at [721, 107] on button "Save & Leave" at bounding box center [685, 107] width 107 height 32
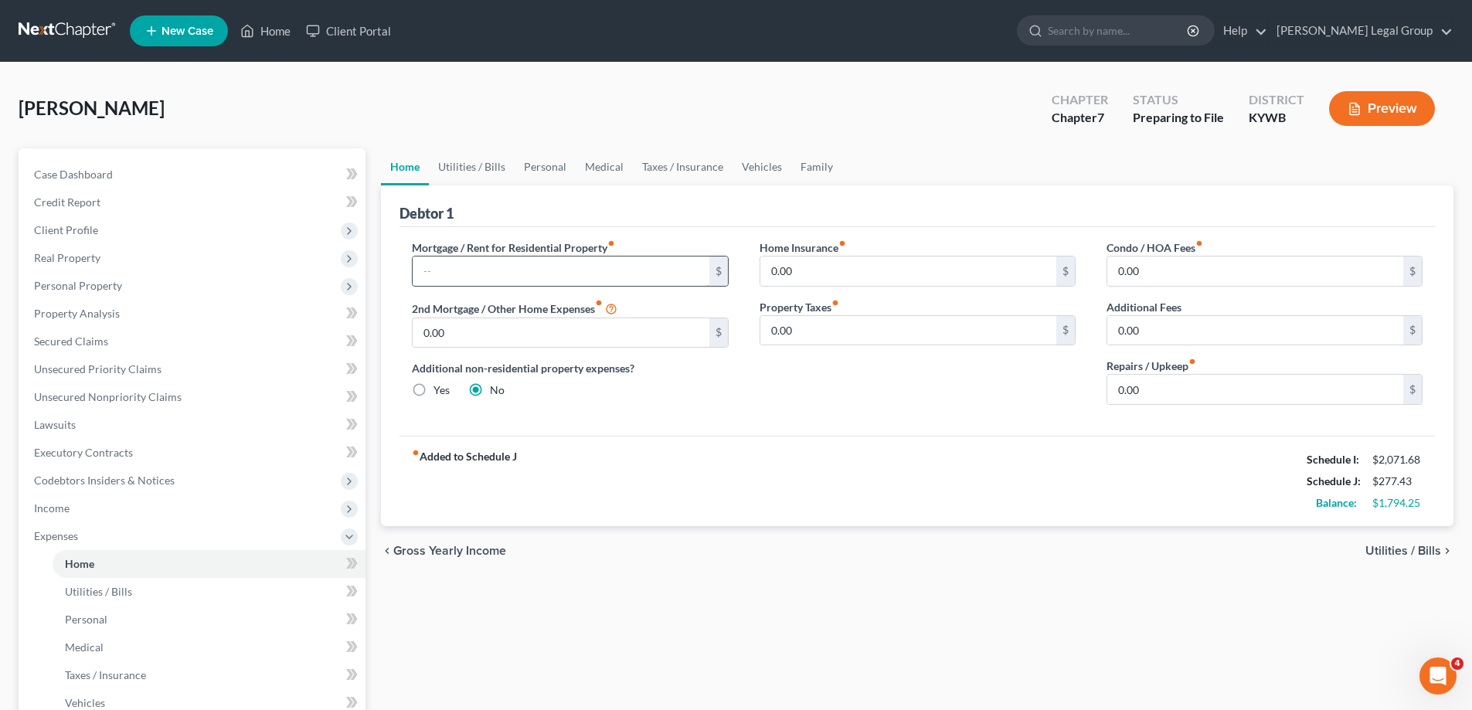
click at [689, 283] on input "text" at bounding box center [561, 270] width 296 height 29
click at [1408, 552] on span "Utilities / Bills" at bounding box center [1403, 551] width 76 height 12
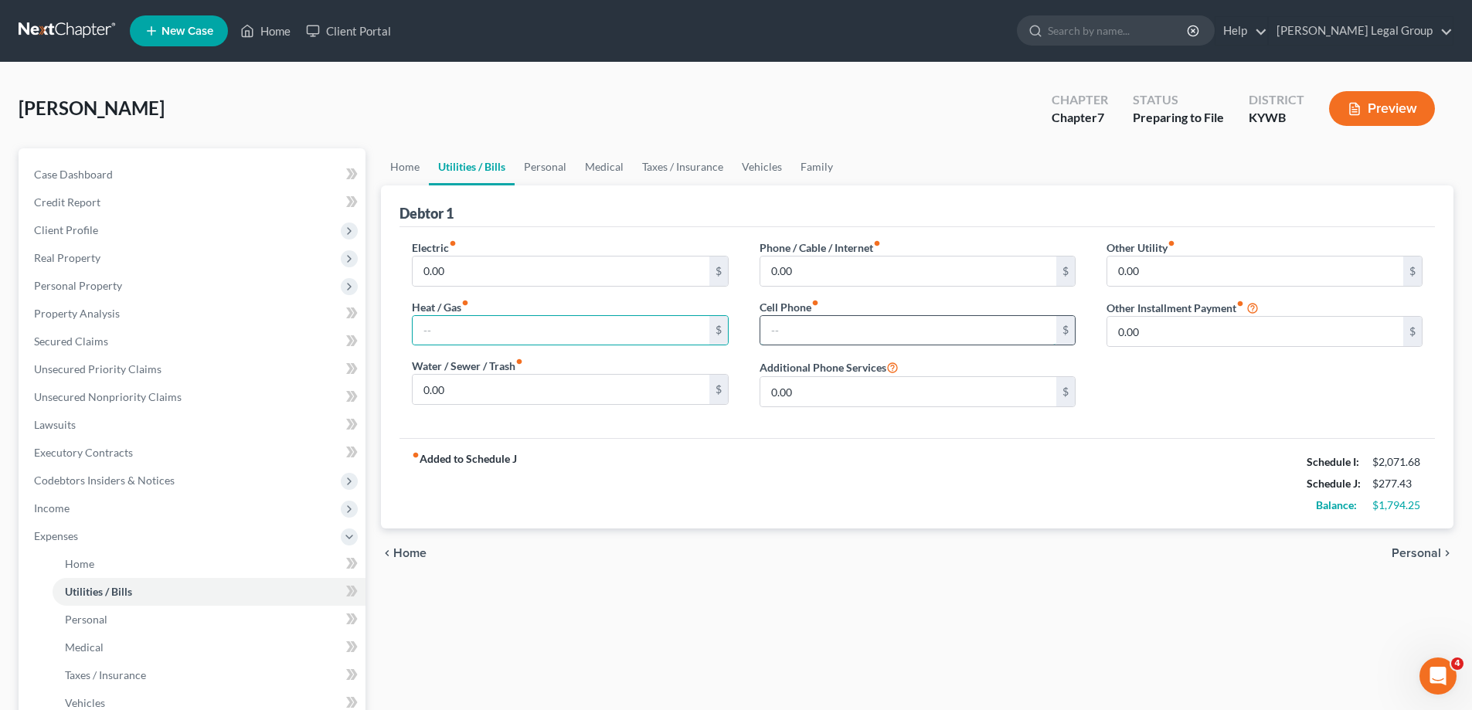
click at [771, 330] on input "text" at bounding box center [908, 330] width 296 height 29
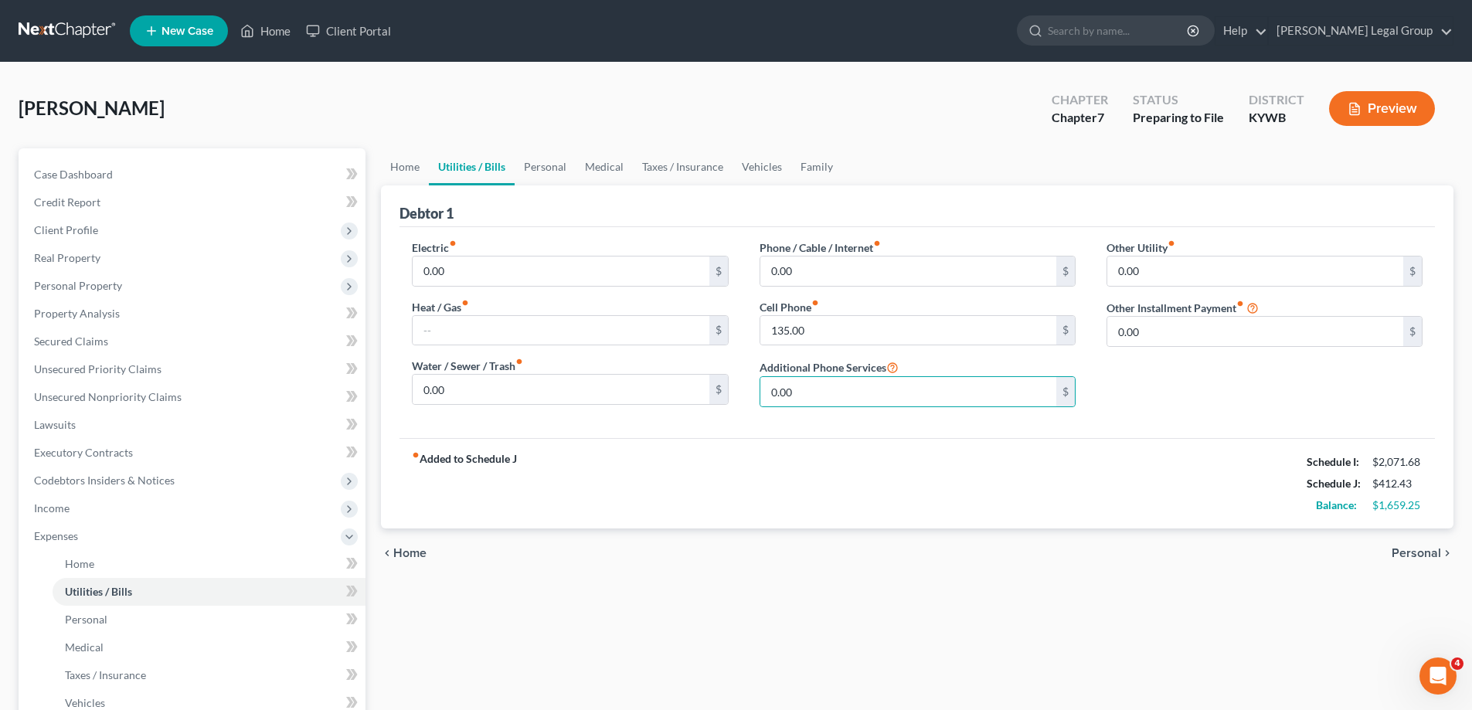
click at [1407, 552] on span "Personal" at bounding box center [1415, 553] width 49 height 12
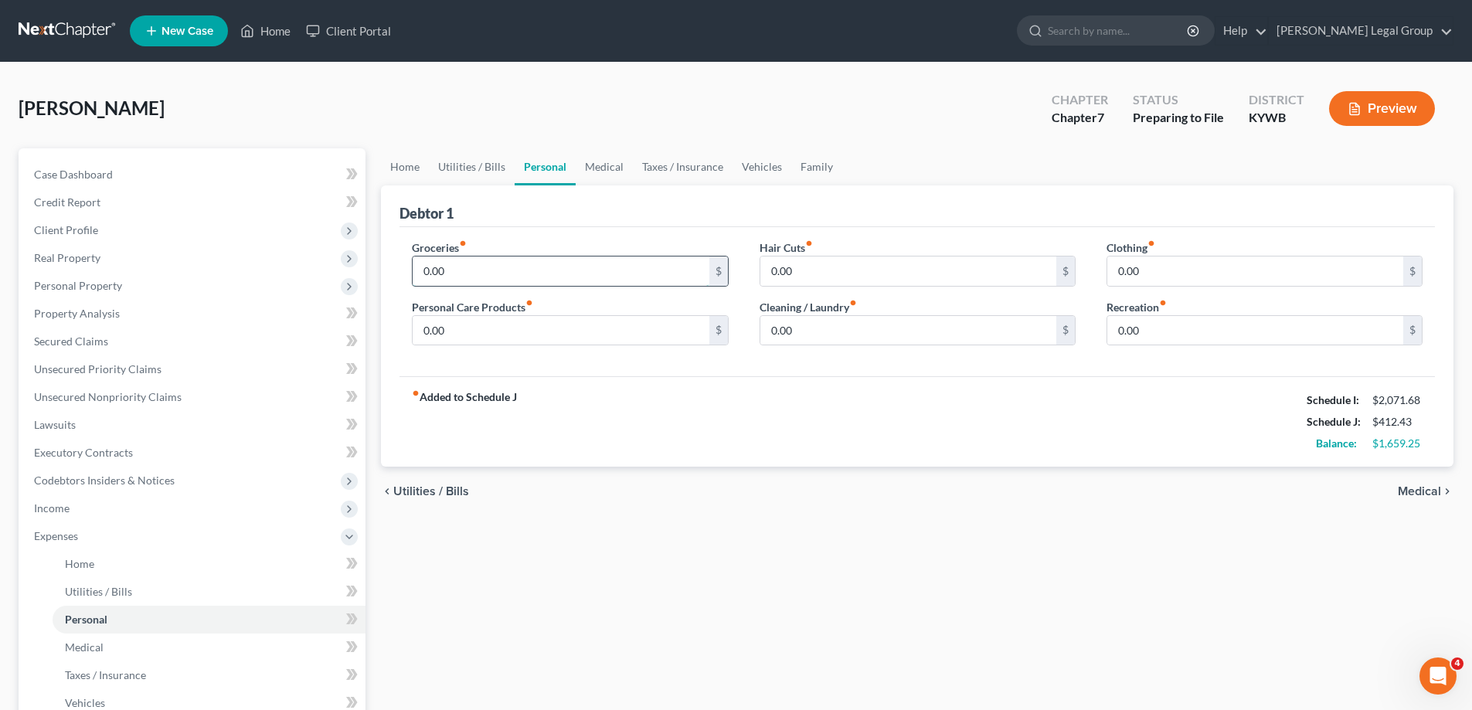
click at [642, 275] on input "0.00" at bounding box center [561, 270] width 296 height 29
click at [619, 276] on input "0.00" at bounding box center [561, 270] width 296 height 29
drag, startPoint x: 619, startPoint y: 276, endPoint x: 379, endPoint y: 277, distance: 240.2
click at [437, 277] on input "0.00" at bounding box center [561, 270] width 296 height 29
click at [807, 277] on input "0.00" at bounding box center [908, 270] width 296 height 29
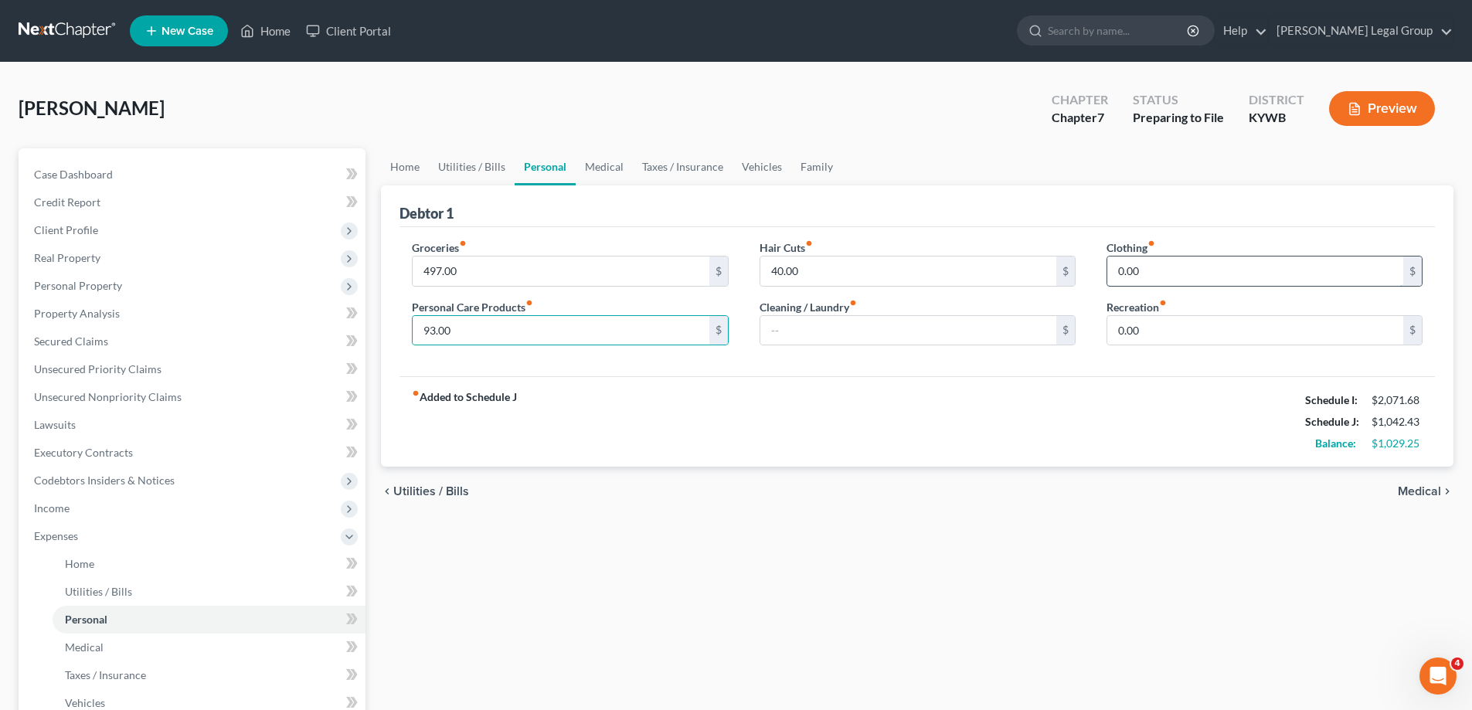
click at [1252, 263] on input "0.00" at bounding box center [1255, 270] width 296 height 29
click at [836, 325] on input "text" at bounding box center [908, 330] width 296 height 29
click at [1151, 338] on input "0.00" at bounding box center [1255, 330] width 296 height 29
click at [854, 322] on input "40" at bounding box center [908, 330] width 296 height 29
click at [1173, 273] on input "50" at bounding box center [1255, 270] width 296 height 29
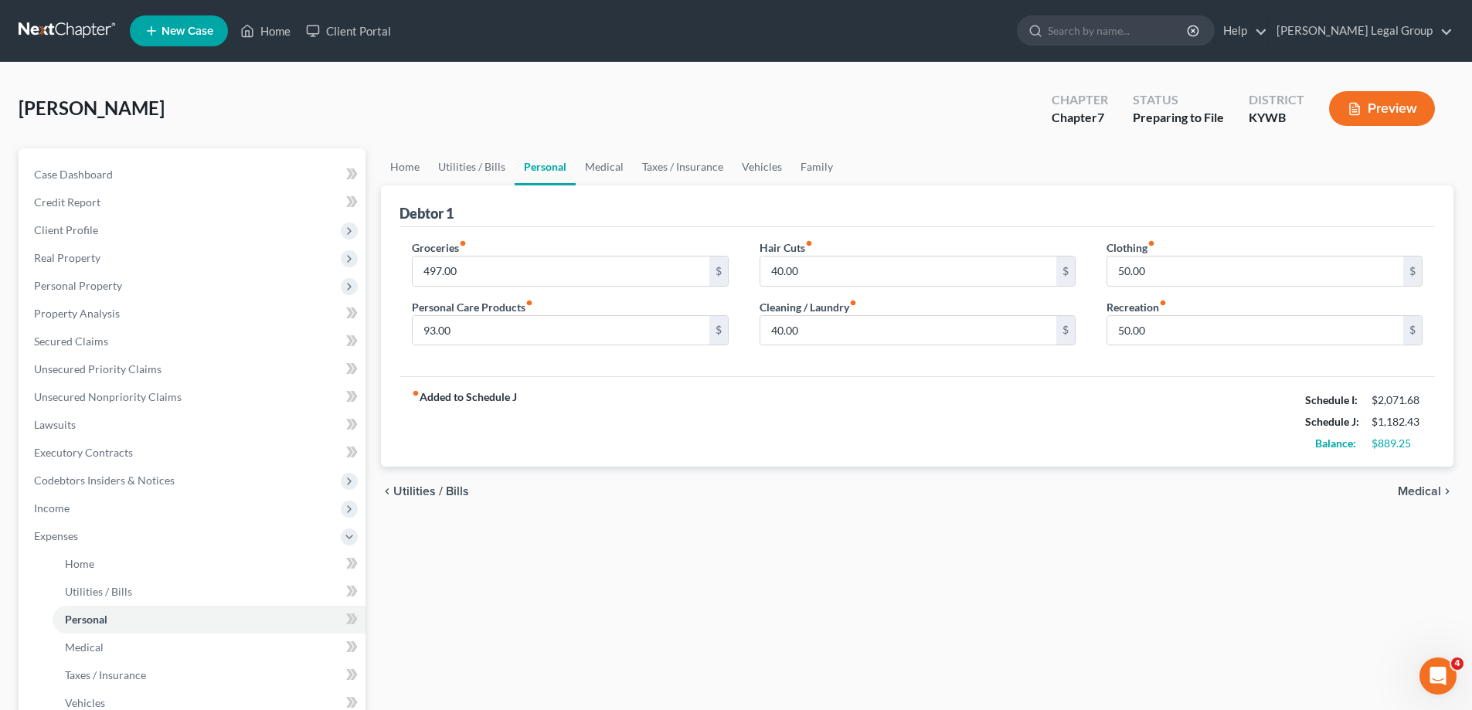
click at [1434, 491] on span "Medical" at bounding box center [1418, 491] width 43 height 12
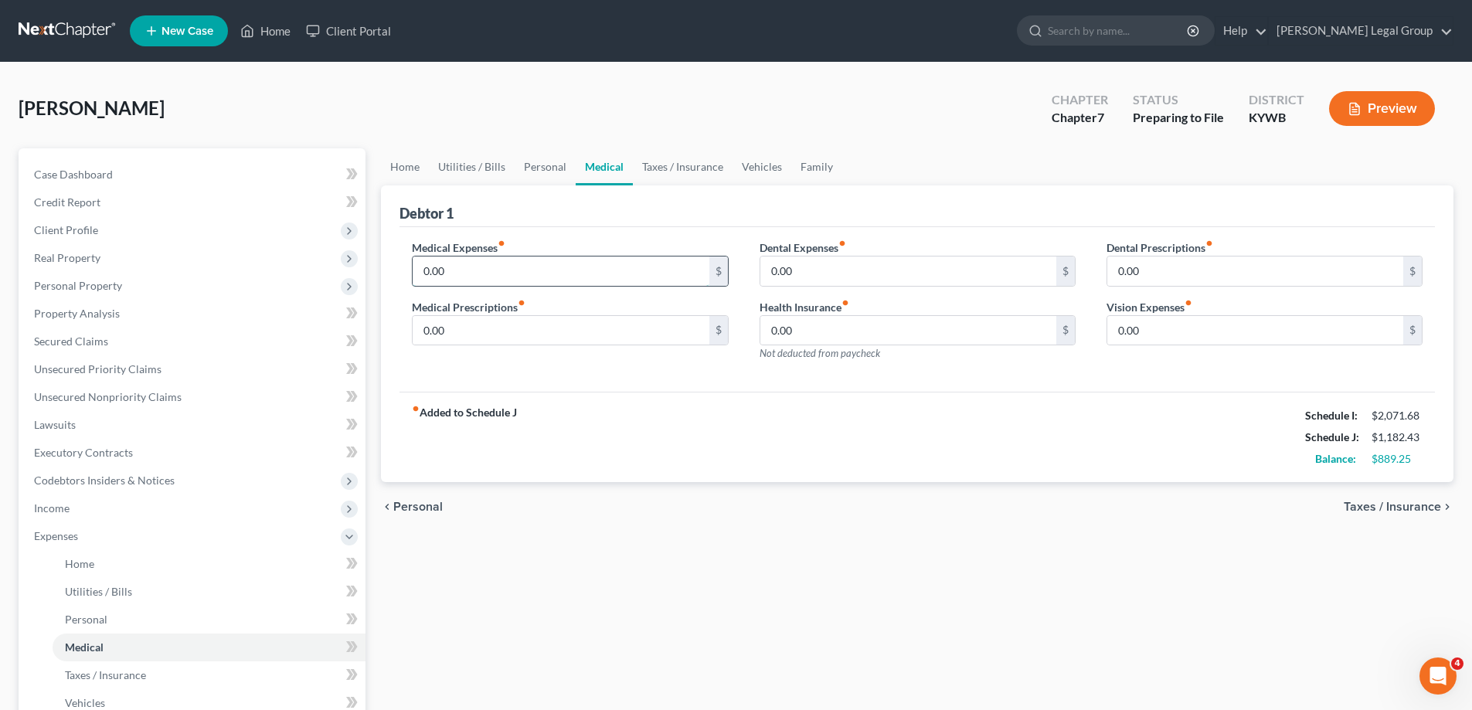
click at [634, 267] on input "0.00" at bounding box center [561, 270] width 296 height 29
click at [483, 334] on input "50" at bounding box center [561, 330] width 296 height 29
click at [1379, 505] on span "Taxes / Insurance" at bounding box center [1391, 507] width 97 height 12
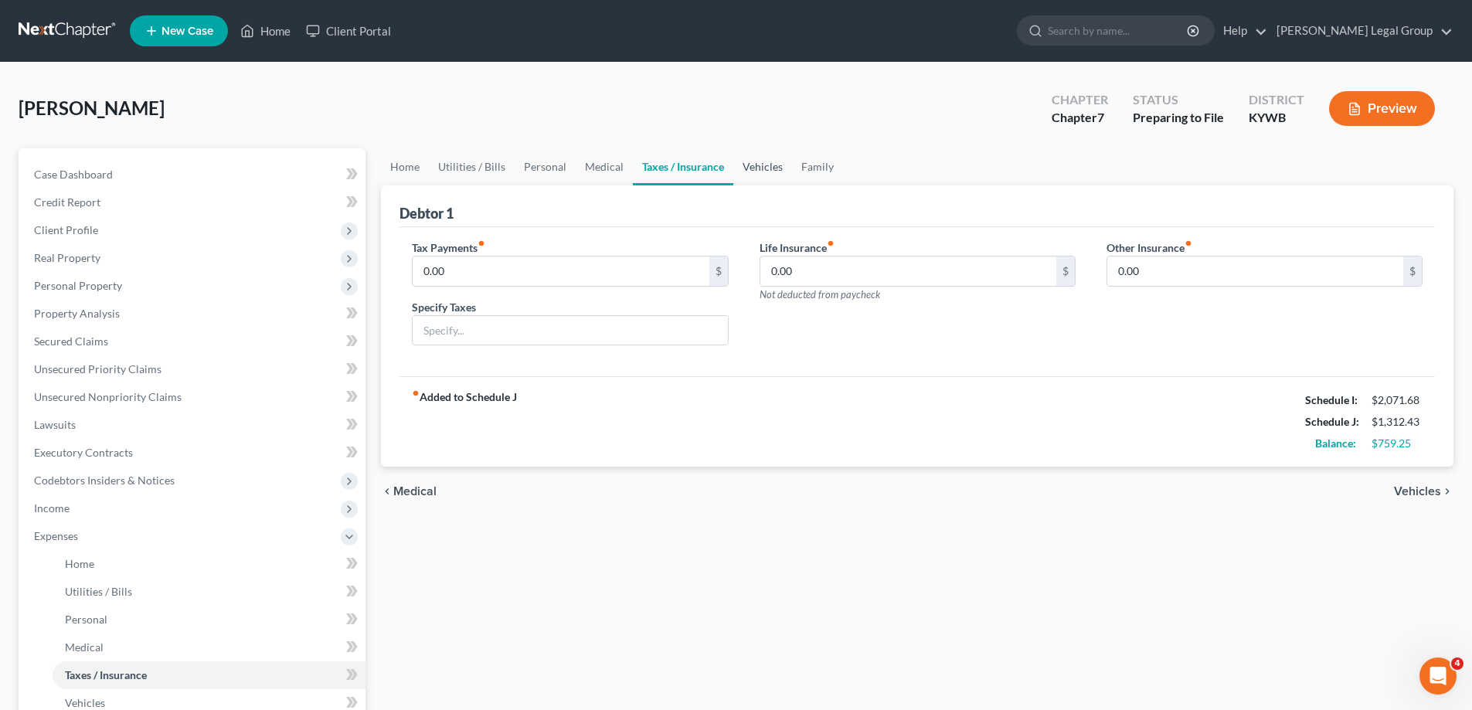
click at [754, 168] on link "Vehicles" at bounding box center [762, 166] width 59 height 37
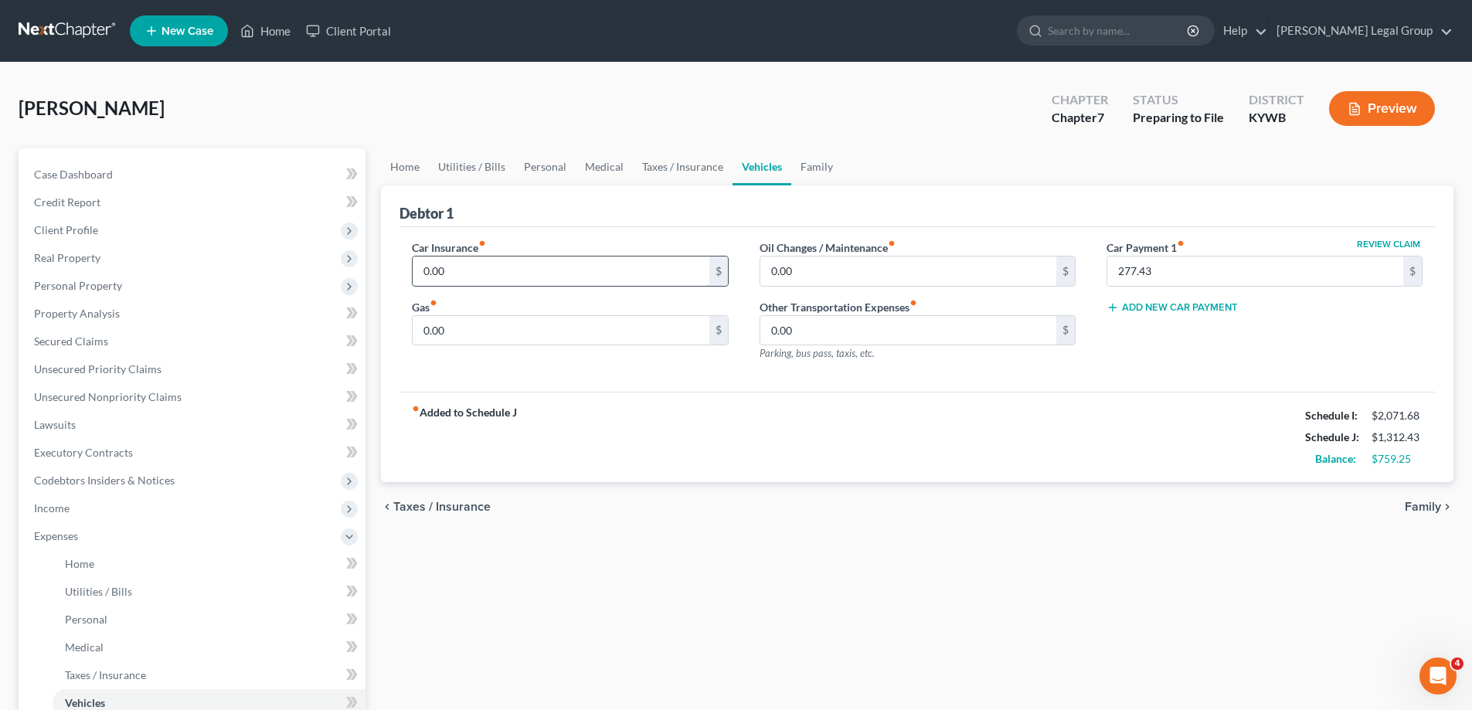
click at [482, 268] on input "0.00" at bounding box center [561, 270] width 296 height 29
click at [792, 167] on link "Family" at bounding box center [816, 166] width 51 height 37
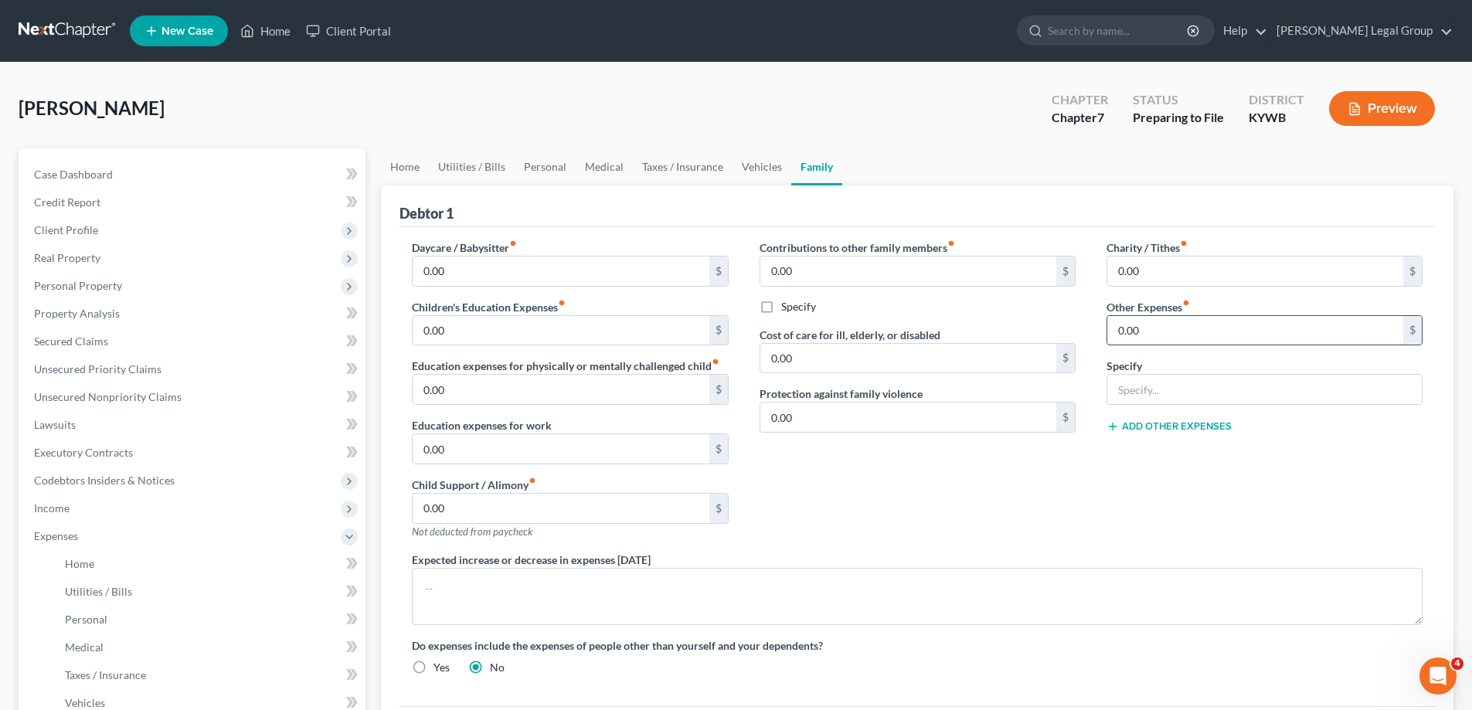
click at [1148, 334] on input "0.00" at bounding box center [1255, 330] width 296 height 29
click at [1148, 423] on button "Add Other Expenses" at bounding box center [1168, 426] width 125 height 12
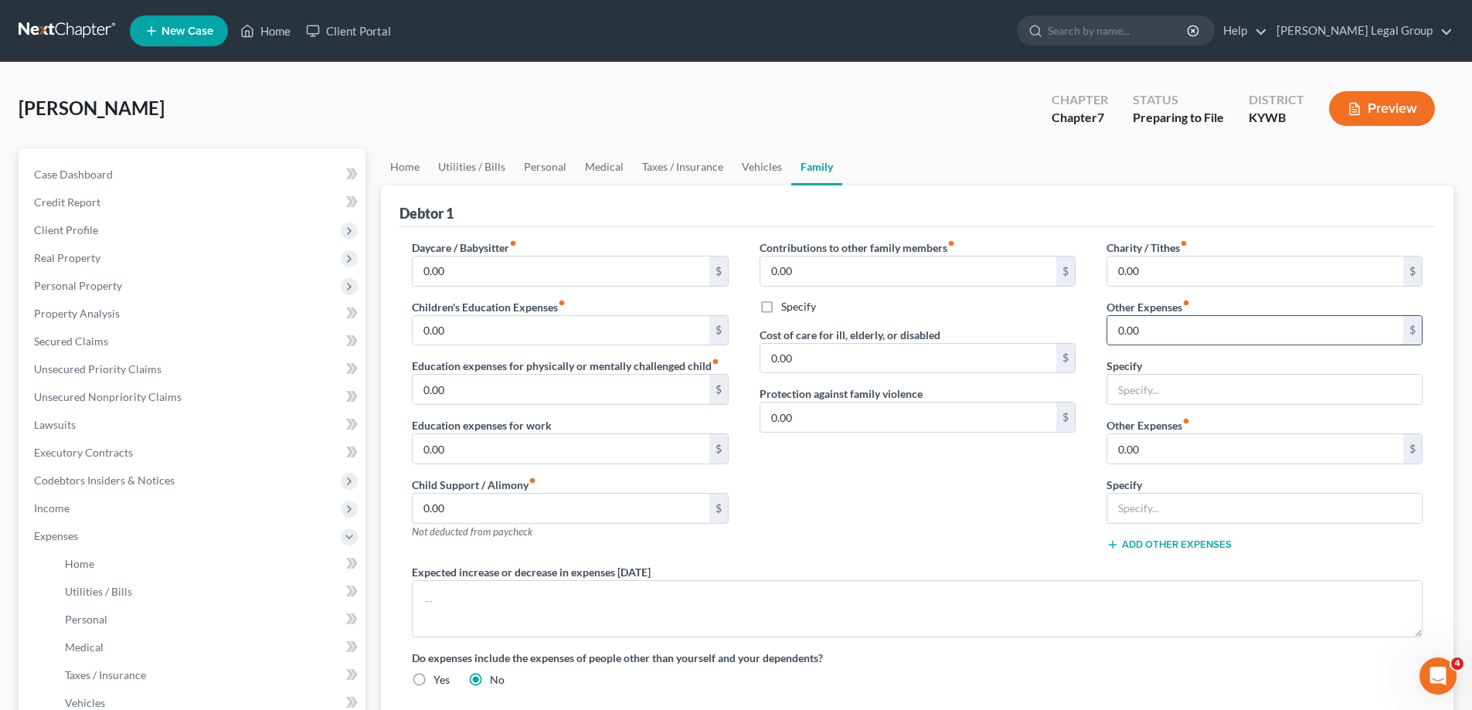
click at [1155, 337] on input "0.00" at bounding box center [1255, 330] width 296 height 29
click at [1150, 392] on input "text" at bounding box center [1264, 389] width 314 height 29
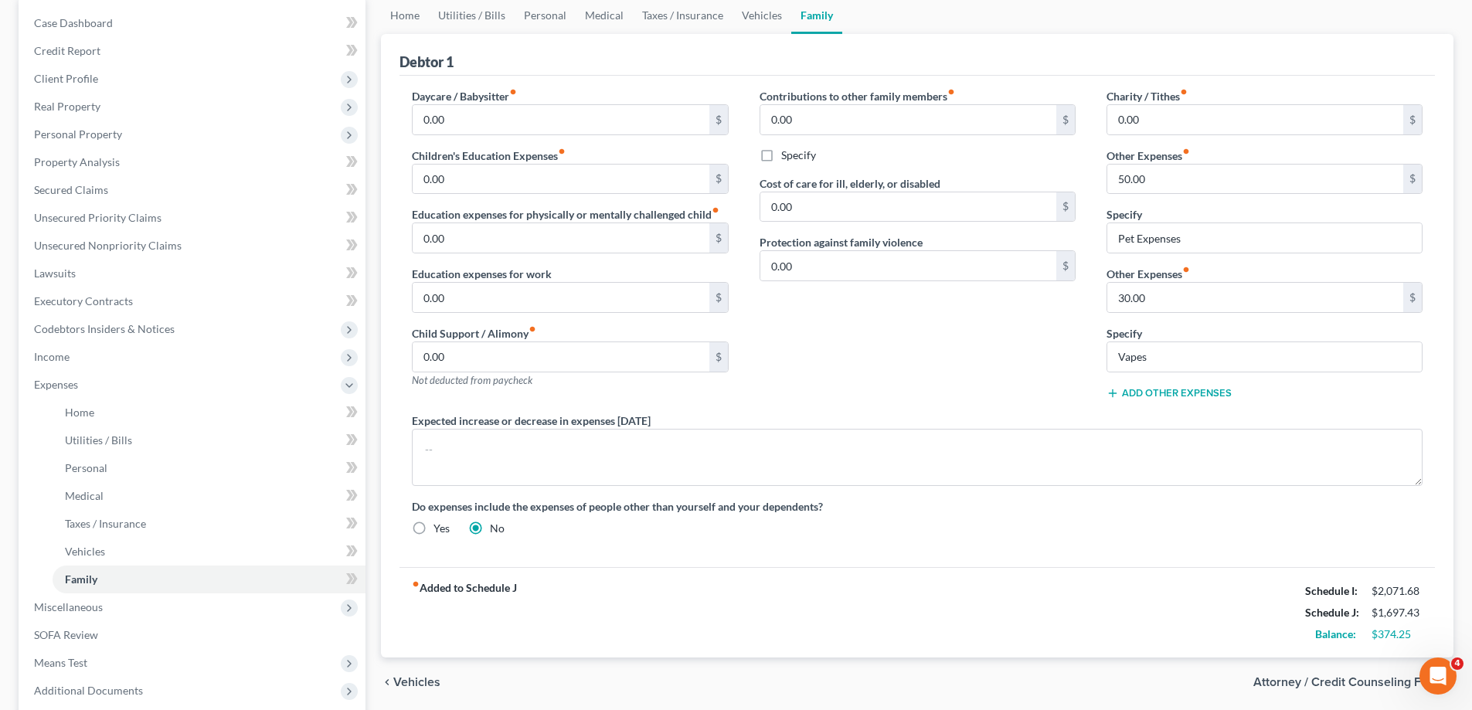
scroll to position [74, 0]
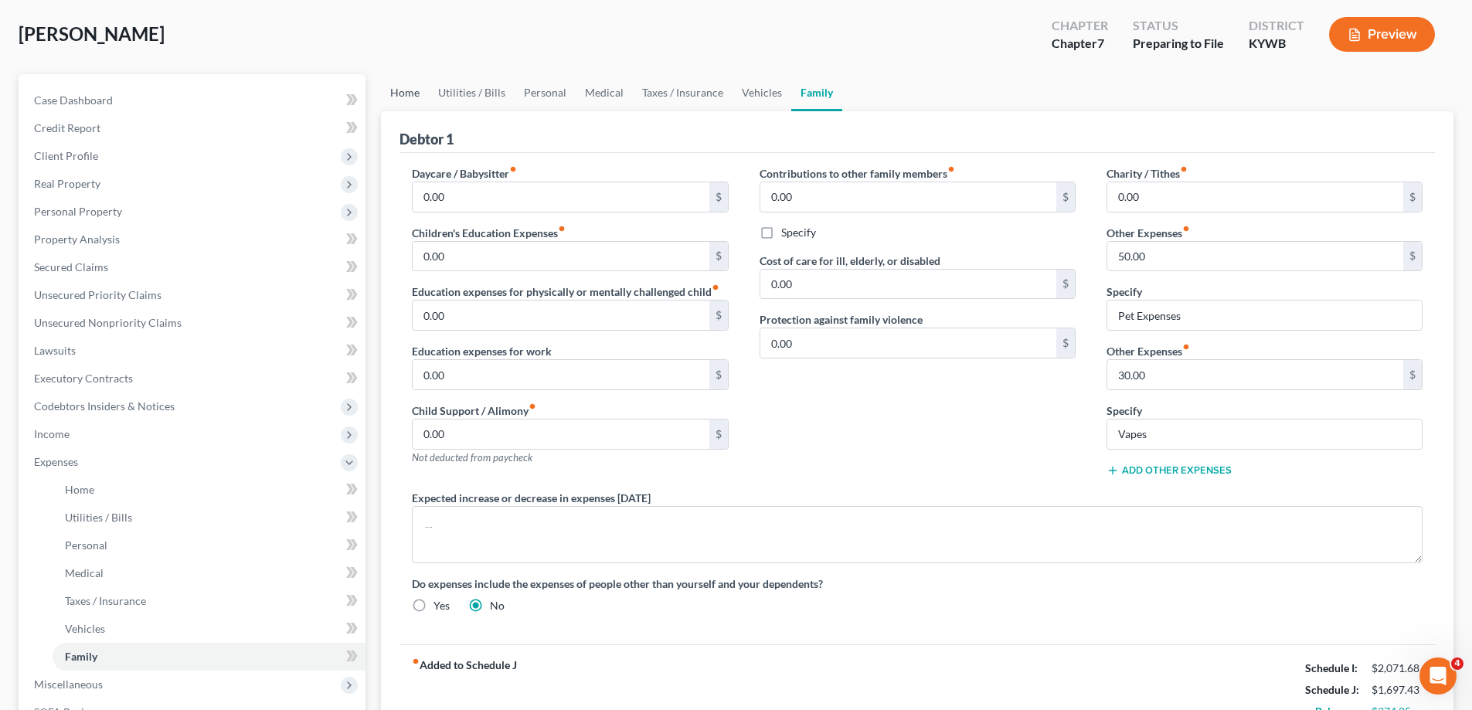
click at [416, 98] on link "Home" at bounding box center [405, 92] width 48 height 37
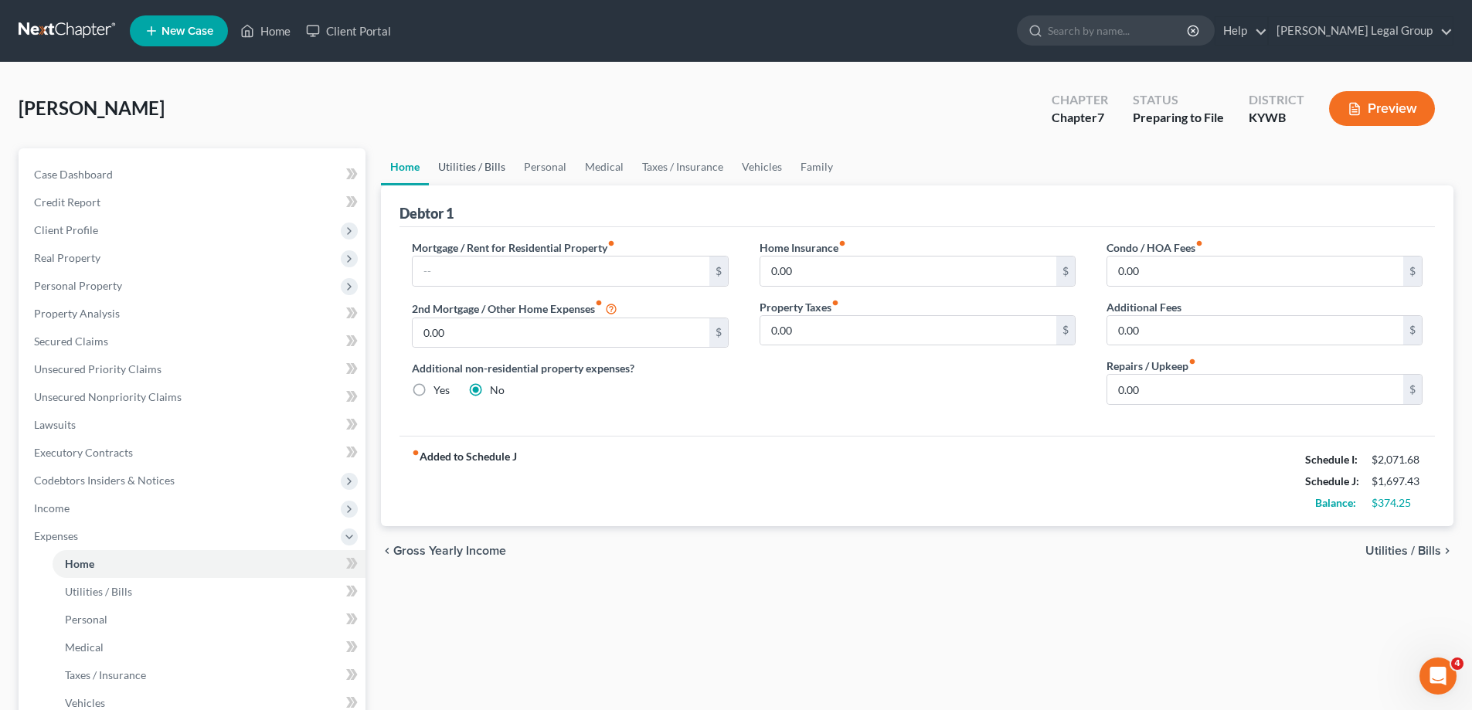
click at [467, 173] on link "Utilities / Bills" at bounding box center [472, 166] width 86 height 37
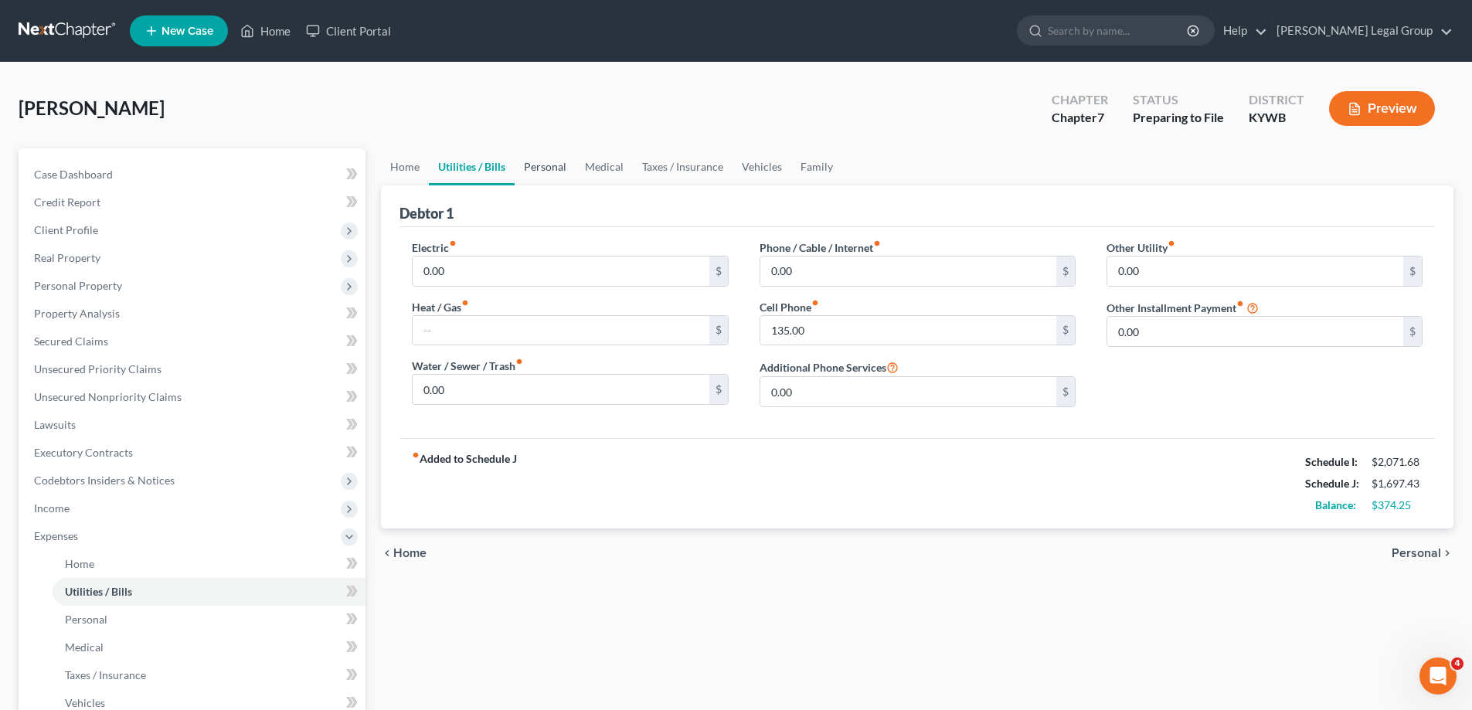
click at [541, 168] on link "Personal" at bounding box center [544, 166] width 61 height 37
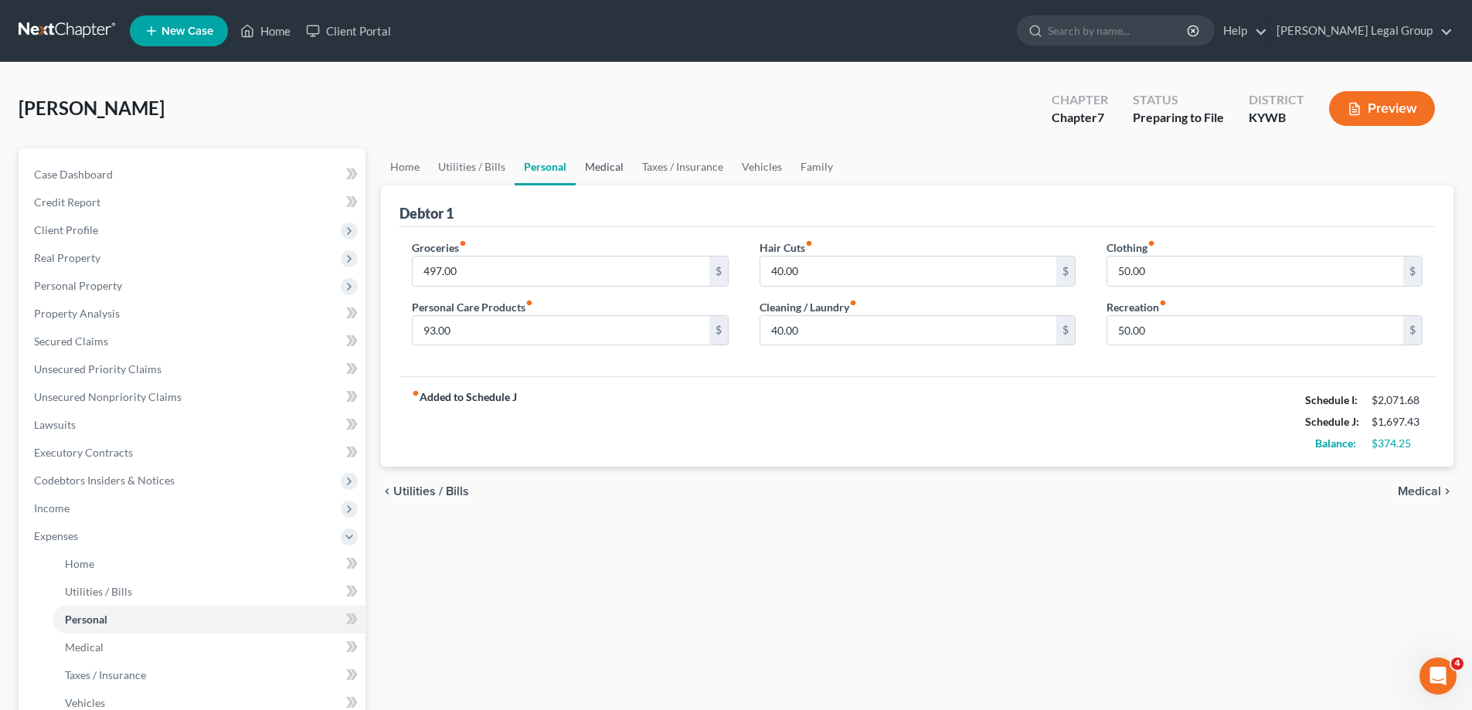
click at [604, 171] on link "Medical" at bounding box center [603, 166] width 57 height 37
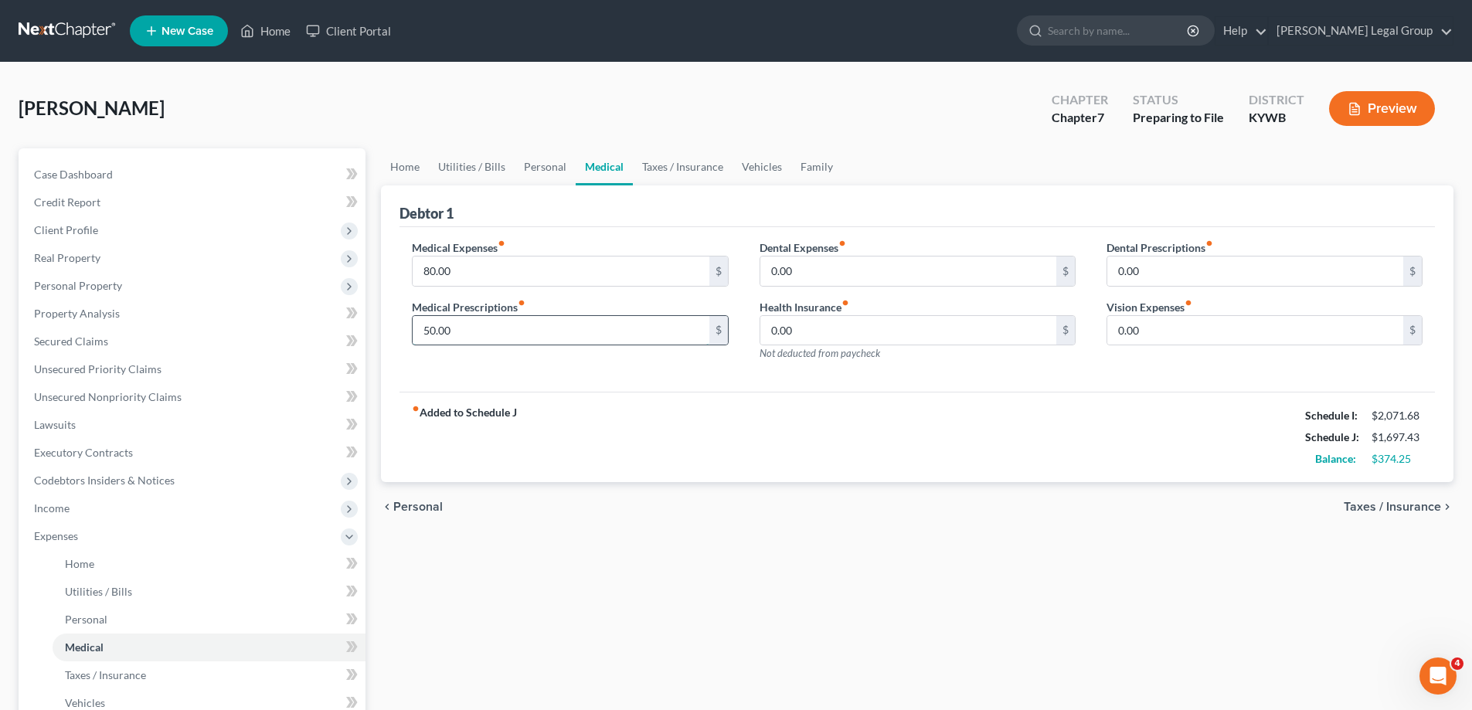
click at [497, 328] on input "50.00" at bounding box center [561, 330] width 296 height 29
click at [673, 173] on link "Taxes / Insurance" at bounding box center [683, 166] width 100 height 37
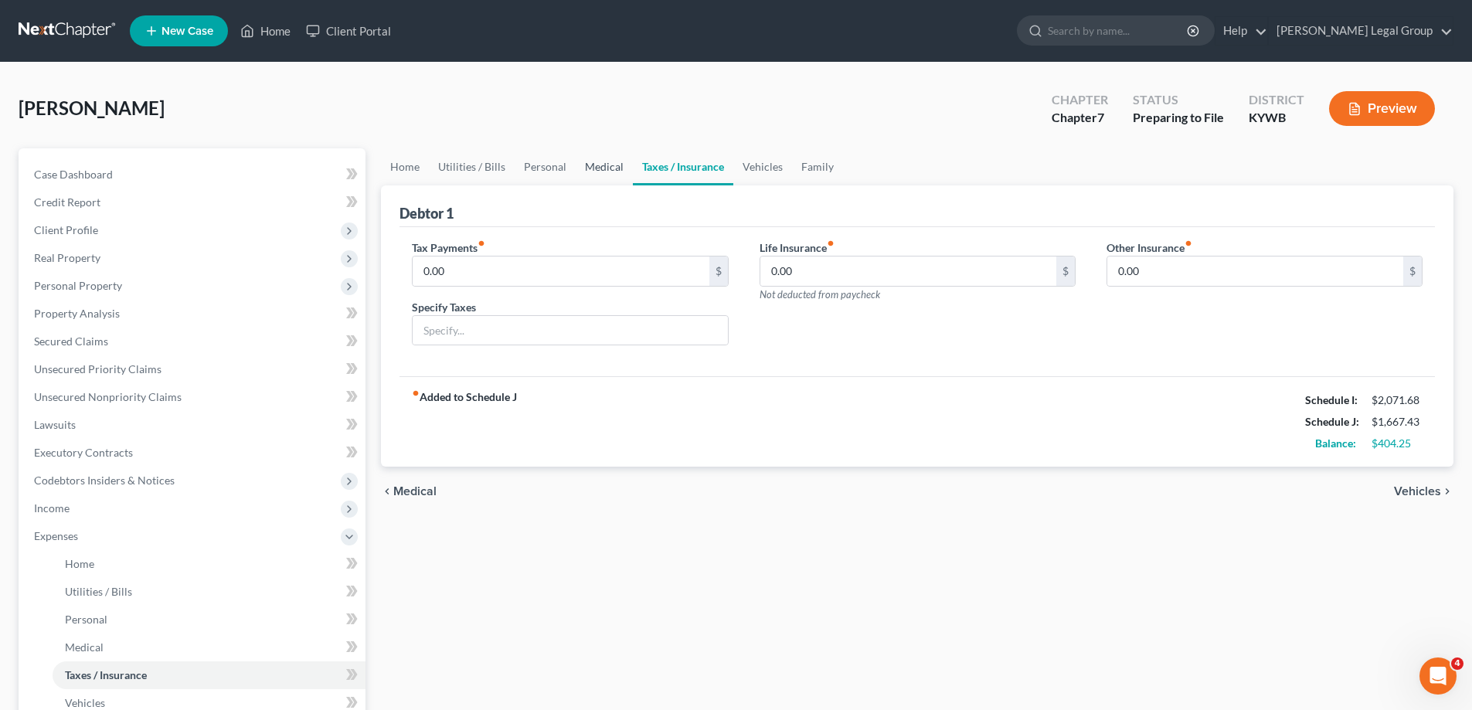
click at [613, 172] on link "Medical" at bounding box center [603, 166] width 57 height 37
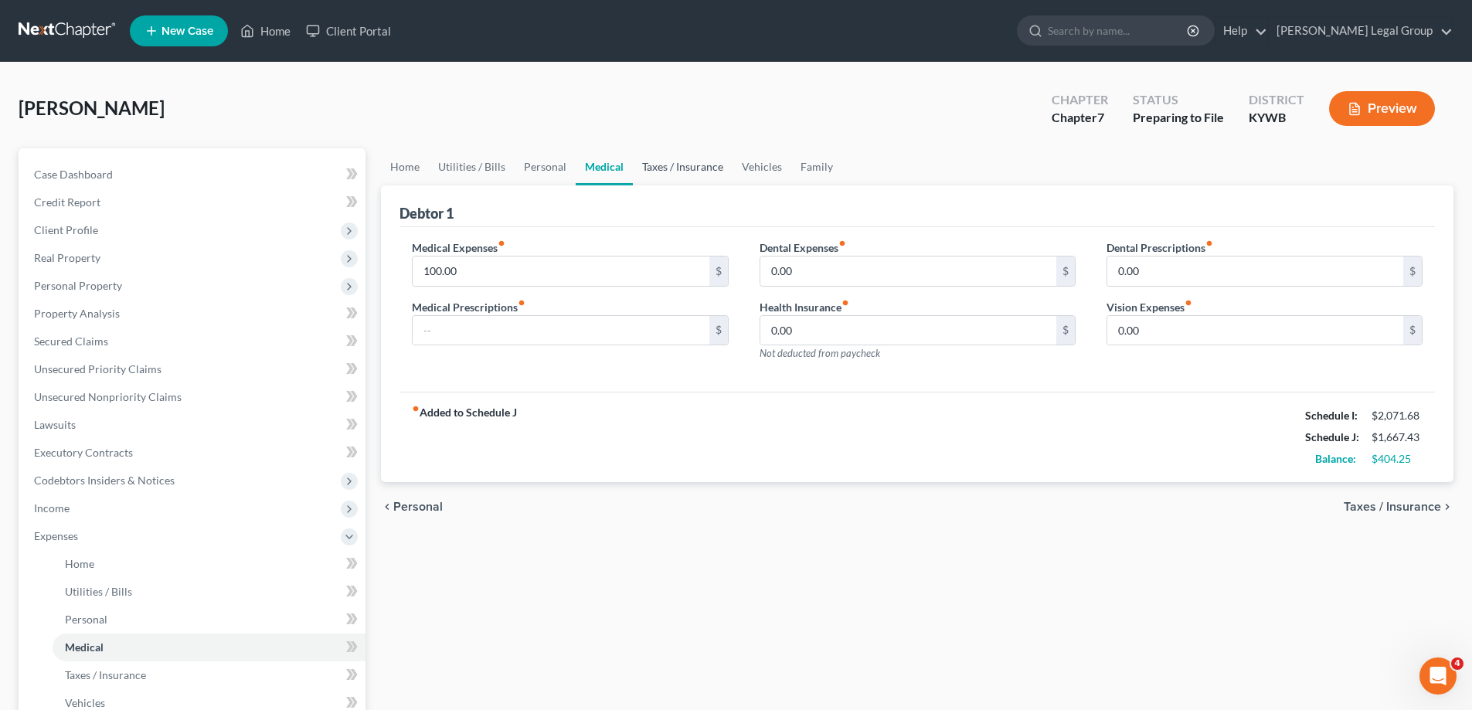
click at [640, 172] on link "Taxes / Insurance" at bounding box center [683, 166] width 100 height 37
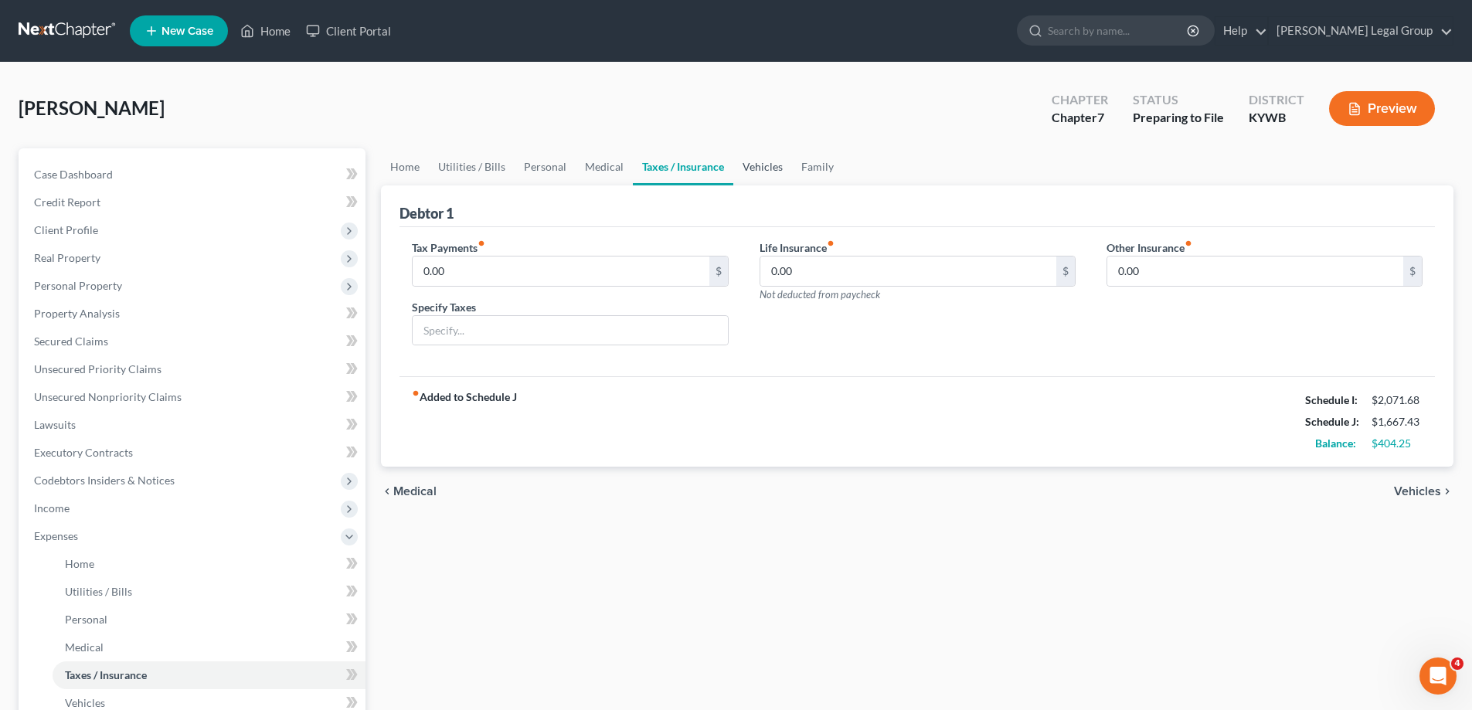
click at [749, 171] on link "Vehicles" at bounding box center [762, 166] width 59 height 37
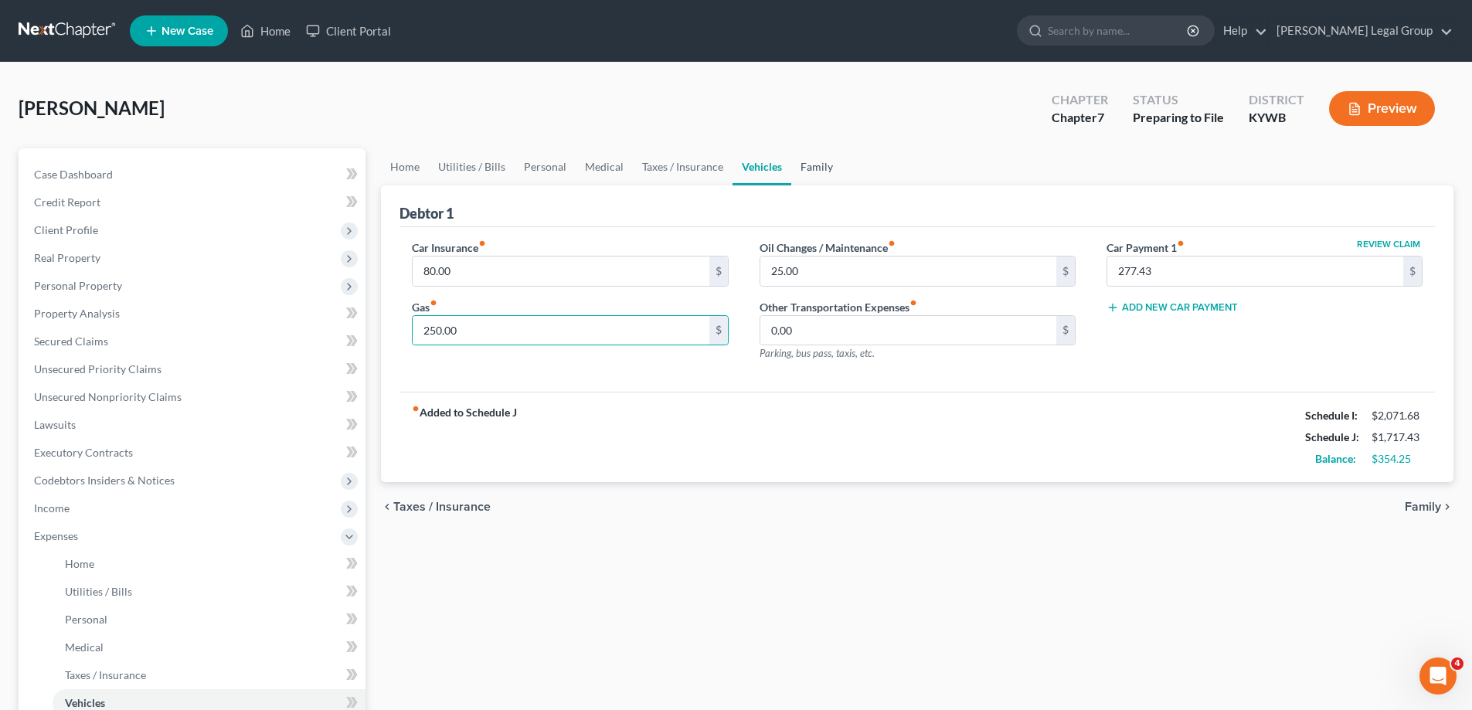
click at [806, 169] on link "Family" at bounding box center [816, 166] width 51 height 37
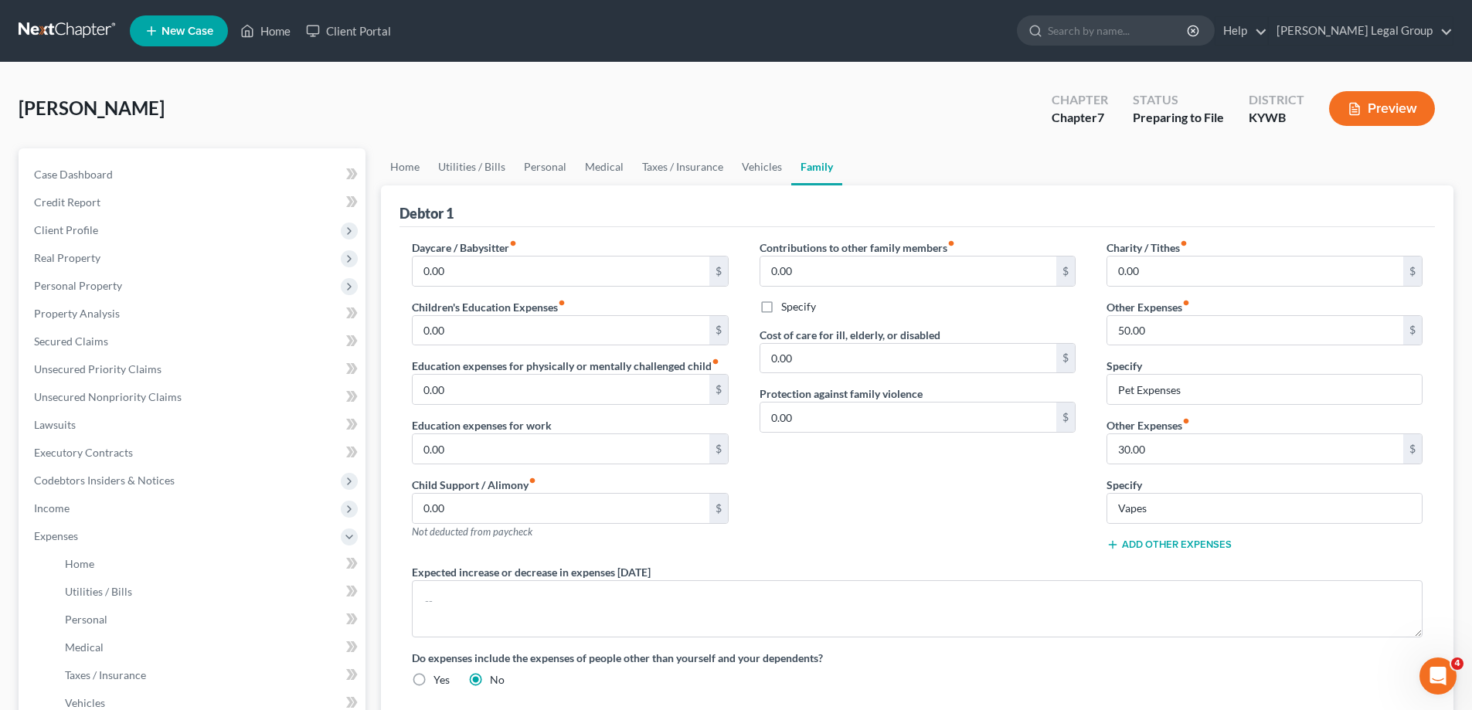
click at [1188, 545] on button "Add Other Expenses" at bounding box center [1168, 544] width 125 height 12
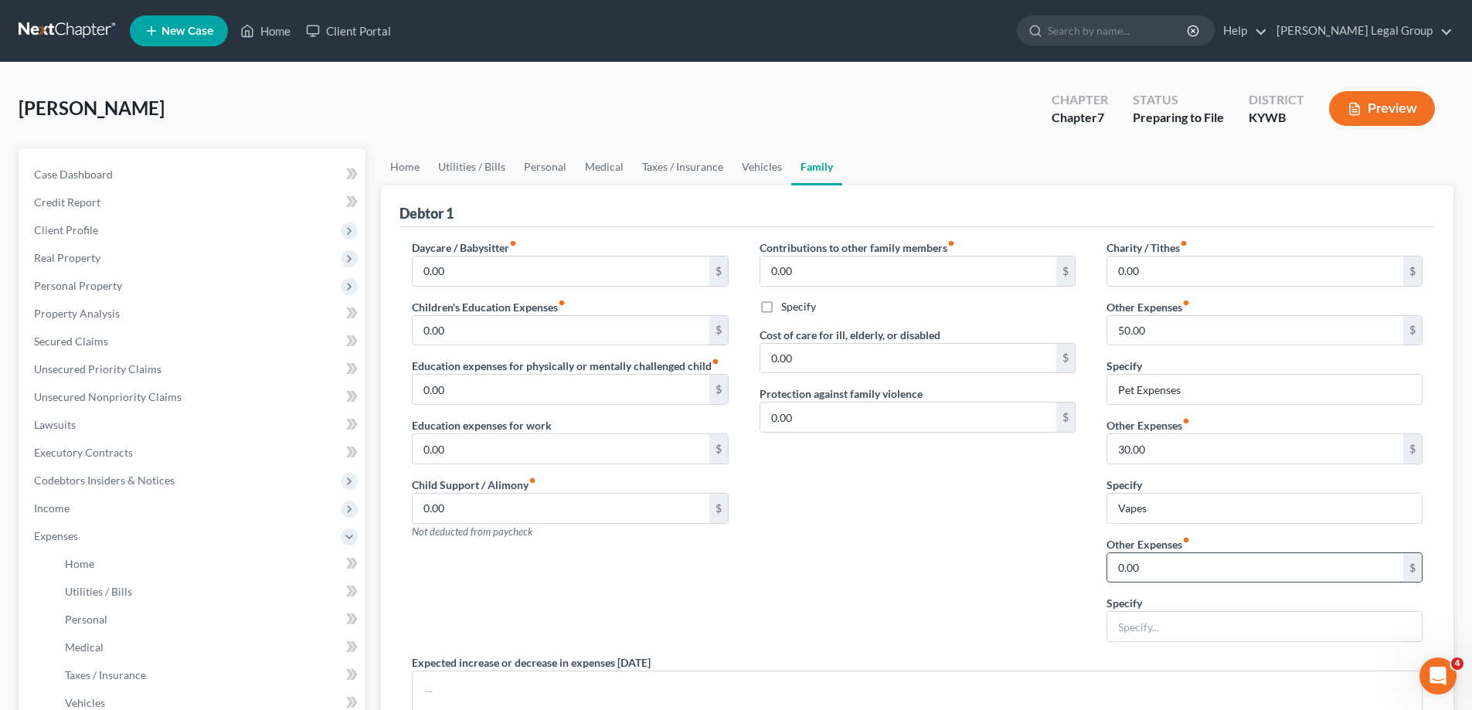
click at [1163, 574] on input "0.00" at bounding box center [1255, 567] width 296 height 29
click at [1126, 630] on input "text" at bounding box center [1264, 626] width 314 height 29
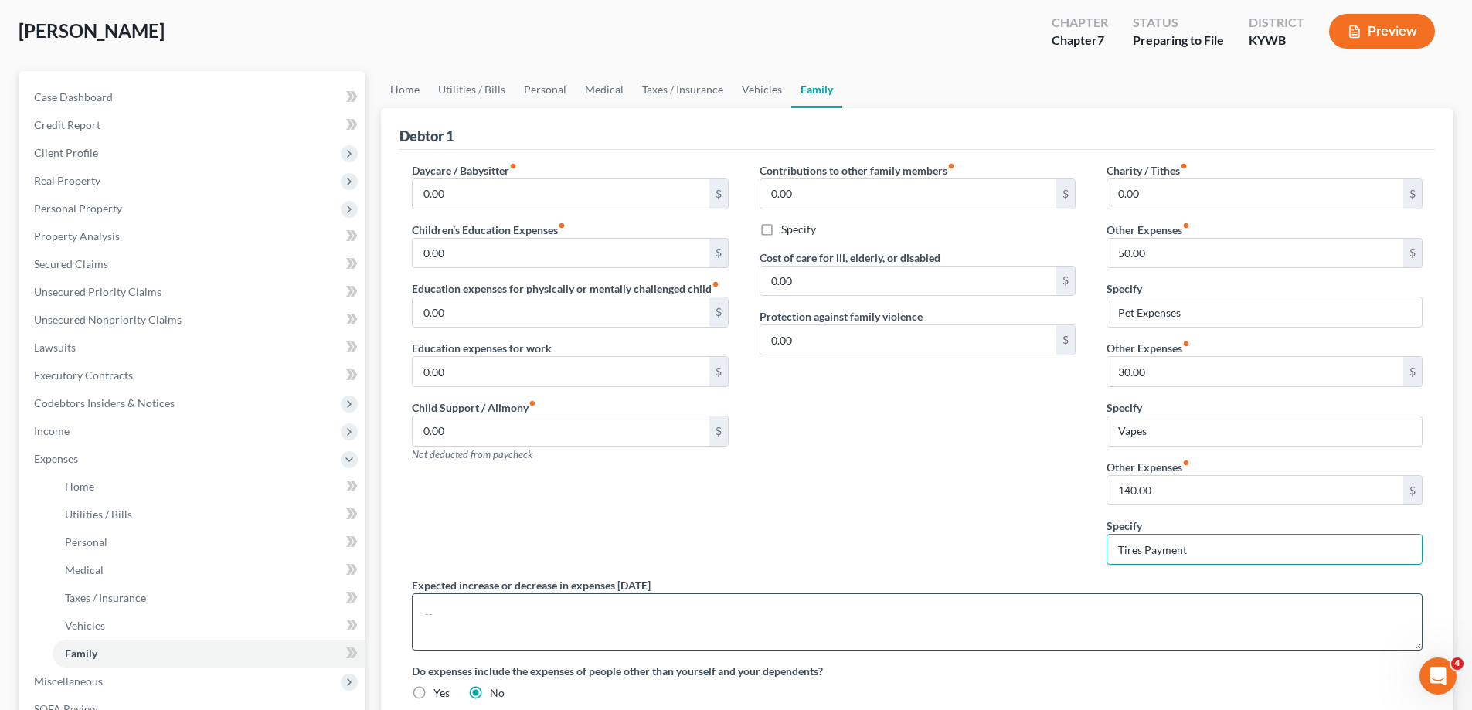
scroll to position [232, 0]
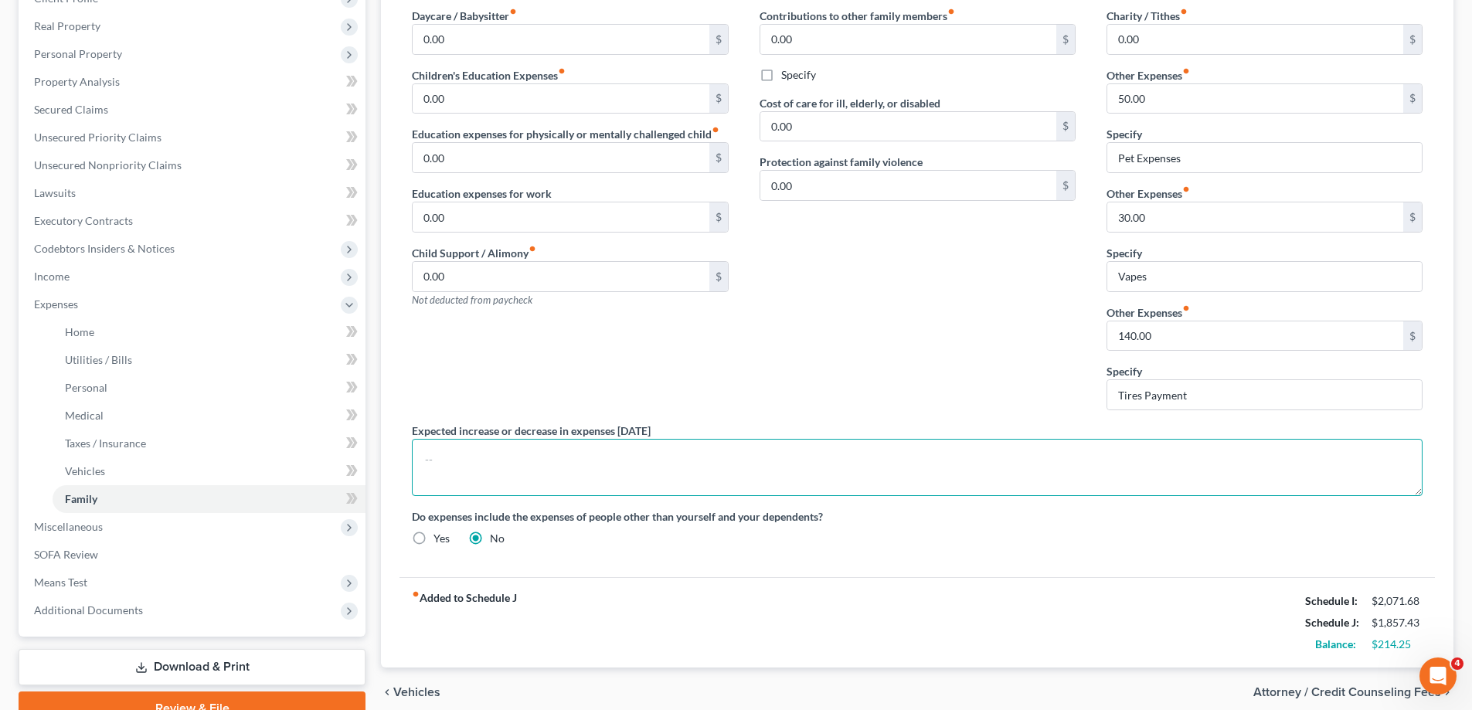
click at [1242, 446] on textarea at bounding box center [917, 467] width 1010 height 57
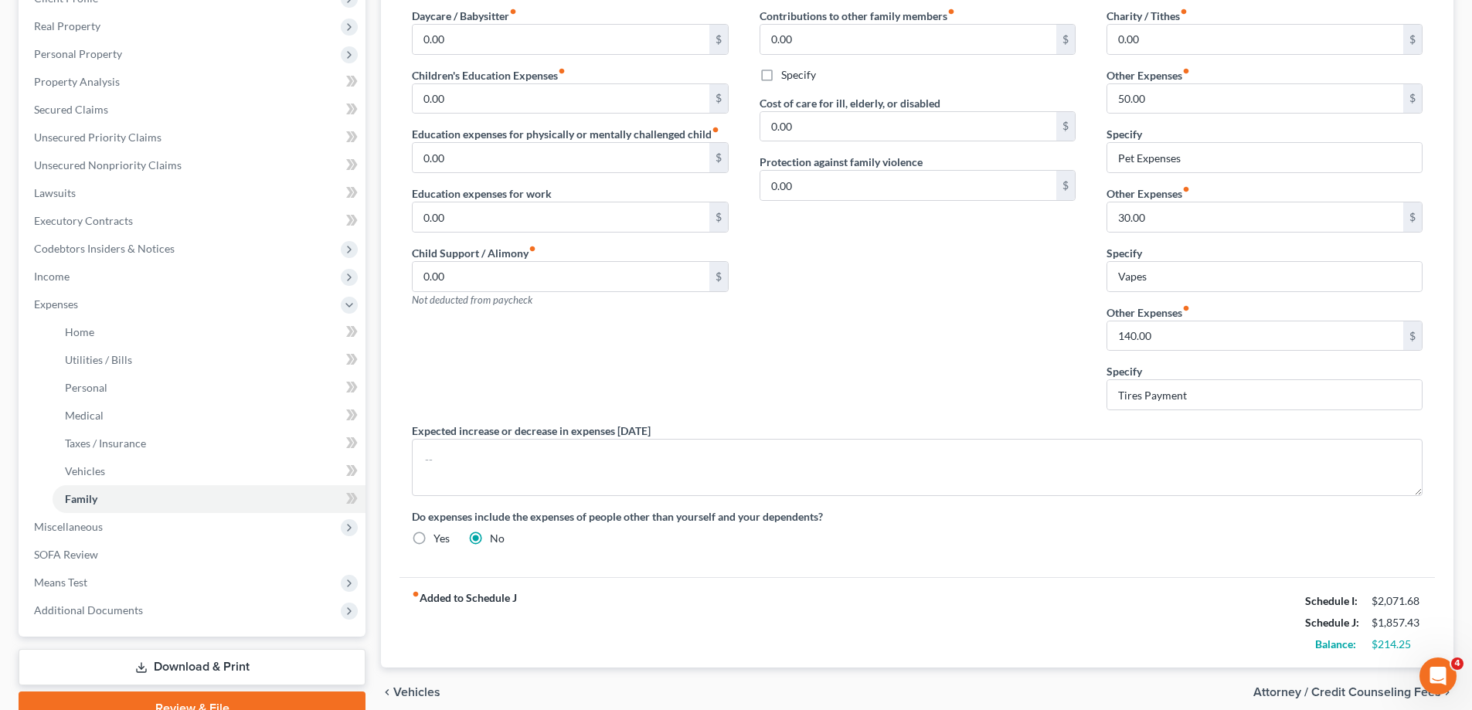
click at [1229, 430] on div "Expected increase or decrease in expenses [DATE]" at bounding box center [916, 459] width 1041 height 73
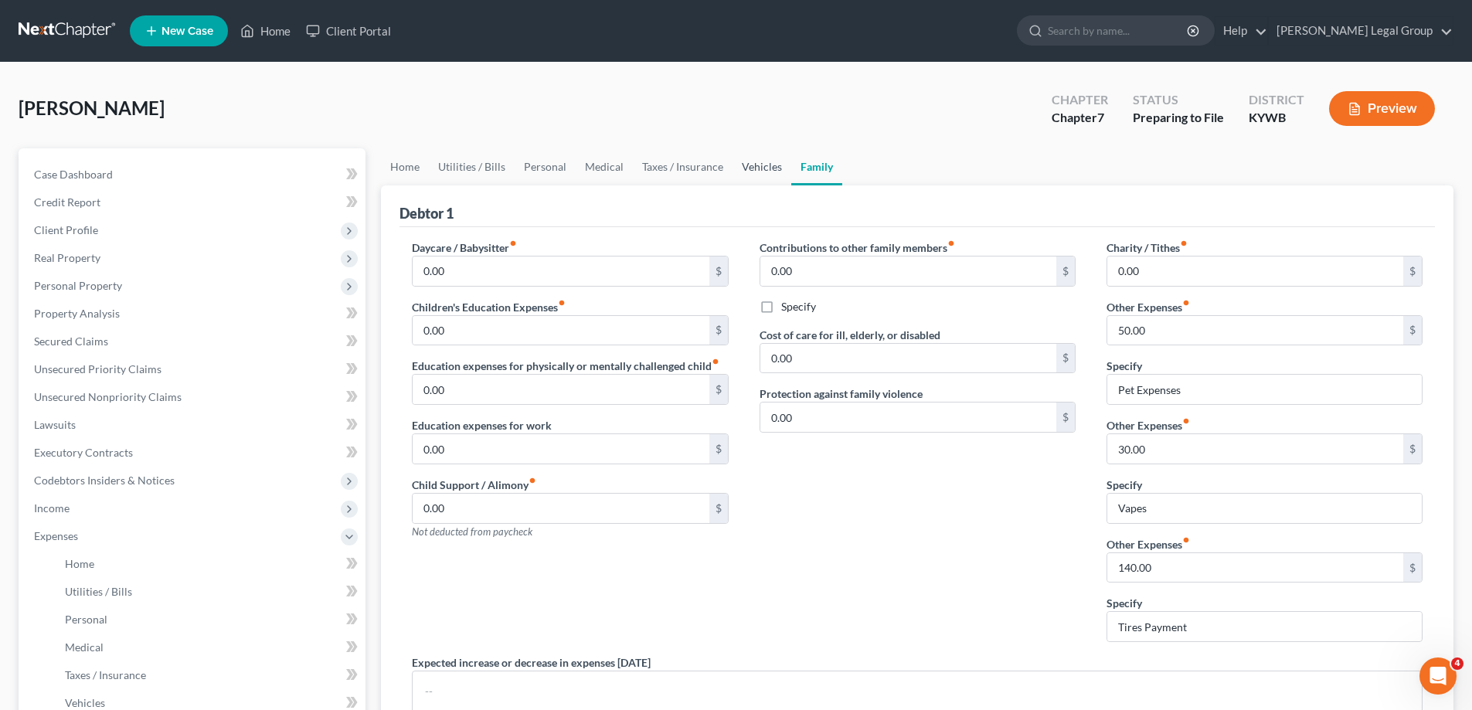
click at [753, 170] on link "Vehicles" at bounding box center [761, 166] width 59 height 37
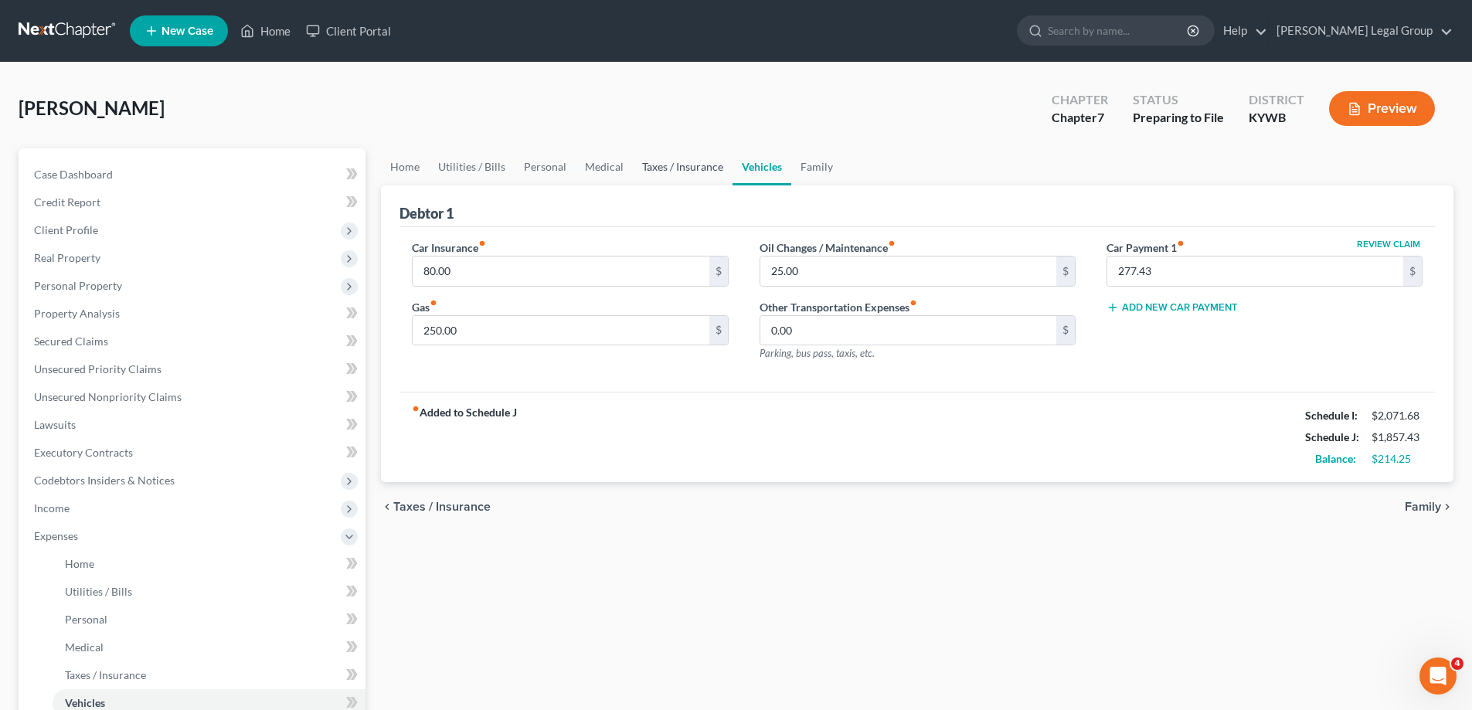
click at [694, 170] on link "Taxes / Insurance" at bounding box center [683, 166] width 100 height 37
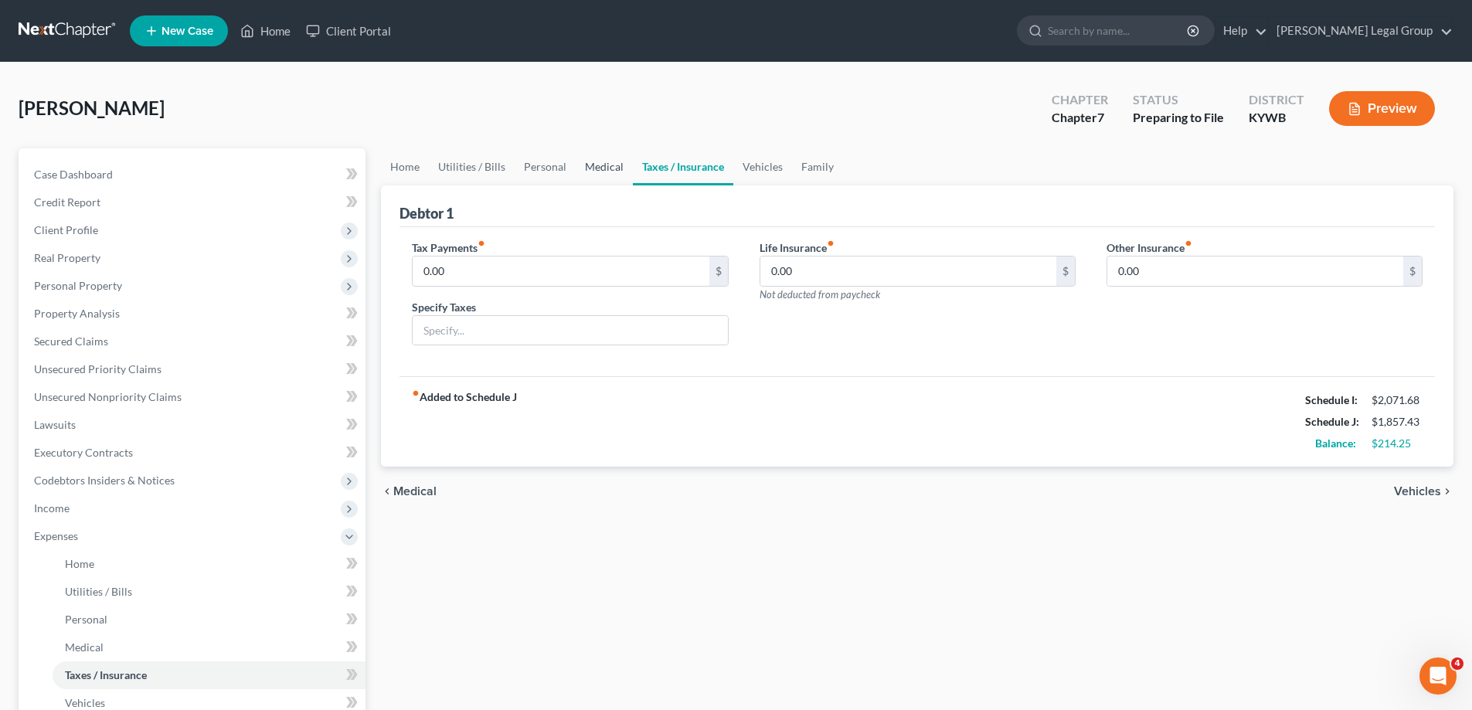
click at [599, 170] on link "Medical" at bounding box center [603, 166] width 57 height 37
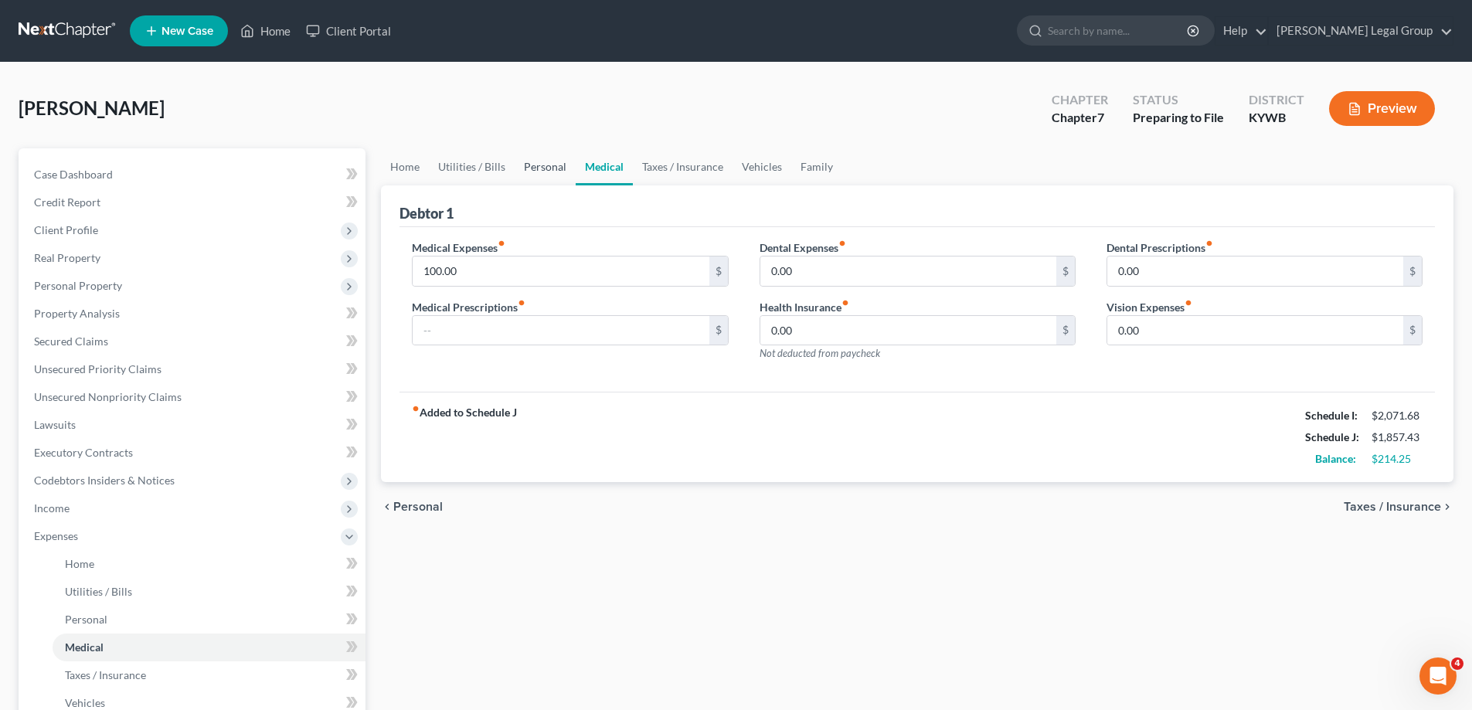
click at [535, 173] on link "Personal" at bounding box center [544, 166] width 61 height 37
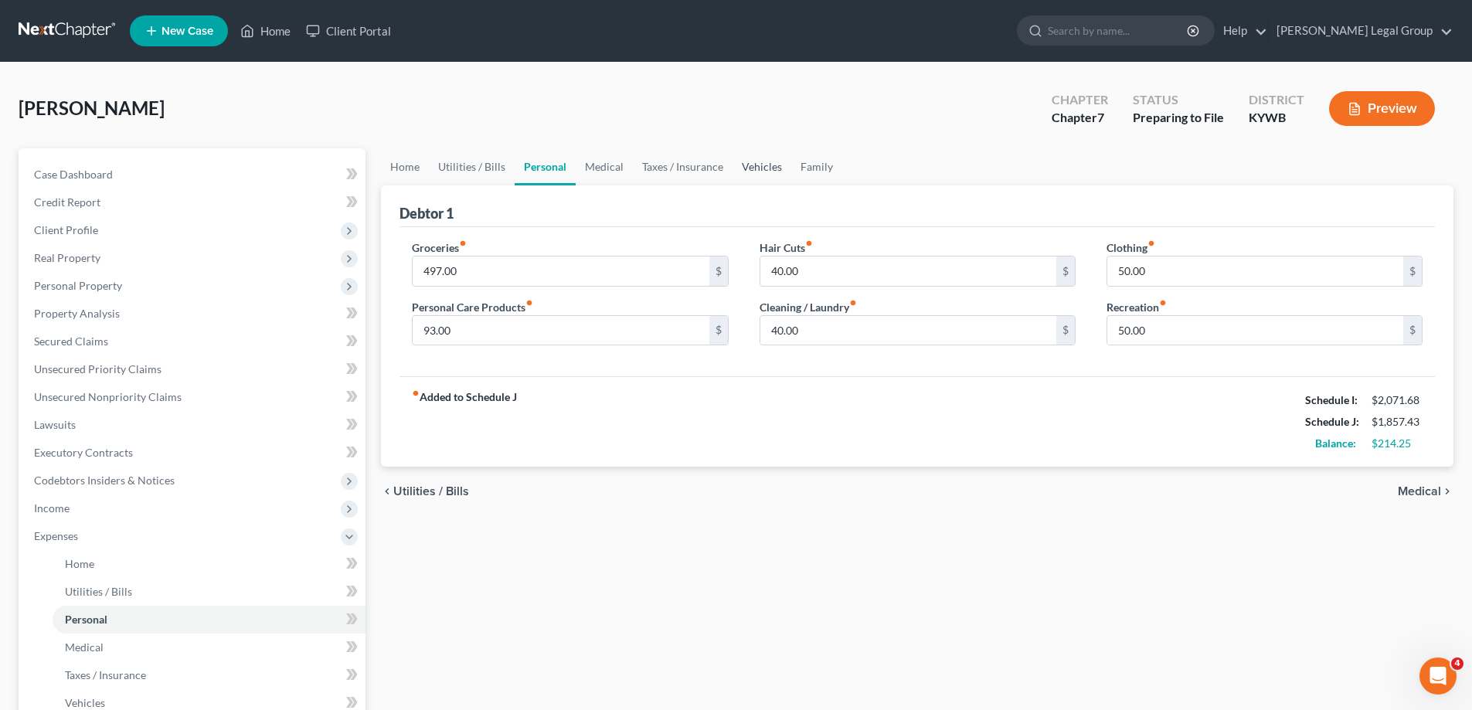
click at [739, 165] on link "Vehicles" at bounding box center [761, 166] width 59 height 37
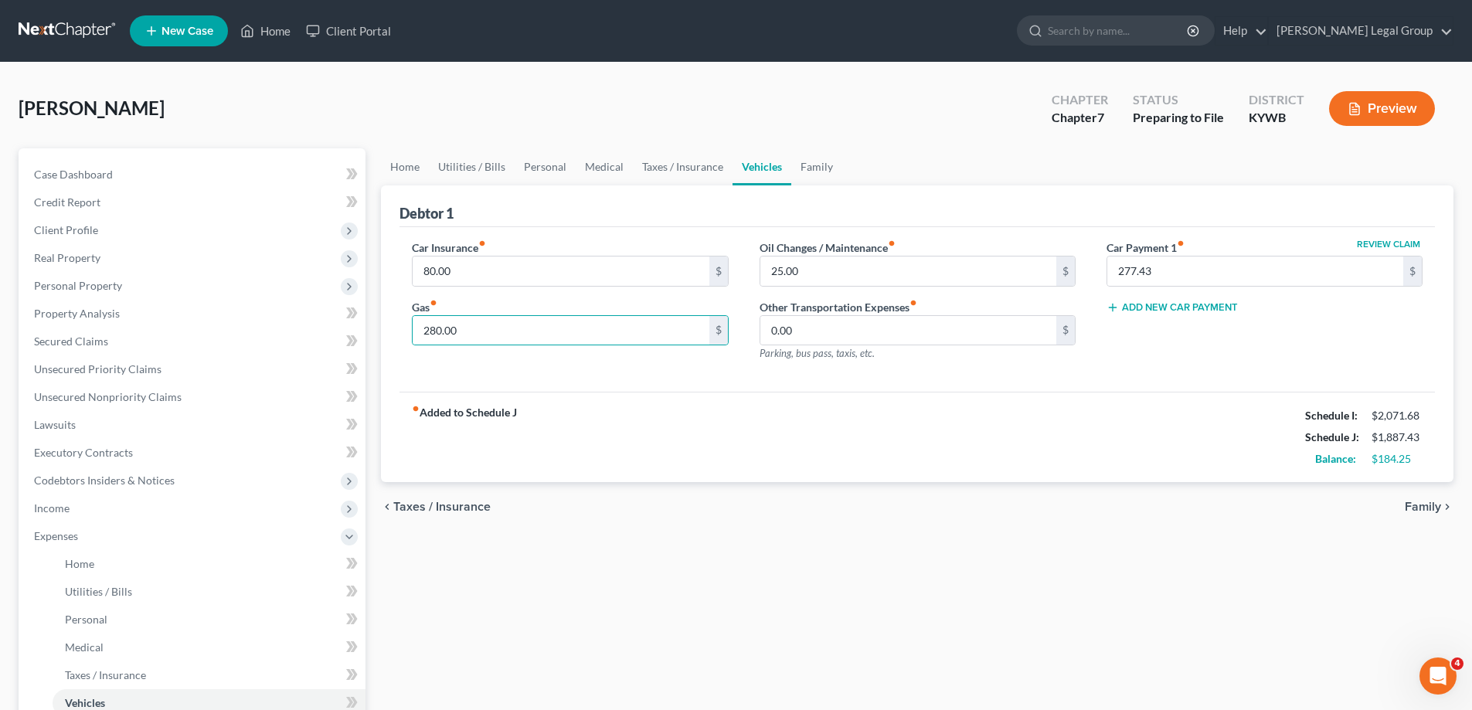
click at [701, 356] on div "Car Insurance fiber_manual_record 80.00 $ Gas fiber_manual_record 280.00 $" at bounding box center [569, 306] width 347 height 134
click at [823, 366] on div "Oil Changes / Maintenance fiber_manual_record 25.00 $ Other Transportation Expe…" at bounding box center [917, 306] width 347 height 134
click at [823, 321] on input "0.00" at bounding box center [908, 330] width 296 height 29
click at [697, 165] on link "Taxes / Insurance" at bounding box center [683, 166] width 100 height 37
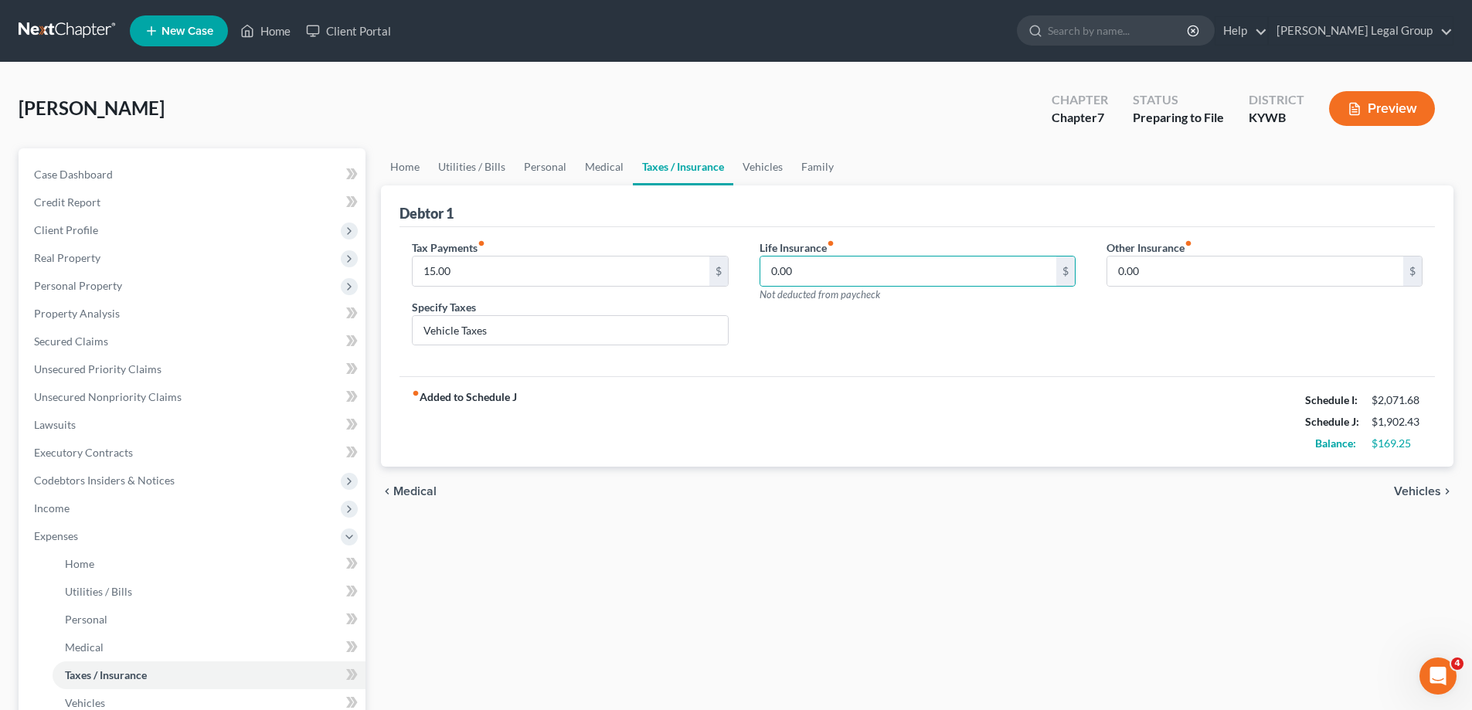
click at [433, 385] on div "fiber_manual_record Added to Schedule J Schedule I: $2,071.68 Schedule J: $1,90…" at bounding box center [916, 421] width 1035 height 90
click at [768, 412] on div "fiber_manual_record Added to Schedule J Schedule I: $2,071.68 Schedule J: $1,90…" at bounding box center [916, 421] width 1035 height 90
click at [609, 167] on link "Medical" at bounding box center [603, 166] width 57 height 37
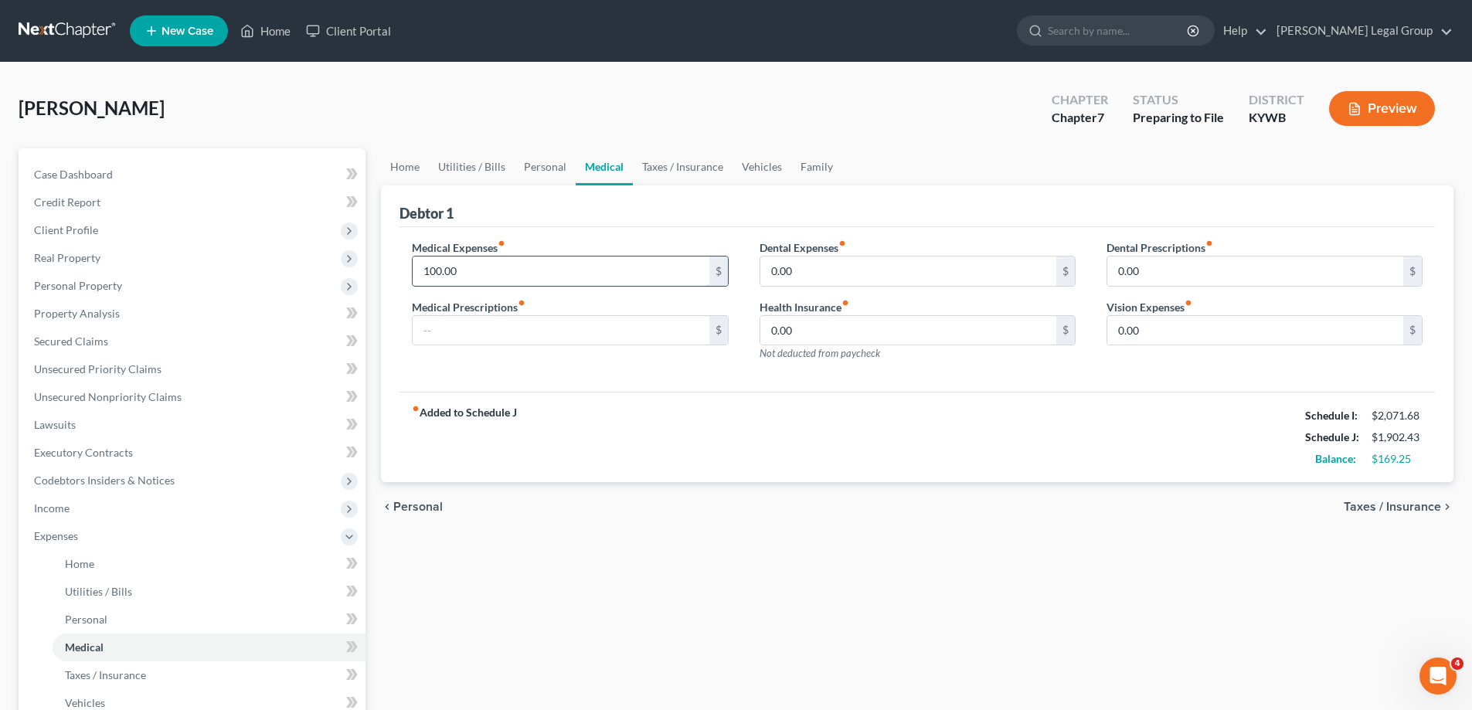
click at [540, 274] on input "100.00" at bounding box center [561, 270] width 296 height 29
click at [435, 328] on input "text" at bounding box center [561, 330] width 296 height 29
click at [813, 156] on link "Family" at bounding box center [816, 166] width 51 height 37
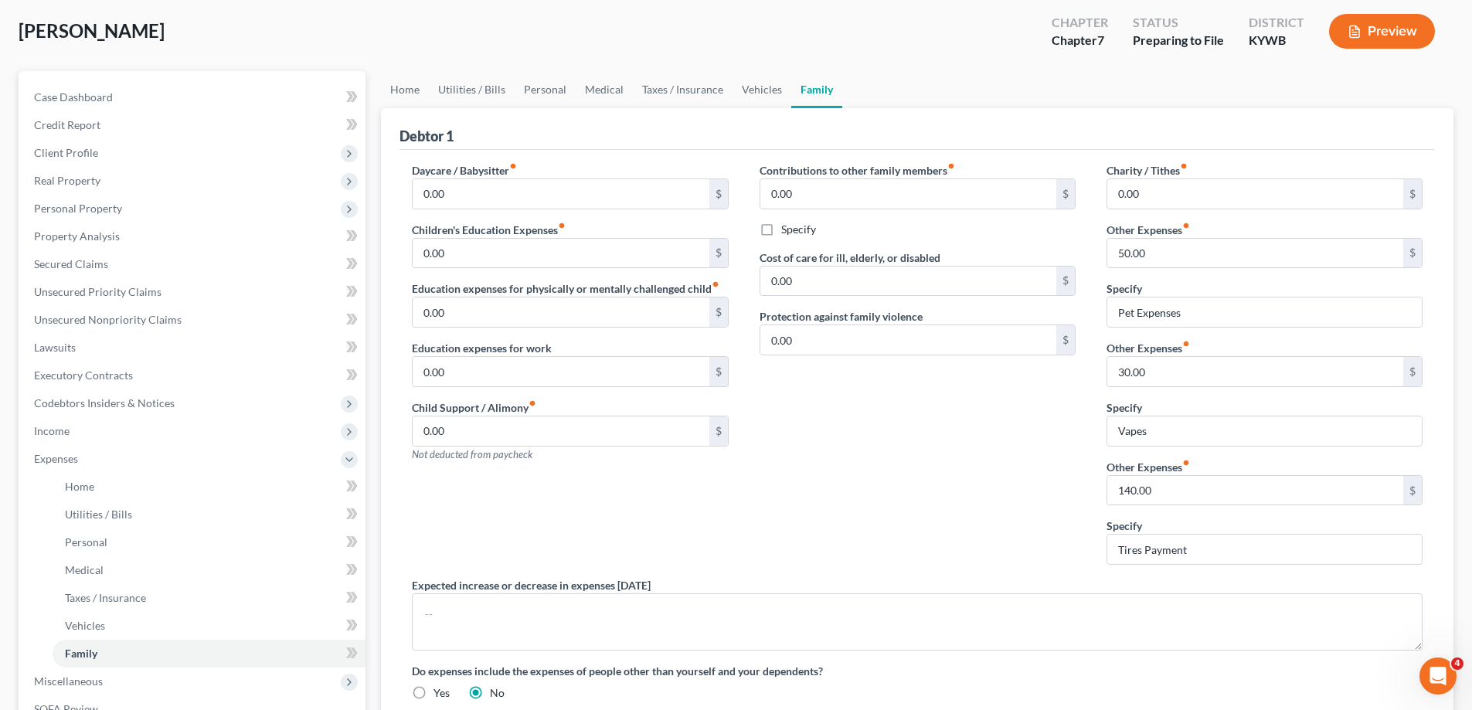
scroll to position [306, 0]
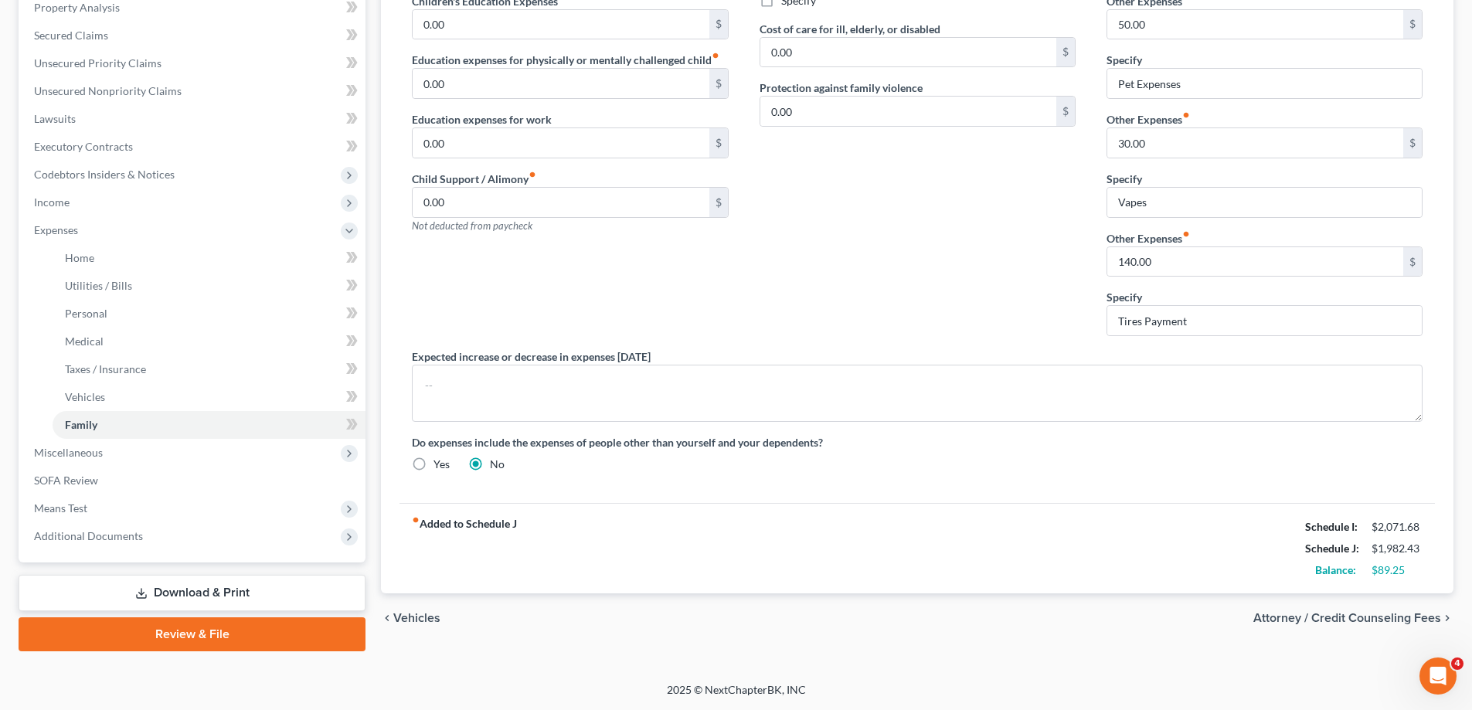
click at [1390, 626] on div "chevron_left Vehicles Attorney / Credit Counseling Fees chevron_right" at bounding box center [917, 617] width 1072 height 49
click at [1390, 621] on span "Attorney / Credit Counseling Fees" at bounding box center [1347, 618] width 188 height 12
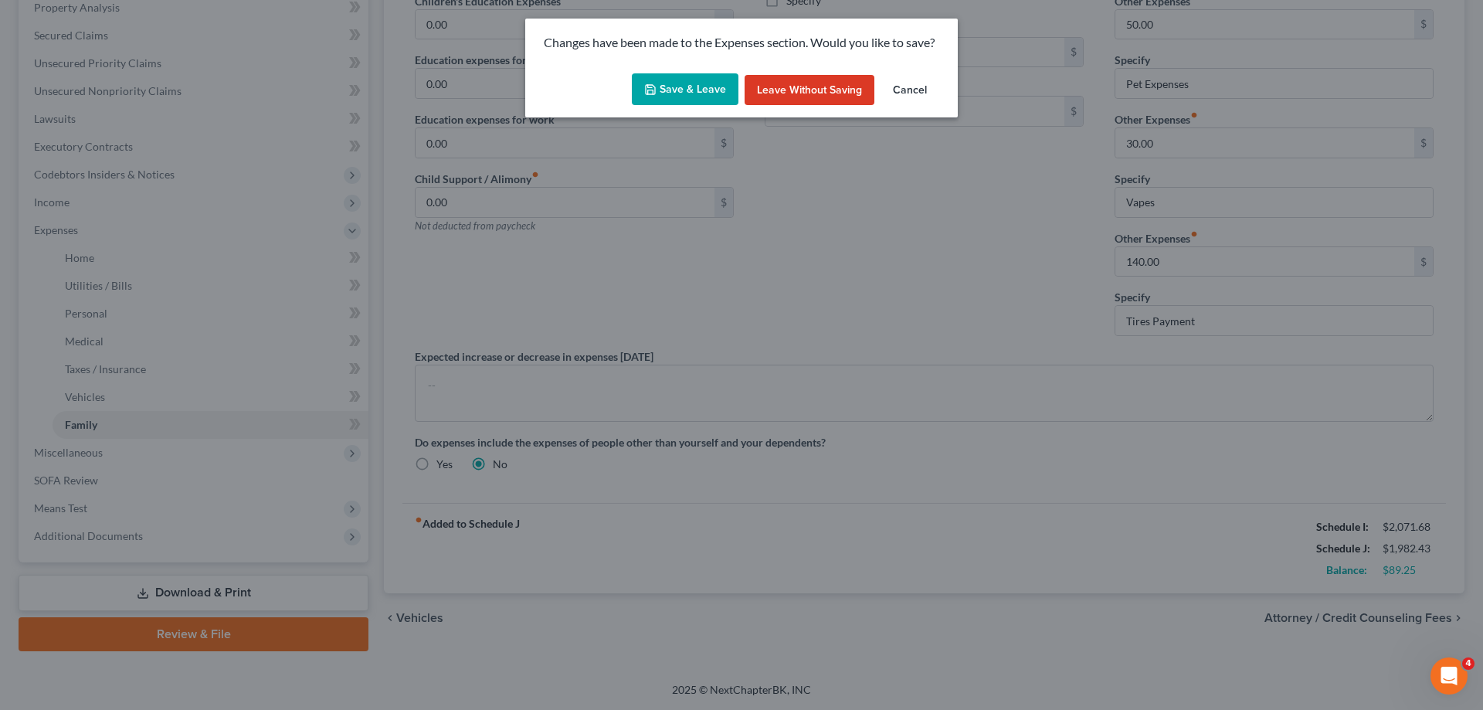
click at [698, 91] on button "Save & Leave" at bounding box center [685, 89] width 107 height 32
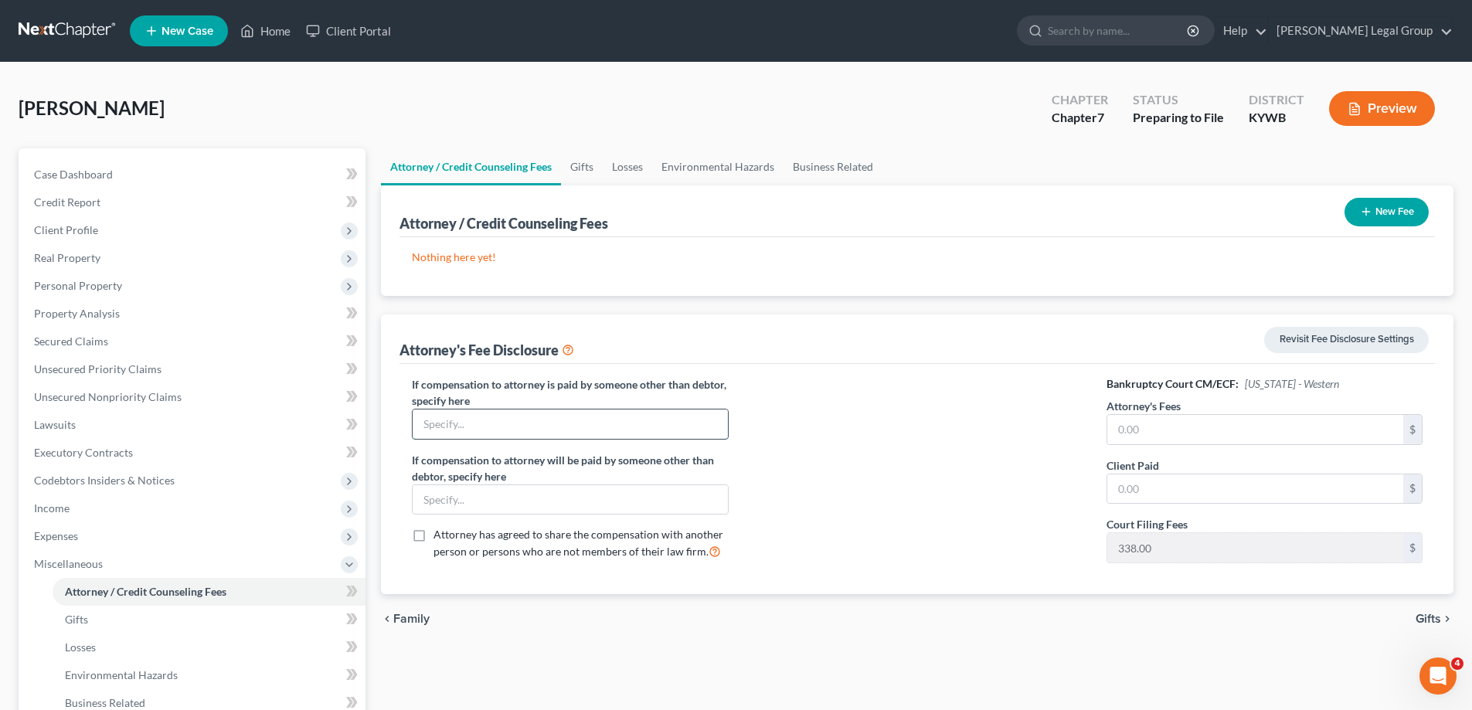
click at [516, 419] on input "text" at bounding box center [570, 423] width 314 height 29
click at [1136, 429] on input "text" at bounding box center [1255, 429] width 296 height 29
click at [1151, 479] on input "text" at bounding box center [1255, 488] width 296 height 29
click at [1435, 609] on div "chevron_left Family Gifts chevron_right" at bounding box center [917, 618] width 1072 height 49
click at [1216, 491] on input "text" at bounding box center [1255, 488] width 296 height 29
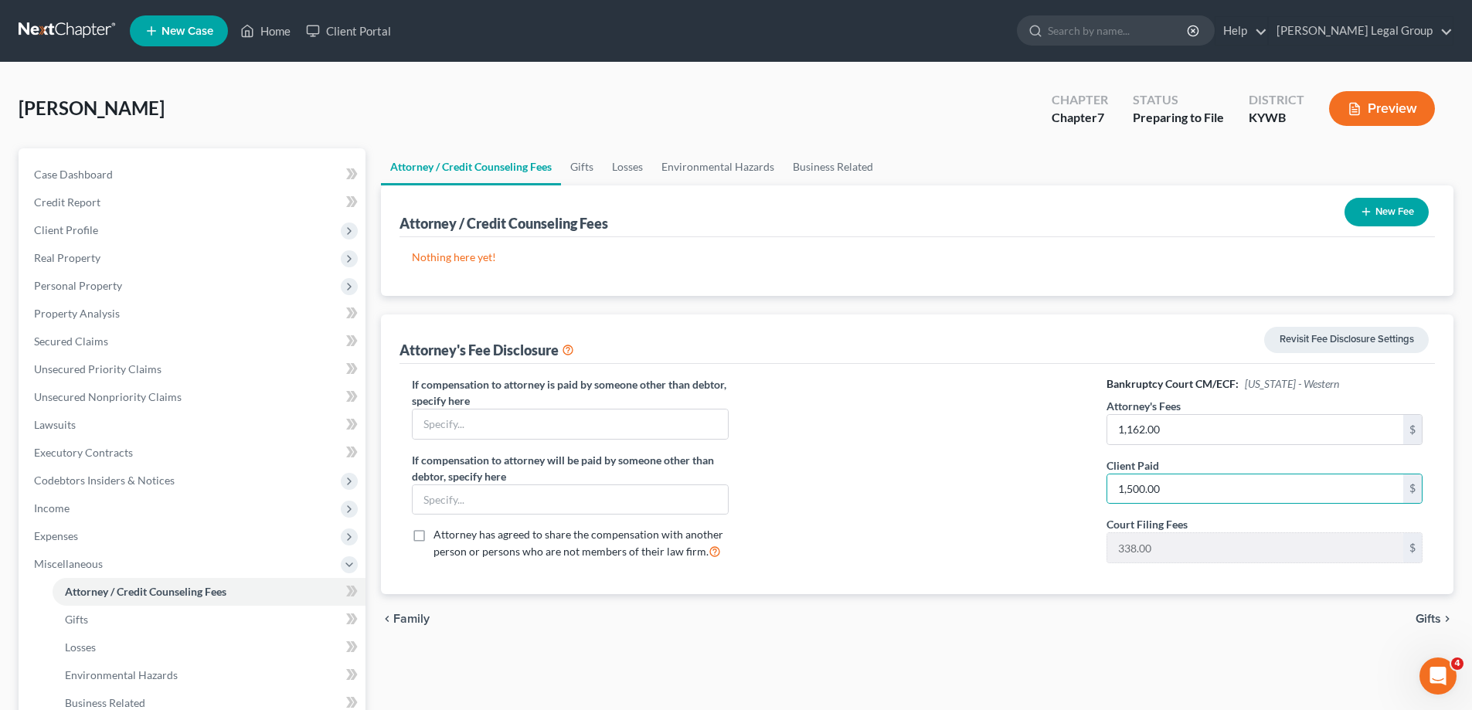
click at [1421, 606] on div "chevron_left Family Gifts chevron_right" at bounding box center [917, 618] width 1072 height 49
click at [1423, 617] on span "Gifts" at bounding box center [1427, 619] width 25 height 12
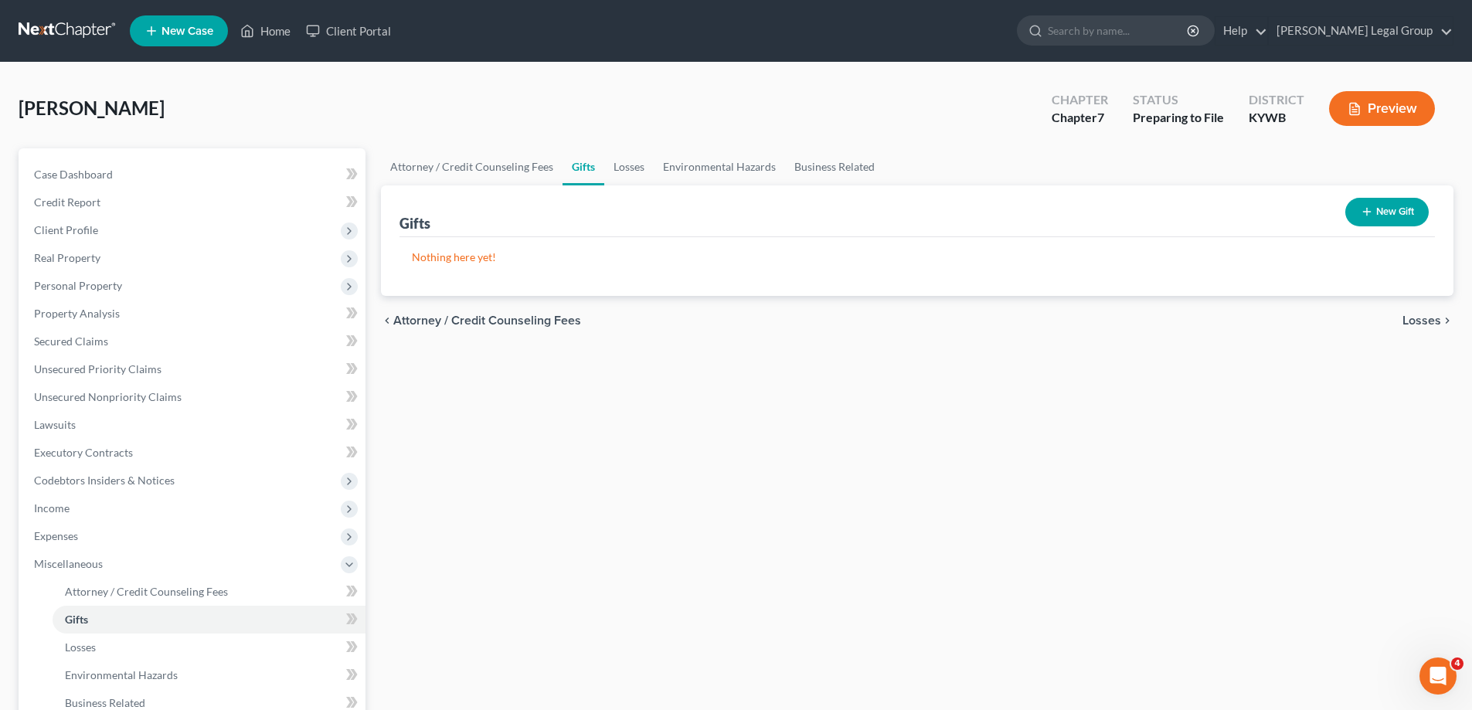
click at [1436, 319] on span "Losses" at bounding box center [1421, 320] width 39 height 12
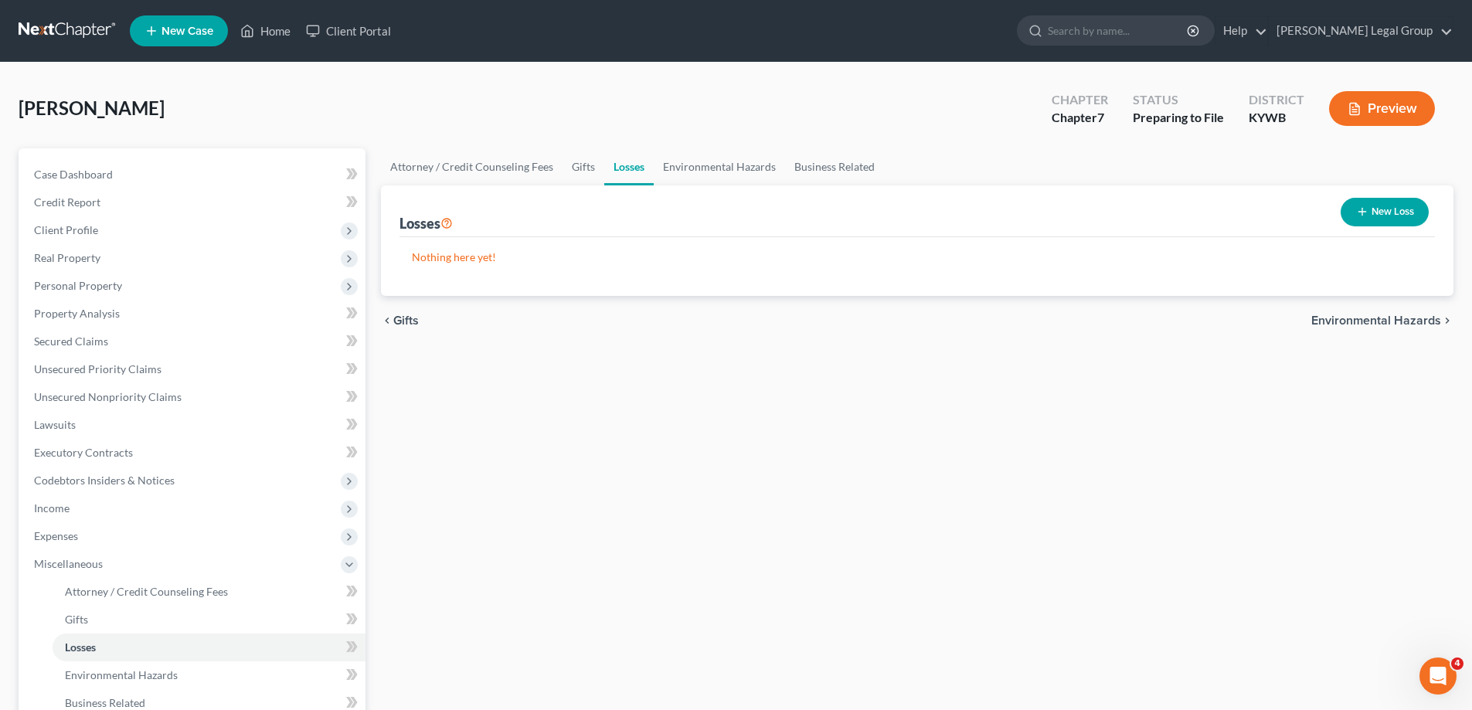
click at [1436, 319] on span "Environmental Hazards" at bounding box center [1376, 320] width 130 height 12
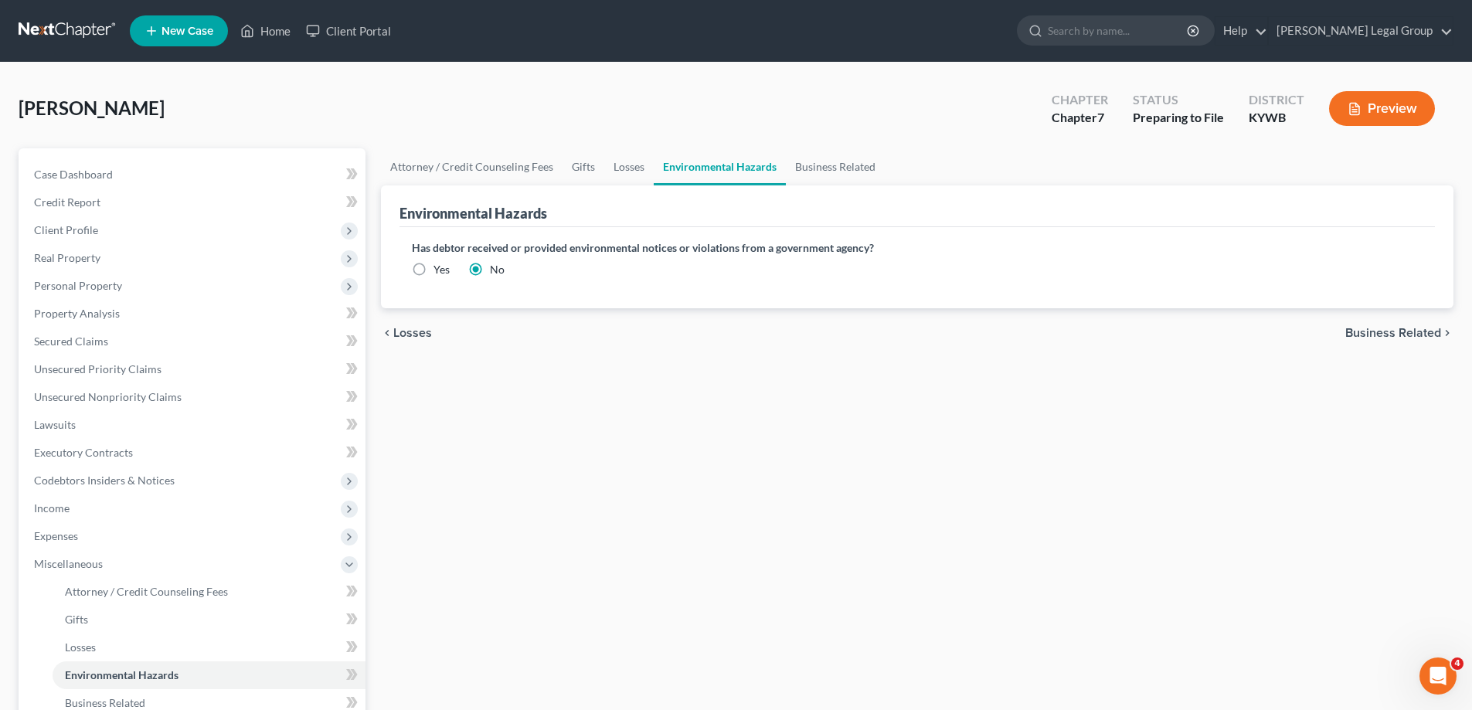
click at [1431, 328] on span "Business Related" at bounding box center [1393, 333] width 96 height 12
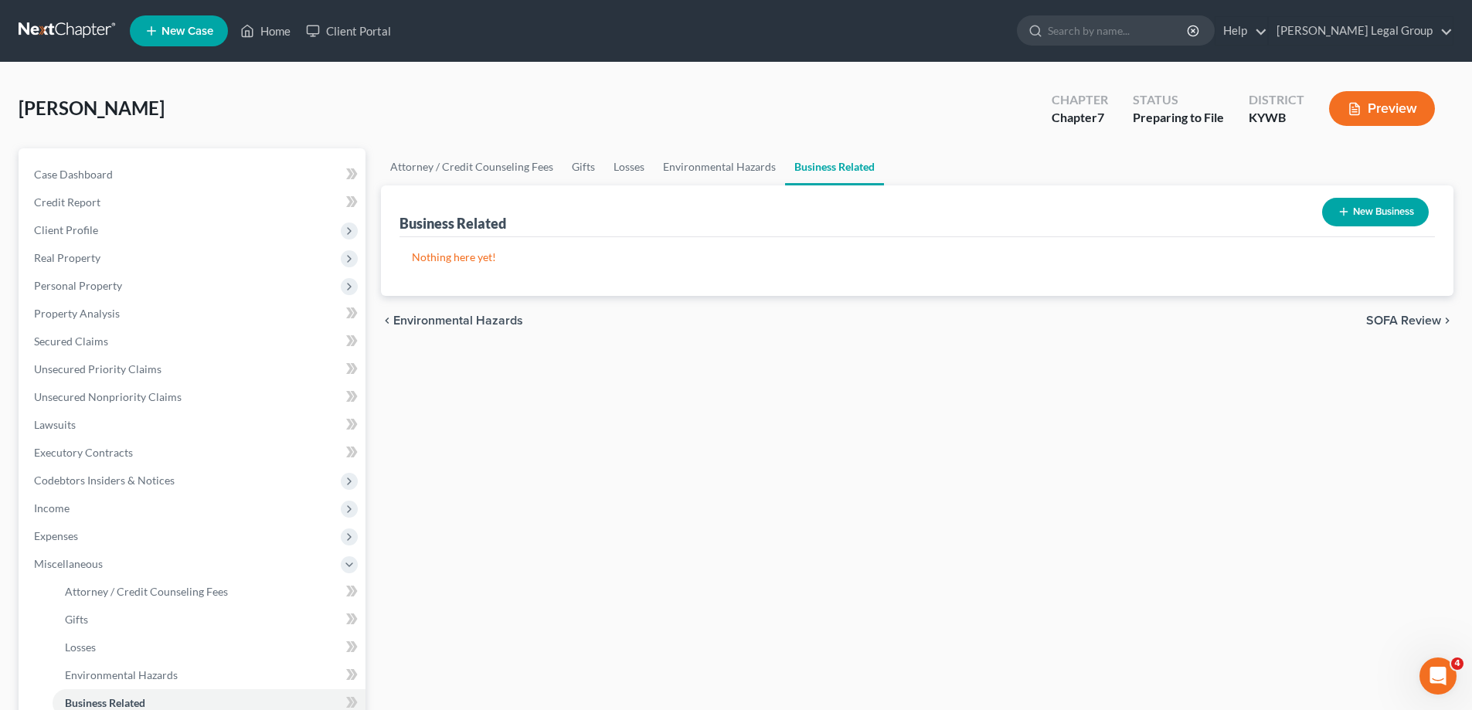
click at [1431, 314] on span "SOFA Review" at bounding box center [1403, 320] width 75 height 12
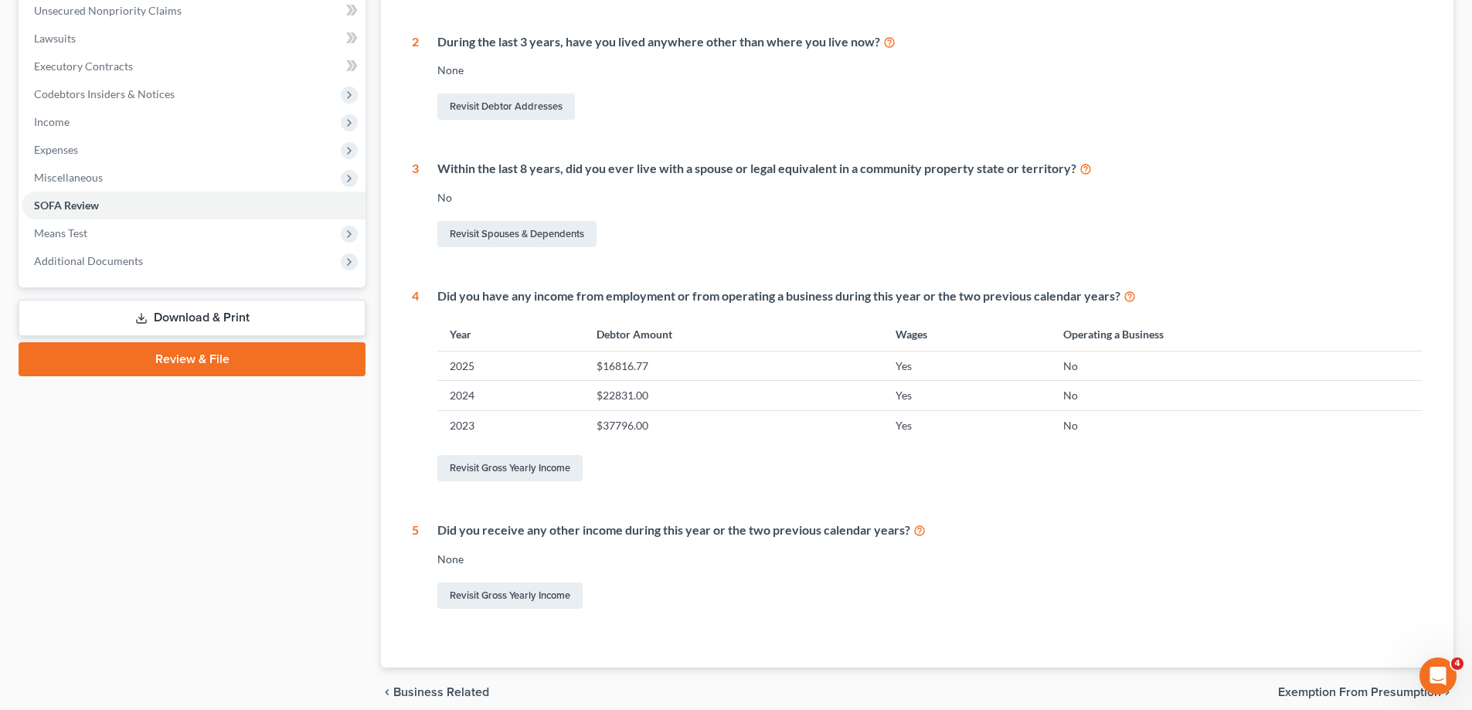
scroll to position [452, 0]
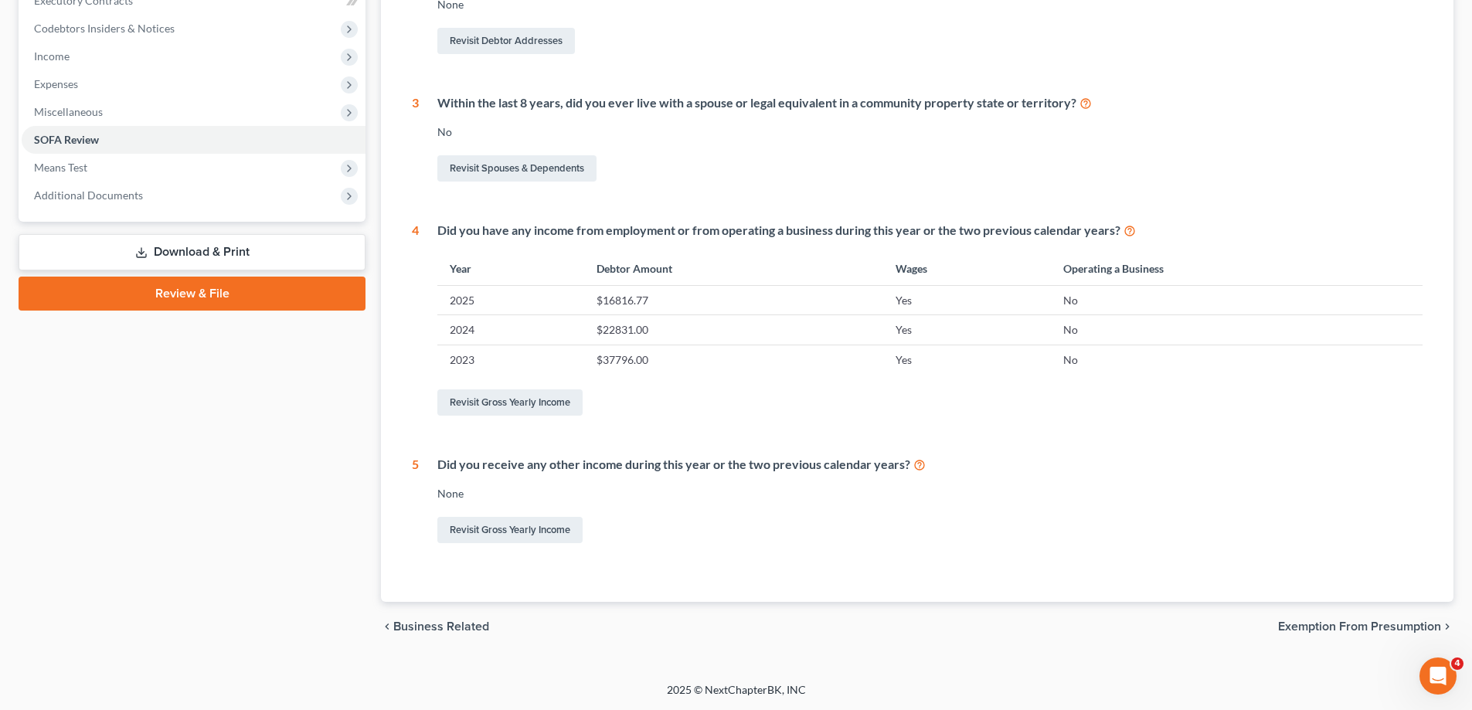
click at [1410, 633] on span "Exemption from Presumption" at bounding box center [1359, 626] width 163 height 12
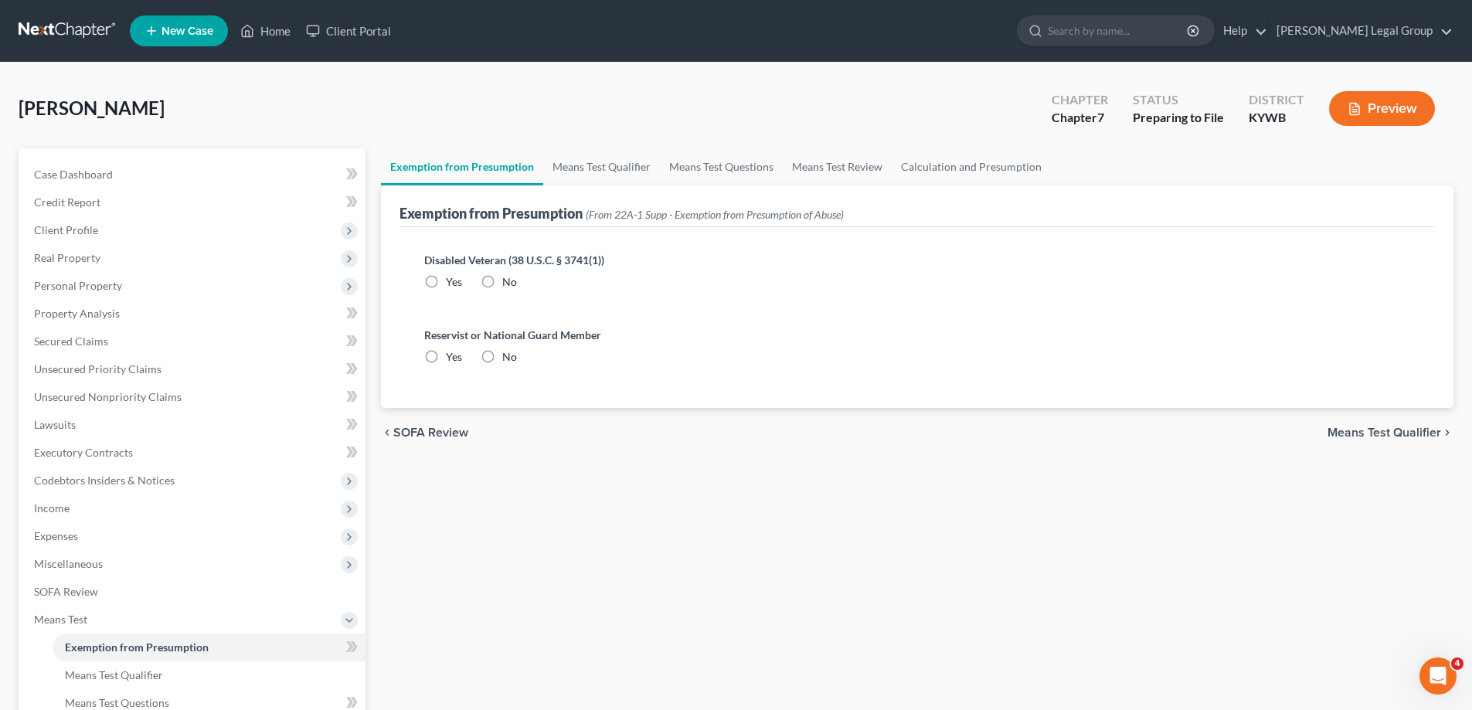
click at [1380, 436] on span "Means Test Qualifier" at bounding box center [1384, 432] width 114 height 12
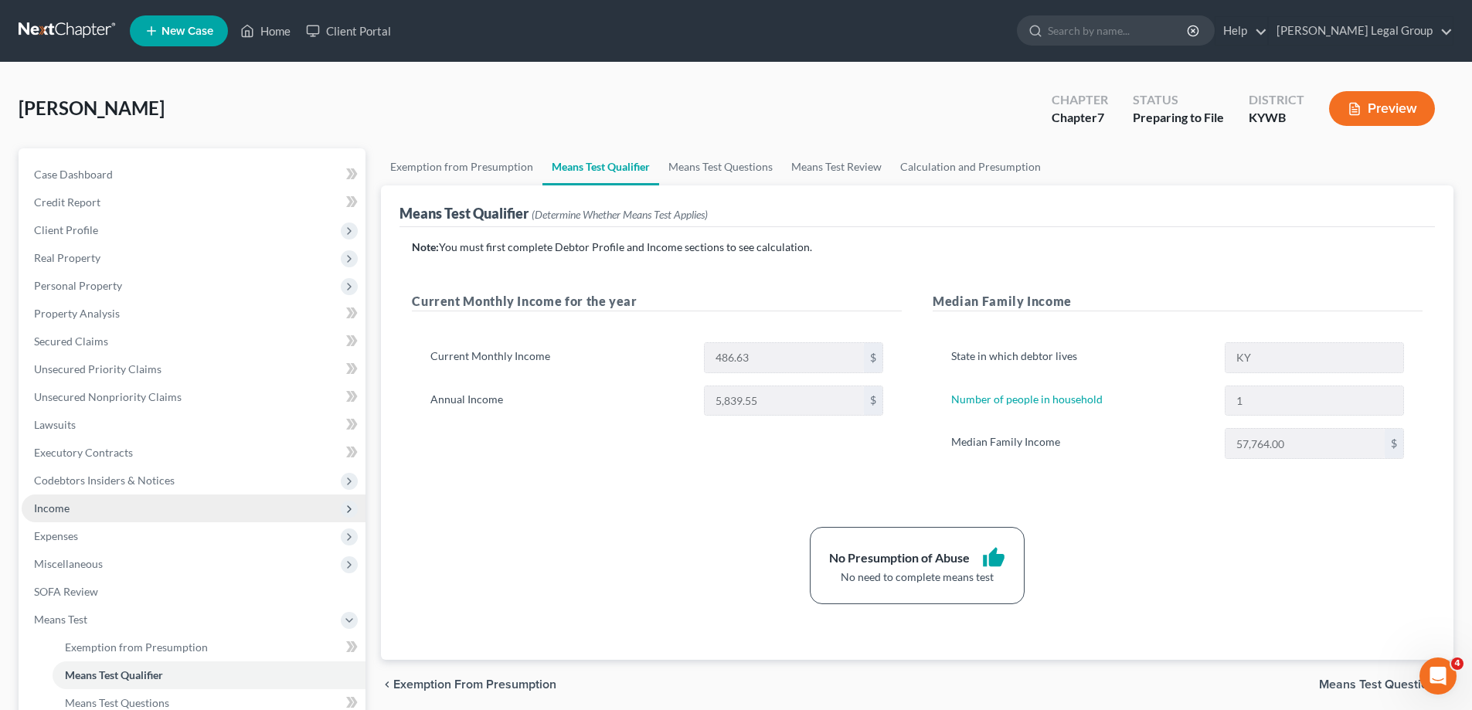
click at [65, 509] on span "Income" at bounding box center [52, 507] width 36 height 13
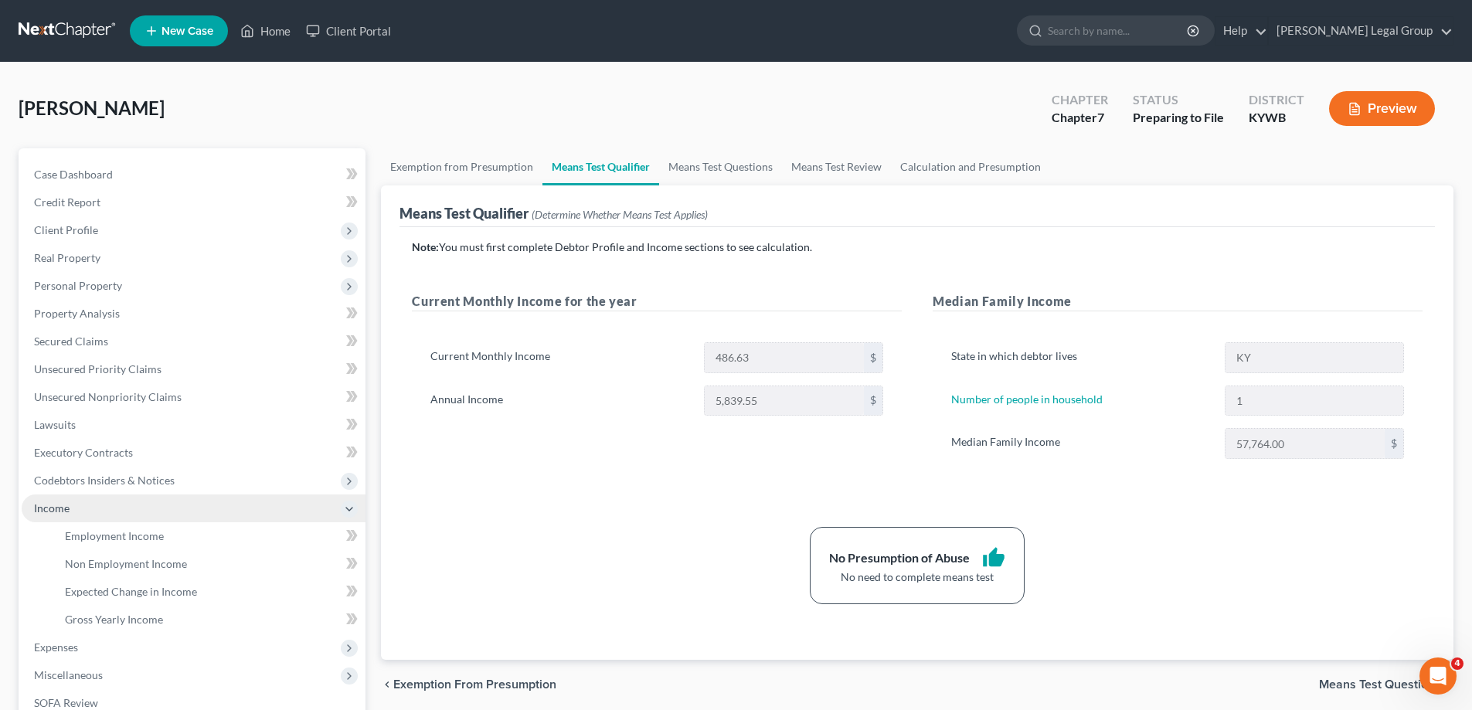
click at [40, 503] on span "Income" at bounding box center [52, 507] width 36 height 13
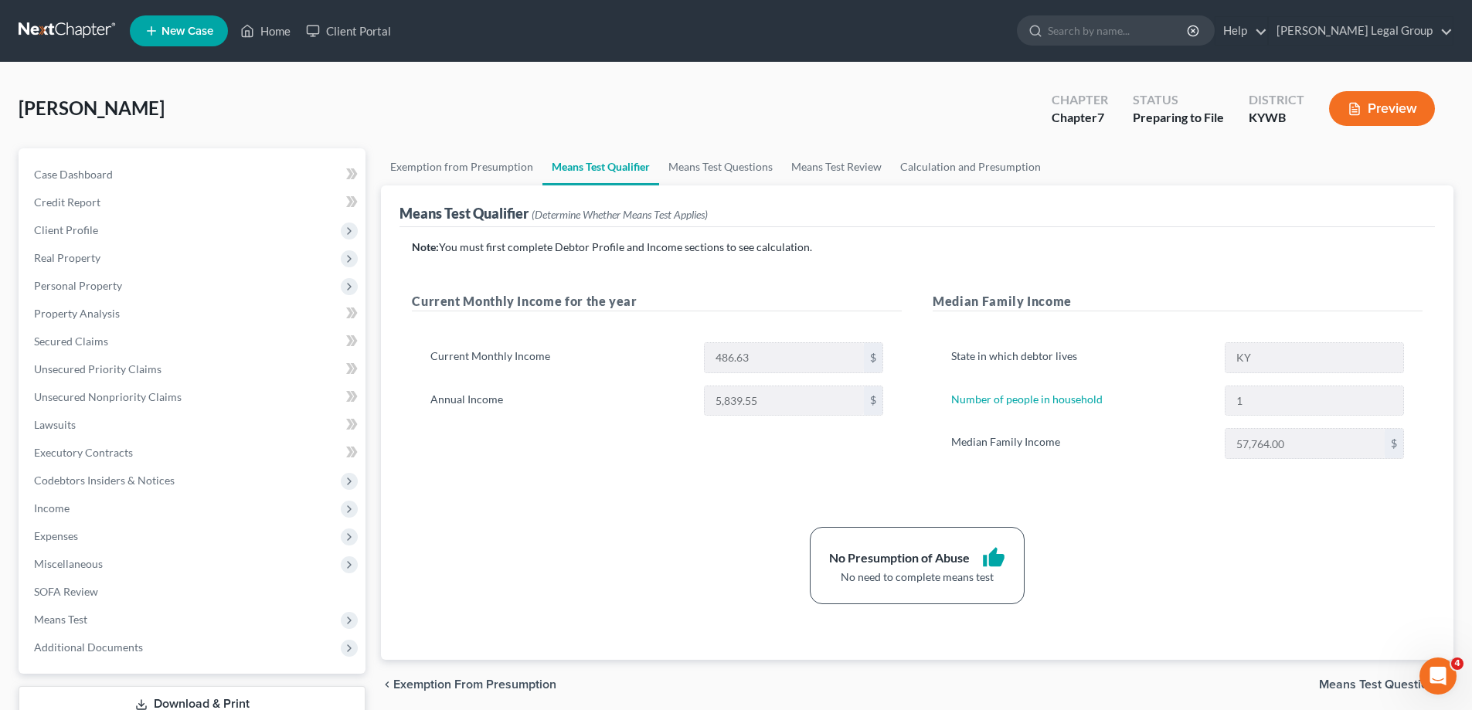
click at [98, 541] on span "Expenses" at bounding box center [194, 536] width 344 height 28
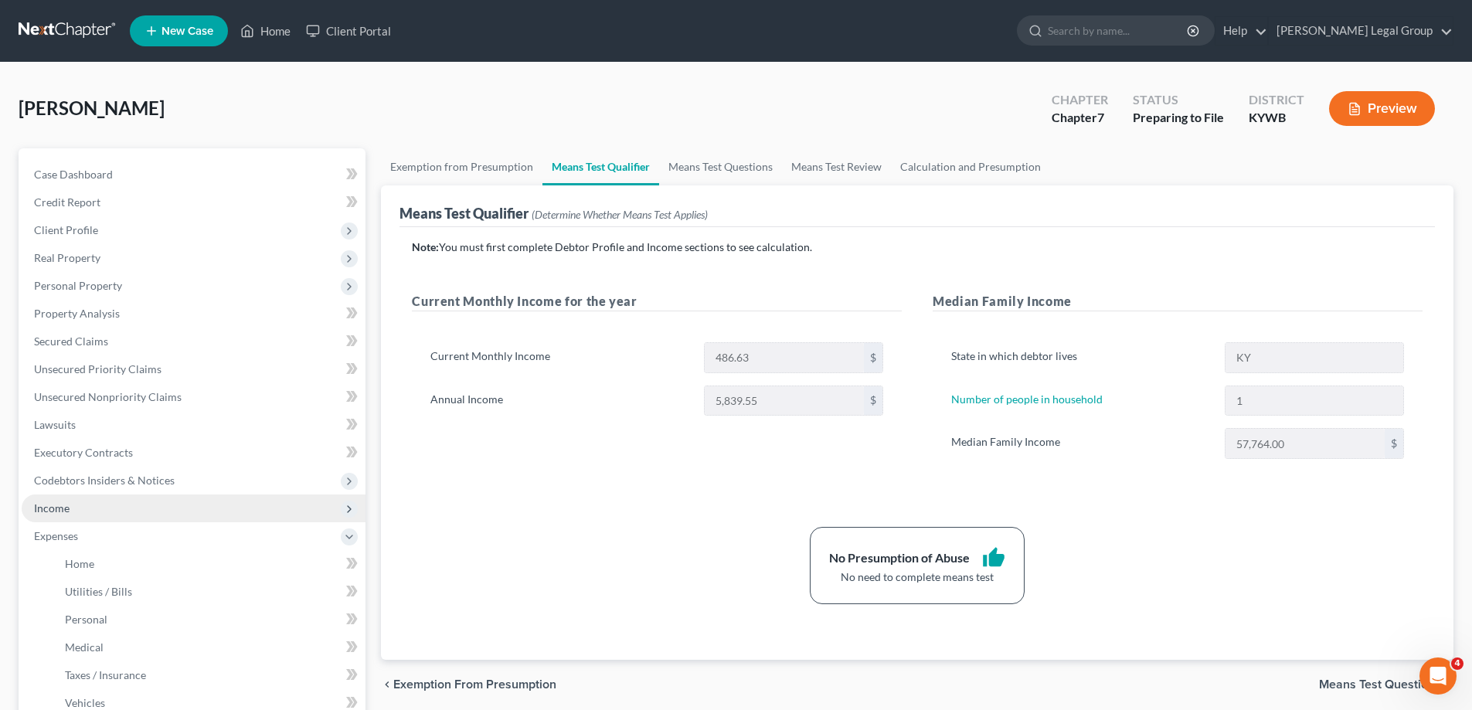
click at [57, 511] on span "Income" at bounding box center [52, 507] width 36 height 13
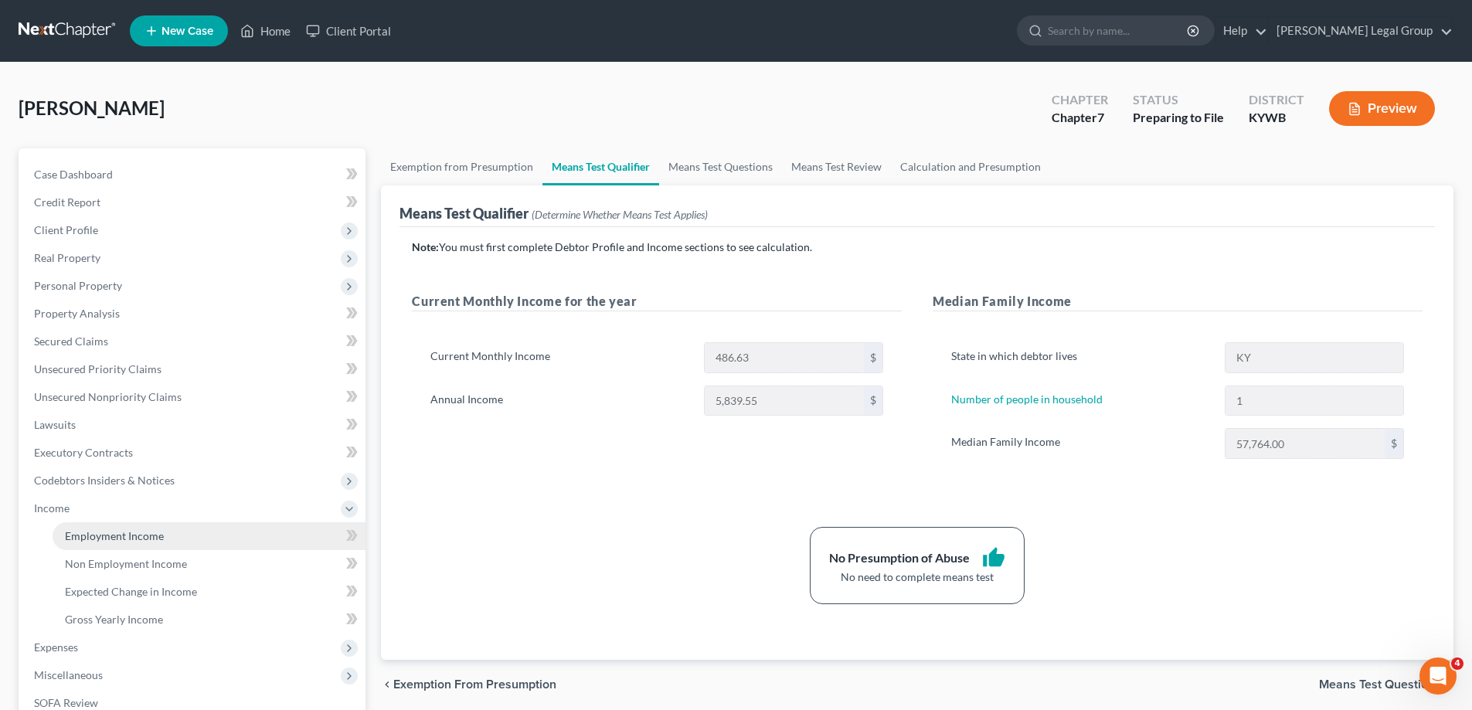
click at [126, 536] on span "Employment Income" at bounding box center [114, 535] width 99 height 13
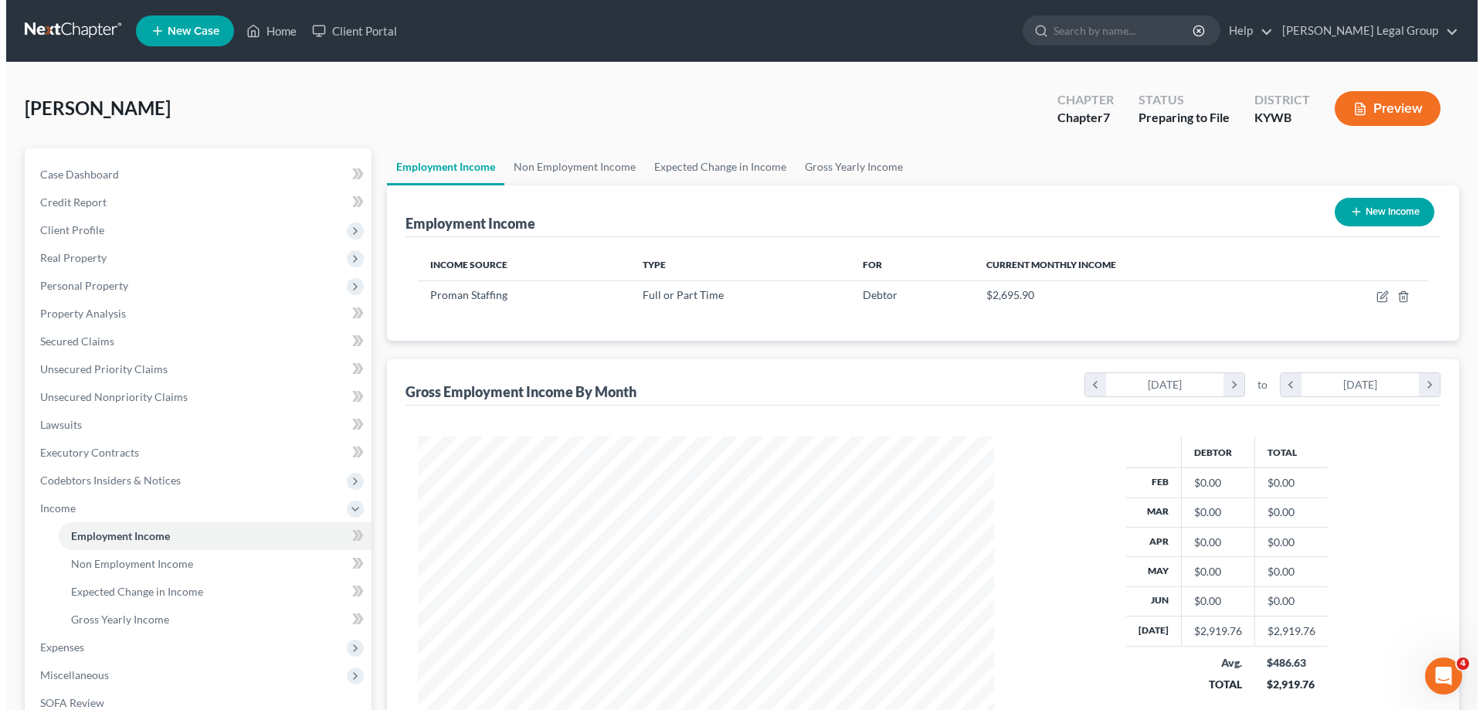
scroll to position [288, 607]
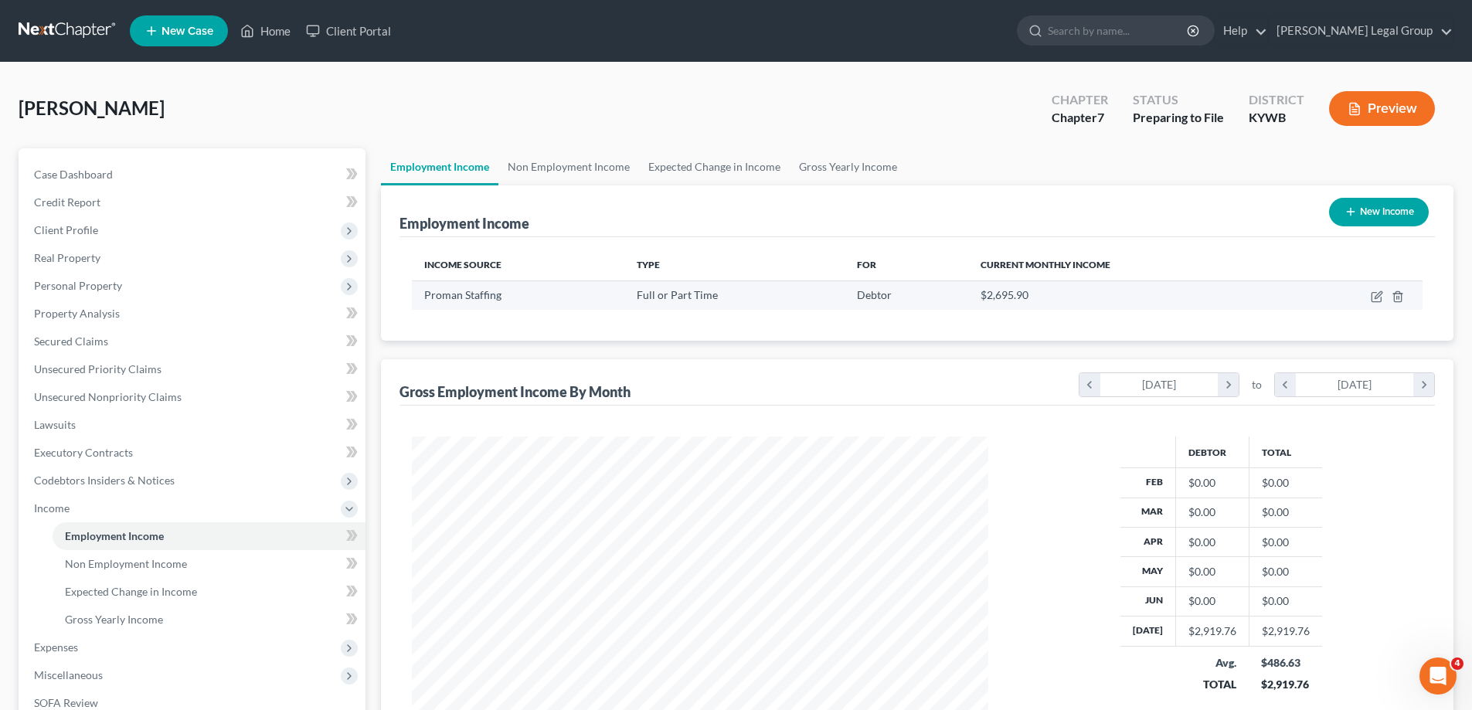
click at [1365, 303] on td at bounding box center [1355, 294] width 134 height 29
click at [1372, 301] on icon "button" at bounding box center [1375, 297] width 9 height 9
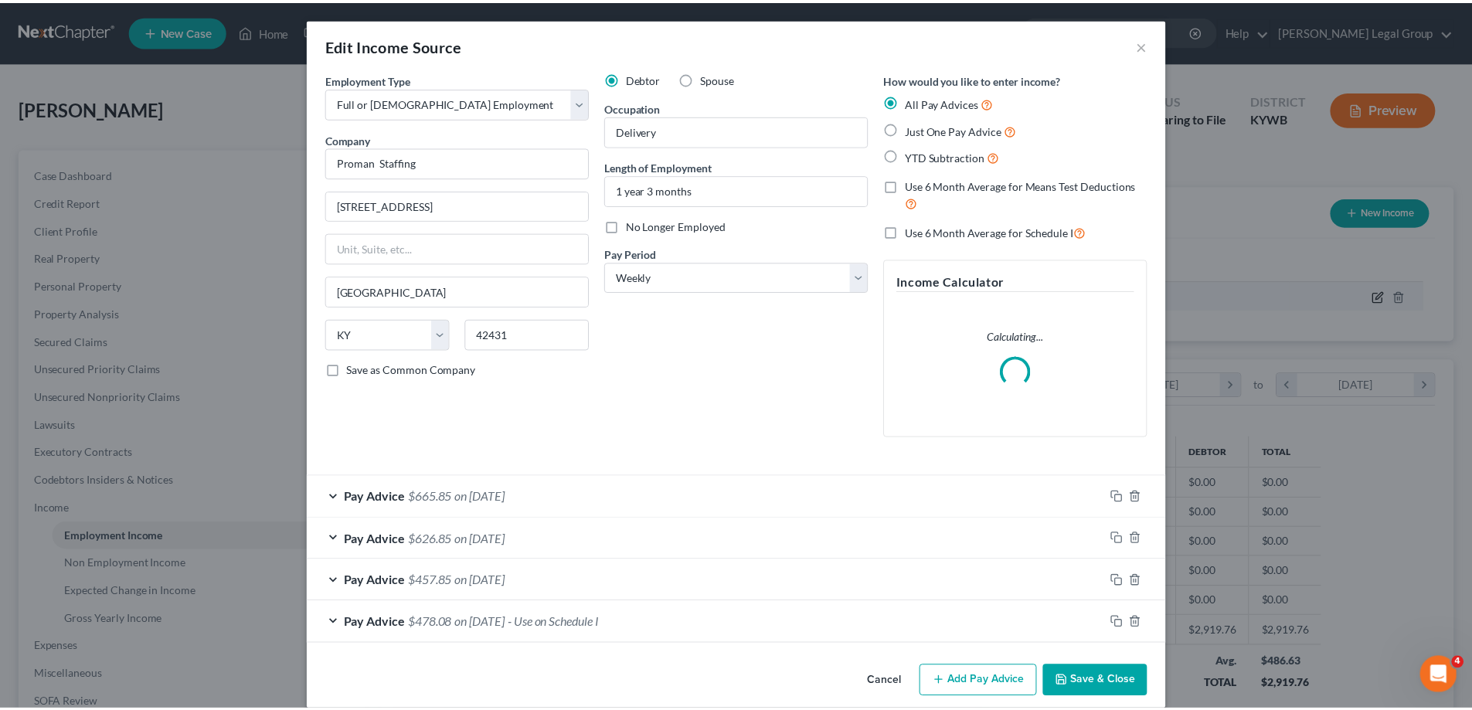
scroll to position [290, 613]
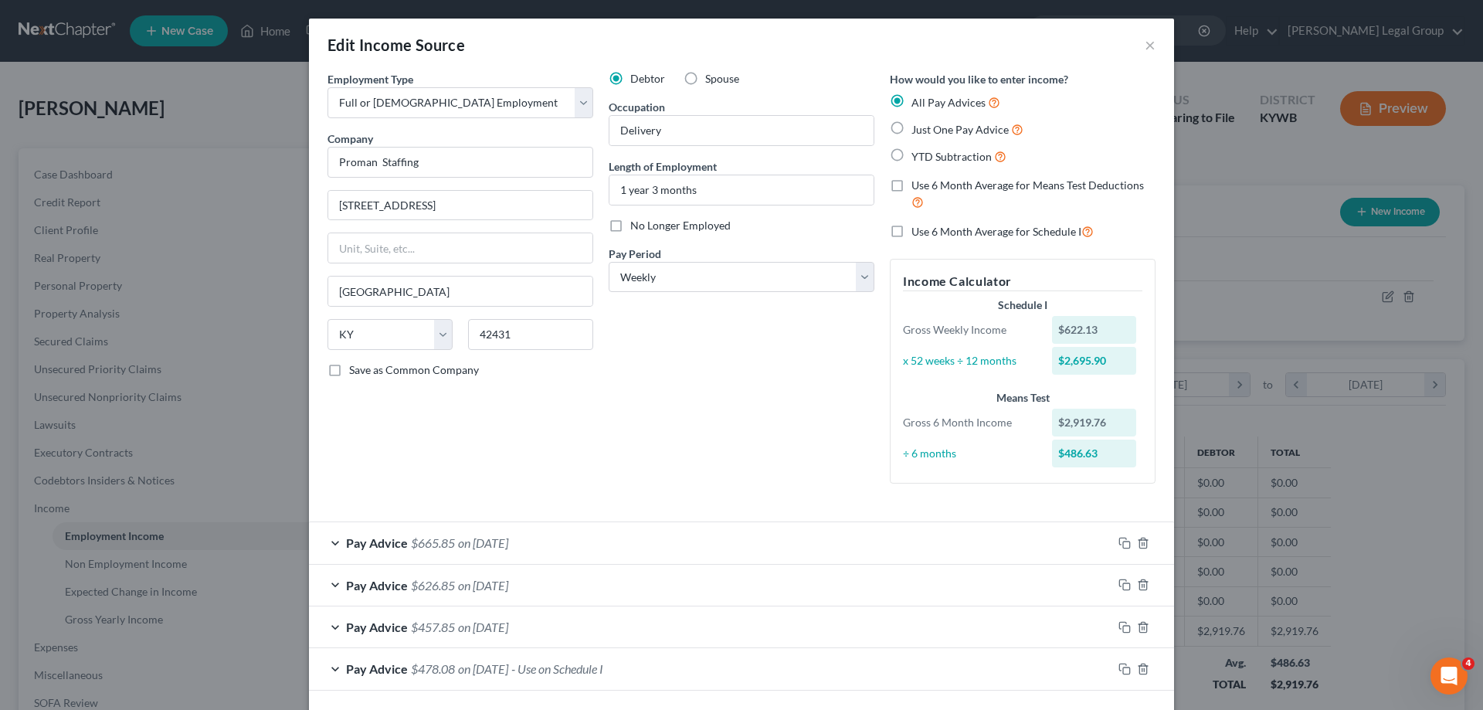
click at [912, 183] on label "Use 6 Month Average for Means Test Deductions" at bounding box center [1034, 194] width 244 height 33
click at [918, 183] on input "Use 6 Month Average for Means Test Deductions" at bounding box center [923, 183] width 10 height 10
click at [1146, 49] on button "×" at bounding box center [1150, 45] width 11 height 19
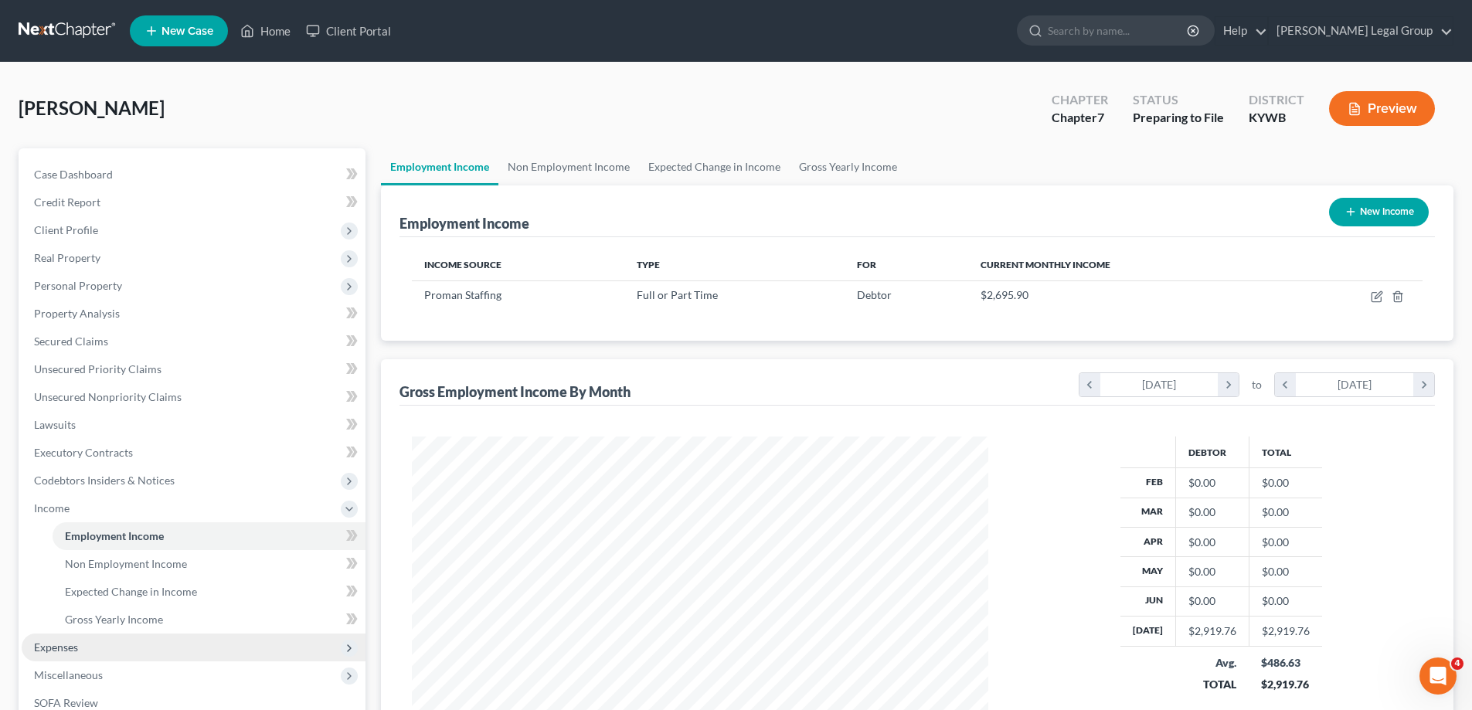
scroll to position [77, 0]
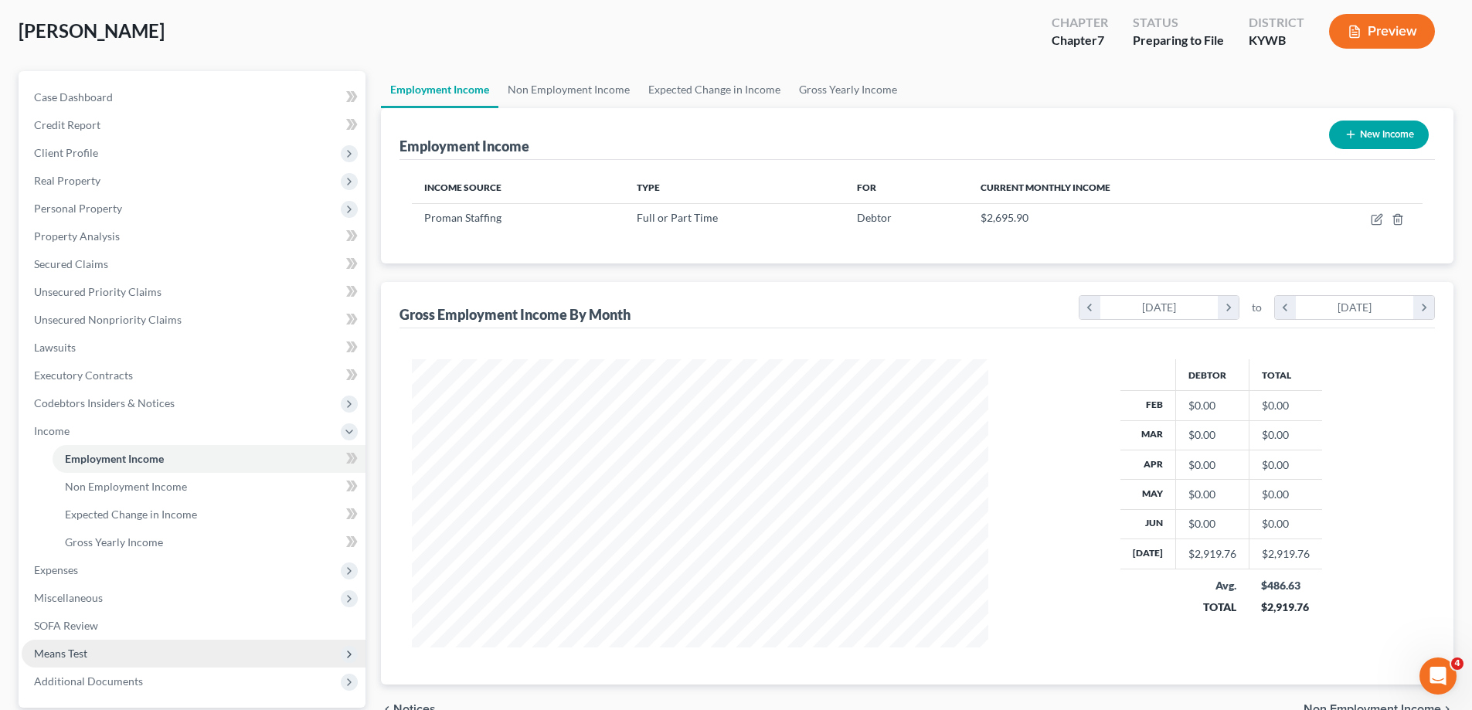
click at [73, 649] on span "Means Test" at bounding box center [60, 653] width 53 height 13
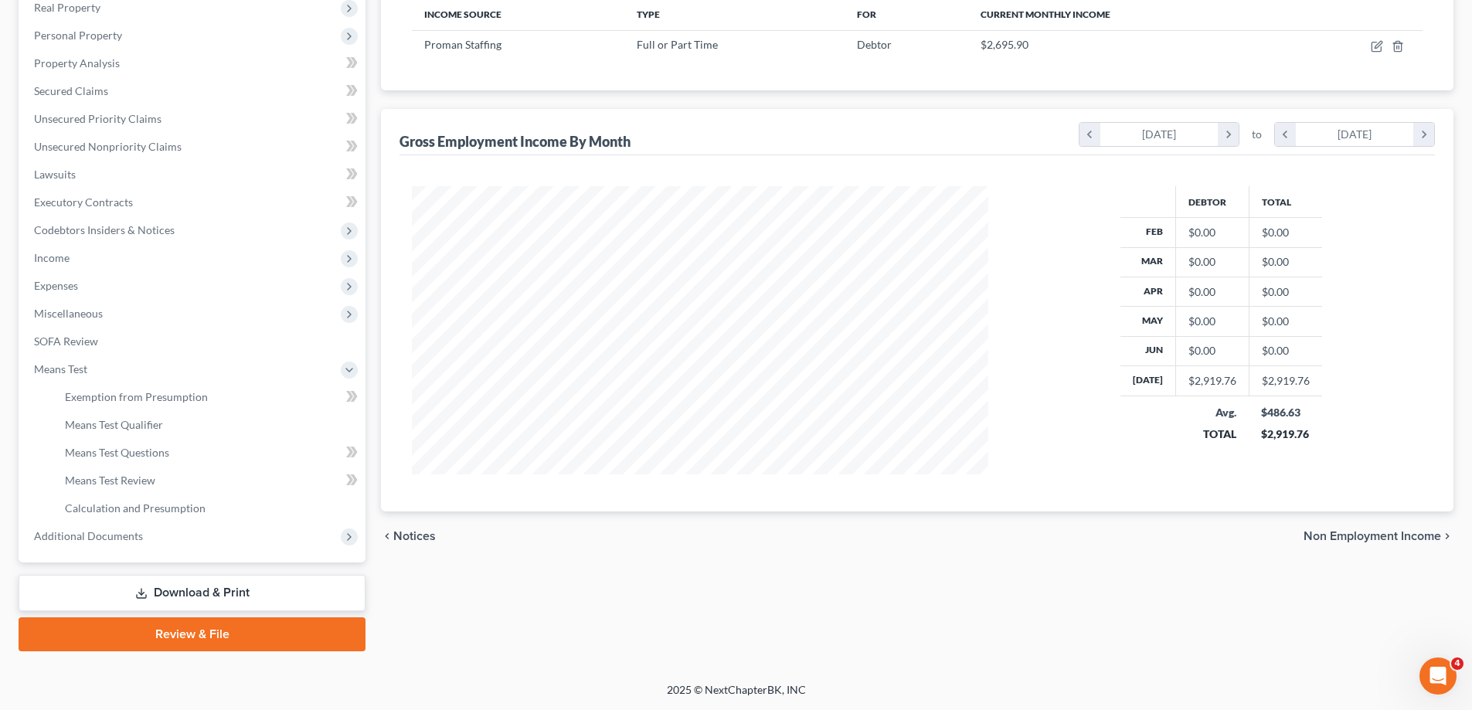
scroll to position [173, 0]
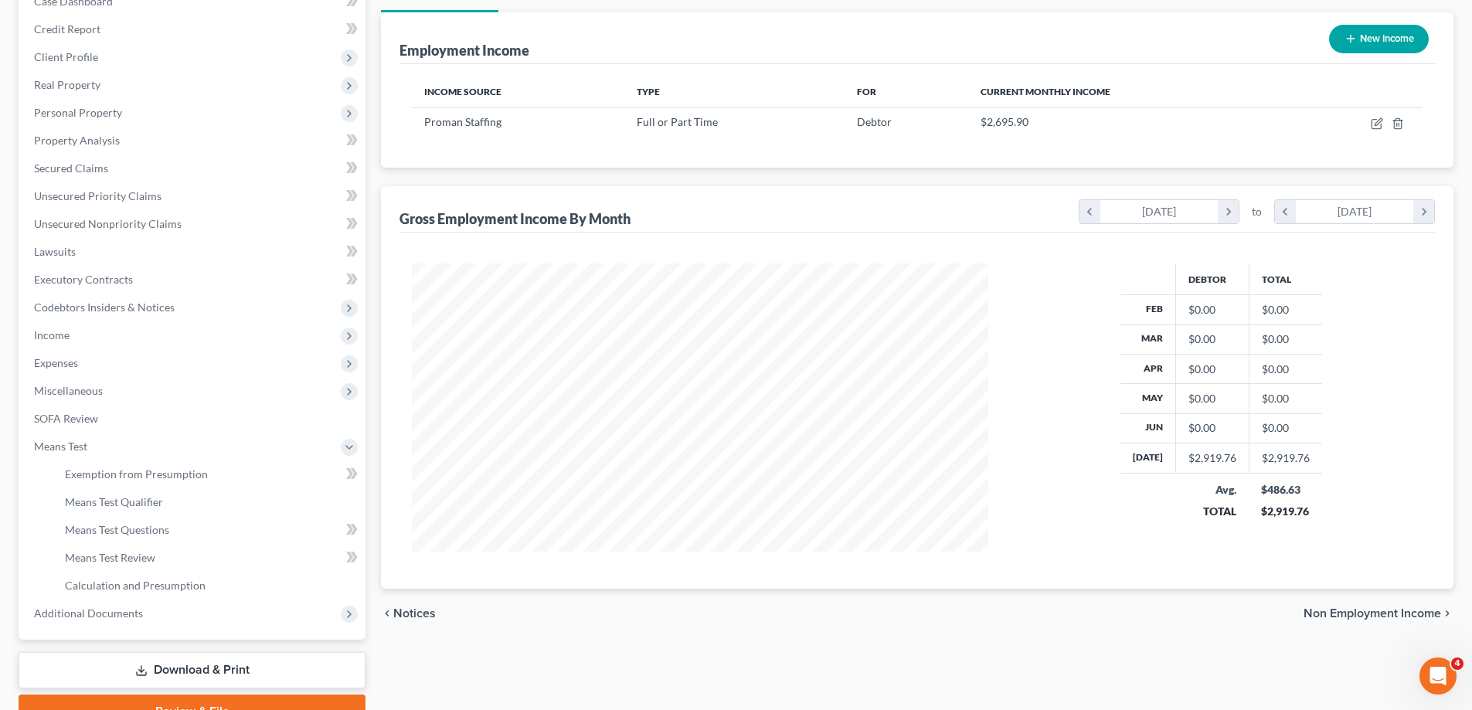
click at [1374, 607] on span "Non Employment Income" at bounding box center [1372, 613] width 138 height 12
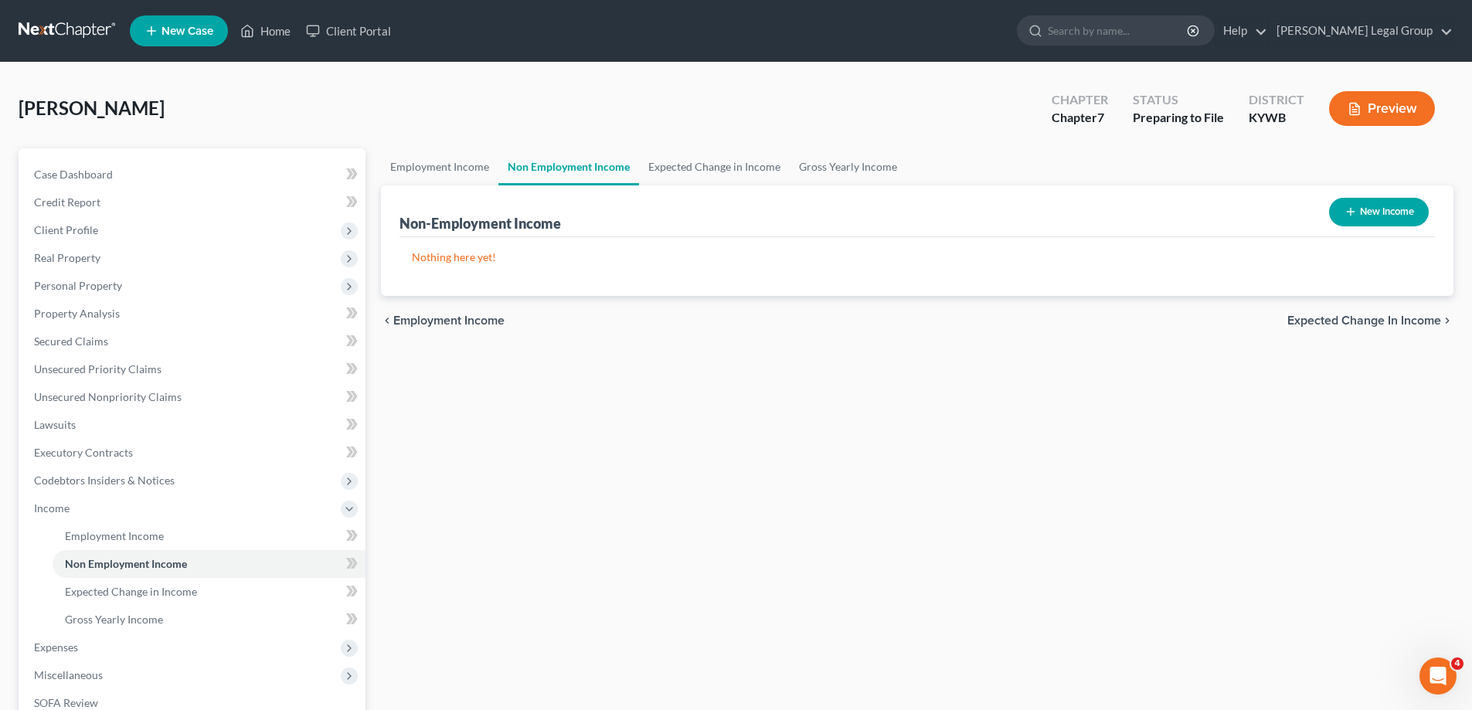
click at [1363, 324] on span "Expected Change in Income" at bounding box center [1364, 320] width 154 height 12
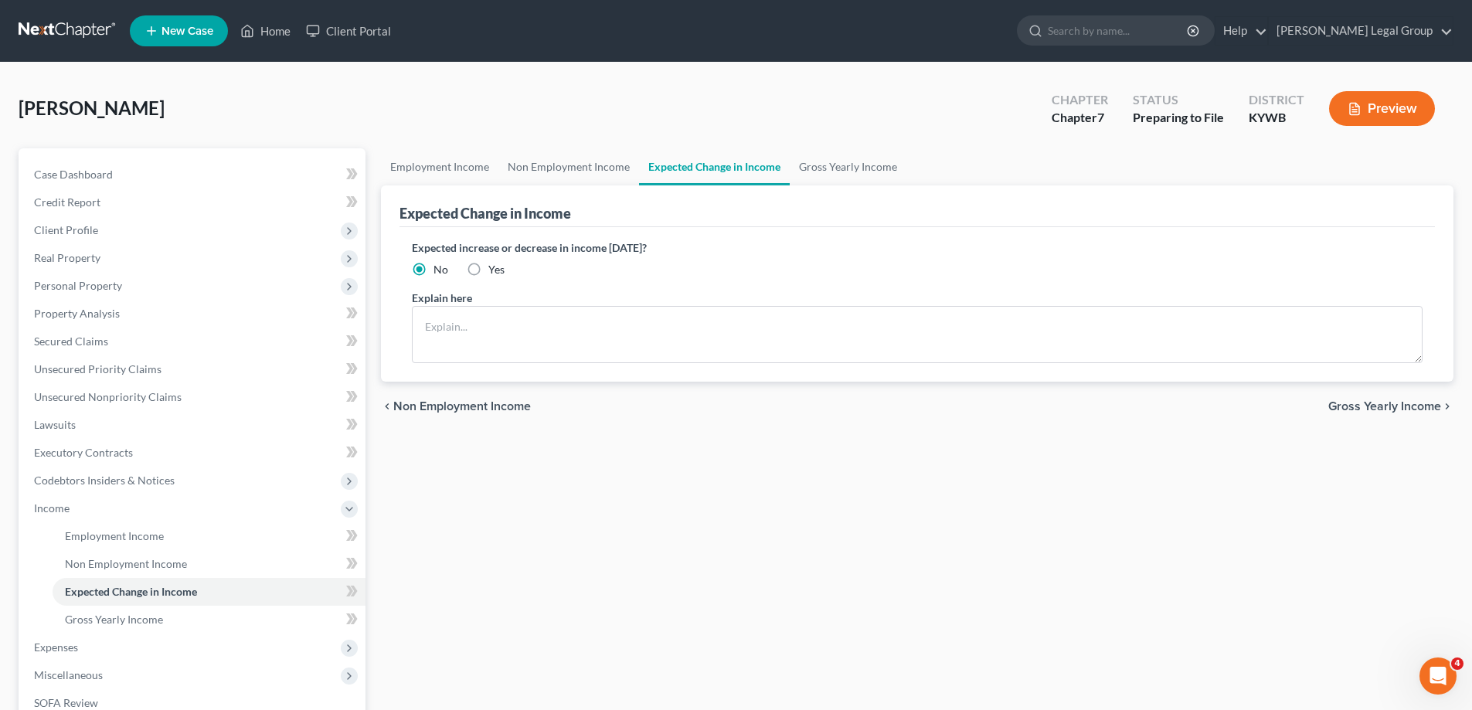
click at [1370, 401] on span "Gross Yearly Income" at bounding box center [1384, 406] width 113 height 12
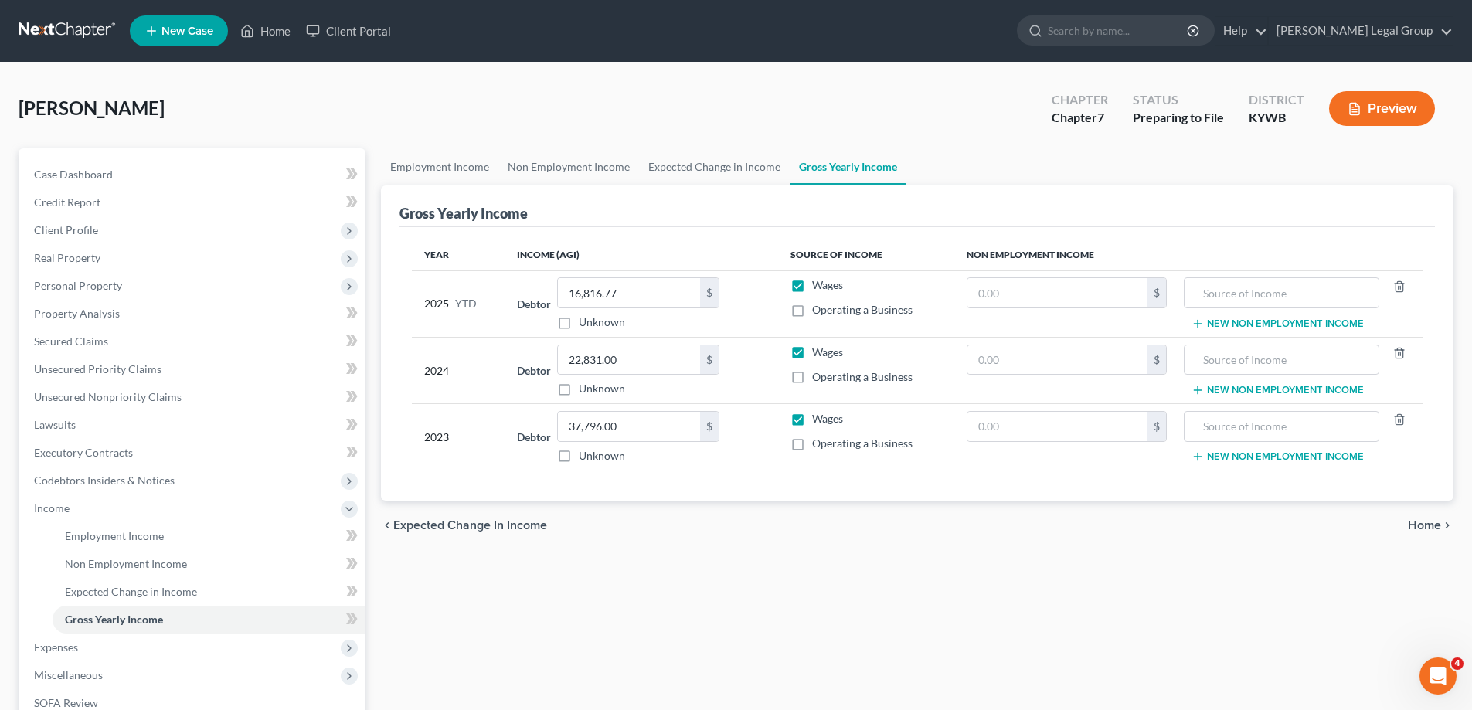
click at [1418, 526] on span "Home" at bounding box center [1423, 525] width 33 height 12
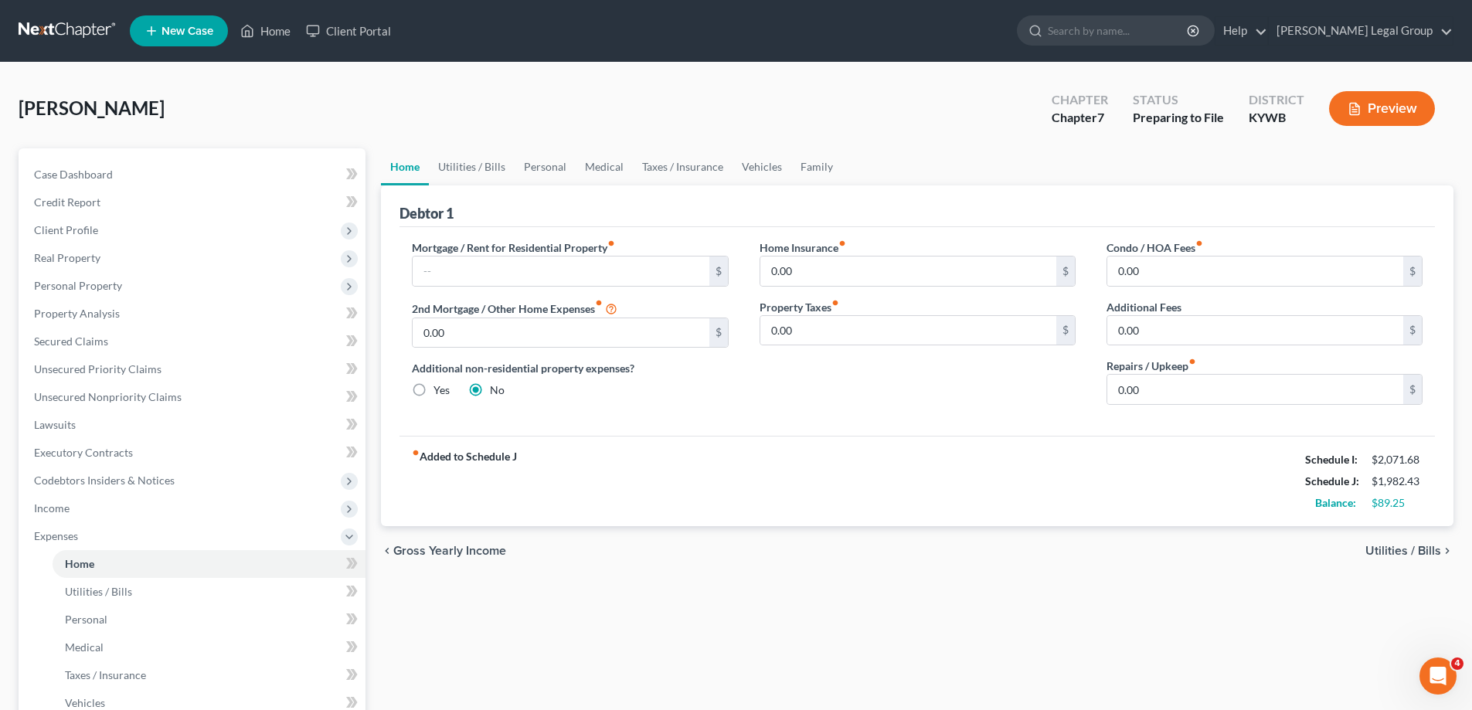
scroll to position [306, 0]
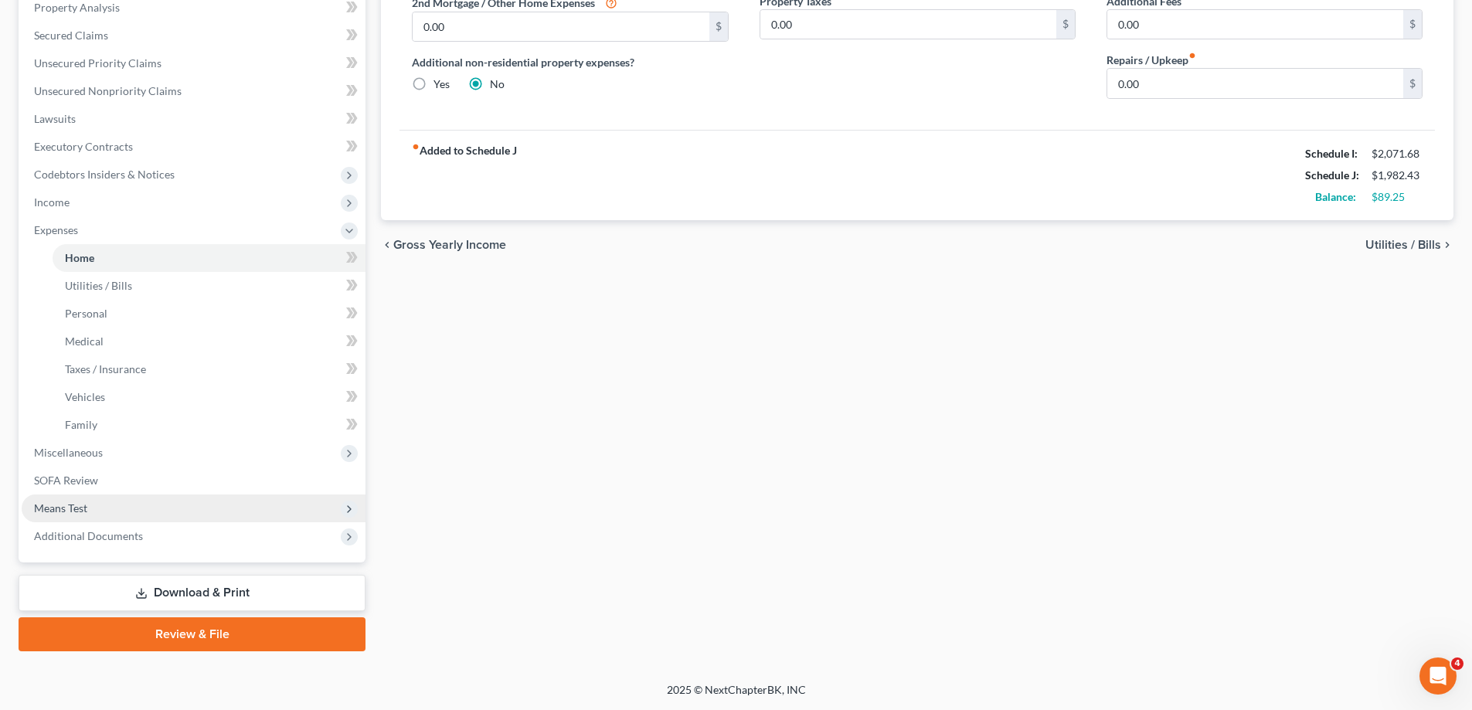
click at [85, 504] on span "Means Test" at bounding box center [60, 507] width 53 height 13
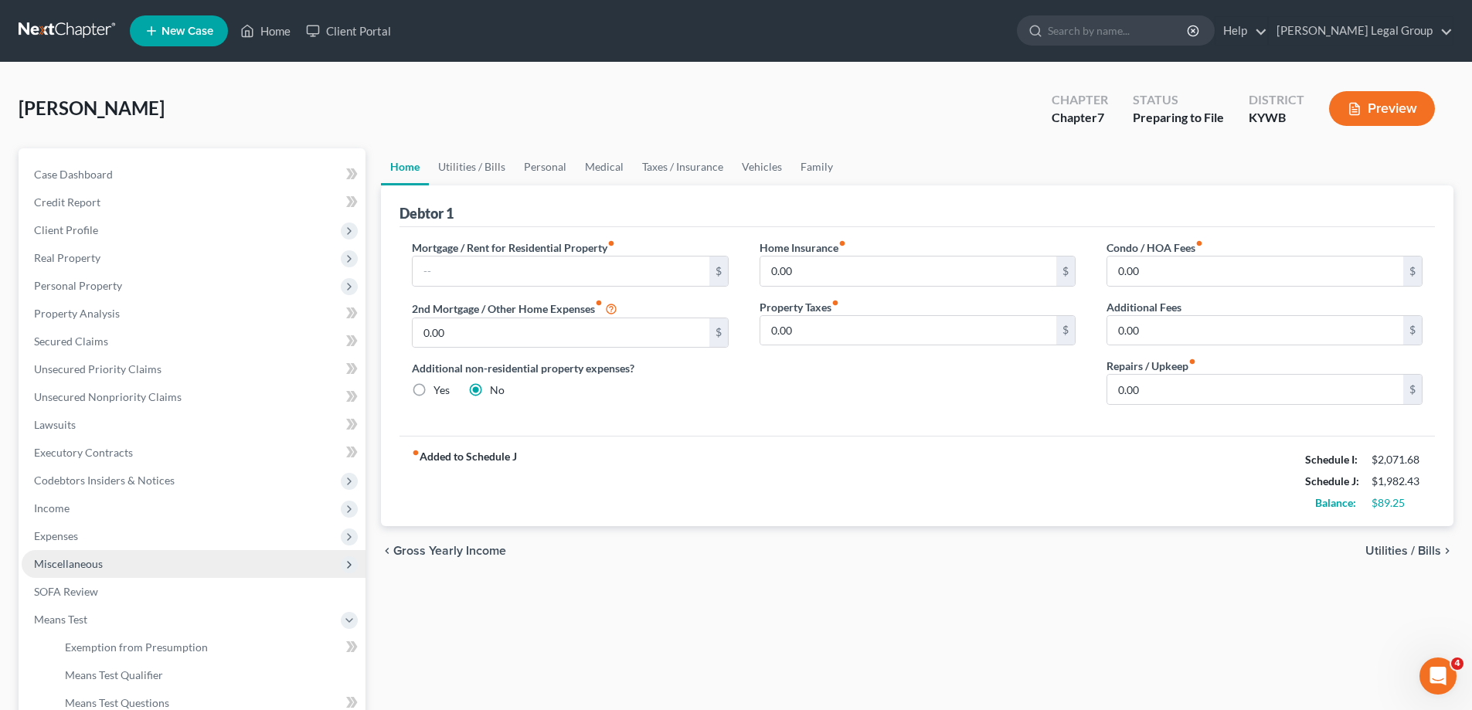
scroll to position [77, 0]
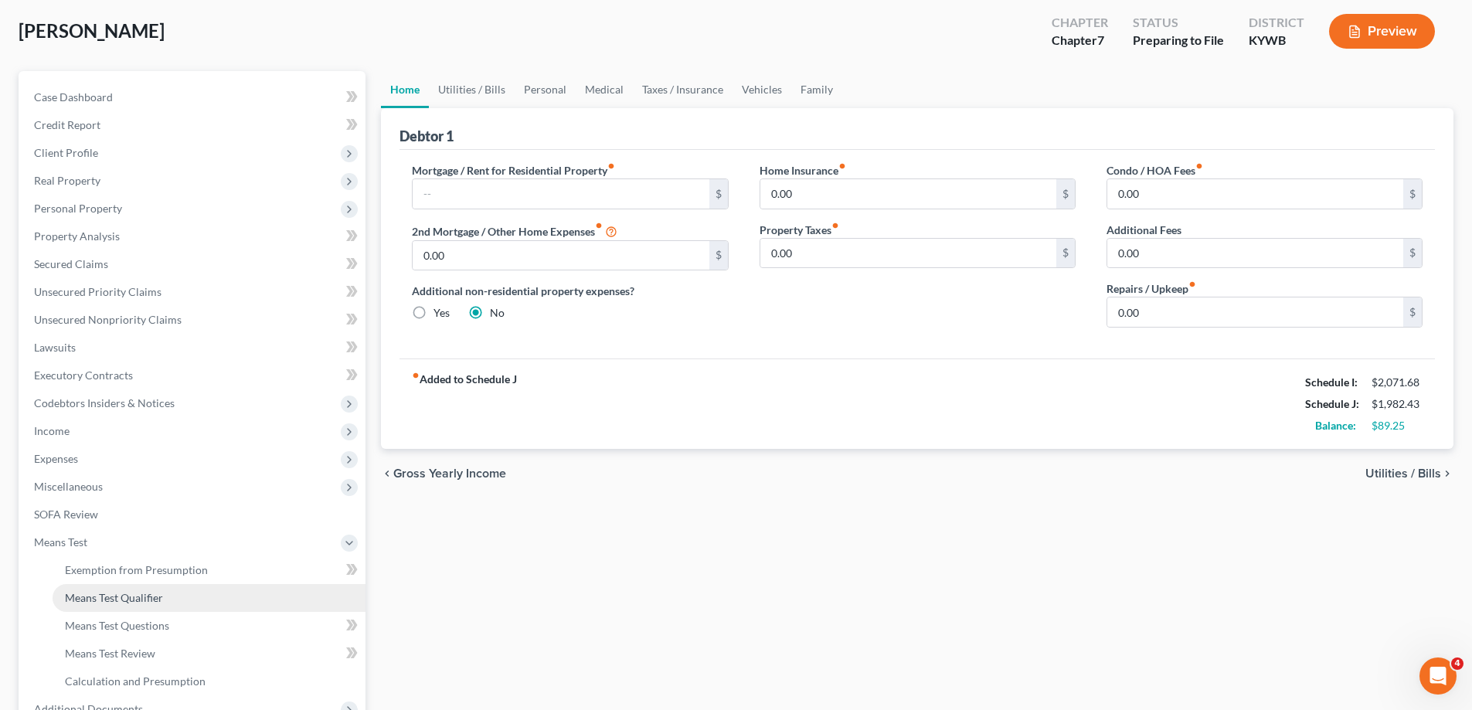
click at [146, 602] on span "Means Test Qualifier" at bounding box center [114, 597] width 98 height 13
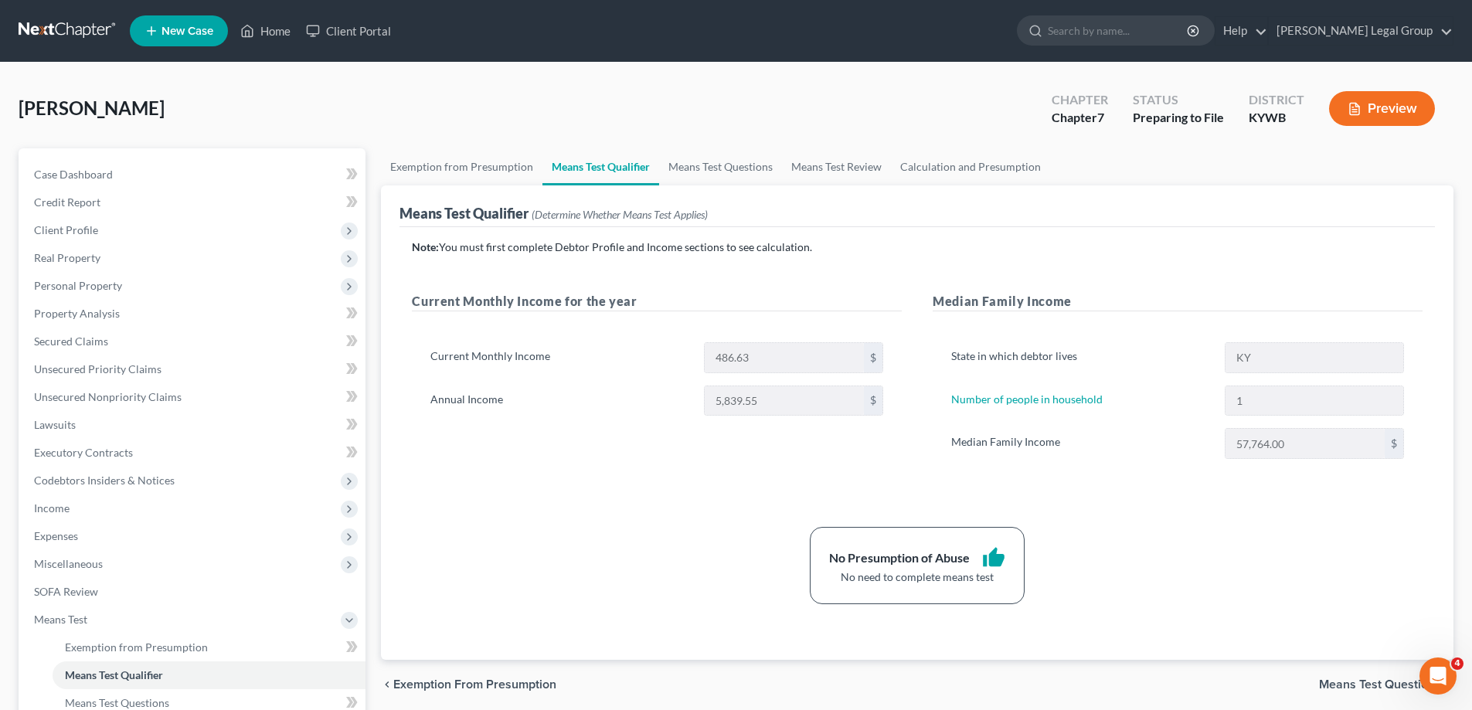
scroll to position [154, 0]
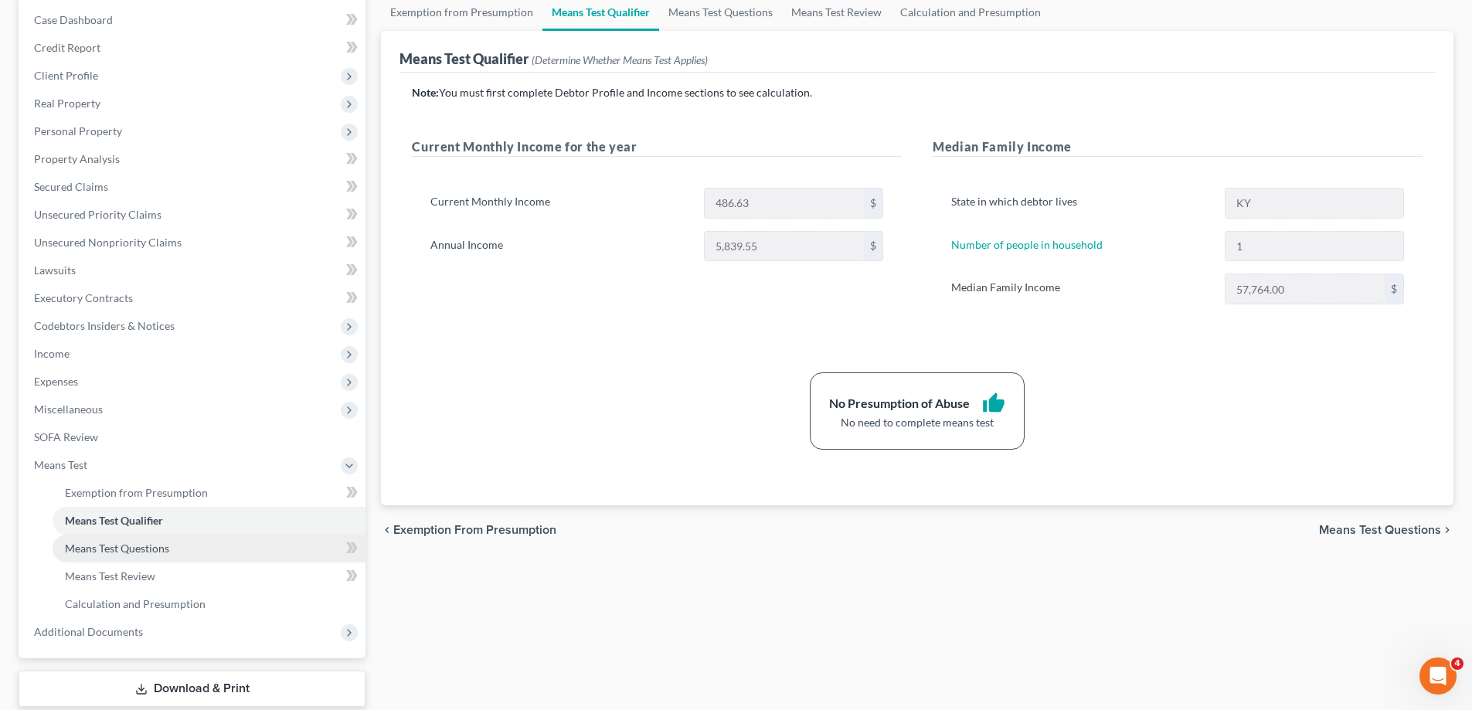
click at [153, 547] on span "Means Test Questions" at bounding box center [117, 548] width 104 height 13
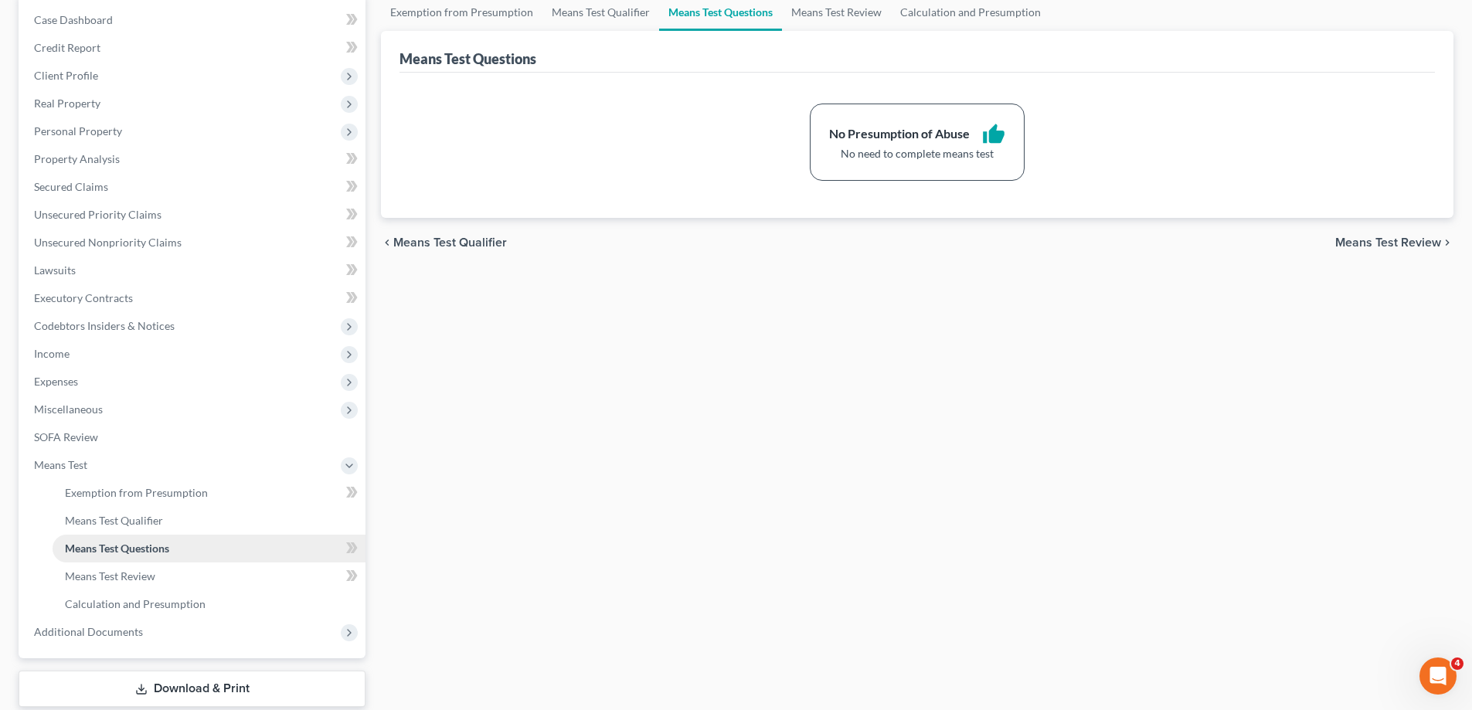
scroll to position [232, 0]
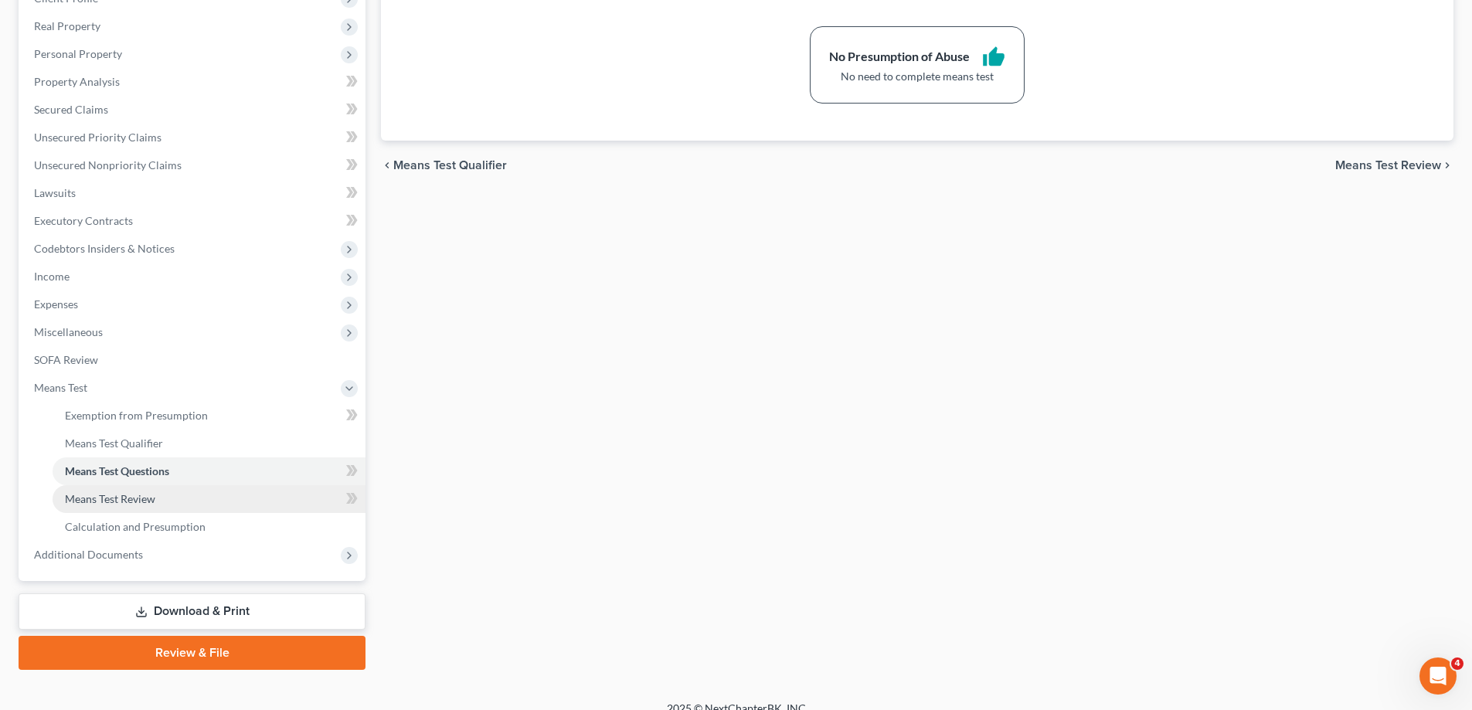
click at [146, 496] on span "Means Test Review" at bounding box center [110, 498] width 90 height 13
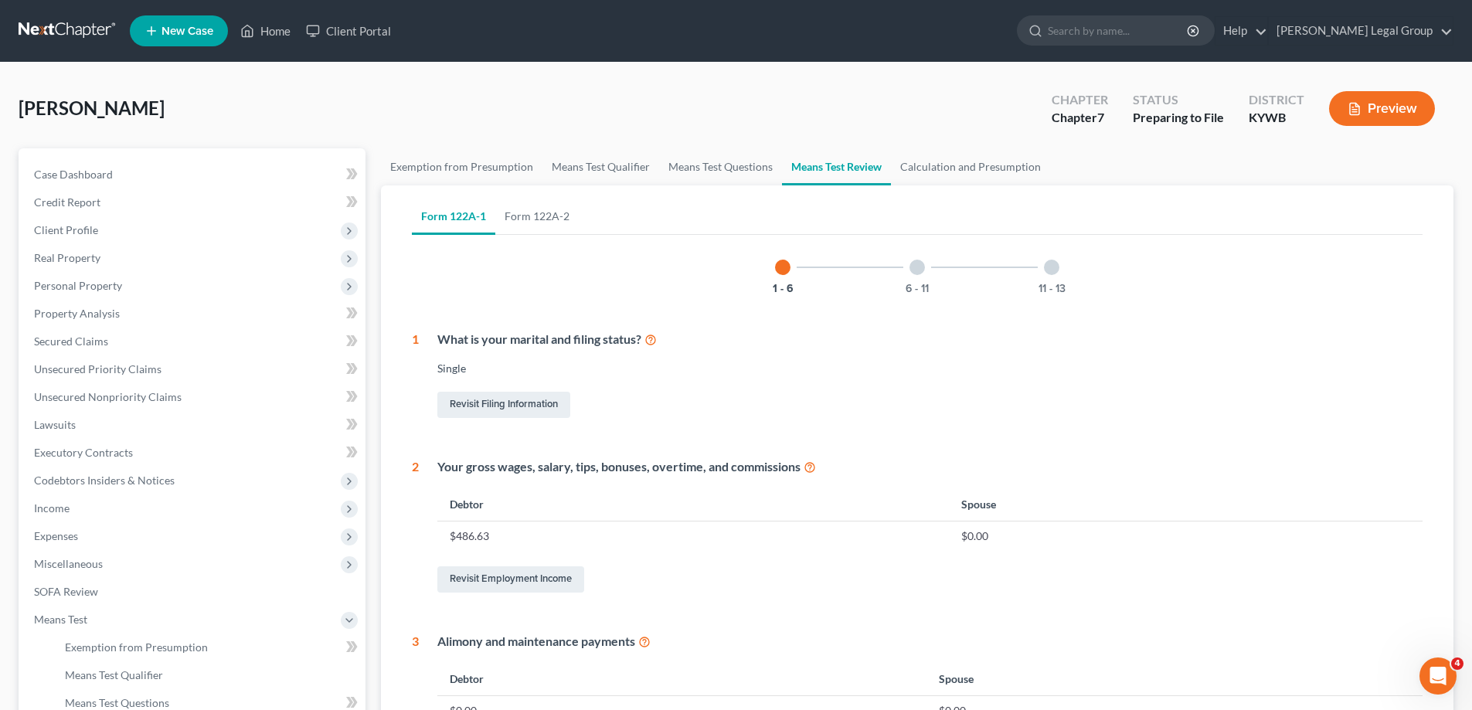
scroll to position [541, 0]
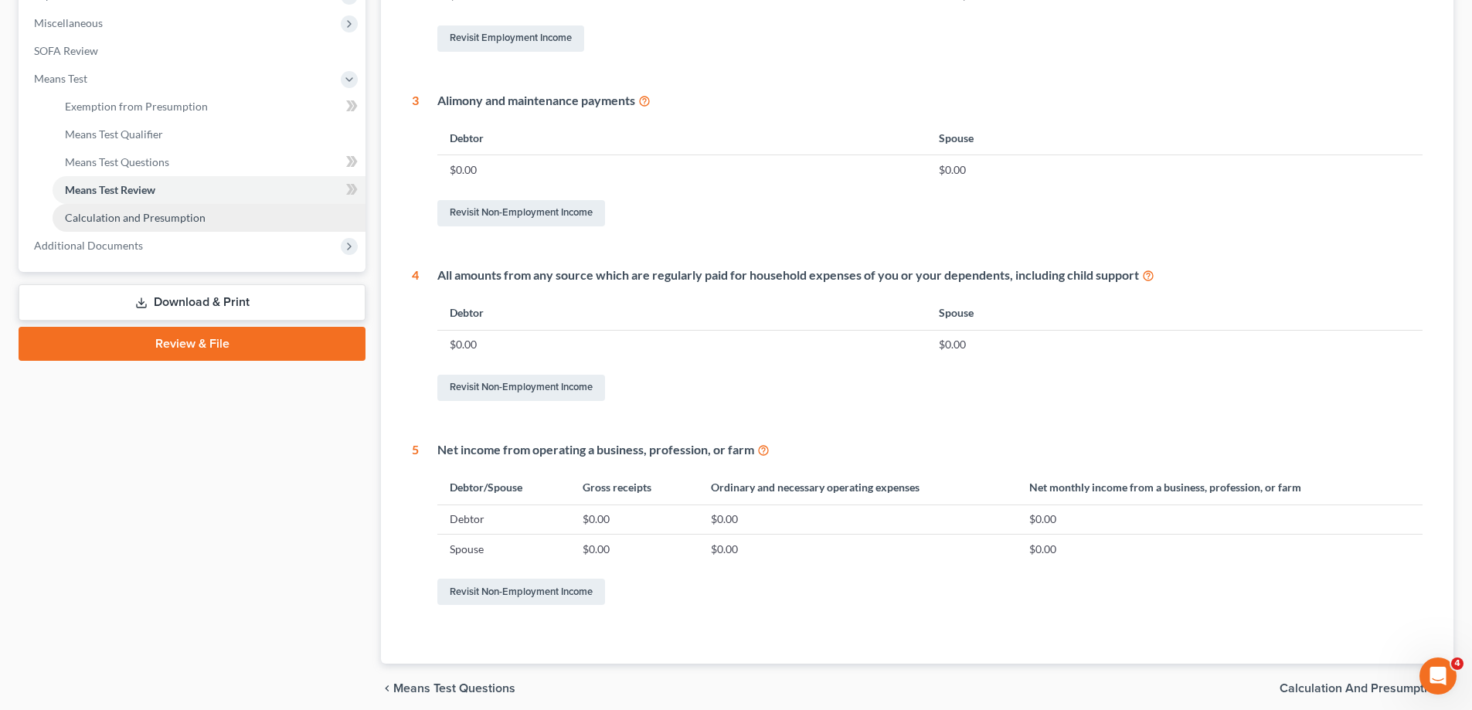
click at [177, 220] on span "Calculation and Presumption" at bounding box center [135, 217] width 141 height 13
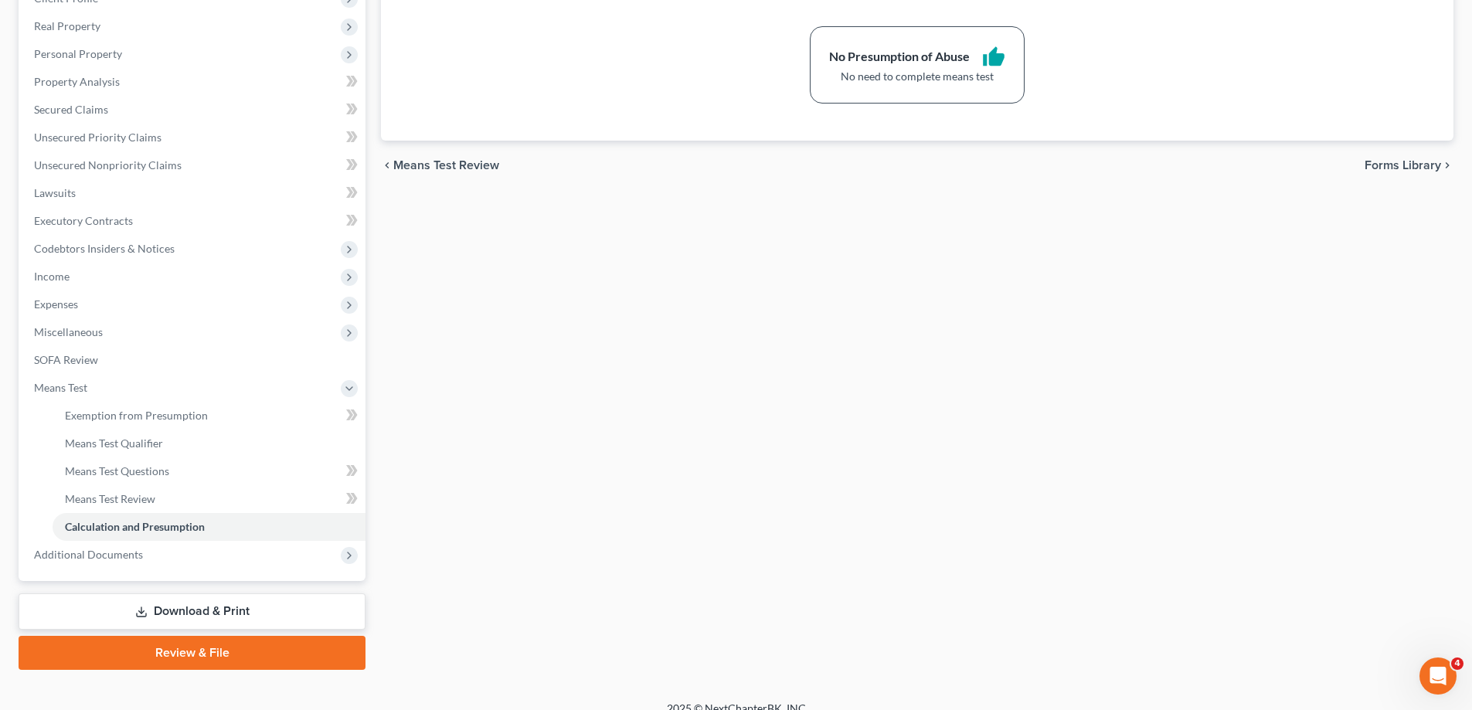
scroll to position [250, 0]
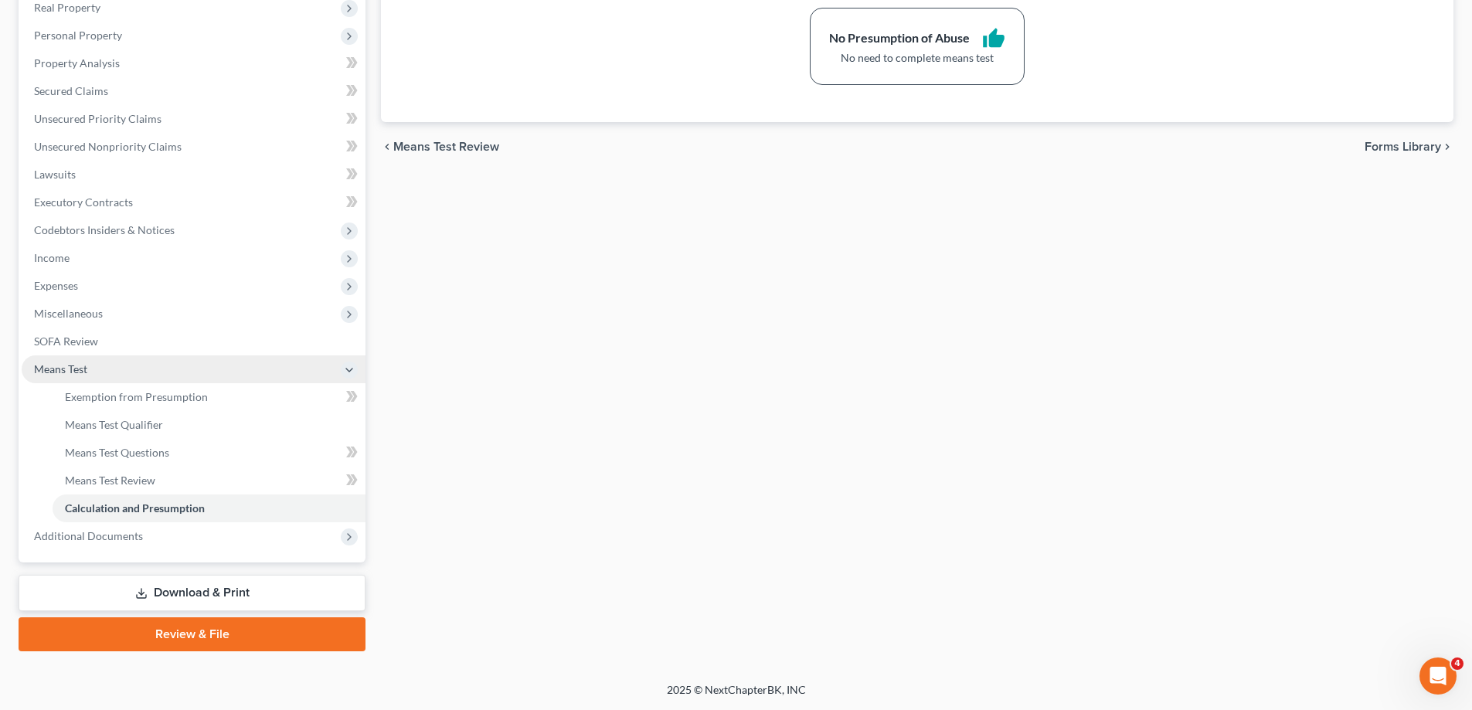
click at [59, 364] on span "Means Test" at bounding box center [60, 368] width 53 height 13
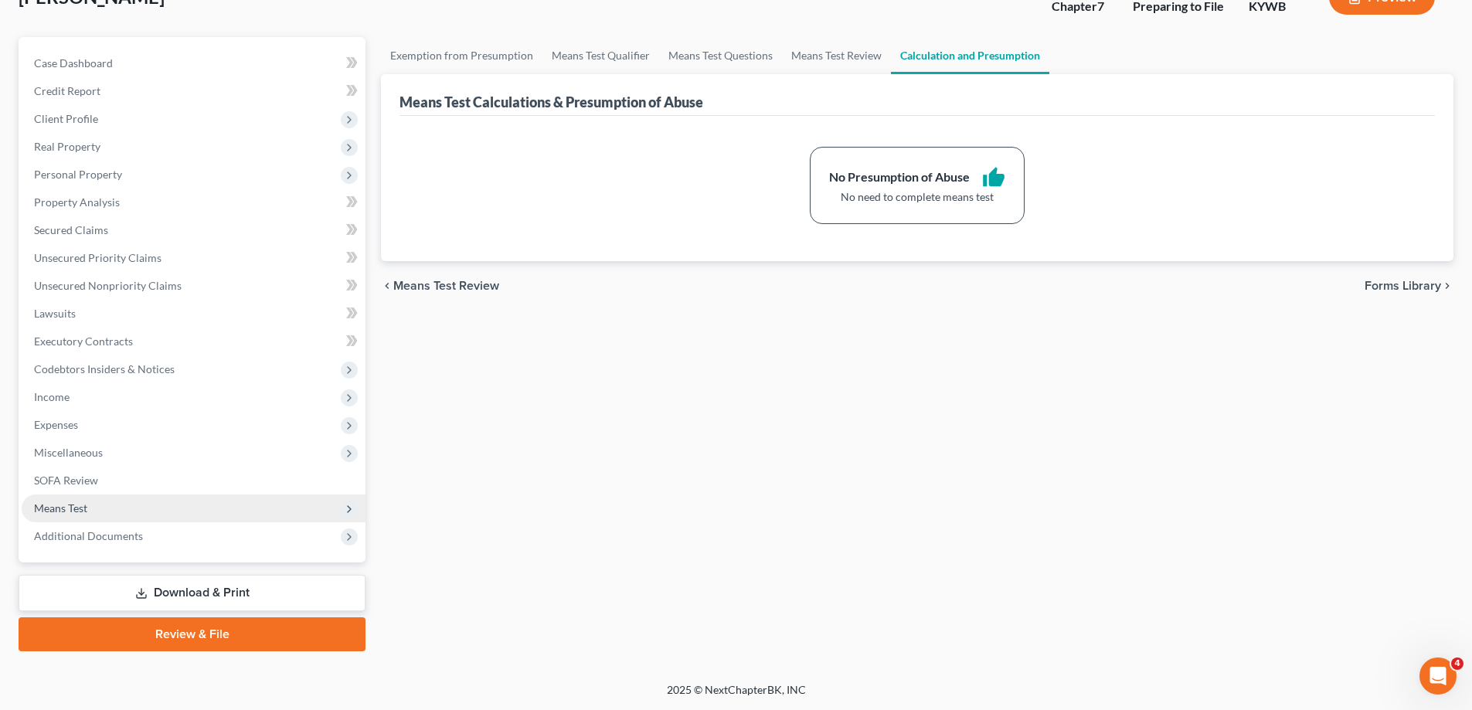
scroll to position [111, 0]
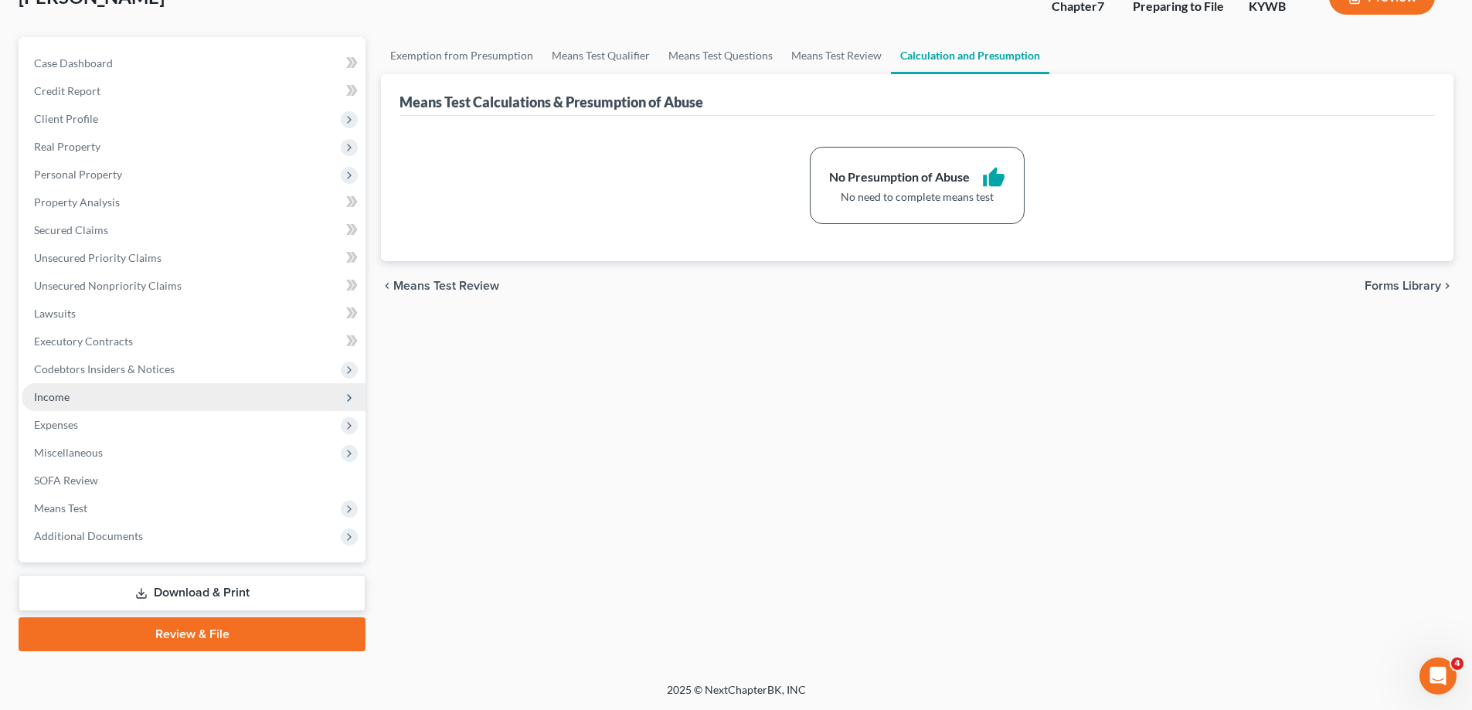
click at [126, 399] on span "Income" at bounding box center [194, 397] width 344 height 28
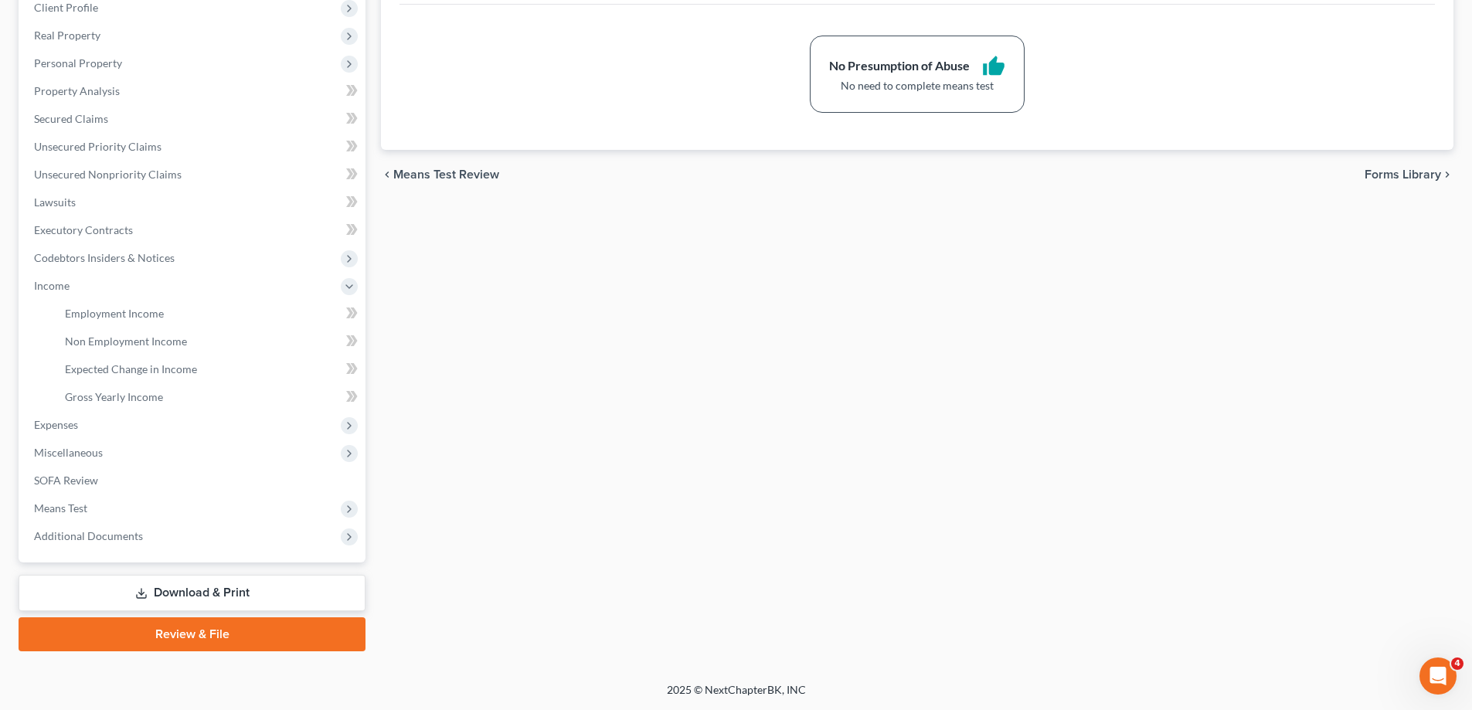
scroll to position [0, 0]
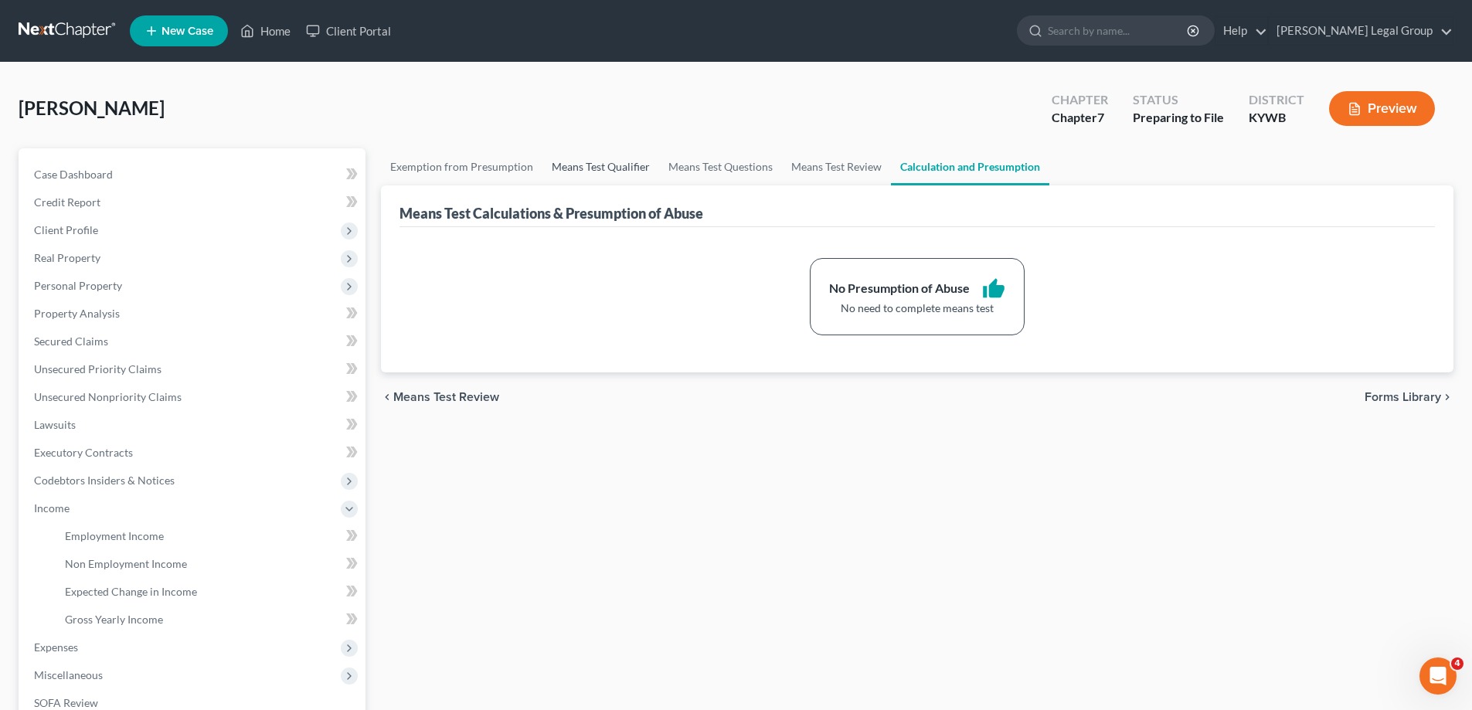
click at [618, 174] on link "Means Test Qualifier" at bounding box center [600, 166] width 117 height 37
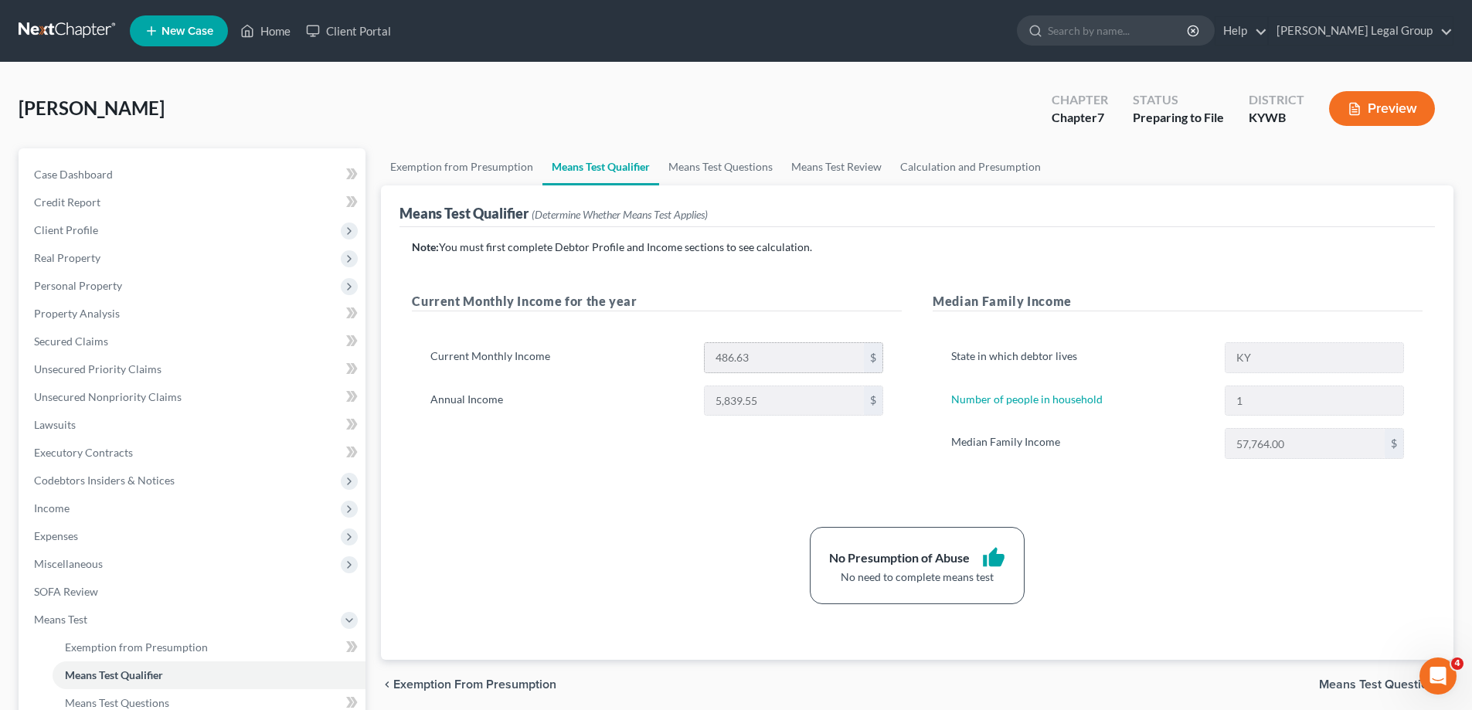
click at [875, 368] on div "$" at bounding box center [873, 357] width 19 height 29
click at [882, 368] on div "$" at bounding box center [873, 357] width 19 height 29
click at [865, 351] on div "$" at bounding box center [873, 357] width 19 height 29
click at [701, 343] on div "486.63 $" at bounding box center [793, 357] width 195 height 31
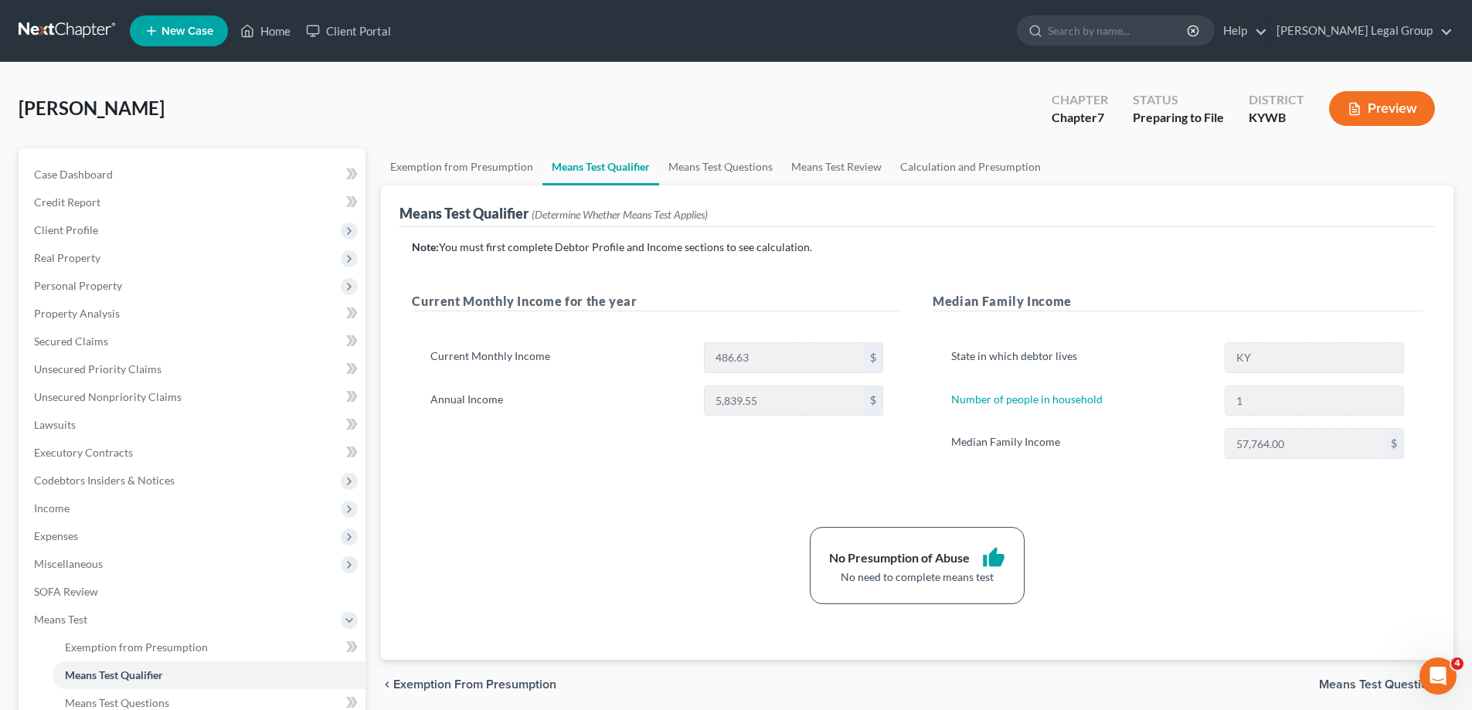
click at [1423, 100] on button "Preview" at bounding box center [1382, 108] width 106 height 35
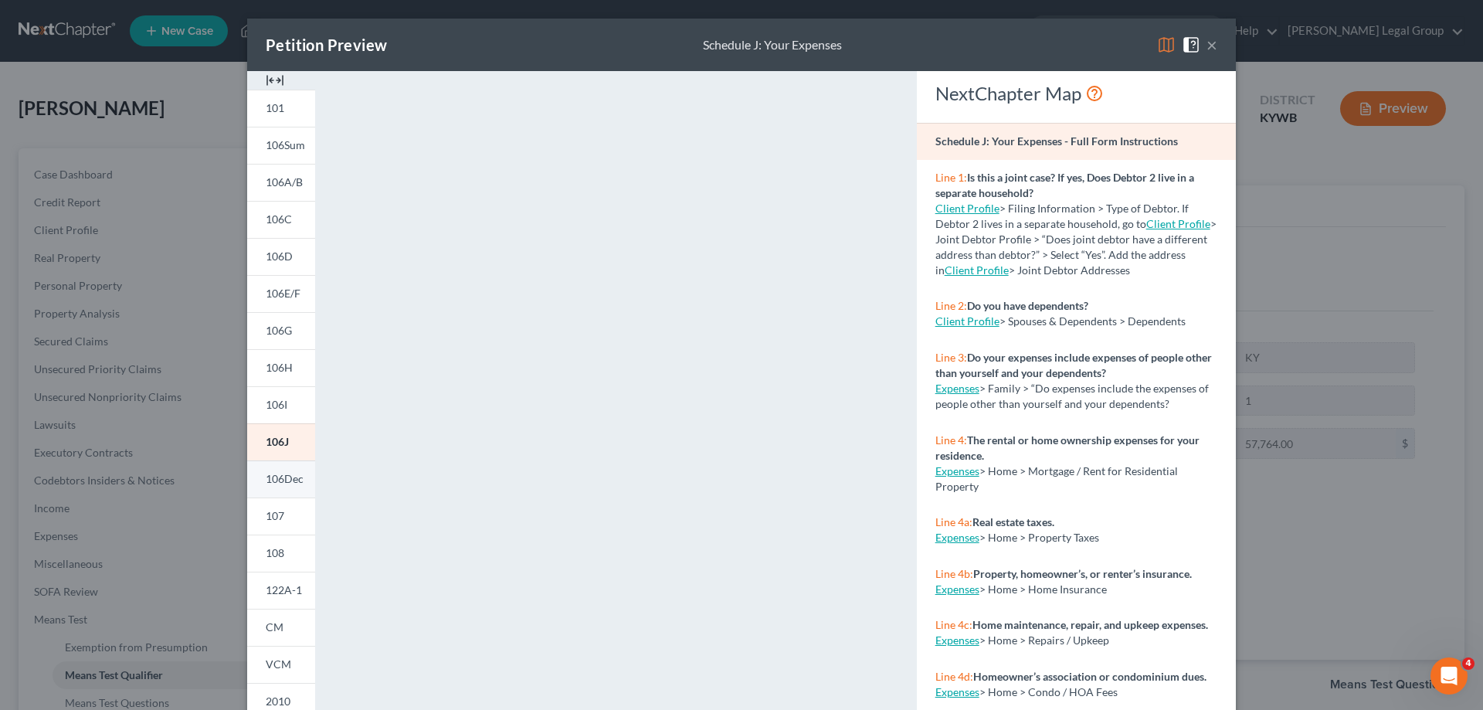
click at [286, 479] on span "106Dec" at bounding box center [285, 478] width 38 height 13
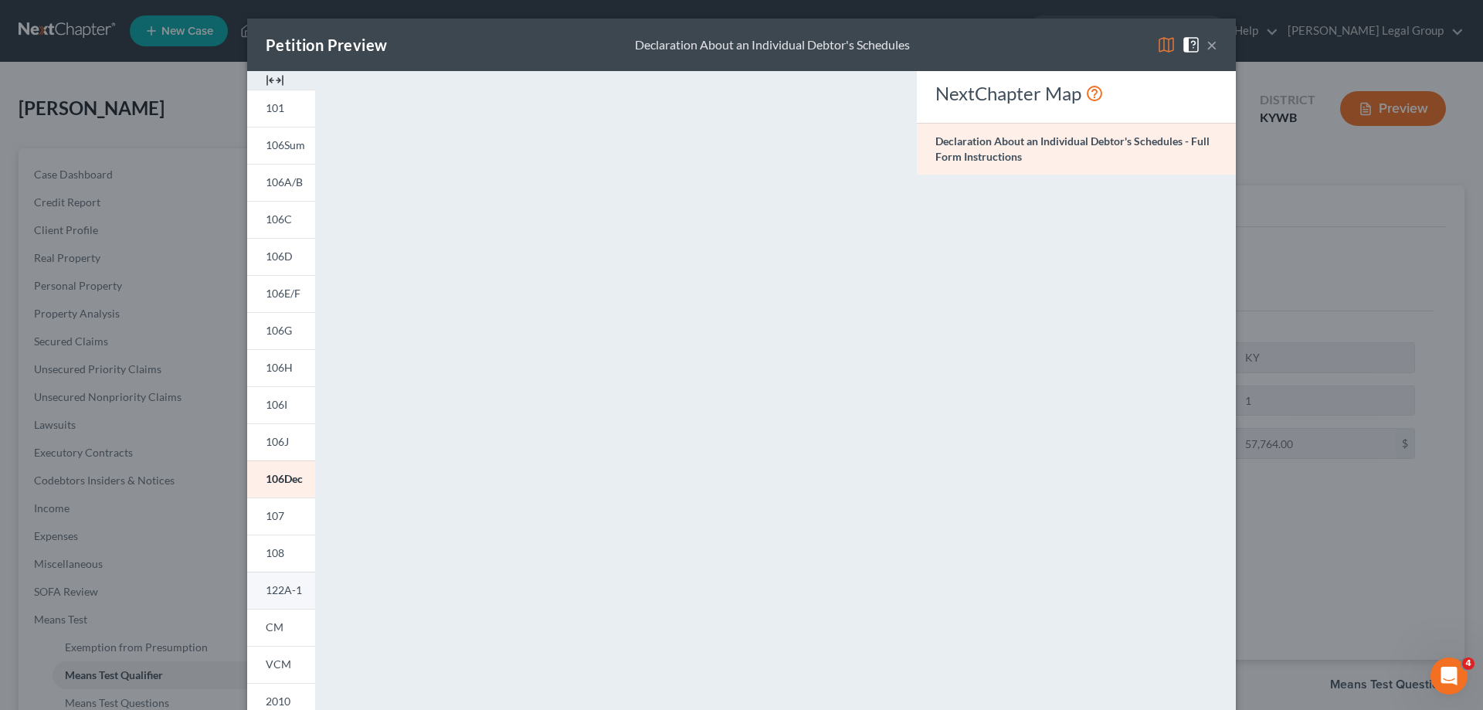
click at [294, 592] on span "122A-1" at bounding box center [284, 589] width 36 height 13
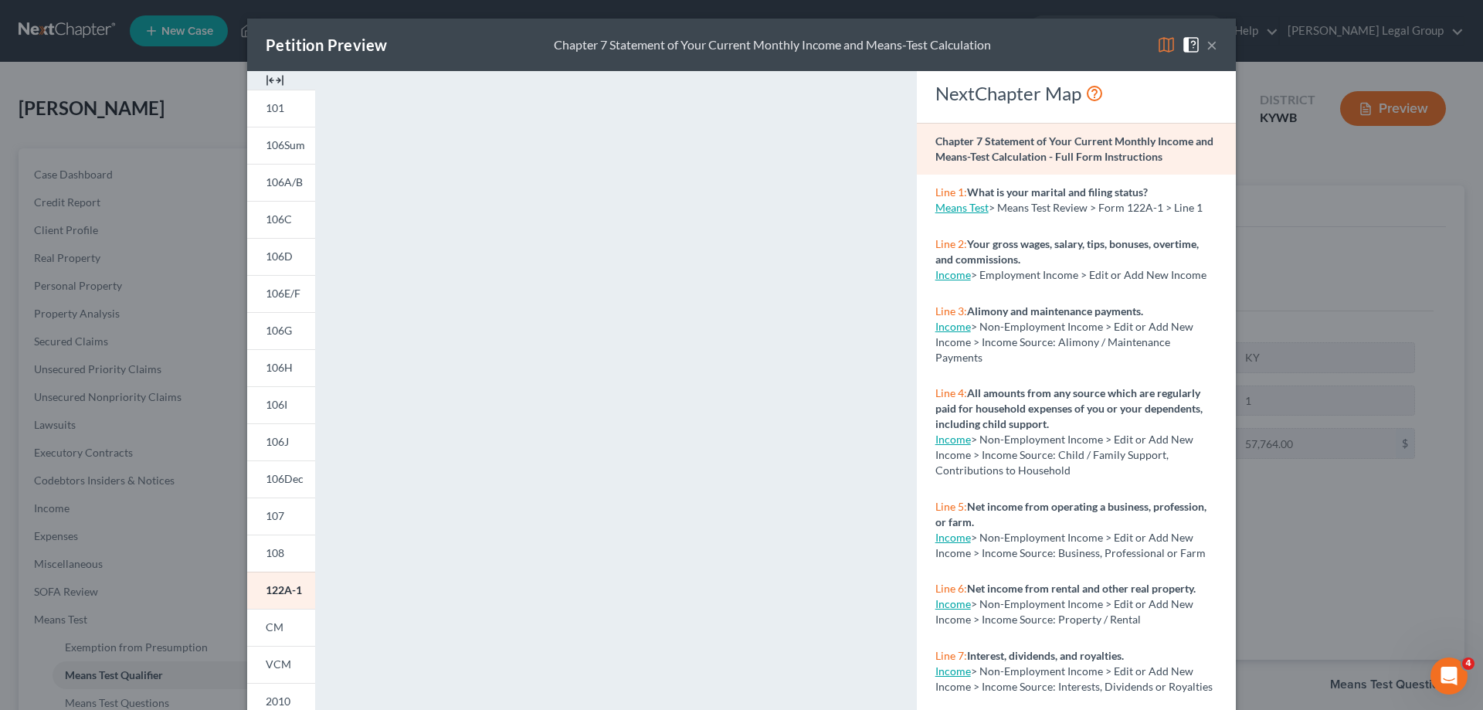
click at [1168, 40] on img at bounding box center [1166, 45] width 19 height 19
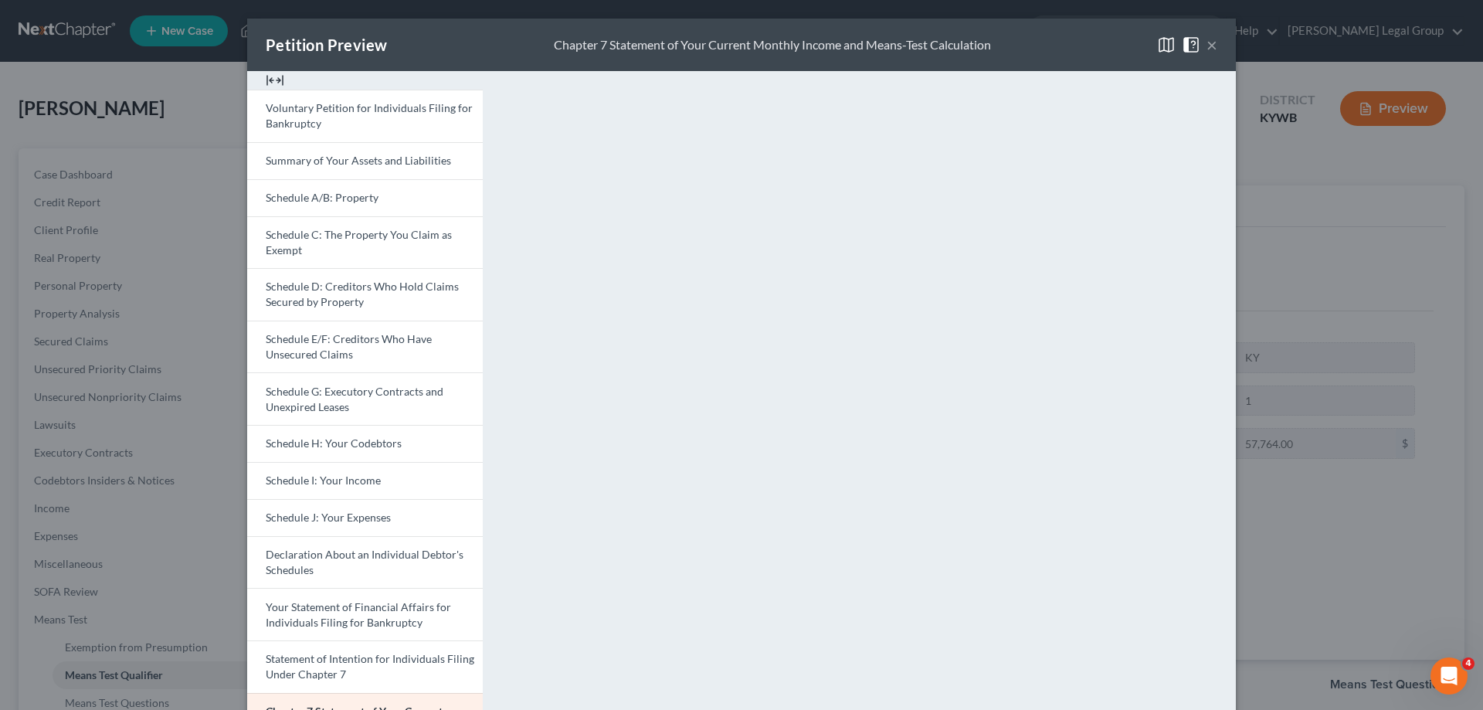
click at [1207, 45] on button "×" at bounding box center [1212, 45] width 11 height 19
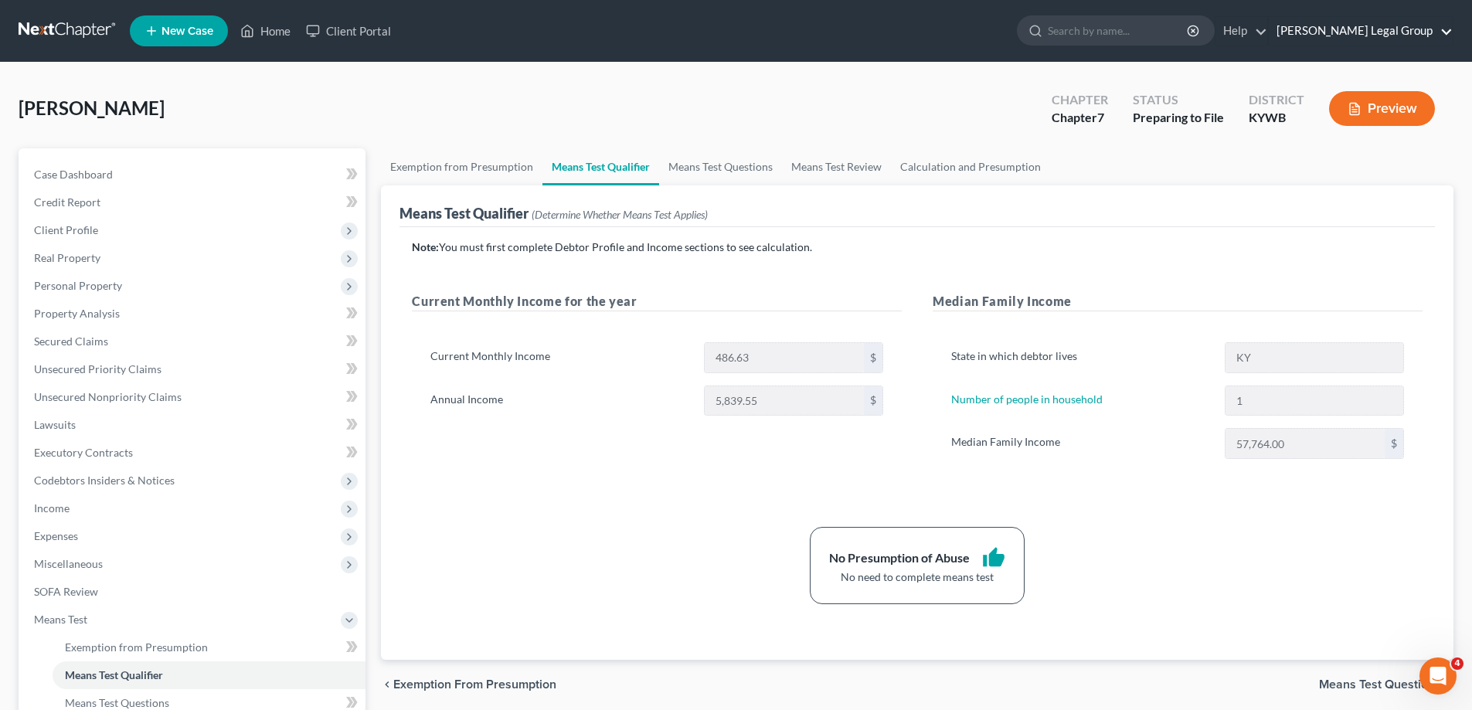
click at [1412, 22] on link "[PERSON_NAME] Legal Group" at bounding box center [1360, 31] width 184 height 28
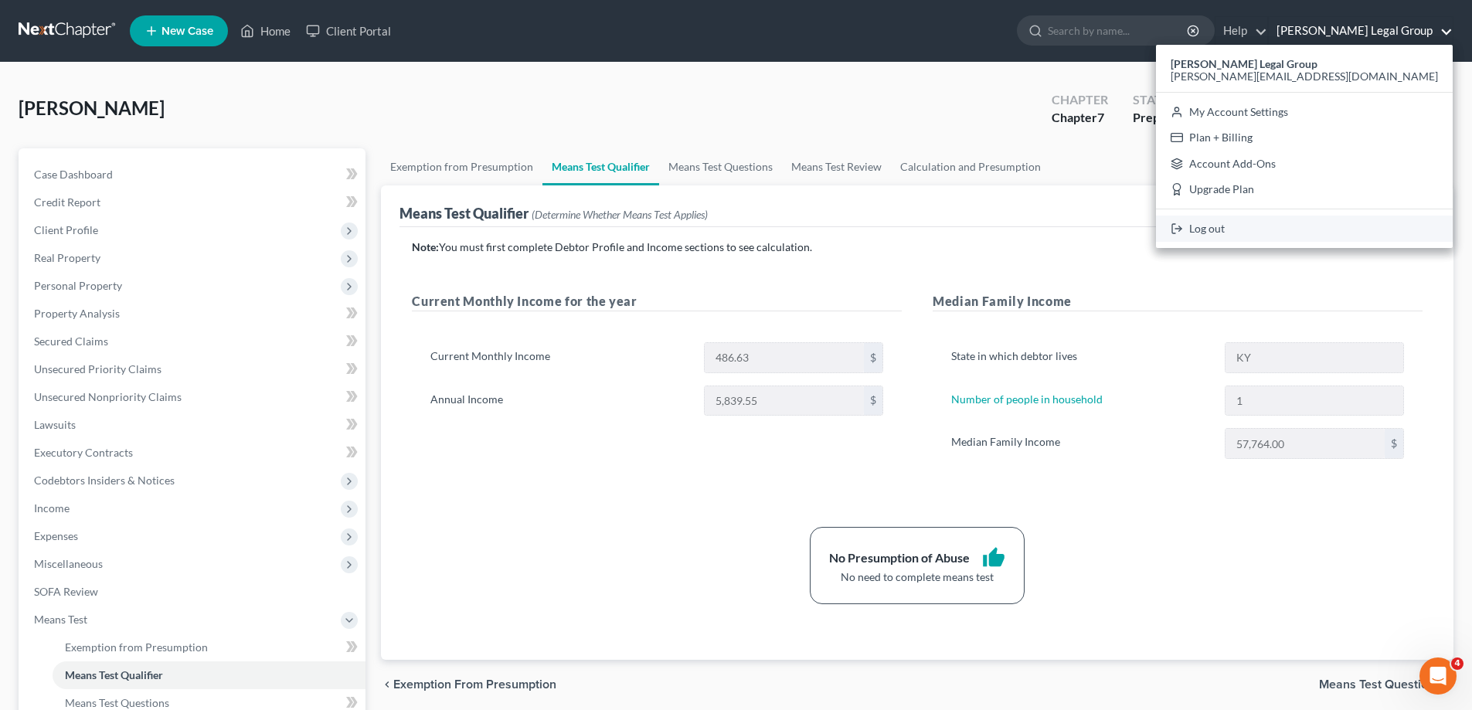
click at [1394, 230] on link "Log out" at bounding box center [1304, 229] width 297 height 26
